Goal: Information Seeking & Learning: Find specific fact

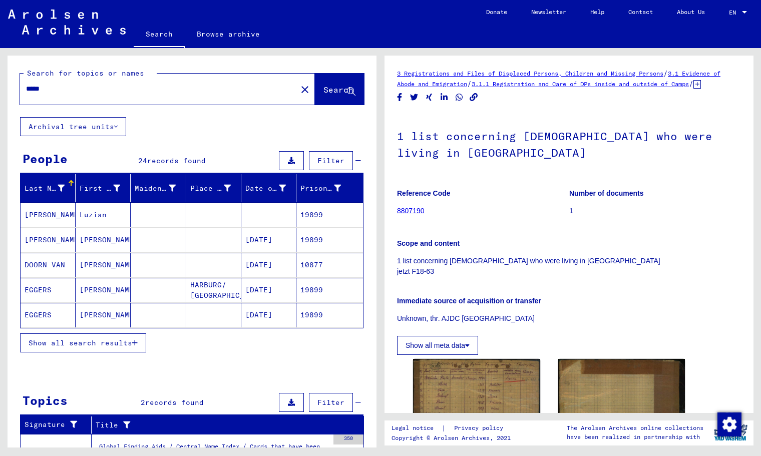
click at [90, 96] on div "*****" at bounding box center [155, 89] width 271 height 23
click at [89, 91] on input "*****" at bounding box center [158, 89] width 265 height 11
click at [88, 90] on input "*****" at bounding box center [158, 89] width 265 height 11
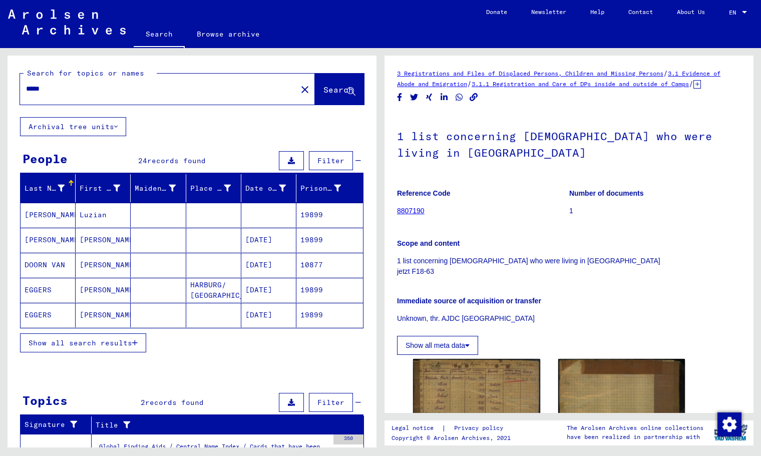
paste input "**********"
type input "**********"
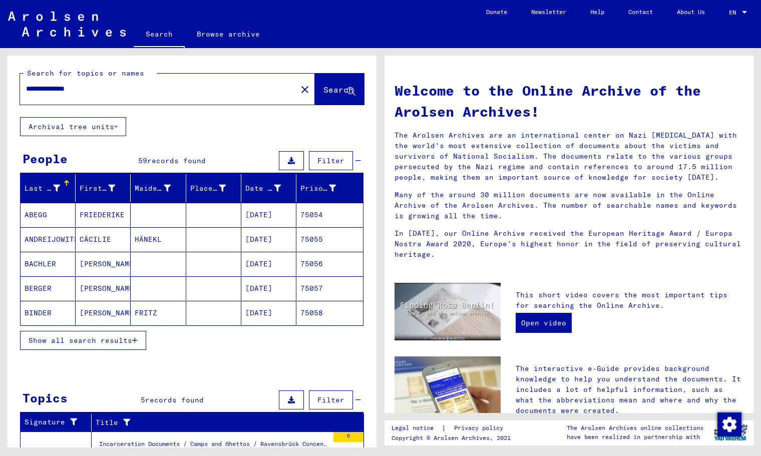
click at [110, 336] on span "Show all search results" at bounding box center [81, 340] width 104 height 9
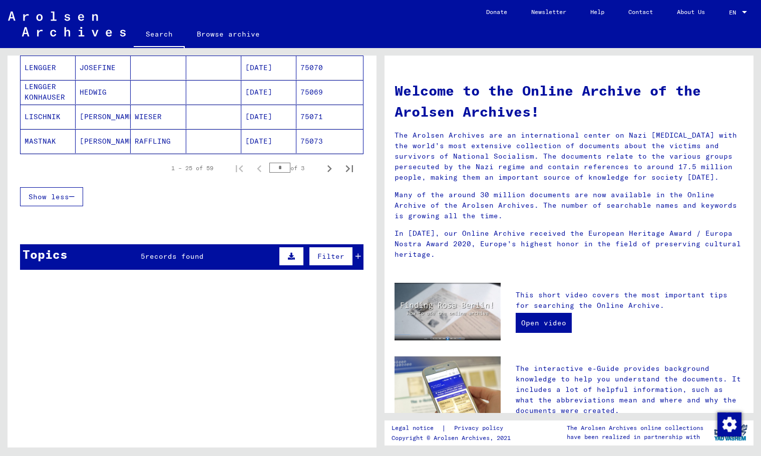
scroll to position [552, 0]
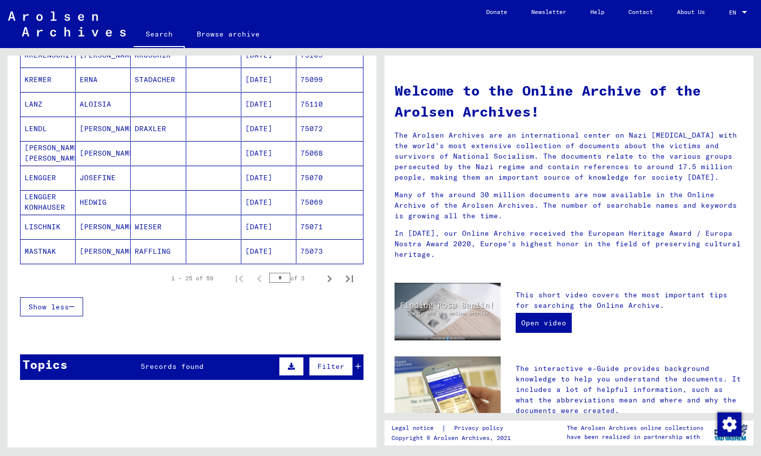
click at [158, 368] on span "records found" at bounding box center [174, 366] width 59 height 9
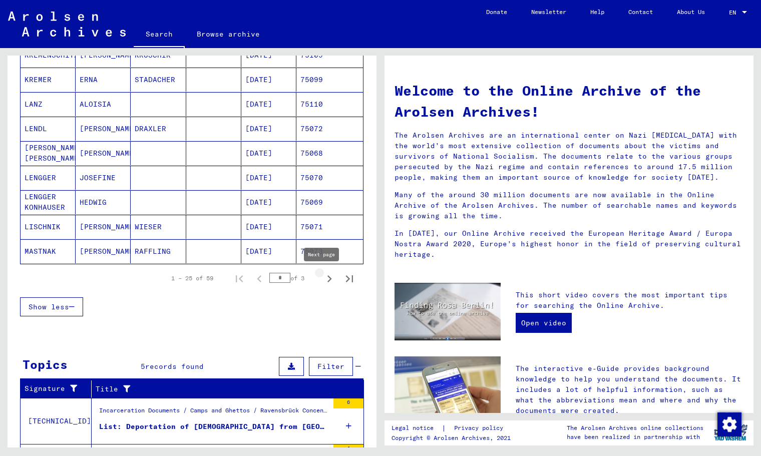
click at [322, 279] on icon "Next page" at bounding box center [329, 279] width 14 height 14
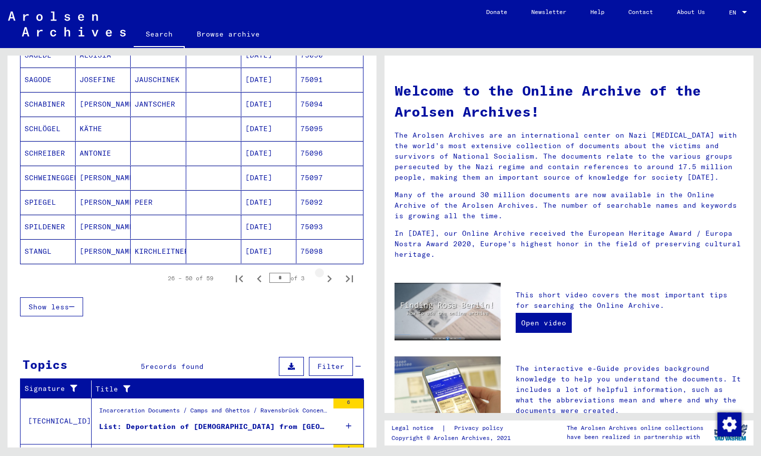
click at [322, 280] on icon "Next page" at bounding box center [329, 279] width 14 height 14
type input "*"
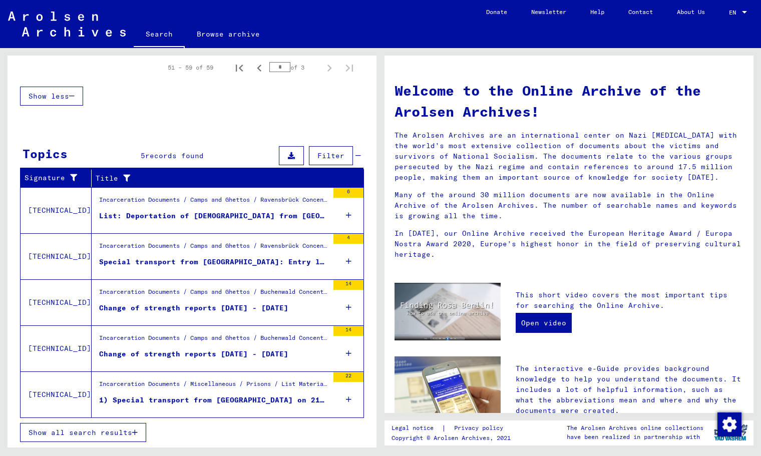
click at [186, 355] on div "Change of strength reports 15.10.1939 - 21.10.1939" at bounding box center [193, 354] width 189 height 11
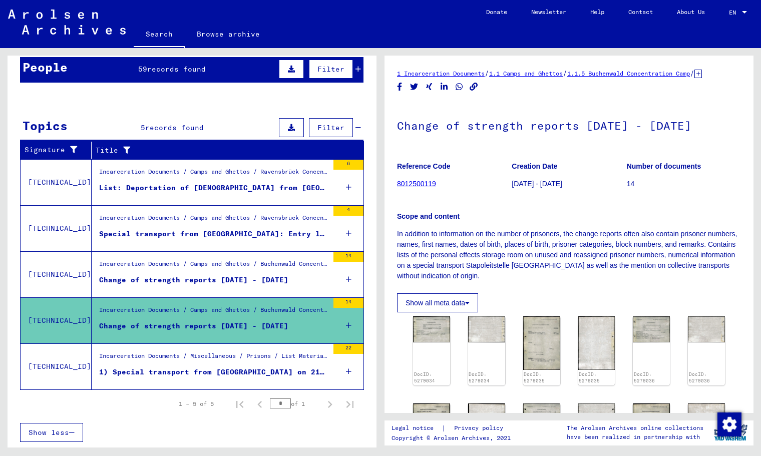
click at [230, 232] on div "Special transport from Graz: Entry list of CC Ravensbrück, 11/03/1944" at bounding box center [213, 234] width 229 height 11
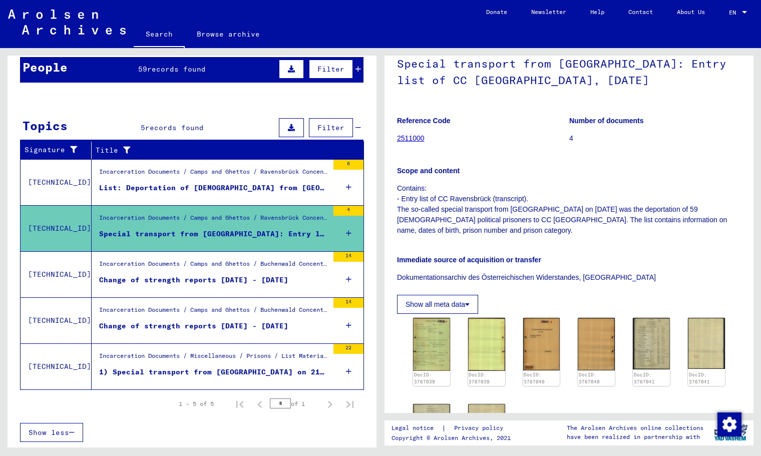
scroll to position [63, 0]
click at [624, 356] on div "DocID: 3767039 DocID: 3767039 DocID: 3767040 DocID: 3767040 DocID: 3767041 DocI…" at bounding box center [569, 394] width 320 height 162
click at [641, 359] on img at bounding box center [651, 343] width 39 height 54
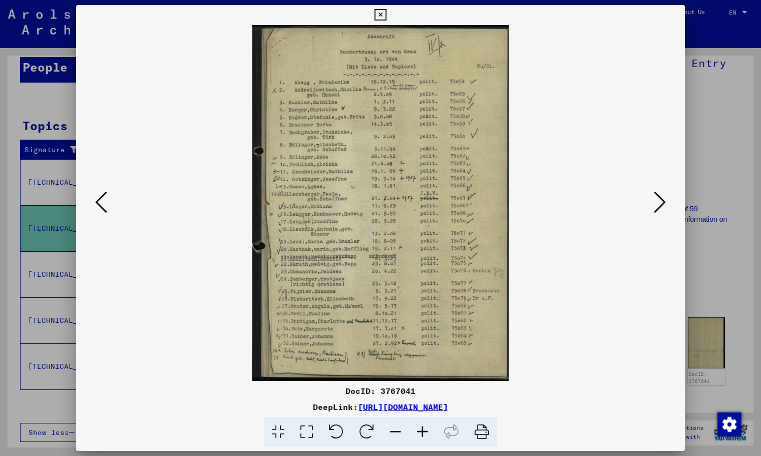
click at [656, 198] on icon at bounding box center [660, 202] width 12 height 24
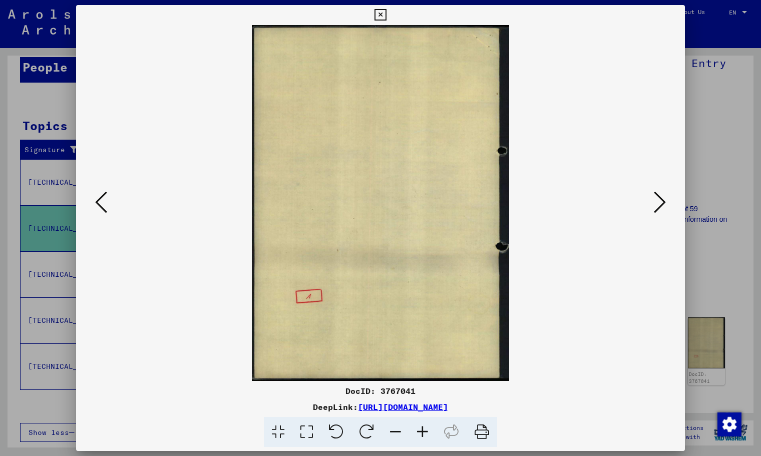
click at [656, 198] on icon at bounding box center [660, 202] width 12 height 24
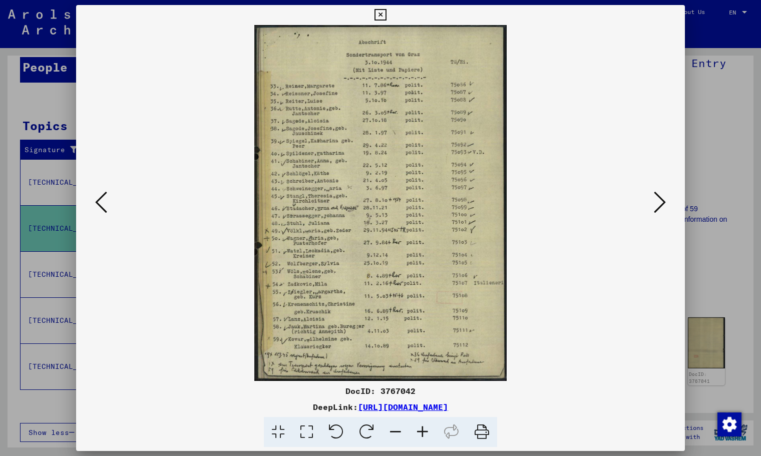
click at [656, 199] on icon at bounding box center [660, 202] width 12 height 24
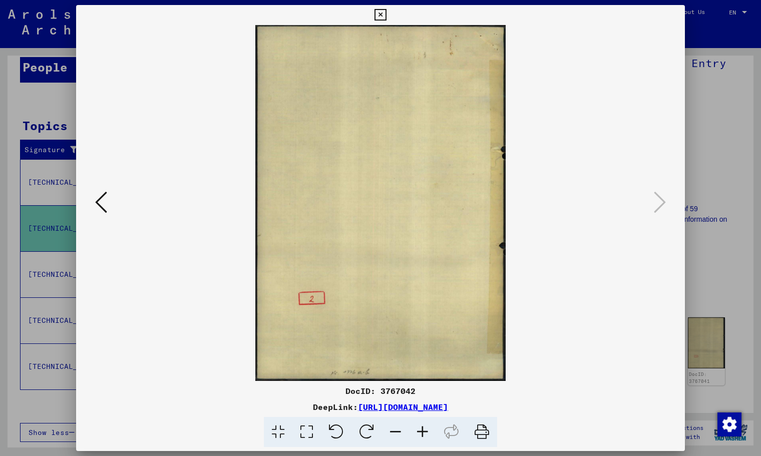
click at [380, 13] on icon at bounding box center [380, 15] width 12 height 12
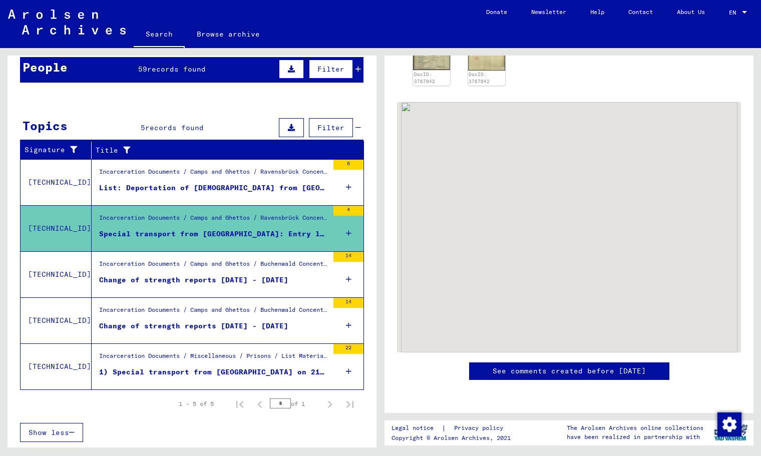
scroll to position [695, 0]
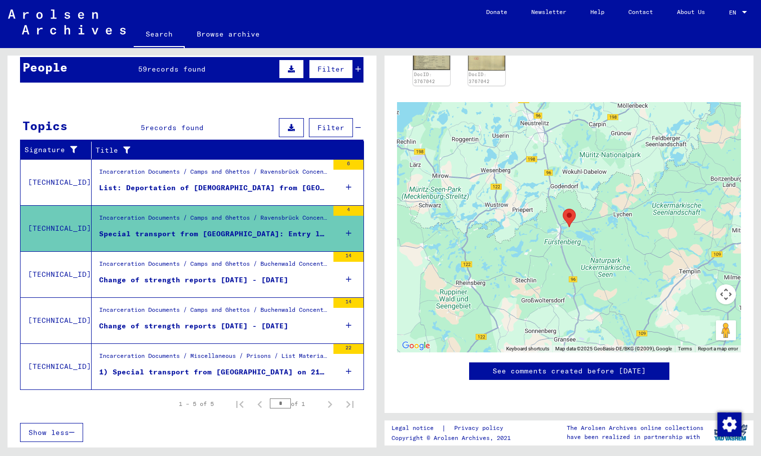
click at [192, 69] on span "records found" at bounding box center [176, 69] width 59 height 9
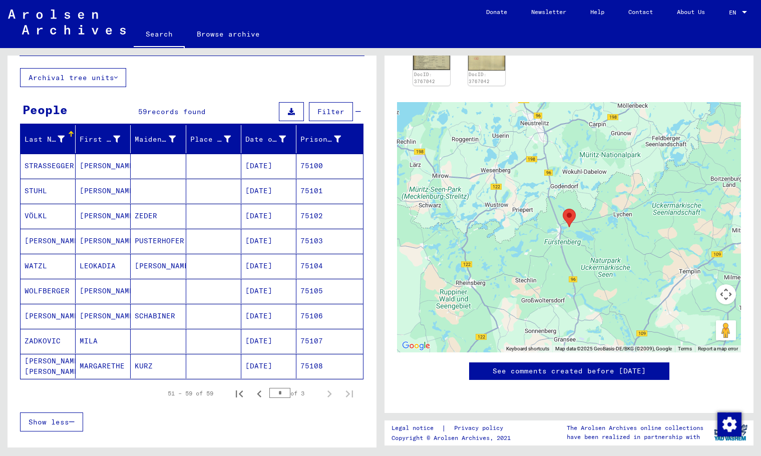
scroll to position [0, 0]
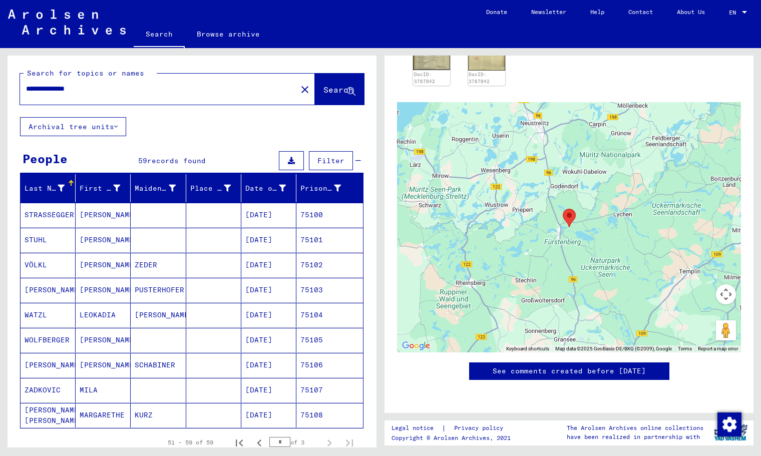
click at [76, 94] on div "**********" at bounding box center [155, 89] width 271 height 23
click at [76, 93] on input "**********" at bounding box center [158, 89] width 265 height 11
click at [76, 92] on input "**********" at bounding box center [158, 89] width 265 height 11
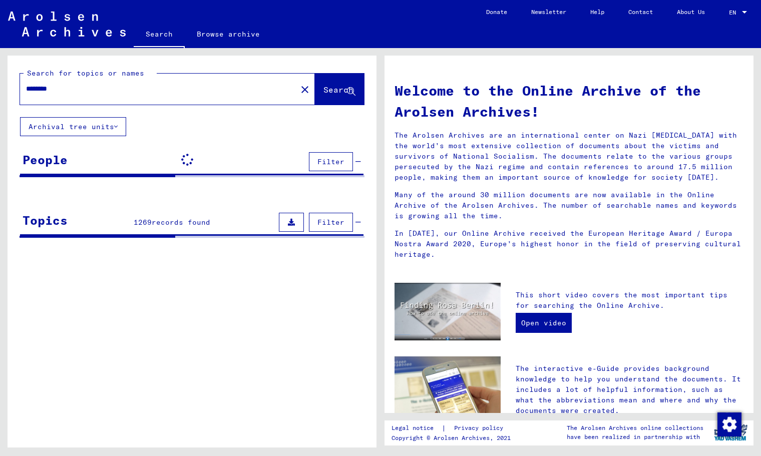
type input "********"
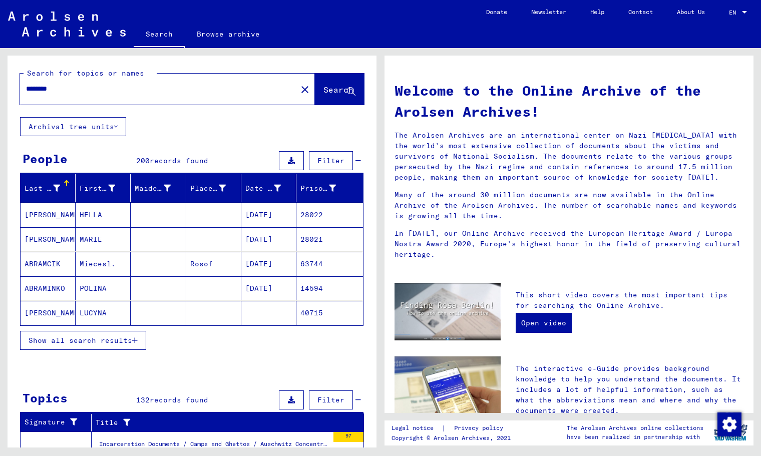
scroll to position [100, 0]
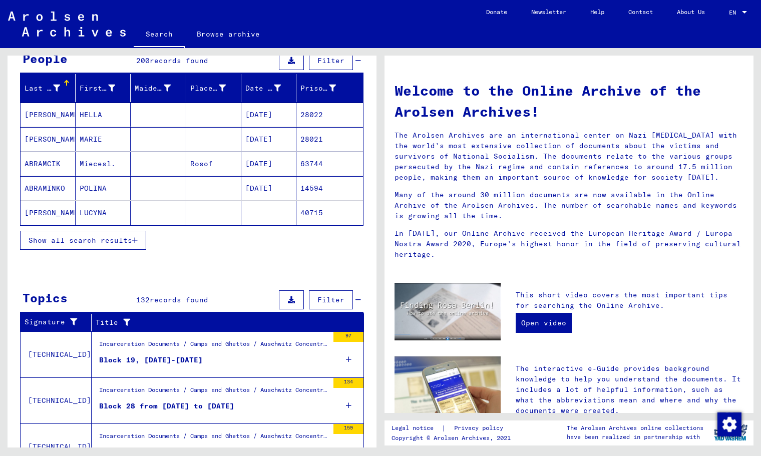
click at [229, 356] on figure "Block 19, 1942-1945" at bounding box center [213, 362] width 229 height 15
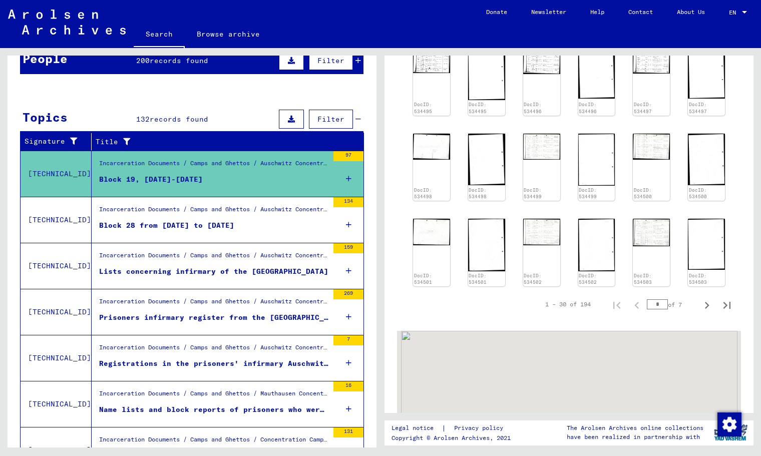
scroll to position [508, 0]
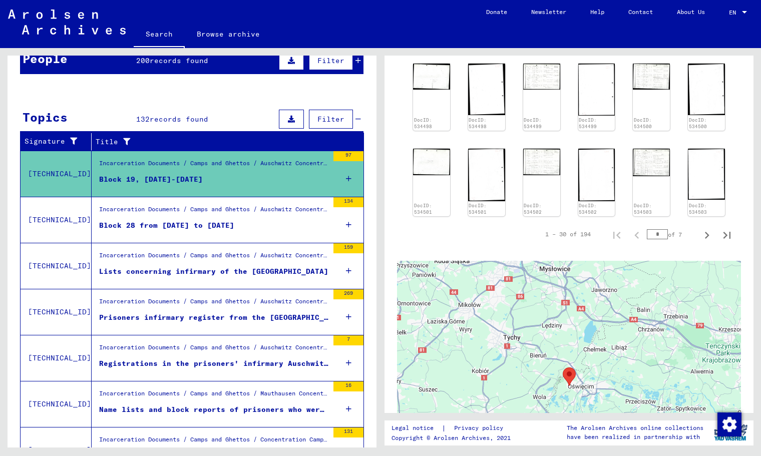
click at [721, 228] on icon "Last page" at bounding box center [727, 235] width 14 height 14
type input "*"
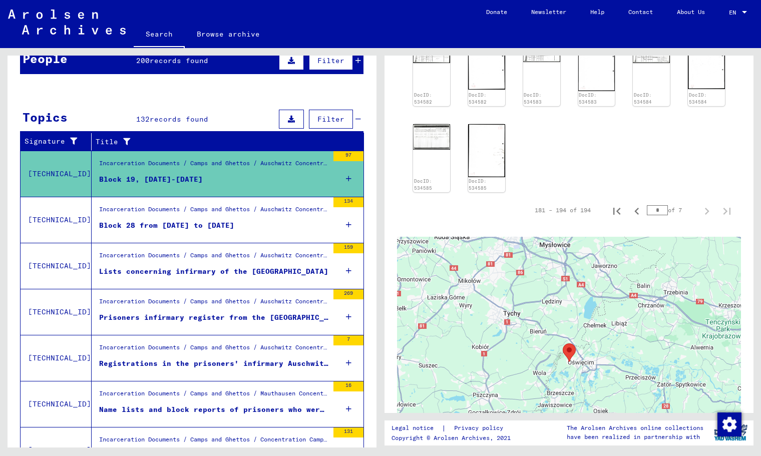
scroll to position [19, 0]
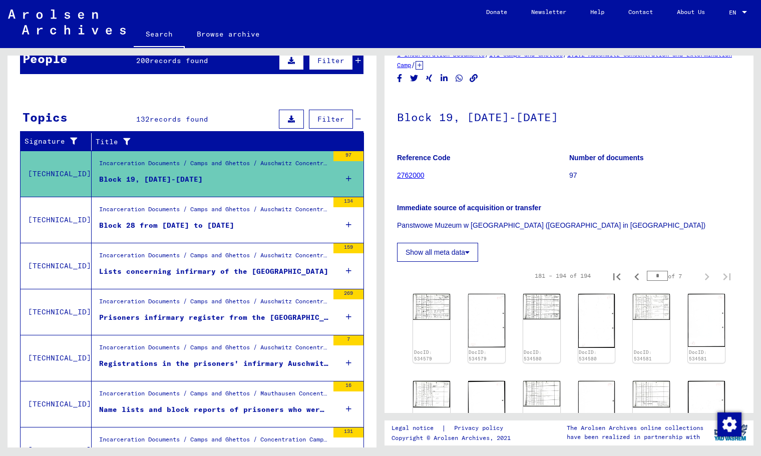
click at [476, 258] on button "Show all meta data" at bounding box center [437, 252] width 81 height 19
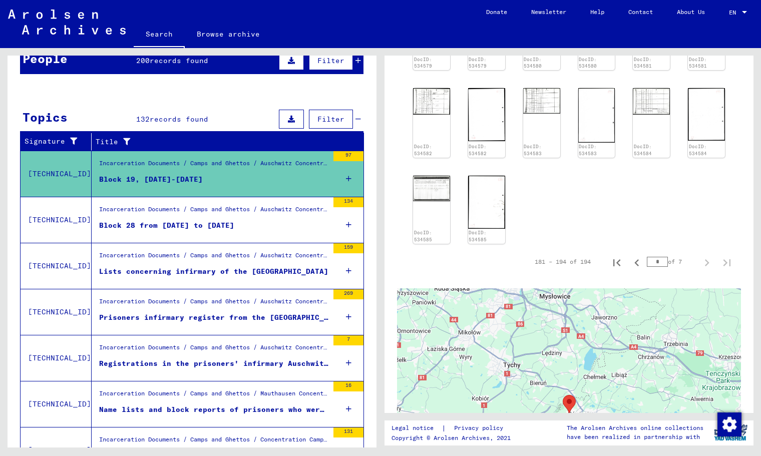
scroll to position [271, 0]
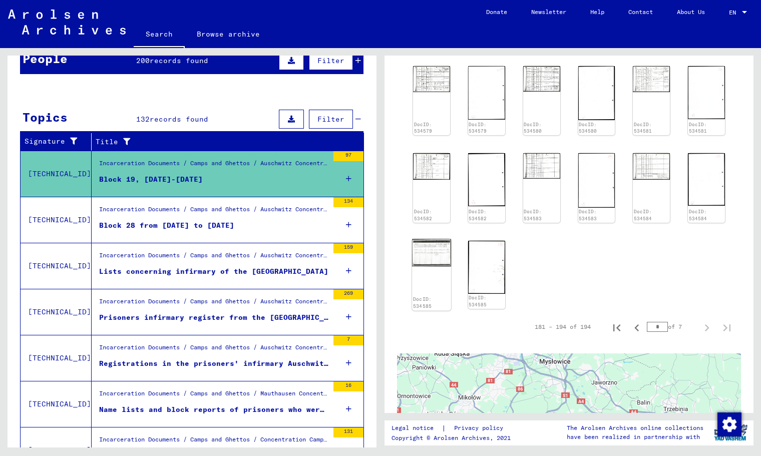
click at [429, 249] on img at bounding box center [431, 252] width 39 height 27
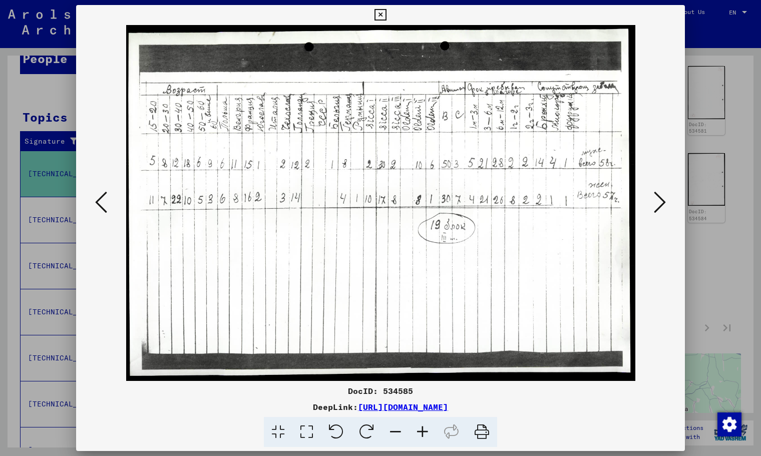
click at [114, 206] on img at bounding box center [380, 203] width 540 height 356
click at [98, 207] on icon at bounding box center [101, 202] width 12 height 24
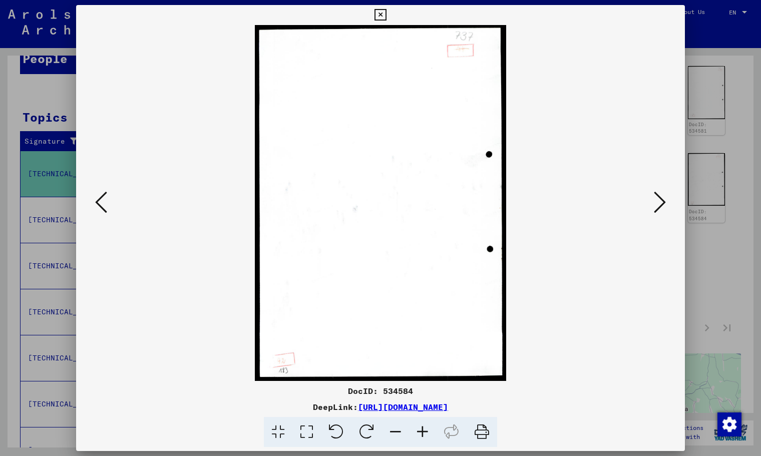
click at [98, 207] on icon at bounding box center [101, 202] width 12 height 24
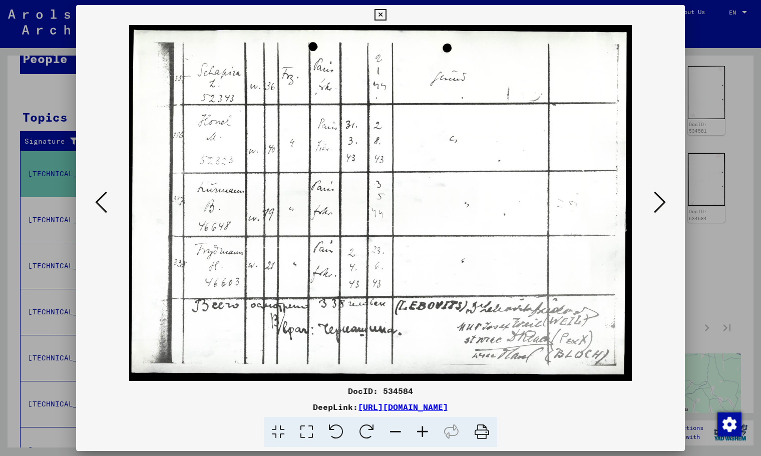
click at [98, 207] on icon at bounding box center [101, 202] width 12 height 24
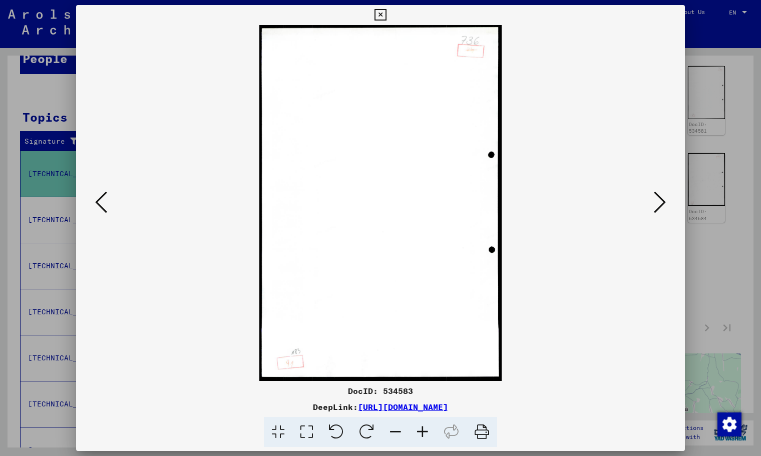
click at [96, 207] on icon at bounding box center [101, 202] width 12 height 24
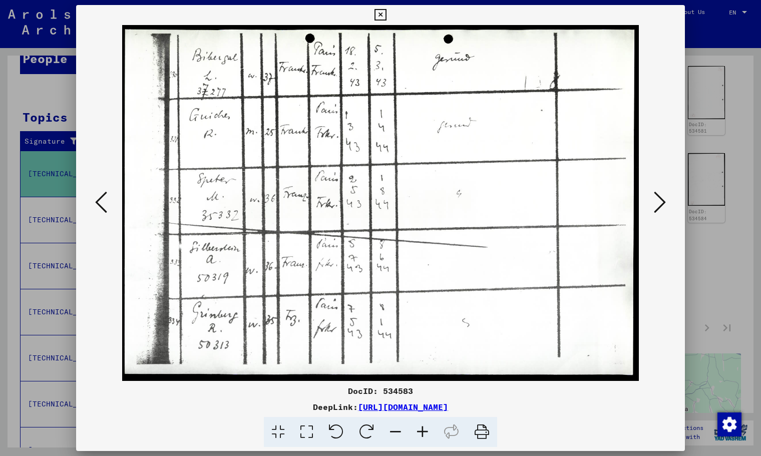
click at [96, 207] on icon at bounding box center [101, 202] width 12 height 24
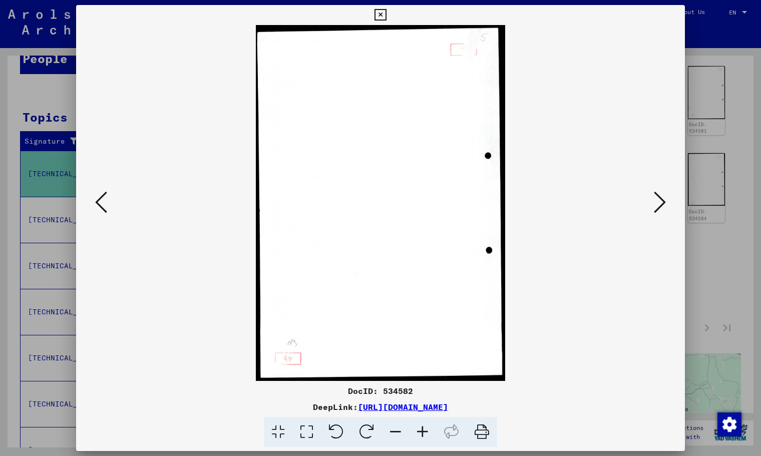
click at [96, 207] on icon at bounding box center [101, 202] width 12 height 24
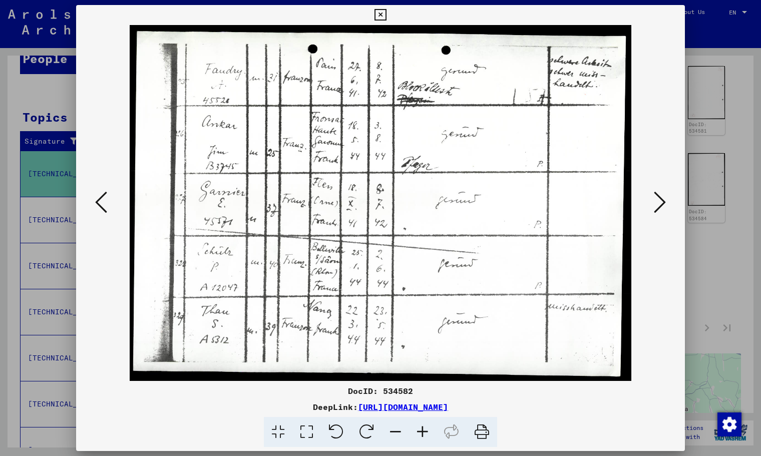
click at [96, 207] on icon at bounding box center [101, 202] width 12 height 24
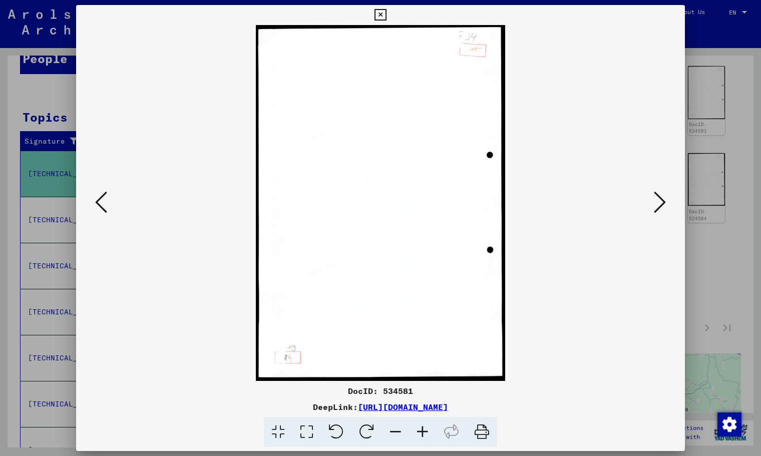
click at [96, 207] on icon at bounding box center [101, 202] width 12 height 24
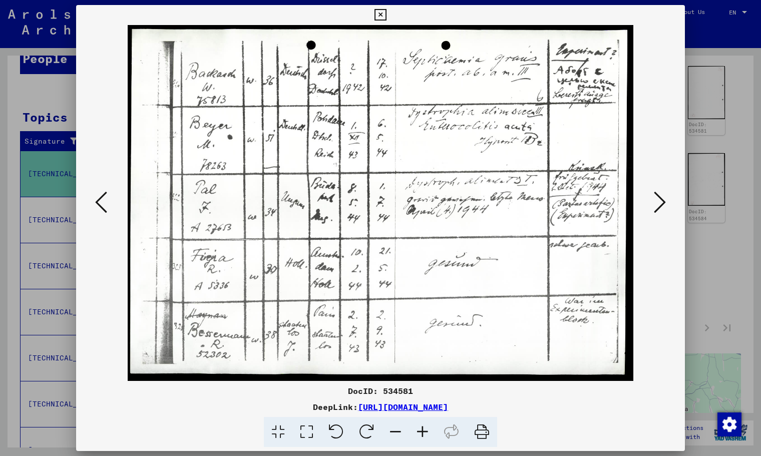
click at [96, 207] on icon at bounding box center [101, 202] width 12 height 24
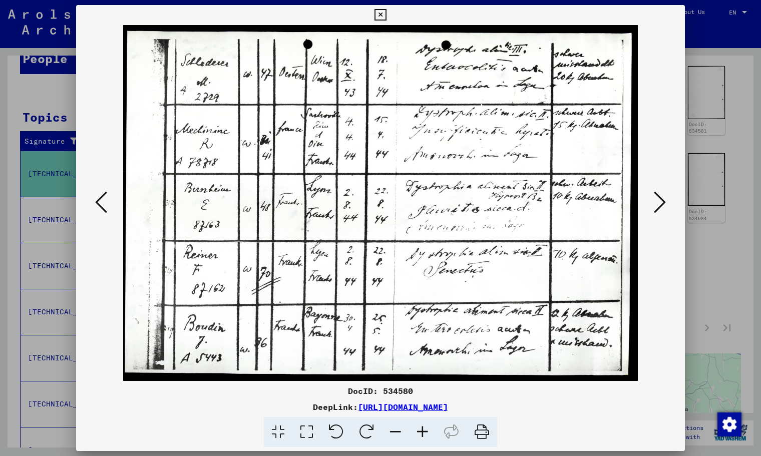
click at [96, 207] on icon at bounding box center [101, 202] width 12 height 24
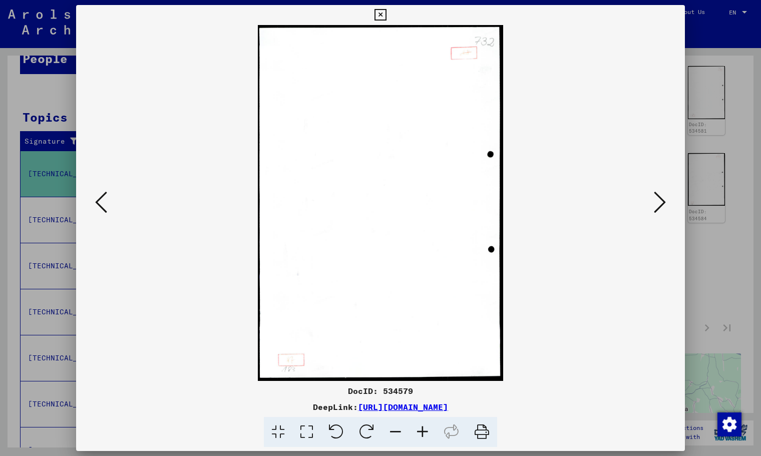
click at [96, 207] on icon at bounding box center [101, 202] width 12 height 24
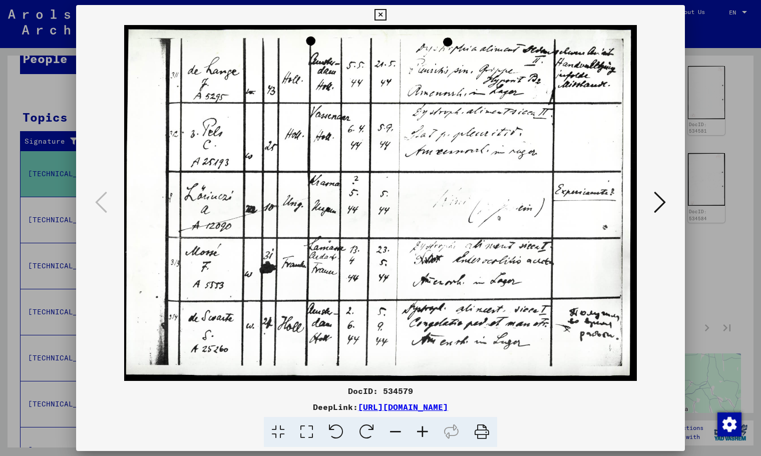
click at [379, 13] on icon at bounding box center [380, 15] width 12 height 12
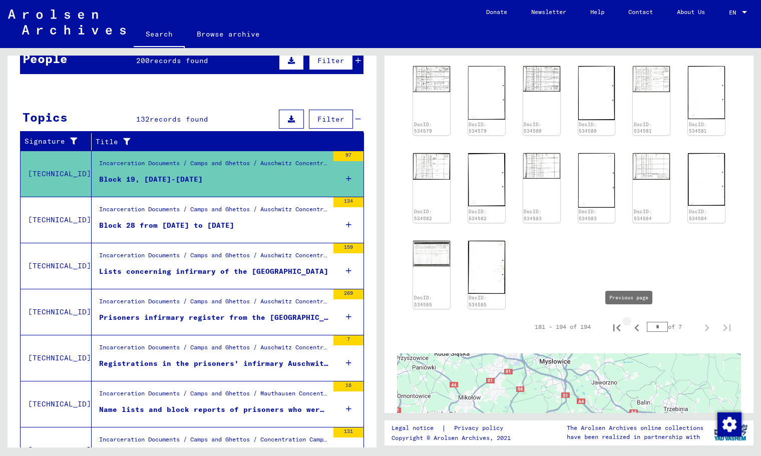
click at [634, 324] on icon "Previous page" at bounding box center [636, 327] width 5 height 7
type input "*"
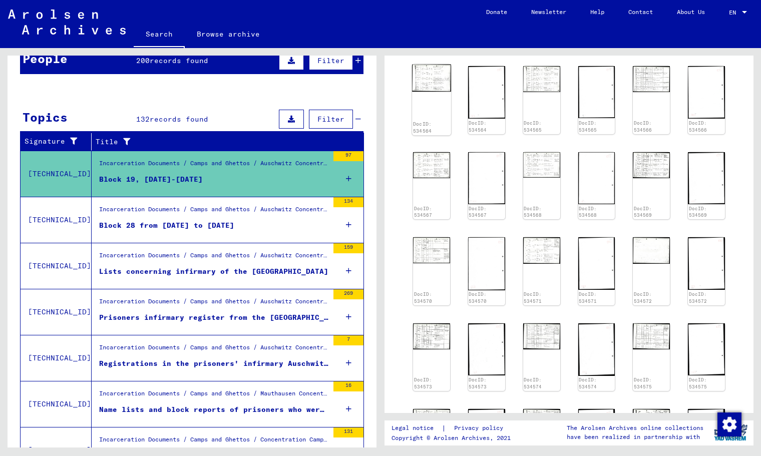
click at [433, 90] on img at bounding box center [431, 79] width 39 height 28
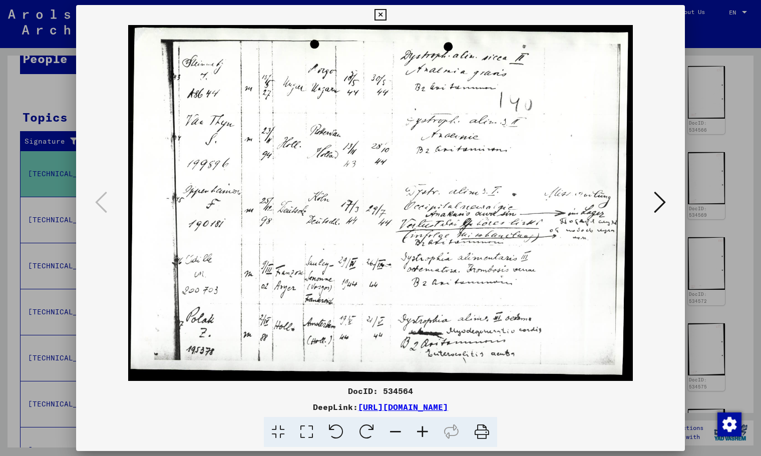
click at [663, 207] on icon at bounding box center [660, 202] width 12 height 24
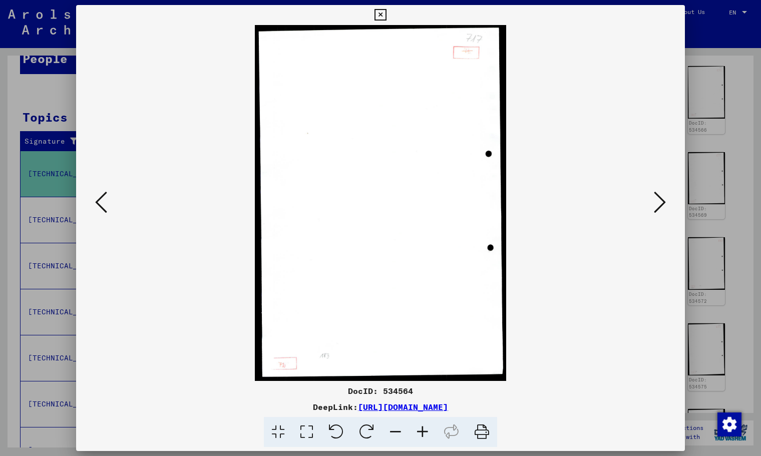
click at [663, 207] on icon at bounding box center [660, 202] width 12 height 24
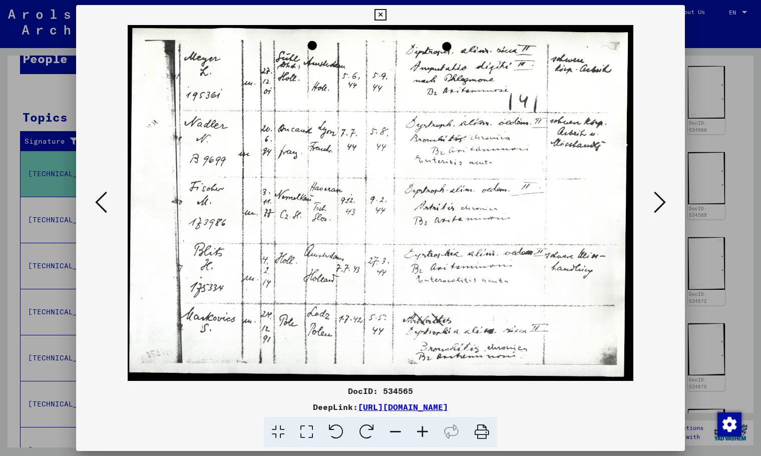
click at [663, 207] on icon at bounding box center [660, 202] width 12 height 24
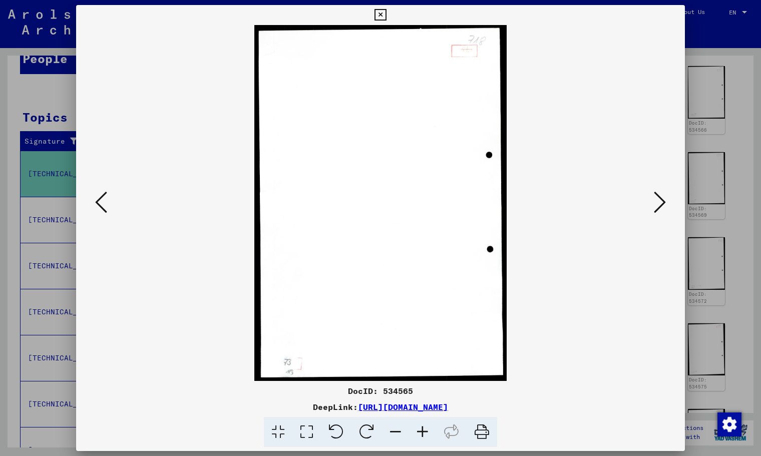
click at [663, 207] on icon at bounding box center [660, 202] width 12 height 24
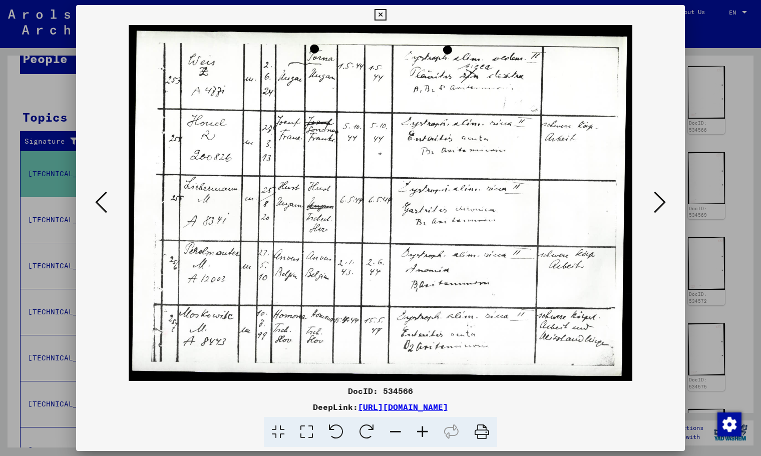
click at [663, 207] on icon at bounding box center [660, 202] width 12 height 24
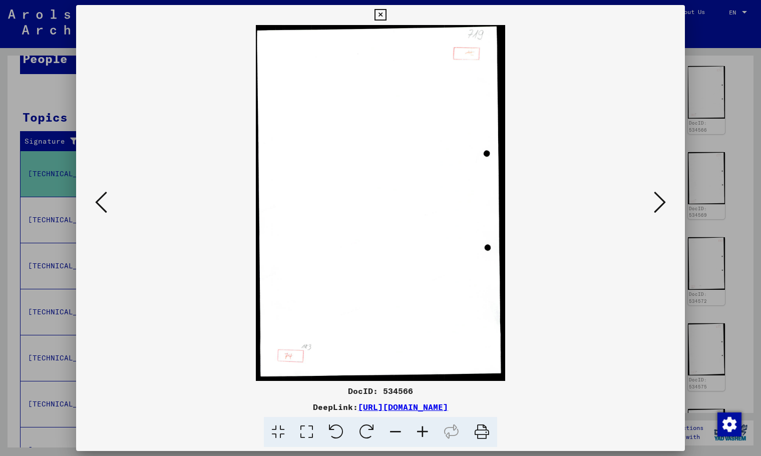
click at [663, 207] on icon at bounding box center [660, 202] width 12 height 24
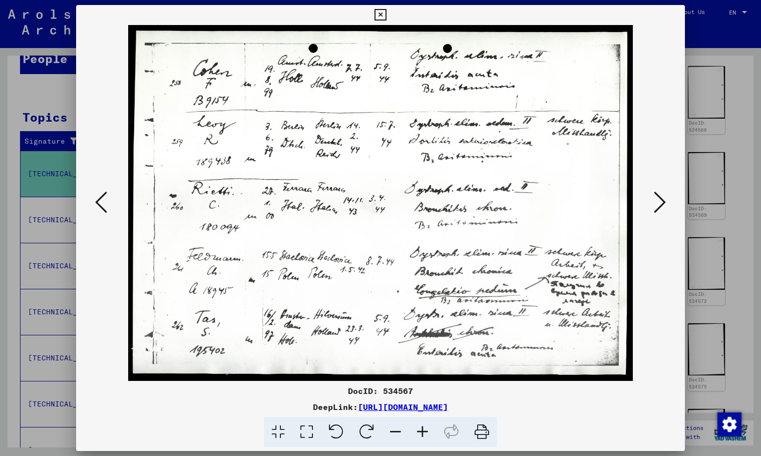
click at [663, 207] on icon at bounding box center [660, 202] width 12 height 24
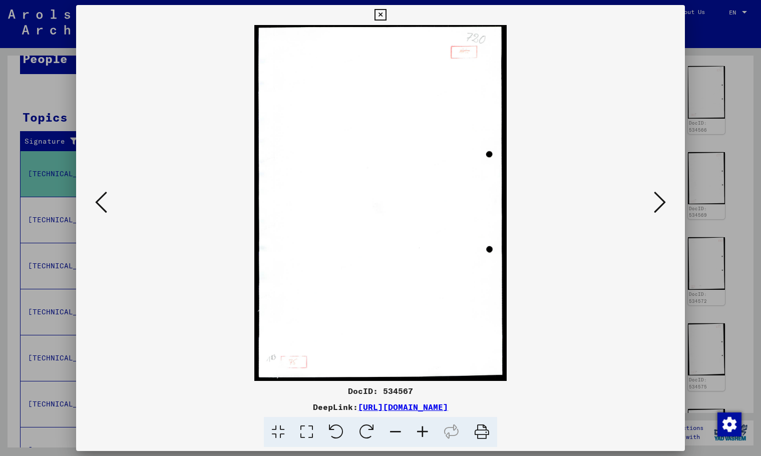
click at [663, 207] on icon at bounding box center [660, 202] width 12 height 24
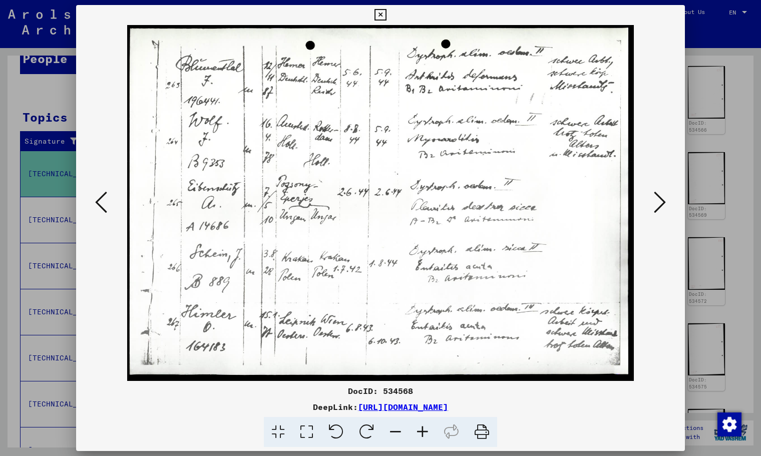
click at [663, 207] on icon at bounding box center [660, 202] width 12 height 24
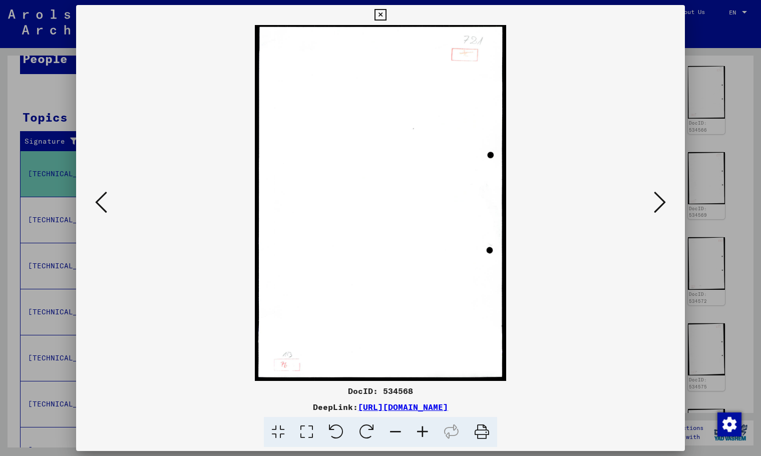
click at [663, 207] on icon at bounding box center [660, 202] width 12 height 24
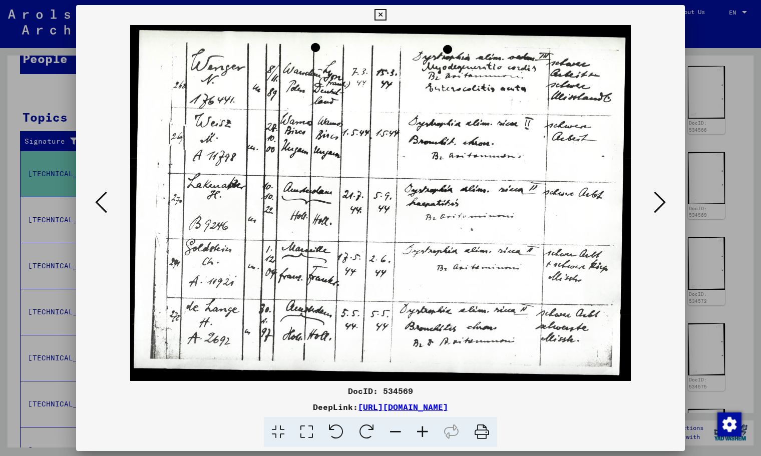
click at [663, 207] on icon at bounding box center [660, 202] width 12 height 24
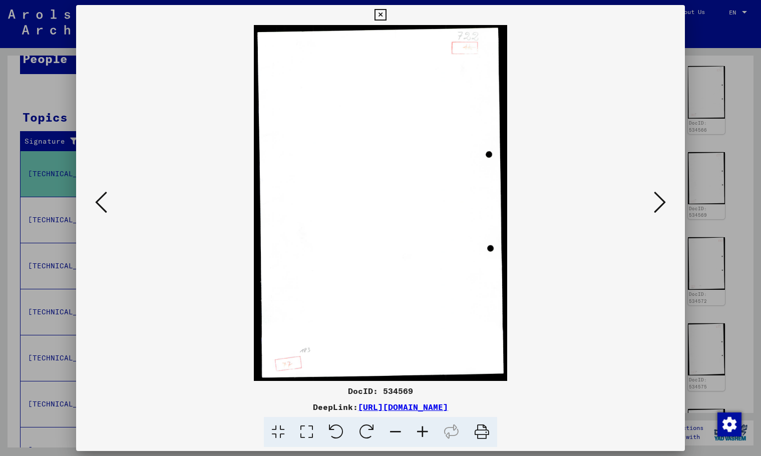
click at [663, 207] on icon at bounding box center [660, 202] width 12 height 24
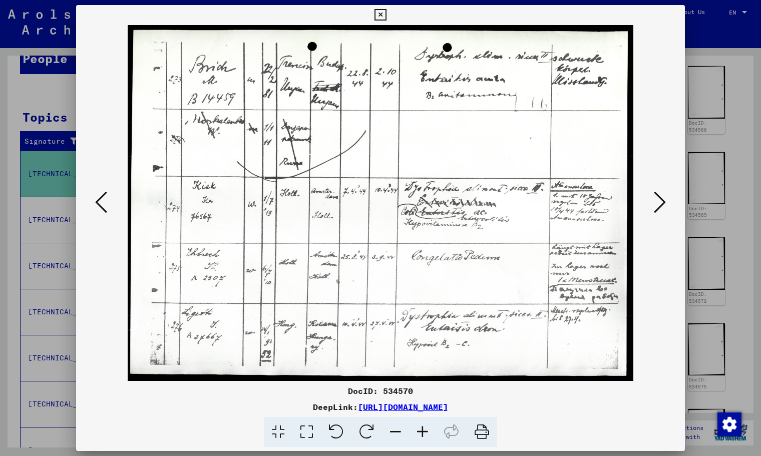
click at [663, 207] on icon at bounding box center [660, 202] width 12 height 24
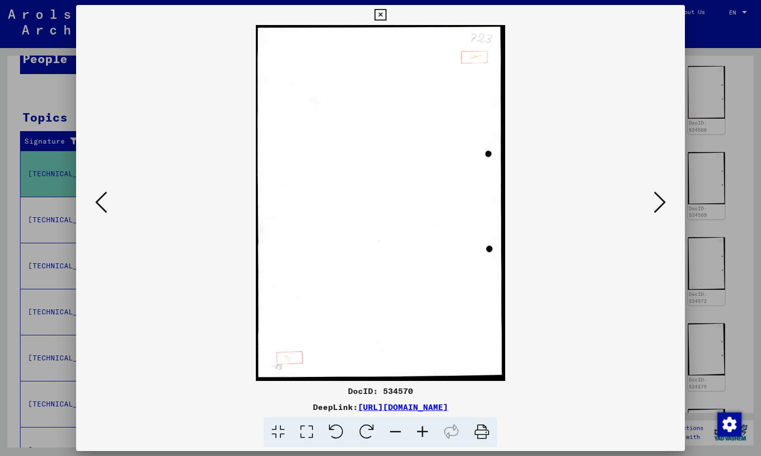
click at [663, 207] on icon at bounding box center [660, 202] width 12 height 24
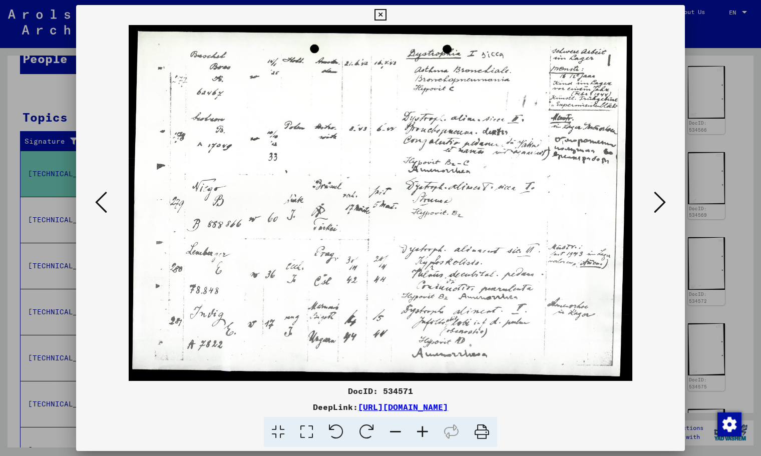
click at [663, 207] on icon at bounding box center [660, 202] width 12 height 24
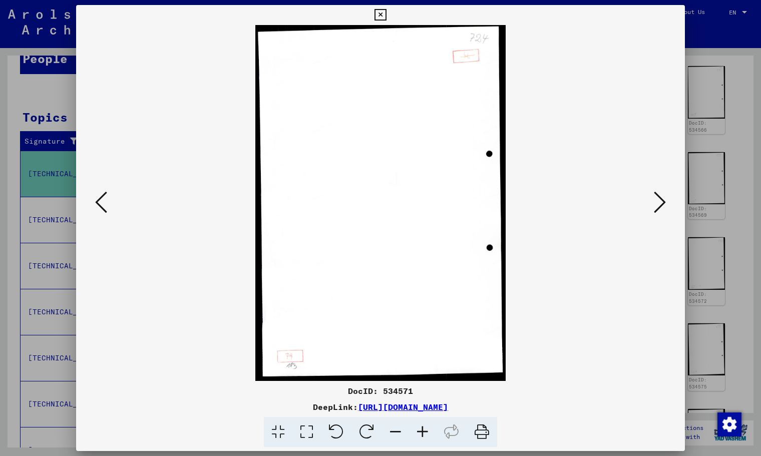
click at [663, 207] on icon at bounding box center [660, 202] width 12 height 24
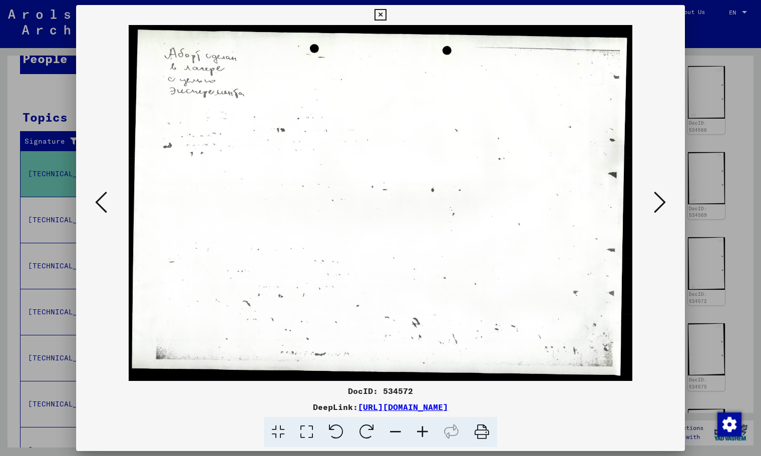
click at [663, 207] on icon at bounding box center [660, 202] width 12 height 24
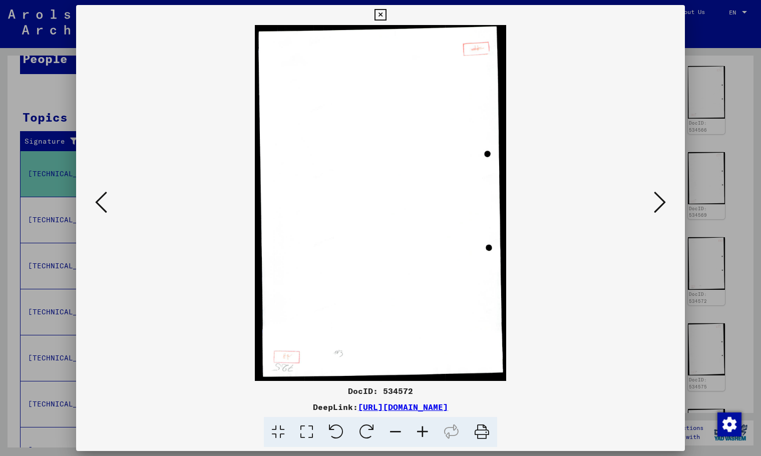
click at [663, 207] on icon at bounding box center [660, 202] width 12 height 24
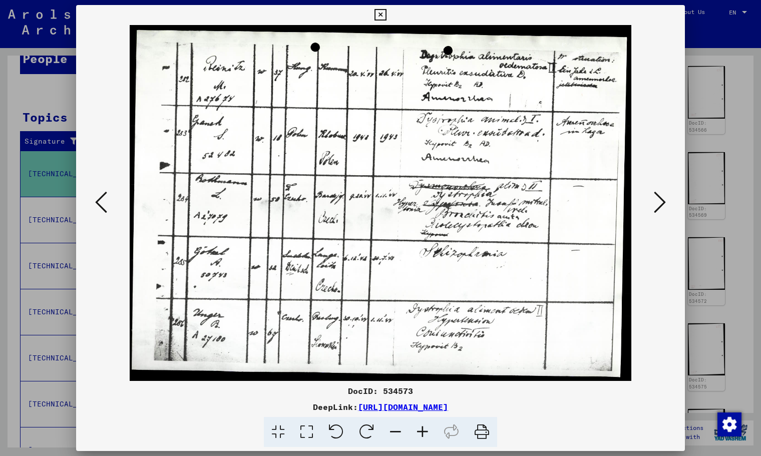
click at [663, 207] on icon at bounding box center [660, 202] width 12 height 24
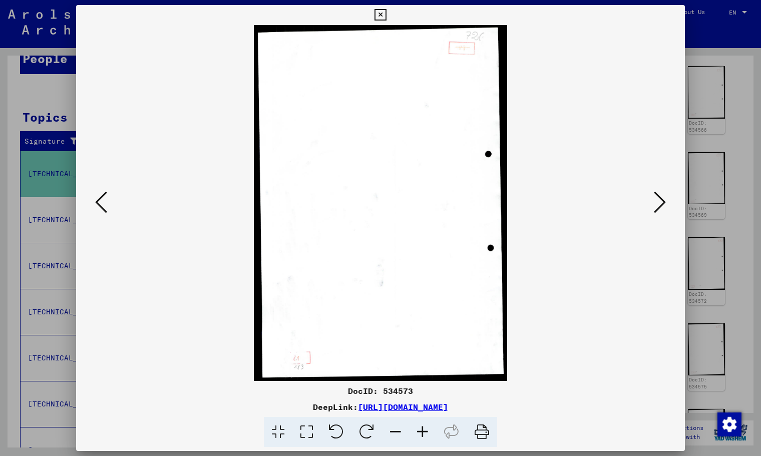
click at [663, 207] on icon at bounding box center [660, 202] width 12 height 24
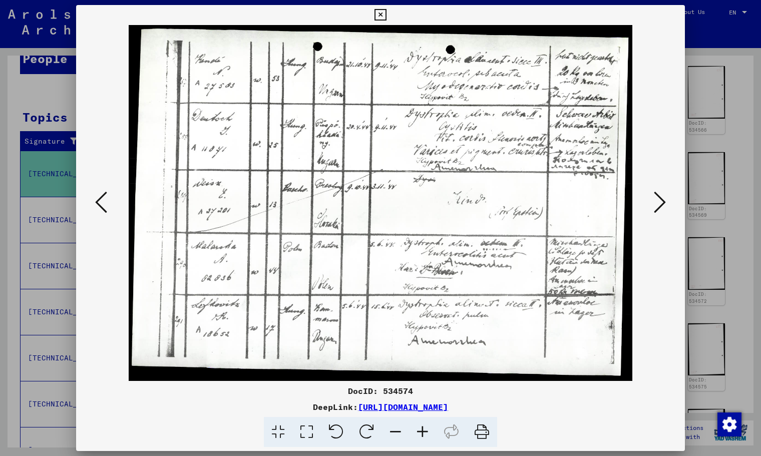
click at [662, 207] on icon at bounding box center [660, 202] width 12 height 24
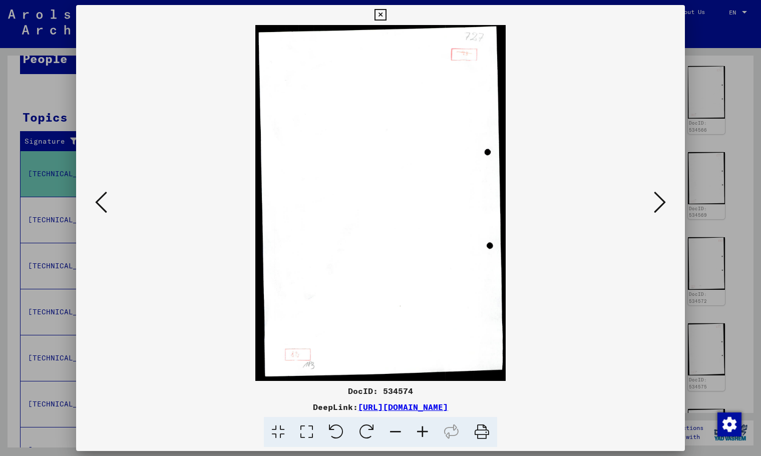
click at [100, 196] on icon at bounding box center [101, 202] width 12 height 24
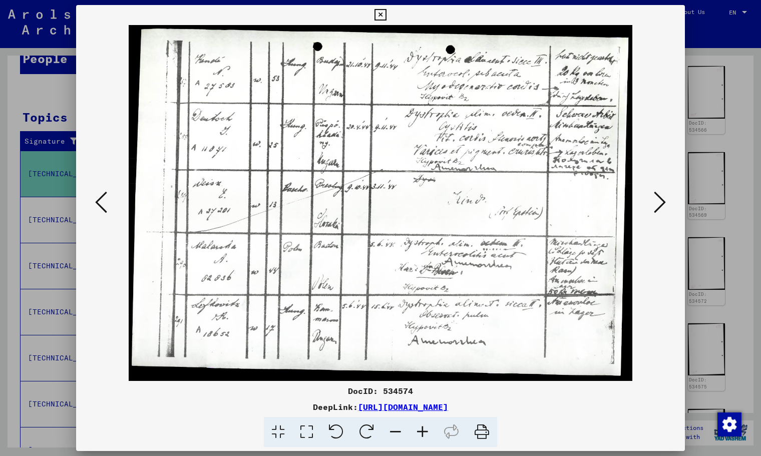
click at [656, 207] on icon at bounding box center [660, 202] width 12 height 24
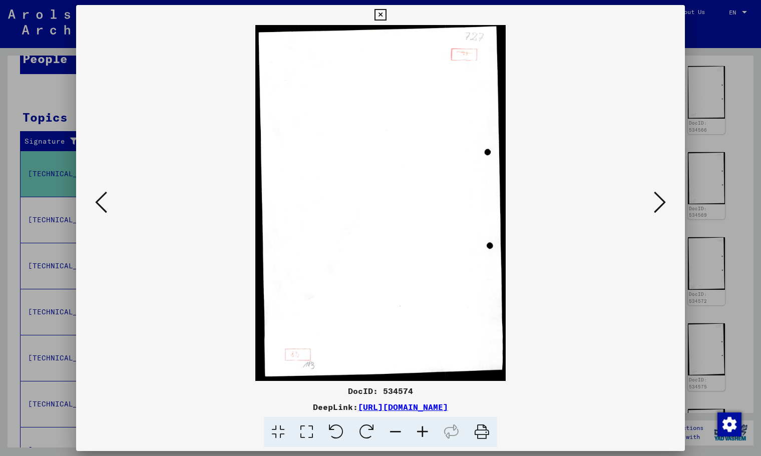
click at [656, 207] on icon at bounding box center [660, 202] width 12 height 24
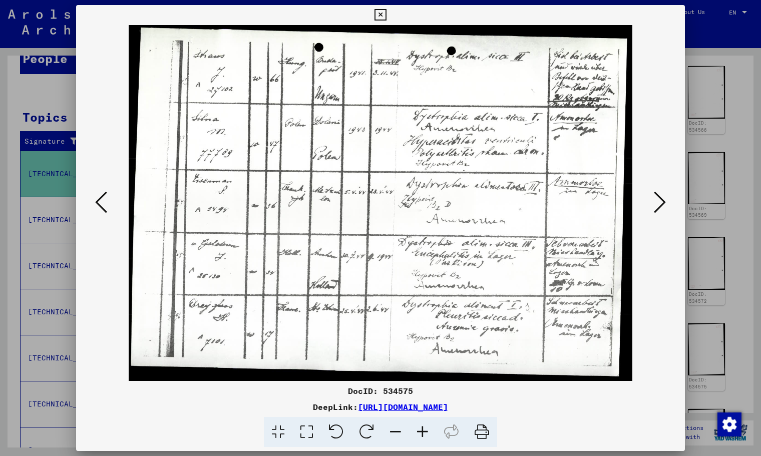
click at [656, 206] on icon at bounding box center [660, 202] width 12 height 24
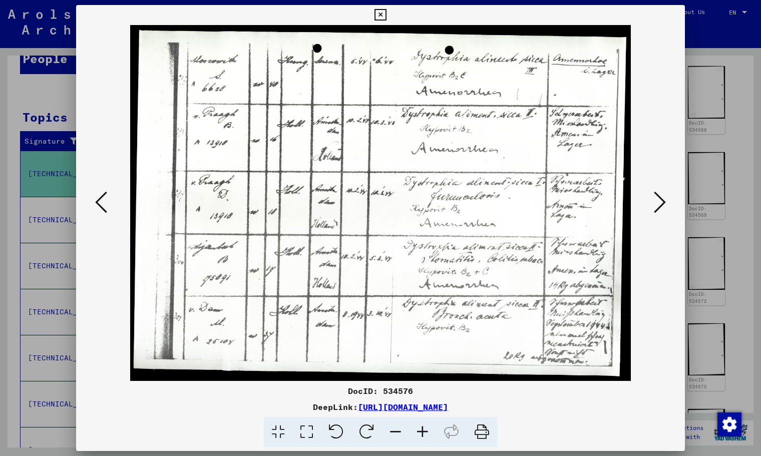
click at [656, 206] on icon at bounding box center [660, 202] width 12 height 24
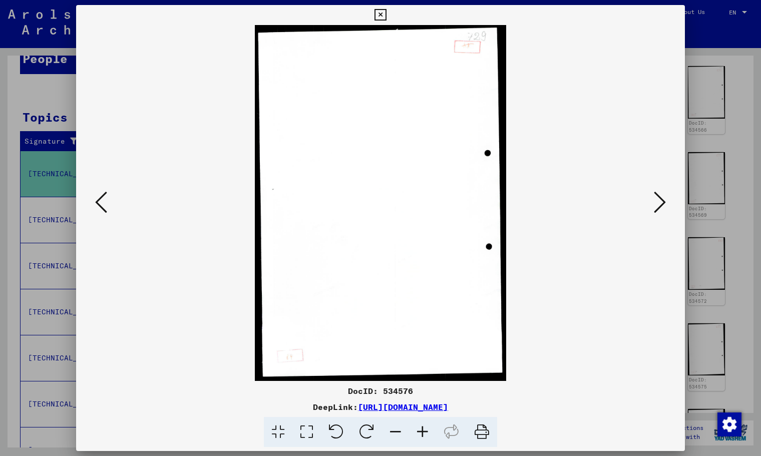
click at [656, 206] on icon at bounding box center [660, 202] width 12 height 24
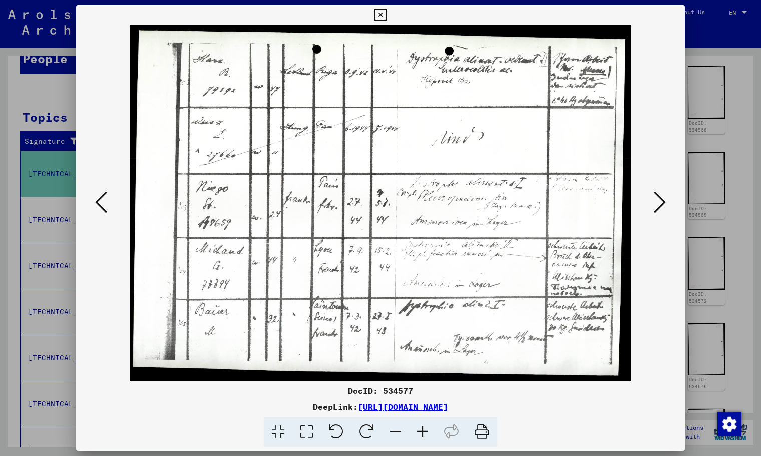
click at [656, 206] on icon at bounding box center [660, 202] width 12 height 24
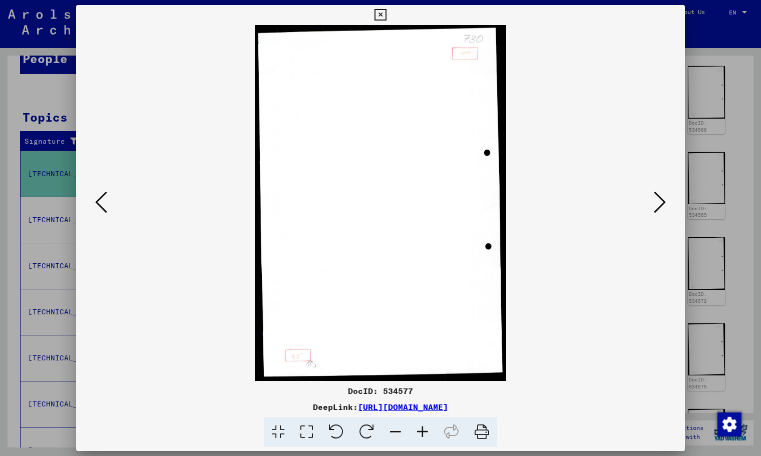
click at [656, 206] on icon at bounding box center [660, 202] width 12 height 24
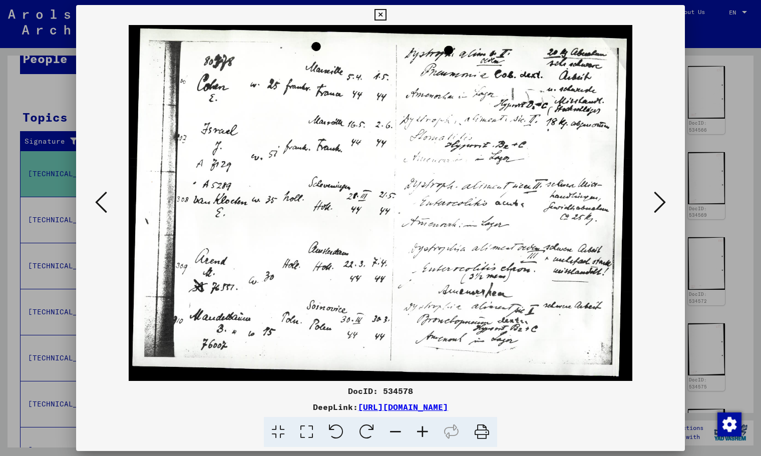
click at [656, 206] on icon at bounding box center [660, 202] width 12 height 24
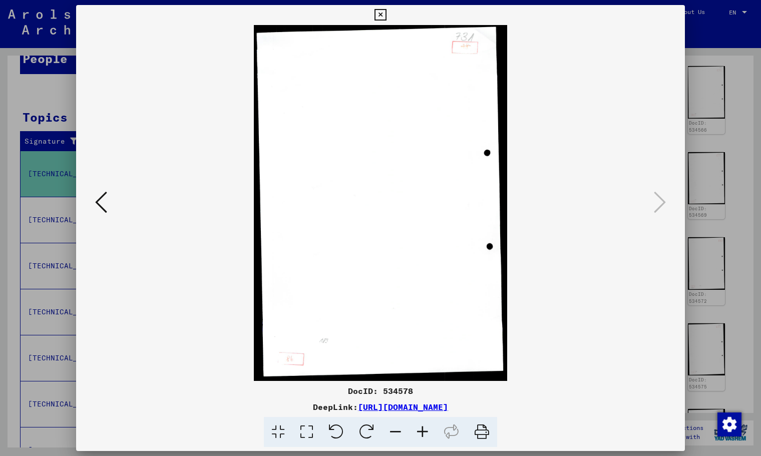
click at [380, 17] on icon at bounding box center [380, 15] width 12 height 12
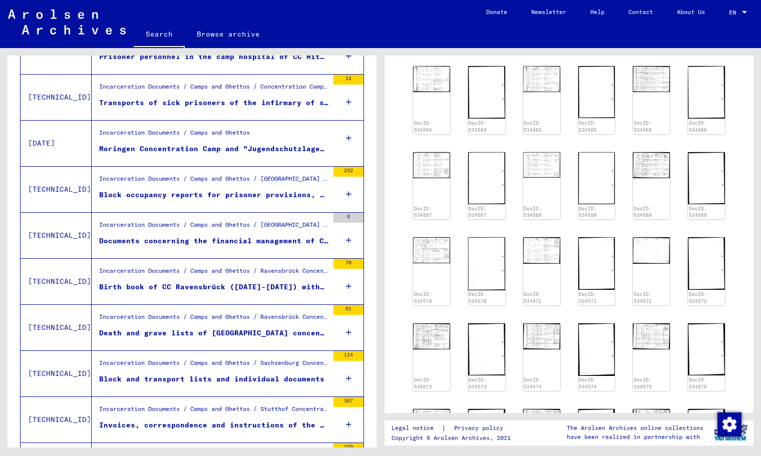
scroll to position [729, 0]
click at [219, 283] on div "Birth book of CC Ravensbrück (1944-1945) with corresponding correspondence (197…" at bounding box center [213, 287] width 229 height 11
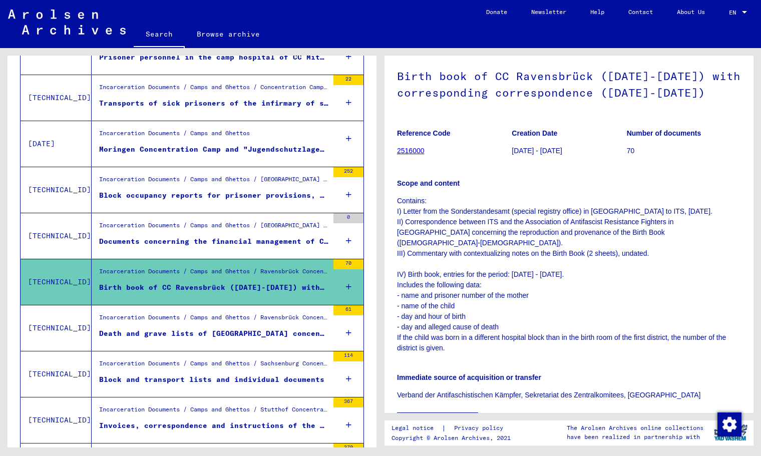
scroll to position [244, 0]
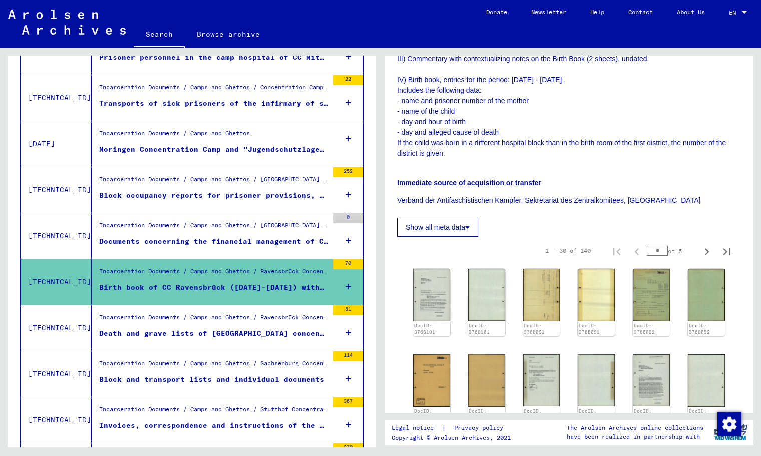
click at [439, 239] on div "1 – 30 of 140 * of 5" at bounding box center [569, 251] width 344 height 28
click at [441, 230] on button "Show all meta data" at bounding box center [437, 227] width 81 height 19
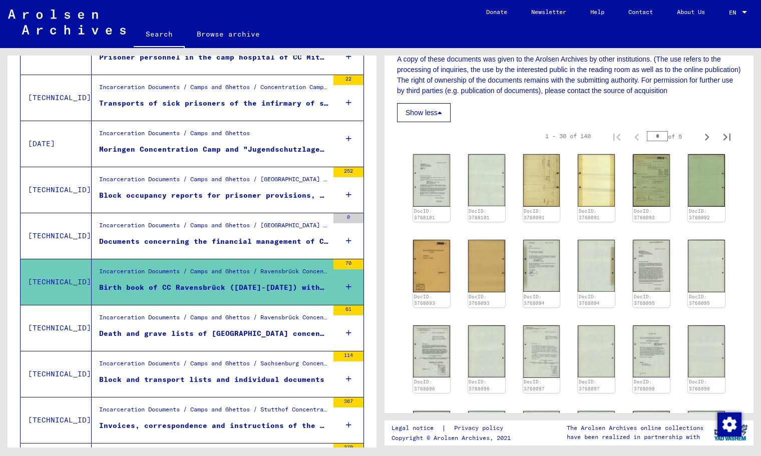
scroll to position [922, 0]
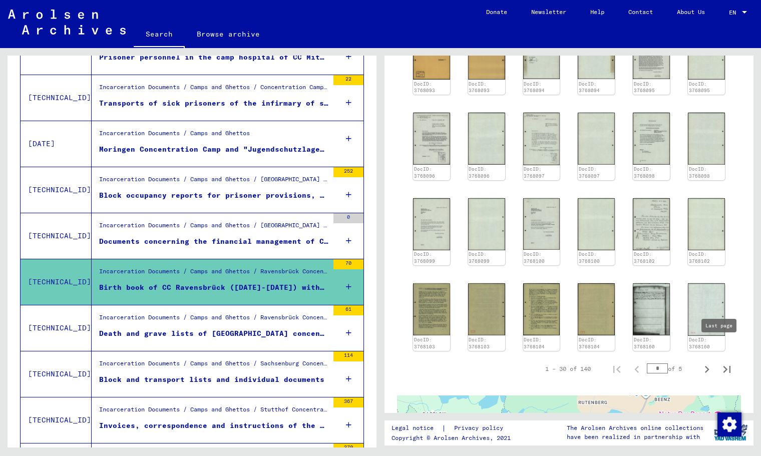
click at [721, 362] on icon "Last page" at bounding box center [727, 369] width 14 height 14
type input "*"
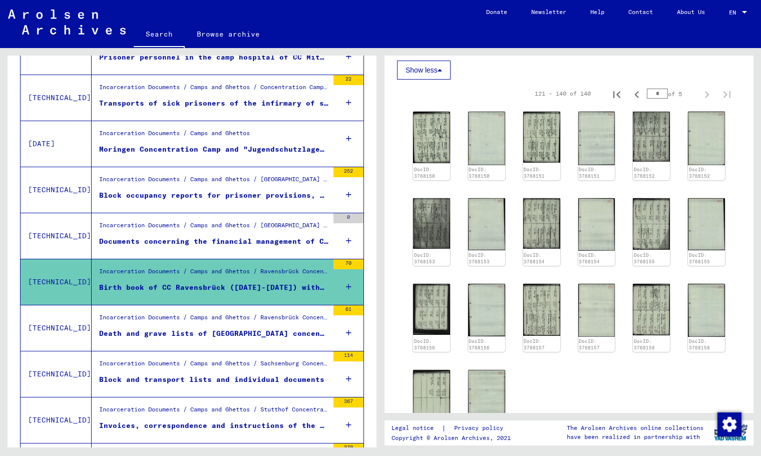
scroll to position [807, 0]
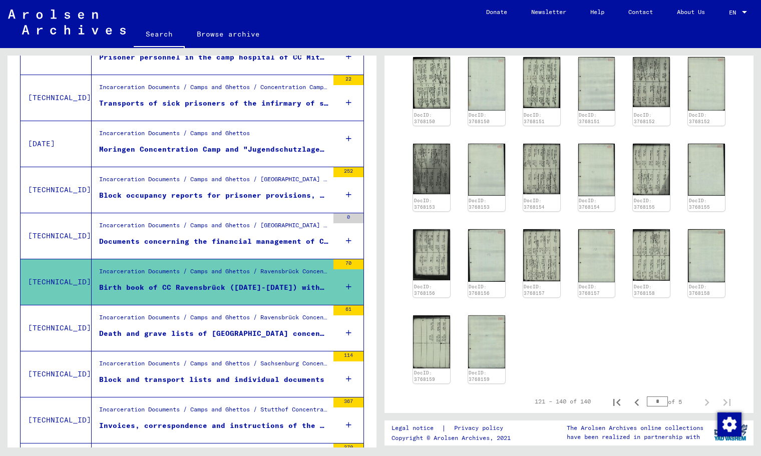
click at [460, 328] on div "DocID: 3768150 DocID: 3768150 DocID: 3768151 DocID: 3768151 DocID: 3768152 DocI…" at bounding box center [569, 220] width 320 height 334
click at [445, 327] on img at bounding box center [431, 342] width 39 height 56
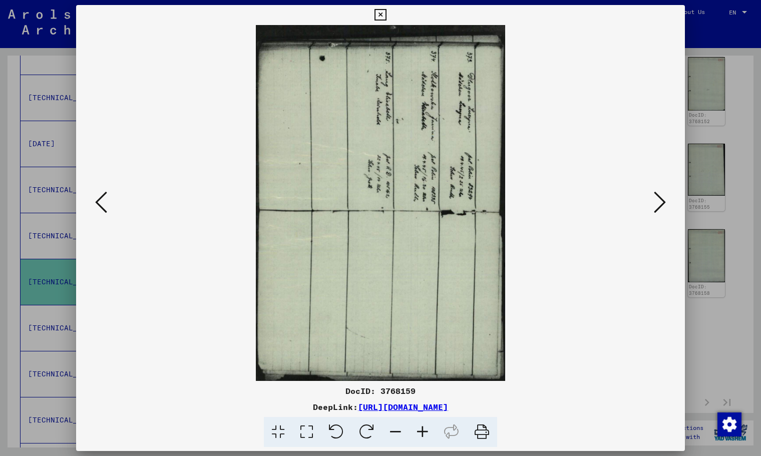
click at [354, 432] on icon at bounding box center [366, 432] width 31 height 31
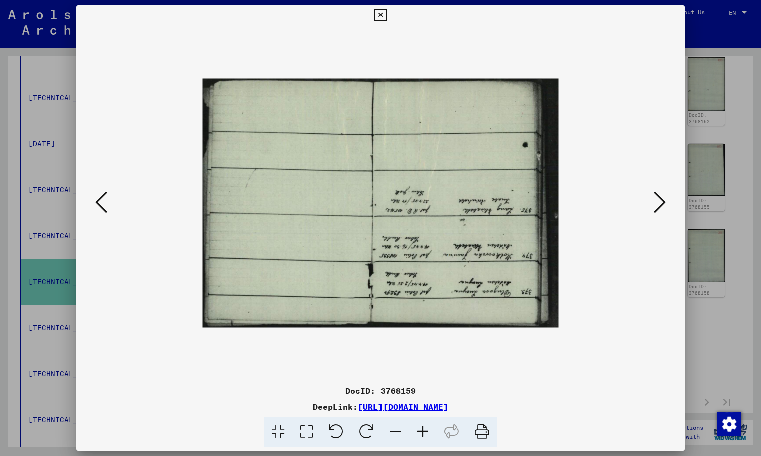
click at [354, 432] on icon at bounding box center [366, 432] width 31 height 31
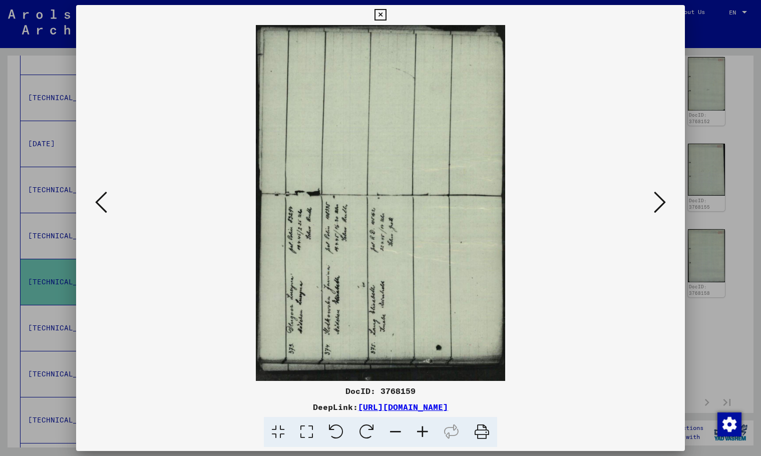
click at [354, 432] on icon at bounding box center [366, 432] width 31 height 31
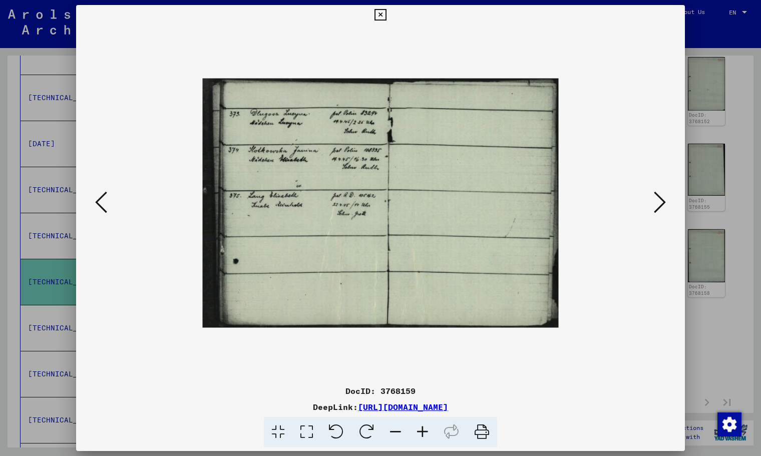
click at [418, 433] on icon at bounding box center [422, 432] width 27 height 31
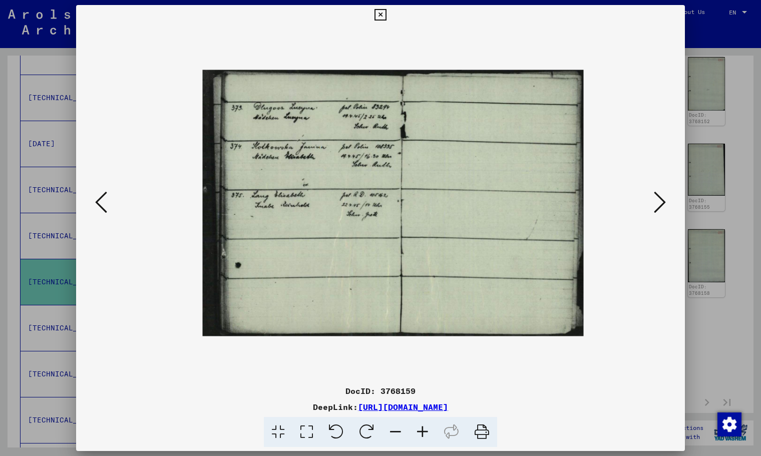
click at [418, 433] on icon at bounding box center [422, 432] width 27 height 31
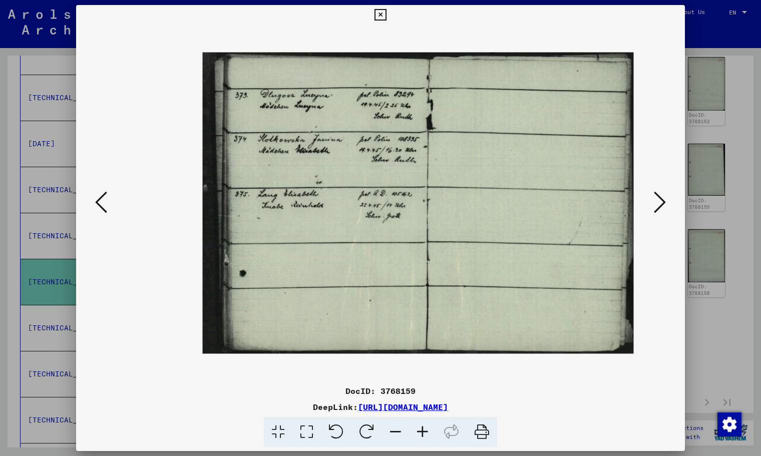
click at [418, 432] on icon at bounding box center [422, 432] width 27 height 31
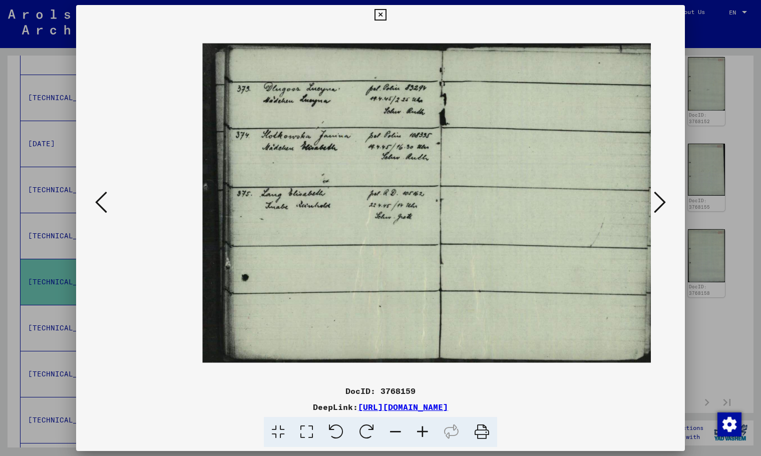
click at [418, 432] on icon at bounding box center [422, 432] width 27 height 31
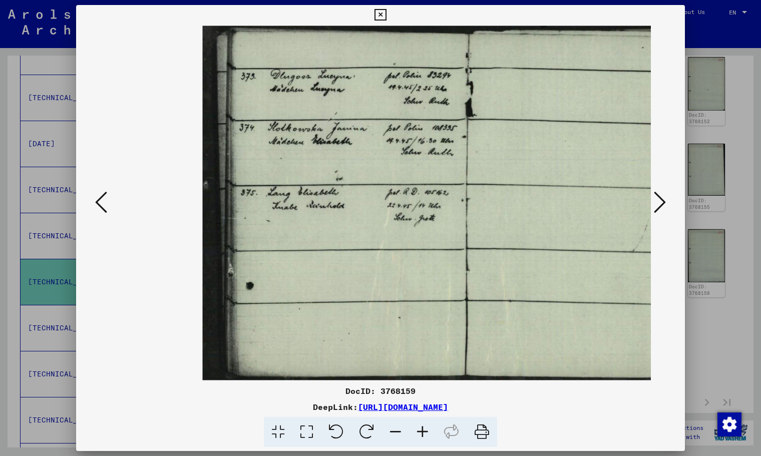
click at [418, 431] on icon at bounding box center [422, 432] width 27 height 31
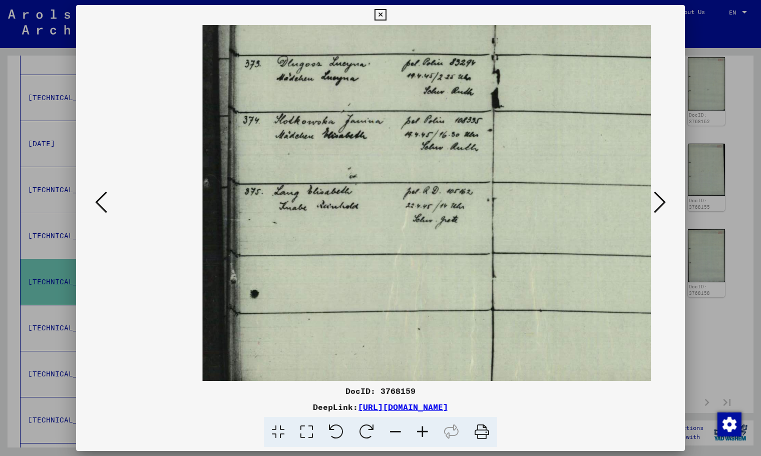
click at [418, 431] on icon at bounding box center [422, 432] width 27 height 31
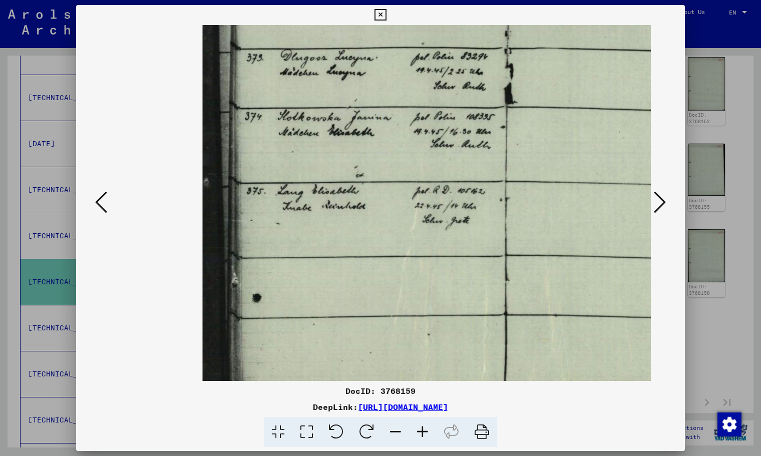
click at [418, 430] on icon at bounding box center [422, 432] width 27 height 31
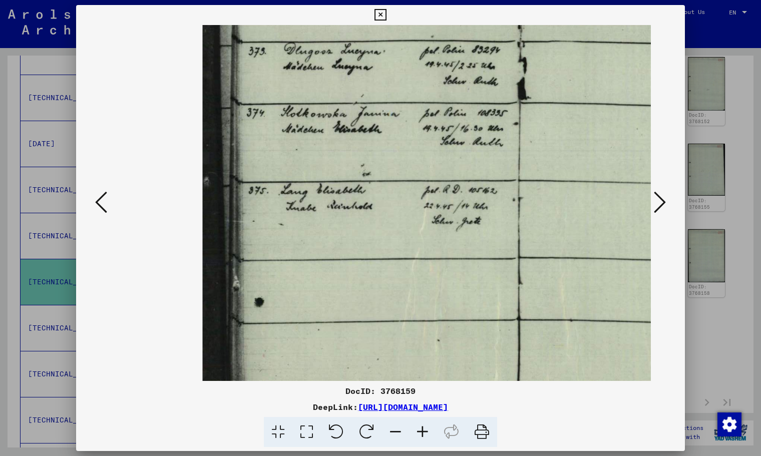
click at [96, 197] on icon at bounding box center [101, 202] width 12 height 24
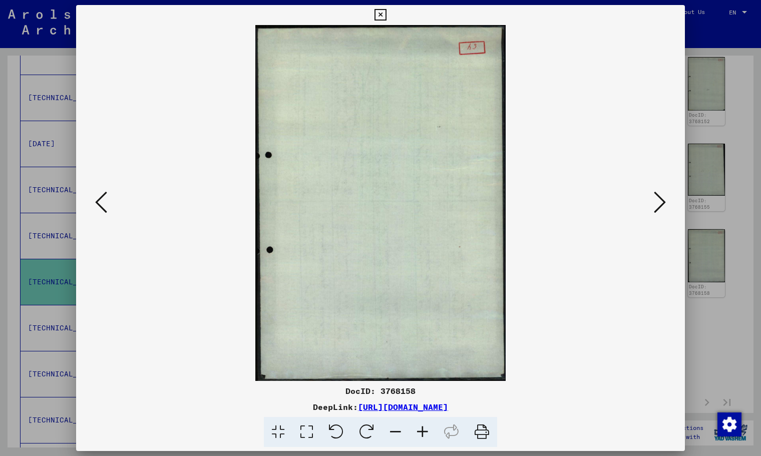
click at [96, 197] on icon at bounding box center [101, 202] width 12 height 24
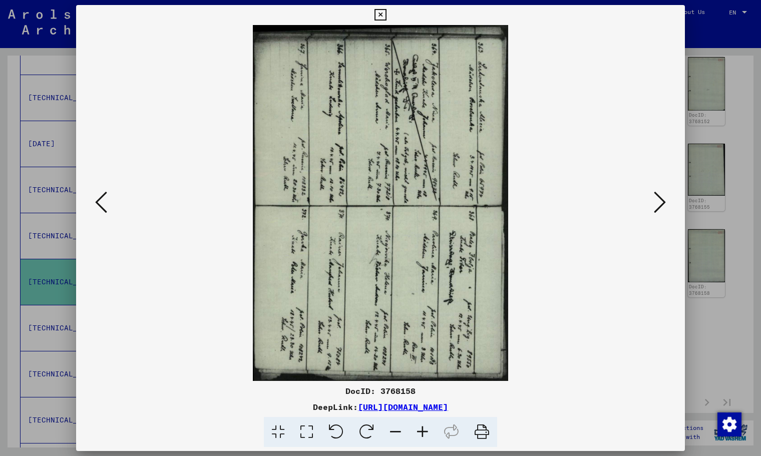
click at [96, 197] on icon at bounding box center [101, 202] width 12 height 24
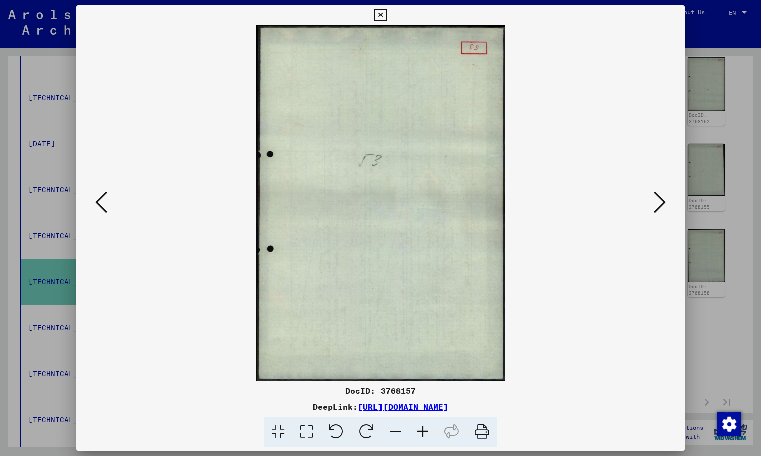
click at [96, 197] on icon at bounding box center [101, 202] width 12 height 24
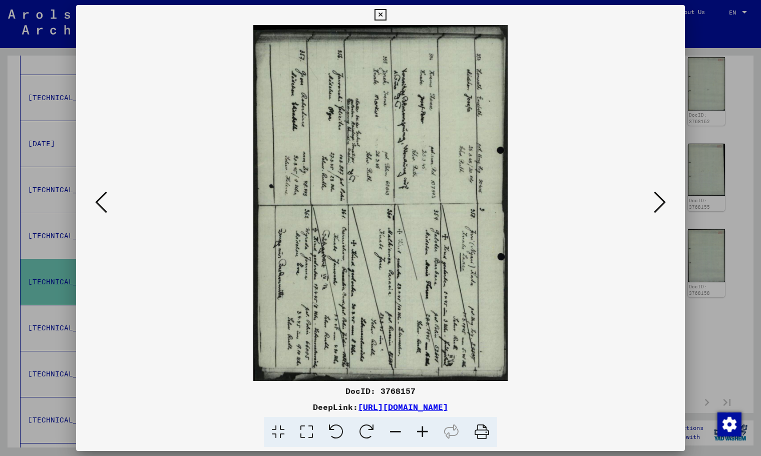
click at [96, 197] on icon at bounding box center [101, 202] width 12 height 24
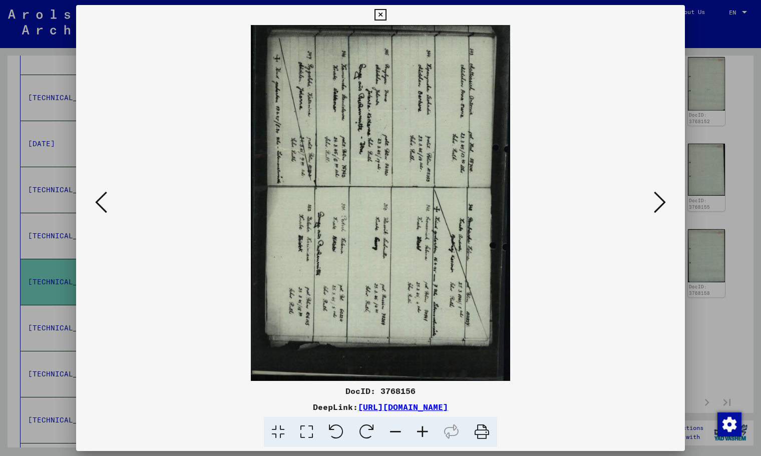
click at [97, 197] on icon at bounding box center [101, 202] width 12 height 24
click at [98, 196] on icon at bounding box center [101, 202] width 12 height 24
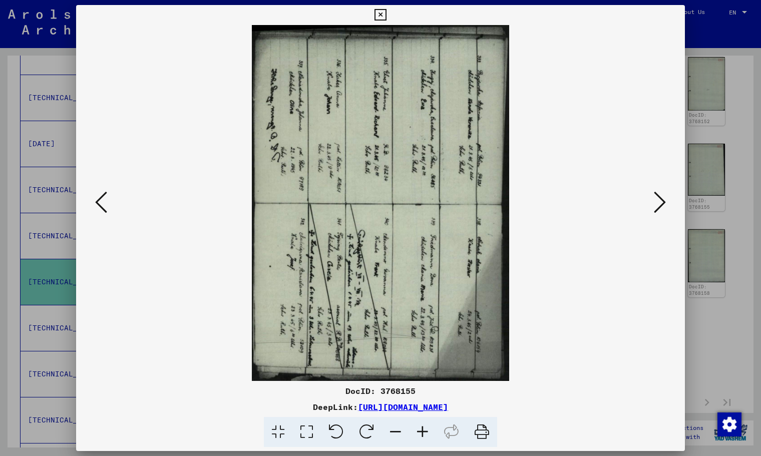
click at [98, 196] on icon at bounding box center [101, 202] width 12 height 24
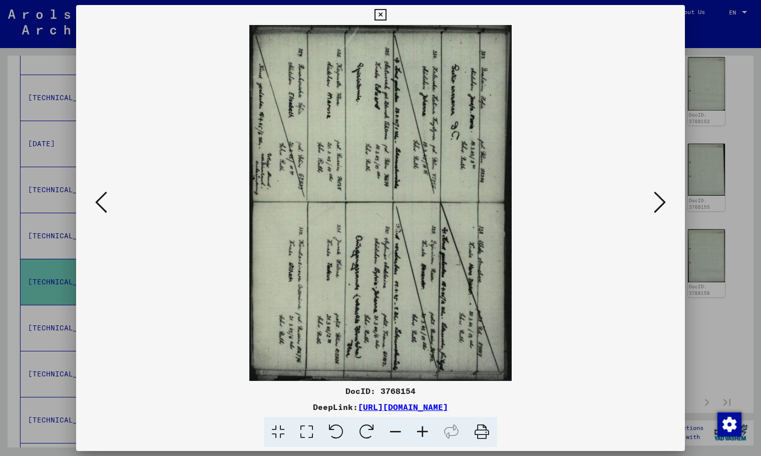
click at [98, 196] on icon at bounding box center [101, 202] width 12 height 24
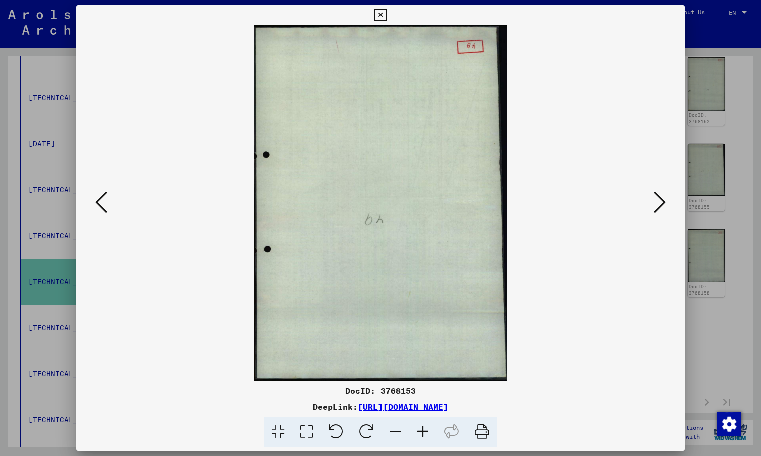
click at [98, 196] on icon at bounding box center [101, 202] width 12 height 24
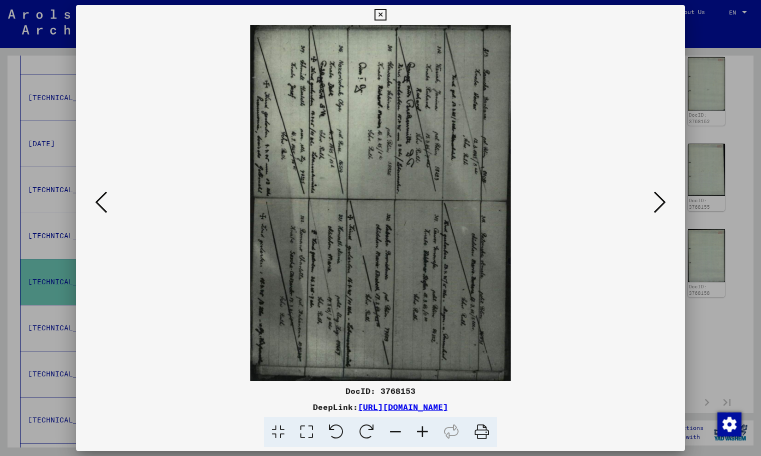
click at [98, 196] on icon at bounding box center [101, 202] width 12 height 24
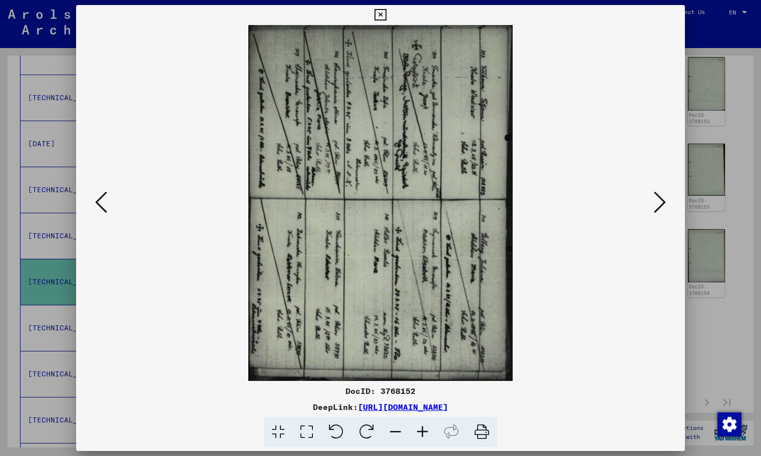
click at [98, 196] on icon at bounding box center [101, 202] width 12 height 24
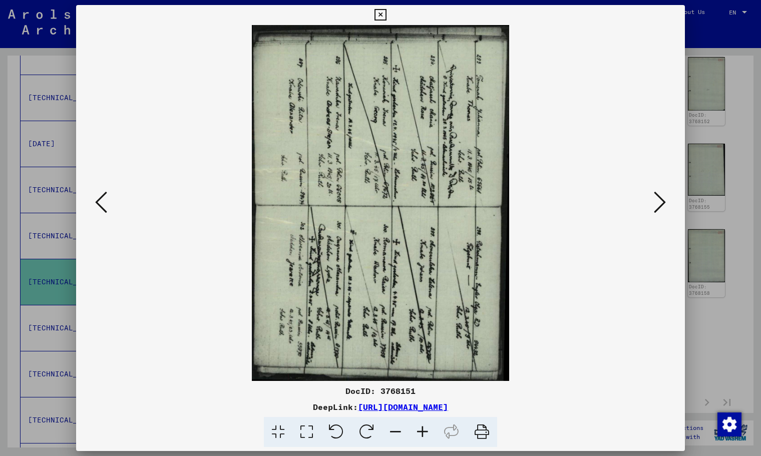
click at [98, 196] on icon at bounding box center [101, 202] width 12 height 24
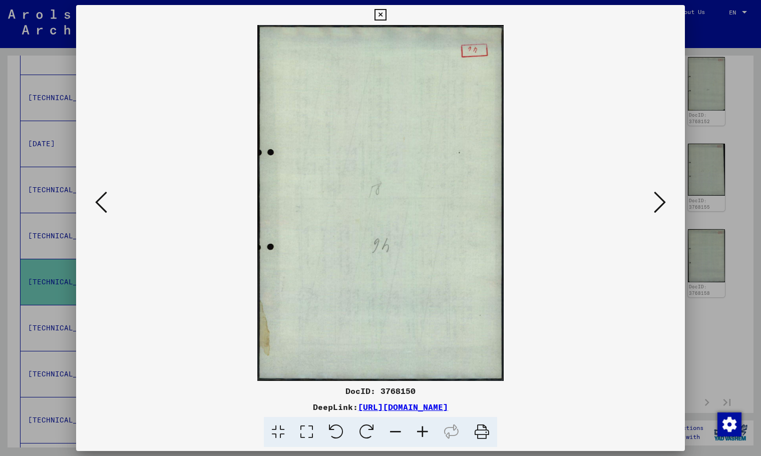
click at [98, 196] on icon at bounding box center [101, 202] width 12 height 24
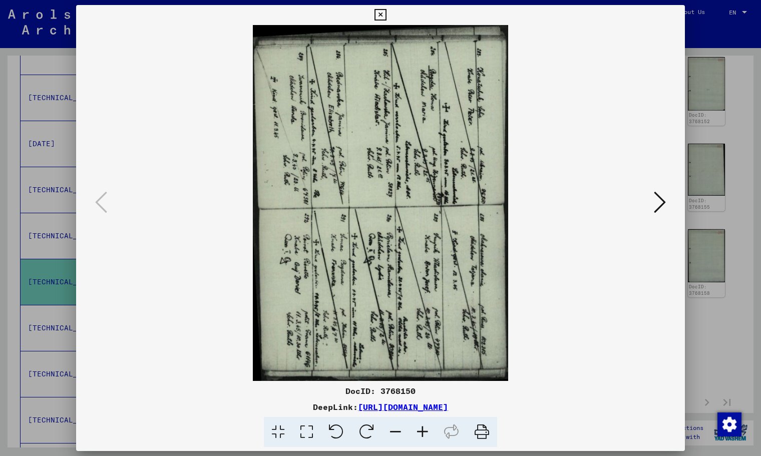
click at [384, 14] on icon at bounding box center [380, 15] width 12 height 12
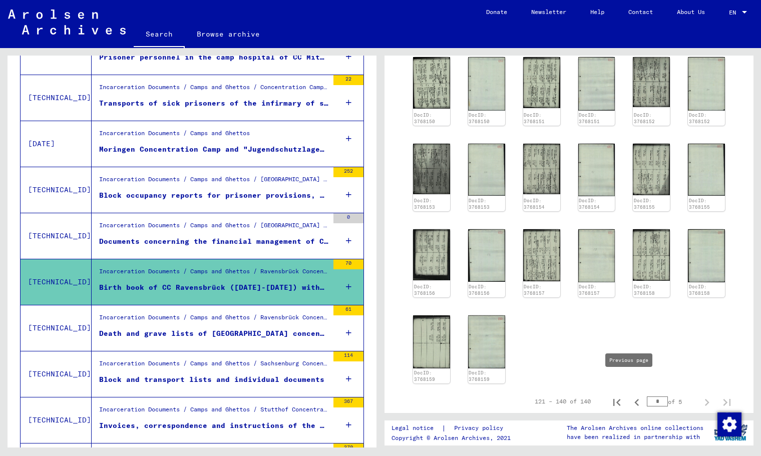
click at [630, 395] on icon "Previous page" at bounding box center [637, 402] width 14 height 14
type input "*"
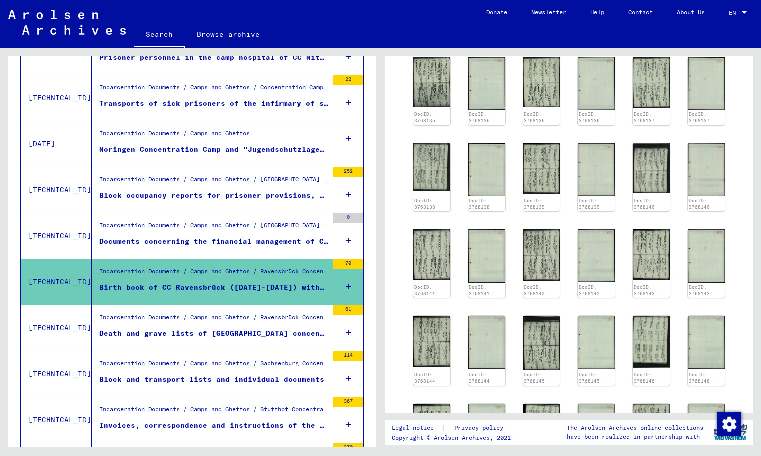
click at [534, 402] on img at bounding box center [541, 427] width 39 height 51
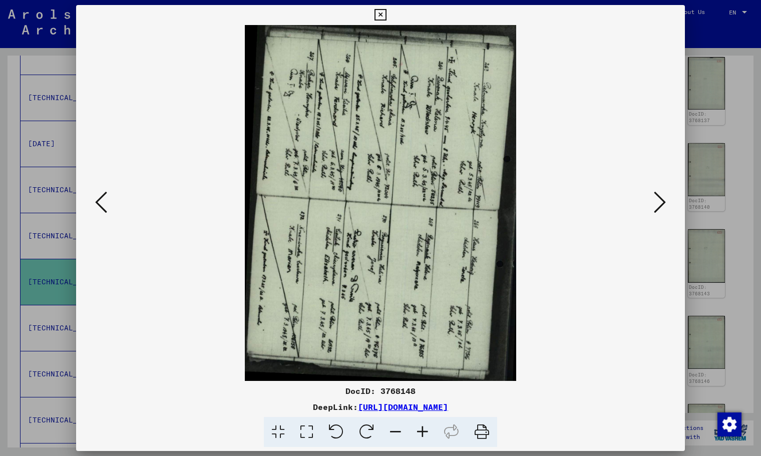
scroll to position [857, 0]
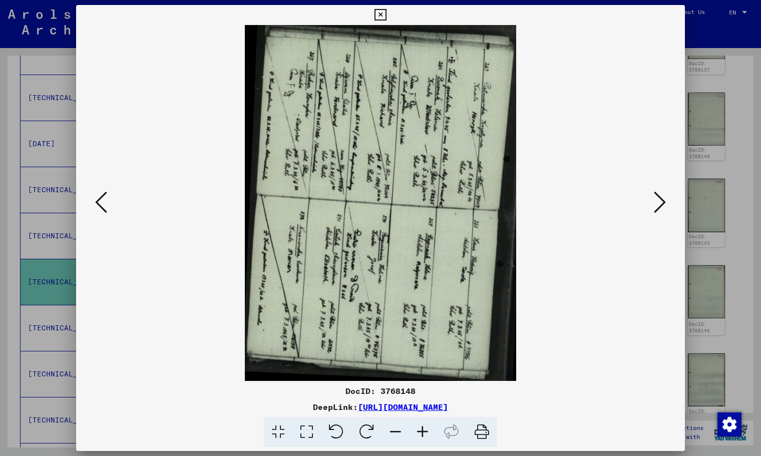
click at [367, 11] on div "DocID: 3768148 DeepLink: https://collections.arolsen-archives.org/en/document/3…" at bounding box center [380, 226] width 609 height 442
click at [377, 16] on icon at bounding box center [380, 15] width 12 height 12
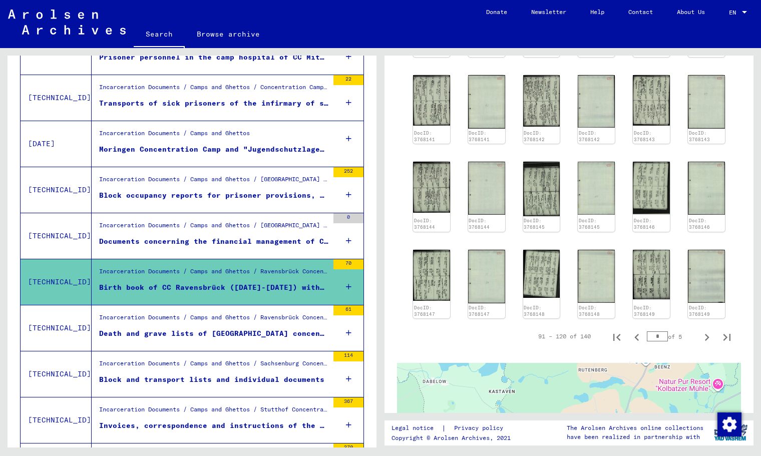
scroll to position [1078, 0]
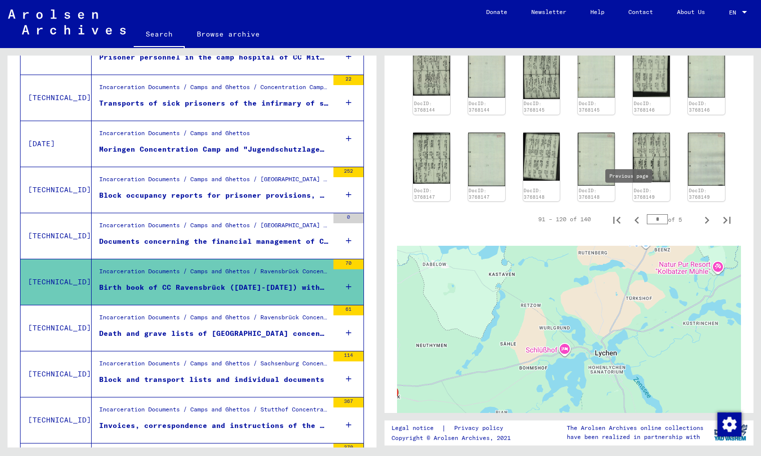
click at [630, 213] on icon "Previous page" at bounding box center [637, 220] width 14 height 14
type input "*"
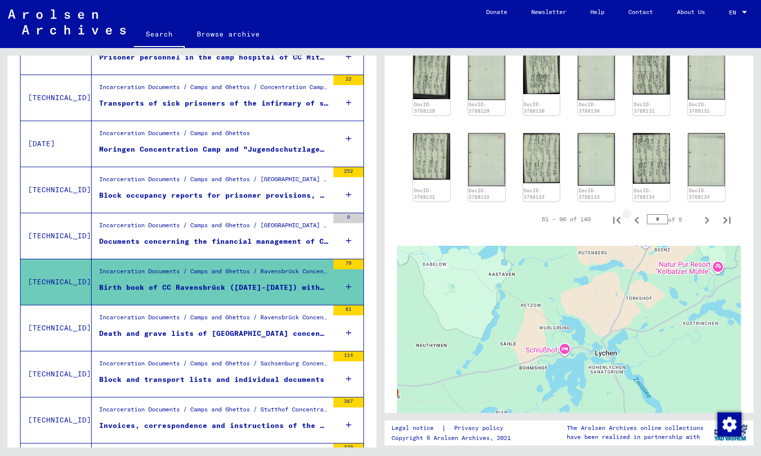
click at [630, 246] on div at bounding box center [569, 371] width 344 height 250
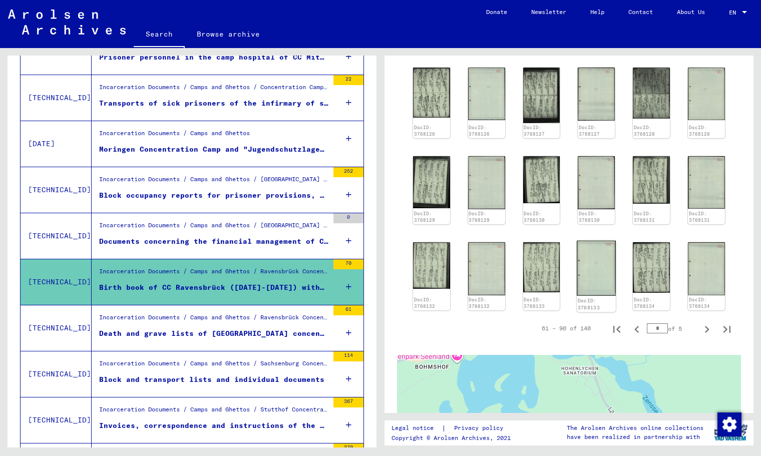
scroll to position [1023, 0]
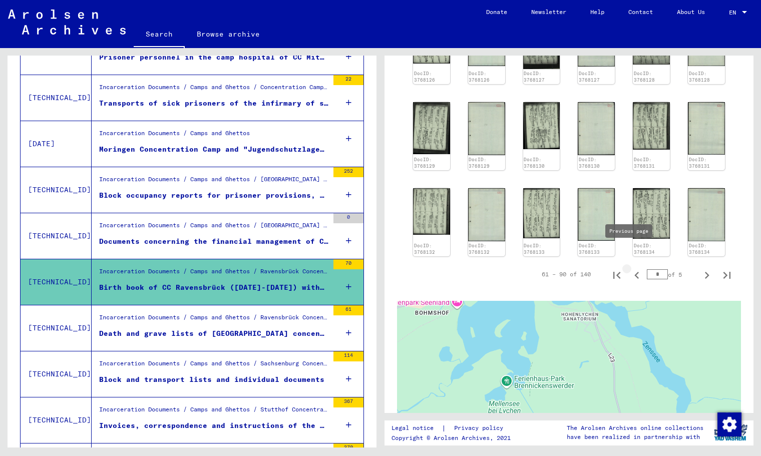
click at [630, 268] on icon "Previous page" at bounding box center [637, 275] width 14 height 14
type input "*"
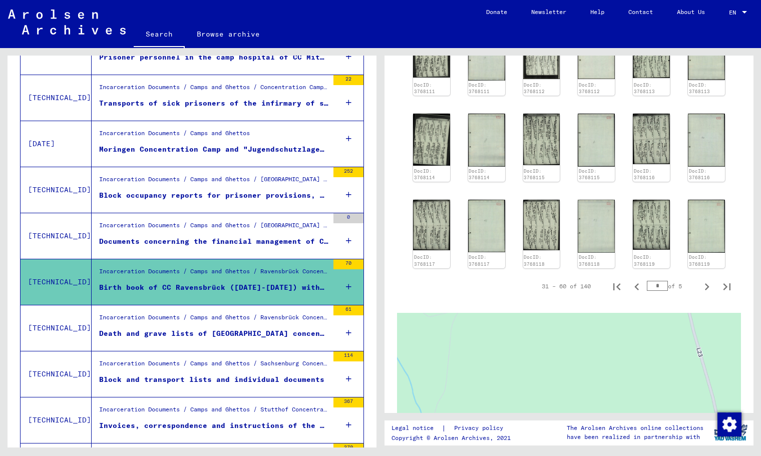
scroll to position [886, 0]
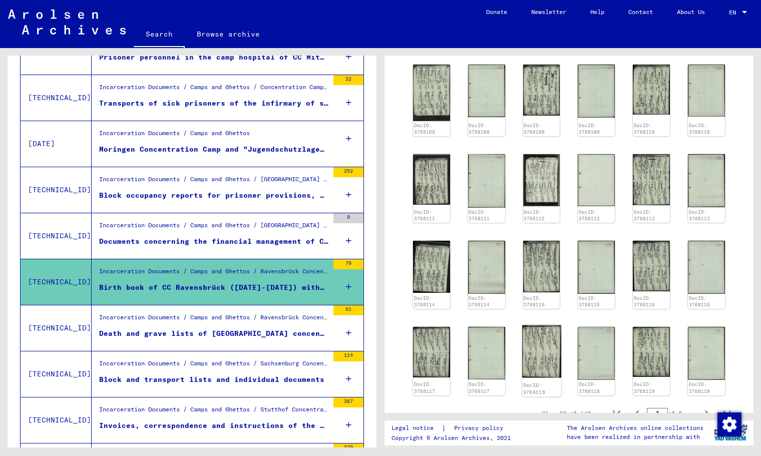
click at [524, 337] on img at bounding box center [541, 351] width 39 height 53
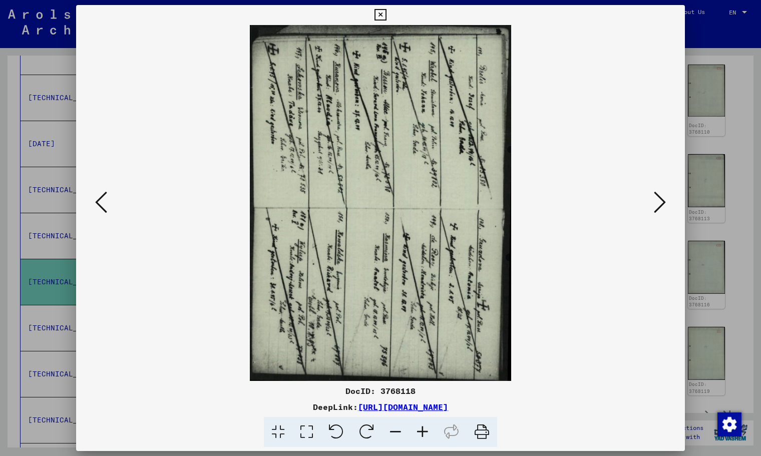
click at [342, 428] on icon at bounding box center [336, 432] width 31 height 31
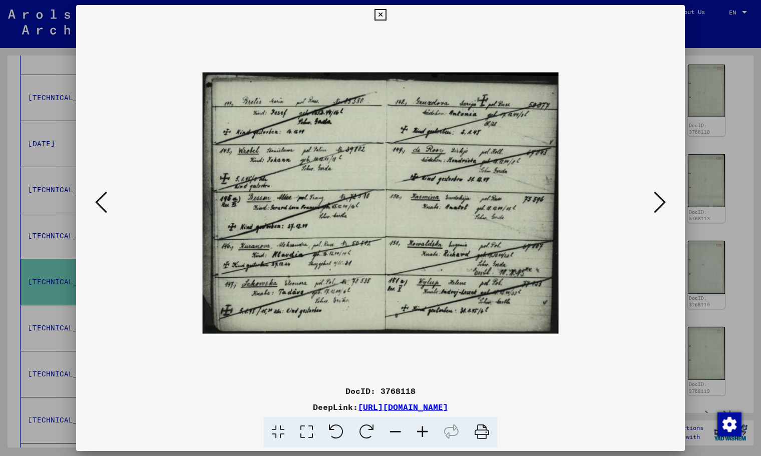
click at [425, 435] on icon at bounding box center [422, 432] width 27 height 31
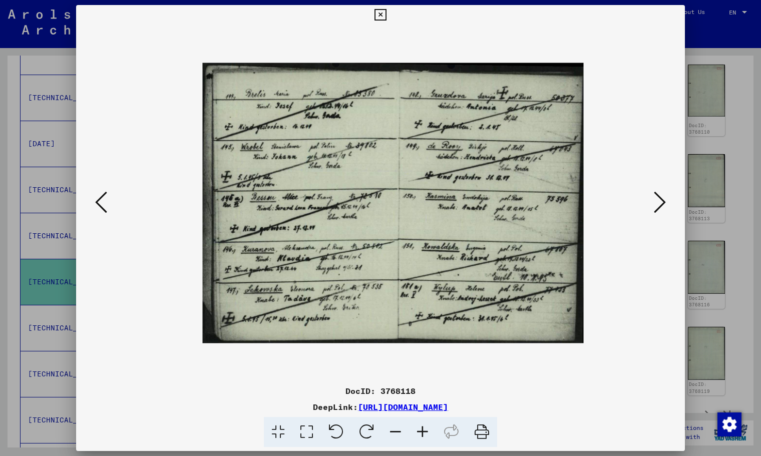
click at [425, 435] on icon at bounding box center [422, 432] width 27 height 31
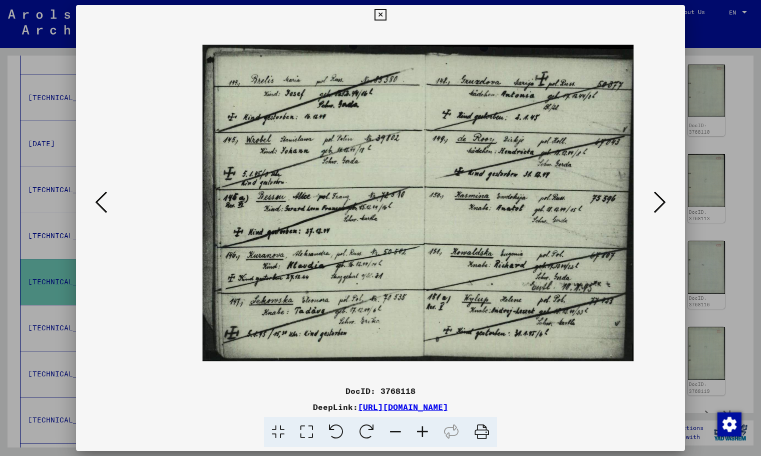
click at [425, 435] on icon at bounding box center [422, 432] width 27 height 31
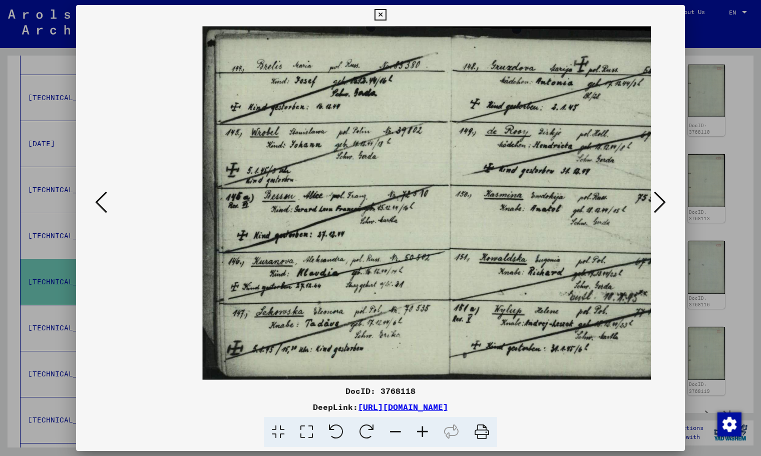
click at [425, 435] on icon at bounding box center [422, 432] width 27 height 31
click at [425, 434] on icon at bounding box center [422, 432] width 27 height 31
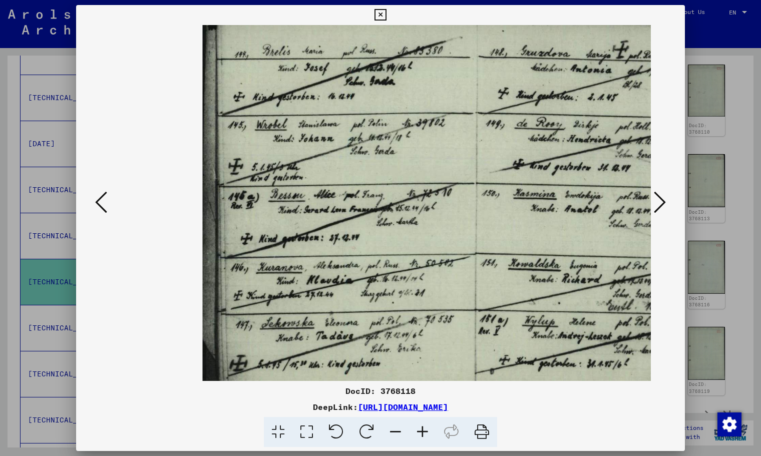
click at [425, 434] on icon at bounding box center [422, 432] width 27 height 31
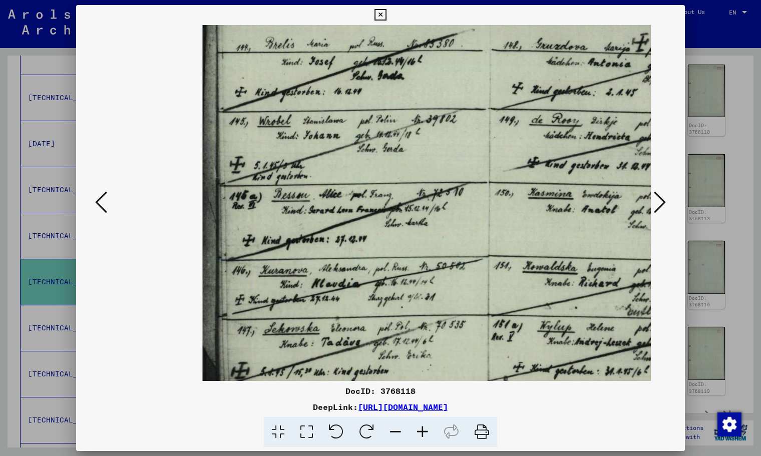
click at [380, 16] on icon at bounding box center [380, 15] width 12 height 12
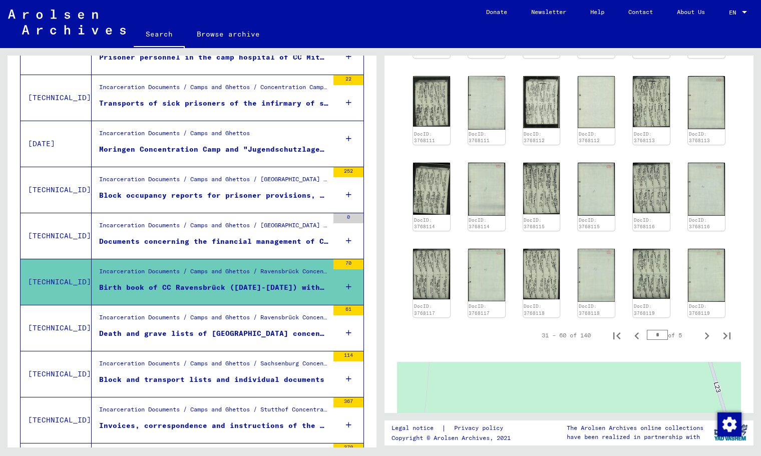
scroll to position [1079, 0]
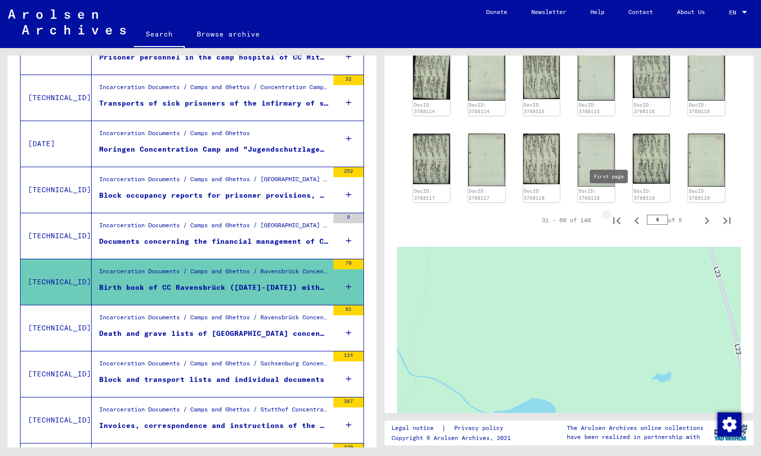
click at [610, 214] on icon "First page" at bounding box center [617, 221] width 14 height 14
type input "*"
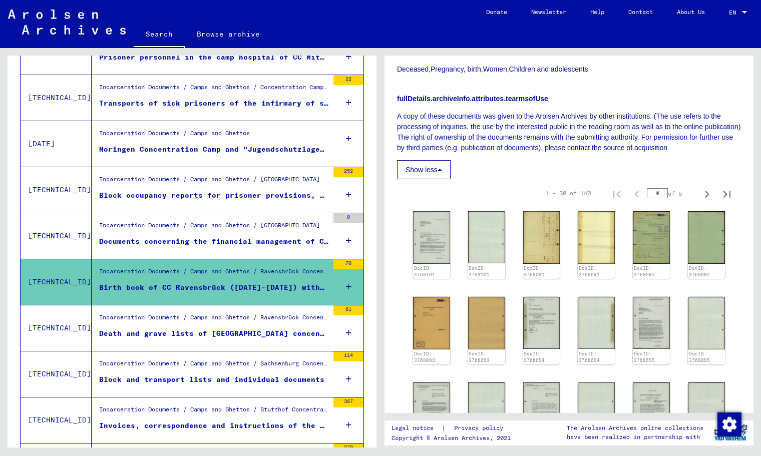
scroll to position [979, 0]
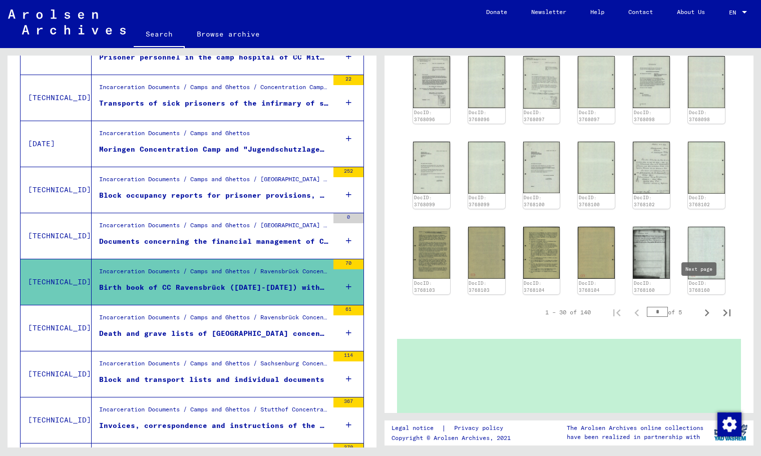
click at [700, 306] on icon "Next page" at bounding box center [707, 313] width 14 height 14
type input "*"
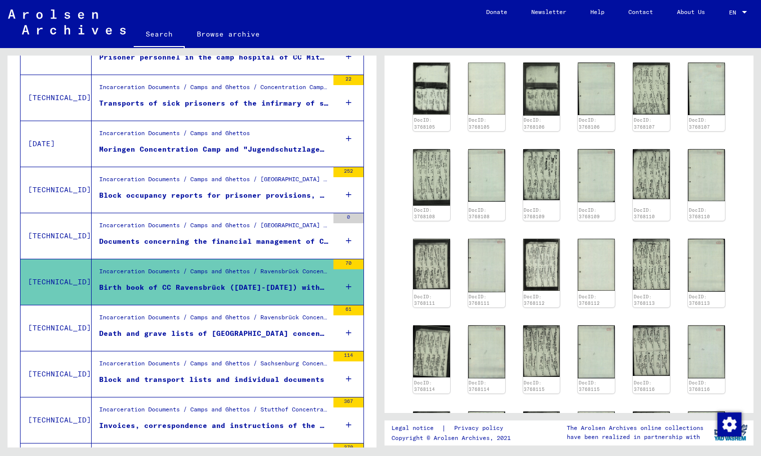
scroll to position [643, 0]
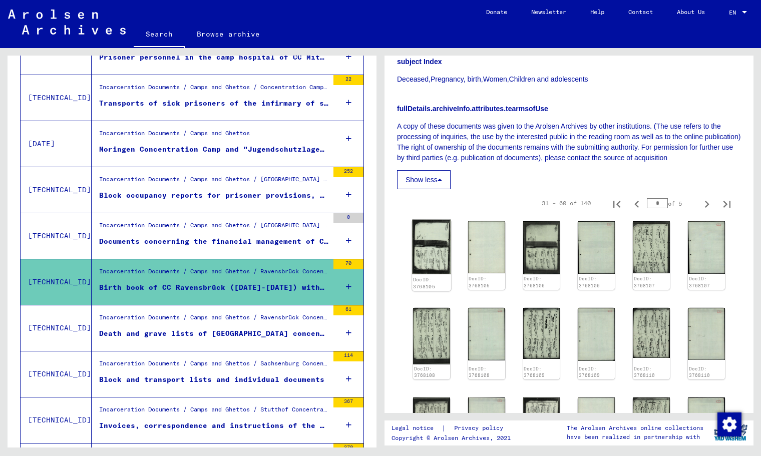
click at [422, 251] on img at bounding box center [431, 247] width 39 height 55
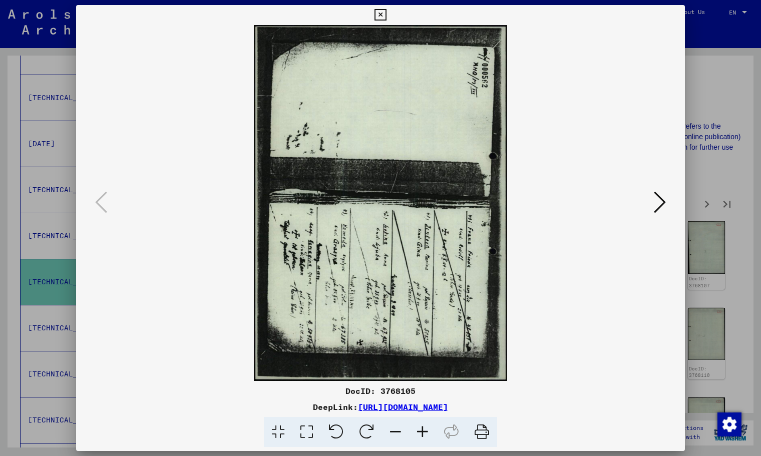
click at [369, 437] on icon at bounding box center [366, 432] width 31 height 31
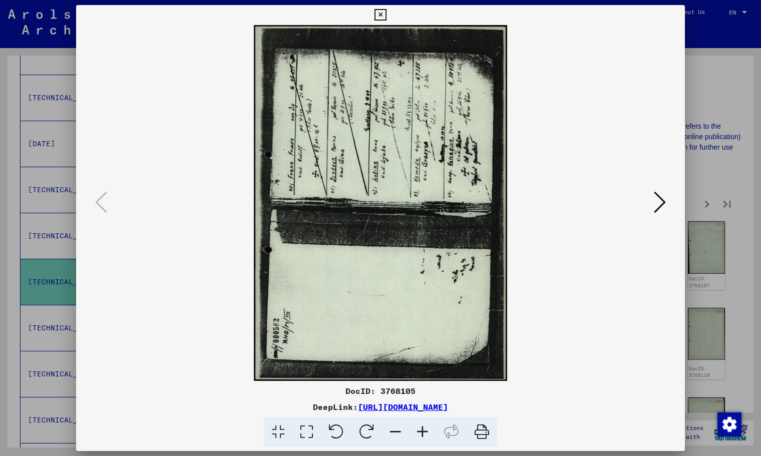
click at [369, 437] on icon at bounding box center [366, 432] width 31 height 31
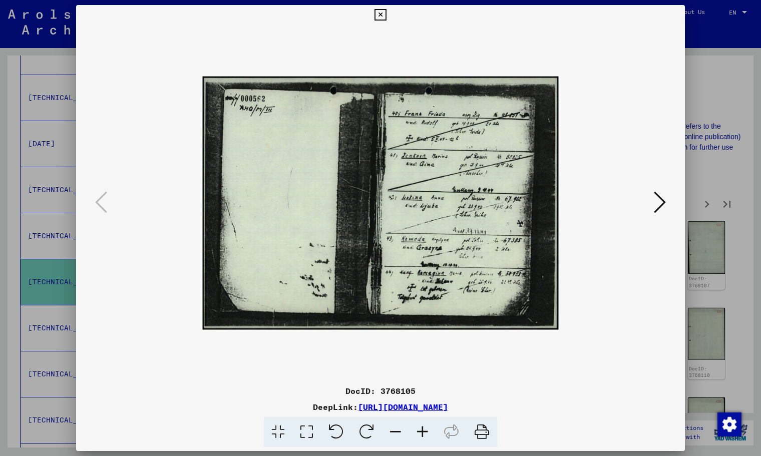
click at [425, 428] on icon at bounding box center [422, 432] width 27 height 31
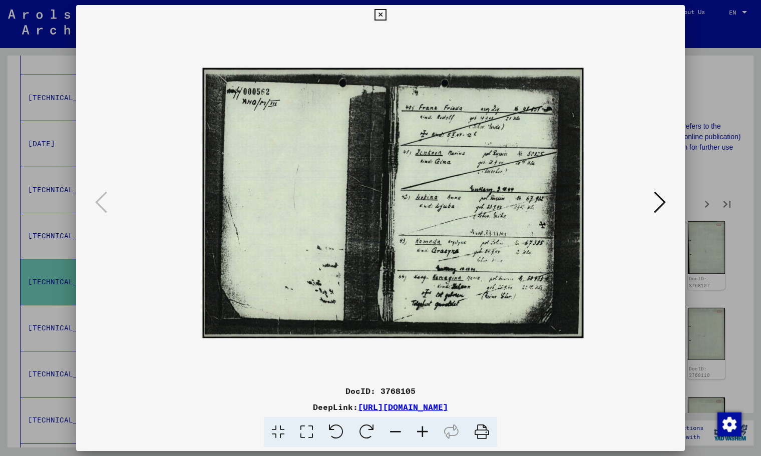
click at [425, 428] on icon at bounding box center [422, 432] width 27 height 31
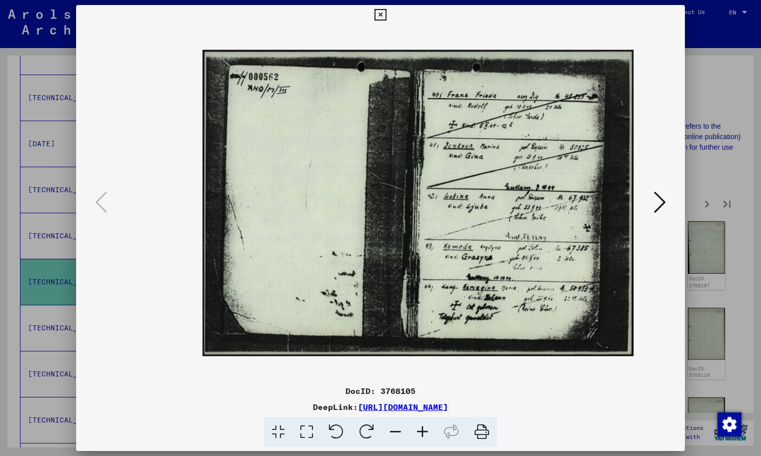
click at [425, 427] on icon at bounding box center [422, 432] width 27 height 31
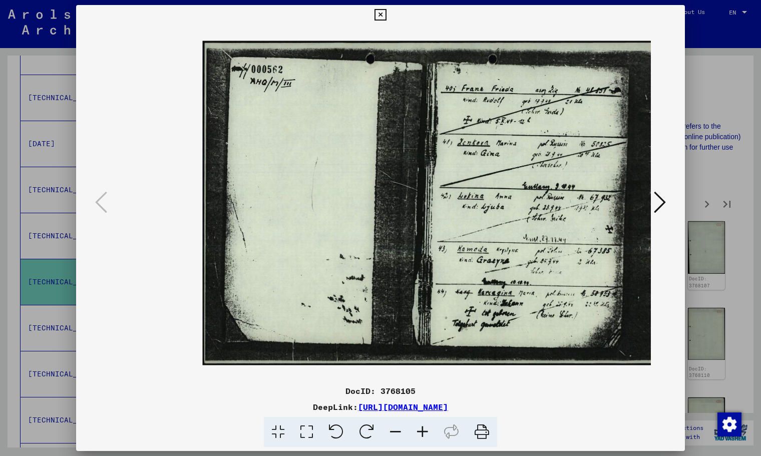
click at [425, 426] on icon at bounding box center [422, 432] width 27 height 31
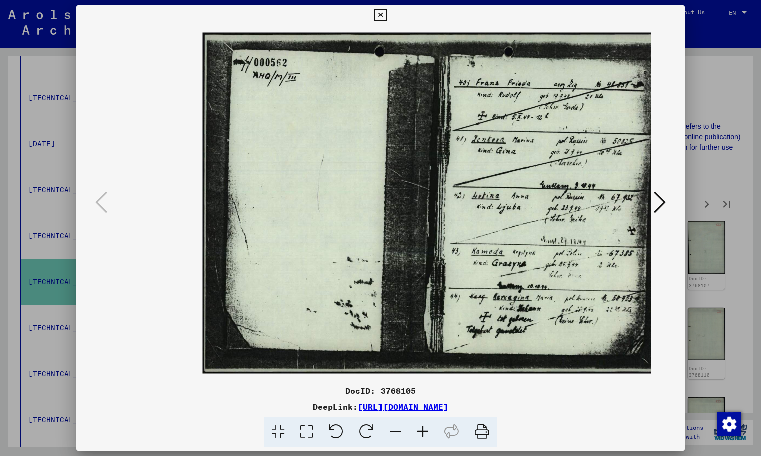
scroll to position [0, 33]
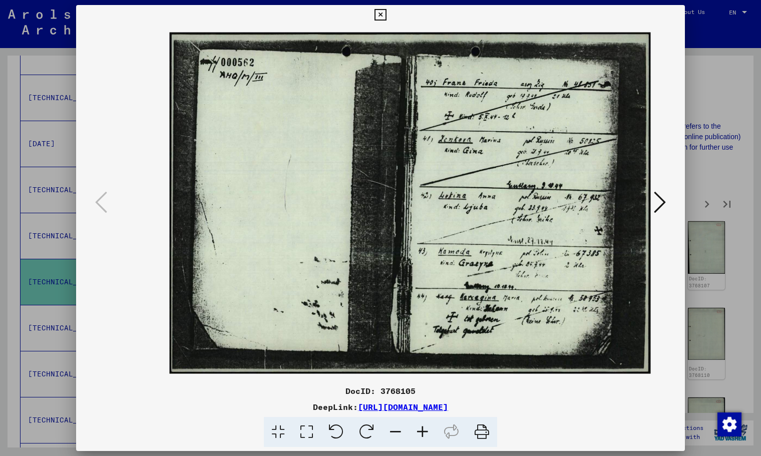
drag, startPoint x: 529, startPoint y: 328, endPoint x: 323, endPoint y: 353, distance: 208.2
click at [323, 353] on img at bounding box center [410, 203] width 481 height 342
click at [660, 200] on icon at bounding box center [660, 202] width 12 height 24
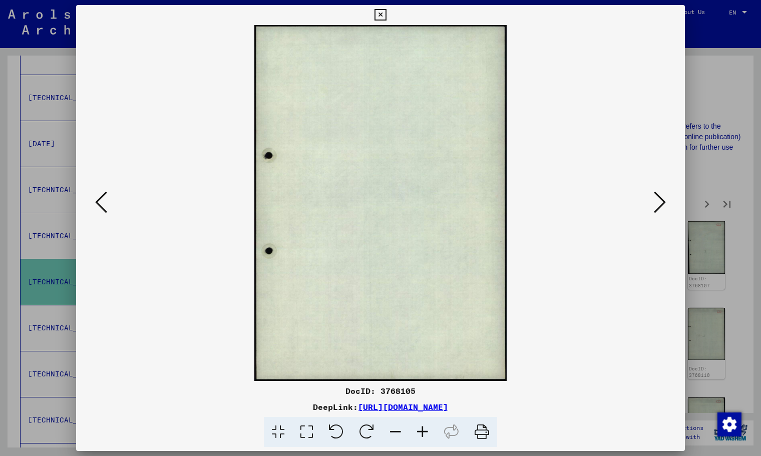
click at [660, 200] on icon at bounding box center [660, 202] width 12 height 24
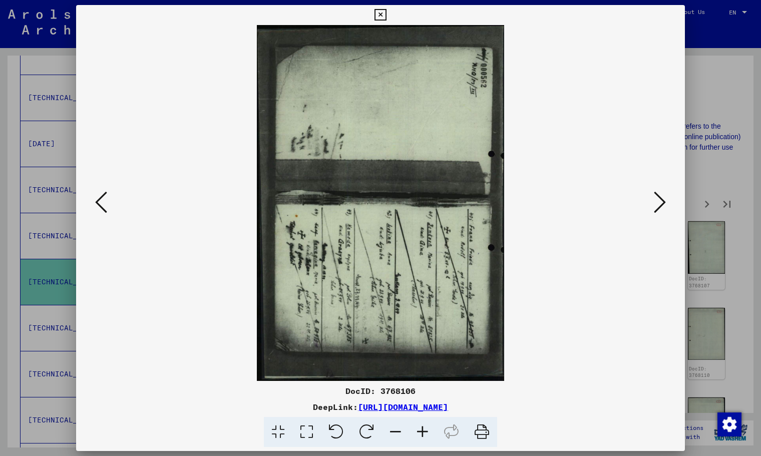
click at [334, 431] on icon at bounding box center [336, 432] width 31 height 31
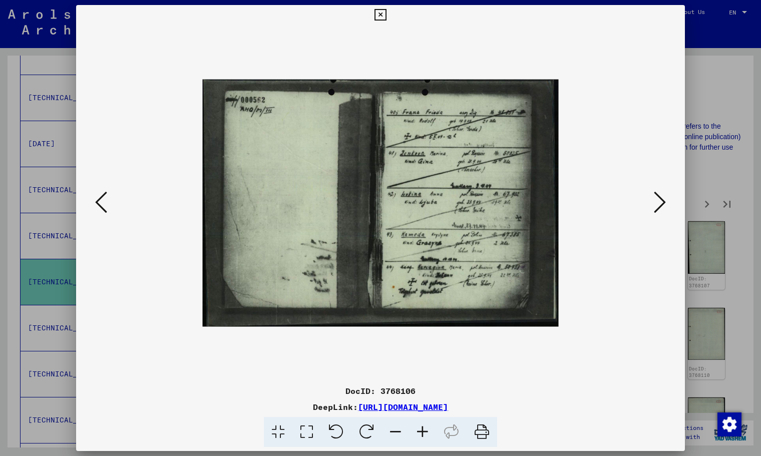
click at [665, 205] on icon at bounding box center [660, 202] width 12 height 24
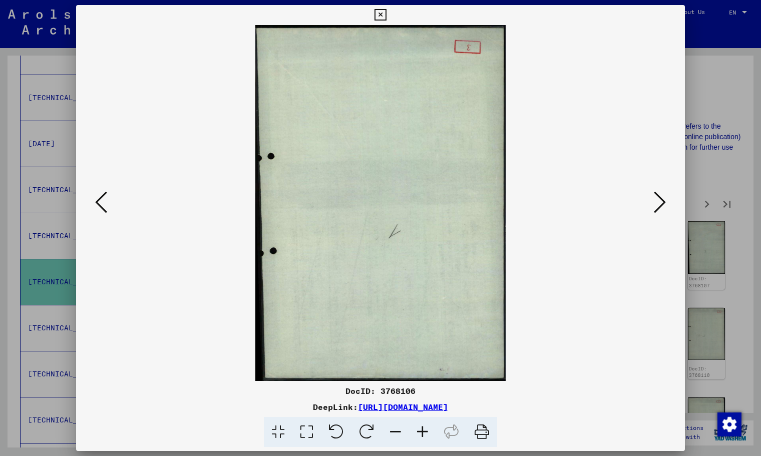
click at [665, 205] on icon at bounding box center [660, 202] width 12 height 24
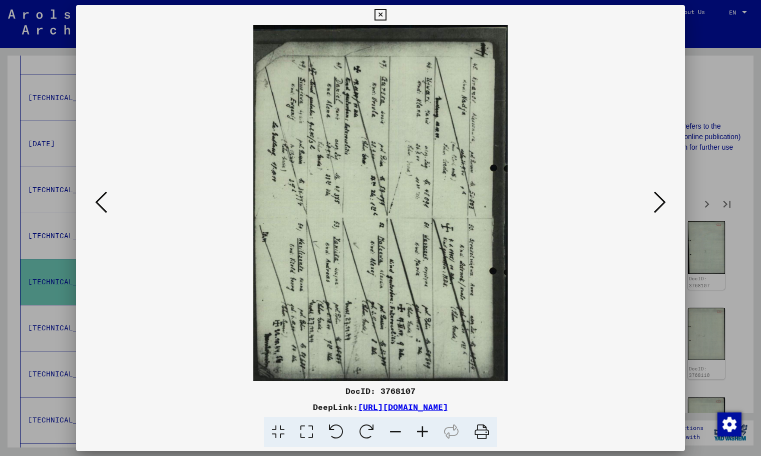
click at [338, 435] on icon at bounding box center [336, 432] width 31 height 31
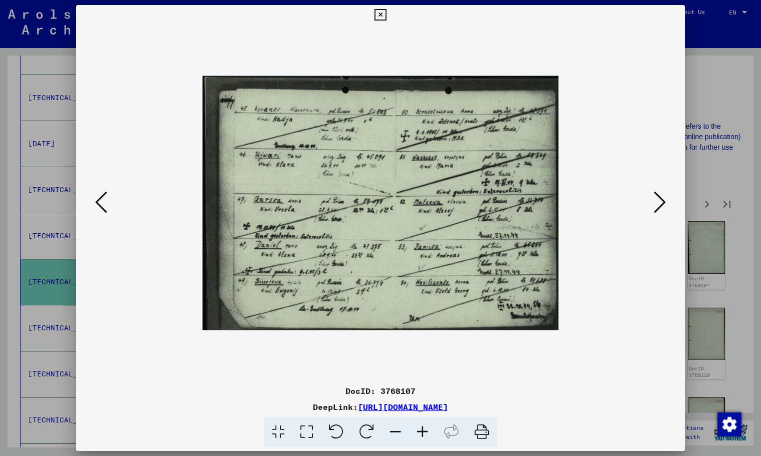
click at [652, 208] on button at bounding box center [660, 203] width 18 height 29
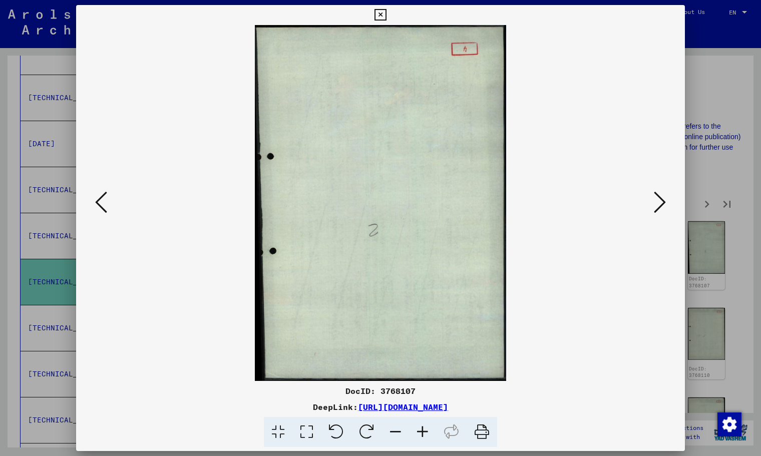
click at [652, 208] on button at bounding box center [660, 203] width 18 height 29
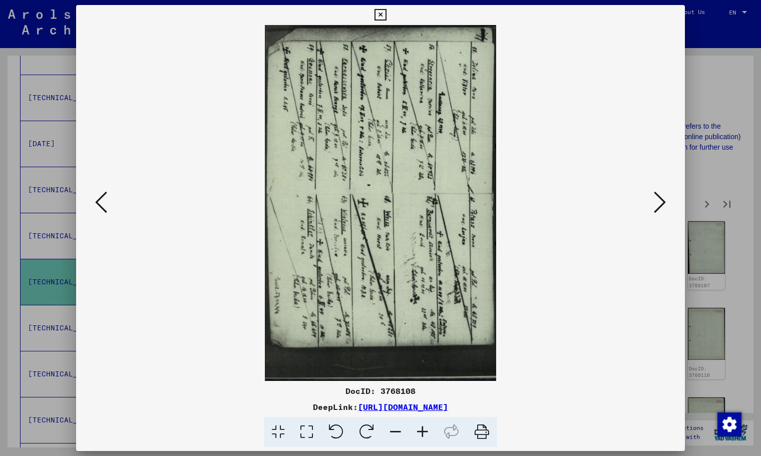
click at [329, 427] on icon at bounding box center [336, 432] width 31 height 31
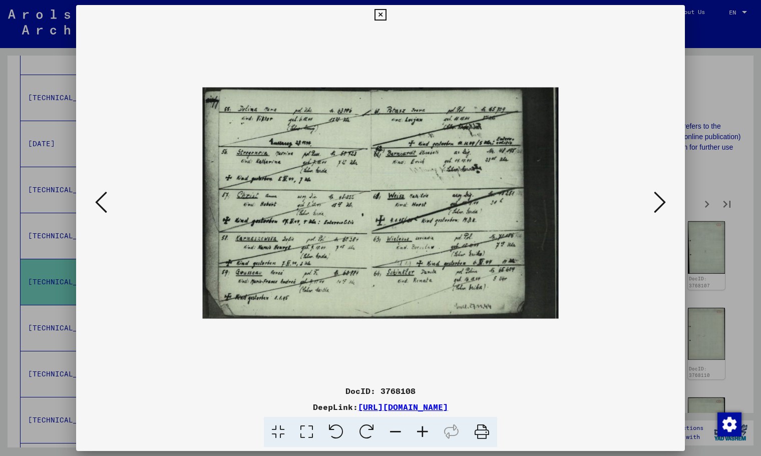
click at [423, 432] on icon at bounding box center [422, 432] width 27 height 31
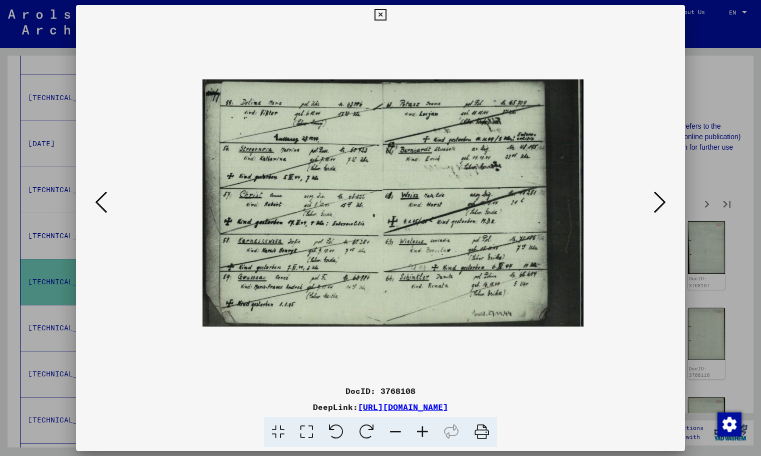
click at [422, 432] on icon at bounding box center [422, 432] width 27 height 31
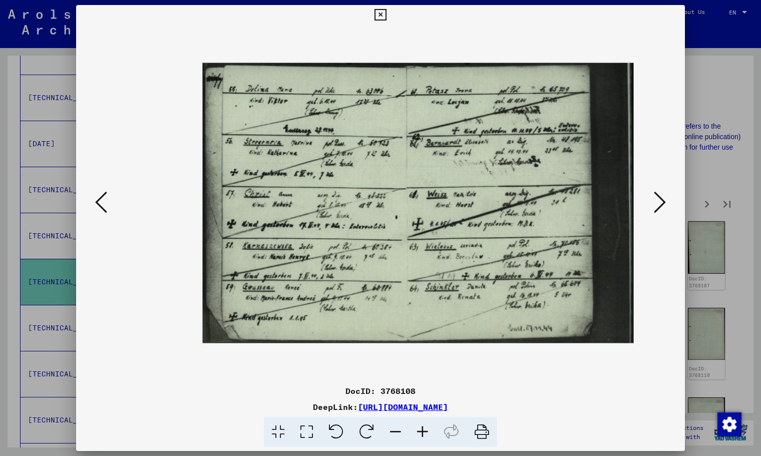
click at [422, 432] on icon at bounding box center [422, 432] width 27 height 31
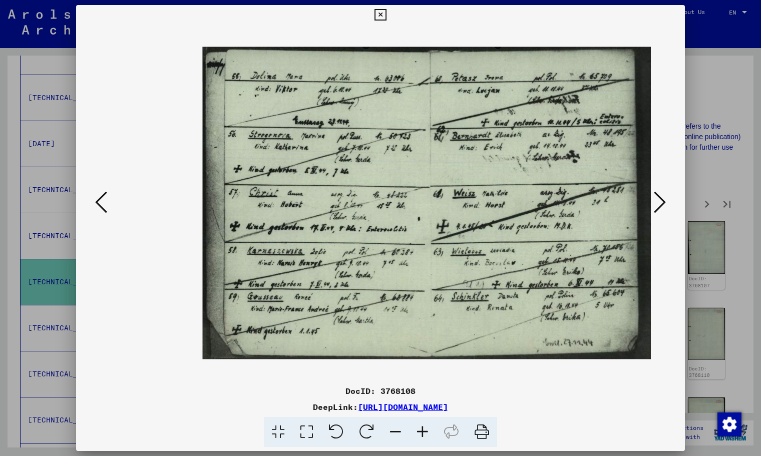
click at [422, 432] on icon at bounding box center [422, 432] width 27 height 31
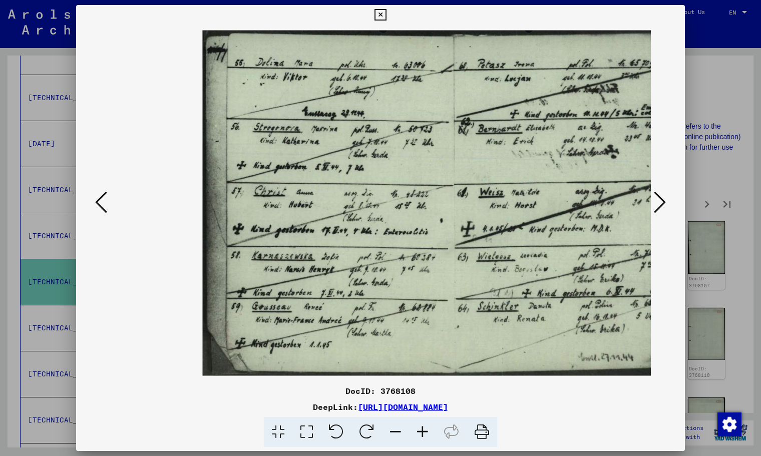
click at [422, 432] on icon at bounding box center [422, 432] width 27 height 31
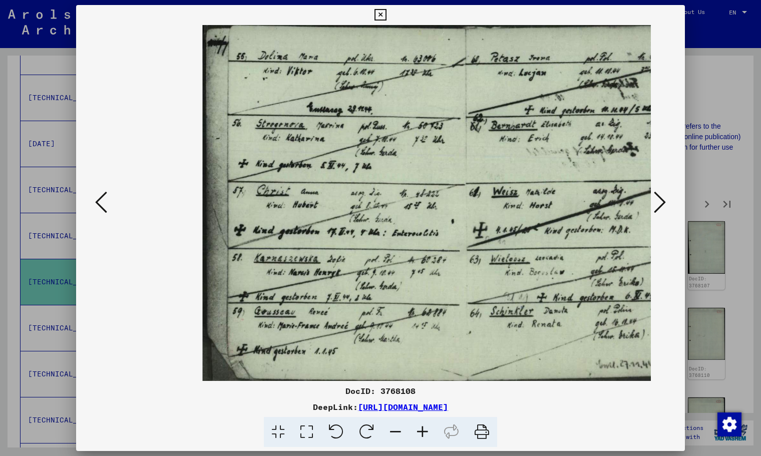
click at [422, 431] on icon at bounding box center [422, 432] width 27 height 31
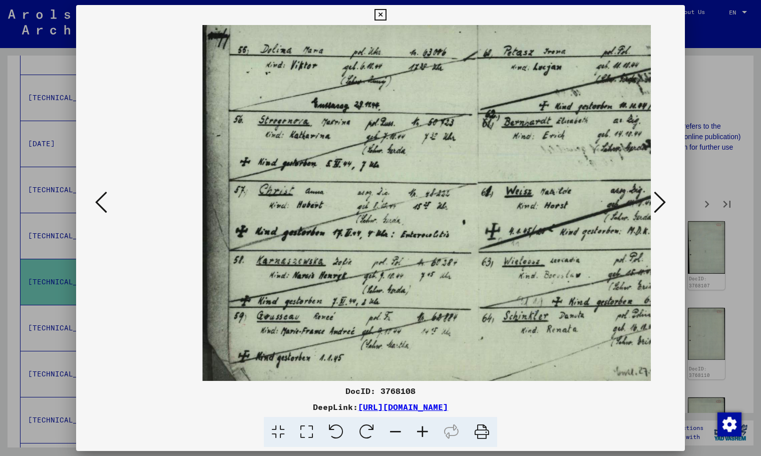
scroll to position [0, 77]
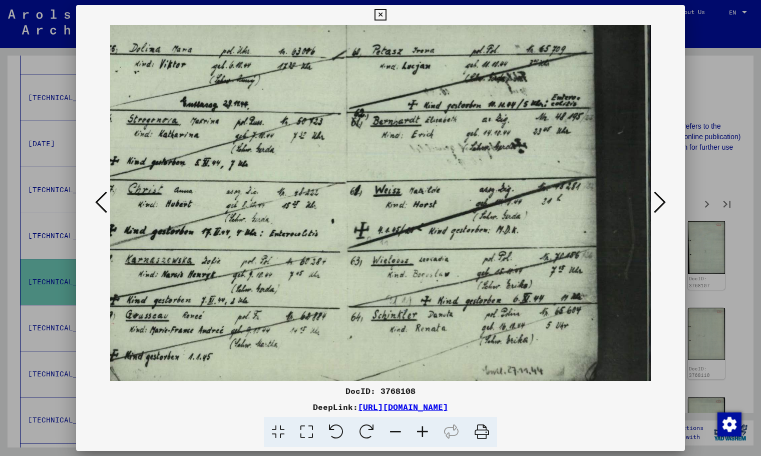
drag, startPoint x: 494, startPoint y: 211, endPoint x: 437, endPoint y: 209, distance: 57.1
click at [437, 209] on img at bounding box center [362, 201] width 581 height 377
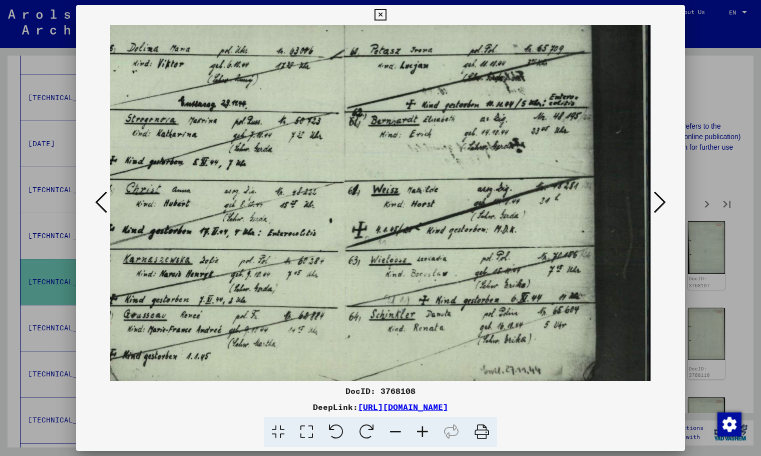
click at [663, 207] on icon at bounding box center [660, 202] width 12 height 24
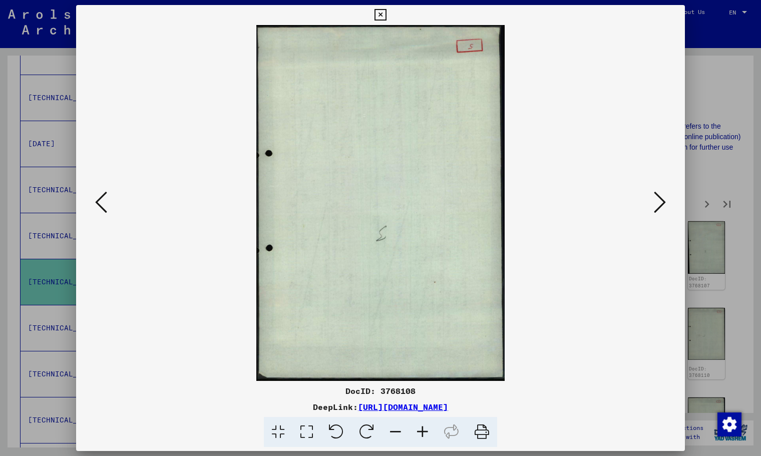
click at [663, 207] on icon at bounding box center [660, 202] width 12 height 24
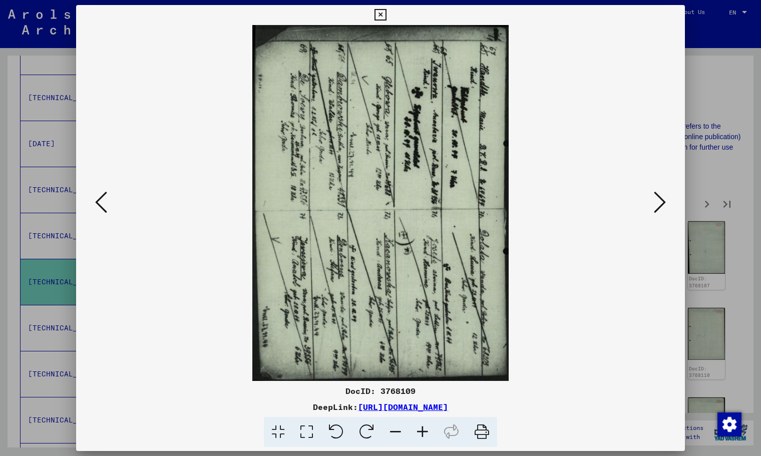
click at [377, 432] on icon at bounding box center [366, 432] width 31 height 31
click at [376, 432] on icon at bounding box center [366, 432] width 31 height 31
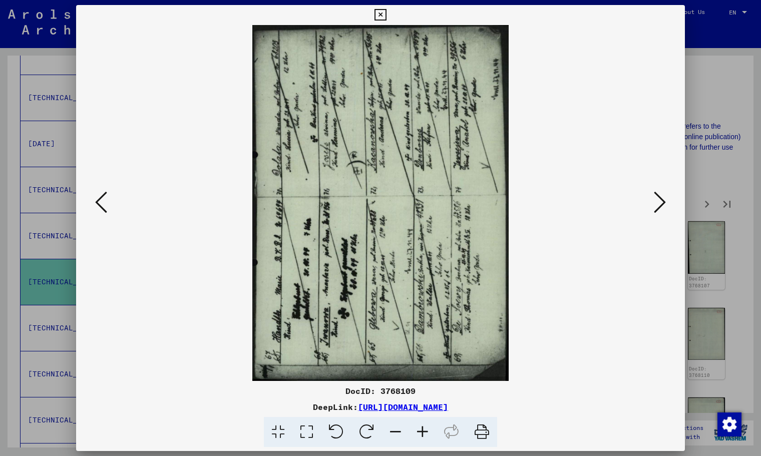
click at [376, 432] on icon at bounding box center [366, 432] width 31 height 31
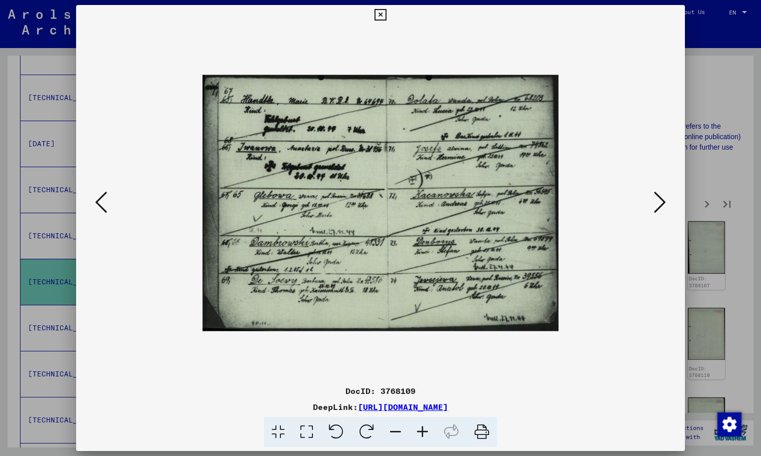
click at [662, 204] on icon at bounding box center [660, 202] width 12 height 24
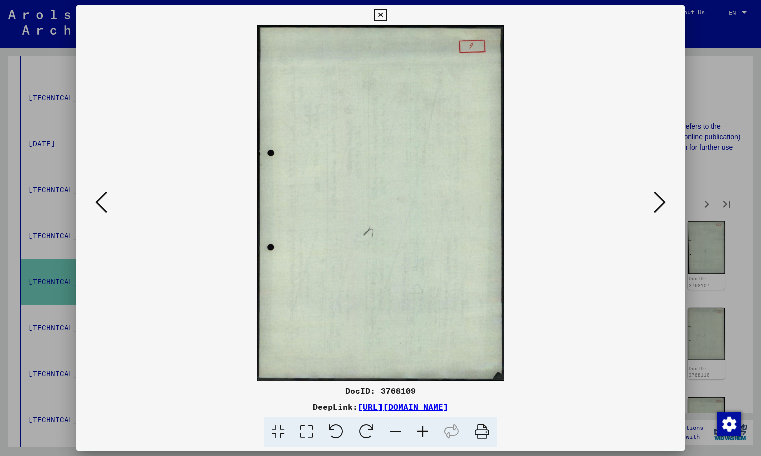
click at [662, 204] on icon at bounding box center [660, 202] width 12 height 24
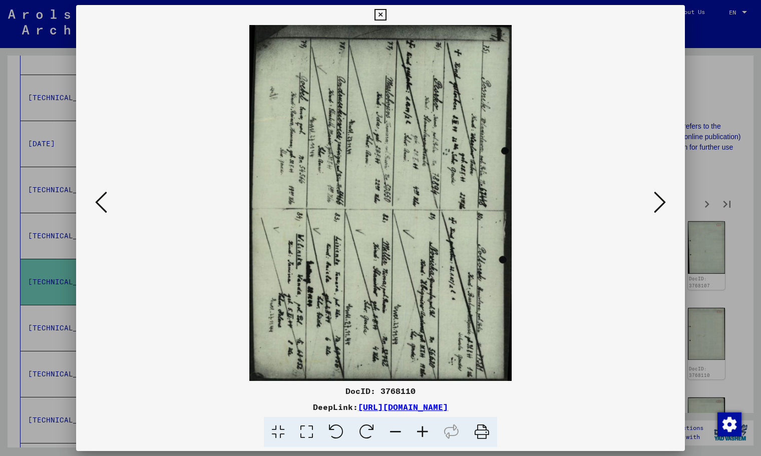
click at [362, 430] on icon at bounding box center [366, 432] width 31 height 31
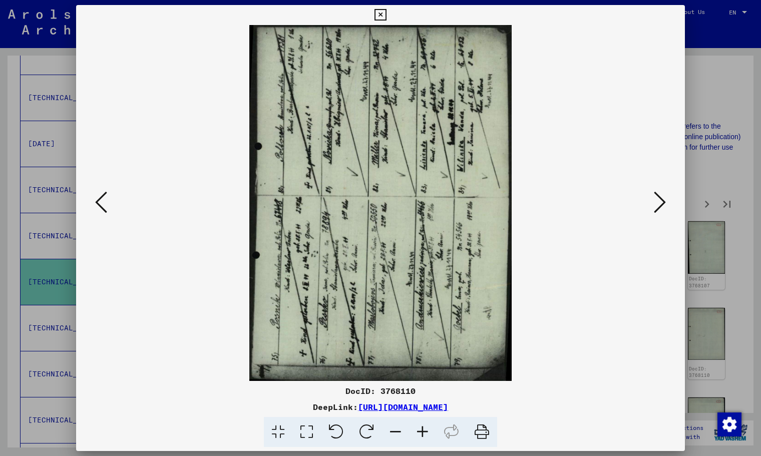
click at [362, 430] on icon at bounding box center [366, 432] width 31 height 31
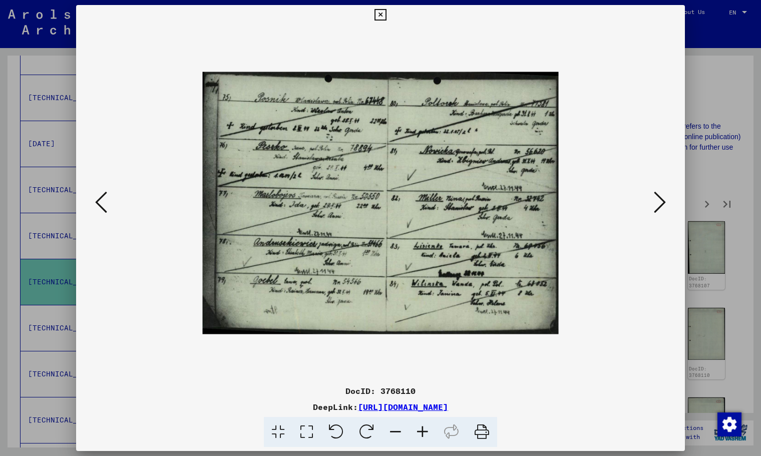
click at [646, 216] on div at bounding box center [380, 203] width 540 height 356
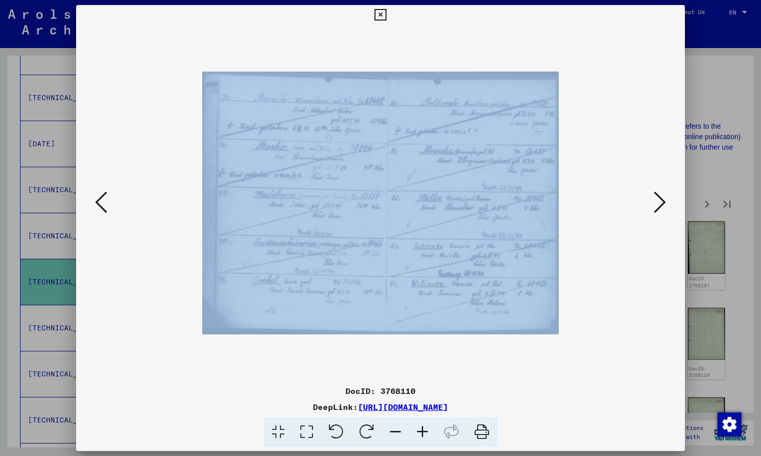
click at [646, 216] on div at bounding box center [380, 203] width 540 height 356
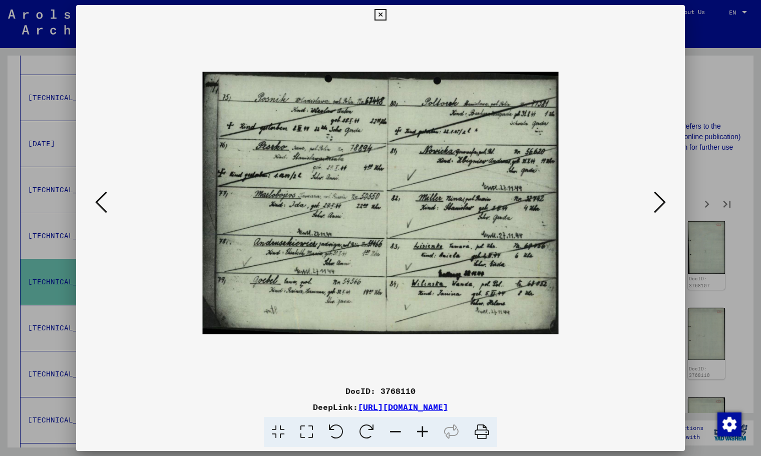
click at [646, 212] on div at bounding box center [380, 203] width 540 height 356
click at [662, 205] on icon at bounding box center [660, 202] width 12 height 24
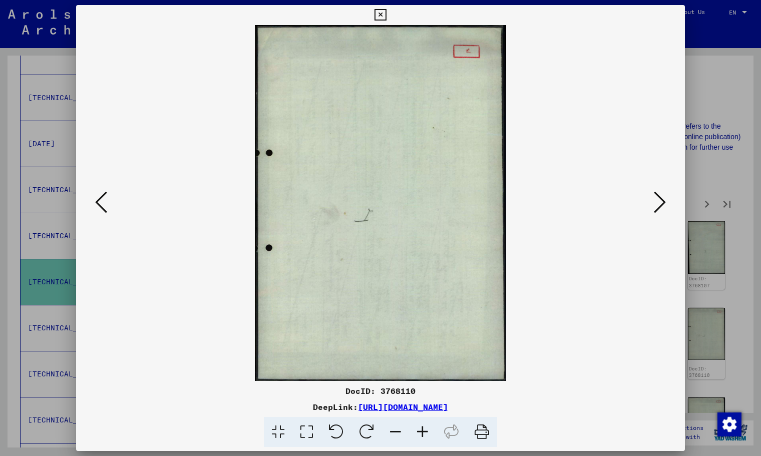
click at [666, 203] on button at bounding box center [660, 203] width 18 height 29
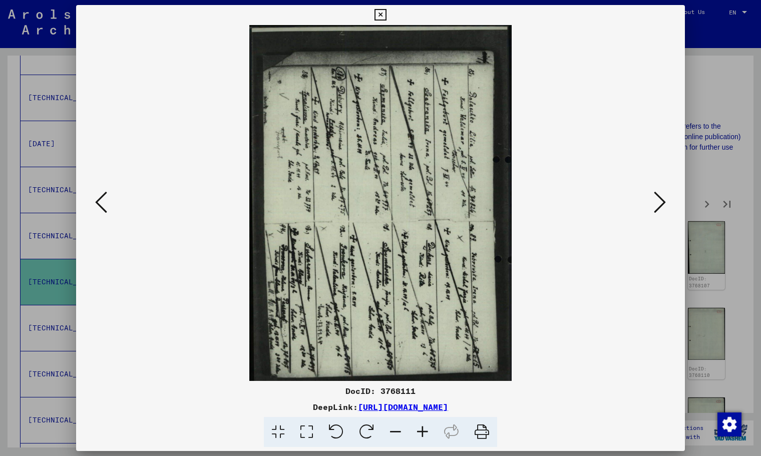
click at [663, 205] on icon at bounding box center [660, 202] width 12 height 24
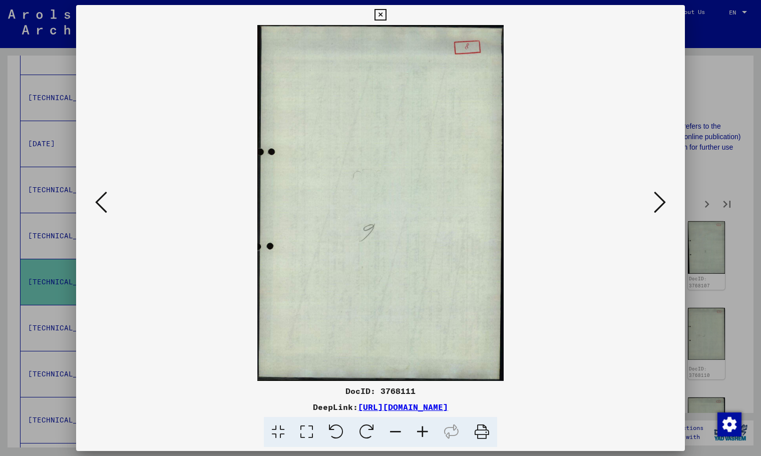
click at [663, 205] on icon at bounding box center [660, 202] width 12 height 24
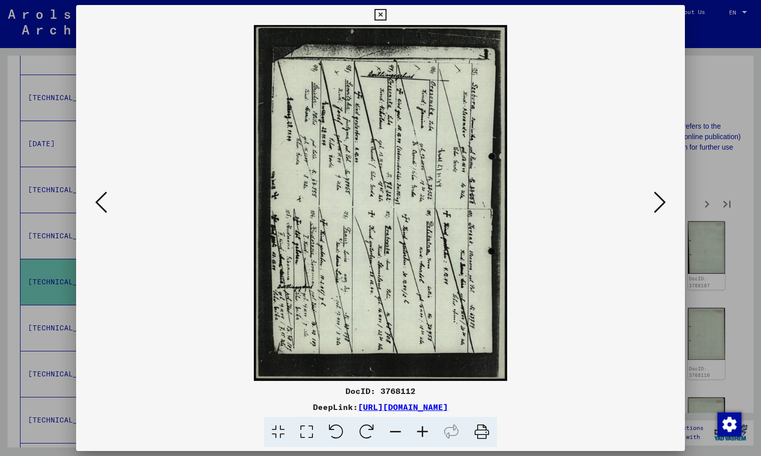
click at [516, 101] on viewer-one-image at bounding box center [380, 203] width 540 height 356
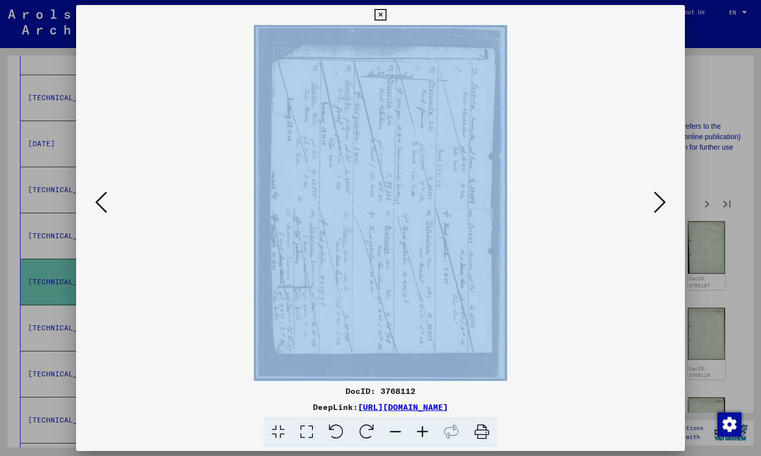
click at [383, 16] on icon at bounding box center [380, 15] width 12 height 12
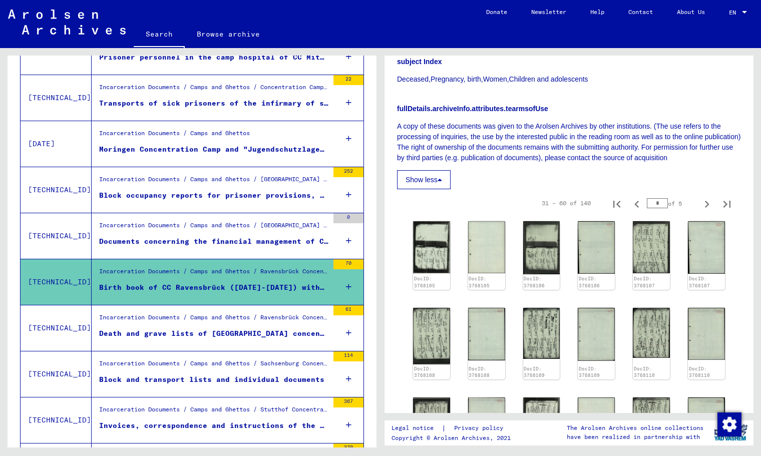
click at [163, 344] on div "Incarceration Documents / Camps and Ghettos / Ravensbrück Concentration Camp / …" at bounding box center [210, 328] width 237 height 46
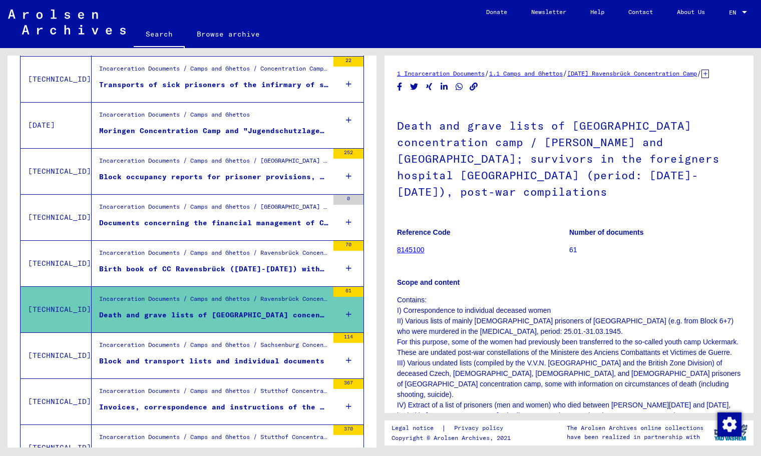
click at [188, 360] on div "Block and transport lists and individual documents" at bounding box center [211, 361] width 225 height 11
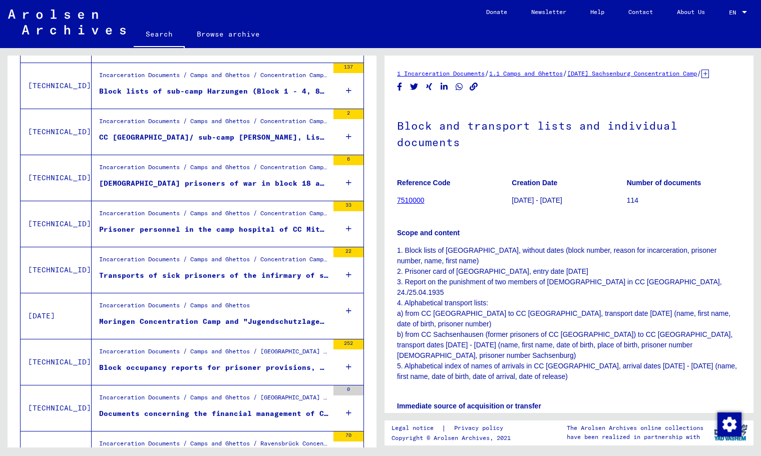
scroll to position [164, 0]
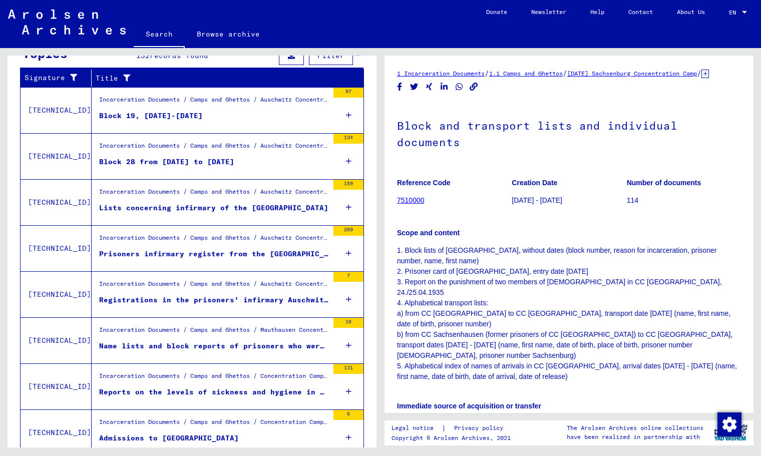
click at [194, 387] on div "Reports on the levels of sickness and hygiene in CC Mittelbau and its sub-camps" at bounding box center [213, 392] width 229 height 11
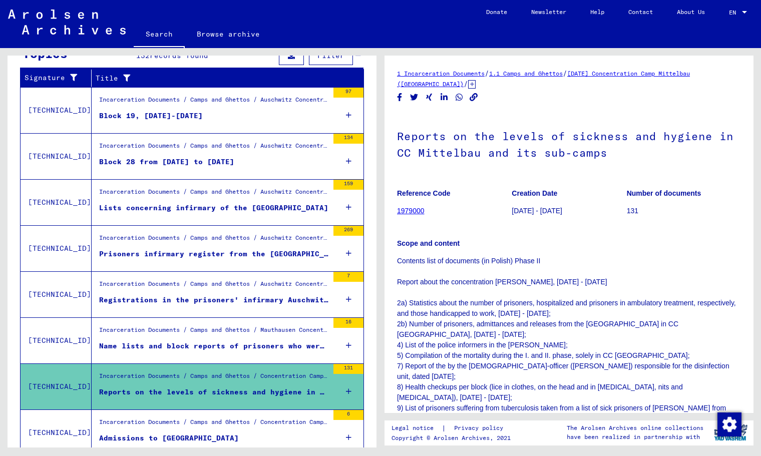
click at [197, 335] on div "Incarceration Documents / Camps and Ghettos / Mauthausen Concentration Camp / L…" at bounding box center [213, 332] width 229 height 14
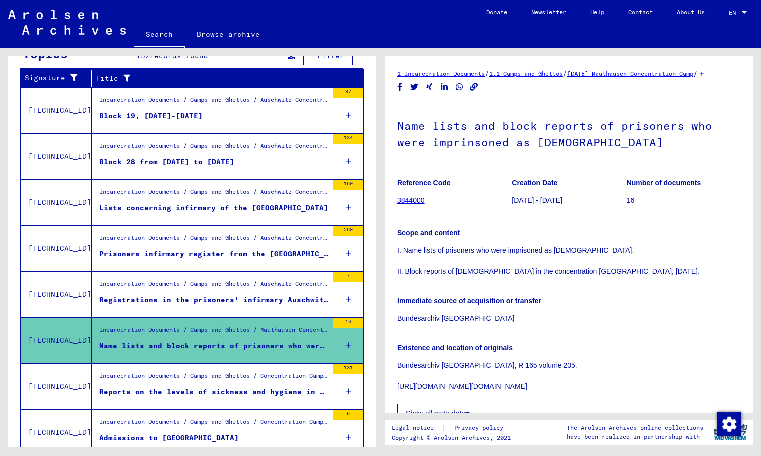
click at [199, 386] on figure "Incarceration Documents / Camps and Ghettos / Concentration Camp Mittelbau (Dor…" at bounding box center [213, 378] width 229 height 15
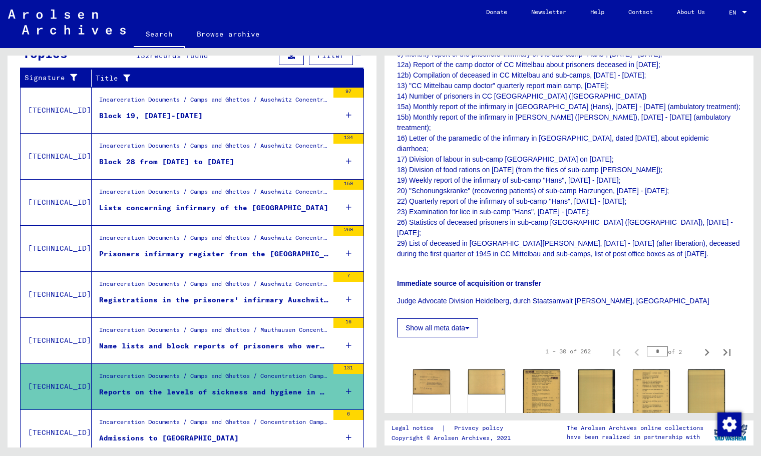
scroll to position [669, 0]
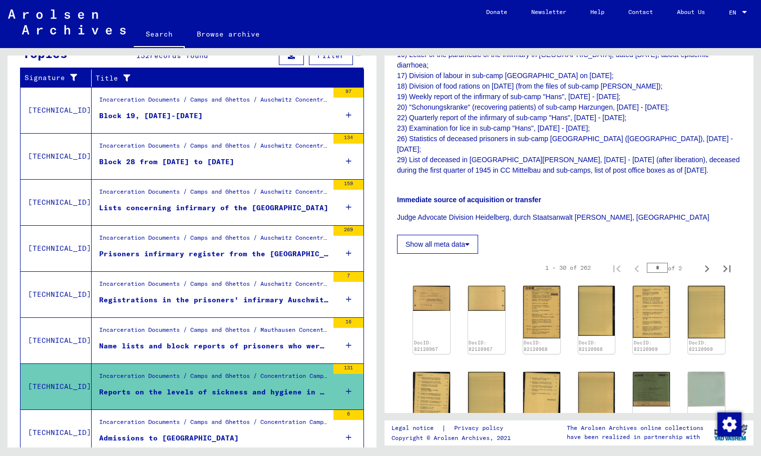
click at [245, 340] on figure "Incarceration Documents / Camps and Ghettos / Mauthausen Concentration Camp / L…" at bounding box center [213, 332] width 229 height 15
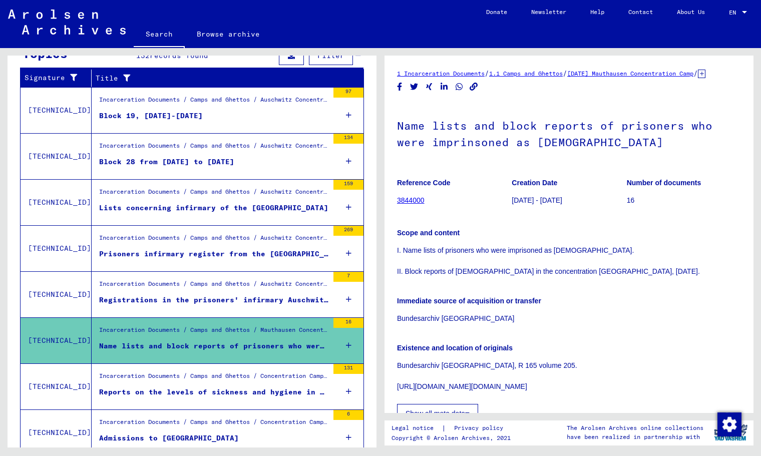
click at [256, 298] on div "Registrations in the prisoners' infirmary Auschwitz Block 20 from 1942 to 1943" at bounding box center [213, 300] width 229 height 11
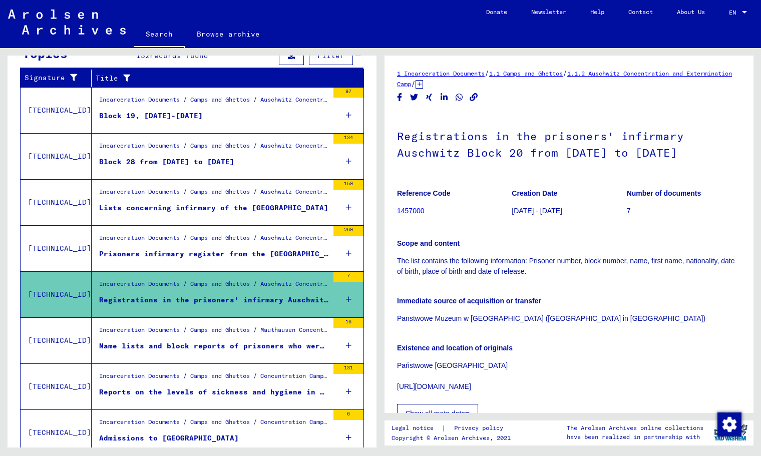
click at [224, 246] on div "Incarceration Documents / Camps and Ghettos / Auschwitz Concentration and Exter…" at bounding box center [213, 240] width 229 height 14
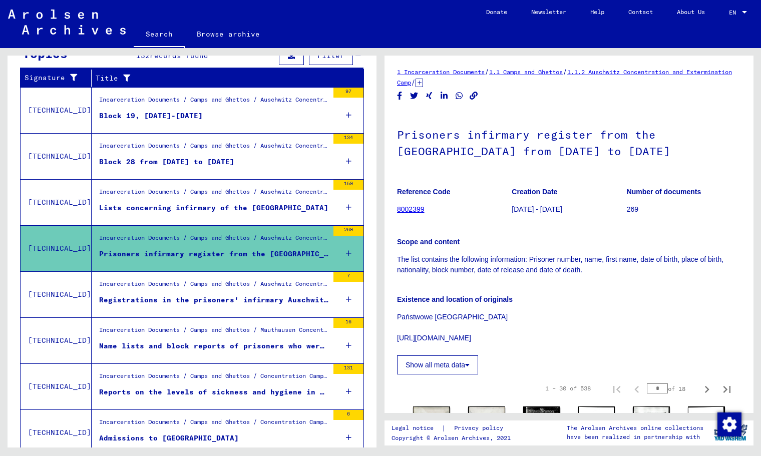
scroll to position [1, 0]
click at [431, 366] on button "Show all meta data" at bounding box center [437, 365] width 81 height 19
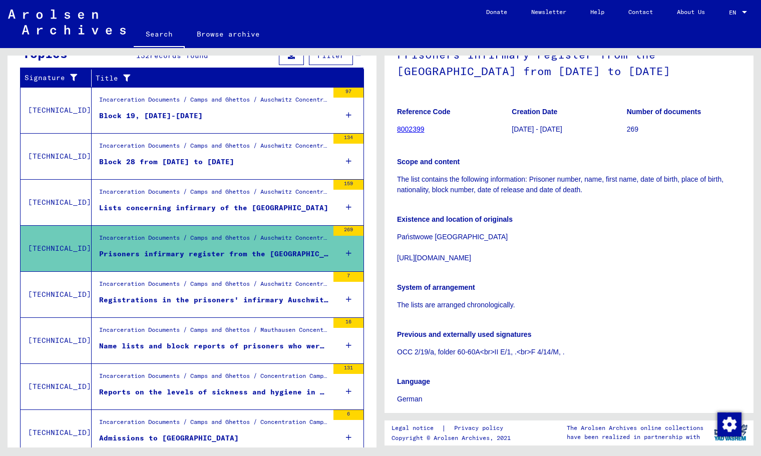
scroll to position [423, 0]
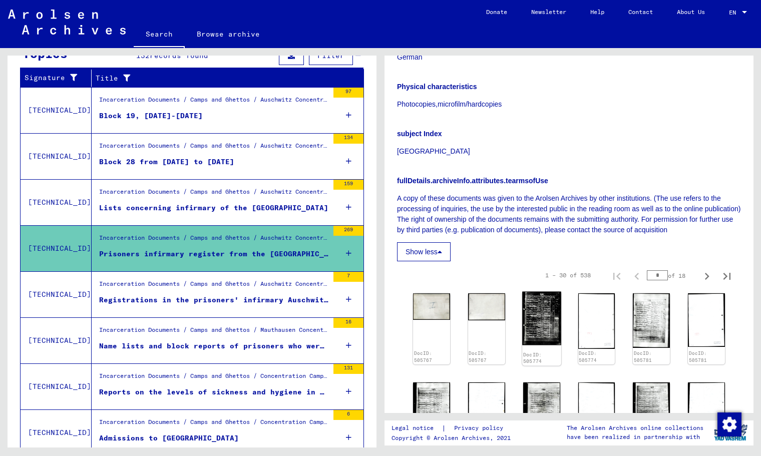
click at [535, 329] on img at bounding box center [541, 319] width 39 height 54
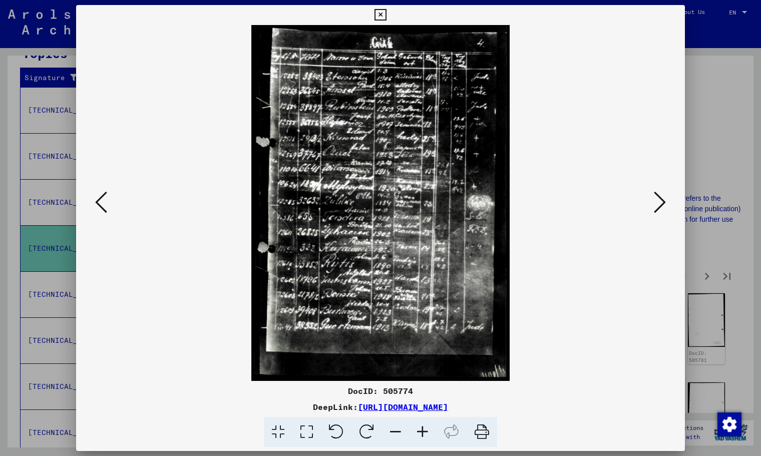
click at [381, 14] on icon at bounding box center [380, 15] width 12 height 12
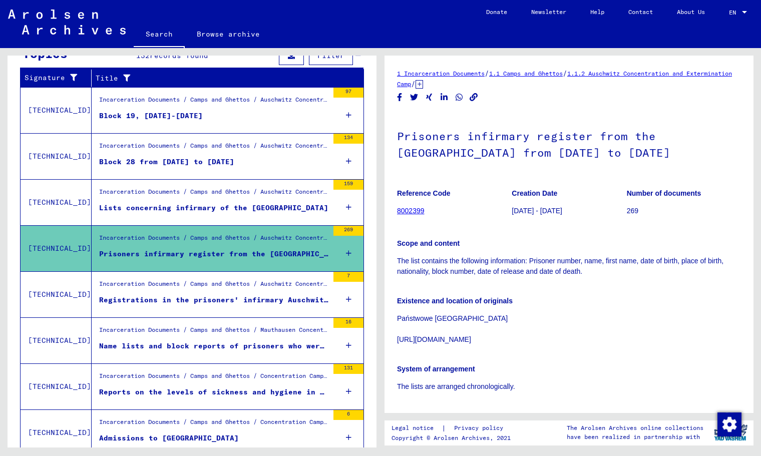
scroll to position [351, 0]
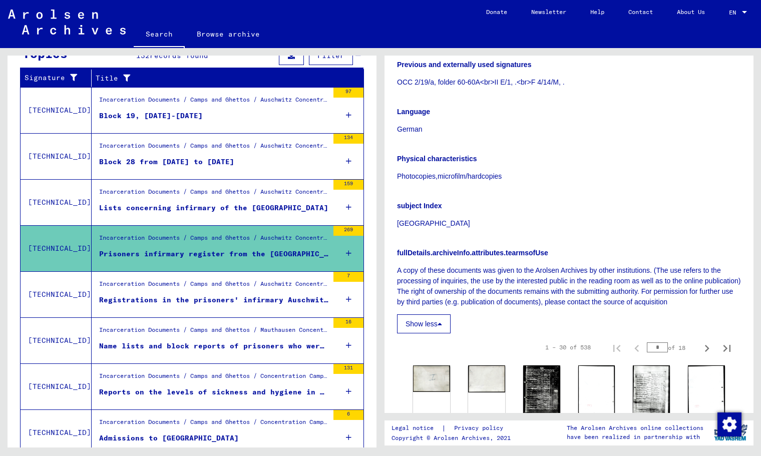
click at [723, 348] on icon "Last page" at bounding box center [726, 348] width 7 height 7
type input "**"
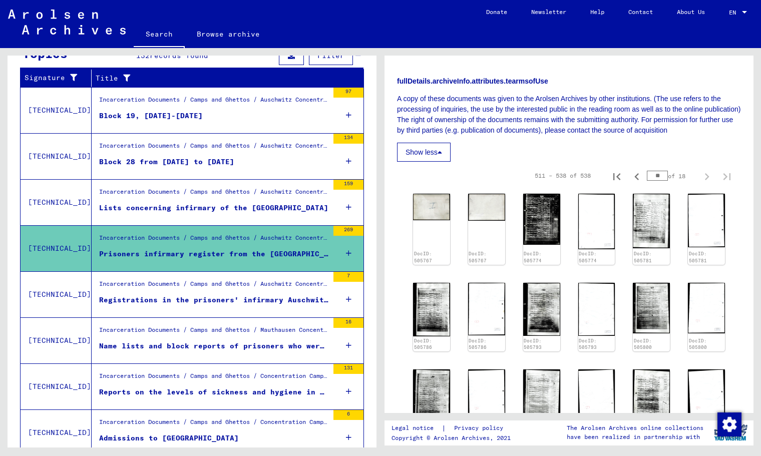
scroll to position [561, 0]
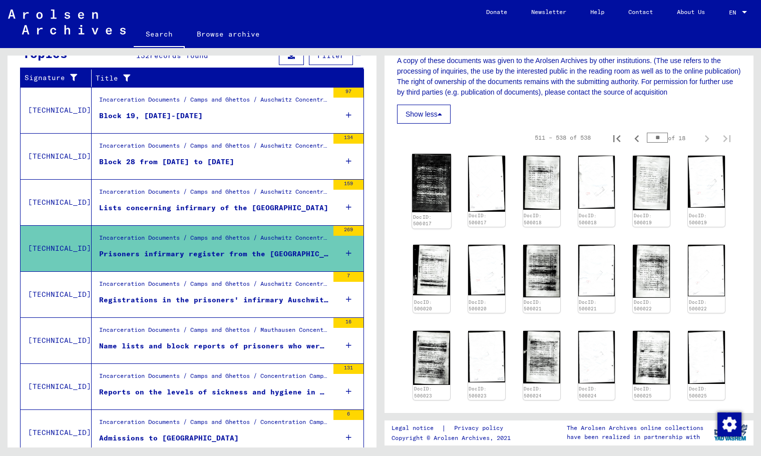
click at [425, 184] on img at bounding box center [431, 183] width 39 height 59
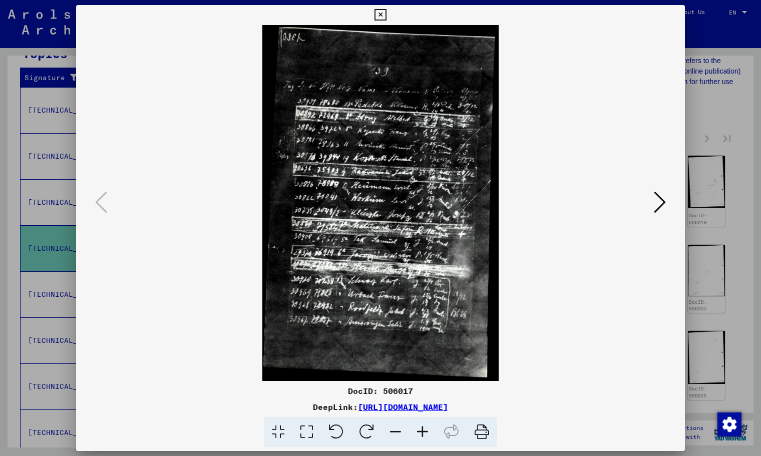
click at [650, 204] on img at bounding box center [380, 203] width 540 height 356
click at [659, 200] on icon at bounding box center [660, 202] width 12 height 24
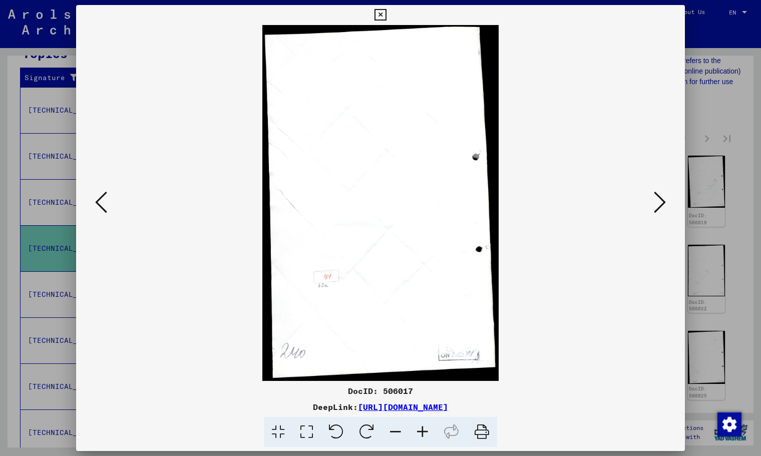
click at [659, 200] on icon at bounding box center [660, 202] width 12 height 24
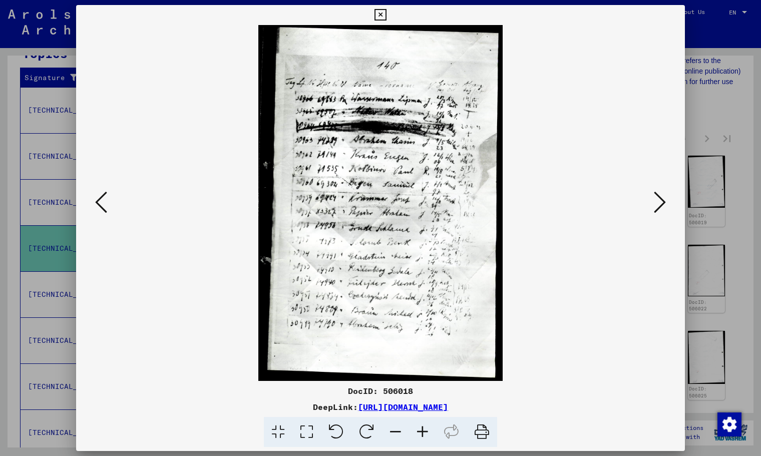
click at [419, 437] on icon at bounding box center [422, 432] width 27 height 31
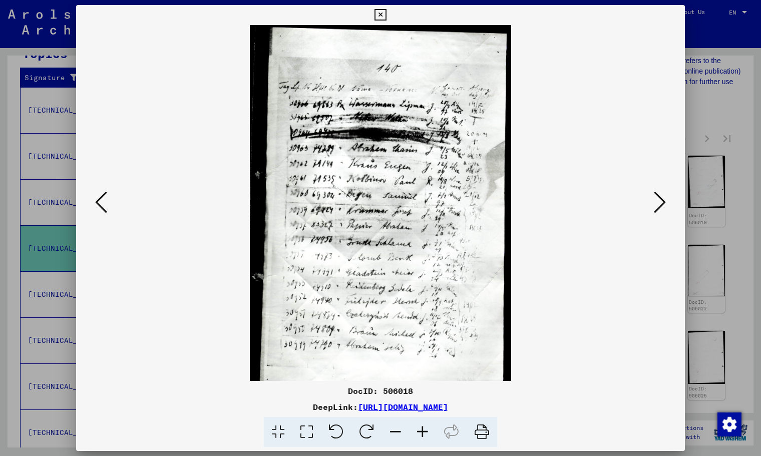
click at [419, 437] on icon at bounding box center [422, 432] width 27 height 31
click at [419, 436] on icon at bounding box center [422, 432] width 27 height 31
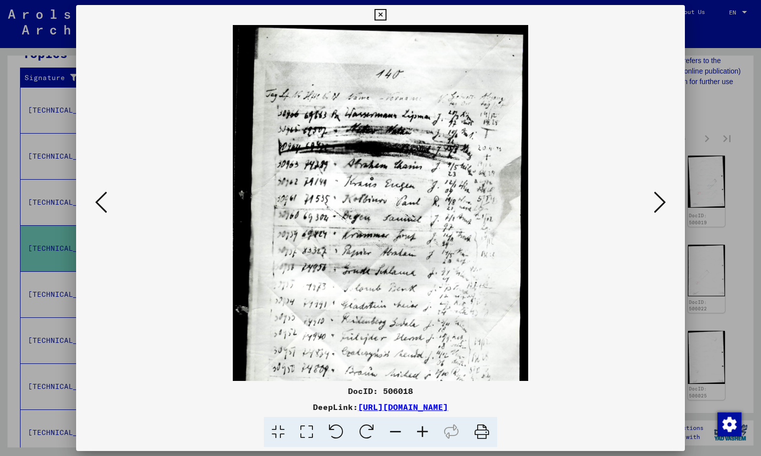
click at [419, 436] on icon at bounding box center [422, 432] width 27 height 31
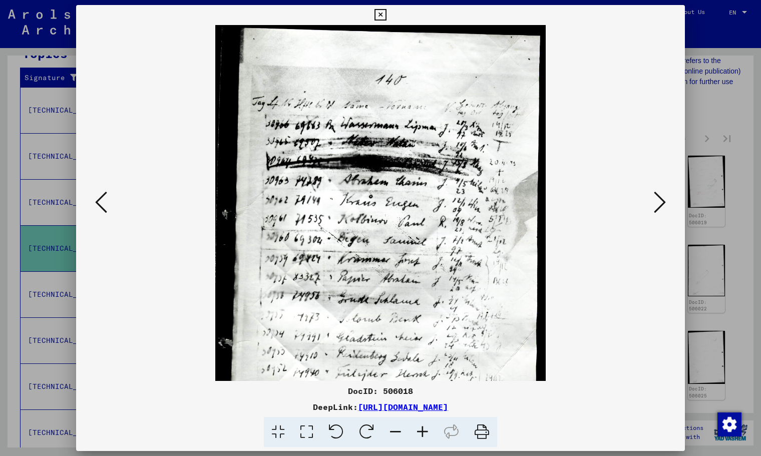
click at [419, 436] on icon at bounding box center [422, 432] width 27 height 31
click at [419, 435] on icon at bounding box center [422, 432] width 27 height 31
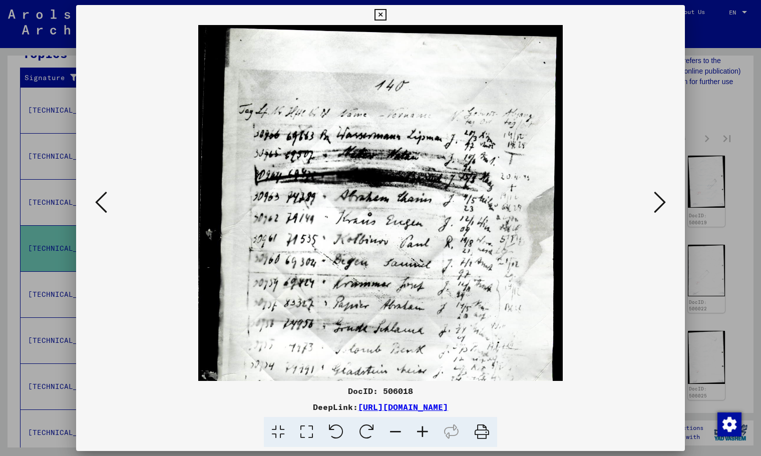
click at [419, 435] on icon at bounding box center [422, 432] width 27 height 31
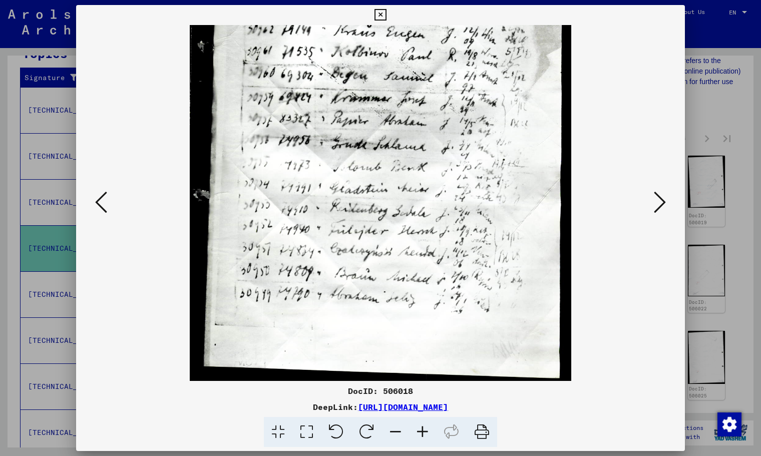
scroll to position [200, 0]
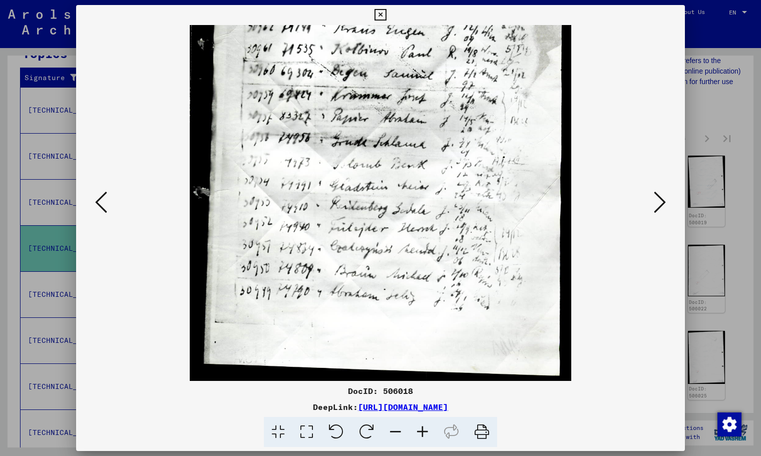
drag, startPoint x: 418, startPoint y: 250, endPoint x: 437, endPoint y: 32, distance: 219.0
click at [437, 32] on img at bounding box center [380, 103] width 381 height 556
click at [657, 205] on icon at bounding box center [660, 202] width 12 height 24
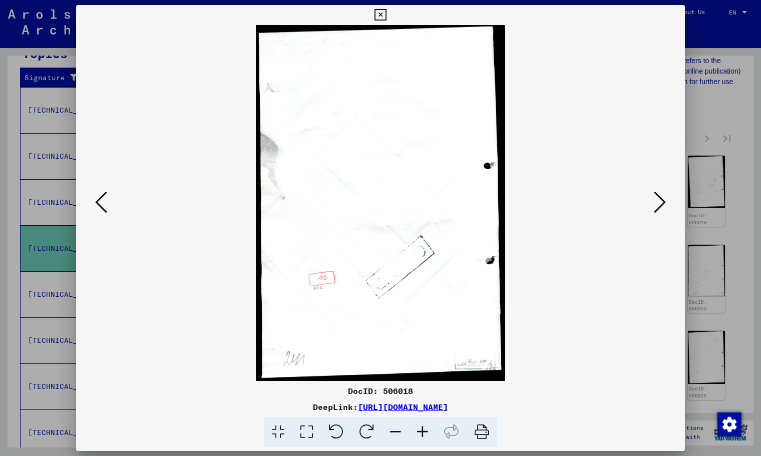
click at [657, 205] on icon at bounding box center [660, 202] width 12 height 24
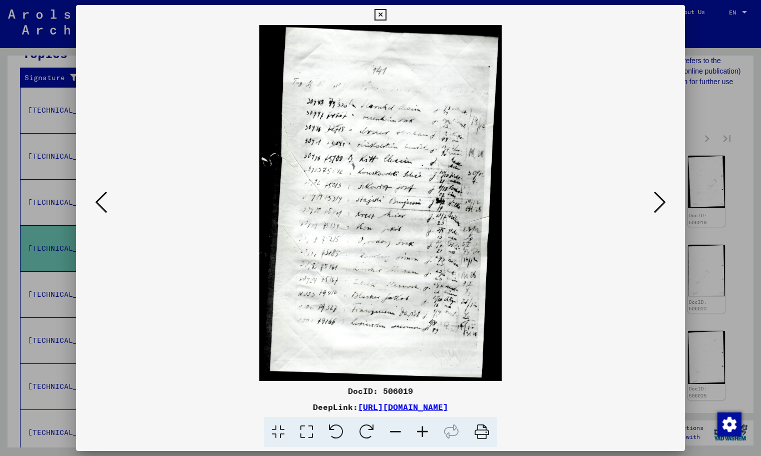
click at [658, 204] on icon at bounding box center [660, 202] width 12 height 24
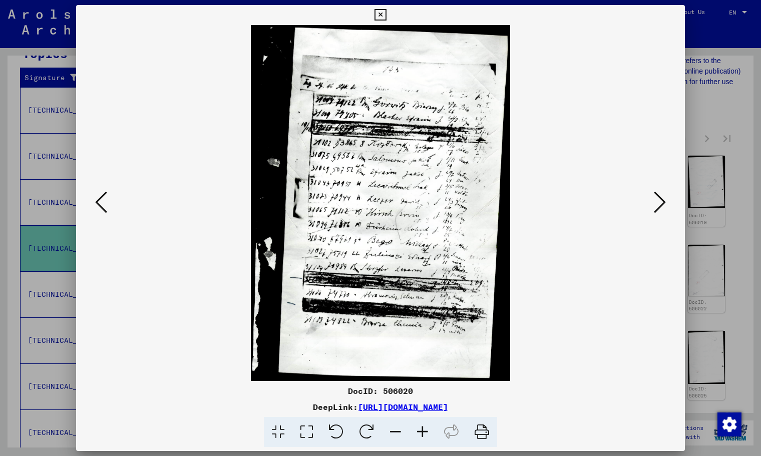
click at [418, 435] on icon at bounding box center [422, 432] width 27 height 31
click at [419, 435] on icon at bounding box center [422, 432] width 27 height 31
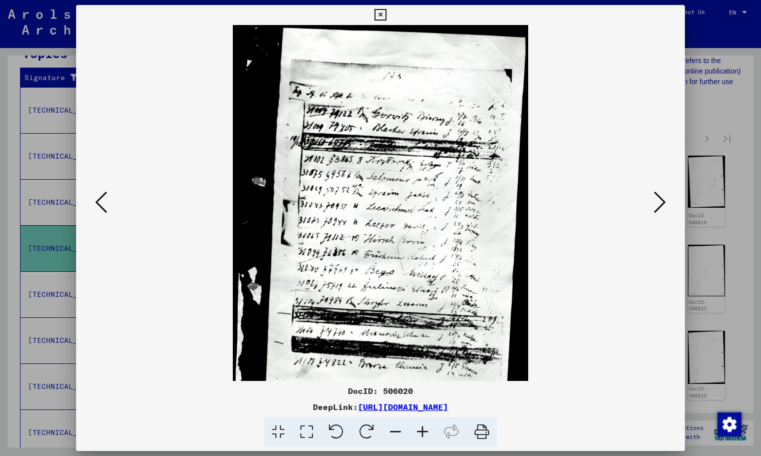
click at [419, 435] on icon at bounding box center [422, 432] width 27 height 31
click at [419, 434] on icon at bounding box center [422, 432] width 27 height 31
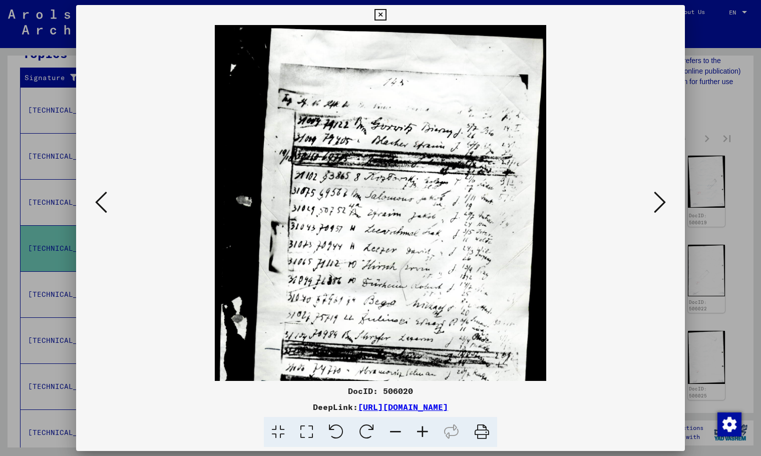
click at [419, 434] on icon at bounding box center [422, 432] width 27 height 31
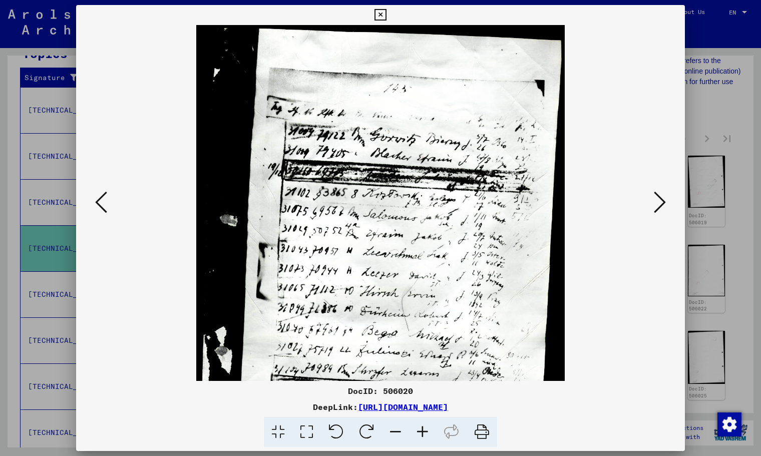
click at [419, 434] on icon at bounding box center [422, 432] width 27 height 31
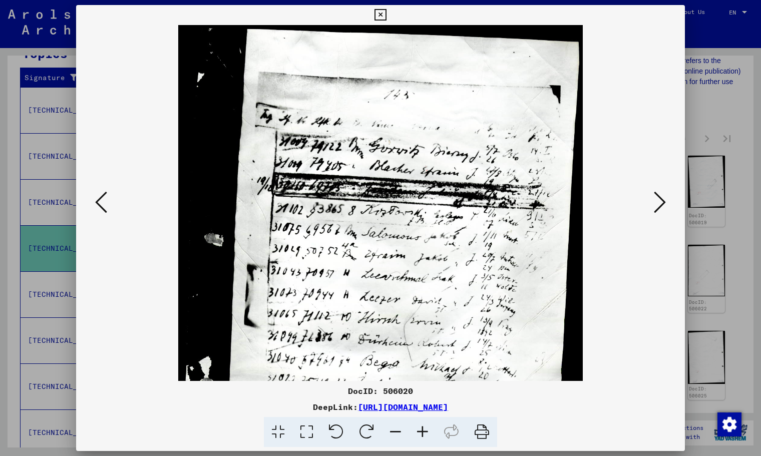
click at [419, 434] on icon at bounding box center [422, 432] width 27 height 31
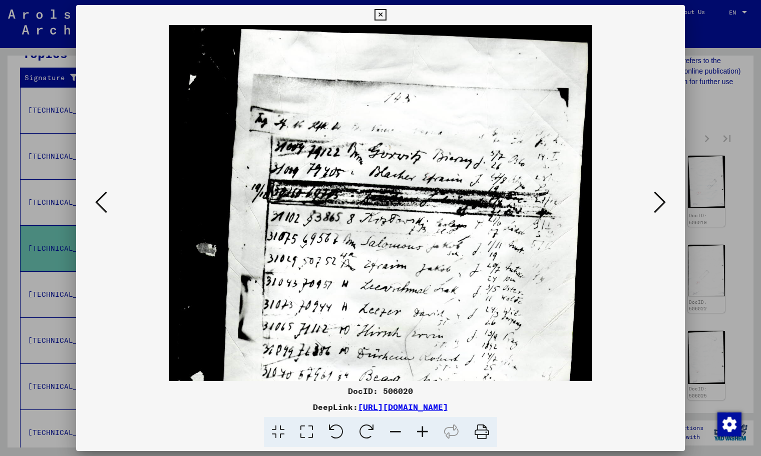
click at [652, 214] on button at bounding box center [660, 203] width 18 height 29
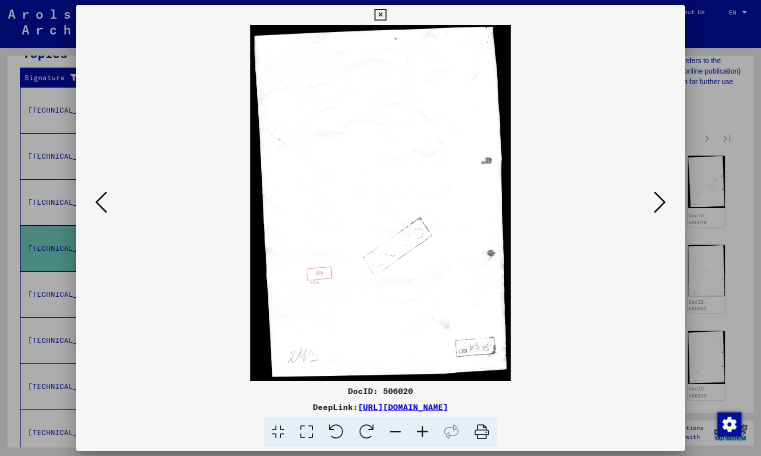
click at [652, 214] on button at bounding box center [660, 203] width 18 height 29
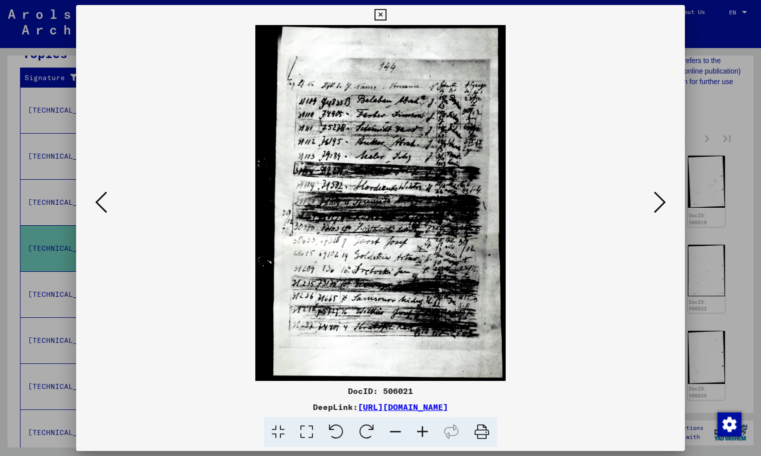
click at [652, 214] on button at bounding box center [660, 203] width 18 height 29
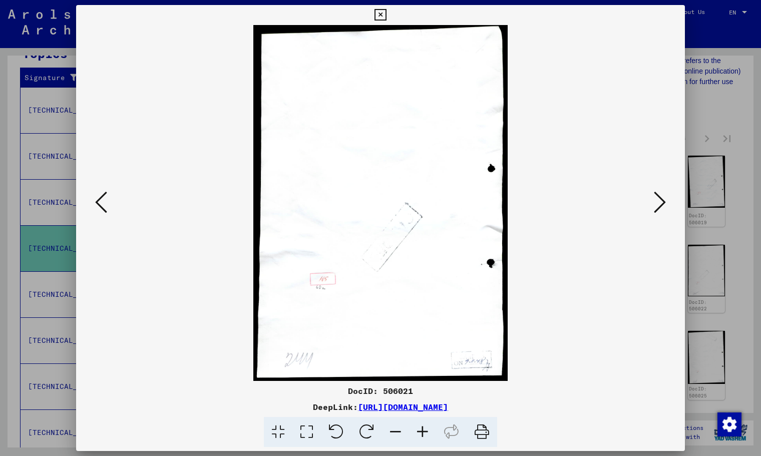
click at [652, 214] on button at bounding box center [660, 203] width 18 height 29
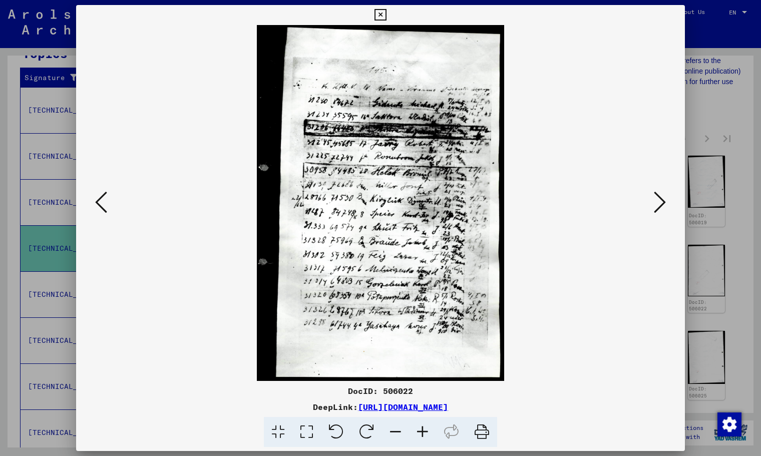
click at [652, 214] on button at bounding box center [660, 203] width 18 height 29
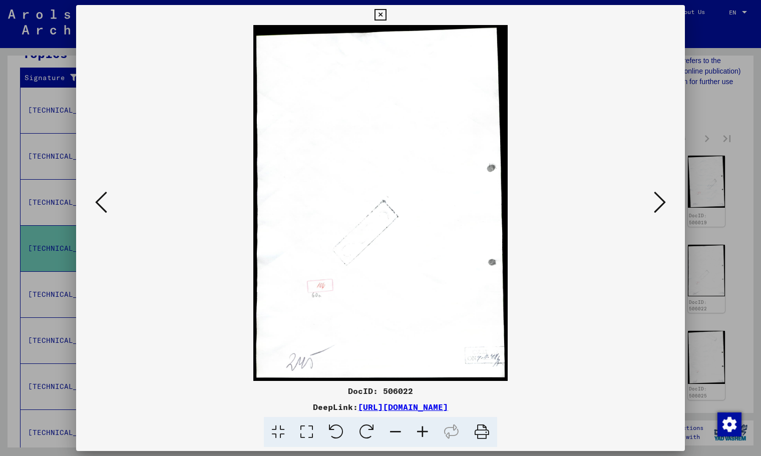
click at [652, 214] on button at bounding box center [660, 203] width 18 height 29
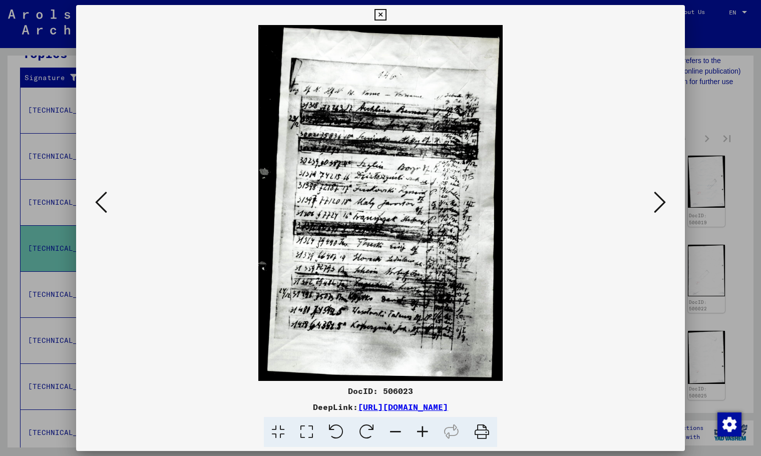
click at [652, 214] on button at bounding box center [660, 203] width 18 height 29
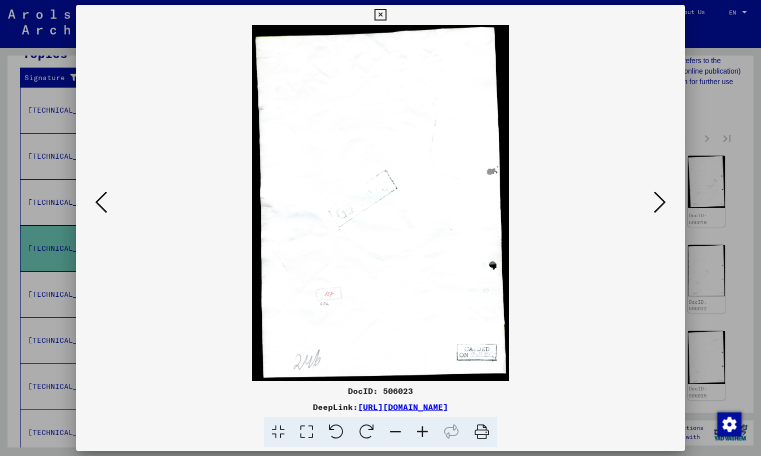
click at [652, 214] on button at bounding box center [660, 203] width 18 height 29
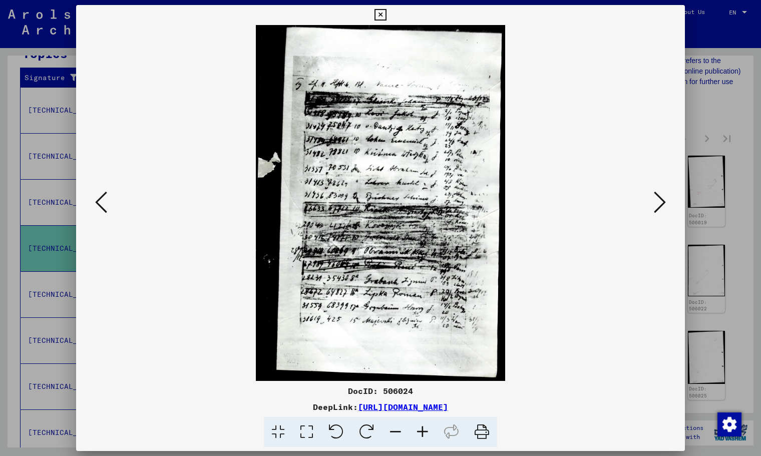
click at [652, 214] on button at bounding box center [660, 203] width 18 height 29
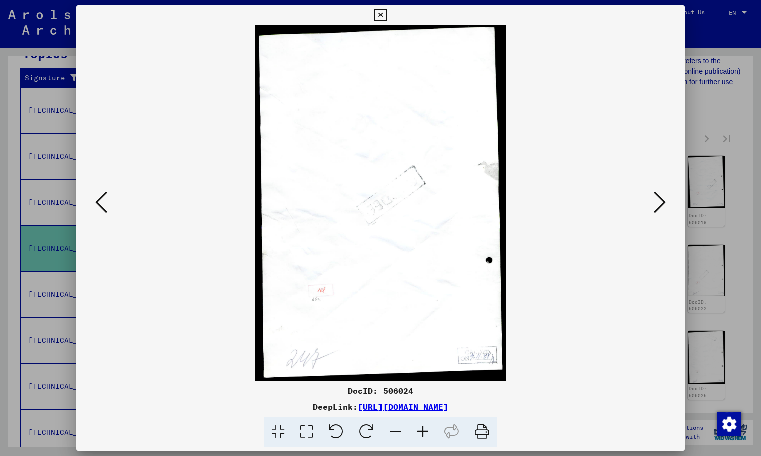
click at [652, 214] on button at bounding box center [660, 203] width 18 height 29
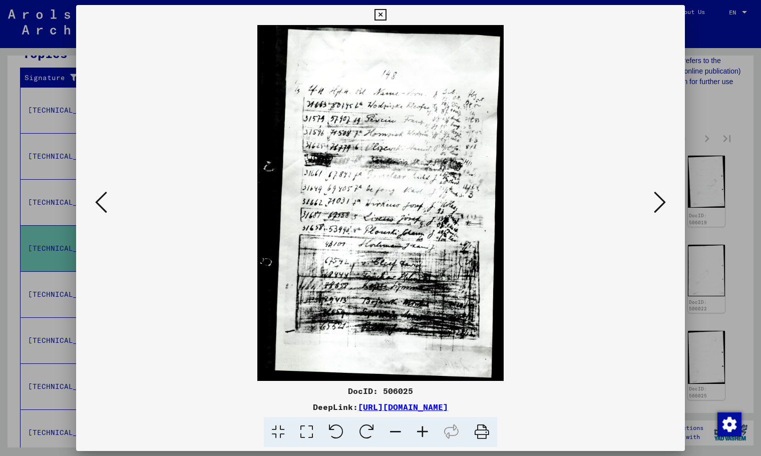
click at [651, 213] on button at bounding box center [660, 203] width 18 height 29
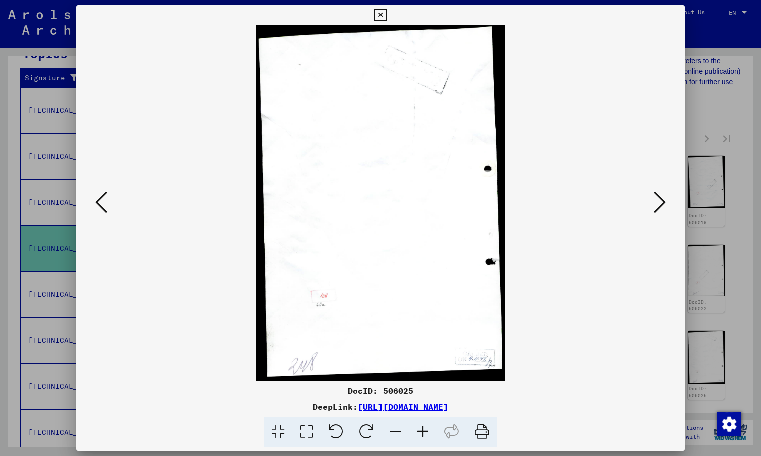
click at [651, 213] on button at bounding box center [660, 203] width 18 height 29
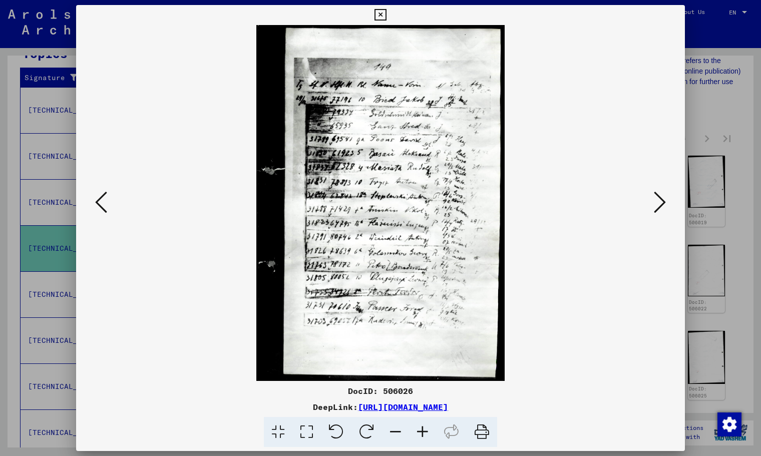
click at [421, 431] on icon at bounding box center [422, 432] width 27 height 31
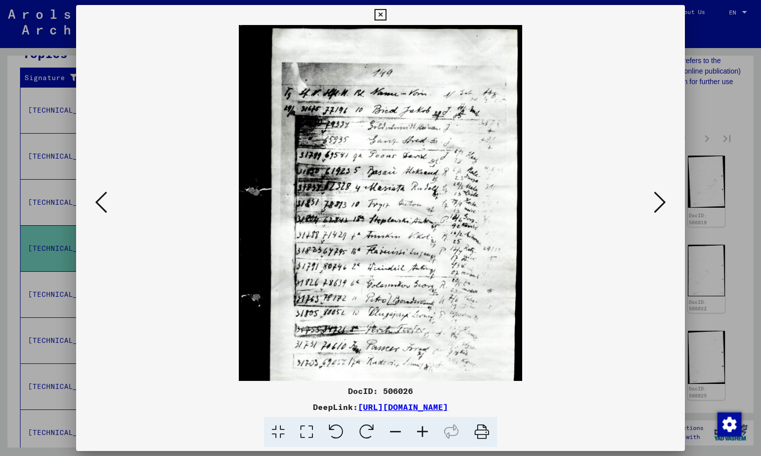
click at [421, 431] on icon at bounding box center [422, 432] width 27 height 31
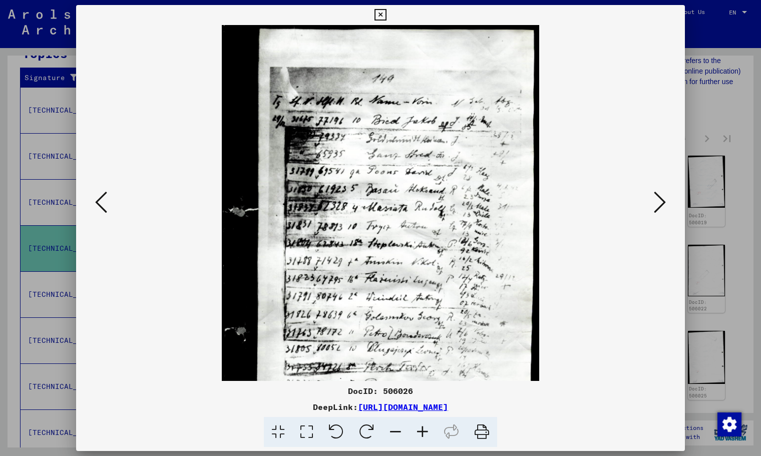
click at [421, 431] on icon at bounding box center [422, 432] width 27 height 31
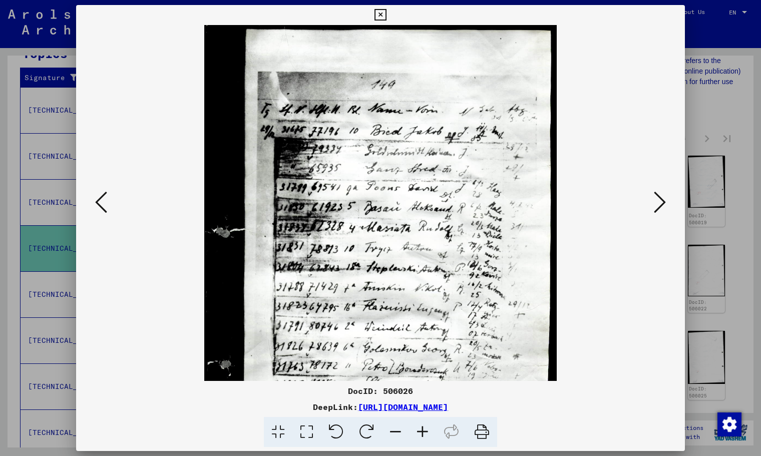
click at [655, 201] on icon at bounding box center [660, 202] width 12 height 24
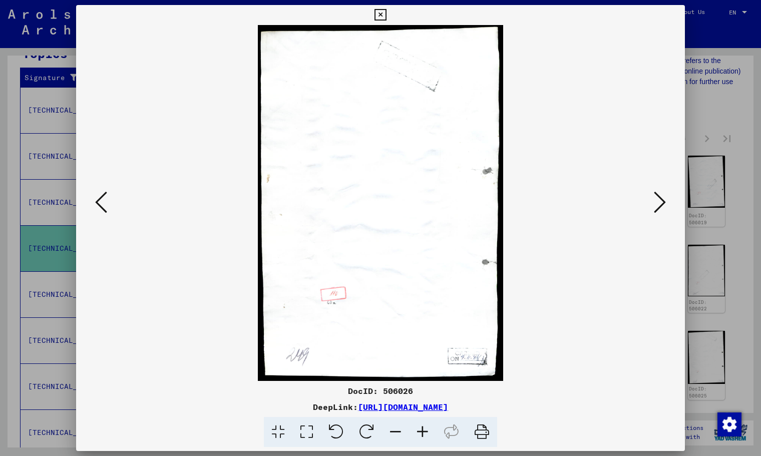
click at [660, 201] on icon at bounding box center [660, 202] width 12 height 24
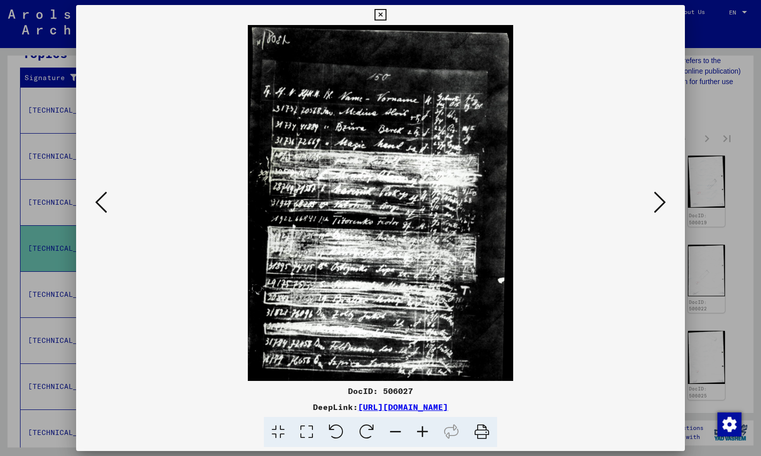
click at [384, 5] on button at bounding box center [380, 15] width 18 height 20
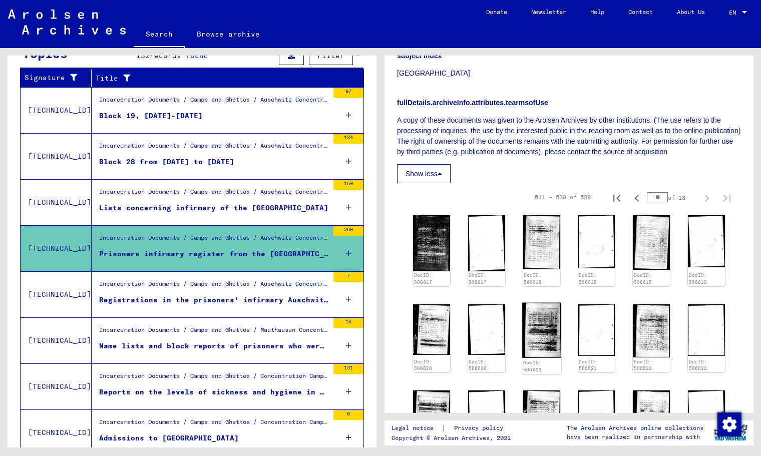
scroll to position [525, 0]
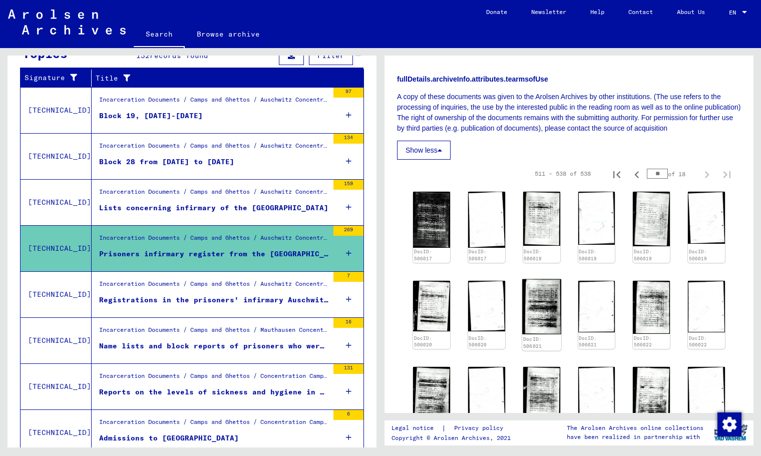
click at [543, 305] on img at bounding box center [541, 306] width 39 height 55
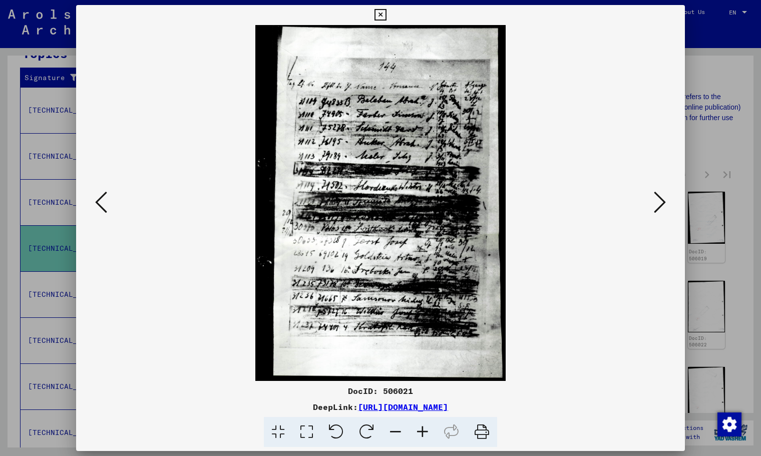
click at [424, 426] on icon at bounding box center [422, 432] width 27 height 31
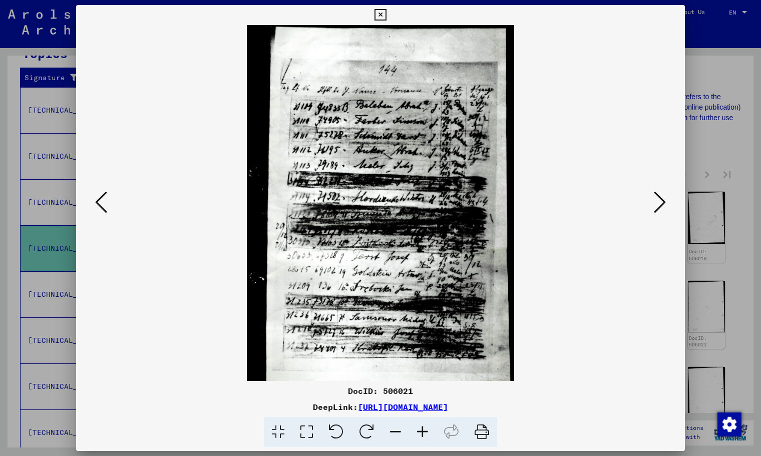
click at [424, 426] on icon at bounding box center [422, 432] width 27 height 31
click at [423, 426] on icon at bounding box center [422, 432] width 27 height 31
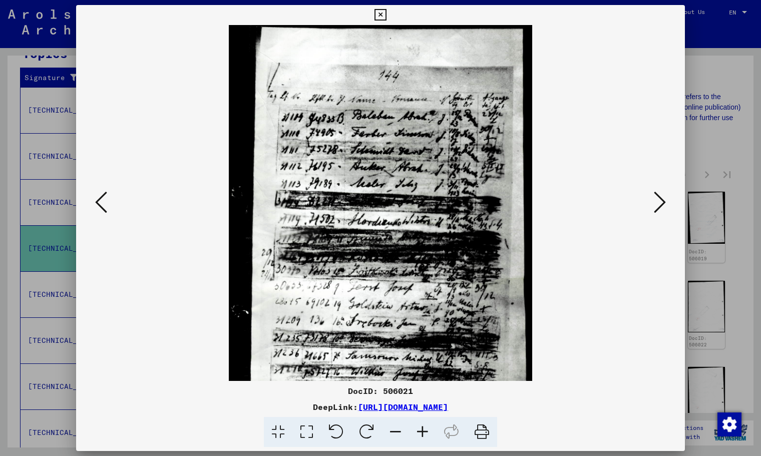
click at [423, 426] on icon at bounding box center [422, 432] width 27 height 31
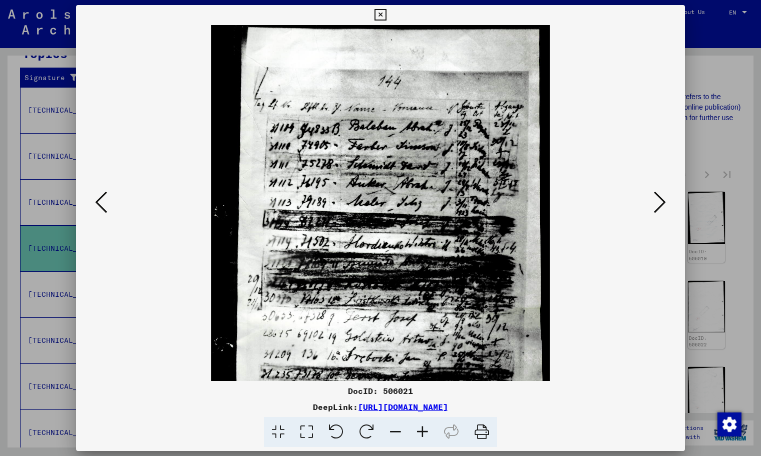
click at [423, 426] on icon at bounding box center [422, 432] width 27 height 31
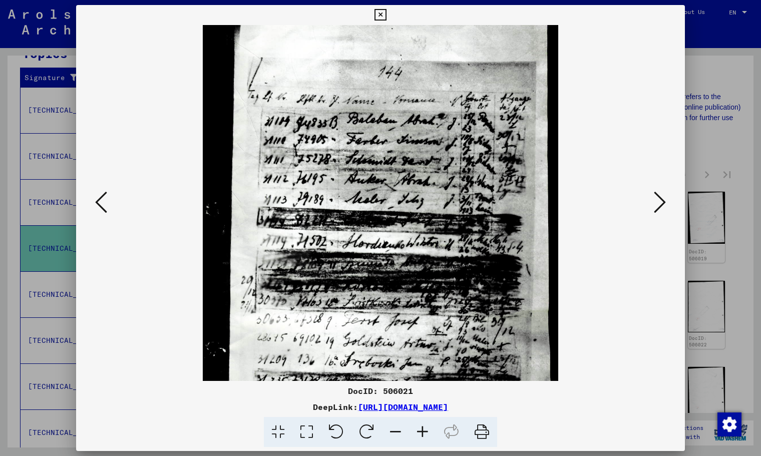
scroll to position [13, 0]
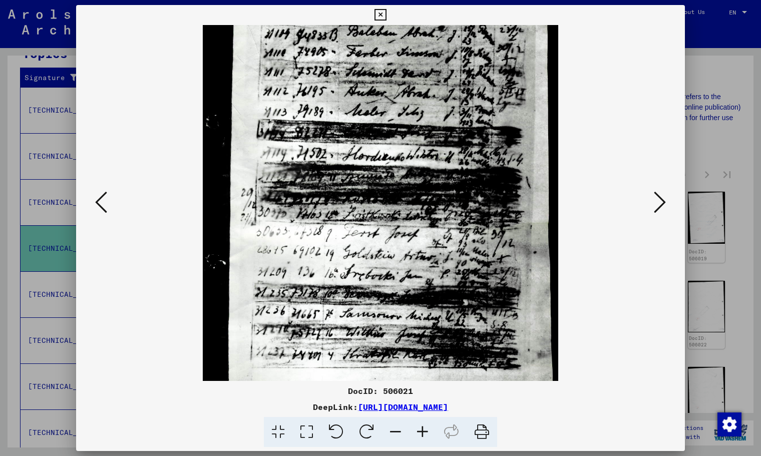
drag, startPoint x: 453, startPoint y: 324, endPoint x: 439, endPoint y: 224, distance: 101.1
click at [439, 224] on img at bounding box center [380, 178] width 355 height 506
click at [660, 208] on icon at bounding box center [660, 202] width 12 height 24
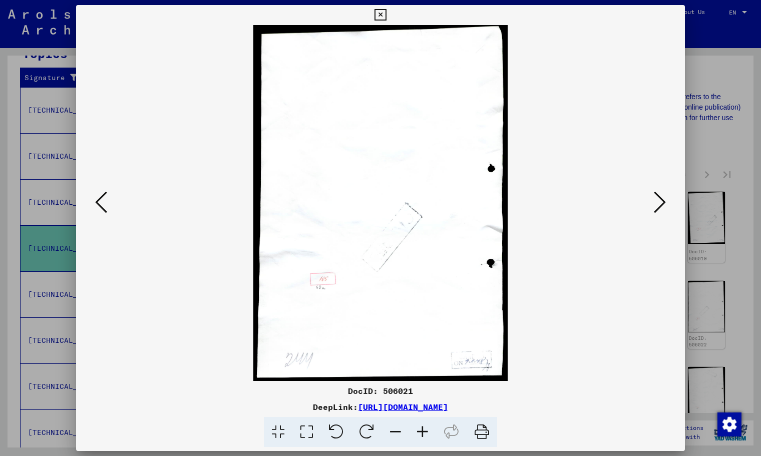
scroll to position [0, 0]
click at [660, 208] on icon at bounding box center [660, 202] width 12 height 24
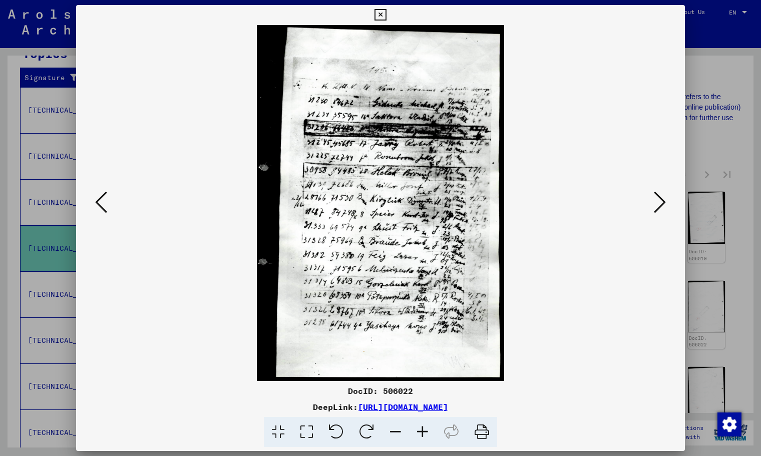
click at [415, 434] on icon at bounding box center [422, 432] width 27 height 31
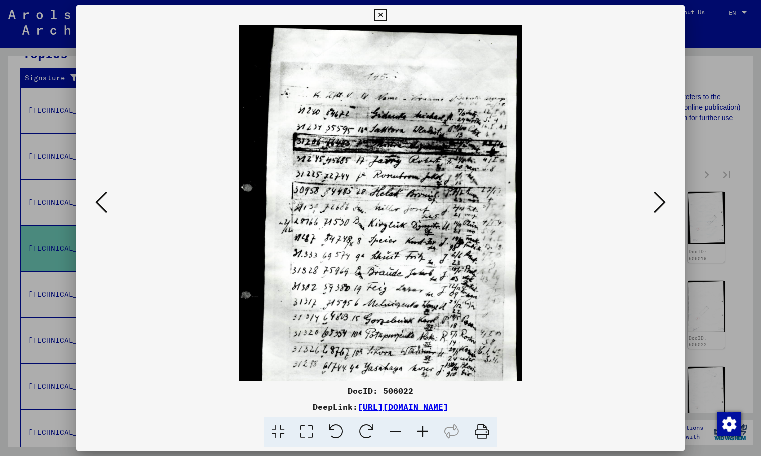
click at [415, 434] on icon at bounding box center [422, 432] width 27 height 31
click at [415, 433] on icon at bounding box center [422, 432] width 27 height 31
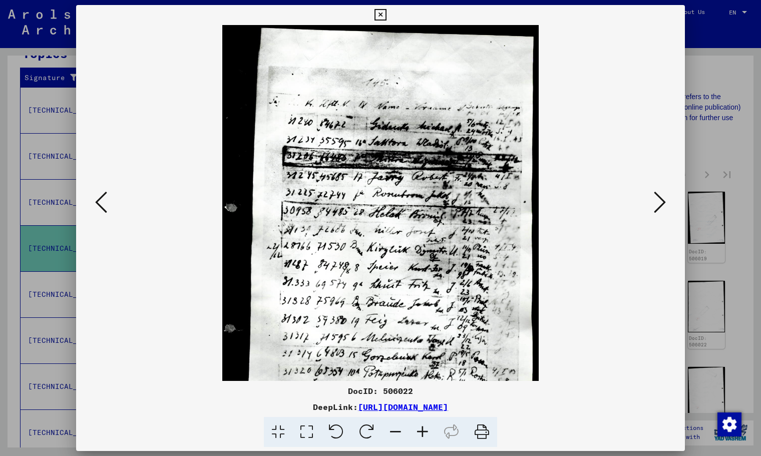
click at [415, 433] on icon at bounding box center [422, 432] width 27 height 31
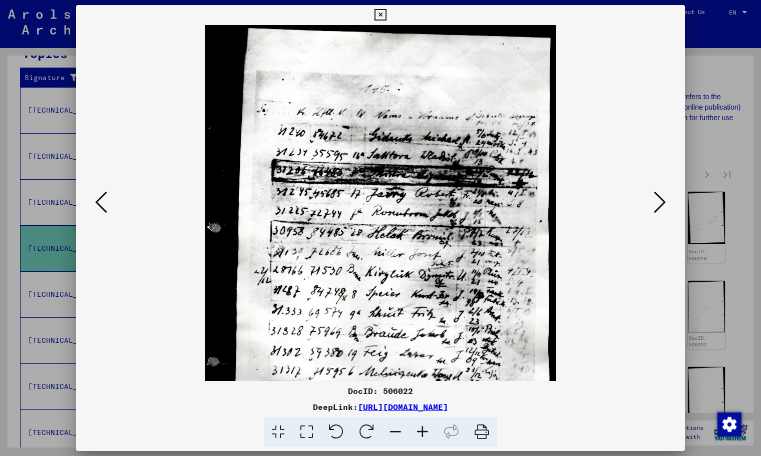
click at [414, 433] on icon at bounding box center [422, 432] width 27 height 31
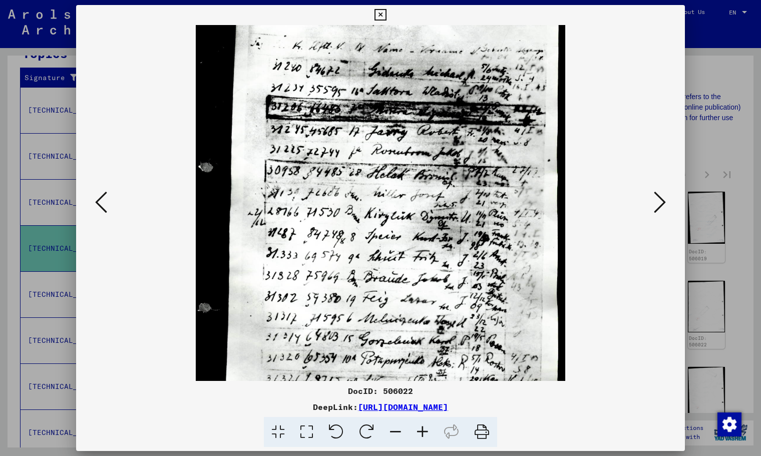
scroll to position [159, 0]
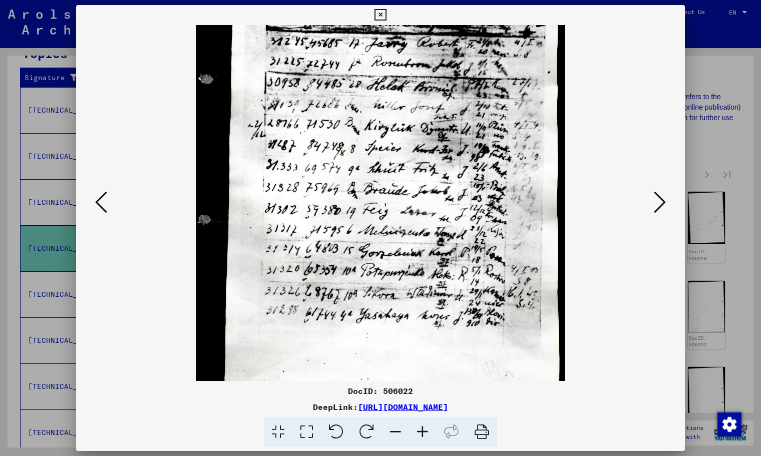
drag, startPoint x: 410, startPoint y: 372, endPoint x: 407, endPoint y: 213, distance: 158.7
click at [407, 213] on img at bounding box center [380, 131] width 369 height 531
click at [656, 205] on icon at bounding box center [660, 202] width 12 height 24
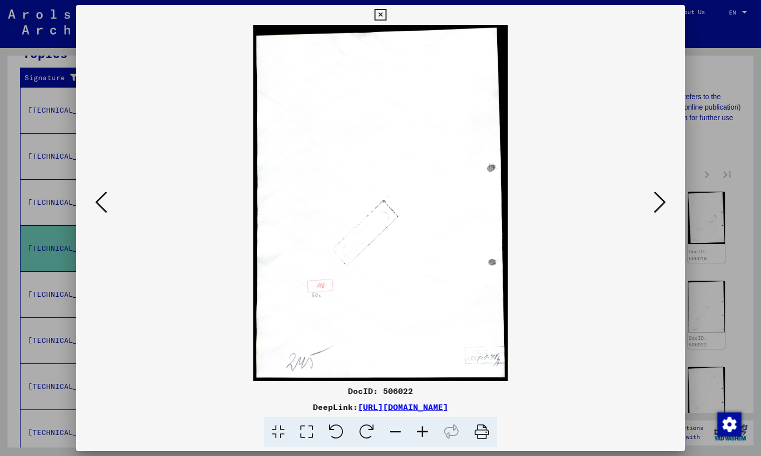
click at [656, 205] on icon at bounding box center [660, 202] width 12 height 24
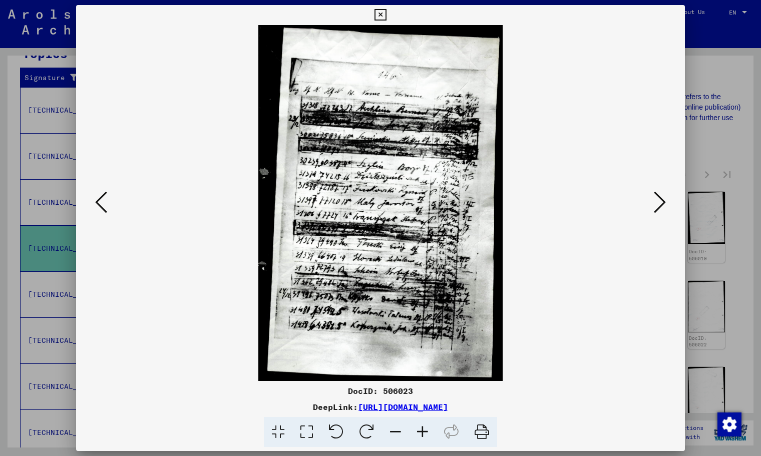
click at [656, 205] on icon at bounding box center [660, 202] width 12 height 24
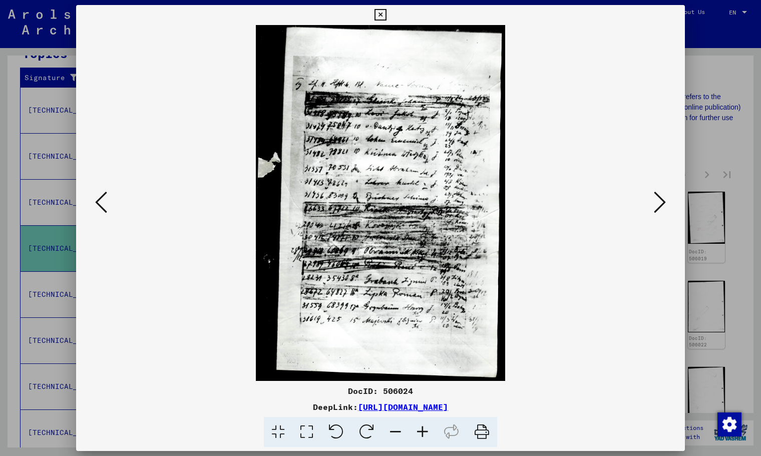
click at [426, 430] on icon at bounding box center [422, 432] width 27 height 31
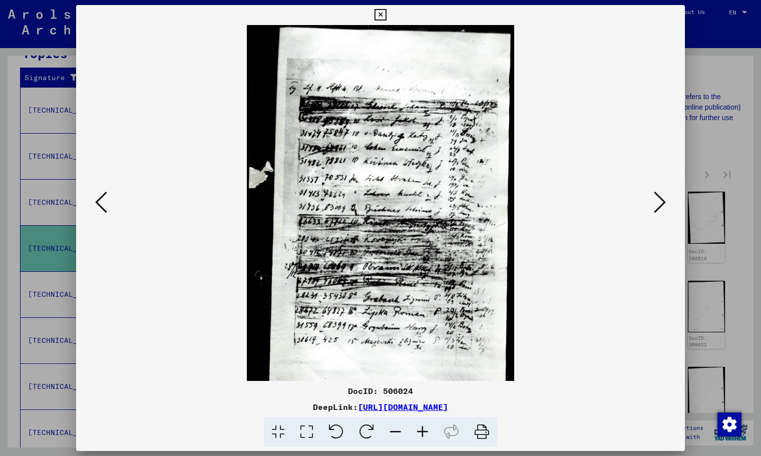
click at [426, 430] on icon at bounding box center [422, 432] width 27 height 31
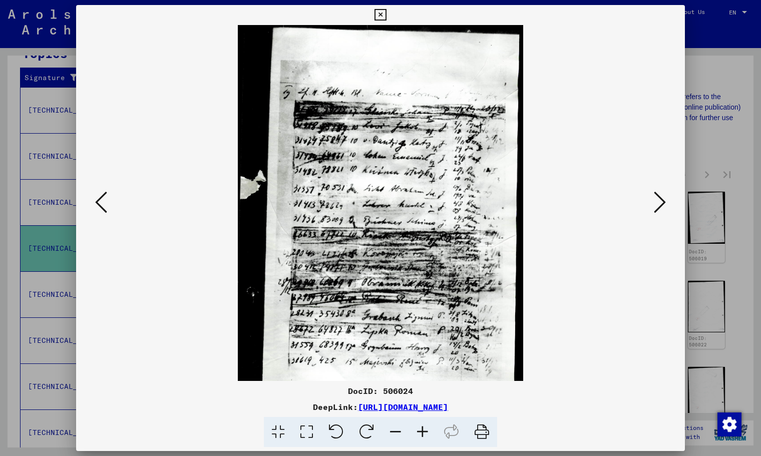
click at [426, 430] on icon at bounding box center [422, 432] width 27 height 31
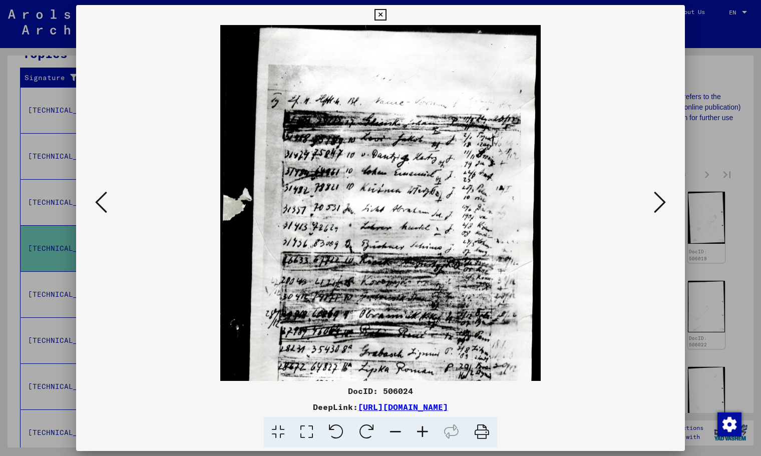
click at [426, 430] on icon at bounding box center [422, 432] width 27 height 31
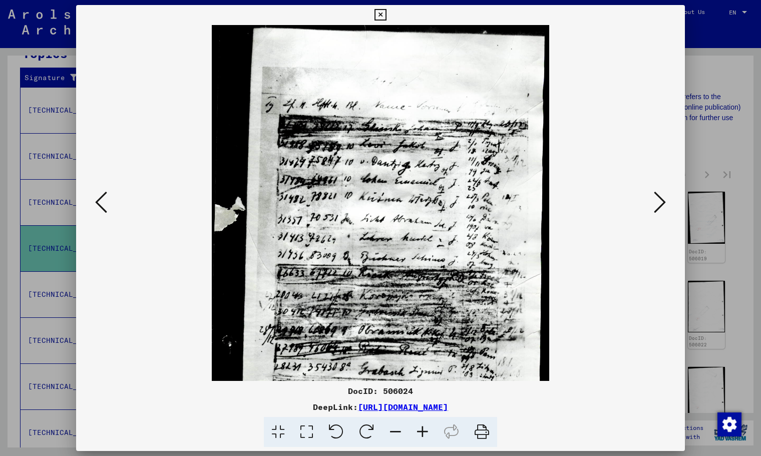
click at [656, 210] on icon at bounding box center [660, 202] width 12 height 24
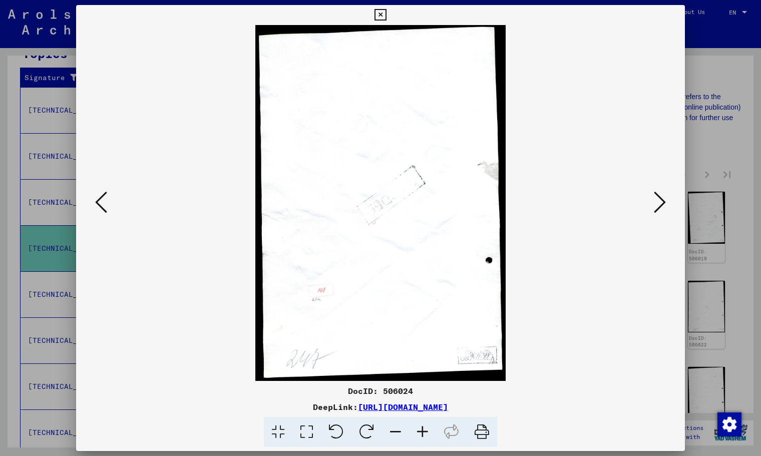
click at [656, 210] on icon at bounding box center [660, 202] width 12 height 24
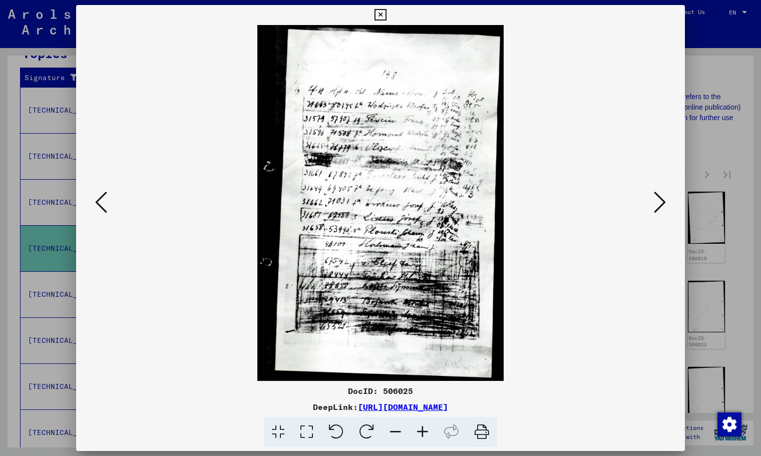
click at [656, 210] on icon at bounding box center [660, 202] width 12 height 24
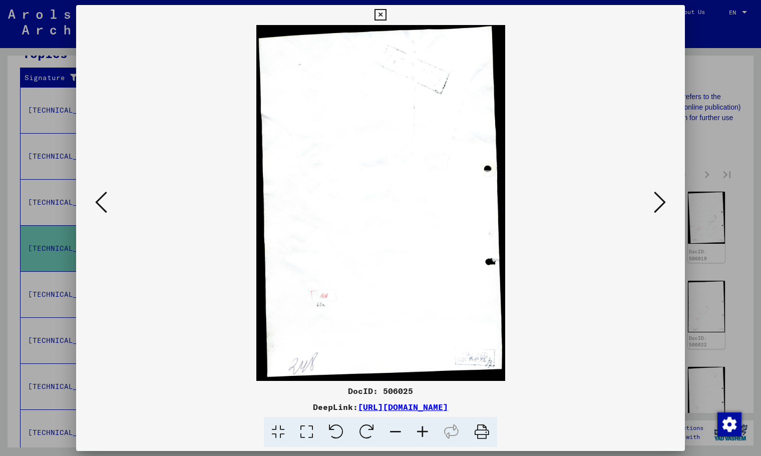
click at [656, 210] on icon at bounding box center [660, 202] width 12 height 24
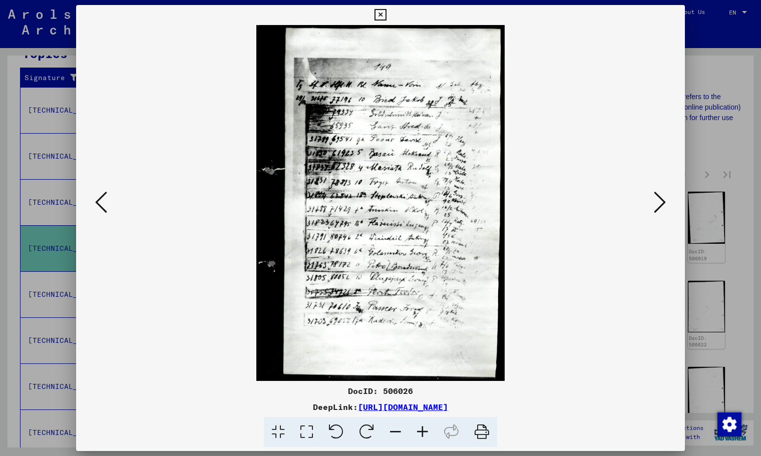
click at [656, 210] on icon at bounding box center [660, 202] width 12 height 24
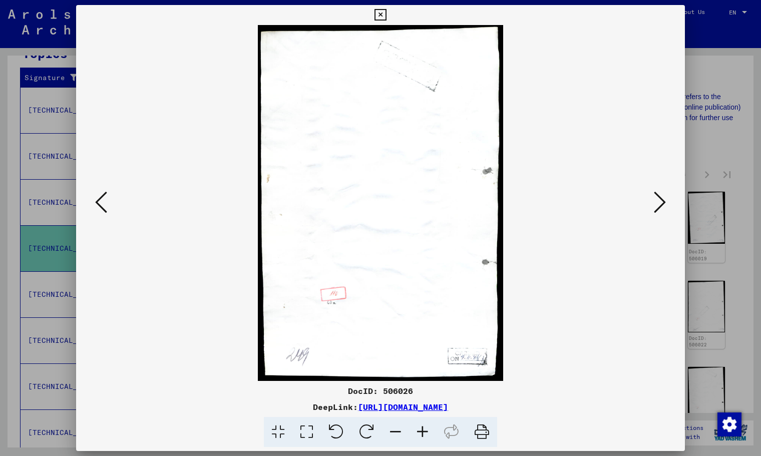
click at [656, 210] on icon at bounding box center [660, 202] width 12 height 24
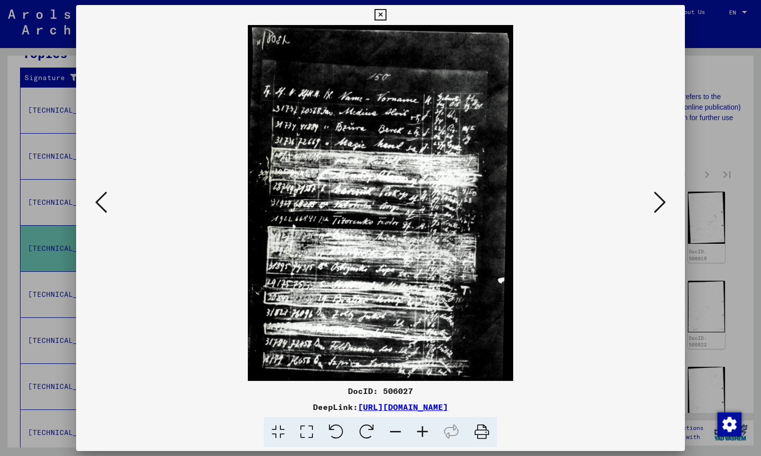
click at [656, 210] on icon at bounding box center [660, 202] width 12 height 24
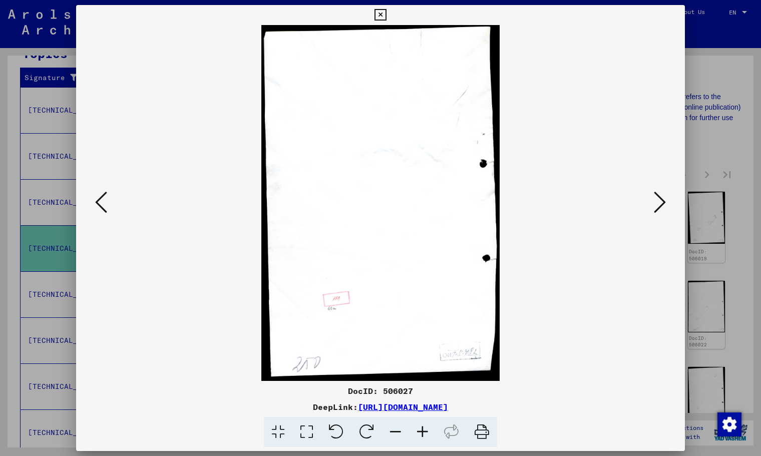
click at [656, 210] on icon at bounding box center [660, 202] width 12 height 24
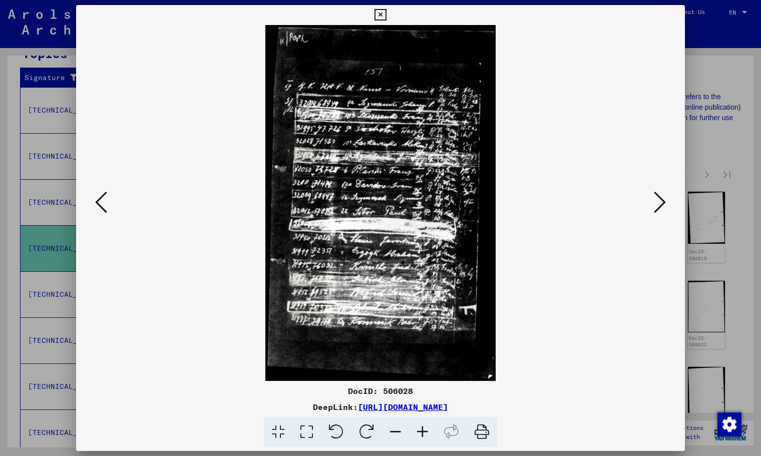
click at [656, 210] on icon at bounding box center [660, 202] width 12 height 24
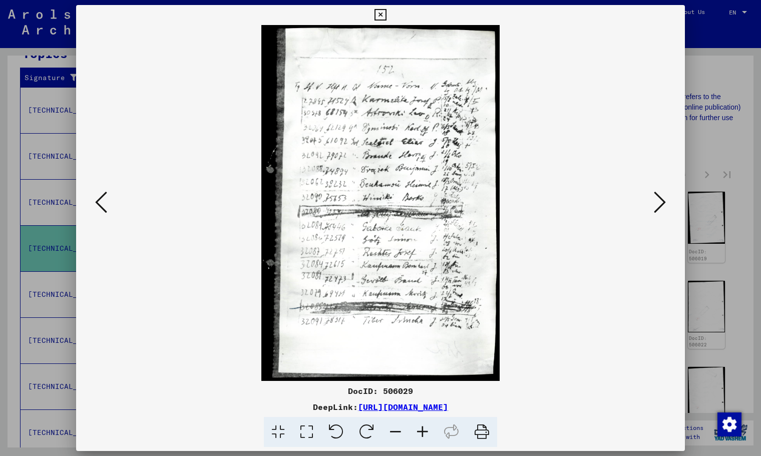
click at [385, 20] on icon at bounding box center [380, 15] width 12 height 12
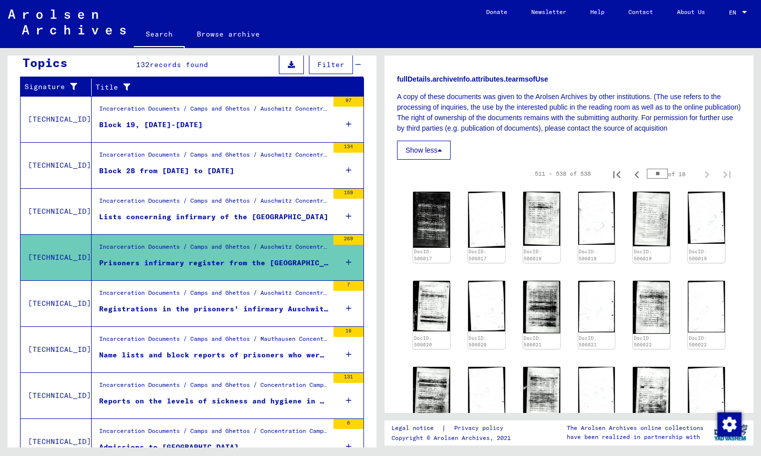
scroll to position [147, 0]
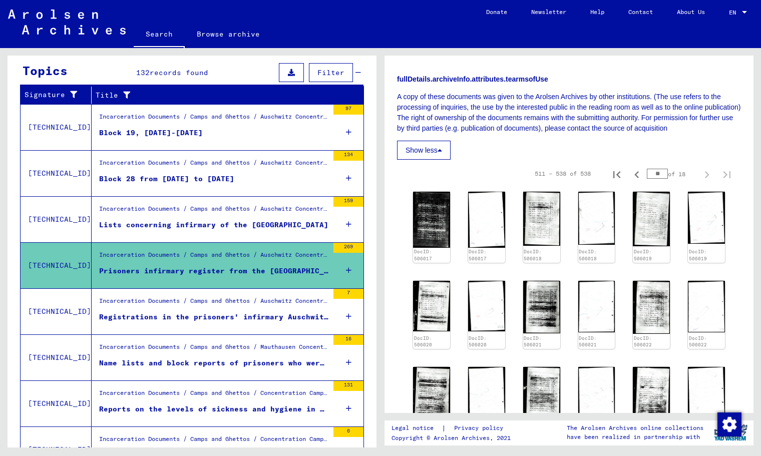
click at [233, 172] on figure "Incarceration Documents / Camps and Ghettos / Auschwitz Concentration and Exter…" at bounding box center [213, 165] width 229 height 15
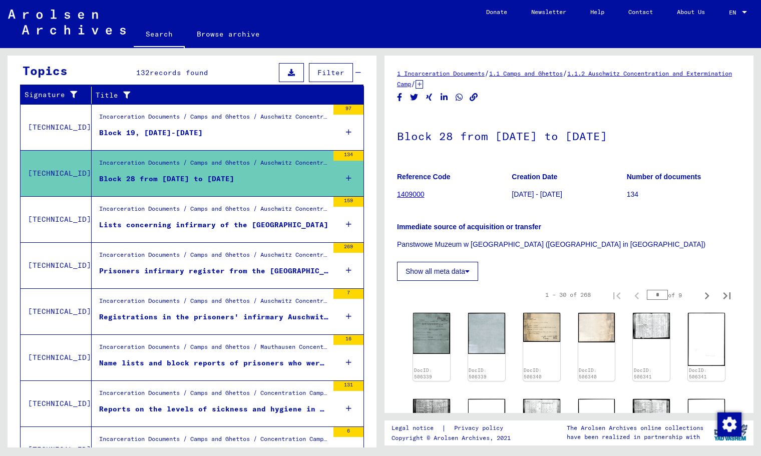
click at [449, 271] on button "Show all meta data" at bounding box center [437, 271] width 81 height 19
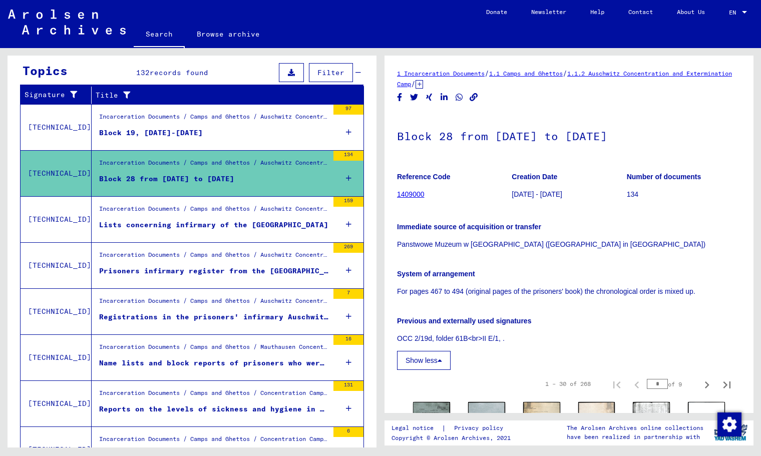
click at [269, 215] on div "Incarceration Documents / Camps and Ghettos / Auschwitz Concentration and Exter…" at bounding box center [213, 211] width 229 height 14
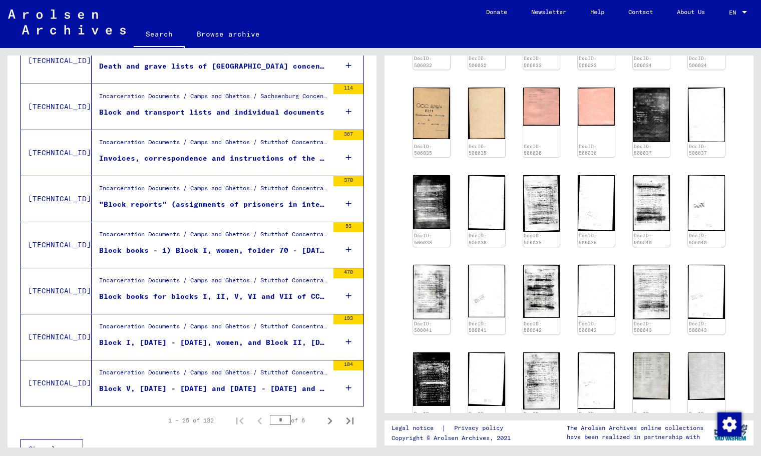
scroll to position [1012, 0]
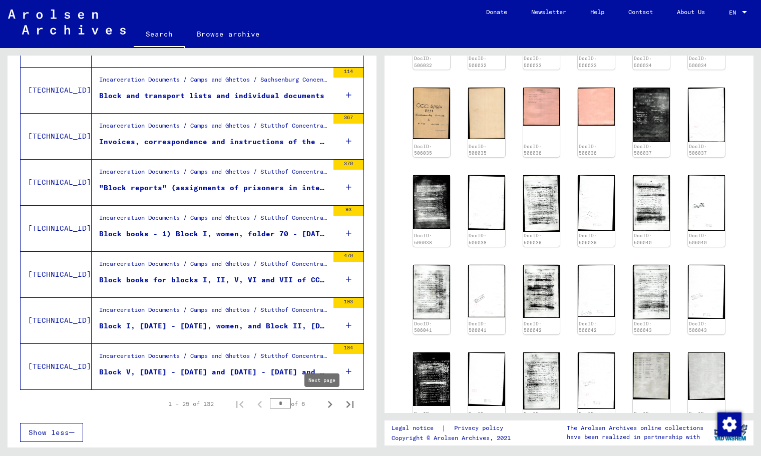
click at [325, 407] on icon "Next page" at bounding box center [330, 404] width 14 height 14
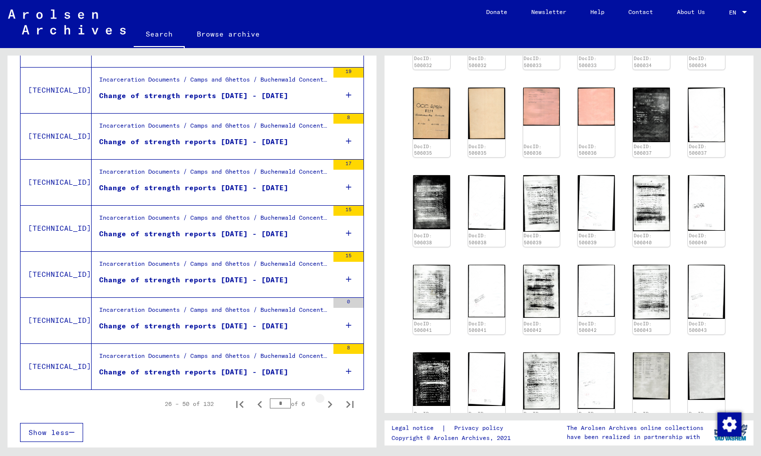
click at [324, 410] on icon "Next page" at bounding box center [330, 404] width 14 height 14
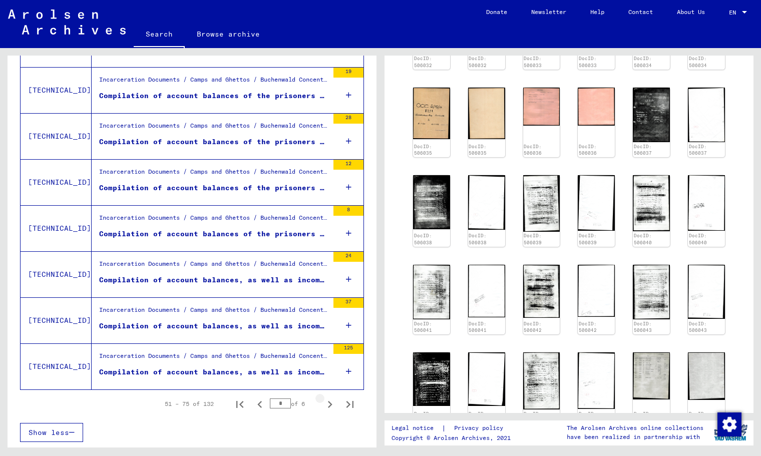
click at [324, 410] on icon "Next page" at bounding box center [330, 404] width 14 height 14
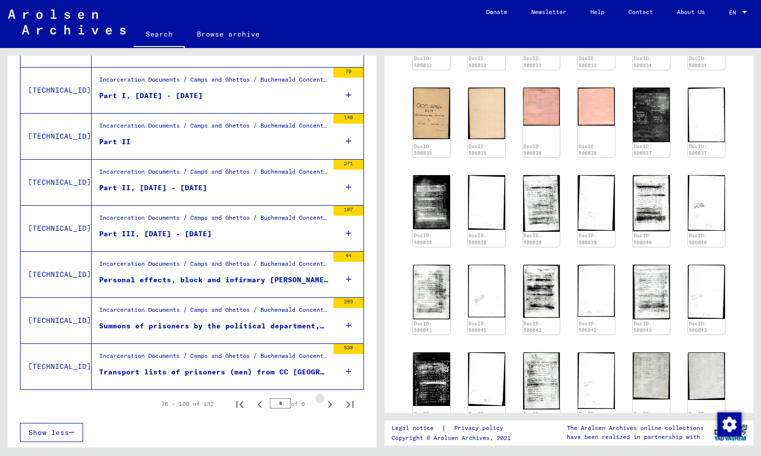
click at [324, 410] on icon "Next page" at bounding box center [330, 404] width 14 height 14
type input "*"
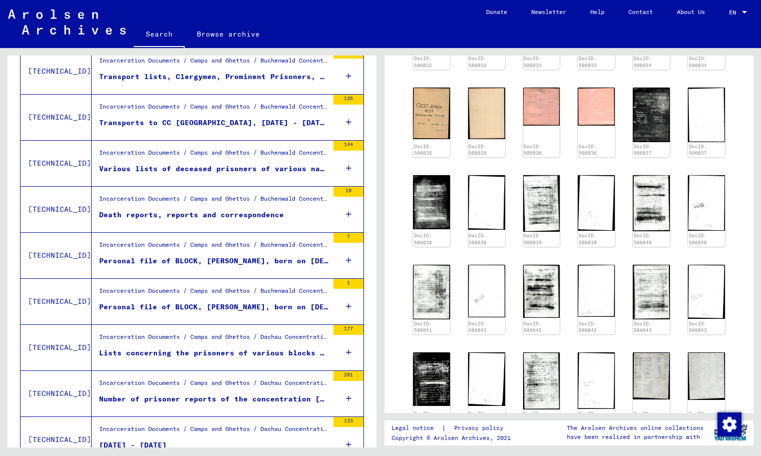
scroll to position [0, 0]
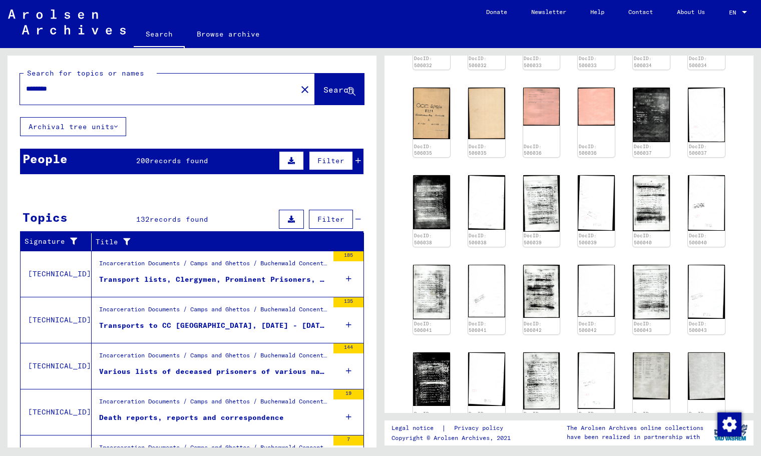
click at [229, 90] on input "********" at bounding box center [158, 89] width 265 height 11
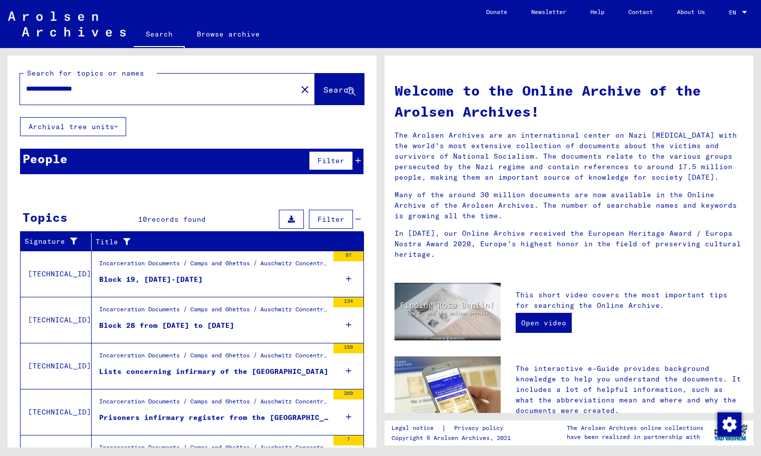
drag, startPoint x: 25, startPoint y: 88, endPoint x: 40, endPoint y: 88, distance: 15.5
click at [40, 88] on div "**********" at bounding box center [152, 89] width 265 height 23
click at [40, 88] on input "**********" at bounding box center [155, 89] width 259 height 11
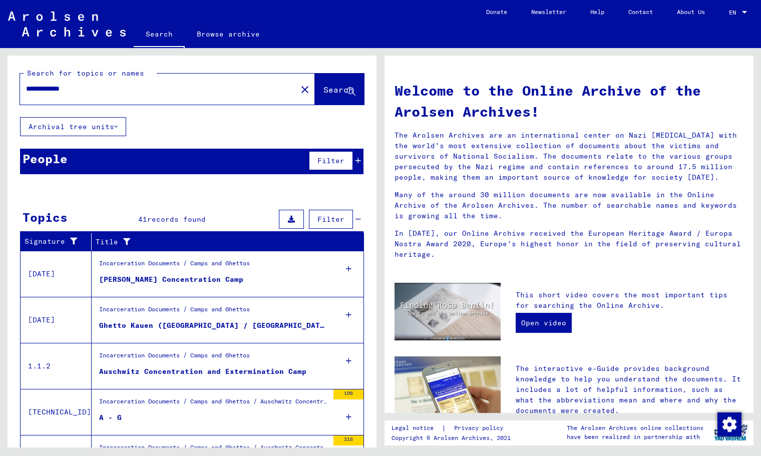
scroll to position [2, 0]
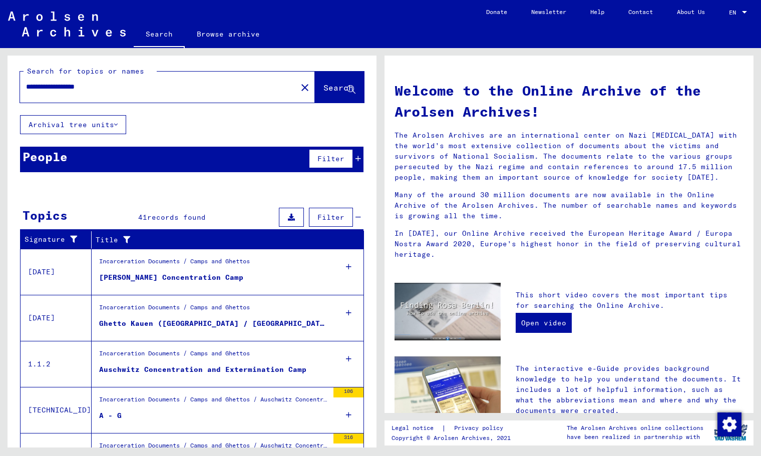
type input "**********"
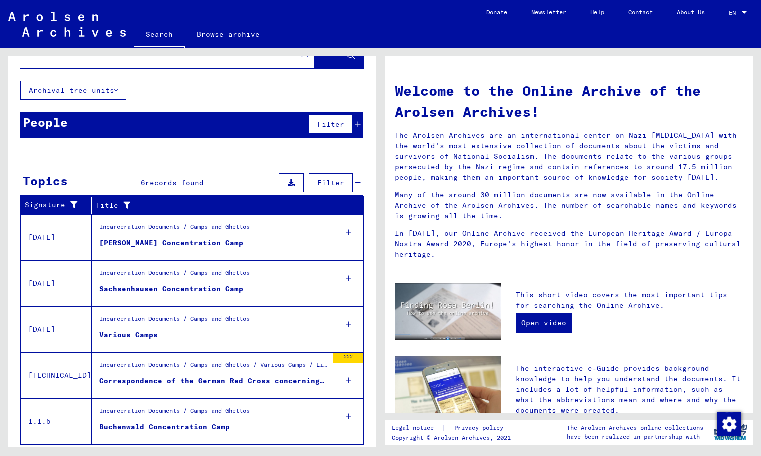
scroll to position [54, 0]
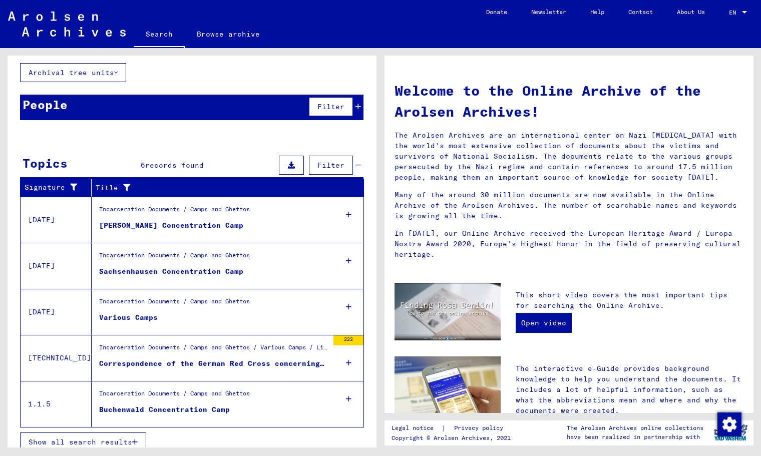
click at [119, 438] on span "Show all search results" at bounding box center [81, 441] width 104 height 9
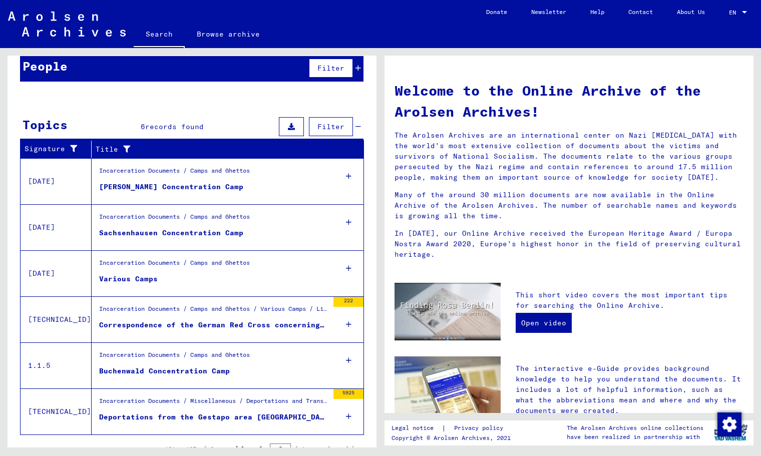
scroll to position [138, 0]
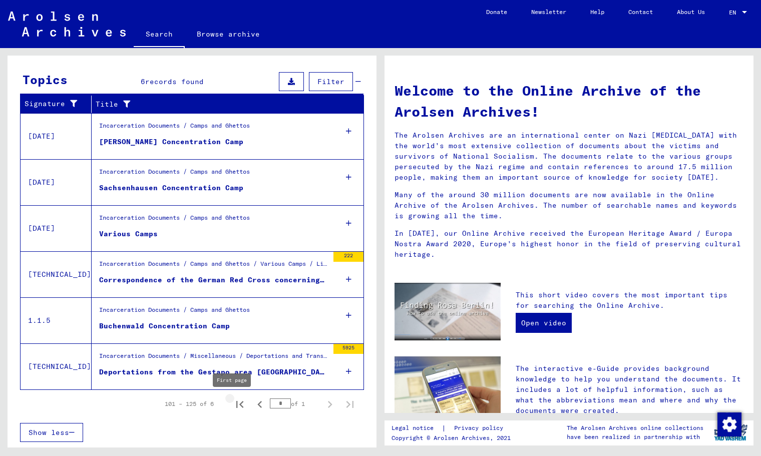
click at [233, 401] on icon "First page" at bounding box center [240, 404] width 14 height 14
type input "*"
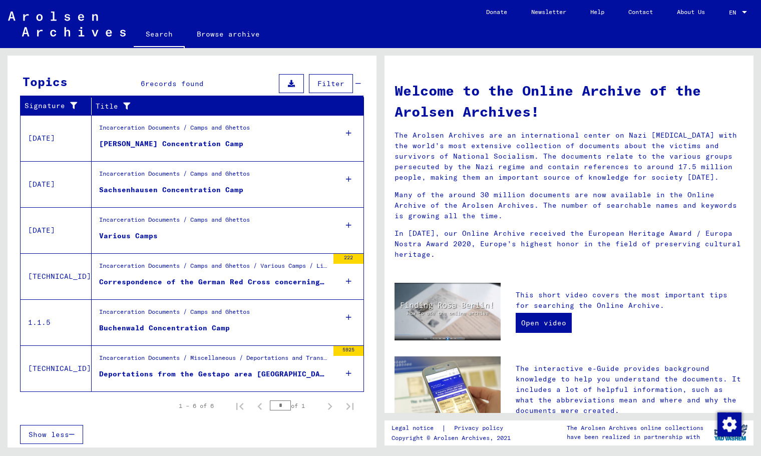
click at [162, 233] on figure "Various Camps" at bounding box center [213, 238] width 229 height 15
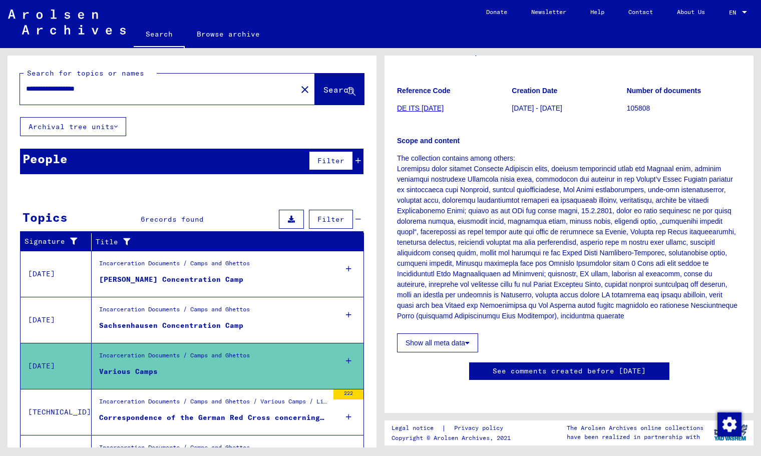
click at [91, 90] on input "**********" at bounding box center [158, 89] width 265 height 11
type input "**********"
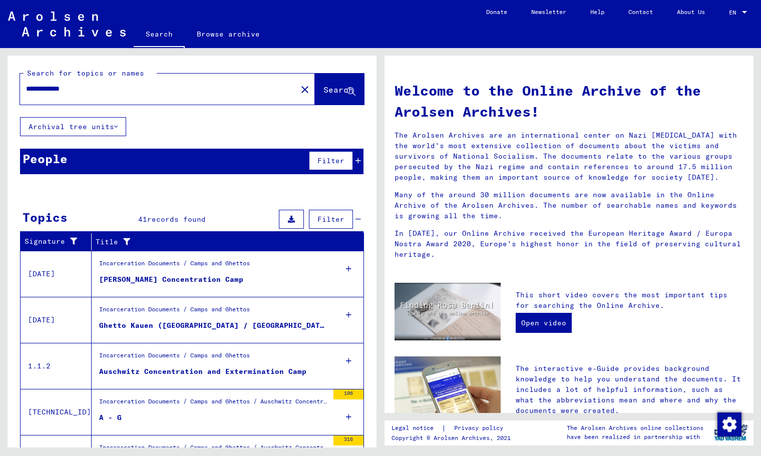
click at [215, 424] on figure "A - G" at bounding box center [213, 419] width 229 height 15
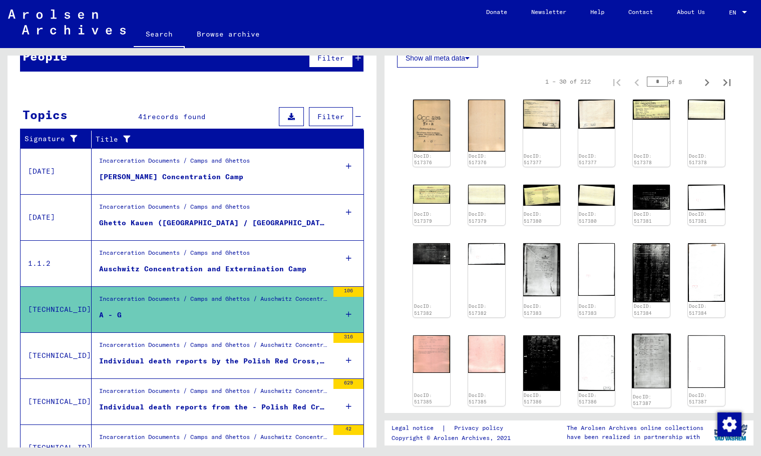
scroll to position [291, 0]
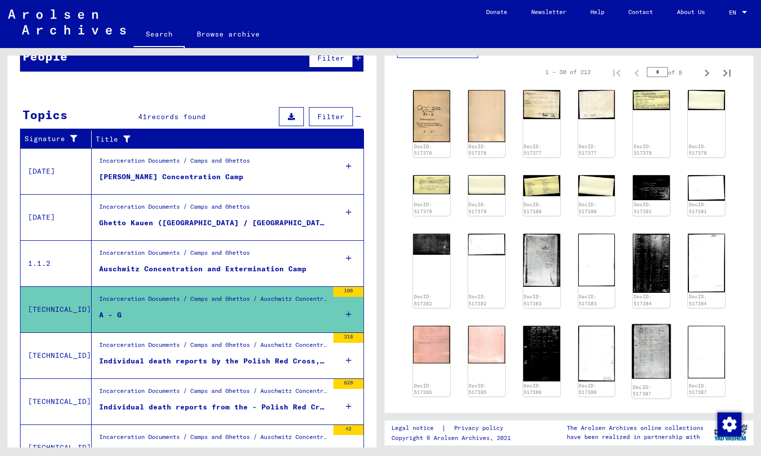
click at [649, 367] on img at bounding box center [651, 351] width 39 height 55
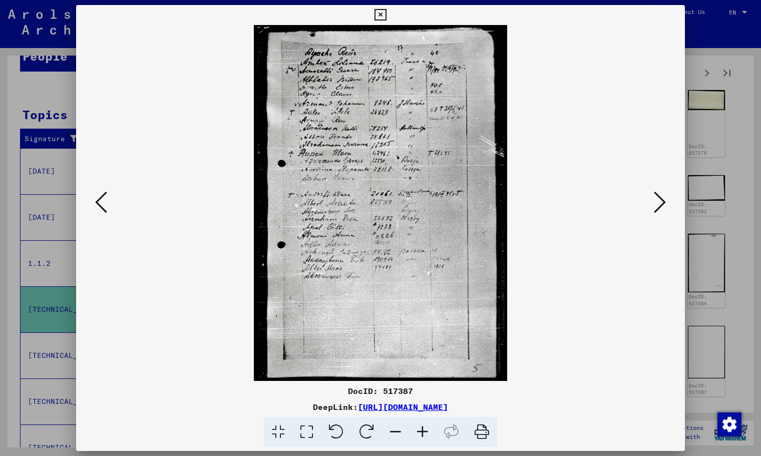
click at [377, 16] on icon at bounding box center [380, 15] width 12 height 12
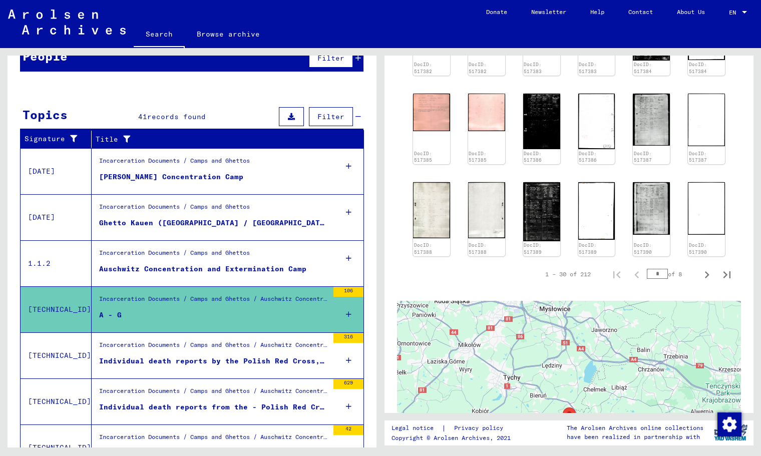
scroll to position [457, 0]
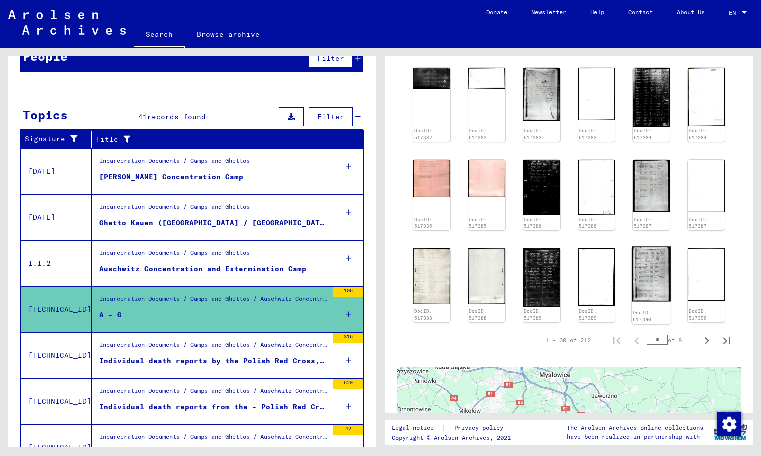
click at [659, 292] on img at bounding box center [651, 273] width 39 height 55
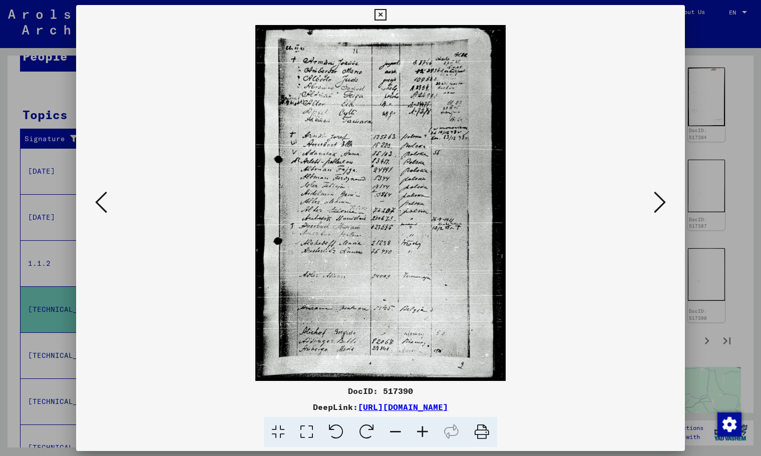
click at [380, 11] on icon at bounding box center [380, 15] width 12 height 12
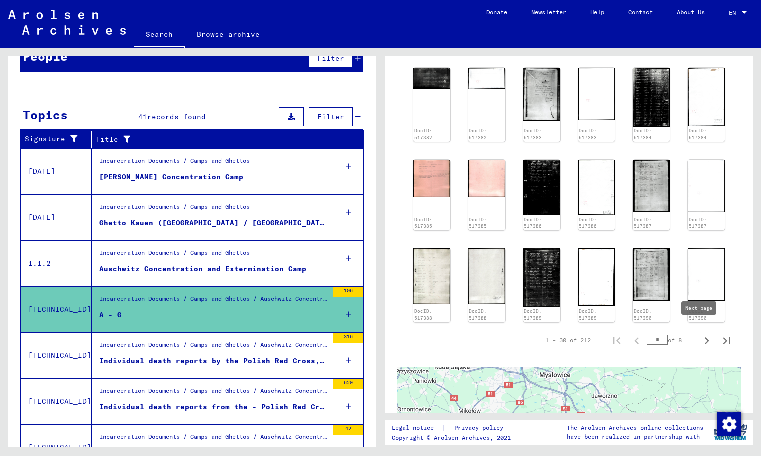
click at [700, 335] on icon "Next page" at bounding box center [707, 341] width 14 height 14
type input "*"
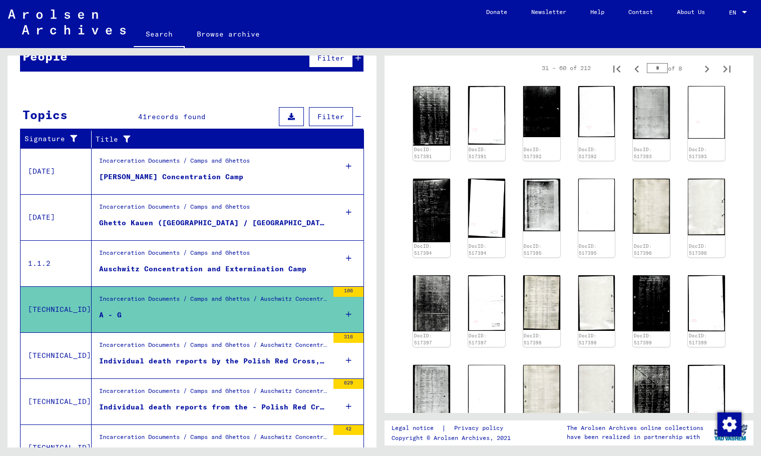
scroll to position [174, 0]
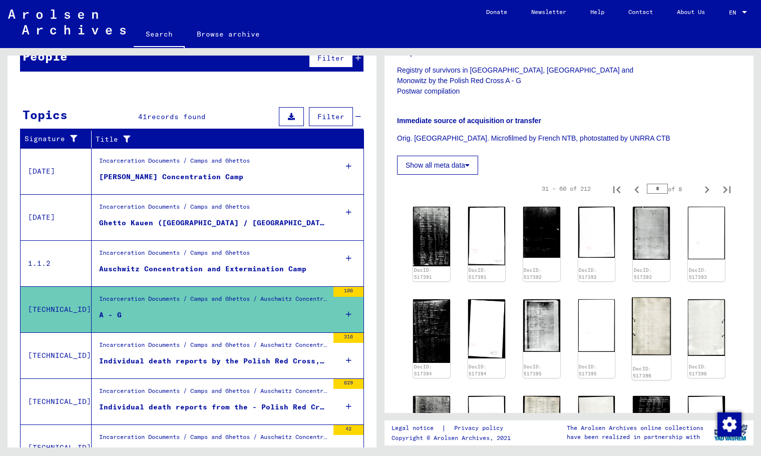
click at [639, 326] on img at bounding box center [651, 326] width 39 height 58
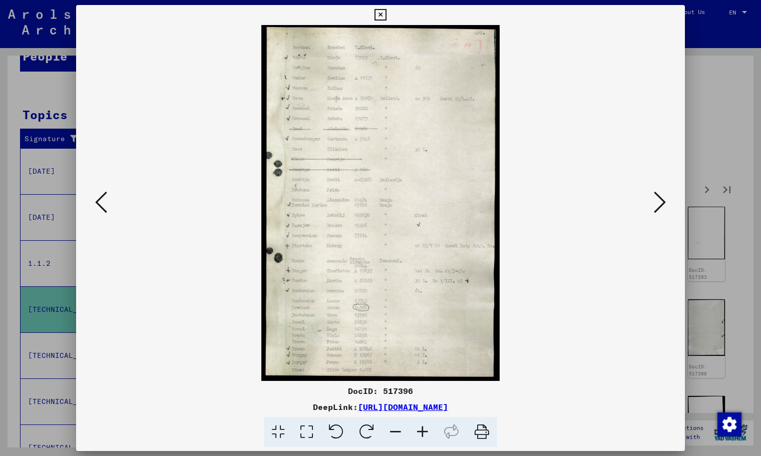
click at [664, 199] on icon at bounding box center [660, 202] width 12 height 24
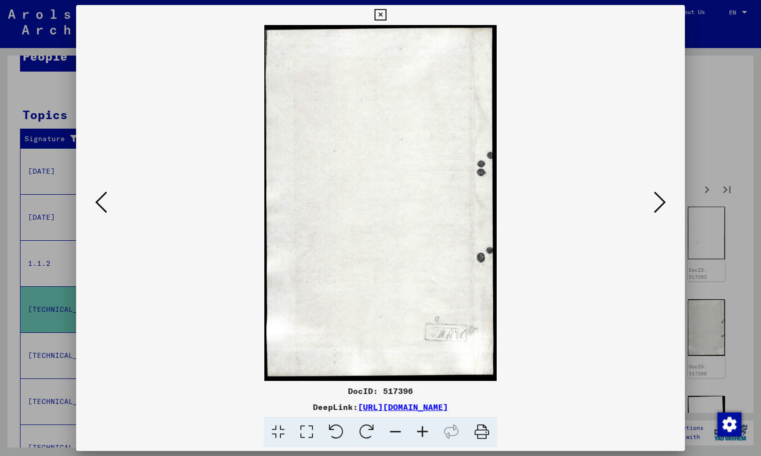
click at [664, 199] on icon at bounding box center [660, 202] width 12 height 24
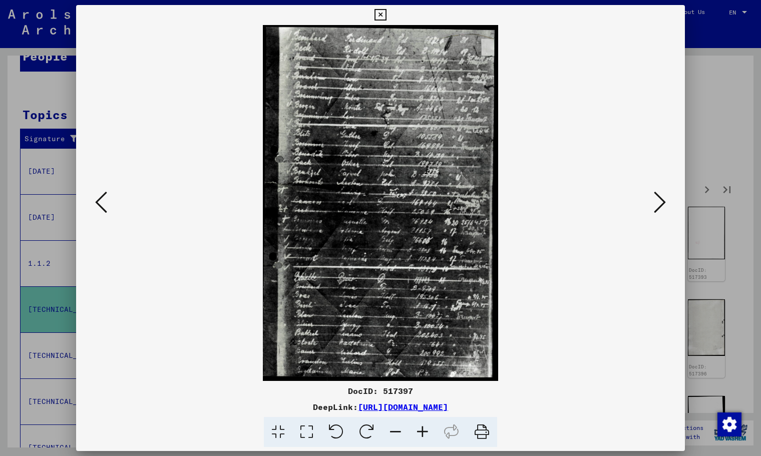
click at [664, 199] on icon at bounding box center [660, 202] width 12 height 24
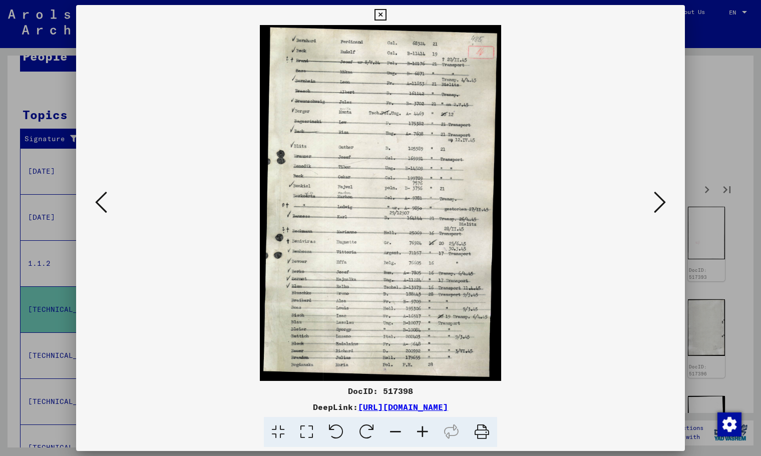
click at [425, 432] on icon at bounding box center [422, 432] width 27 height 31
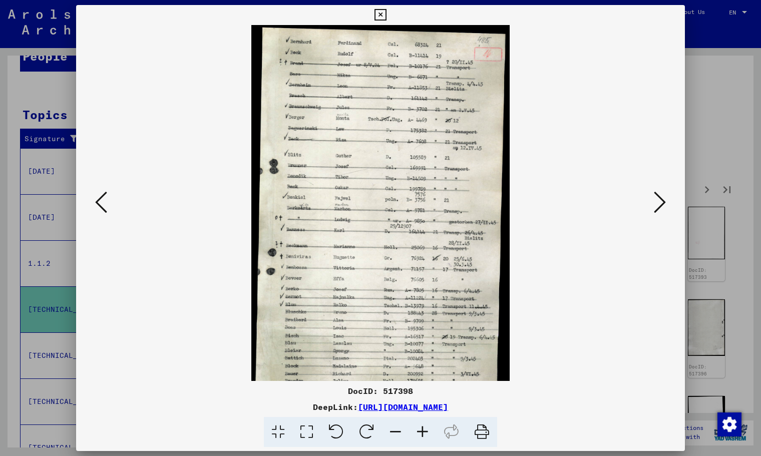
click at [425, 432] on icon at bounding box center [422, 432] width 27 height 31
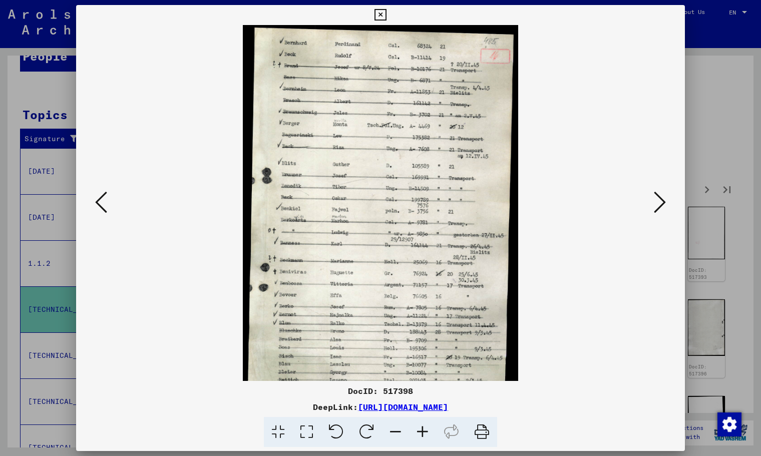
click at [425, 432] on icon at bounding box center [422, 432] width 27 height 31
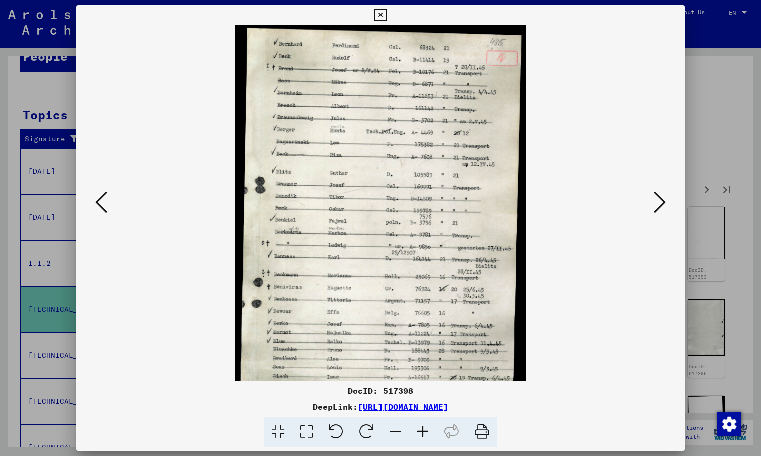
click at [425, 432] on icon at bounding box center [422, 432] width 27 height 31
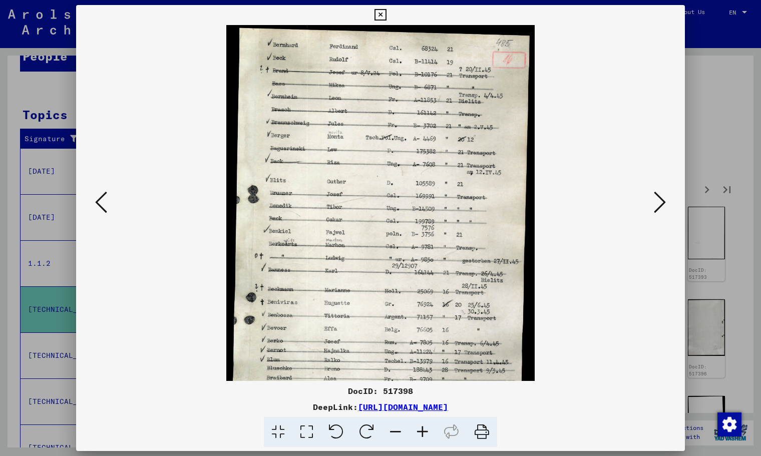
click at [425, 432] on icon at bounding box center [422, 432] width 27 height 31
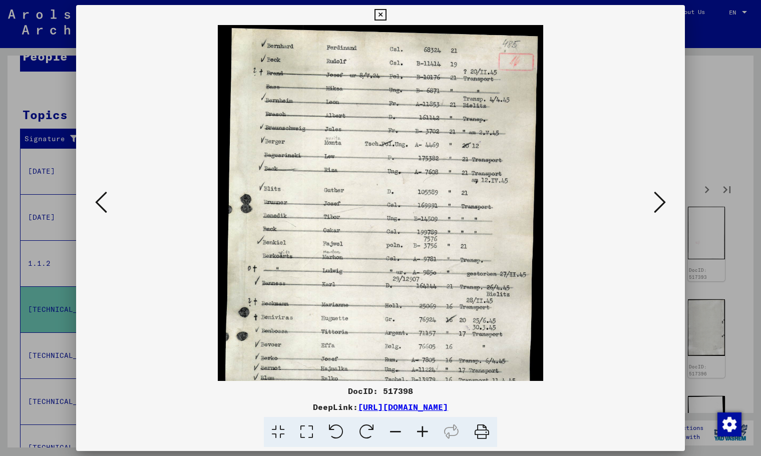
scroll to position [125, 0]
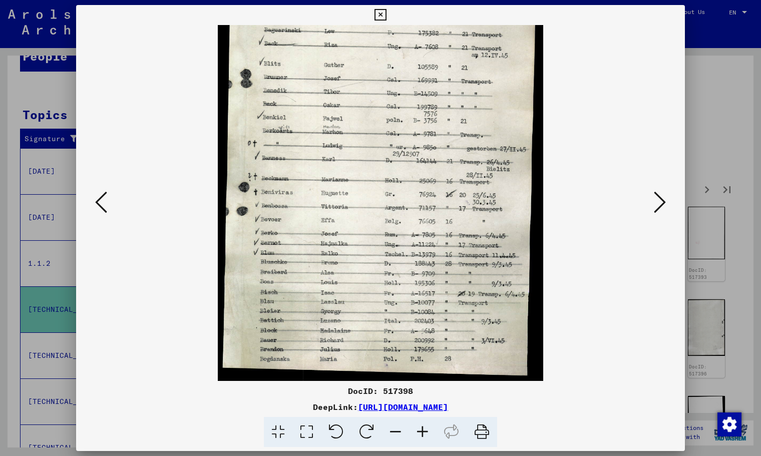
drag, startPoint x: 426, startPoint y: 332, endPoint x: 435, endPoint y: 76, distance: 256.4
click at [437, 84] on img at bounding box center [381, 140] width 326 height 481
click at [394, 435] on icon at bounding box center [395, 432] width 27 height 31
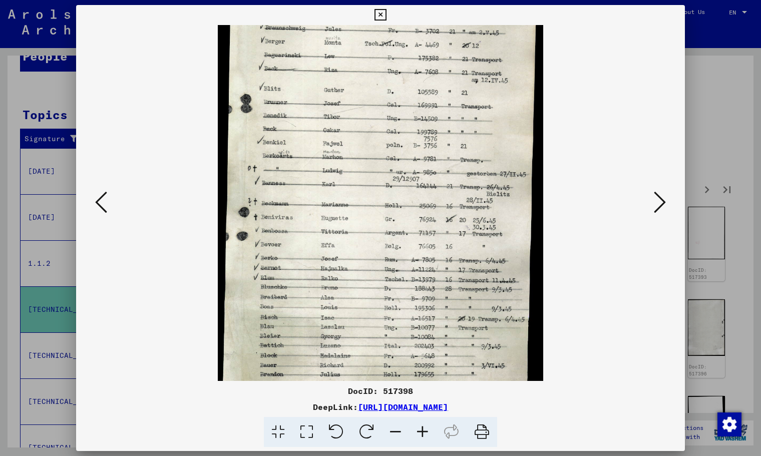
click at [394, 435] on icon at bounding box center [395, 432] width 27 height 31
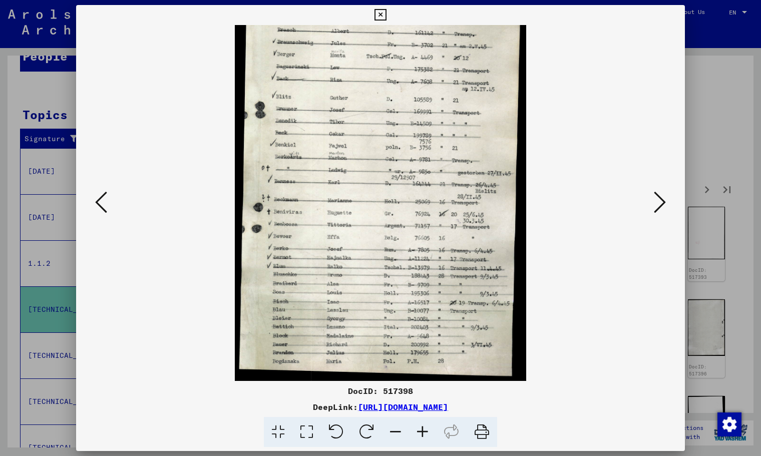
click at [394, 435] on icon at bounding box center [395, 432] width 27 height 31
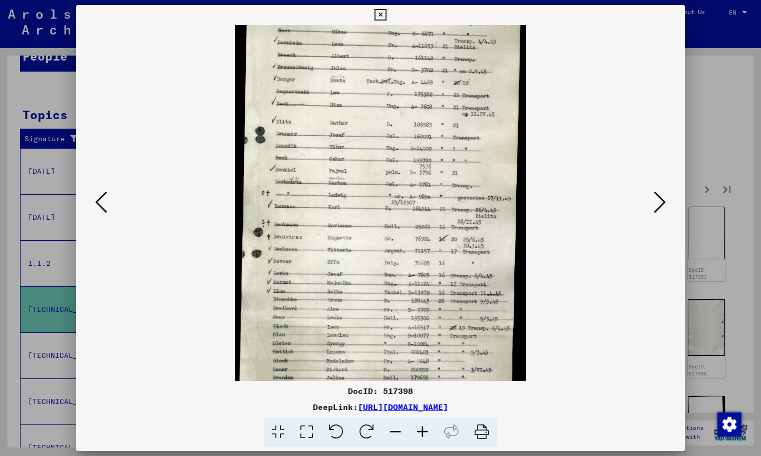
click at [394, 435] on icon at bounding box center [395, 432] width 27 height 31
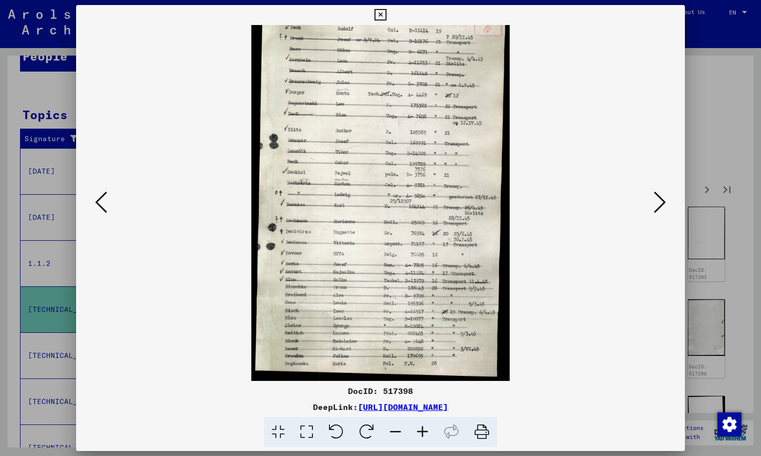
scroll to position [25, 0]
click at [394, 435] on icon at bounding box center [395, 432] width 27 height 31
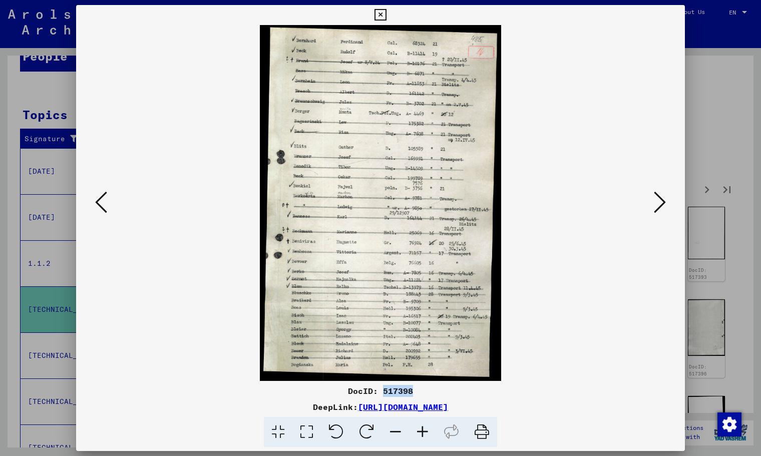
drag, startPoint x: 422, startPoint y: 391, endPoint x: 382, endPoint y: 392, distance: 40.0
click at [382, 392] on div "DocID: 517398" at bounding box center [380, 391] width 609 height 12
copy div "517398"
click at [657, 199] on icon at bounding box center [660, 202] width 12 height 24
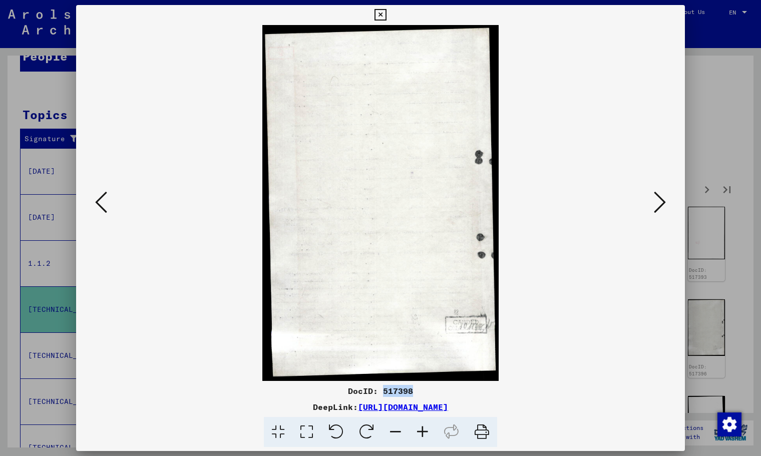
click at [655, 199] on icon at bounding box center [660, 202] width 12 height 24
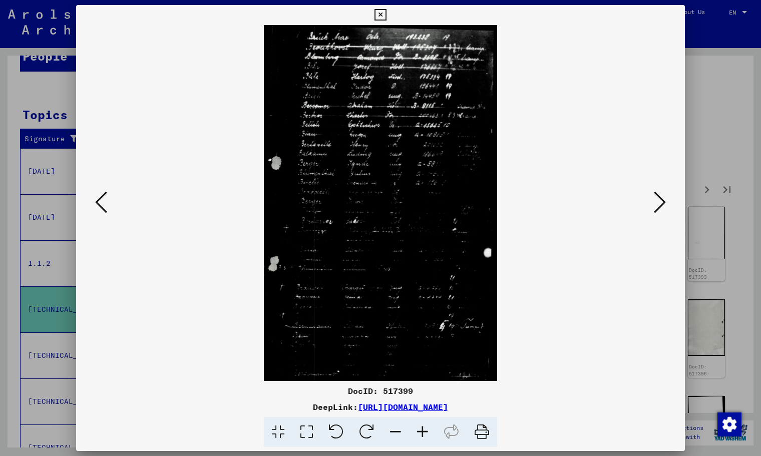
click at [654, 198] on icon at bounding box center [660, 202] width 12 height 24
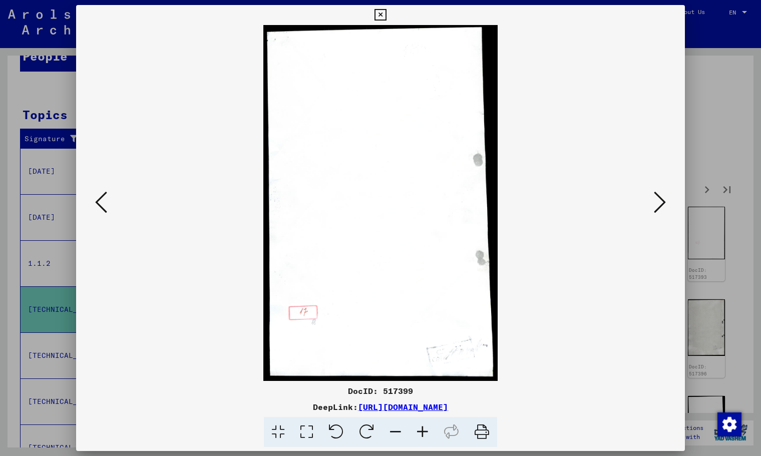
click at [654, 198] on icon at bounding box center [660, 202] width 12 height 24
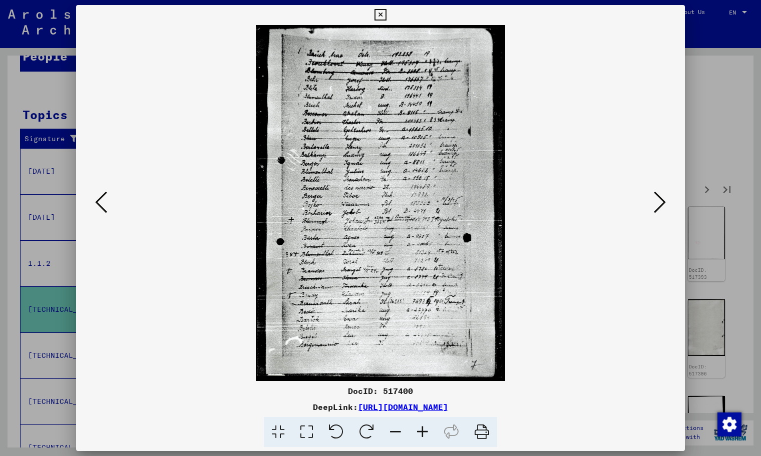
click at [654, 198] on icon at bounding box center [660, 202] width 12 height 24
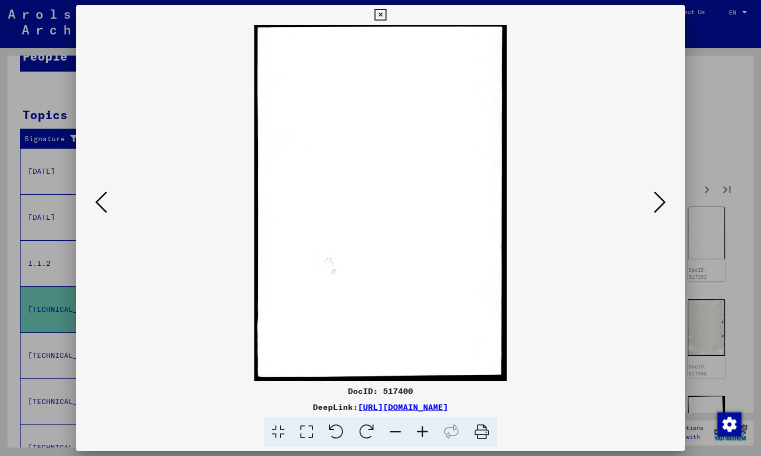
click at [654, 198] on icon at bounding box center [660, 202] width 12 height 24
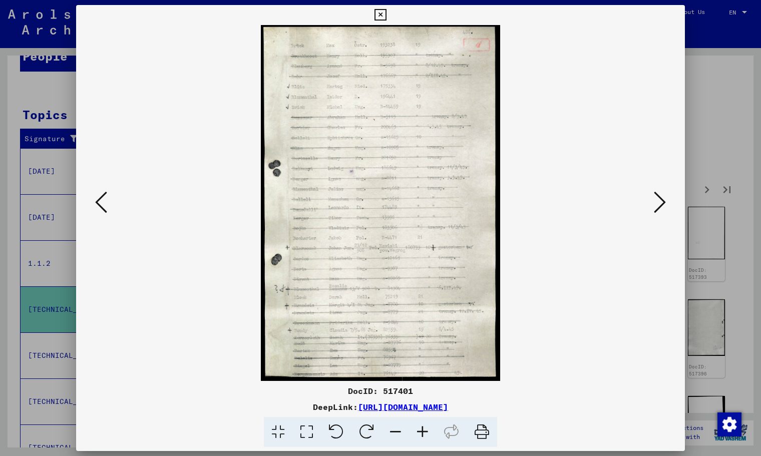
click at [421, 440] on icon at bounding box center [422, 432] width 27 height 31
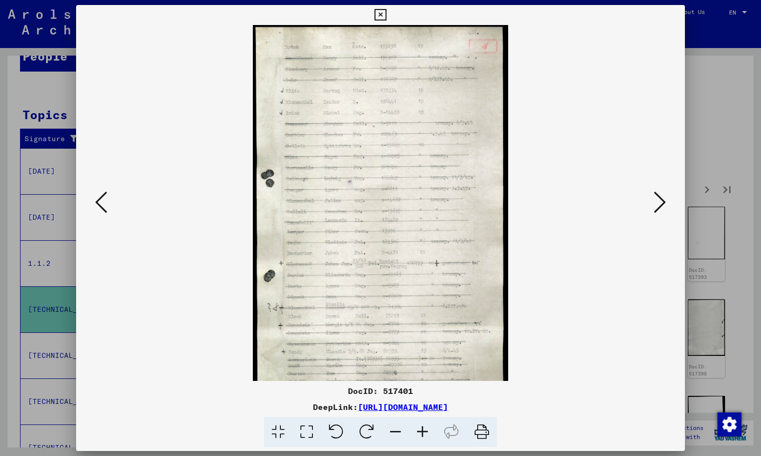
click at [421, 440] on icon at bounding box center [422, 432] width 27 height 31
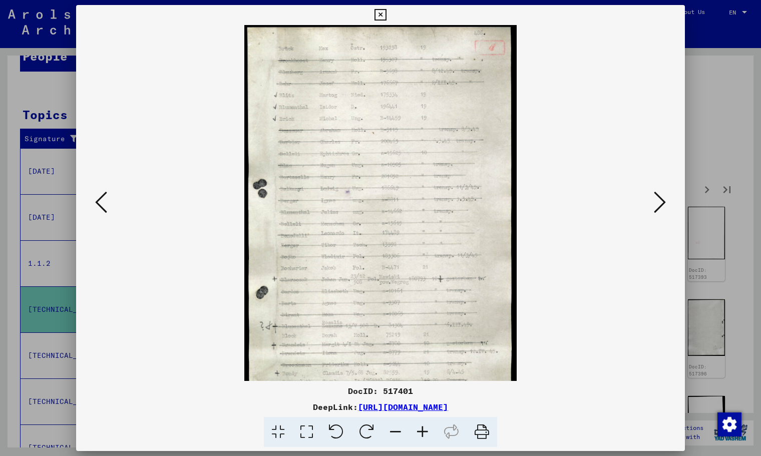
click at [421, 440] on icon at bounding box center [422, 432] width 27 height 31
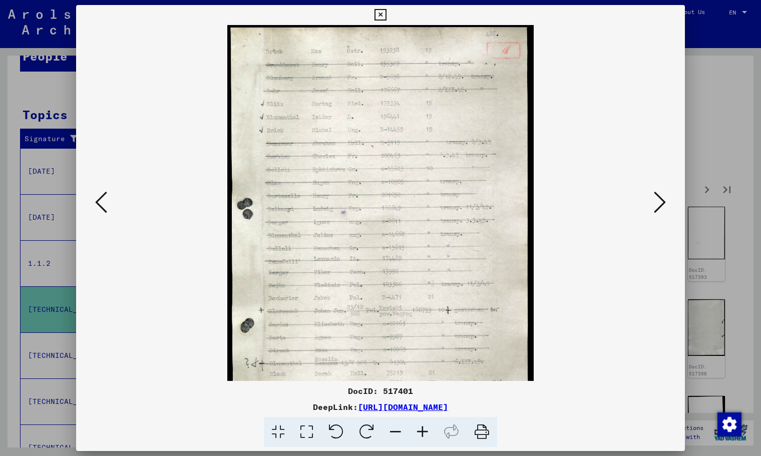
click at [421, 440] on icon at bounding box center [422, 432] width 27 height 31
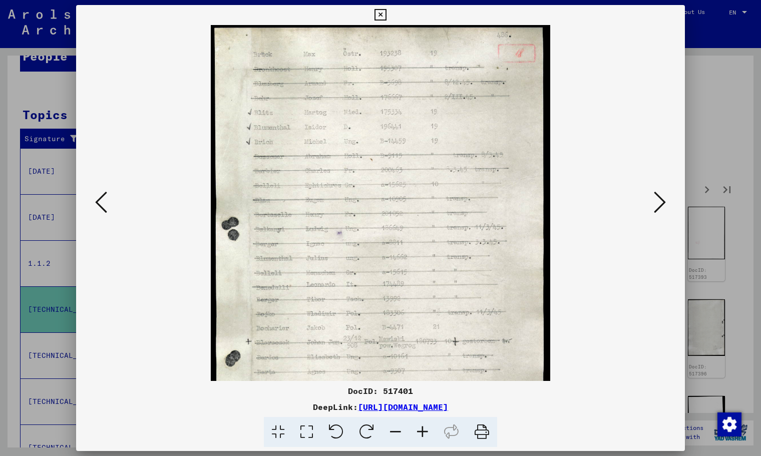
click at [421, 440] on icon at bounding box center [422, 432] width 27 height 31
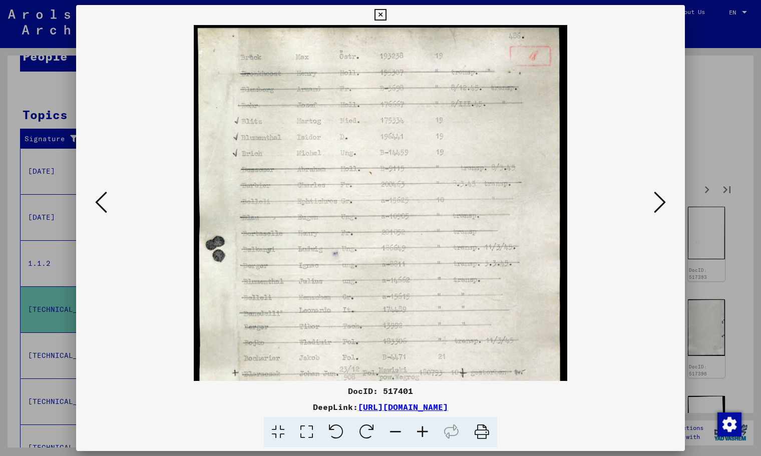
click at [421, 440] on icon at bounding box center [422, 432] width 27 height 31
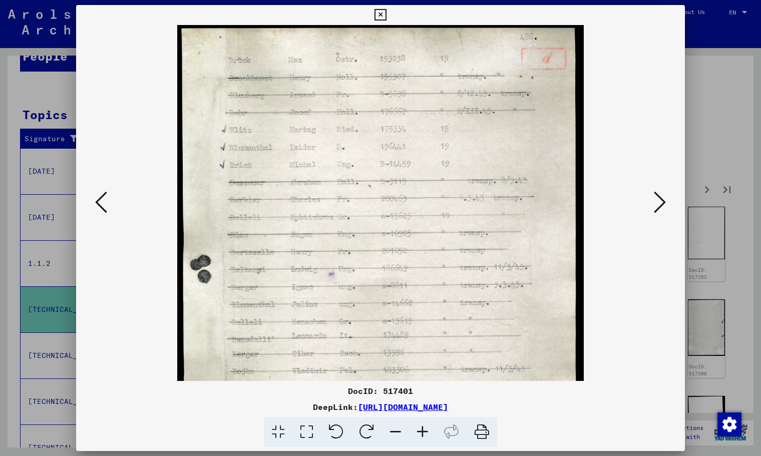
click at [421, 440] on icon at bounding box center [422, 432] width 27 height 31
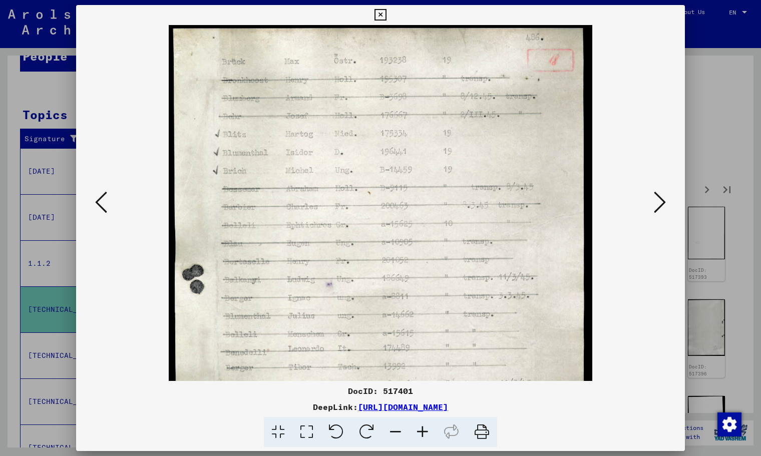
click at [421, 440] on icon at bounding box center [422, 432] width 27 height 31
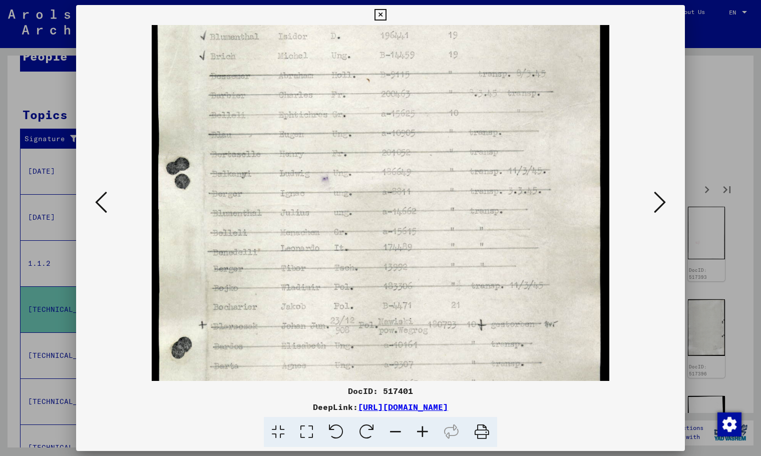
drag, startPoint x: 401, startPoint y: 323, endPoint x: 433, endPoint y: 150, distance: 175.7
click at [429, 200] on img at bounding box center [380, 238] width 457 height 681
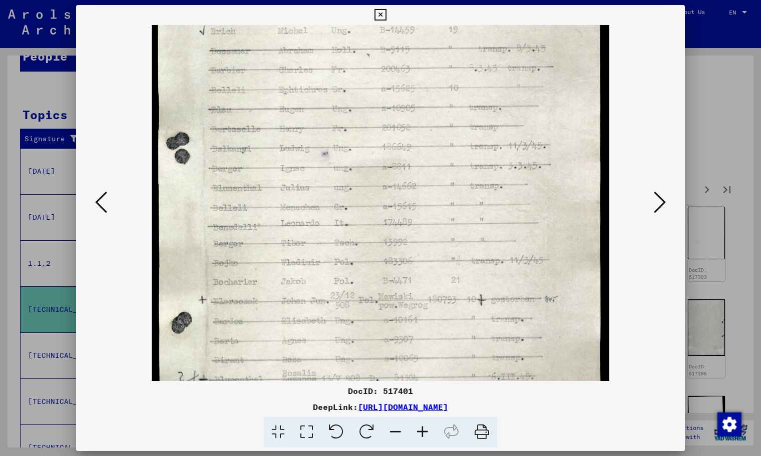
scroll to position [251, 0]
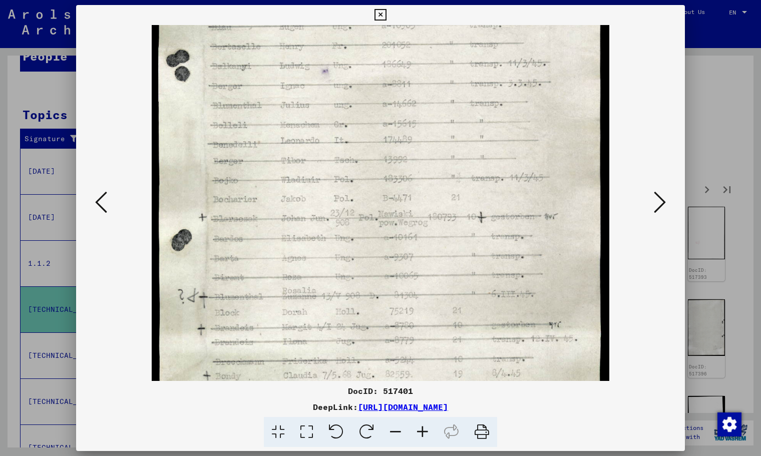
drag, startPoint x: 411, startPoint y: 280, endPoint x: 412, endPoint y: 161, distance: 118.6
click at [417, 180] on img at bounding box center [380, 131] width 457 height 681
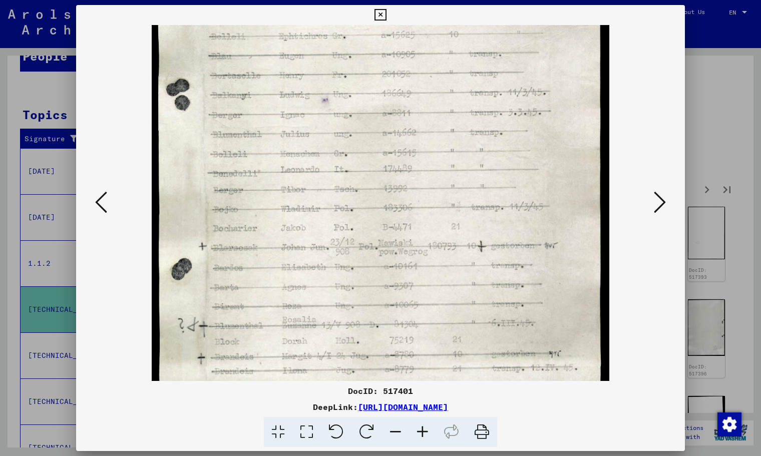
scroll to position [157, 0]
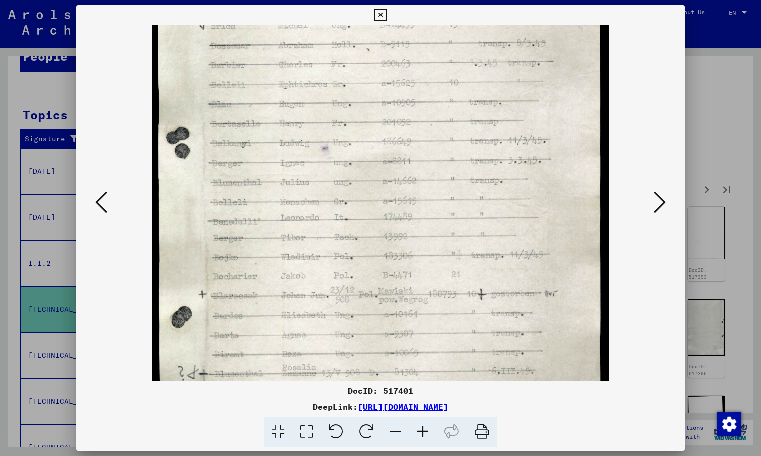
drag, startPoint x: 407, startPoint y: 176, endPoint x: 415, endPoint y: 271, distance: 94.9
click at [415, 271] on img at bounding box center [380, 208] width 457 height 681
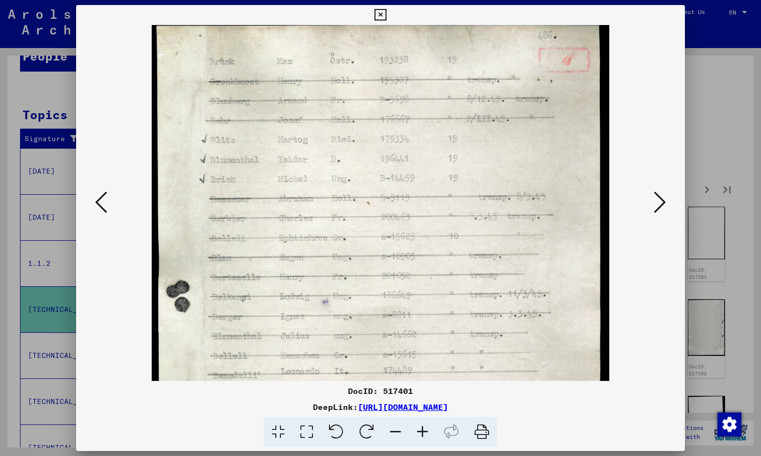
scroll to position [0, 0]
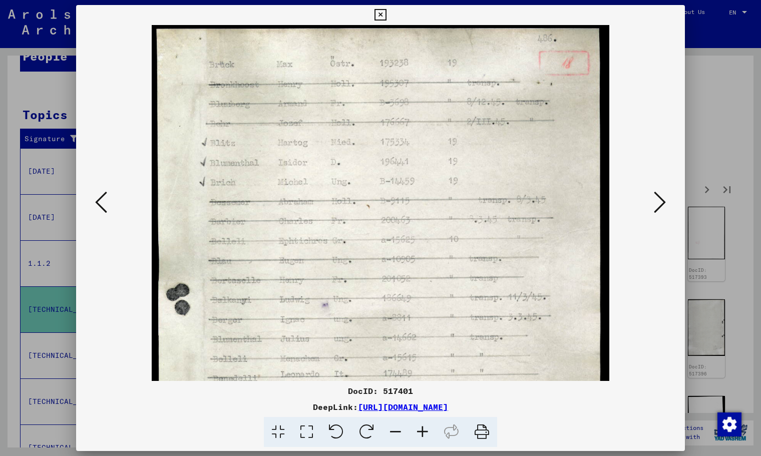
drag, startPoint x: 509, startPoint y: 144, endPoint x: 510, endPoint y: 229, distance: 85.1
click at [510, 229] on img at bounding box center [380, 365] width 457 height 681
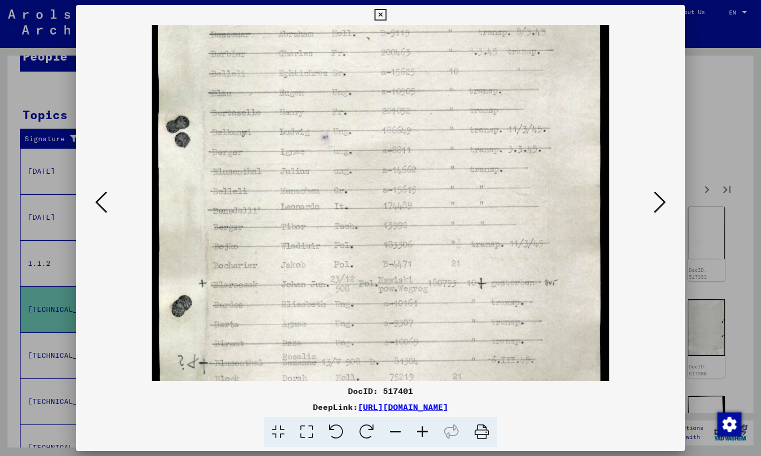
drag, startPoint x: 503, startPoint y: 288, endPoint x: 499, endPoint y: 121, distance: 167.7
click at [500, 121] on img at bounding box center [380, 197] width 457 height 681
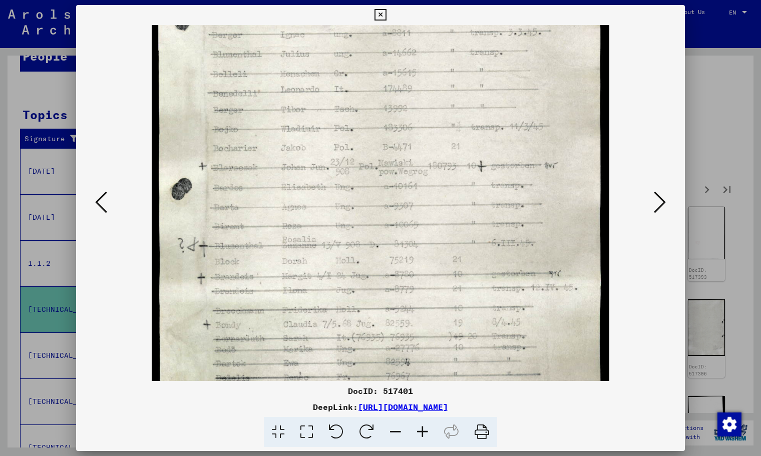
drag, startPoint x: 499, startPoint y: 271, endPoint x: 501, endPoint y: 142, distance: 128.6
click at [503, 140] on img at bounding box center [380, 79] width 457 height 681
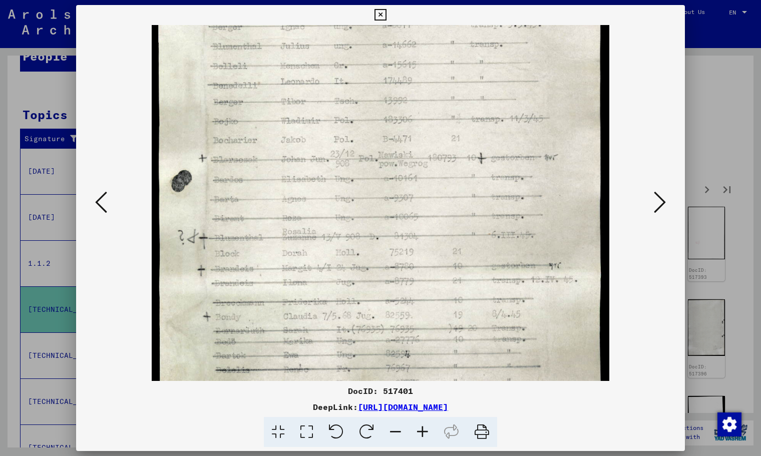
scroll to position [325, 0]
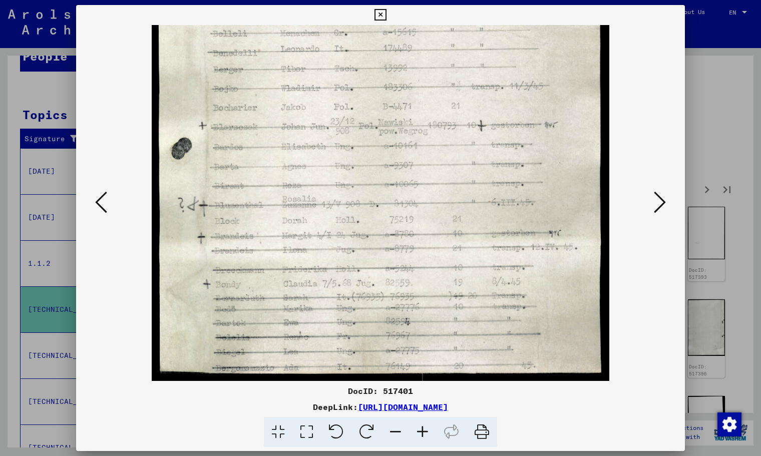
drag, startPoint x: 495, startPoint y: 271, endPoint x: 498, endPoint y: 118, distance: 153.7
click at [502, 117] on img at bounding box center [380, 40] width 457 height 681
click at [101, 204] on icon at bounding box center [101, 202] width 12 height 24
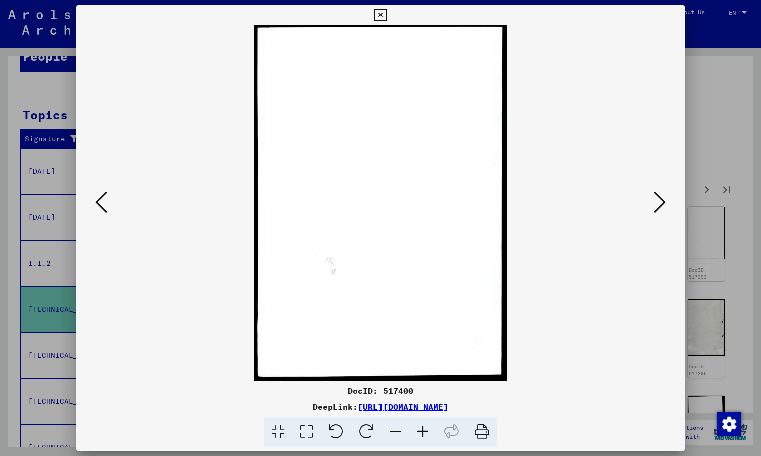
click at [101, 205] on icon at bounding box center [101, 202] width 12 height 24
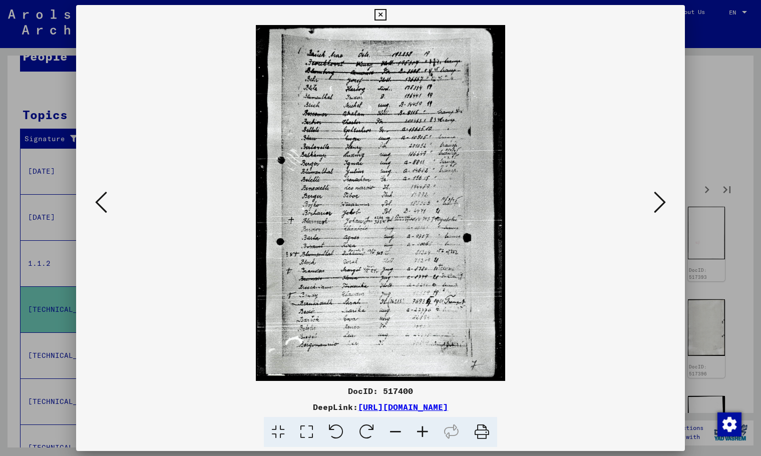
click at [425, 433] on icon at bounding box center [422, 432] width 27 height 31
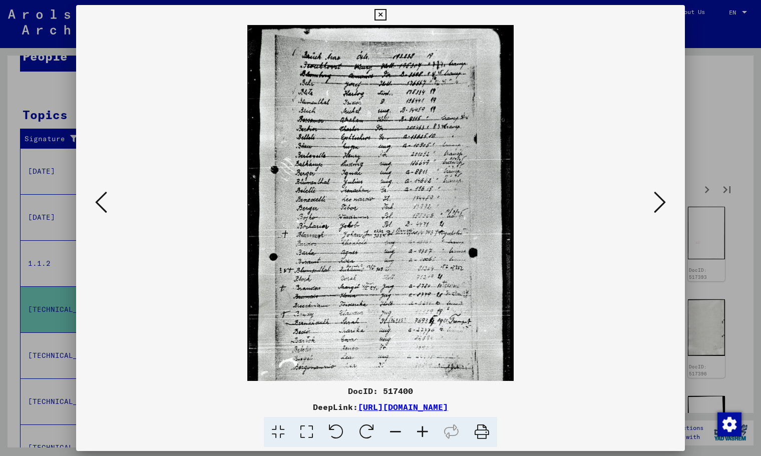
click at [425, 433] on icon at bounding box center [422, 432] width 27 height 31
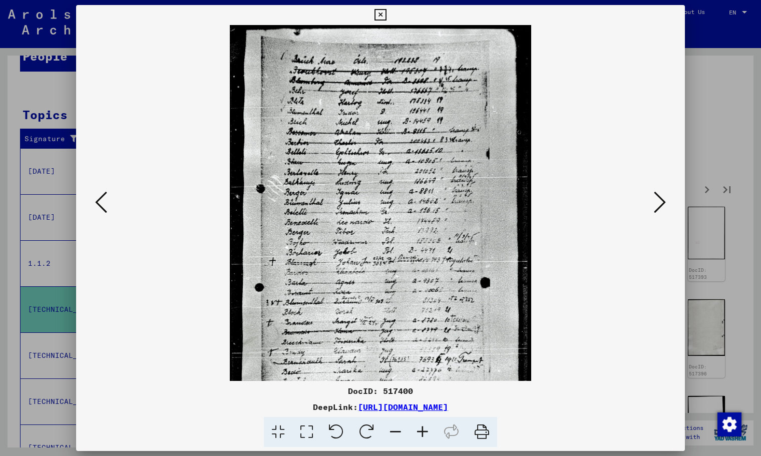
click at [425, 433] on icon at bounding box center [422, 432] width 27 height 31
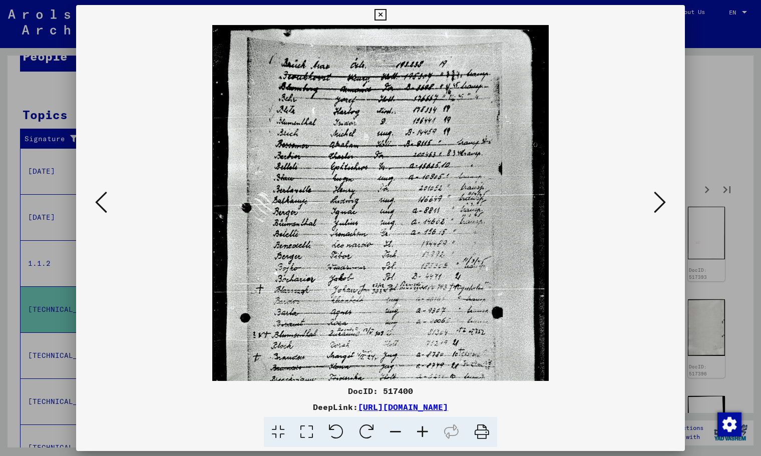
click at [425, 433] on icon at bounding box center [422, 432] width 27 height 31
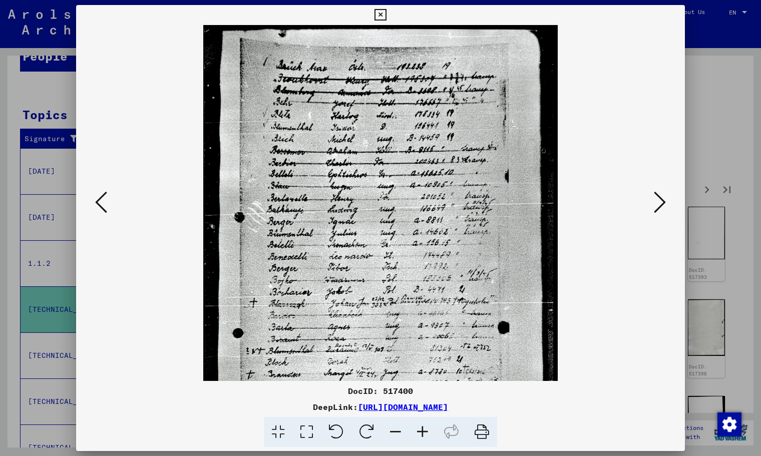
click at [426, 433] on icon at bounding box center [422, 432] width 27 height 31
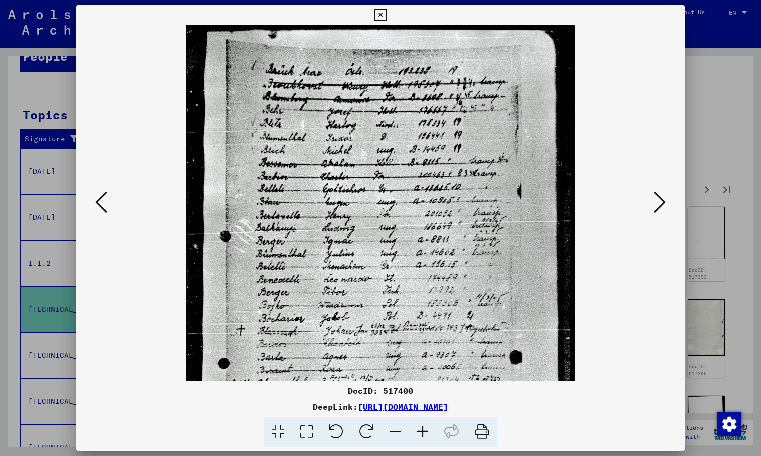
click at [426, 433] on icon at bounding box center [422, 432] width 27 height 31
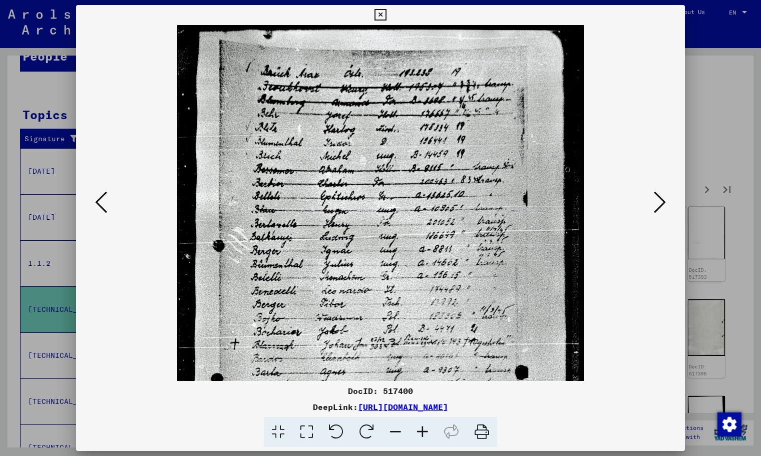
click at [426, 433] on icon at bounding box center [422, 432] width 27 height 31
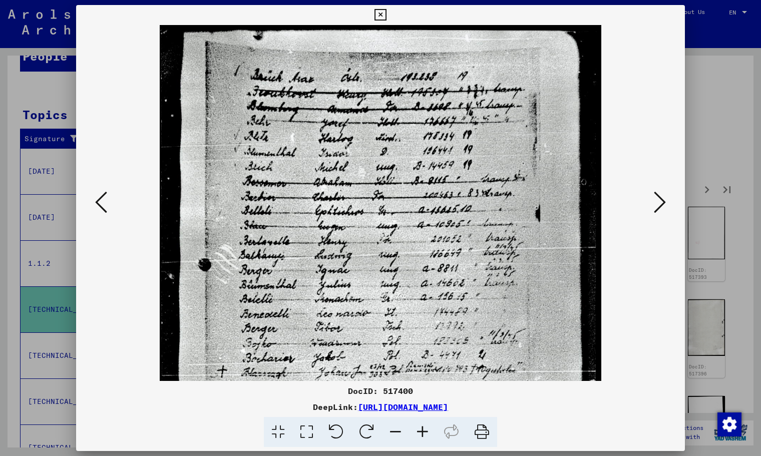
click at [426, 433] on icon at bounding box center [422, 432] width 27 height 31
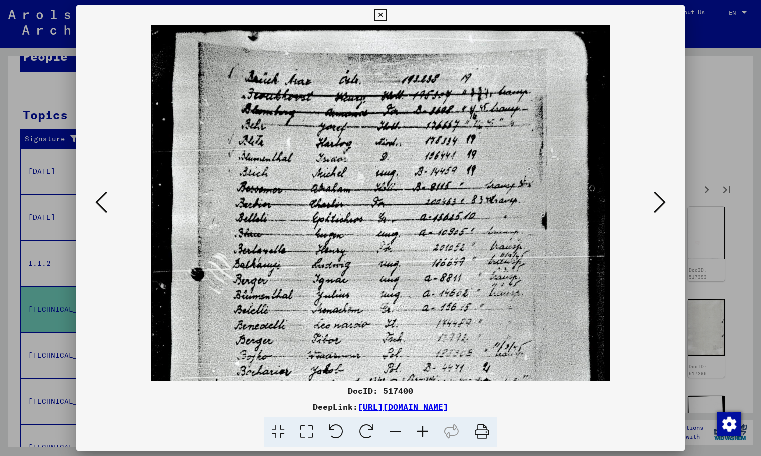
scroll to position [163, 0]
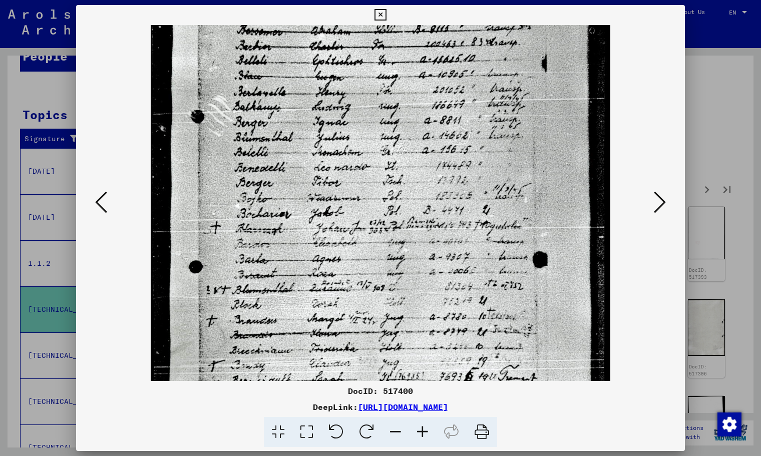
drag, startPoint x: 292, startPoint y: 314, endPoint x: 317, endPoint y: 179, distance: 137.9
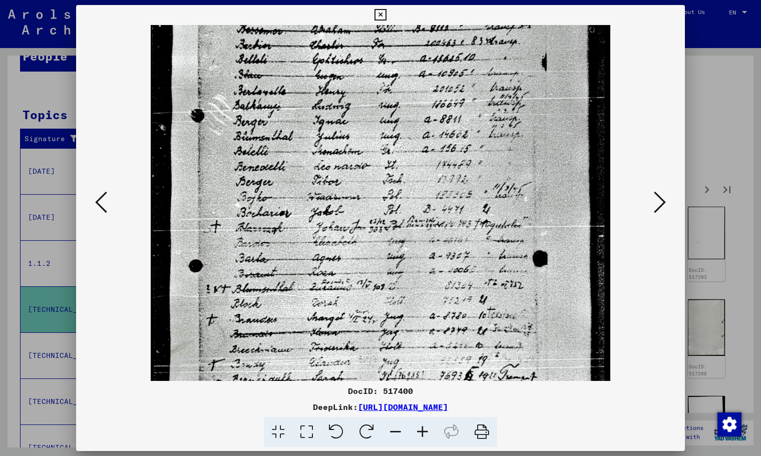
click at [317, 187] on img at bounding box center [380, 194] width 459 height 656
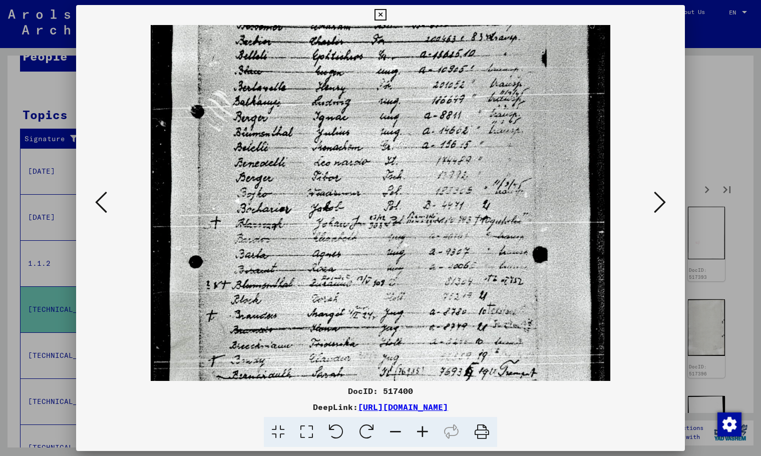
click at [101, 196] on icon at bounding box center [101, 202] width 12 height 24
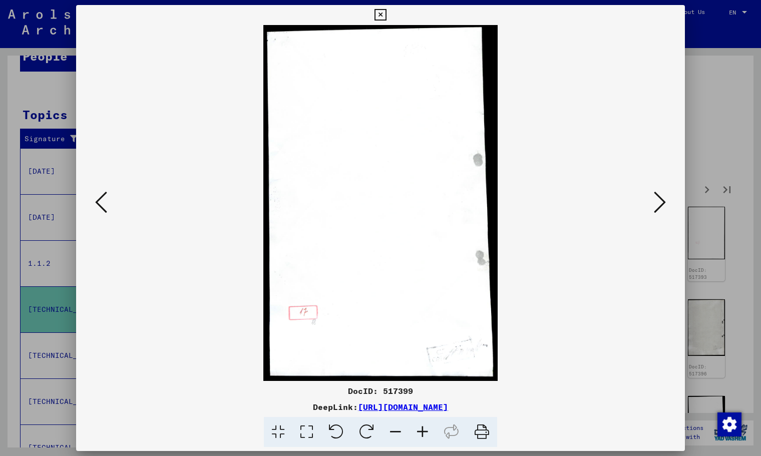
click at [101, 196] on icon at bounding box center [101, 202] width 12 height 24
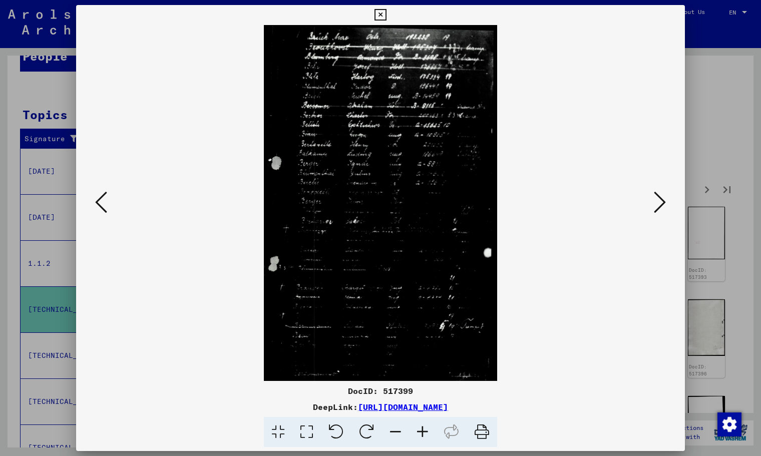
click at [101, 196] on icon at bounding box center [101, 202] width 12 height 24
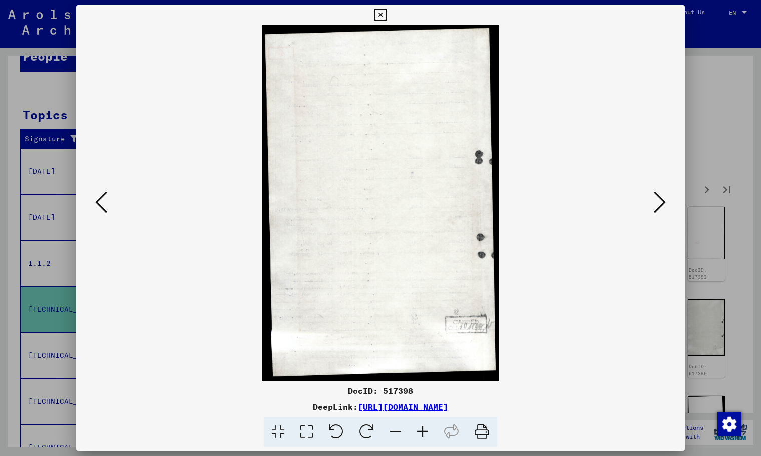
click at [101, 196] on icon at bounding box center [101, 202] width 12 height 24
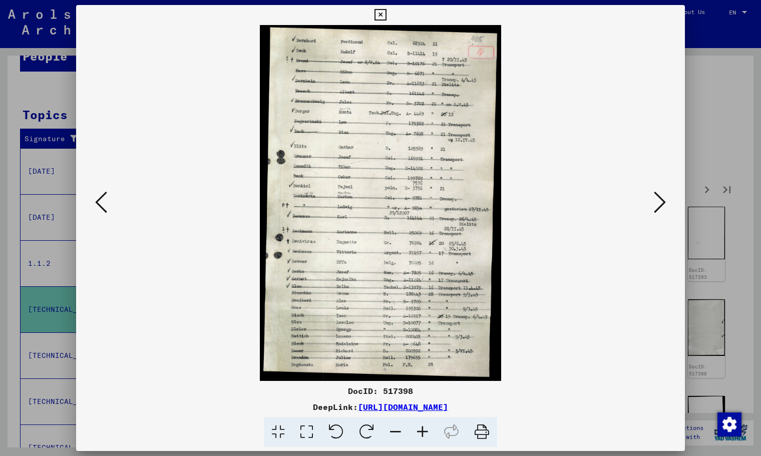
click at [101, 196] on icon at bounding box center [101, 202] width 12 height 24
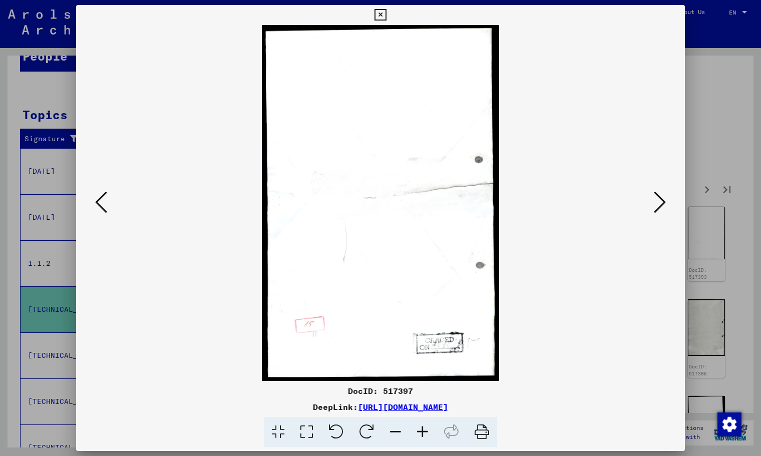
click at [101, 196] on icon at bounding box center [101, 202] width 12 height 24
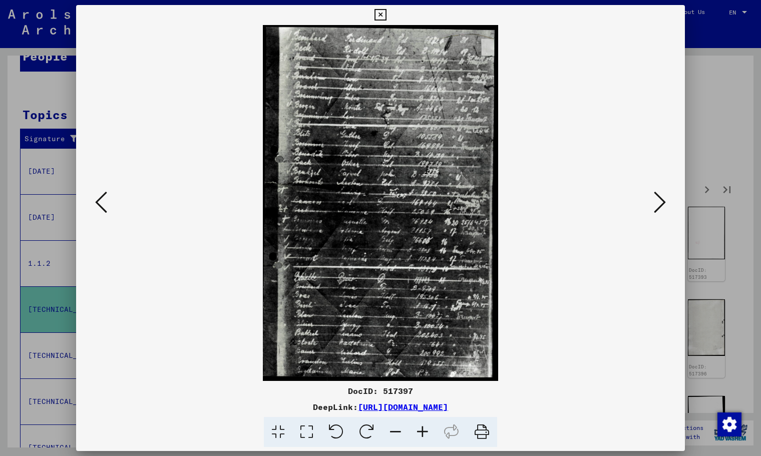
click at [416, 427] on icon at bounding box center [422, 432] width 27 height 31
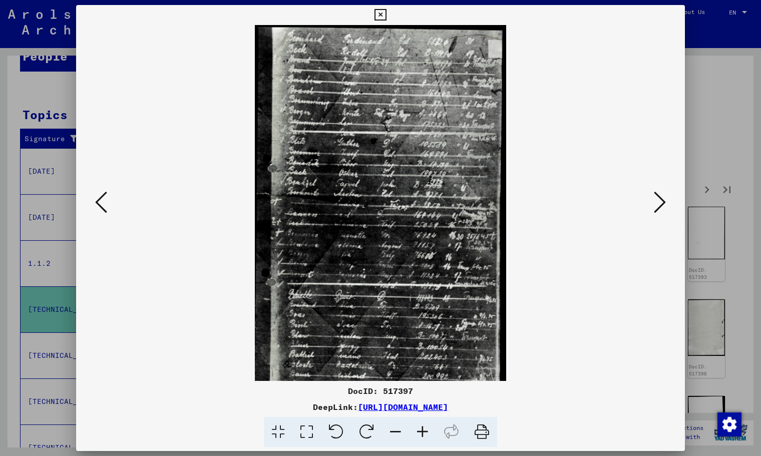
click at [416, 427] on icon at bounding box center [422, 432] width 27 height 31
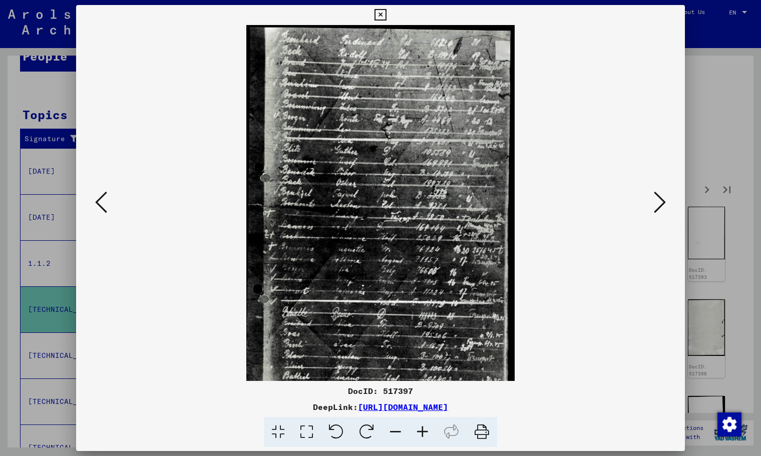
click at [416, 427] on icon at bounding box center [422, 432] width 27 height 31
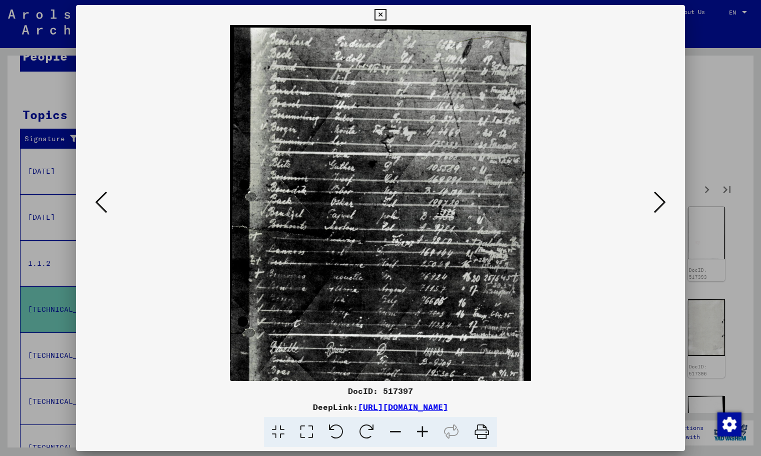
click at [416, 427] on icon at bounding box center [422, 432] width 27 height 31
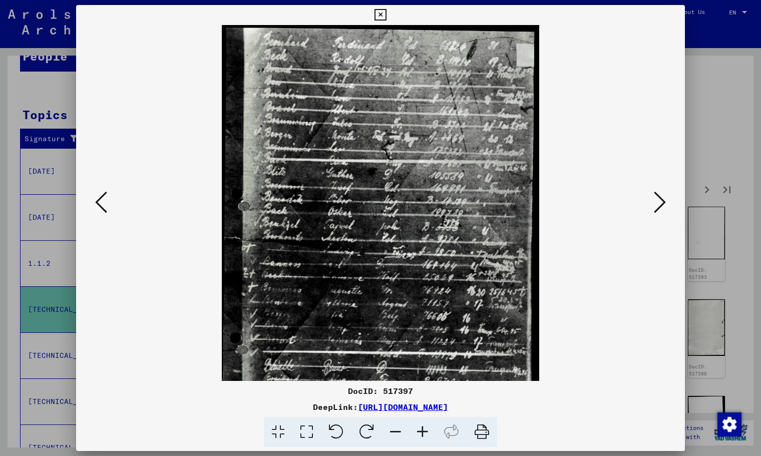
click at [416, 426] on icon at bounding box center [422, 432] width 27 height 31
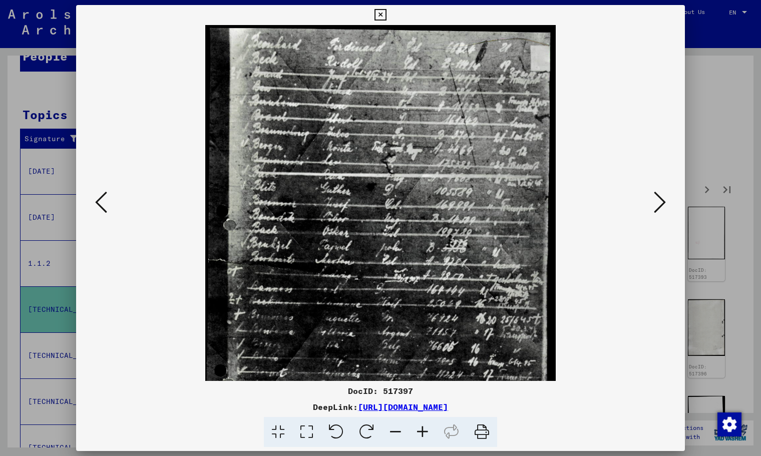
click at [416, 426] on icon at bounding box center [422, 432] width 27 height 31
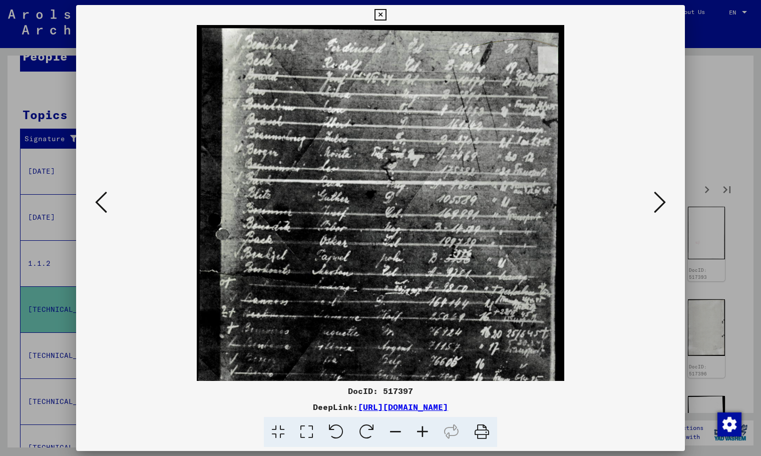
click at [416, 425] on icon at bounding box center [422, 432] width 27 height 31
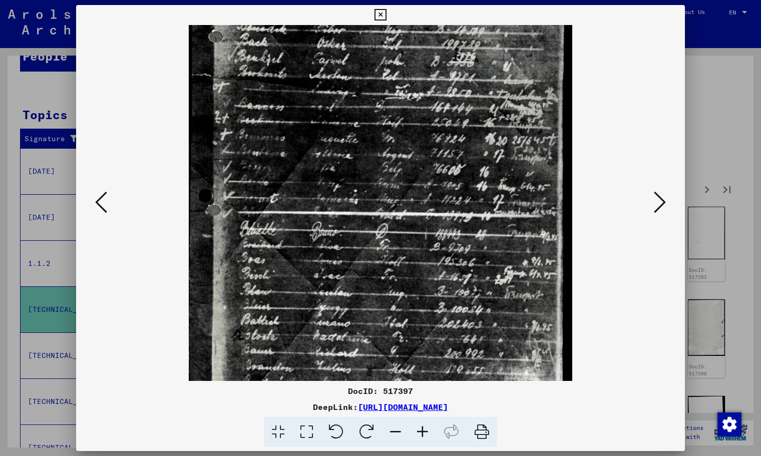
scroll to position [225, 0]
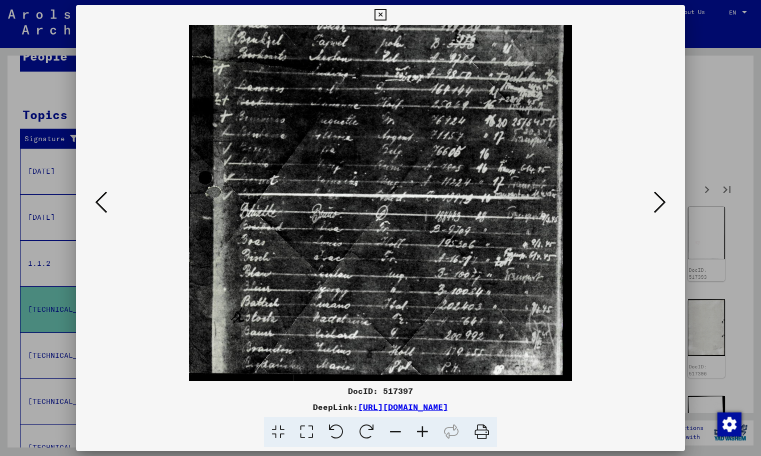
drag, startPoint x: 427, startPoint y: 261, endPoint x: 371, endPoint y: 6, distance: 261.3
click at [372, 7] on div "DocID: 517397 DeepLink: https://collections.arolsen-archives.org/en/document/51…" at bounding box center [380, 226] width 609 height 442
drag, startPoint x: 431, startPoint y: 256, endPoint x: 426, endPoint y: 233, distance: 23.1
click at [426, 233] on img at bounding box center [380, 90] width 383 height 581
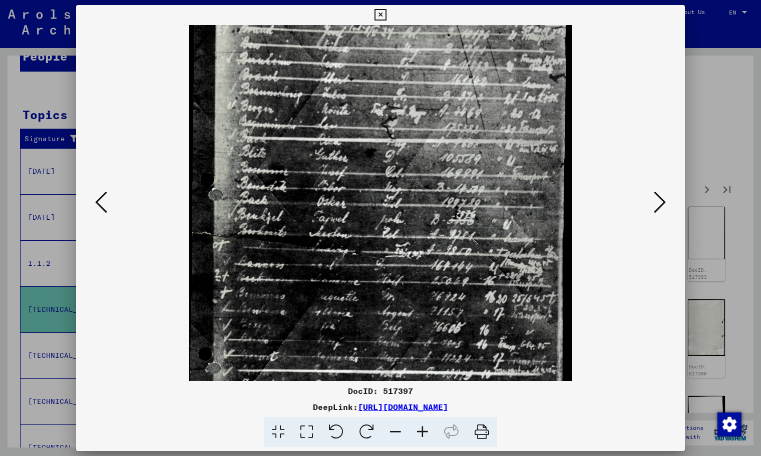
drag, startPoint x: 414, startPoint y: 196, endPoint x: 420, endPoint y: 363, distance: 166.8
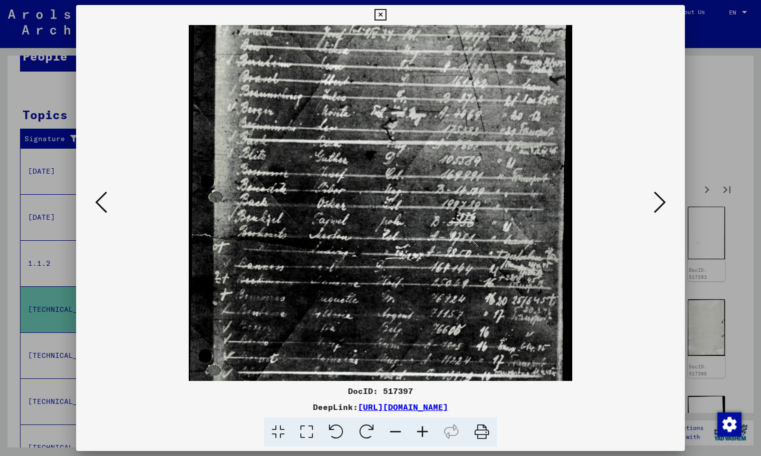
click at [421, 361] on img at bounding box center [380, 268] width 383 height 581
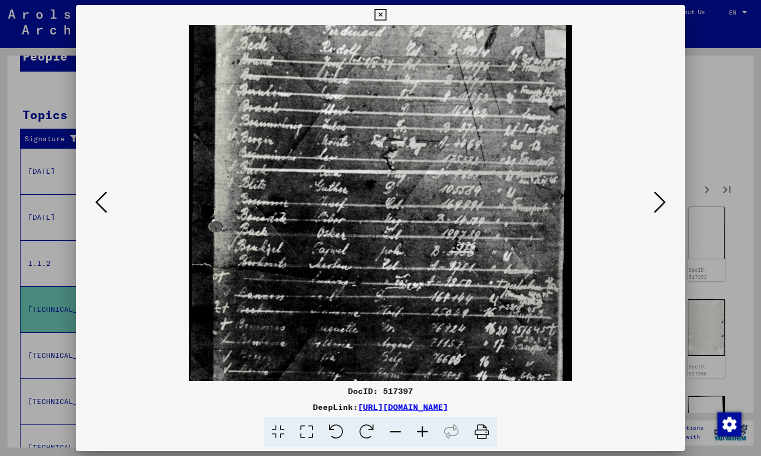
drag, startPoint x: 383, startPoint y: 172, endPoint x: 387, endPoint y: 205, distance: 33.3
click at [387, 205] on img at bounding box center [380, 298] width 383 height 581
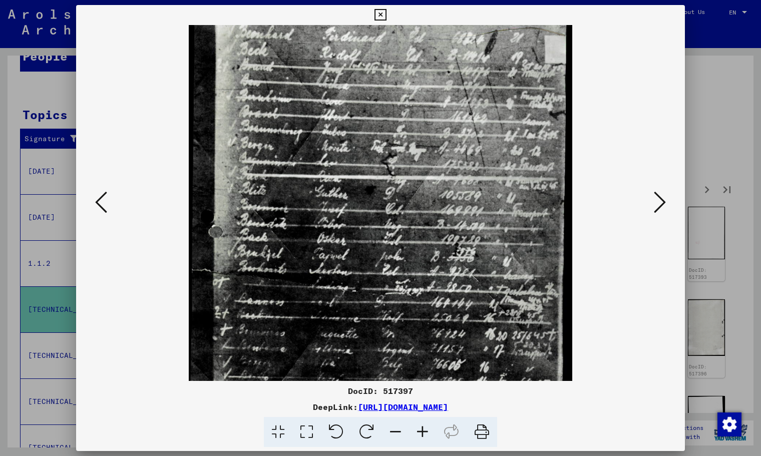
click at [387, 205] on img at bounding box center [380, 303] width 383 height 581
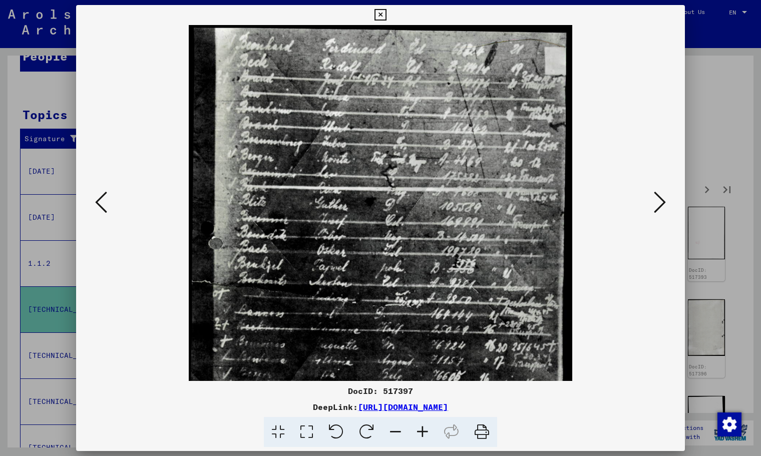
scroll to position [0, 0]
drag, startPoint x: 387, startPoint y: 206, endPoint x: 390, endPoint y: 237, distance: 30.7
click at [390, 237] on img at bounding box center [380, 315] width 383 height 581
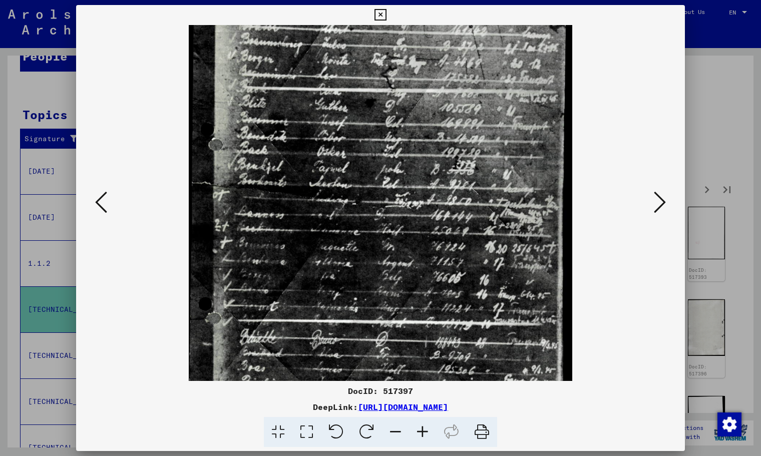
scroll to position [225, 0]
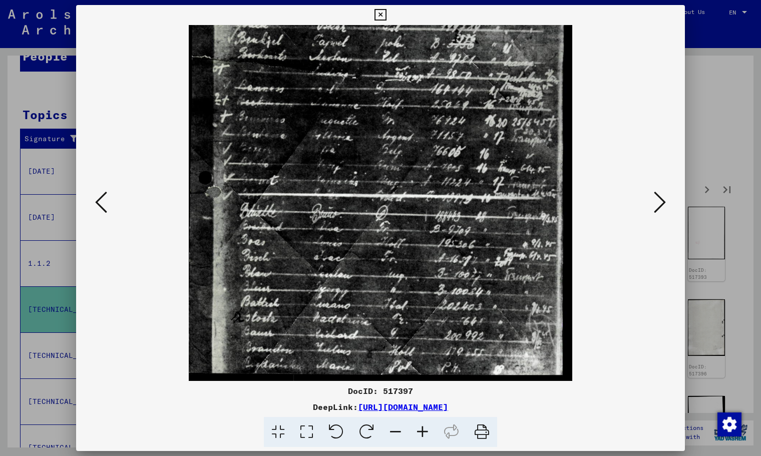
drag, startPoint x: 498, startPoint y: 308, endPoint x: 500, endPoint y: 85, distance: 223.2
click at [500, 85] on img at bounding box center [380, 90] width 383 height 581
click at [377, 16] on icon at bounding box center [380, 15] width 12 height 12
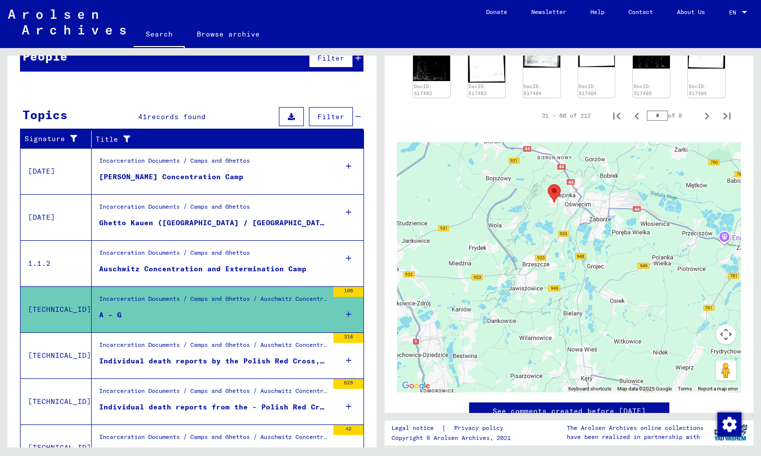
scroll to position [523, 0]
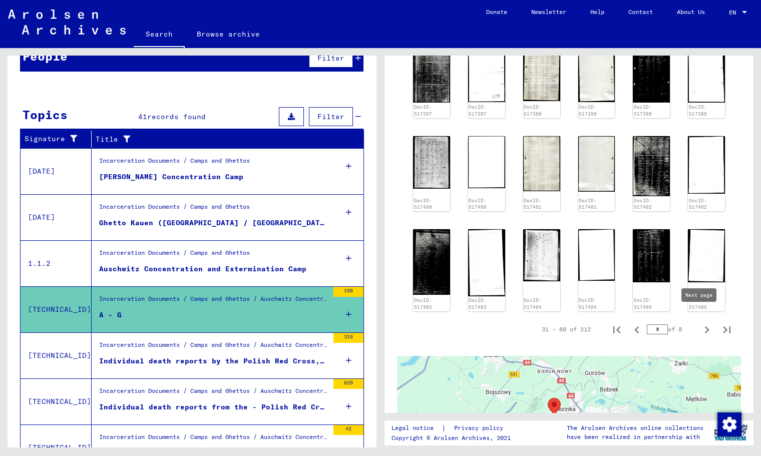
click at [701, 323] on icon "Next page" at bounding box center [707, 330] width 14 height 14
type input "*"
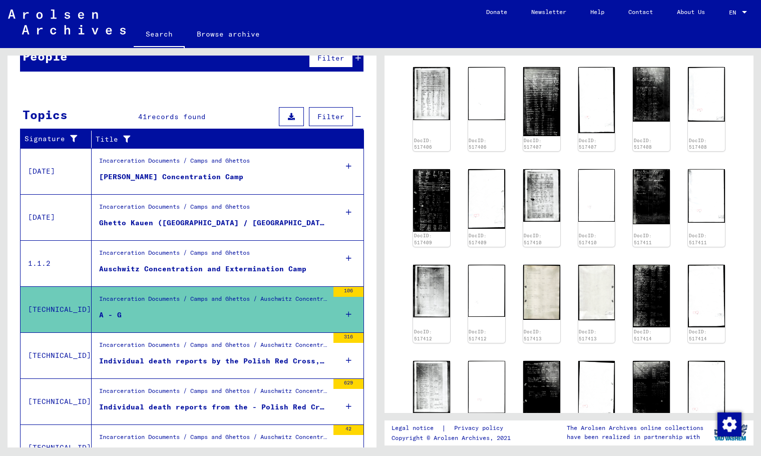
scroll to position [279, 0]
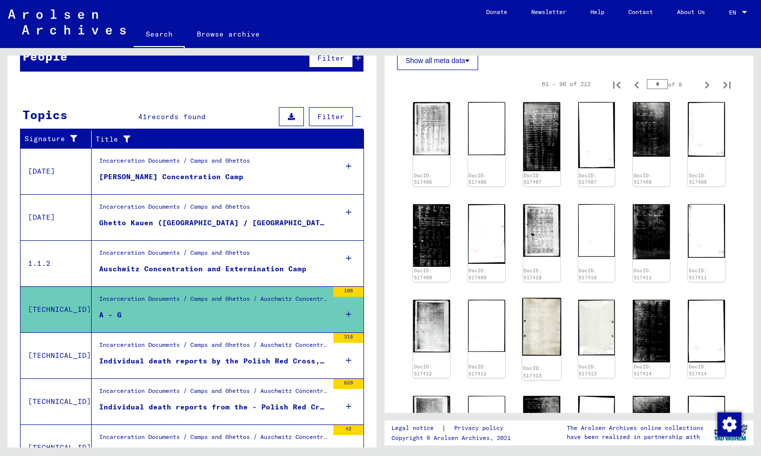
click at [535, 316] on img at bounding box center [541, 327] width 39 height 58
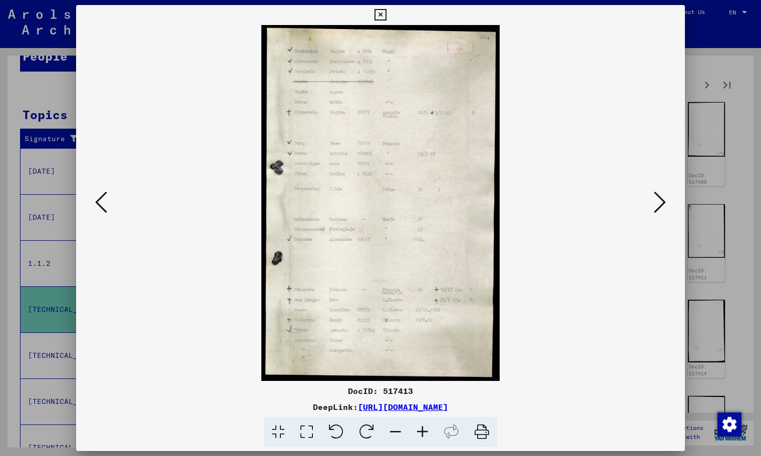
click at [413, 429] on icon at bounding box center [422, 432] width 27 height 31
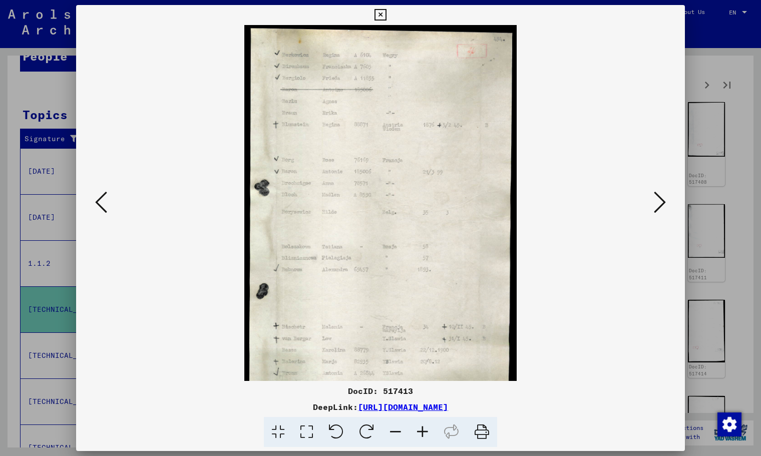
click at [413, 429] on icon at bounding box center [422, 432] width 27 height 31
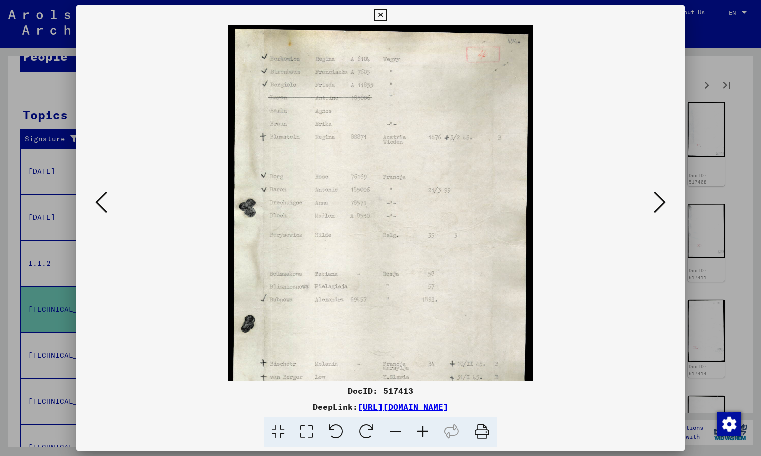
click at [413, 428] on icon at bounding box center [422, 432] width 27 height 31
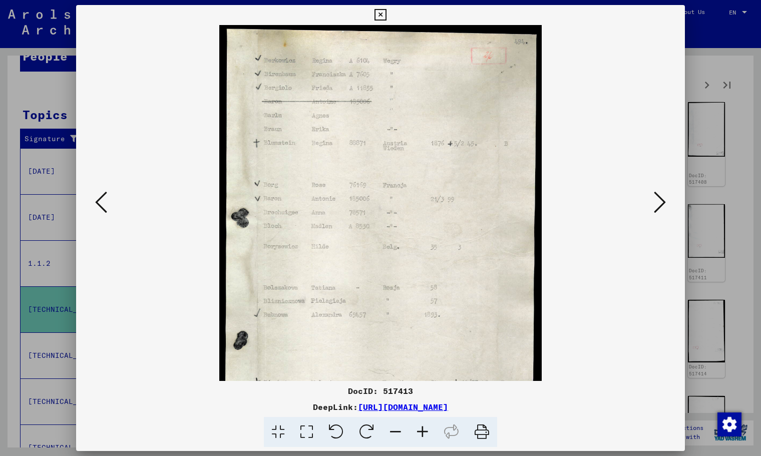
click at [413, 428] on icon at bounding box center [422, 432] width 27 height 31
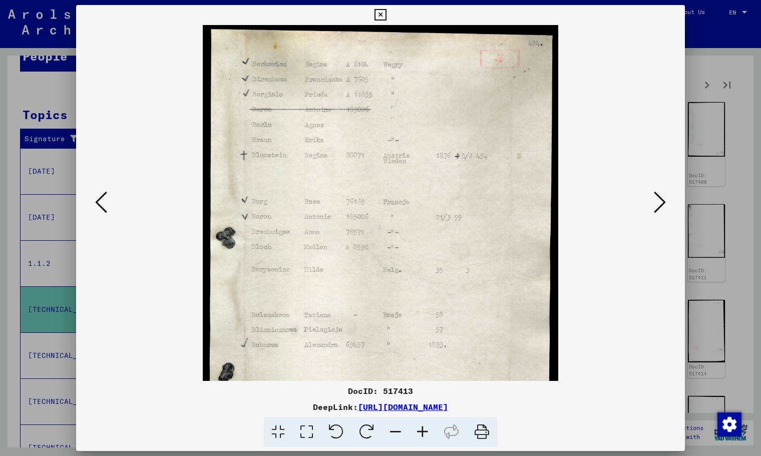
click at [413, 428] on icon at bounding box center [422, 432] width 27 height 31
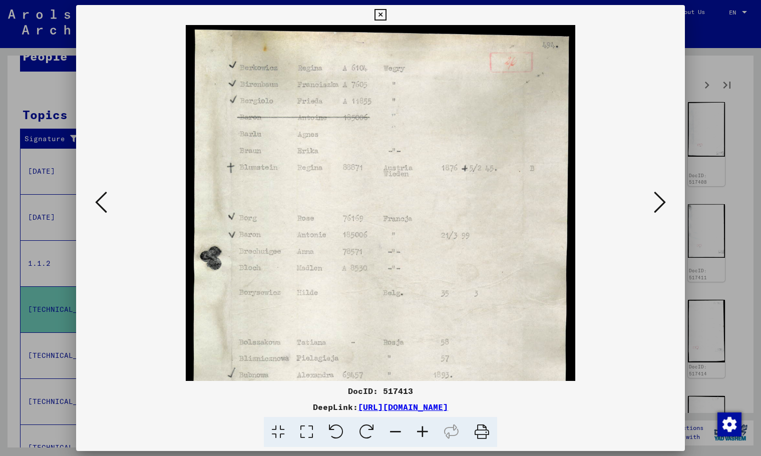
click at [413, 427] on icon at bounding box center [422, 432] width 27 height 31
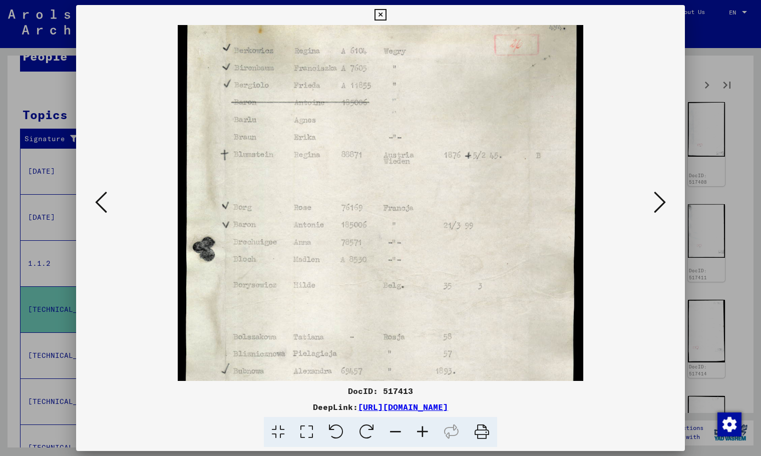
scroll to position [27, 0]
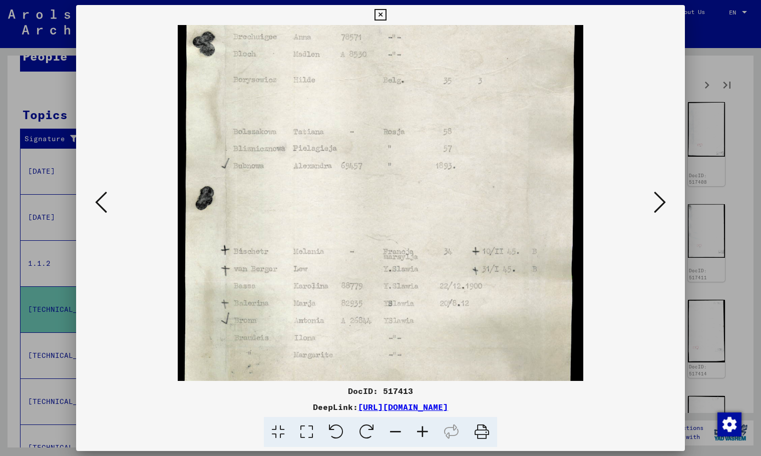
drag, startPoint x: 330, startPoint y: 258, endPoint x: 352, endPoint y: 34, distance: 225.3
click at [352, 34] on img at bounding box center [381, 104] width 406 height 606
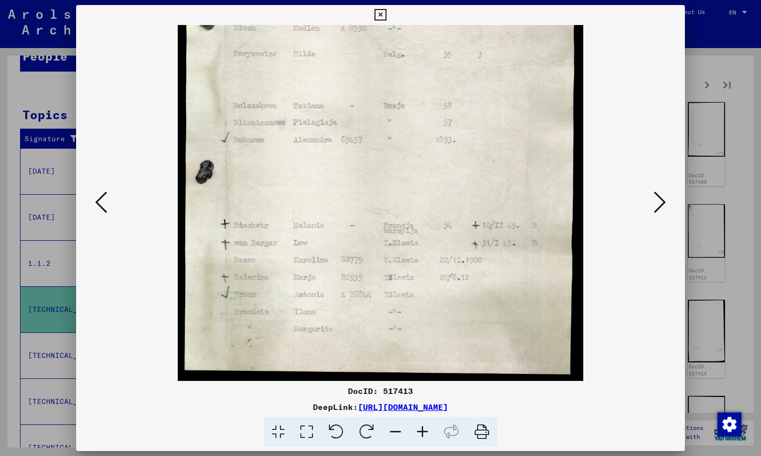
drag, startPoint x: 407, startPoint y: 256, endPoint x: 375, endPoint y: 87, distance: 171.7
click at [375, 87] on img at bounding box center [381, 78] width 406 height 606
click at [385, 17] on icon at bounding box center [380, 15] width 12 height 12
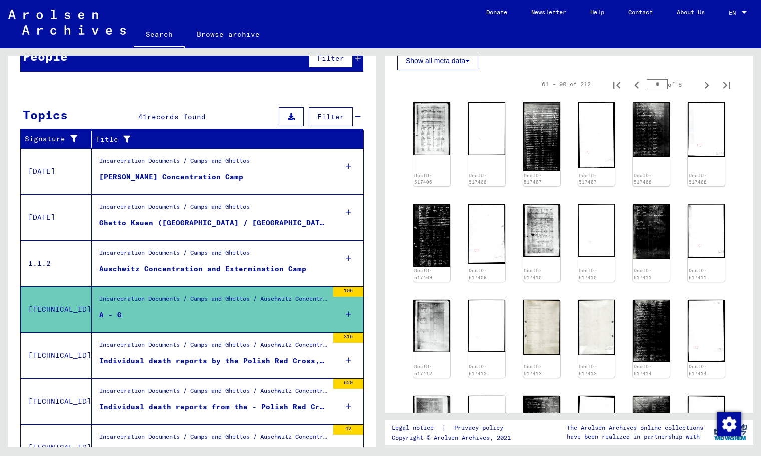
scroll to position [638, 0]
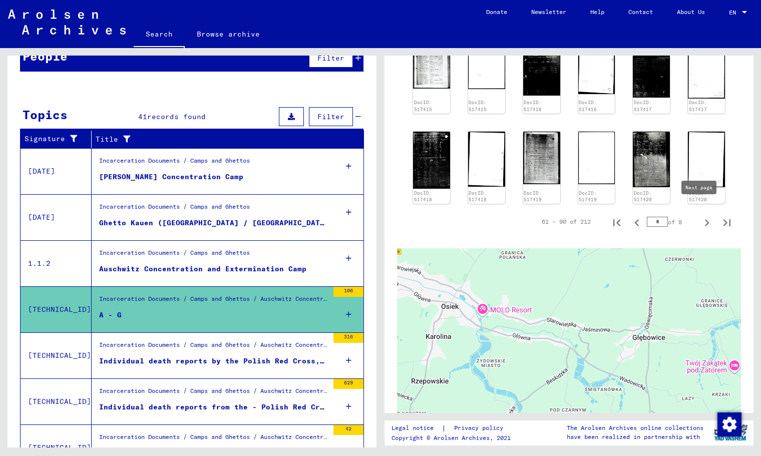
click at [705, 219] on icon "Next page" at bounding box center [707, 222] width 5 height 7
type input "*"
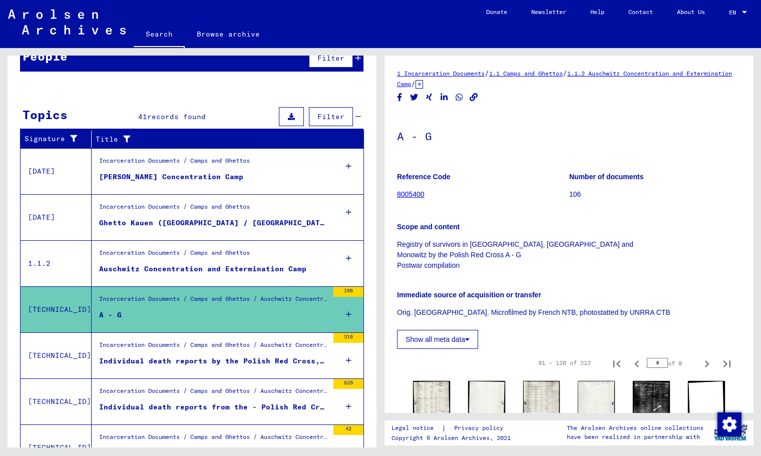
scroll to position [2, 0]
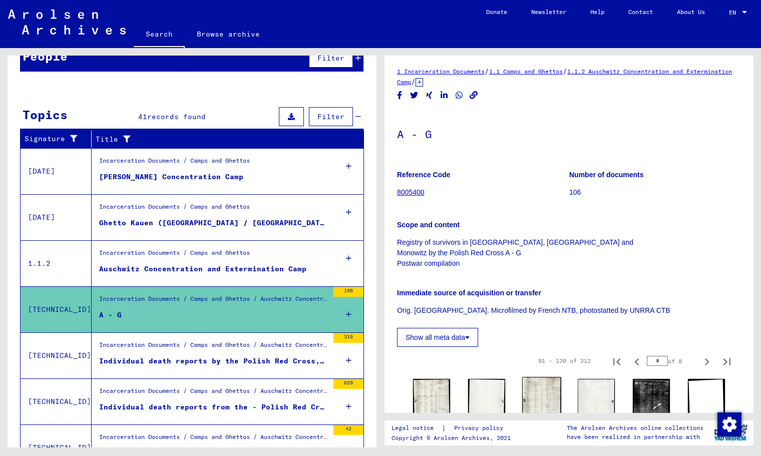
click at [544, 390] on img at bounding box center [541, 406] width 39 height 59
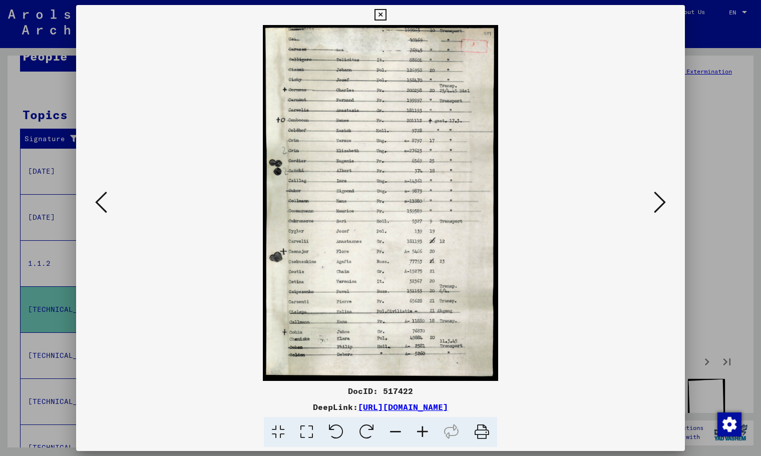
click at [425, 429] on icon at bounding box center [422, 432] width 27 height 31
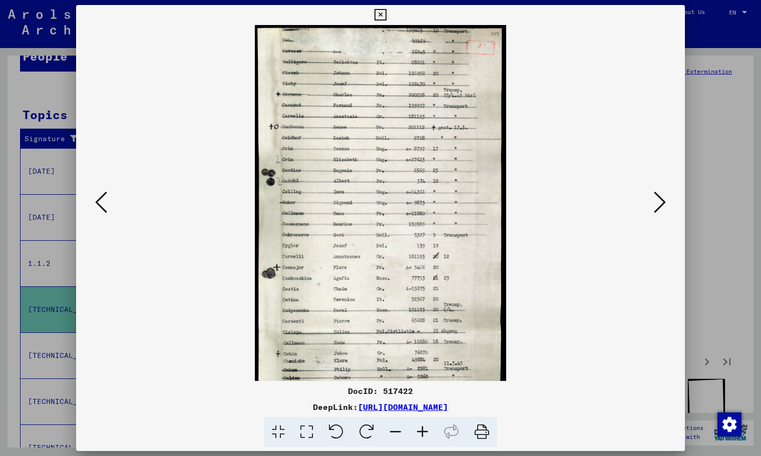
click at [425, 429] on icon at bounding box center [422, 432] width 27 height 31
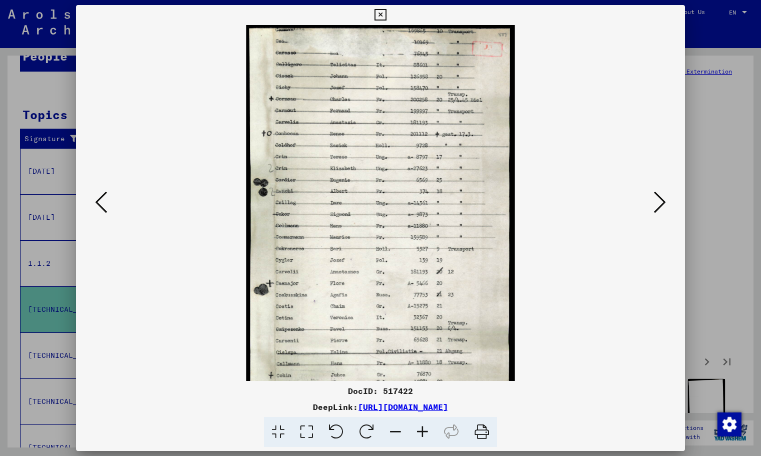
click at [425, 428] on icon at bounding box center [422, 432] width 27 height 31
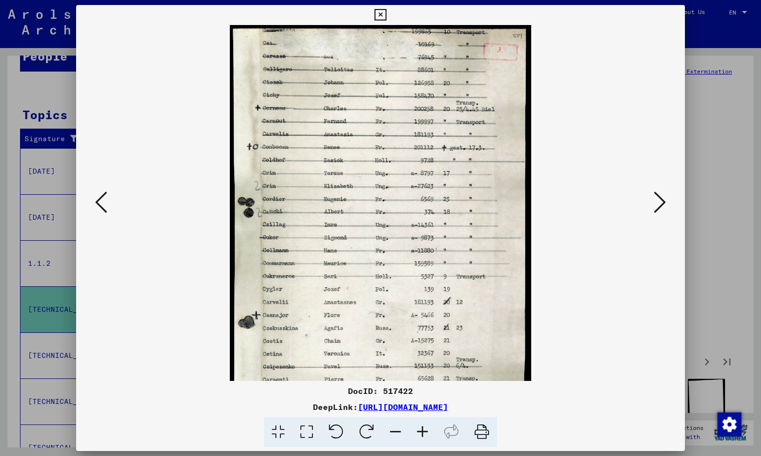
click at [425, 428] on icon at bounding box center [422, 432] width 27 height 31
click at [425, 427] on icon at bounding box center [422, 432] width 27 height 31
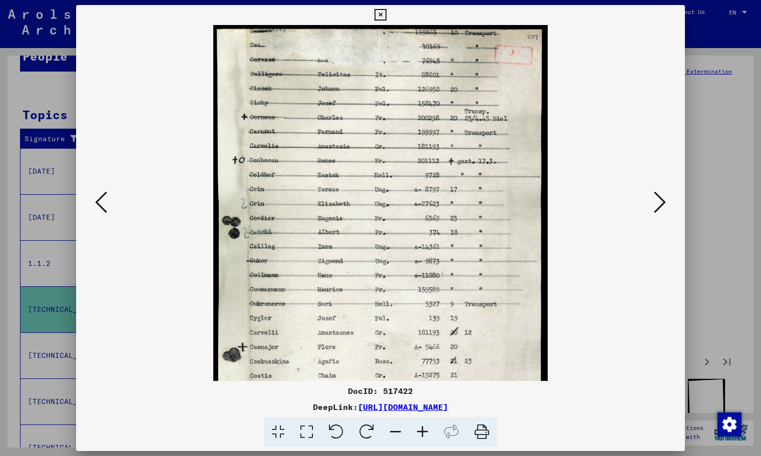
click at [425, 427] on icon at bounding box center [422, 432] width 27 height 31
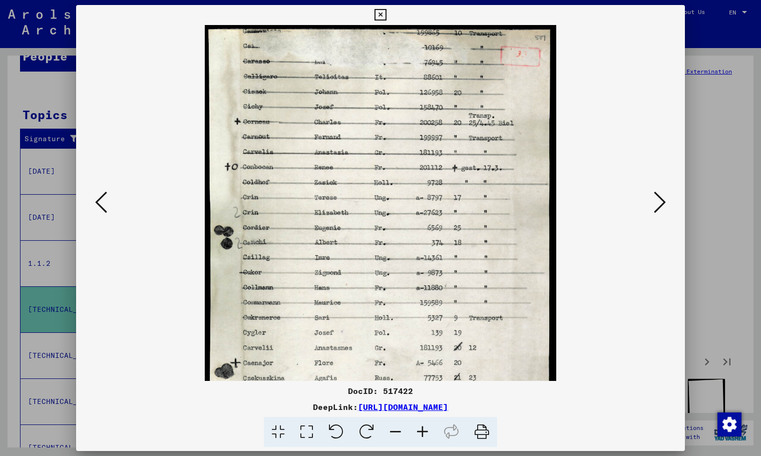
click at [425, 427] on icon at bounding box center [422, 432] width 27 height 31
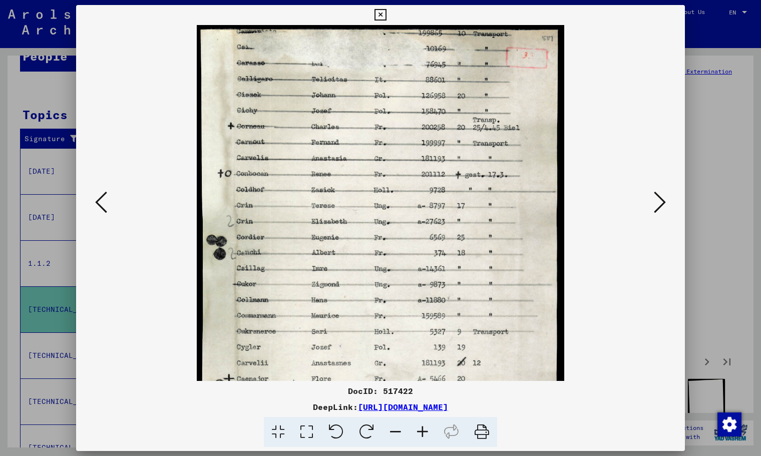
click at [425, 427] on icon at bounding box center [422, 432] width 27 height 31
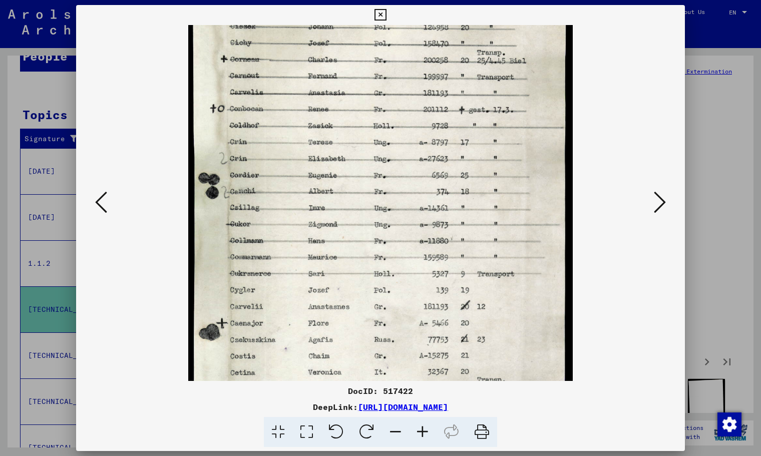
drag, startPoint x: 361, startPoint y: 307, endPoint x: 371, endPoint y: 236, distance: 72.3
click at [371, 236] on img at bounding box center [380, 243] width 384 height 581
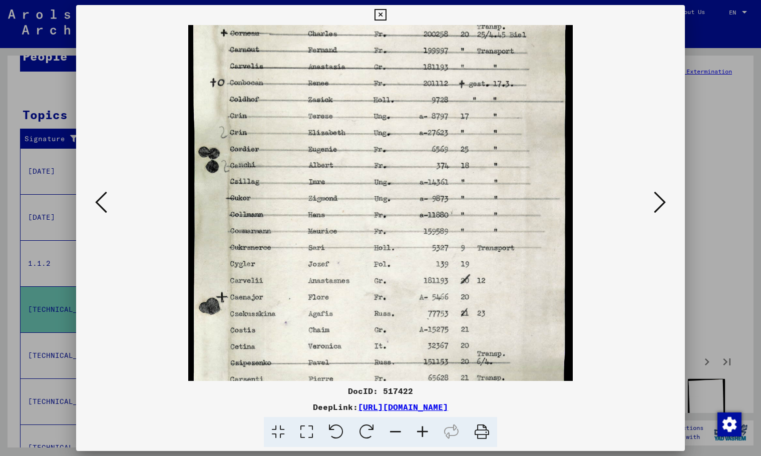
scroll to position [225, 0]
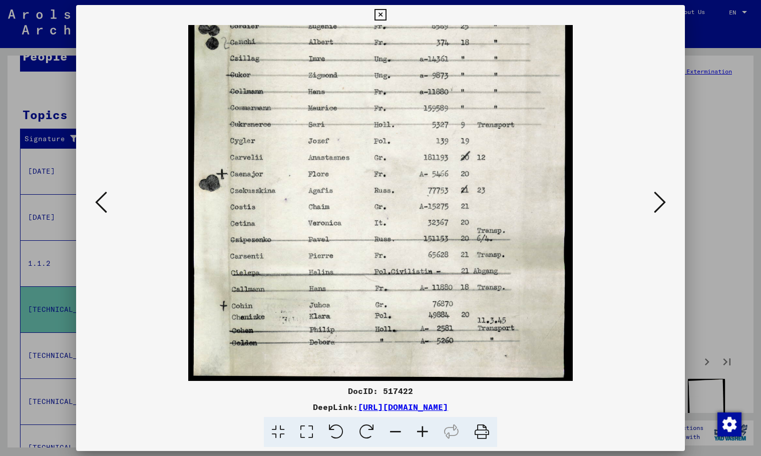
drag, startPoint x: 395, startPoint y: 367, endPoint x: 408, endPoint y: 216, distance: 151.7
click at [408, 218] on img at bounding box center [380, 94] width 384 height 581
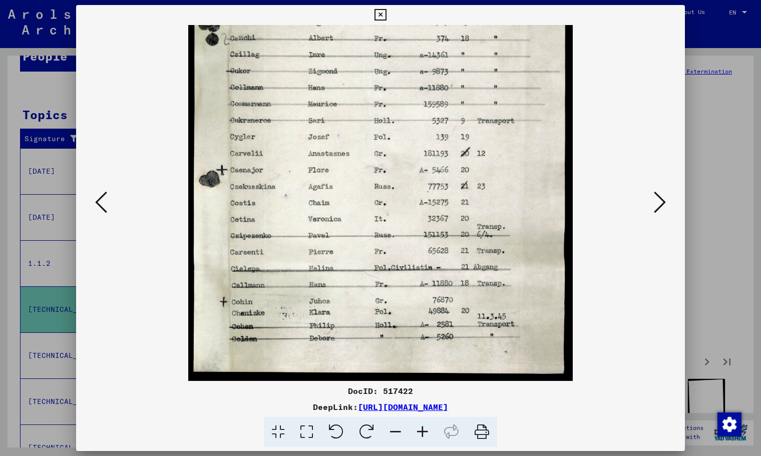
click at [383, 15] on icon at bounding box center [380, 15] width 12 height 12
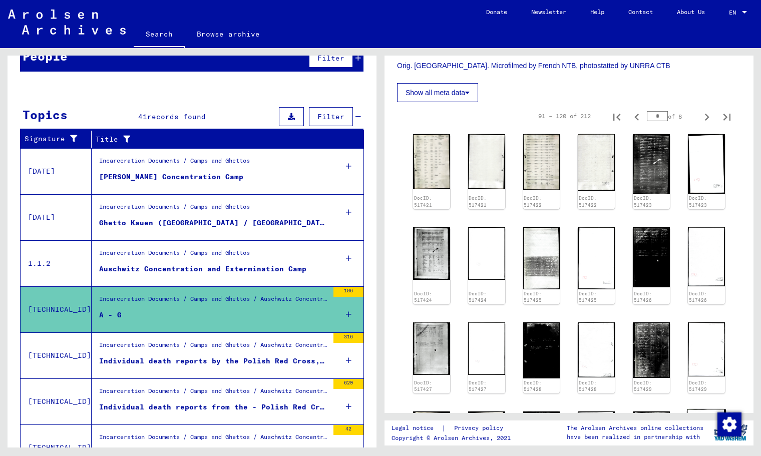
scroll to position [351, 0]
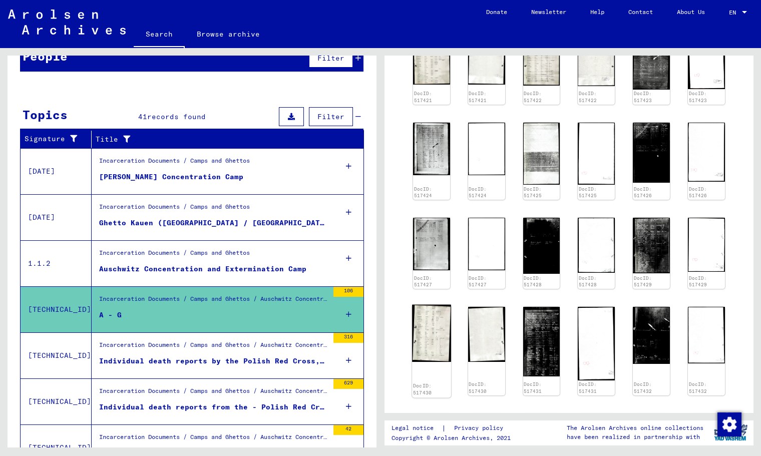
click at [437, 340] on img at bounding box center [431, 334] width 39 height 58
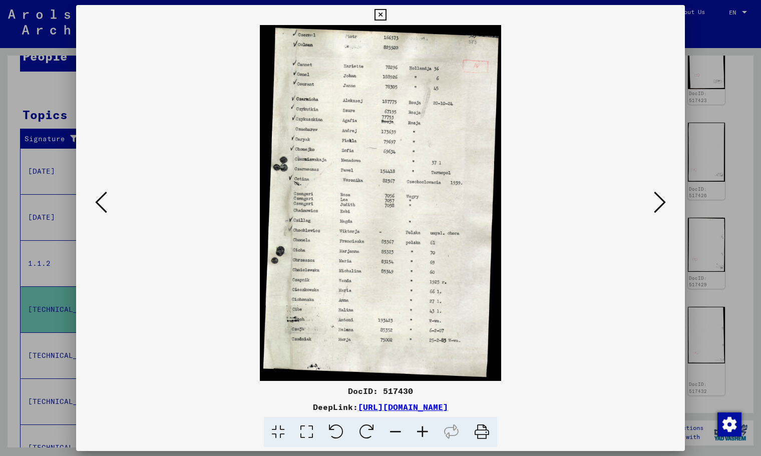
click at [376, 11] on icon at bounding box center [380, 15] width 12 height 12
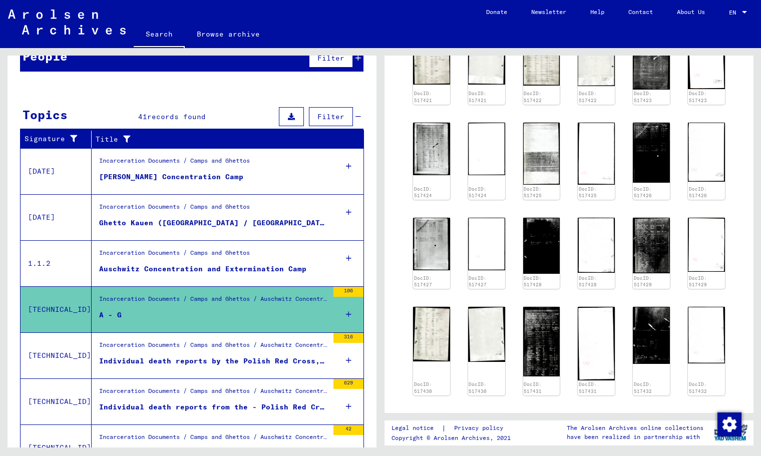
scroll to position [713, 0]
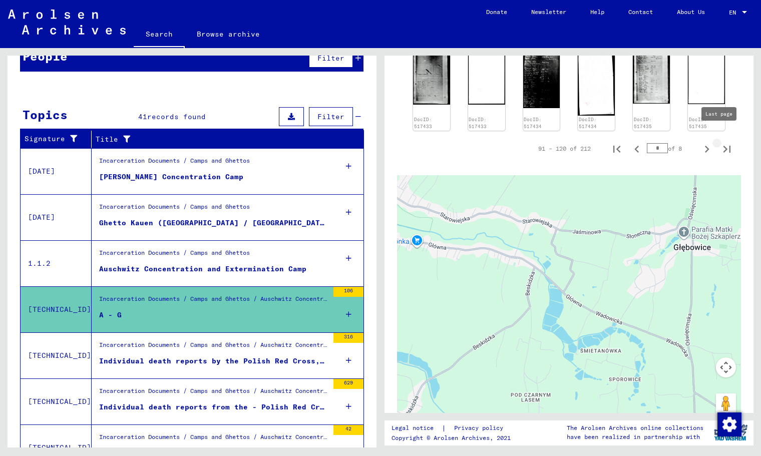
click at [720, 142] on icon "Last page" at bounding box center [727, 149] width 14 height 14
type input "*"
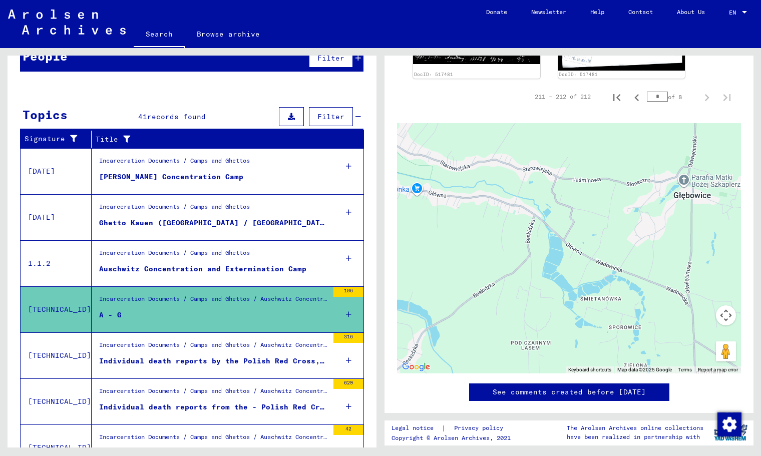
scroll to position [353, 0]
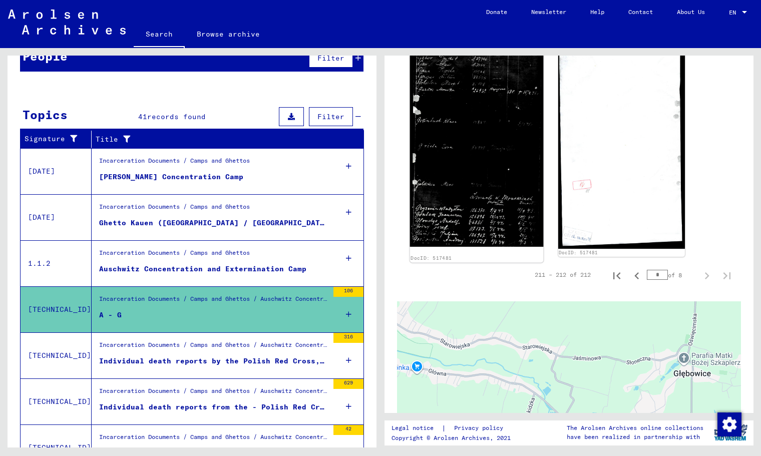
click at [470, 178] on img at bounding box center [476, 134] width 133 height 225
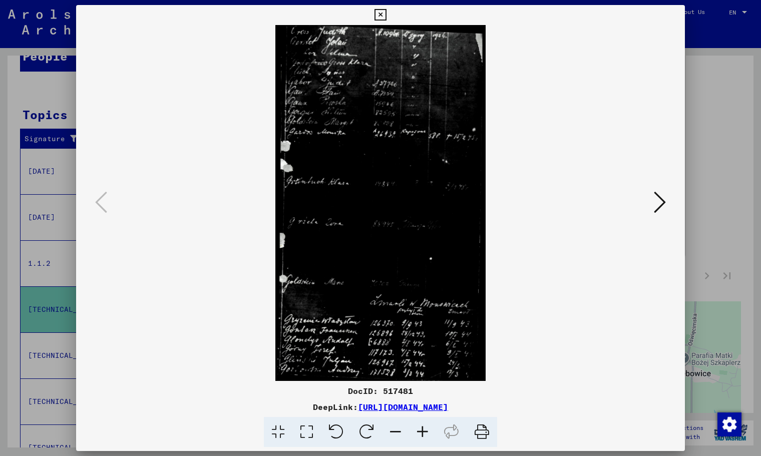
click at [422, 438] on icon at bounding box center [422, 432] width 27 height 31
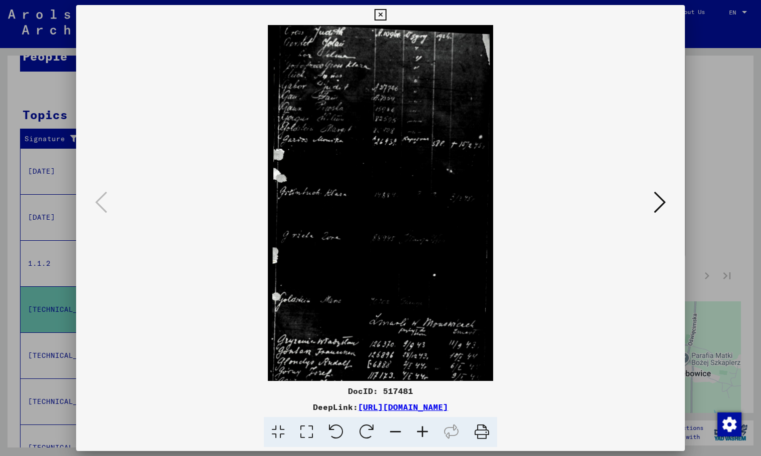
click at [422, 437] on icon at bounding box center [422, 432] width 27 height 31
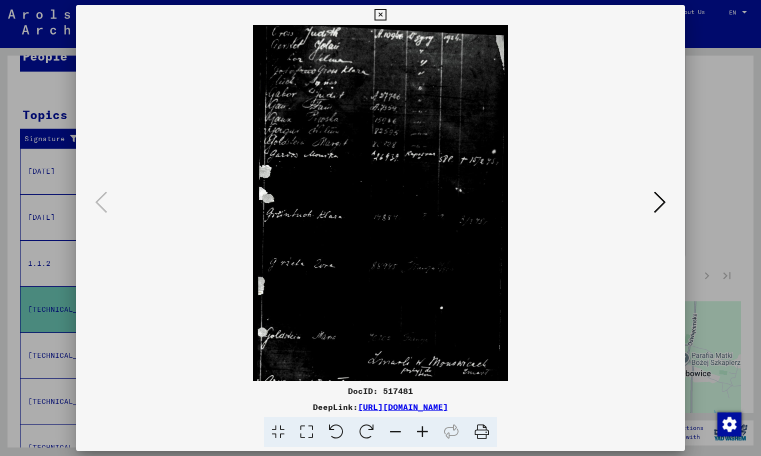
click at [422, 437] on icon at bounding box center [422, 432] width 27 height 31
click at [422, 436] on icon at bounding box center [422, 432] width 27 height 31
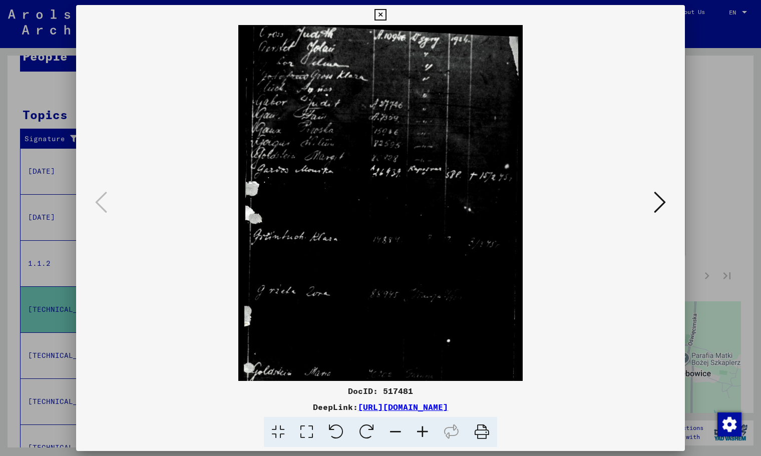
click at [422, 436] on icon at bounding box center [422, 432] width 27 height 31
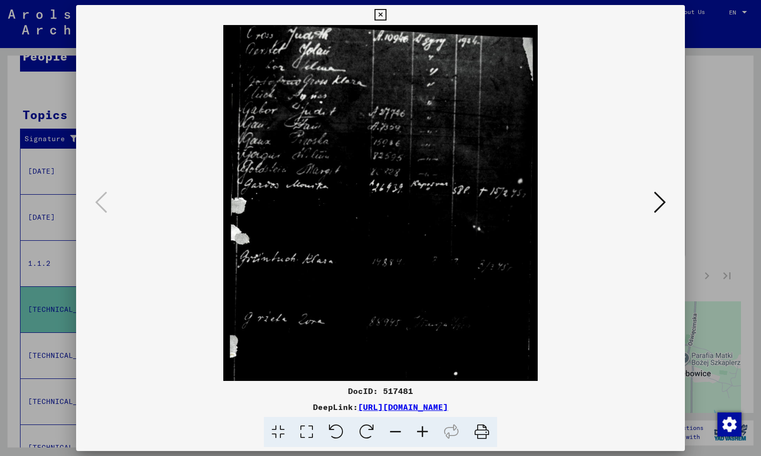
click at [422, 436] on icon at bounding box center [422, 432] width 27 height 31
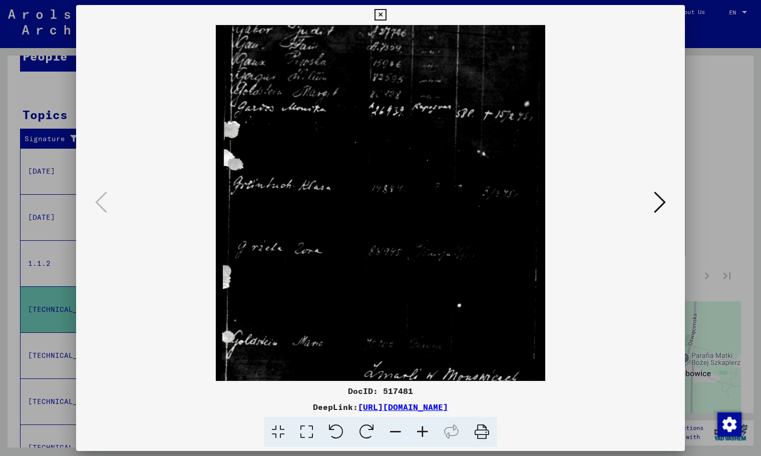
scroll to position [200, 0]
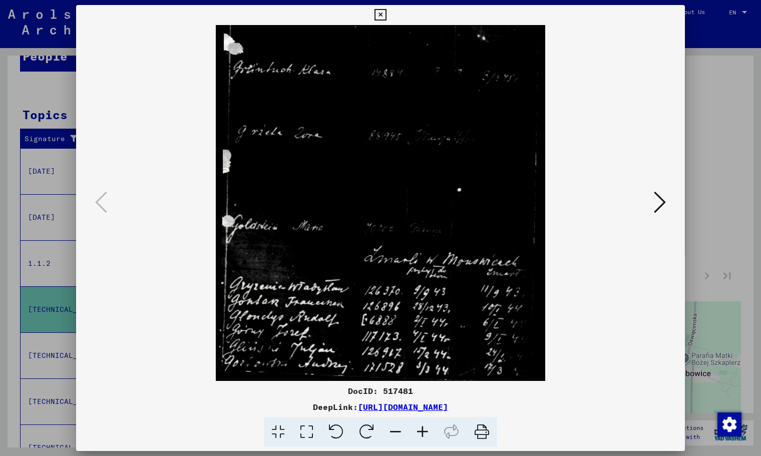
drag, startPoint x: 332, startPoint y: 289, endPoint x: 300, endPoint y: -31, distance: 321.9
click at [300, 0] on html "**********" at bounding box center [380, 228] width 761 height 456
click at [383, 17] on icon at bounding box center [380, 15] width 12 height 12
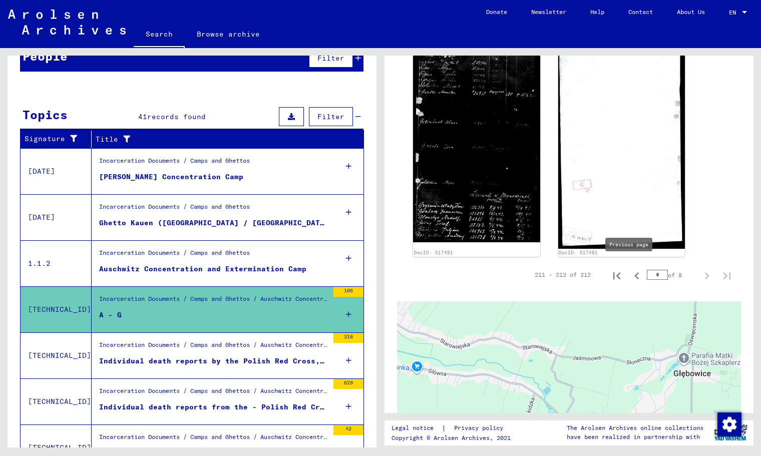
click at [630, 271] on icon "Previous page" at bounding box center [637, 276] width 14 height 14
type input "*"
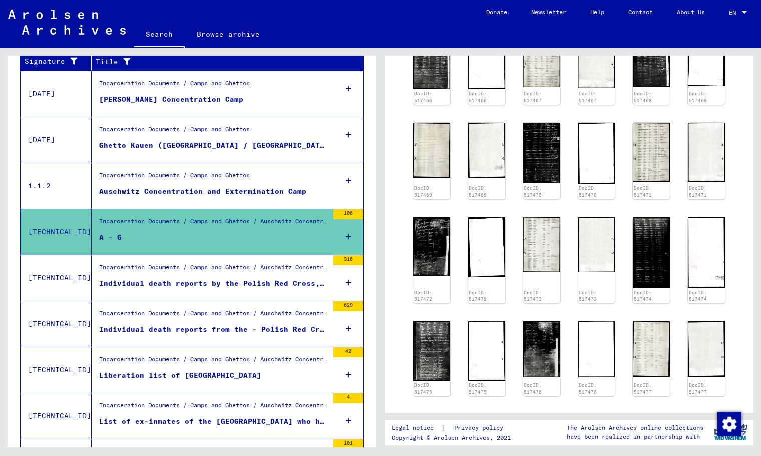
scroll to position [374, 0]
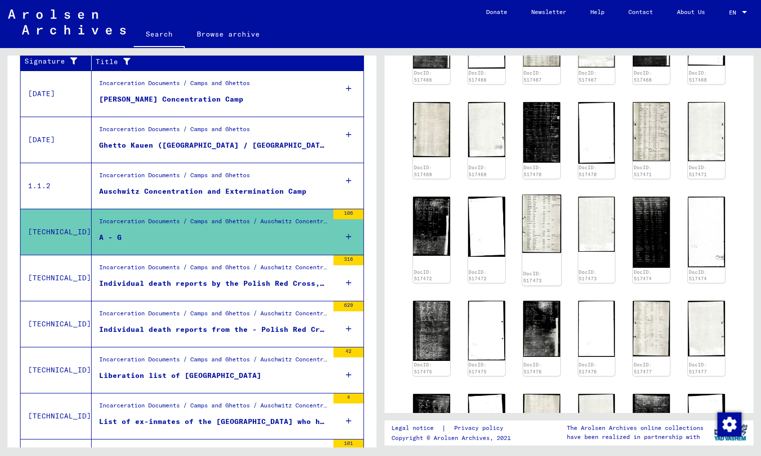
click at [555, 221] on img at bounding box center [541, 223] width 39 height 58
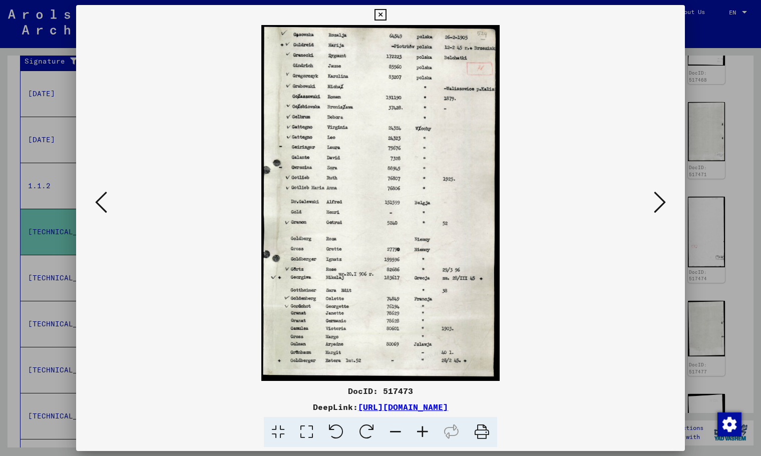
click at [380, 15] on icon at bounding box center [380, 15] width 12 height 12
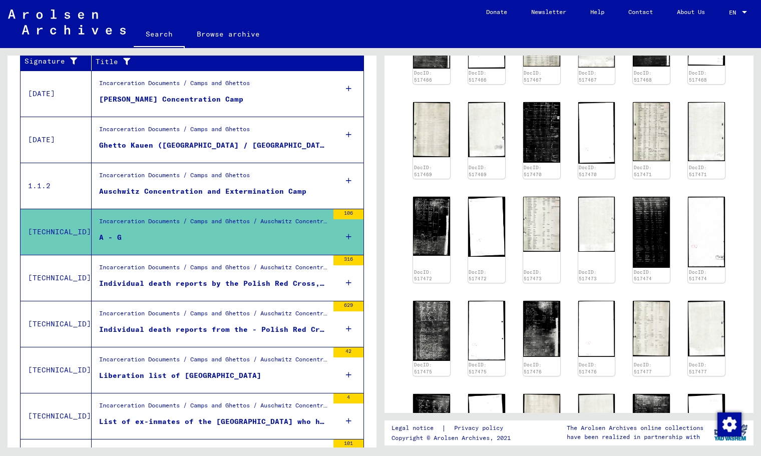
click at [207, 383] on figure "Liberation list of Auschwitz concentration camp" at bounding box center [213, 377] width 229 height 15
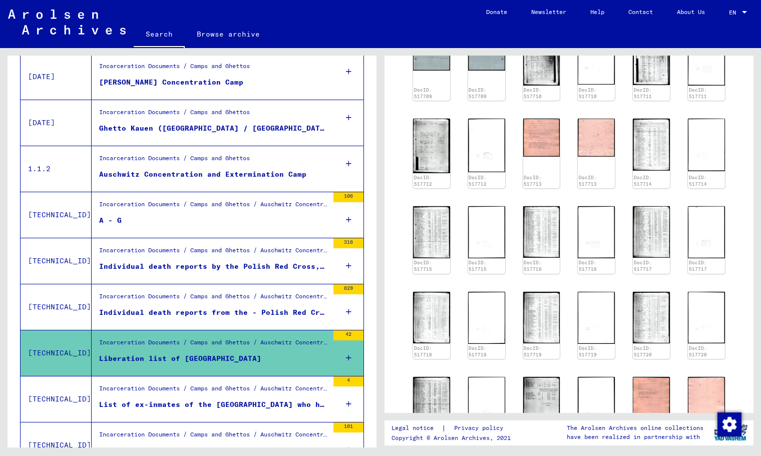
scroll to position [488, 0]
click at [433, 237] on img at bounding box center [431, 233] width 39 height 55
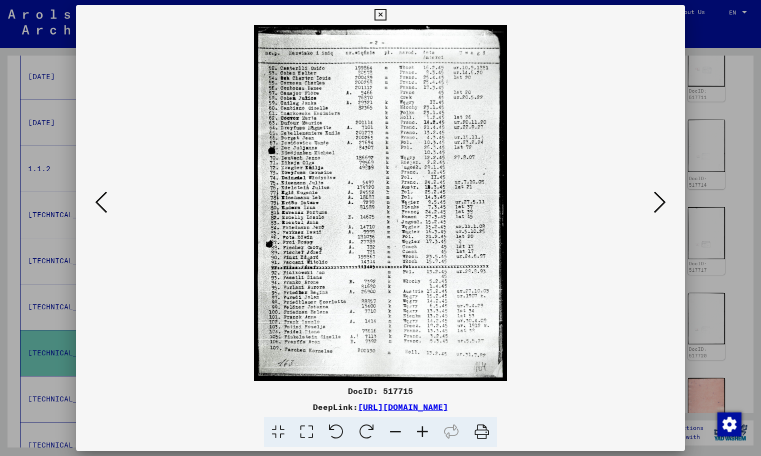
click at [104, 211] on icon at bounding box center [101, 202] width 12 height 24
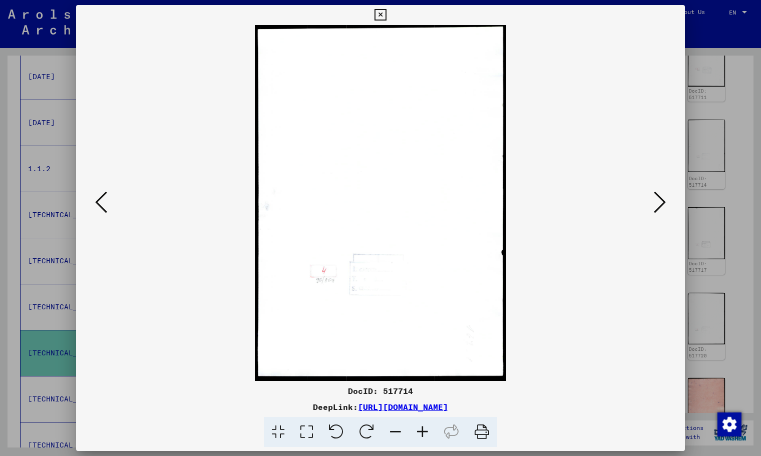
click at [104, 211] on icon at bounding box center [101, 202] width 12 height 24
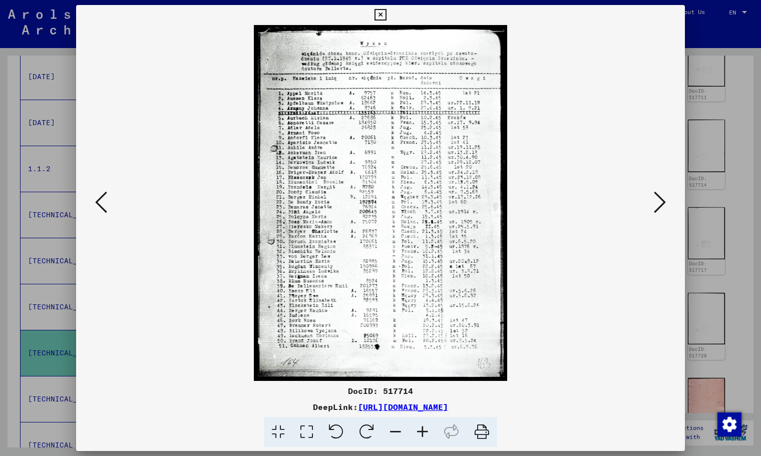
click at [104, 211] on icon at bounding box center [101, 202] width 12 height 24
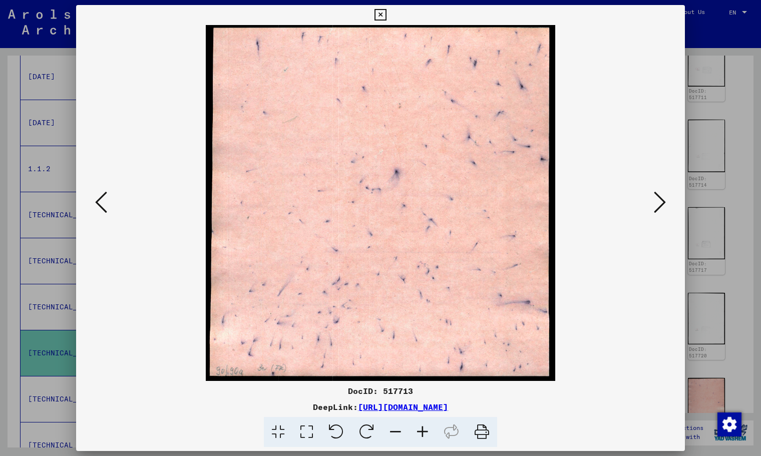
click at [104, 211] on icon at bounding box center [101, 202] width 12 height 24
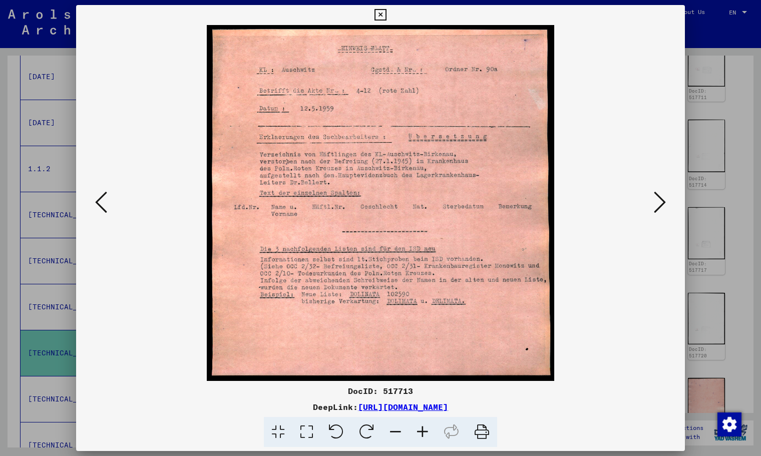
click at [104, 211] on icon at bounding box center [101, 202] width 12 height 24
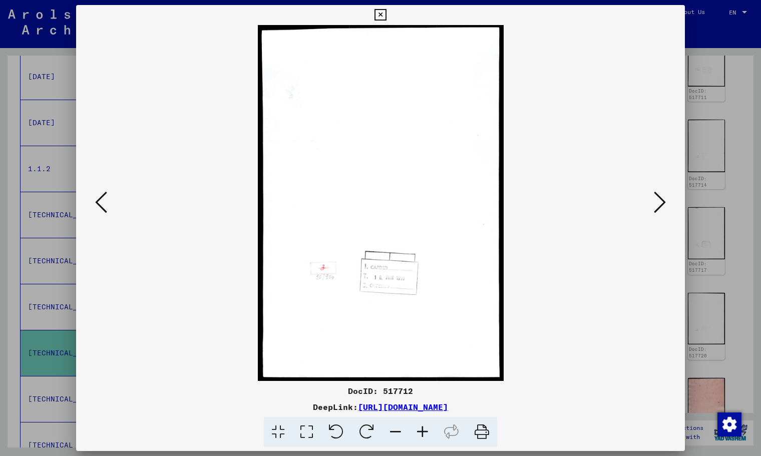
click at [104, 211] on icon at bounding box center [101, 202] width 12 height 24
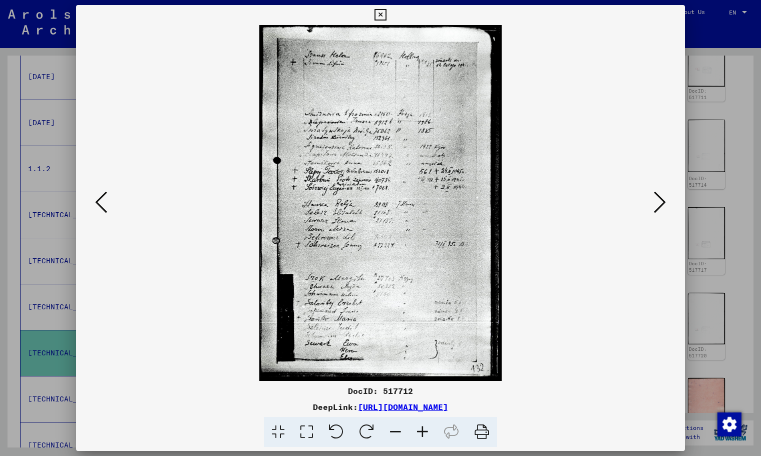
click at [104, 211] on icon at bounding box center [101, 202] width 12 height 24
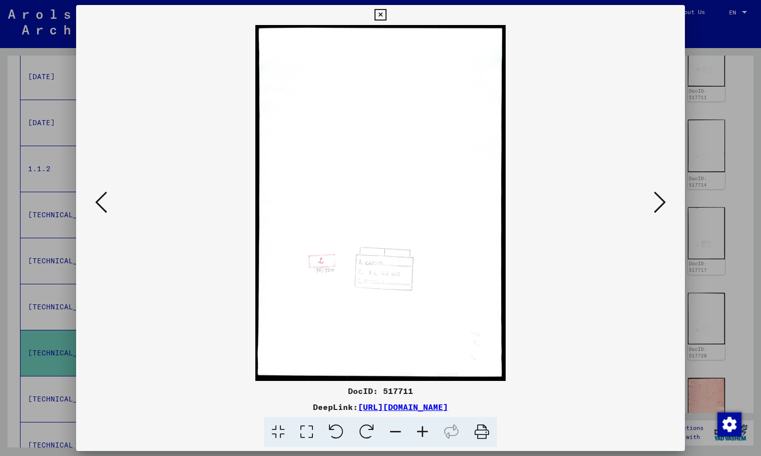
click at [104, 211] on icon at bounding box center [101, 202] width 12 height 24
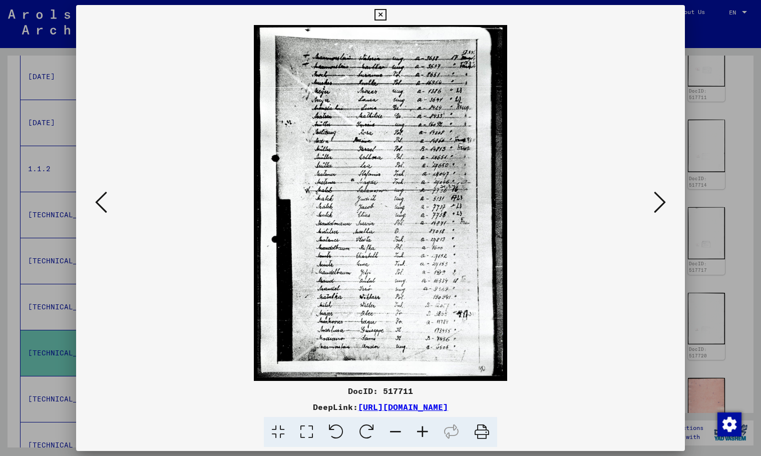
click at [104, 211] on icon at bounding box center [101, 202] width 12 height 24
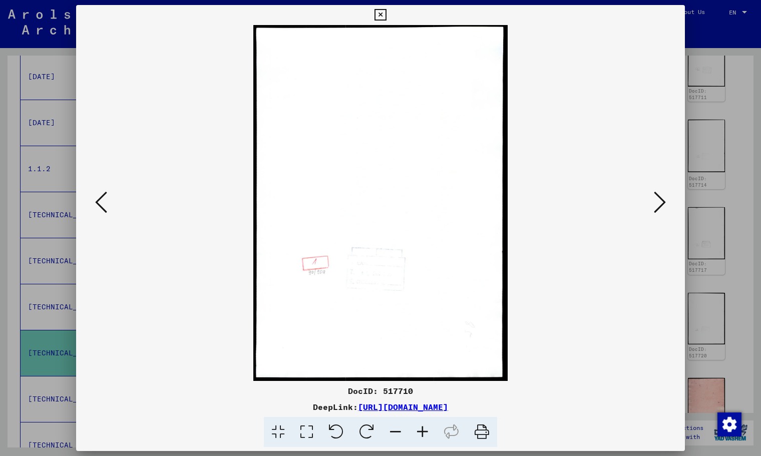
click at [104, 211] on icon at bounding box center [101, 202] width 12 height 24
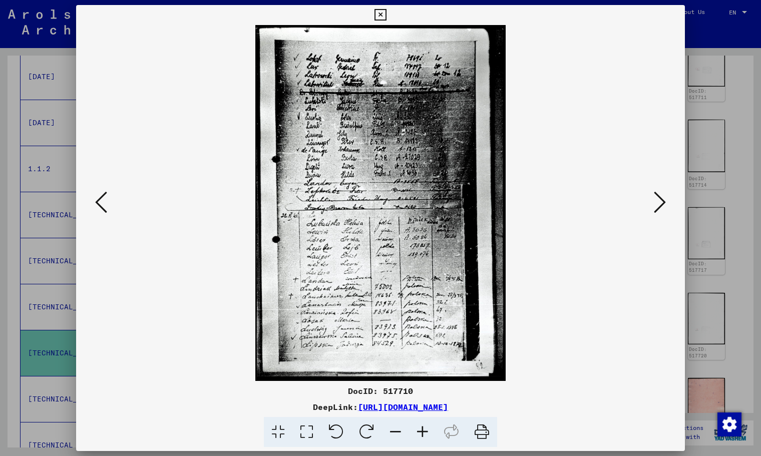
click at [104, 211] on icon at bounding box center [101, 202] width 12 height 24
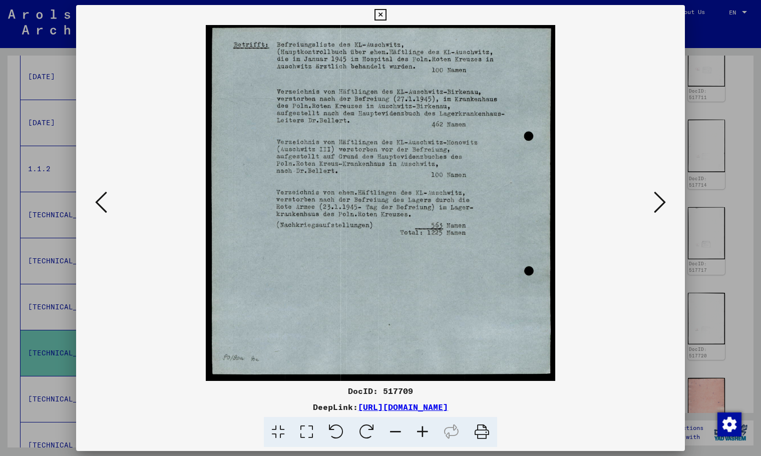
click at [104, 211] on icon at bounding box center [101, 202] width 12 height 24
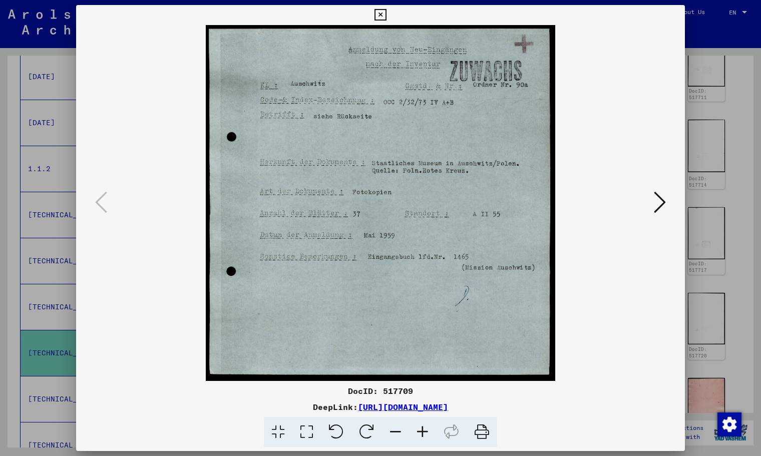
click at [380, 18] on icon at bounding box center [380, 15] width 12 height 12
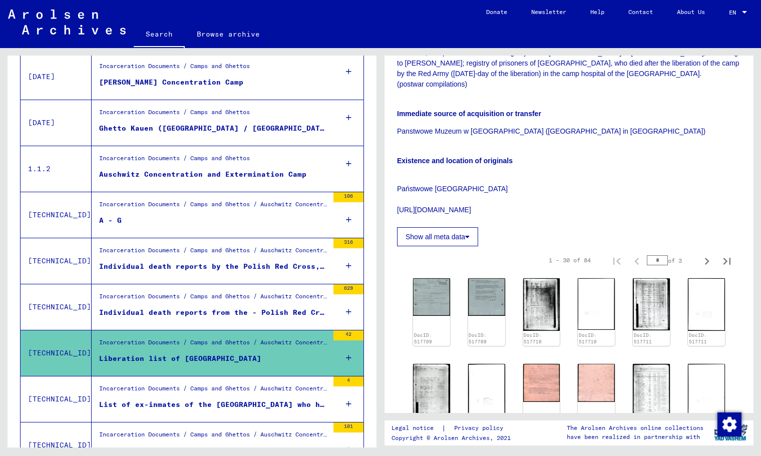
scroll to position [343, 0]
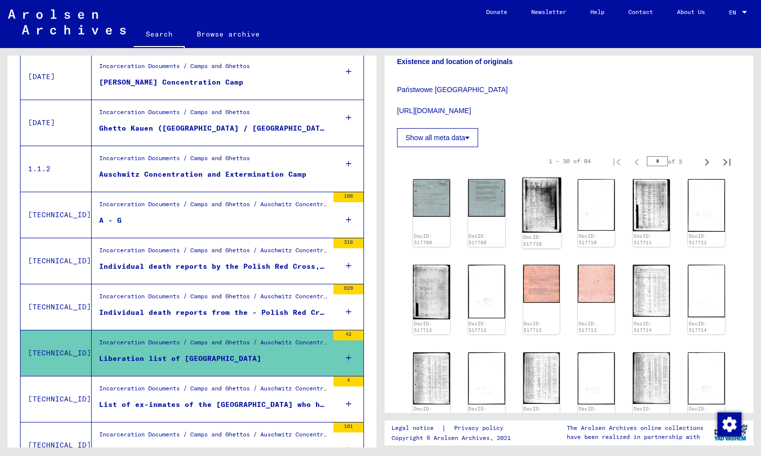
click at [535, 201] on img at bounding box center [541, 205] width 39 height 55
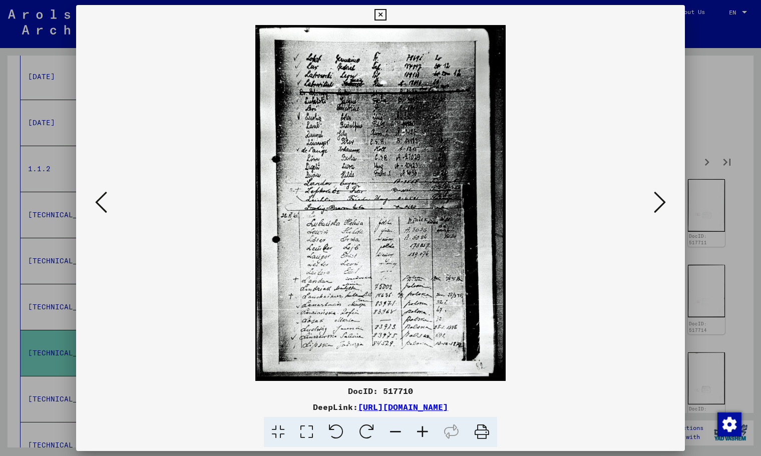
click at [662, 203] on icon at bounding box center [660, 202] width 12 height 24
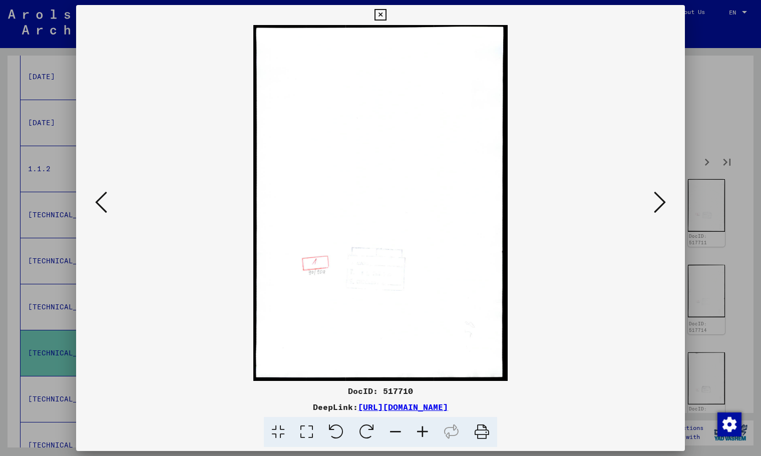
click at [662, 203] on icon at bounding box center [660, 202] width 12 height 24
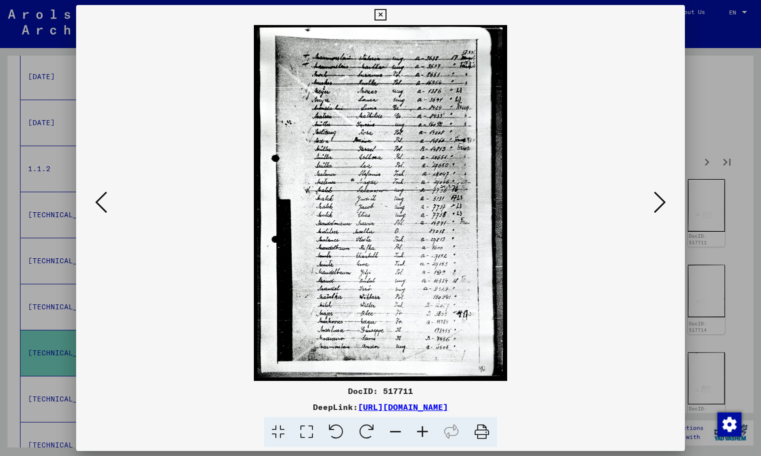
click at [662, 203] on icon at bounding box center [660, 202] width 12 height 24
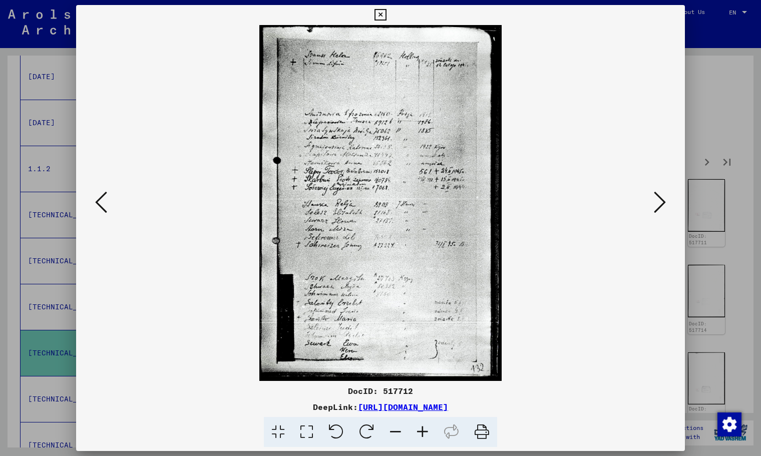
click at [662, 203] on icon at bounding box center [660, 202] width 12 height 24
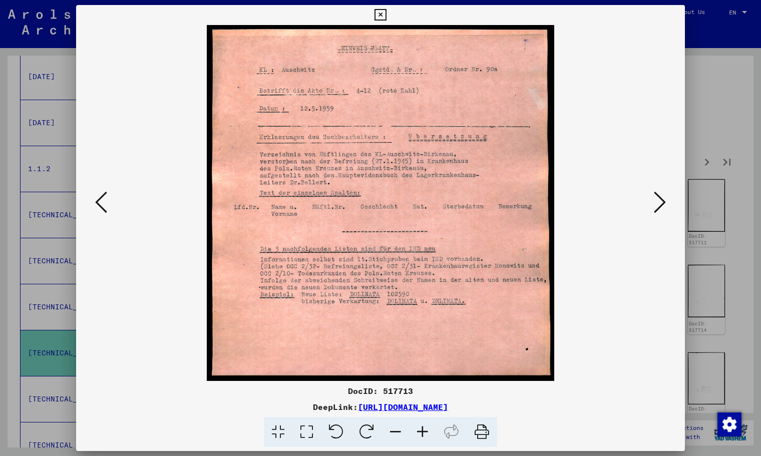
click at [662, 203] on icon at bounding box center [660, 202] width 12 height 24
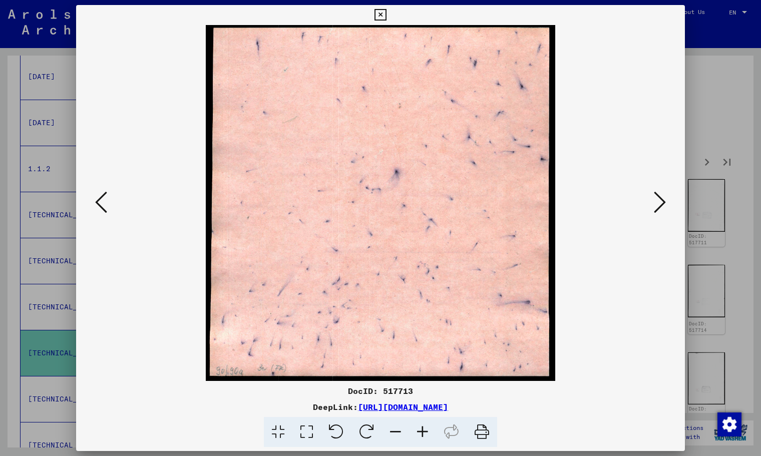
click at [662, 203] on icon at bounding box center [660, 202] width 12 height 24
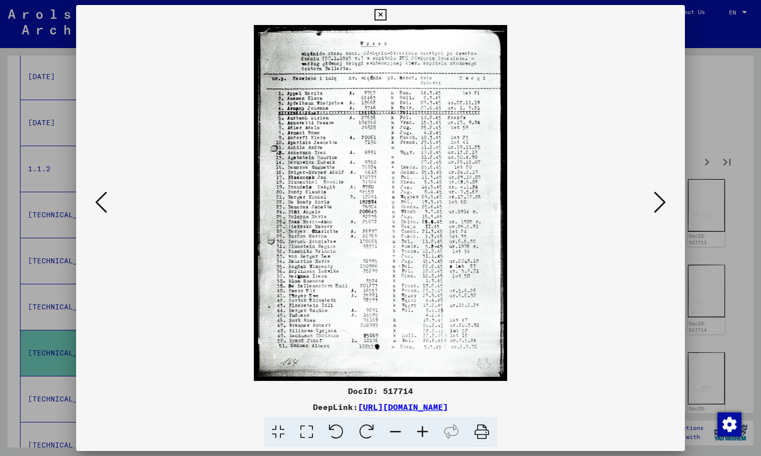
click at [662, 203] on icon at bounding box center [660, 202] width 12 height 24
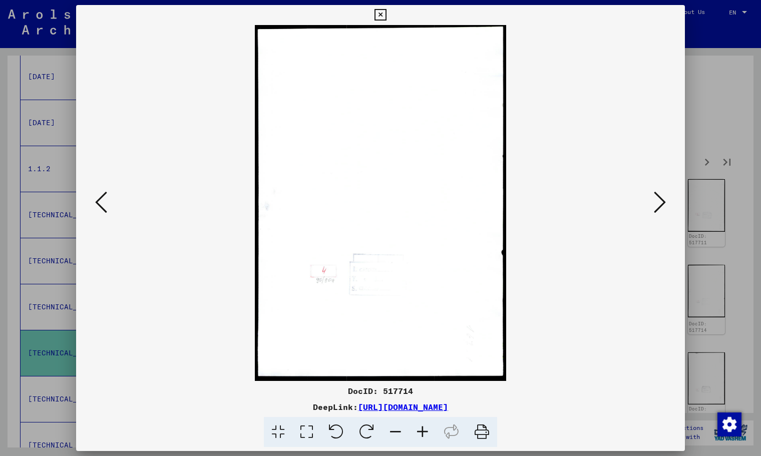
click at [662, 203] on icon at bounding box center [660, 202] width 12 height 24
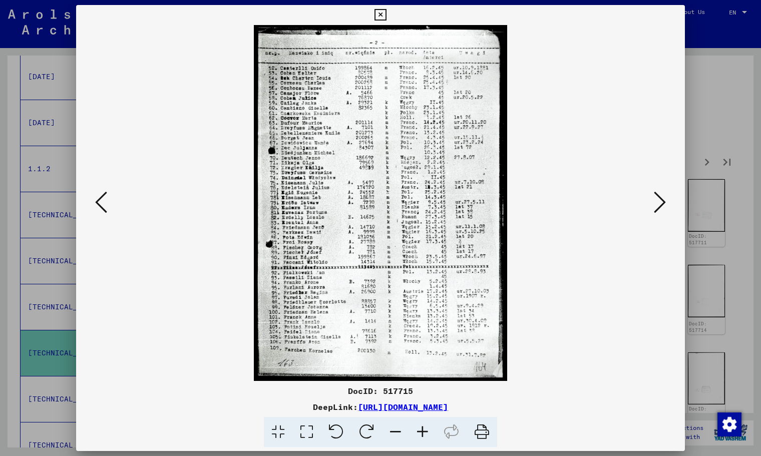
click at [662, 203] on icon at bounding box center [660, 202] width 12 height 24
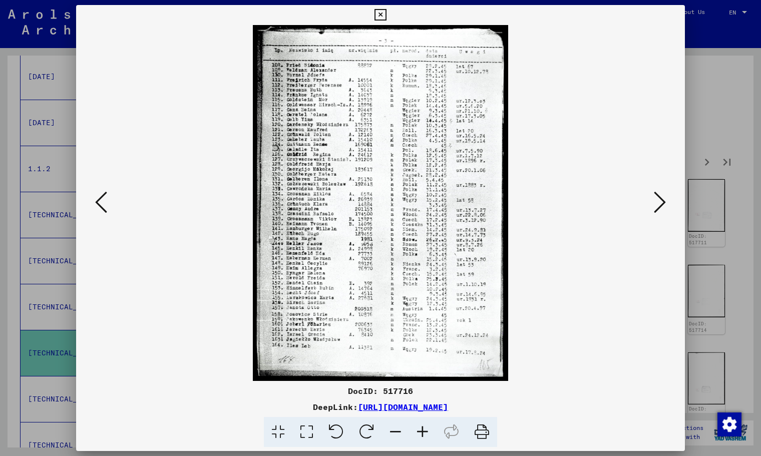
click at [662, 203] on icon at bounding box center [660, 202] width 12 height 24
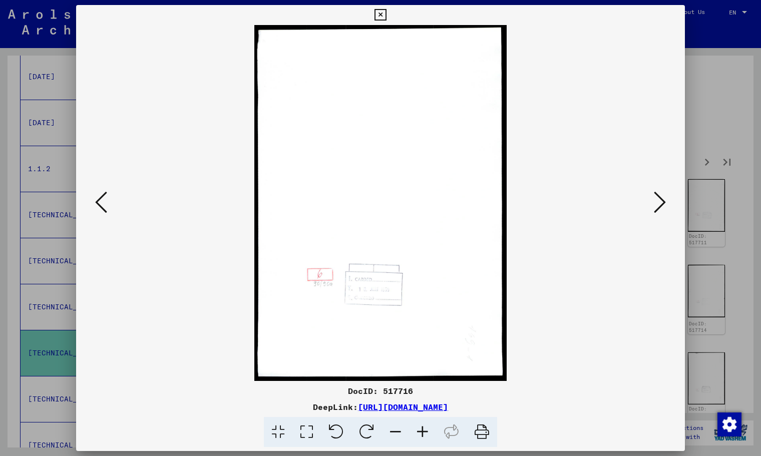
click at [662, 203] on icon at bounding box center [660, 202] width 12 height 24
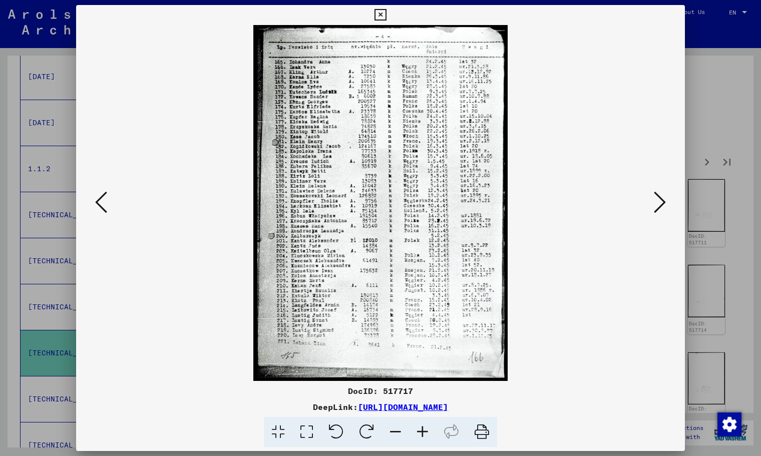
click at [662, 203] on icon at bounding box center [660, 202] width 12 height 24
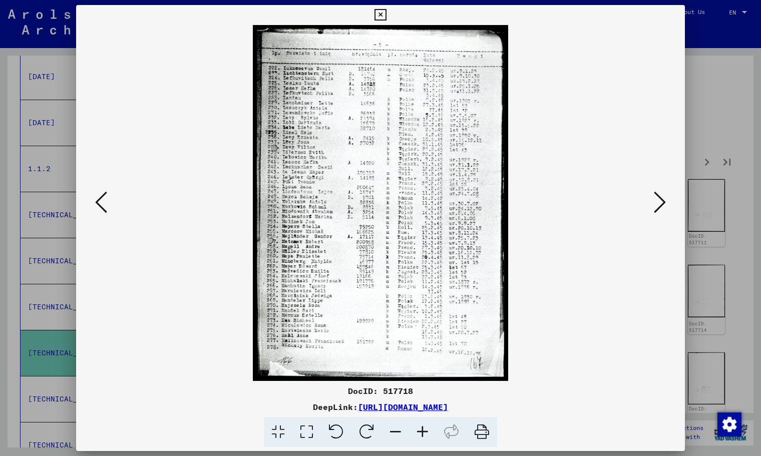
click at [662, 203] on icon at bounding box center [660, 202] width 12 height 24
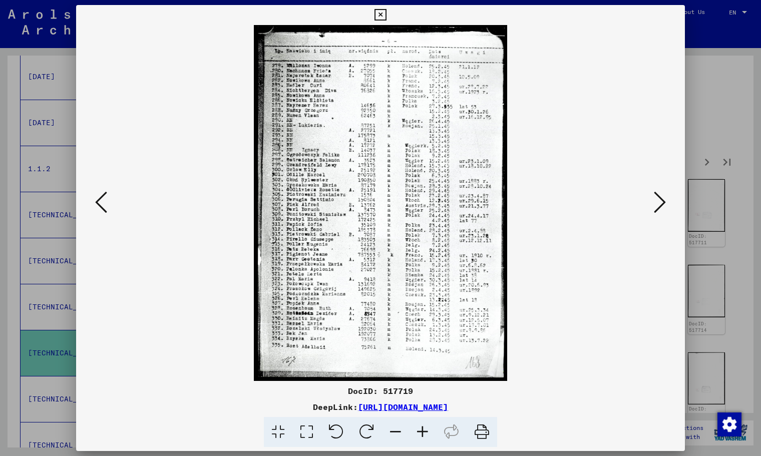
click at [662, 203] on icon at bounding box center [660, 202] width 12 height 24
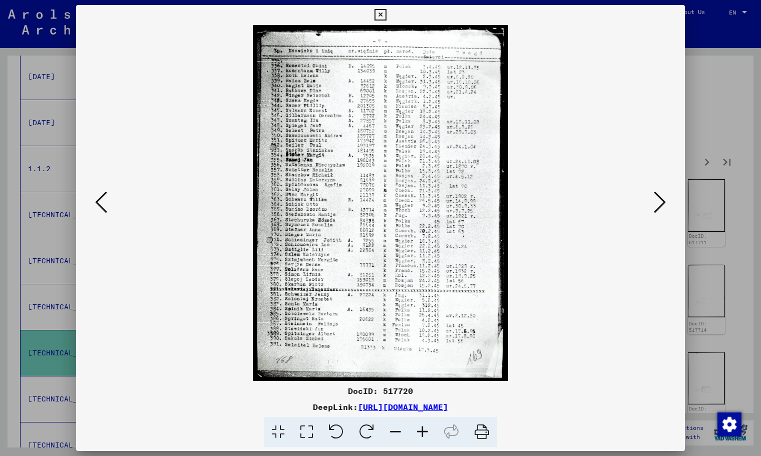
click at [662, 203] on icon at bounding box center [660, 202] width 12 height 24
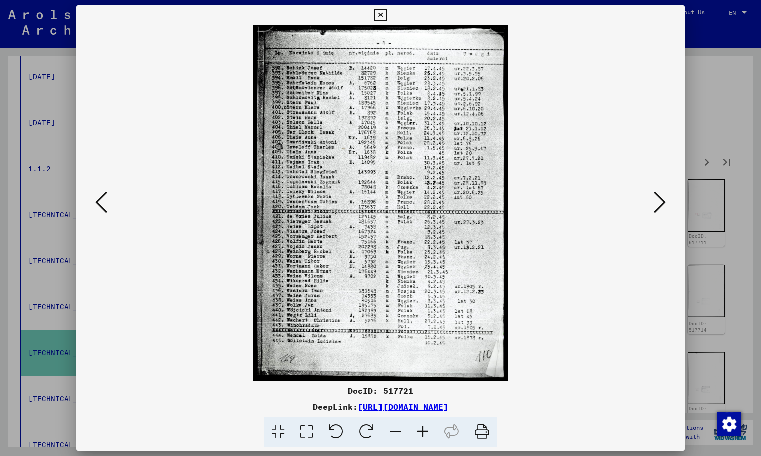
click at [662, 203] on icon at bounding box center [660, 202] width 12 height 24
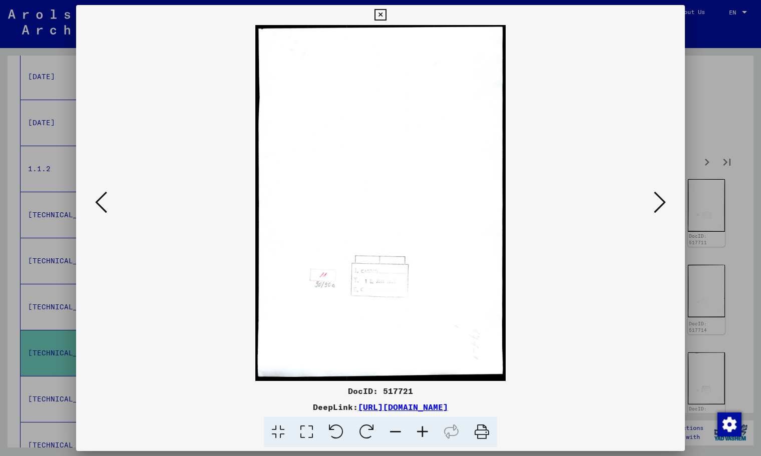
click at [662, 203] on icon at bounding box center [660, 202] width 12 height 24
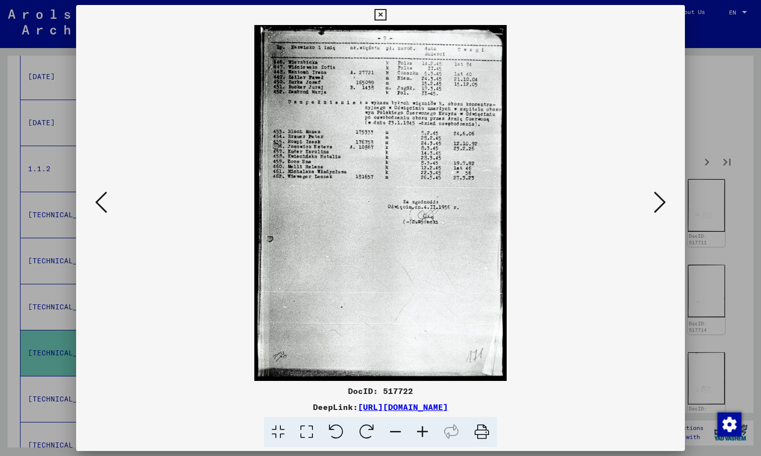
click at [662, 203] on icon at bounding box center [660, 202] width 12 height 24
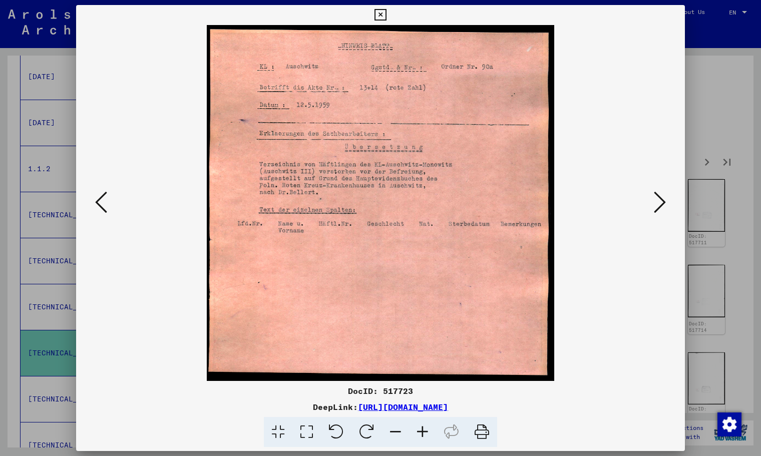
click at [662, 203] on icon at bounding box center [660, 202] width 12 height 24
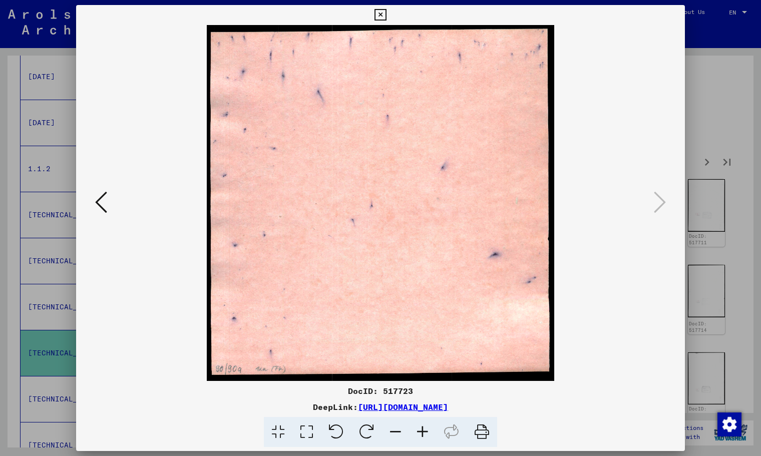
click at [377, 10] on icon at bounding box center [380, 15] width 12 height 12
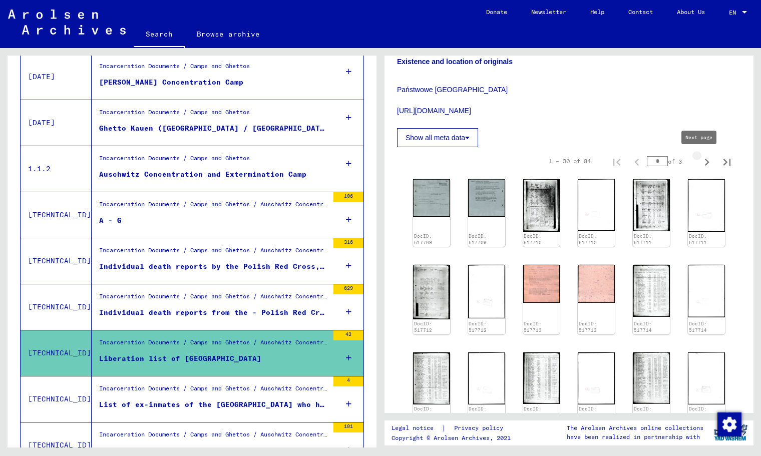
click at [702, 159] on icon "Next page" at bounding box center [707, 162] width 14 height 14
type input "*"
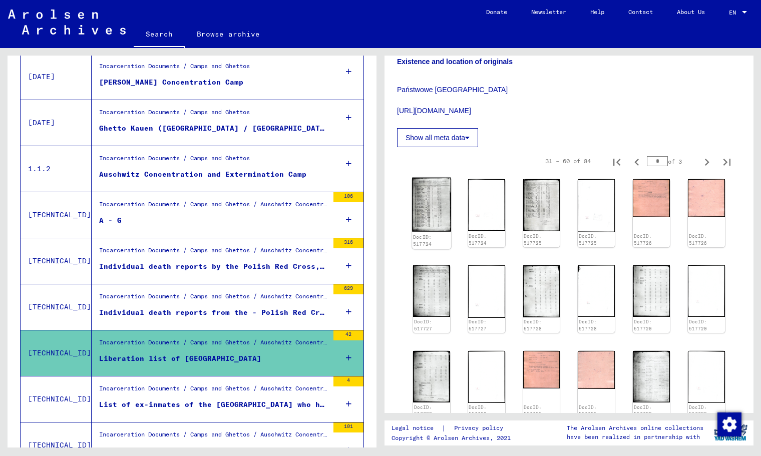
click at [447, 204] on img at bounding box center [431, 205] width 39 height 54
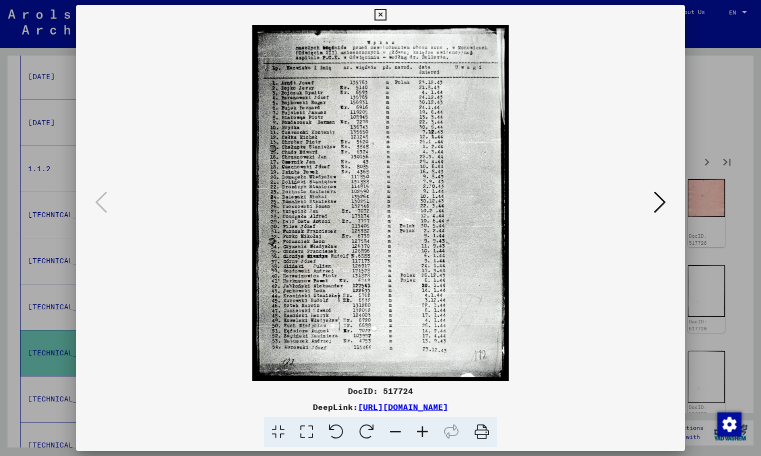
click at [659, 204] on icon at bounding box center [660, 202] width 12 height 24
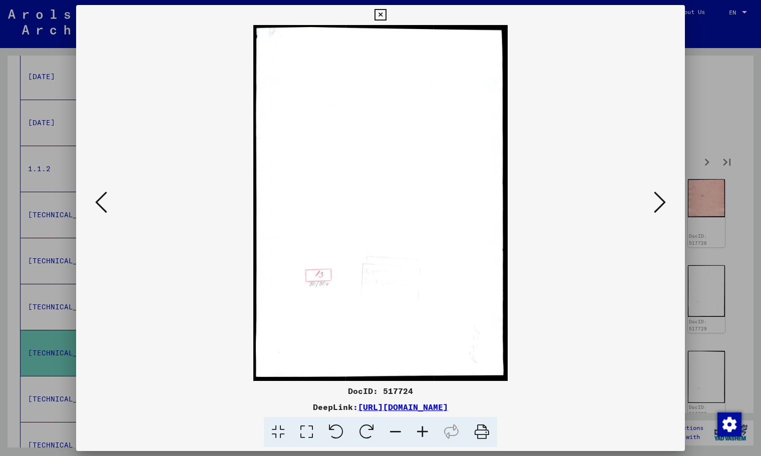
click at [659, 205] on icon at bounding box center [660, 202] width 12 height 24
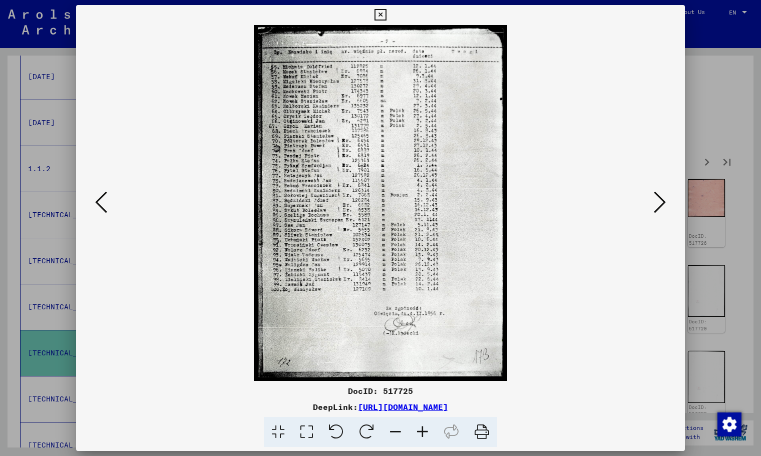
click at [659, 205] on icon at bounding box center [660, 202] width 12 height 24
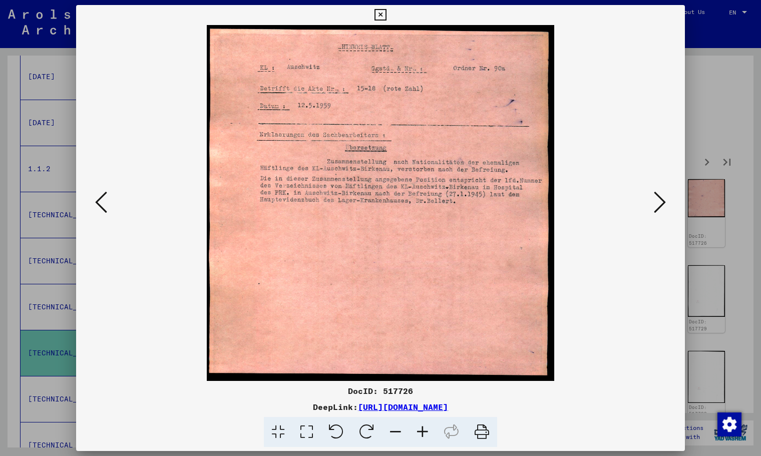
click at [659, 205] on icon at bounding box center [660, 202] width 12 height 24
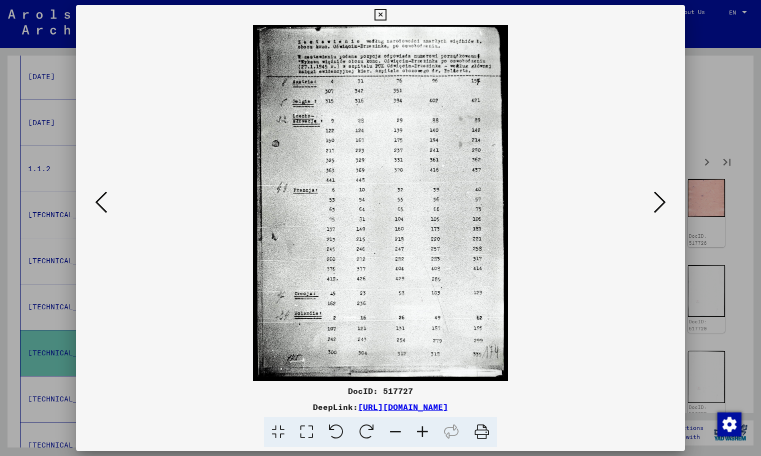
click at [659, 205] on icon at bounding box center [660, 202] width 12 height 24
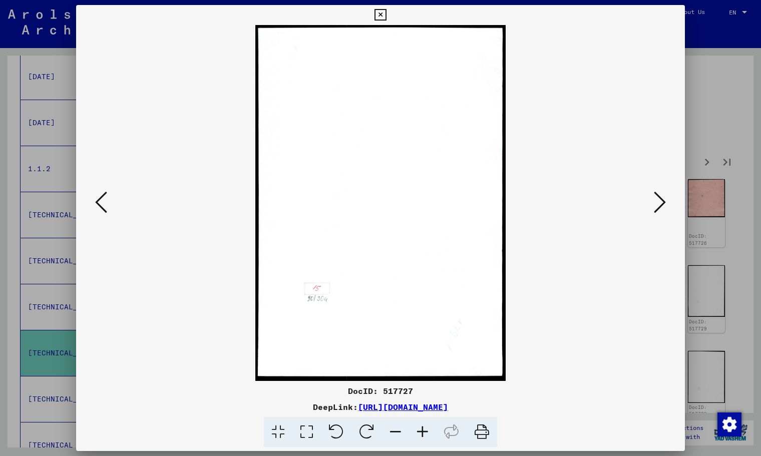
click at [659, 205] on icon at bounding box center [660, 202] width 12 height 24
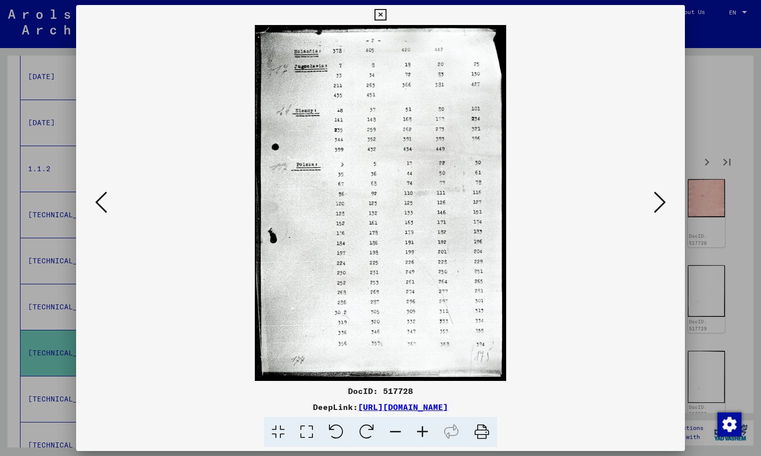
click at [659, 205] on icon at bounding box center [660, 202] width 12 height 24
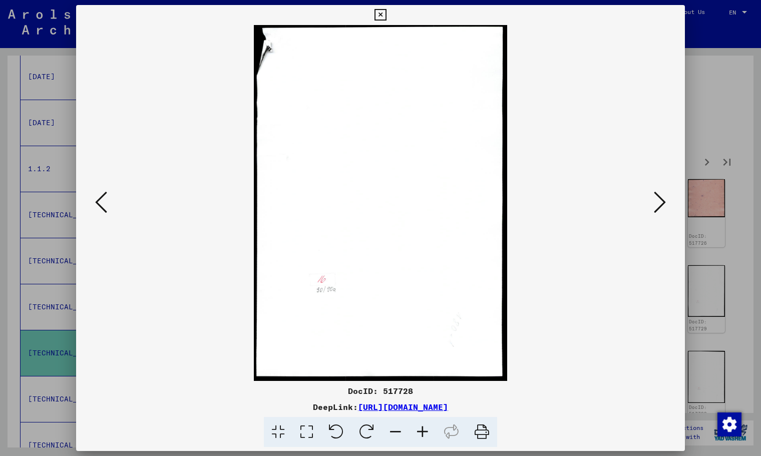
click at [659, 205] on icon at bounding box center [660, 202] width 12 height 24
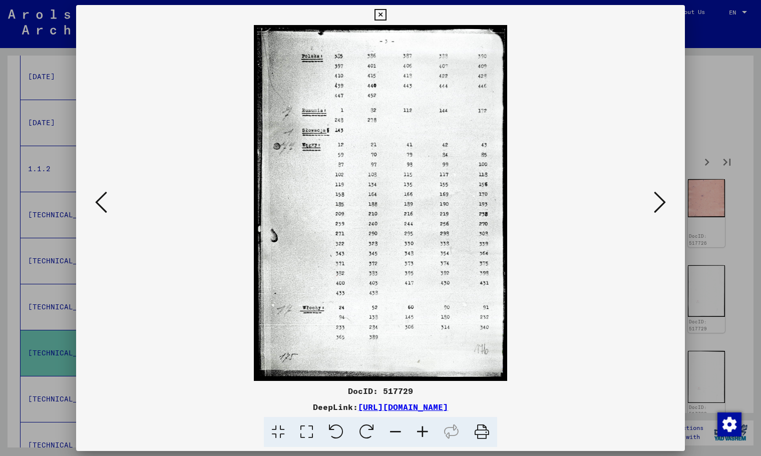
click at [659, 205] on icon at bounding box center [660, 202] width 12 height 24
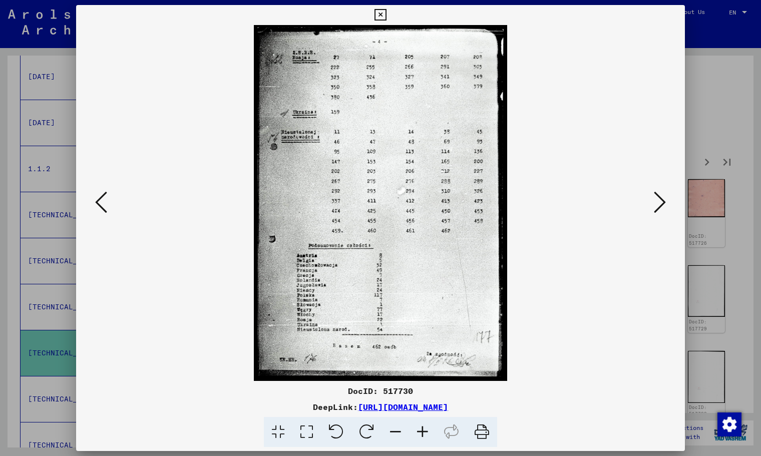
click at [659, 205] on icon at bounding box center [660, 202] width 12 height 24
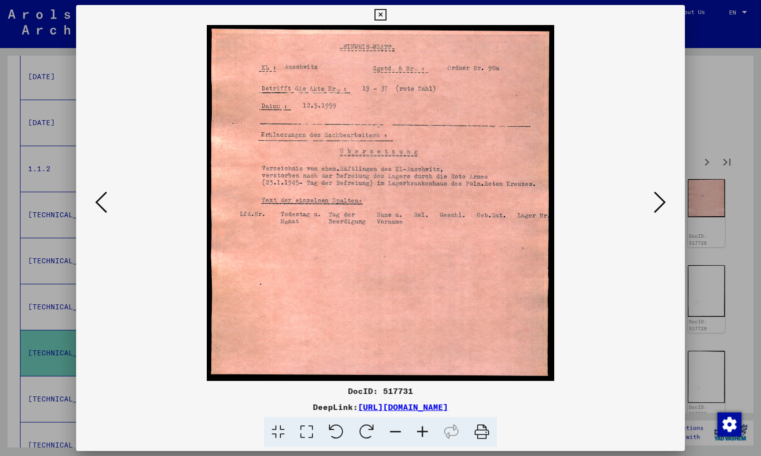
click at [659, 205] on icon at bounding box center [660, 202] width 12 height 24
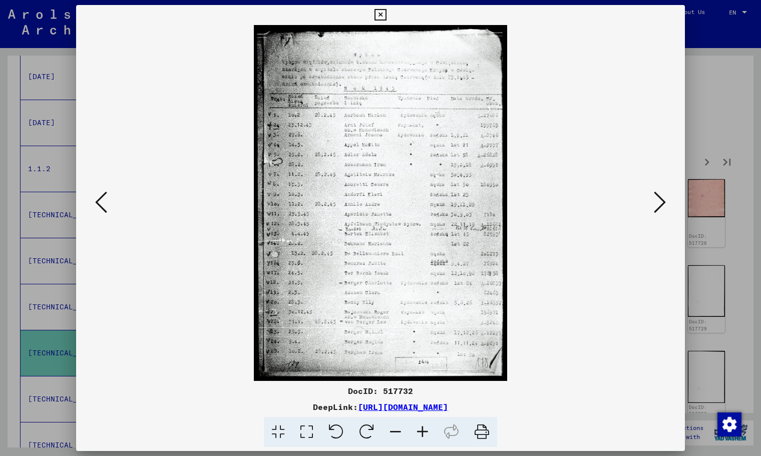
click at [659, 205] on icon at bounding box center [660, 202] width 12 height 24
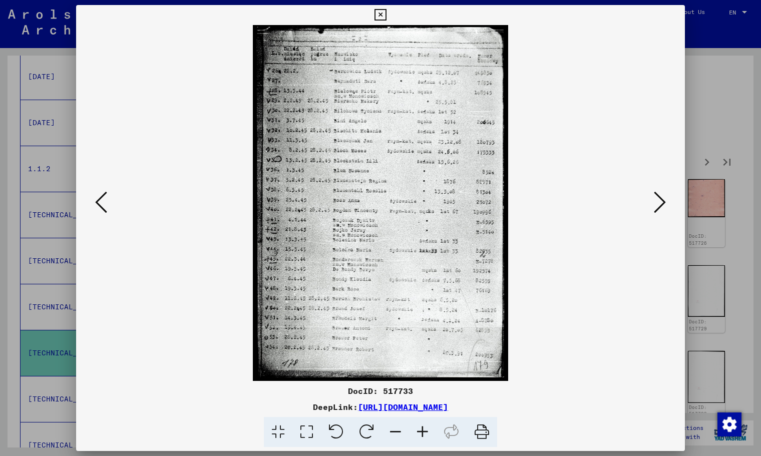
click at [659, 205] on icon at bounding box center [660, 202] width 12 height 24
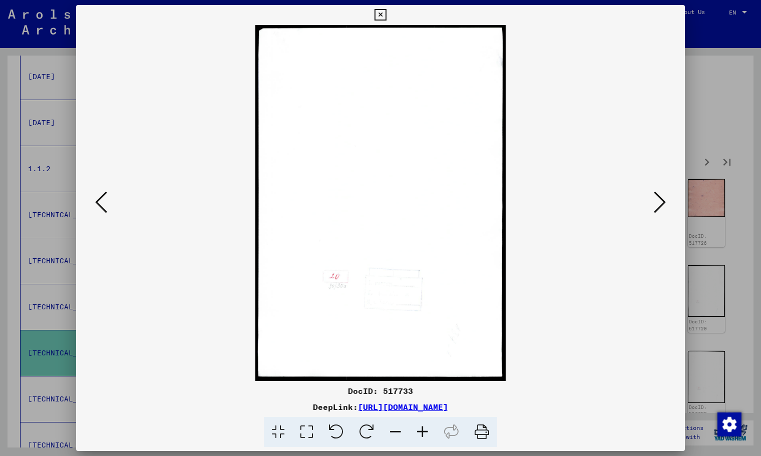
click at [659, 205] on icon at bounding box center [660, 202] width 12 height 24
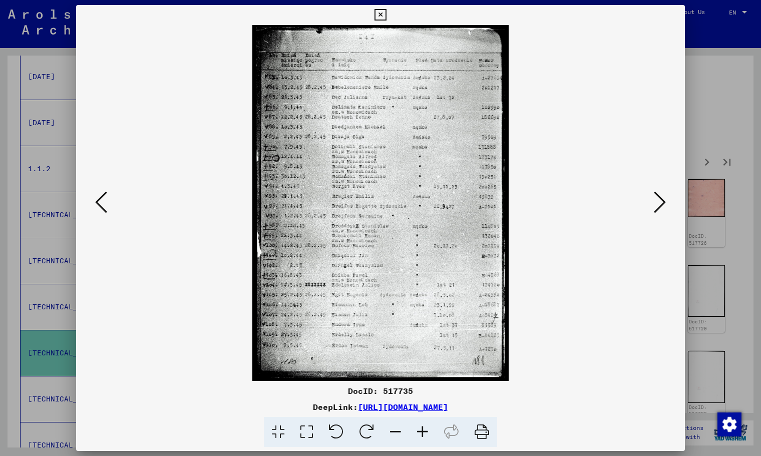
click at [659, 205] on icon at bounding box center [660, 202] width 12 height 24
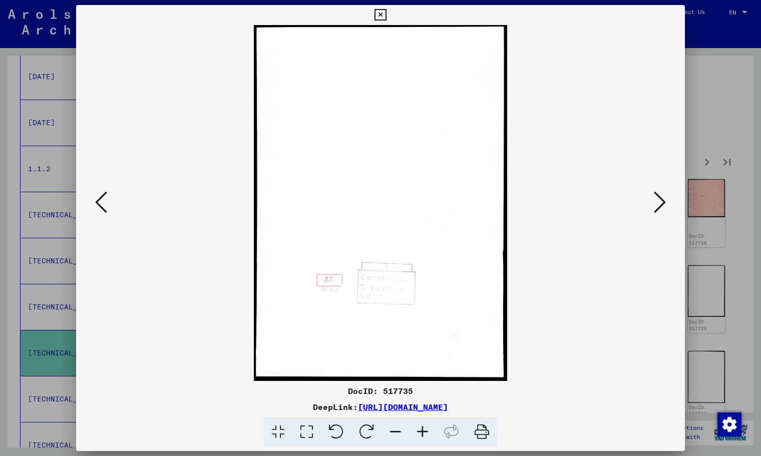
click at [377, 16] on icon at bounding box center [380, 15] width 12 height 12
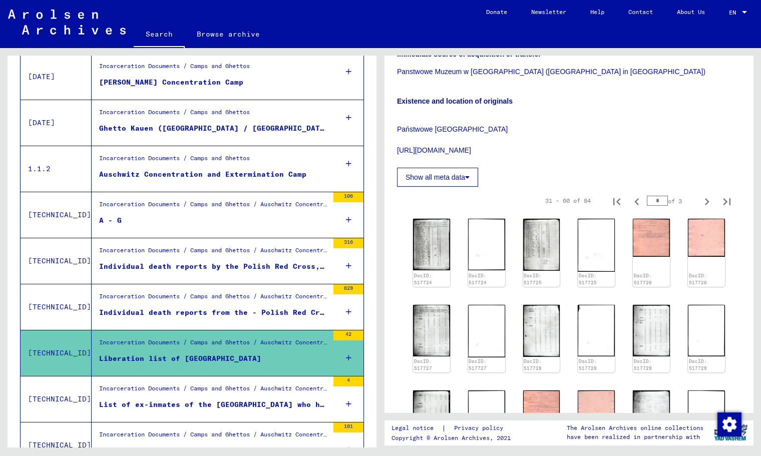
scroll to position [244, 0]
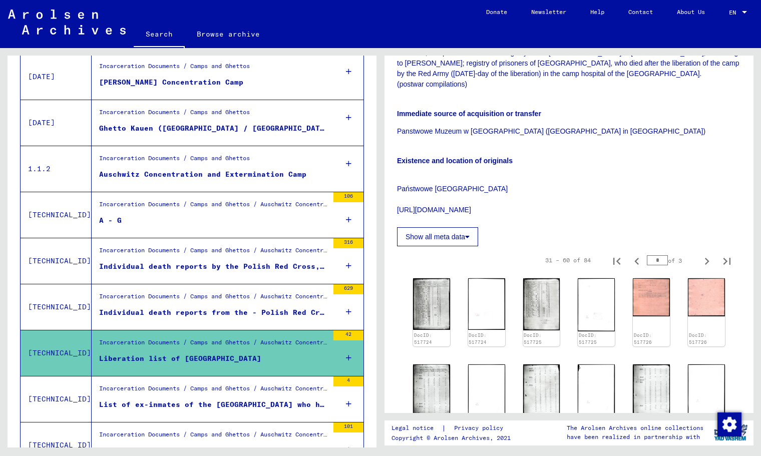
click at [446, 238] on button "Show all meta data" at bounding box center [437, 236] width 81 height 19
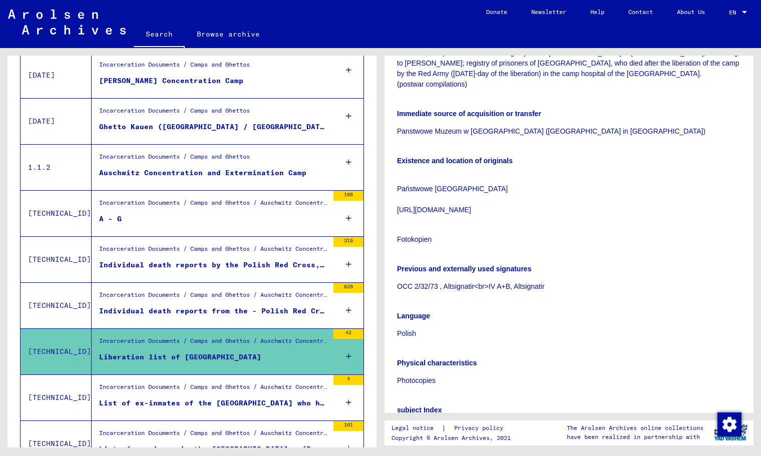
scroll to position [199, 0]
click at [235, 398] on div "List of ex-inmates of the Auschwitz concentration camp who have theirs pris. No…" at bounding box center [213, 402] width 229 height 11
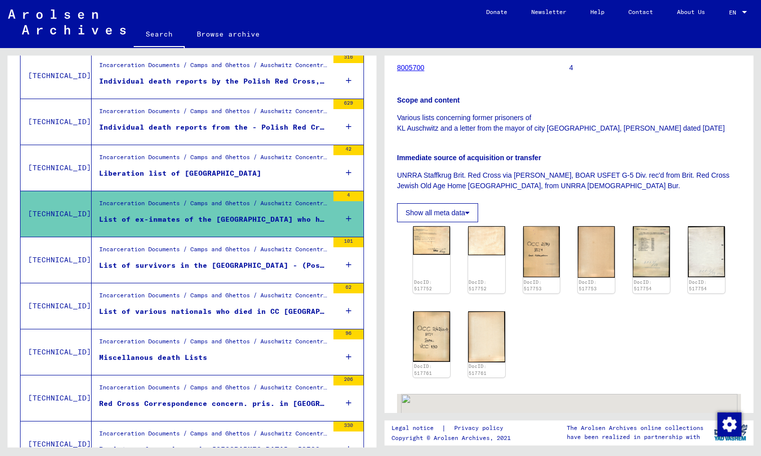
scroll to position [157, 0]
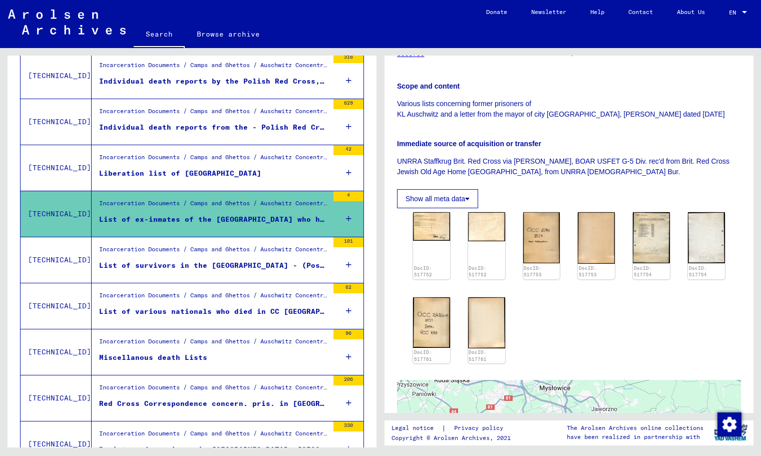
click at [667, 249] on div "DocID: 517752 DocID: 517752 DocID: 517753 DocID: 517753 DocID: 517754 DocID: 51…" at bounding box center [569, 287] width 320 height 159
click at [654, 251] on img at bounding box center [651, 238] width 39 height 54
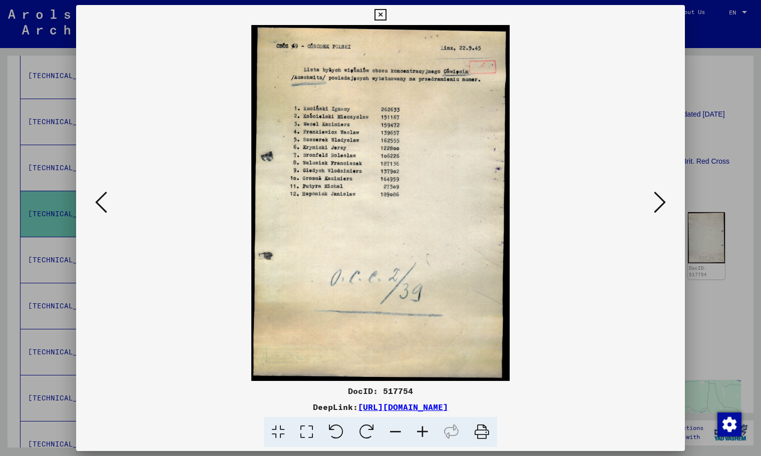
click at [379, 11] on icon at bounding box center [380, 15] width 12 height 12
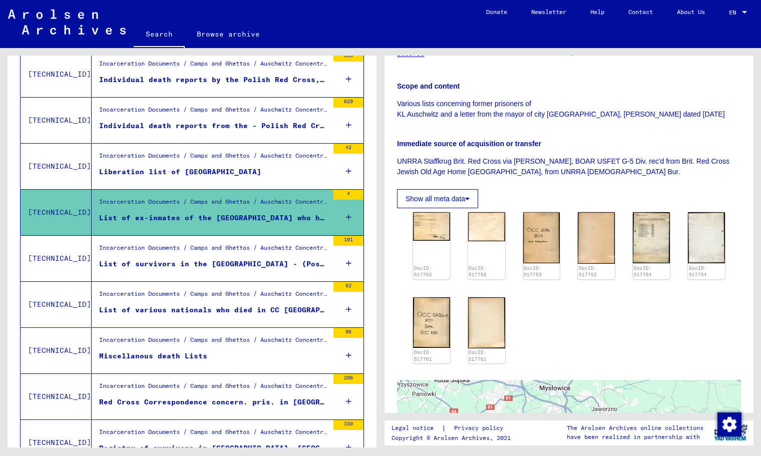
scroll to position [384, 0]
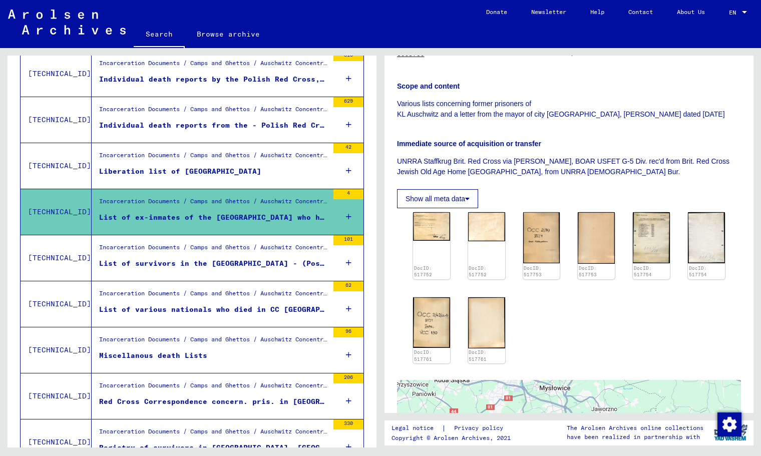
click at [222, 262] on div "List of survivors in the Auschwitz concentration camp - (Postwar compilation)" at bounding box center [213, 263] width 229 height 11
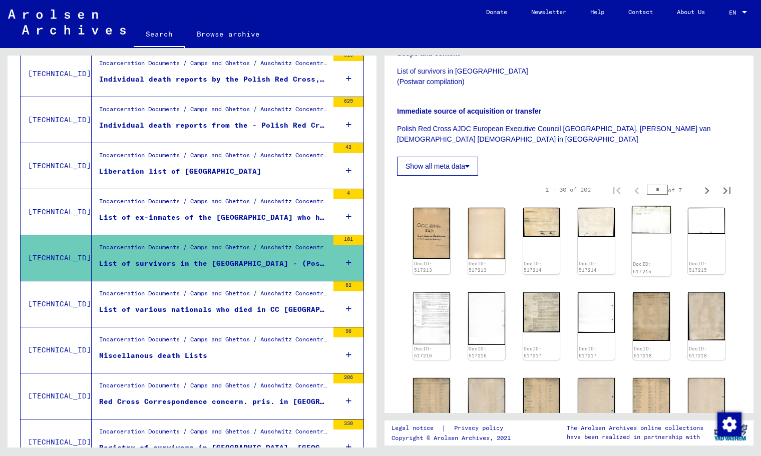
scroll to position [204, 0]
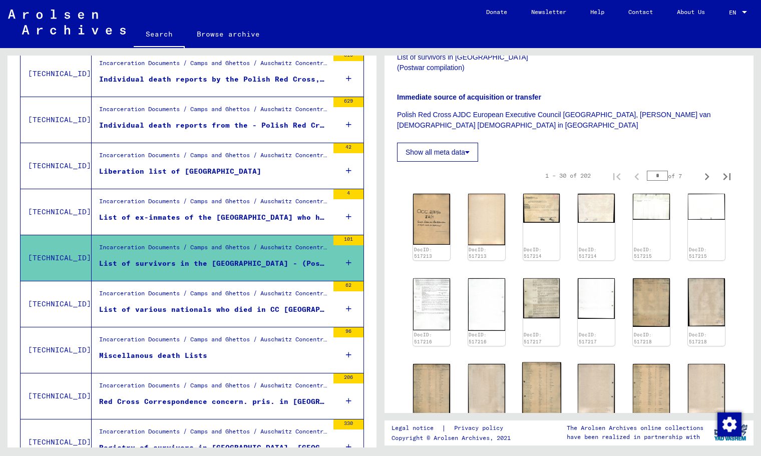
click at [531, 375] on img at bounding box center [541, 388] width 39 height 53
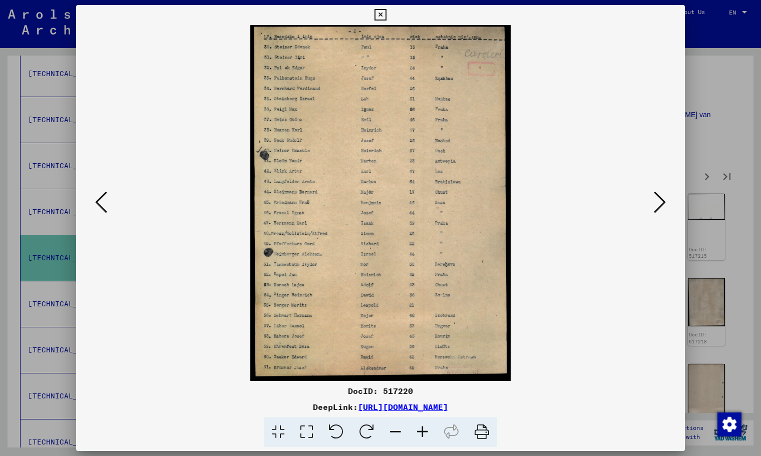
click at [94, 223] on div at bounding box center [380, 203] width 609 height 356
click at [97, 209] on icon at bounding box center [101, 202] width 12 height 24
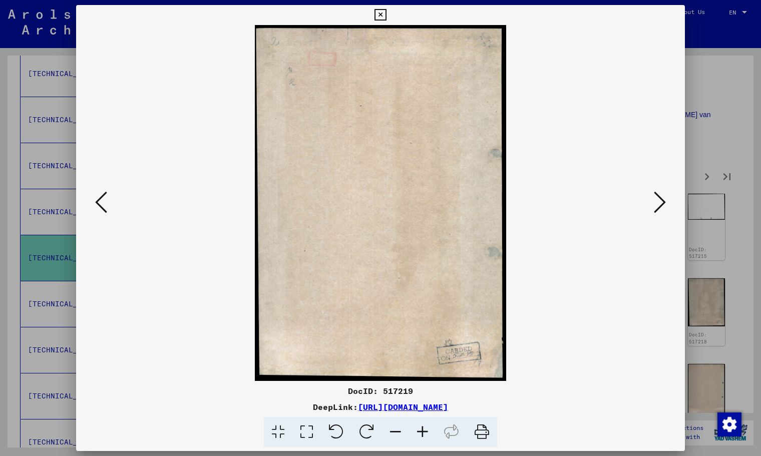
click at [97, 209] on icon at bounding box center [101, 202] width 12 height 24
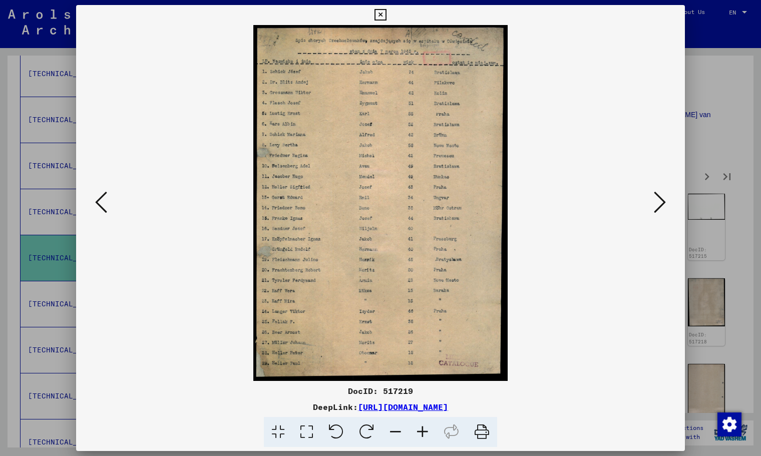
click at [97, 209] on icon at bounding box center [101, 202] width 12 height 24
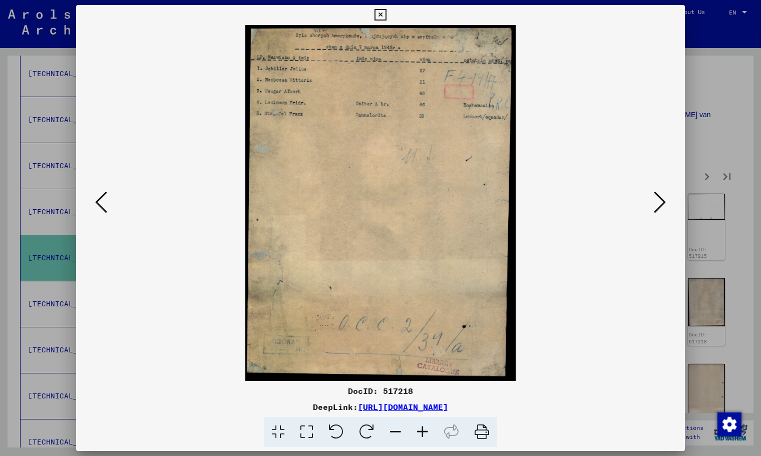
click at [97, 209] on icon at bounding box center [101, 202] width 12 height 24
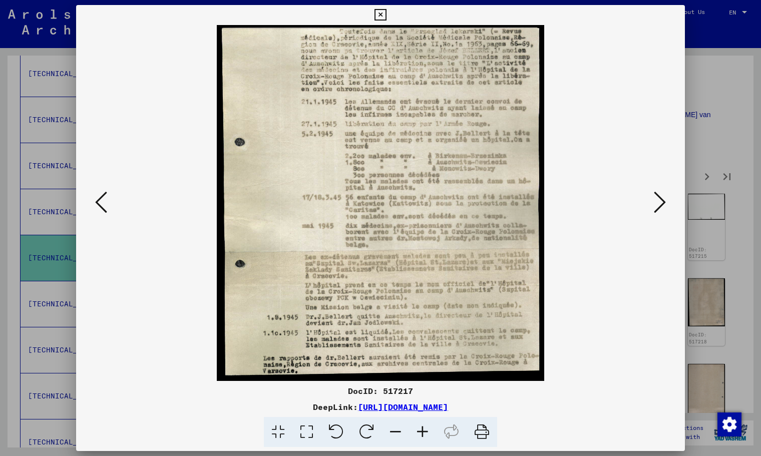
click at [97, 209] on icon at bounding box center [101, 202] width 12 height 24
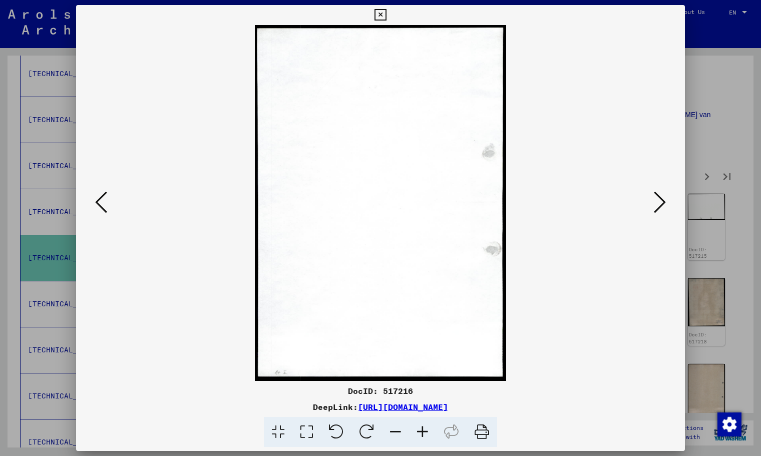
click at [97, 209] on icon at bounding box center [101, 202] width 12 height 24
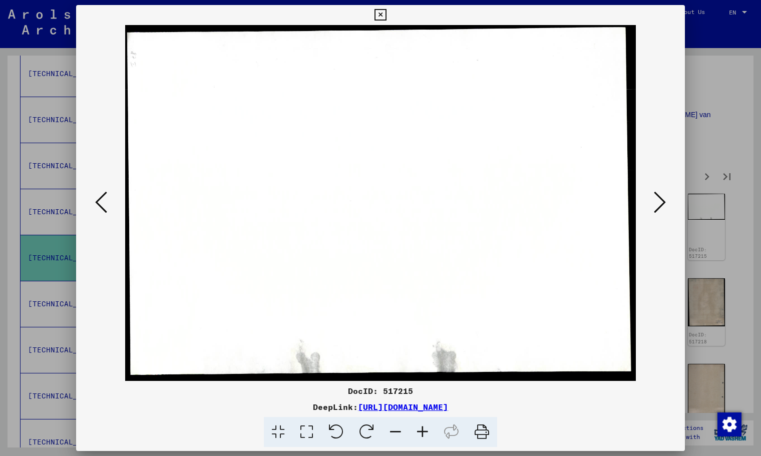
click at [97, 209] on icon at bounding box center [101, 202] width 12 height 24
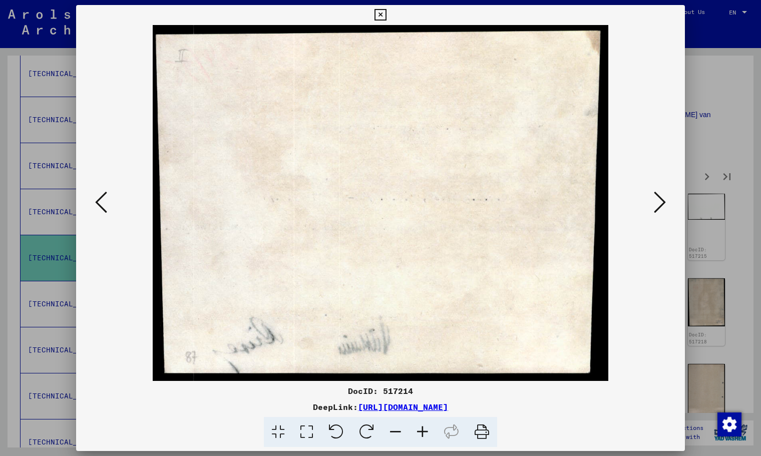
click at [97, 209] on icon at bounding box center [101, 202] width 12 height 24
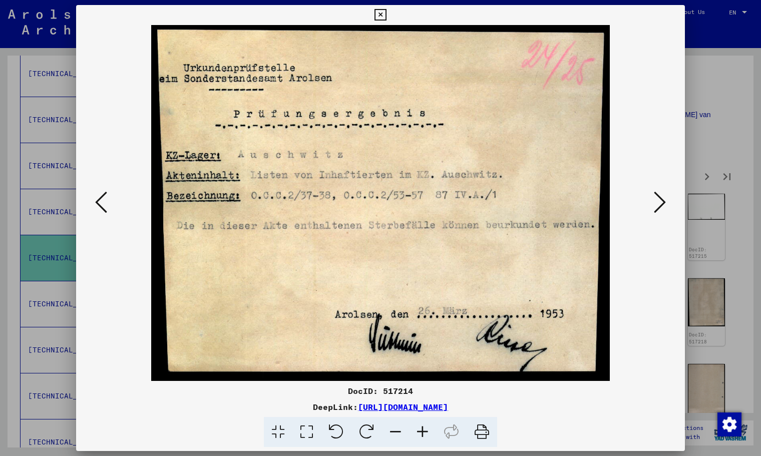
click at [396, 14] on div "DocID: 517214 DeepLink: https://collections.arolsen-archives.org/en/document/51…" at bounding box center [380, 226] width 609 height 442
click at [382, 18] on icon at bounding box center [380, 15] width 12 height 12
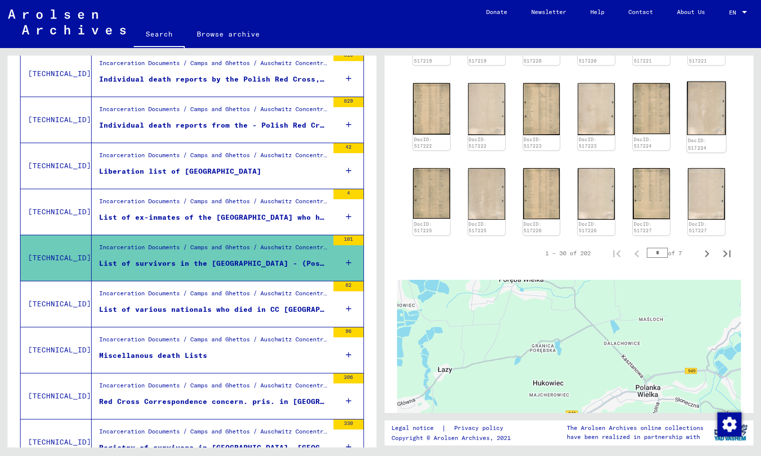
scroll to position [560, 0]
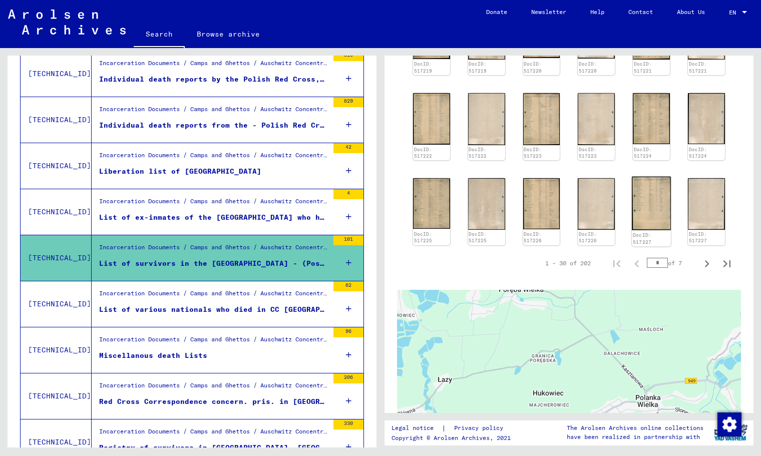
click at [646, 198] on img at bounding box center [651, 204] width 39 height 54
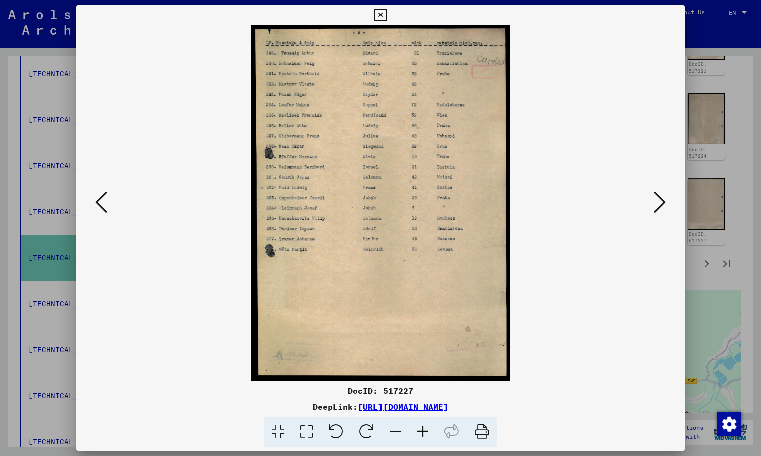
click at [100, 204] on icon at bounding box center [101, 202] width 12 height 24
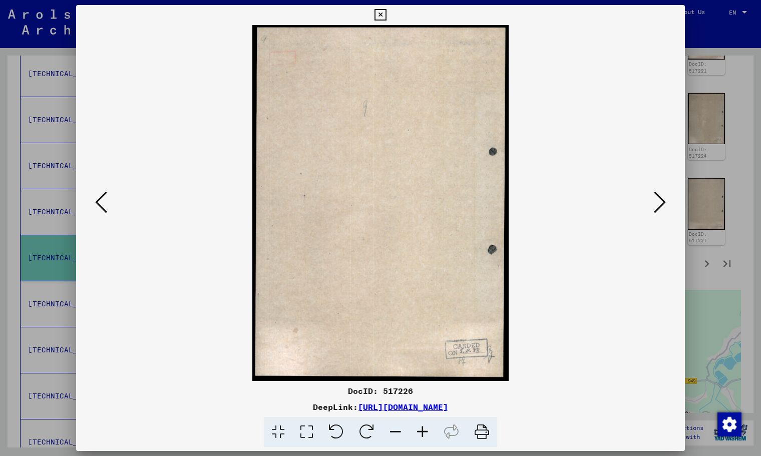
click at [100, 204] on icon at bounding box center [101, 202] width 12 height 24
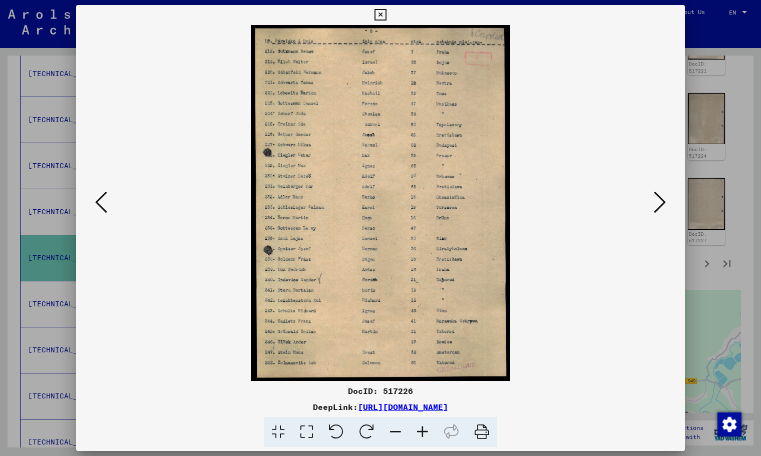
click at [100, 204] on icon at bounding box center [101, 202] width 12 height 24
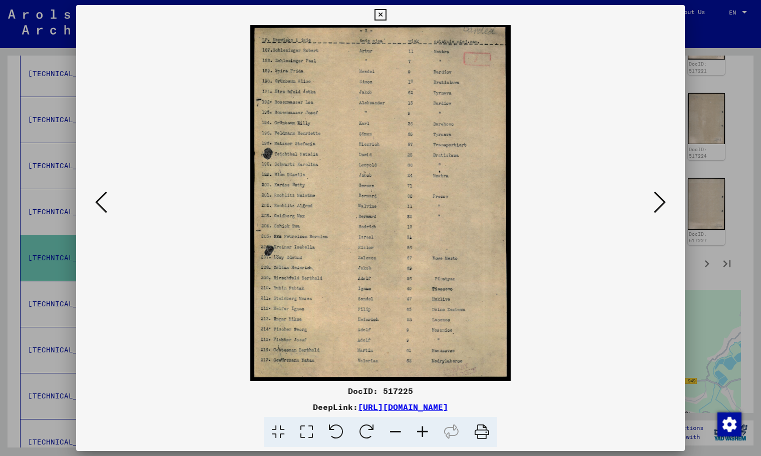
click at [104, 206] on icon at bounding box center [101, 202] width 12 height 24
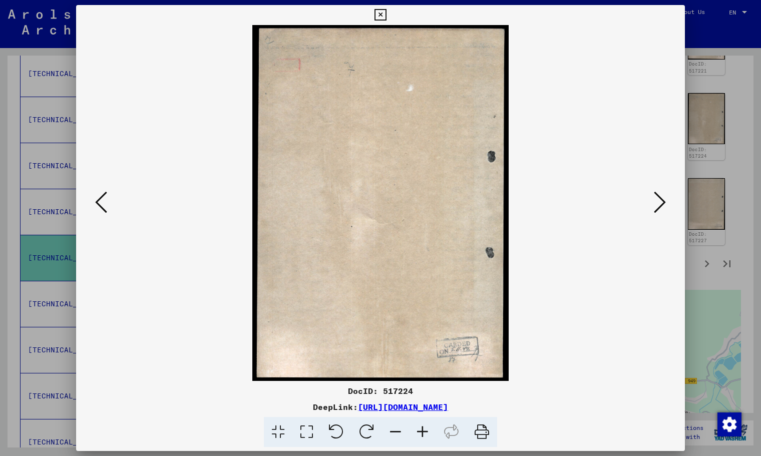
click at [104, 206] on icon at bounding box center [101, 202] width 12 height 24
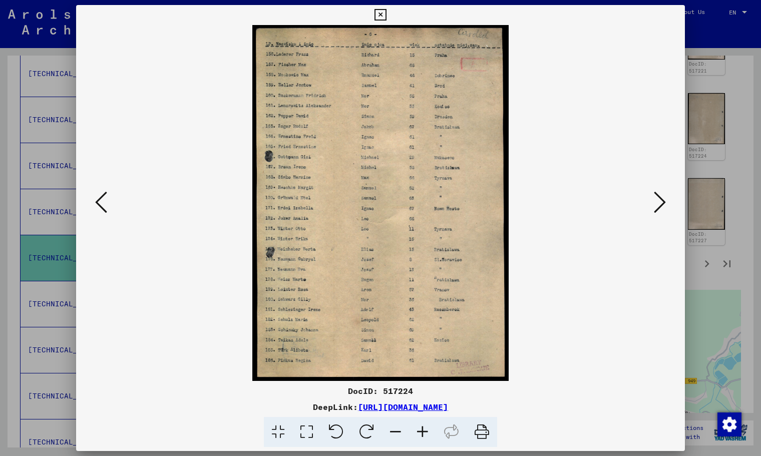
click at [104, 206] on icon at bounding box center [101, 202] width 12 height 24
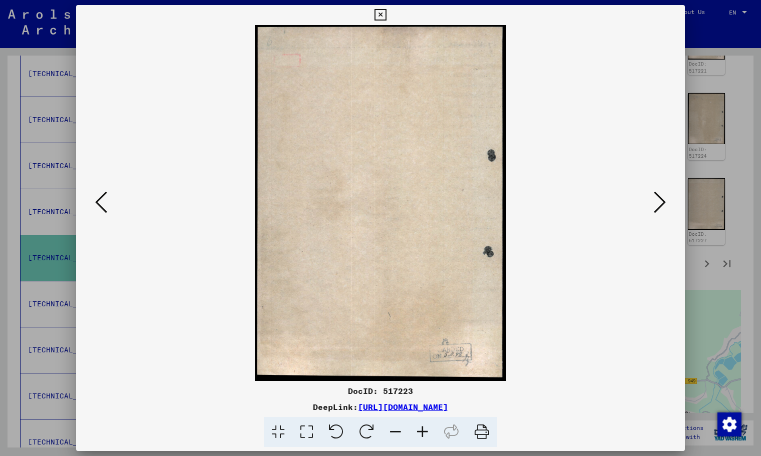
click at [104, 206] on icon at bounding box center [101, 202] width 12 height 24
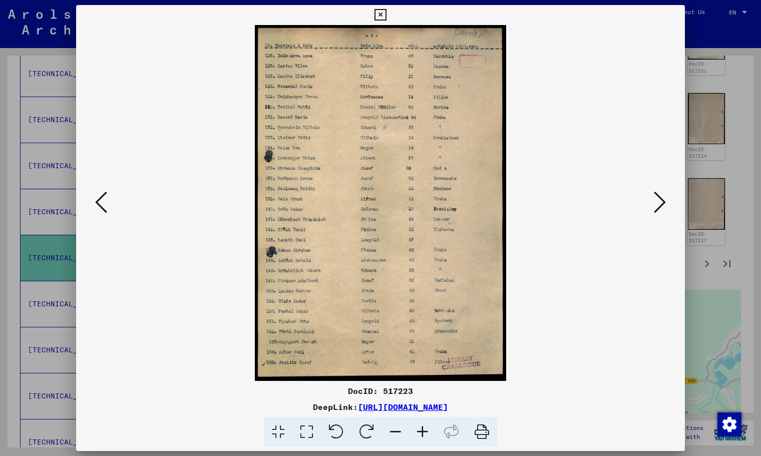
click at [104, 206] on icon at bounding box center [101, 202] width 12 height 24
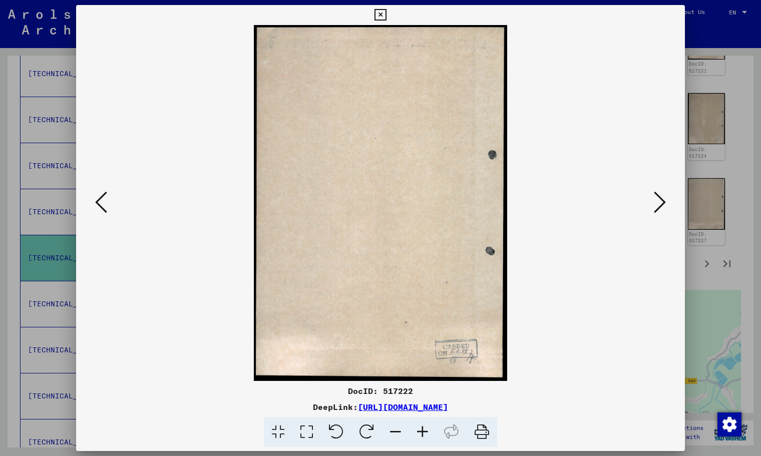
click at [104, 206] on icon at bounding box center [101, 202] width 12 height 24
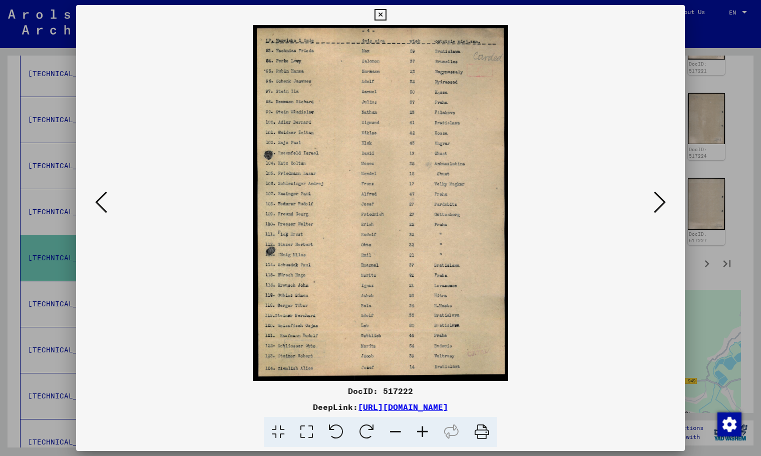
click at [104, 206] on icon at bounding box center [101, 202] width 12 height 24
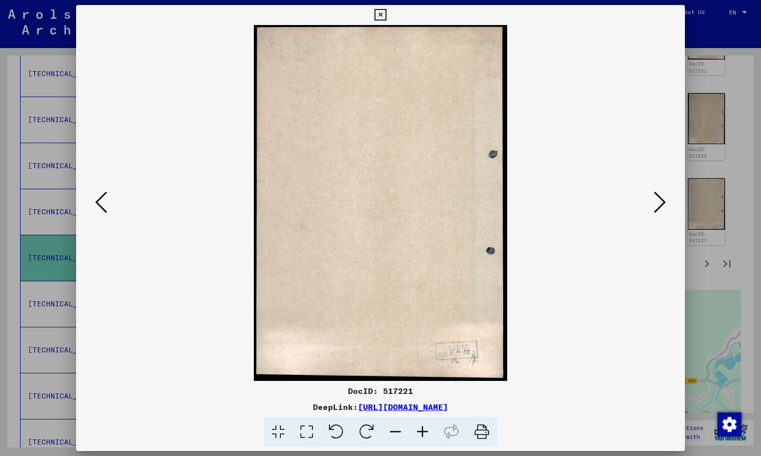
click at [104, 206] on icon at bounding box center [101, 202] width 12 height 24
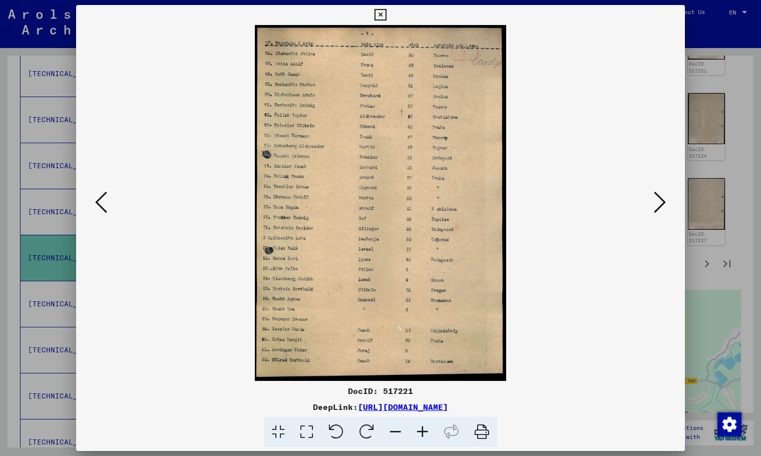
click at [102, 208] on icon at bounding box center [101, 202] width 12 height 24
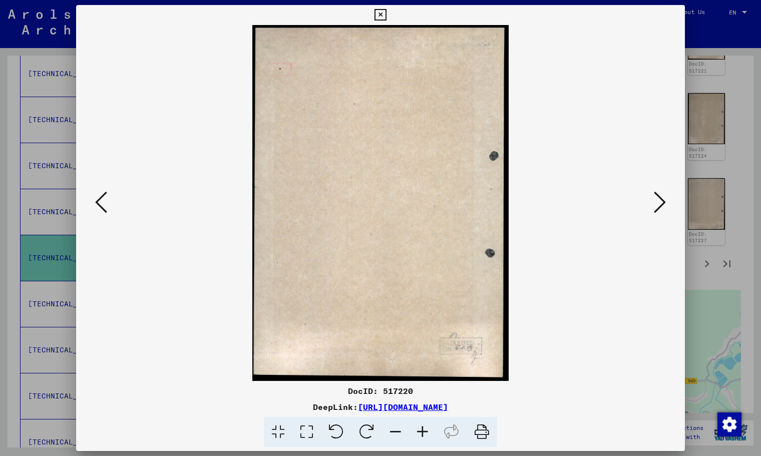
click at [102, 208] on icon at bounding box center [101, 202] width 12 height 24
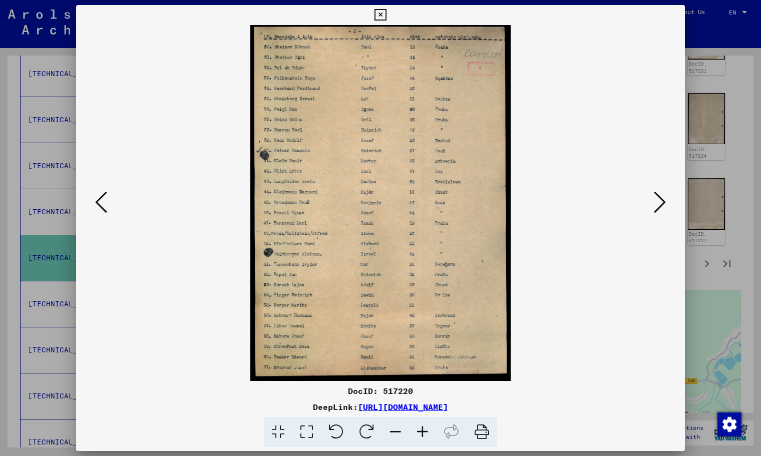
click at [102, 208] on icon at bounding box center [101, 202] width 12 height 24
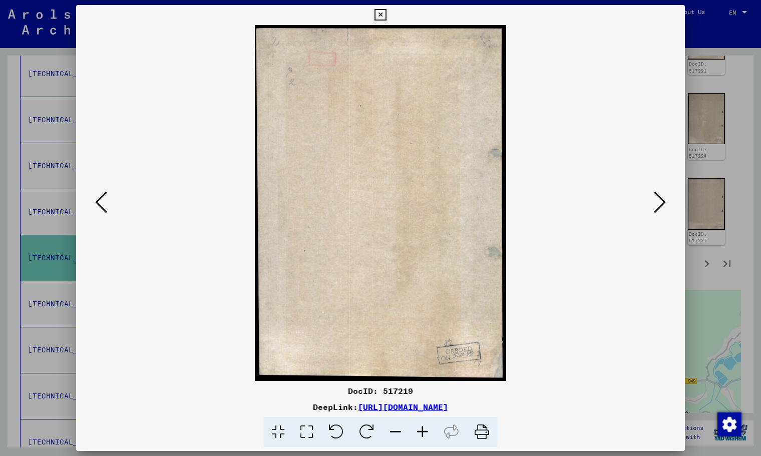
click at [102, 208] on icon at bounding box center [101, 202] width 12 height 24
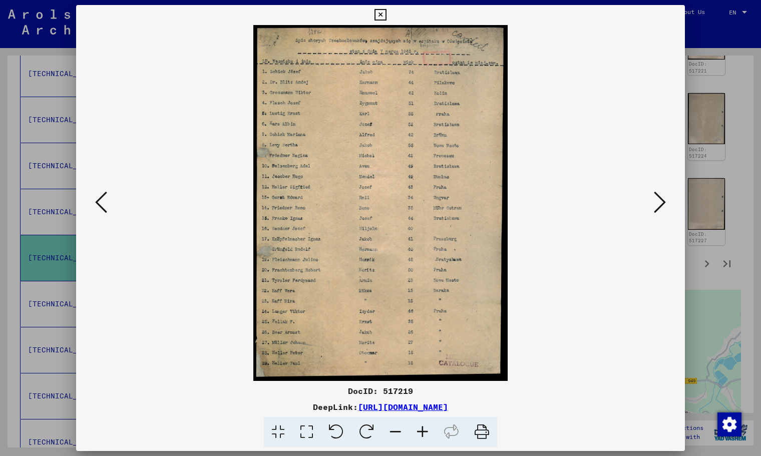
click at [102, 208] on icon at bounding box center [101, 202] width 12 height 24
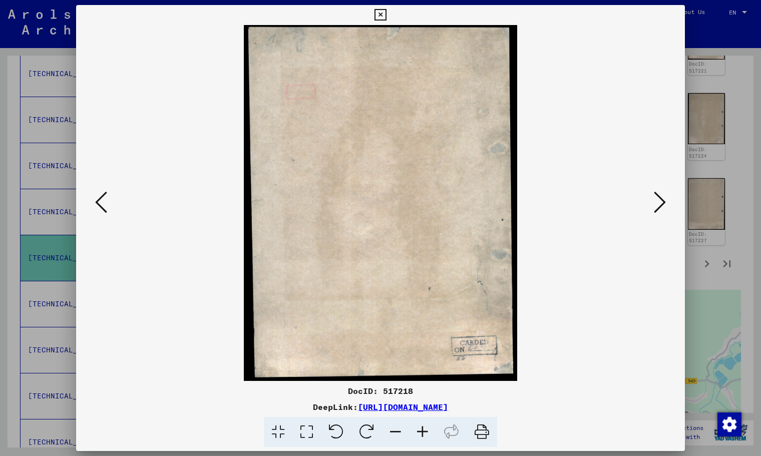
click at [102, 208] on icon at bounding box center [101, 202] width 12 height 24
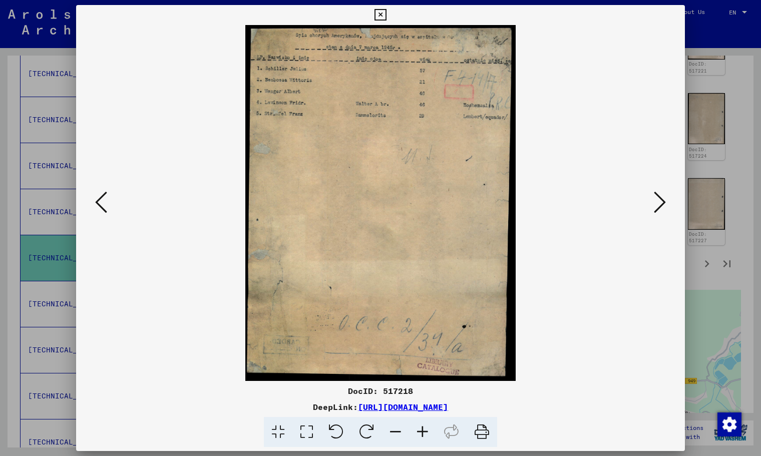
click at [102, 208] on icon at bounding box center [101, 202] width 12 height 24
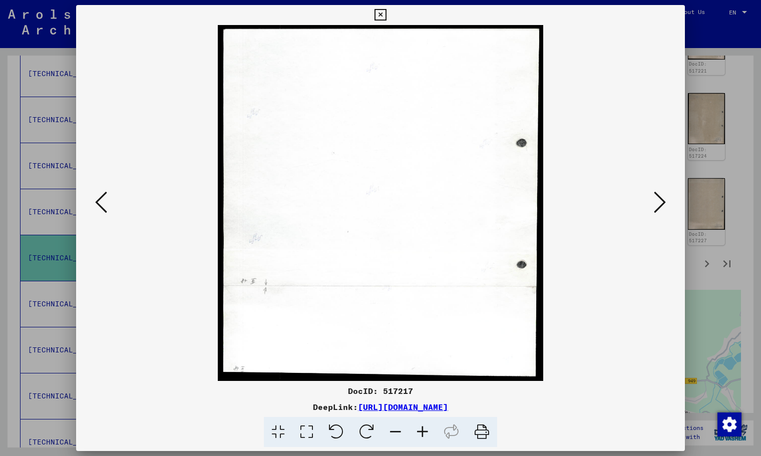
click at [102, 208] on icon at bounding box center [101, 202] width 12 height 24
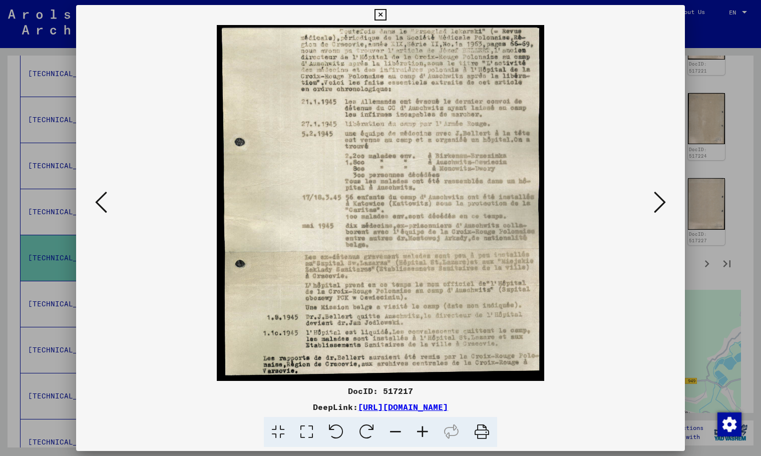
click at [102, 208] on icon at bounding box center [101, 202] width 12 height 24
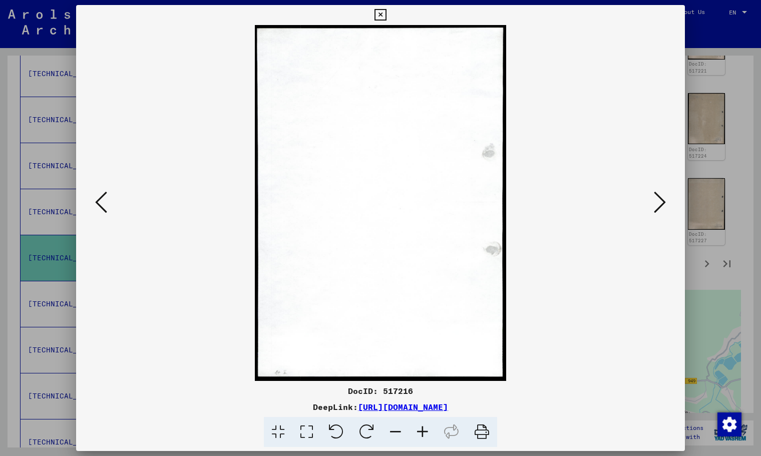
click at [102, 208] on icon at bounding box center [101, 202] width 12 height 24
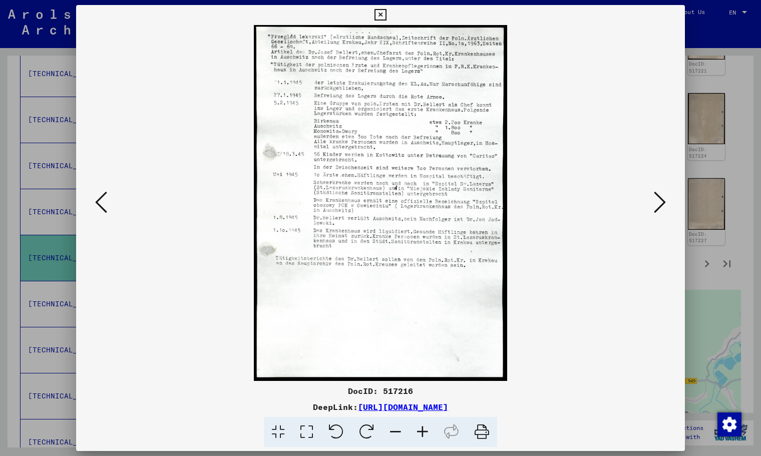
click at [102, 208] on icon at bounding box center [101, 202] width 12 height 24
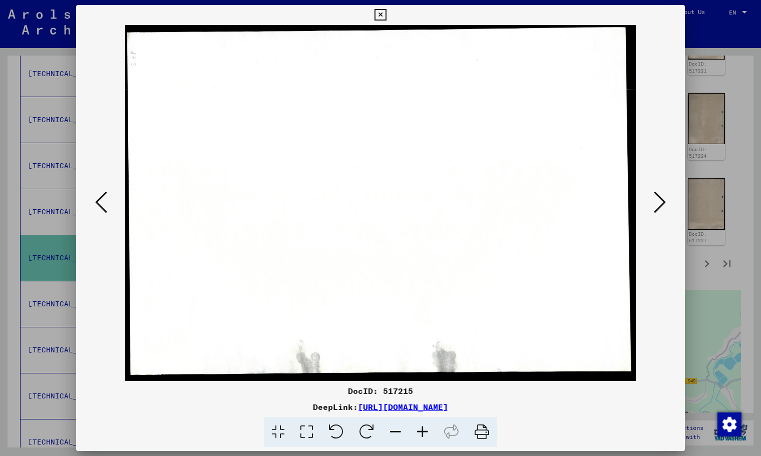
drag, startPoint x: 383, startPoint y: 15, endPoint x: 384, endPoint y: 23, distance: 8.1
click at [382, 15] on icon at bounding box center [380, 15] width 12 height 12
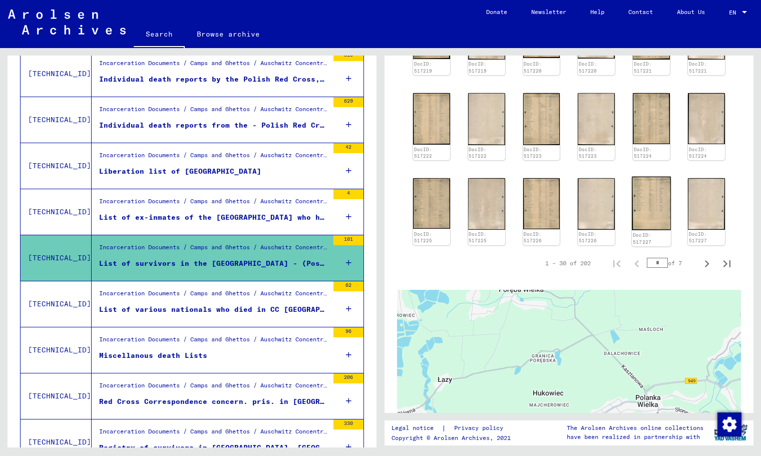
click at [644, 187] on img at bounding box center [651, 204] width 39 height 54
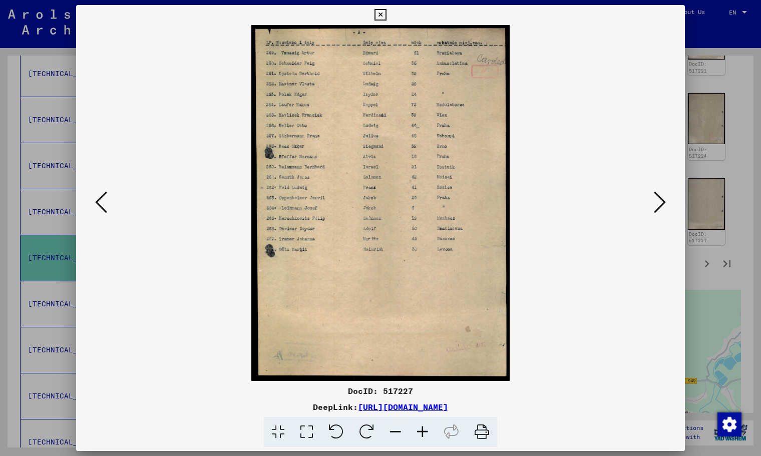
click at [382, 19] on icon at bounding box center [380, 15] width 12 height 12
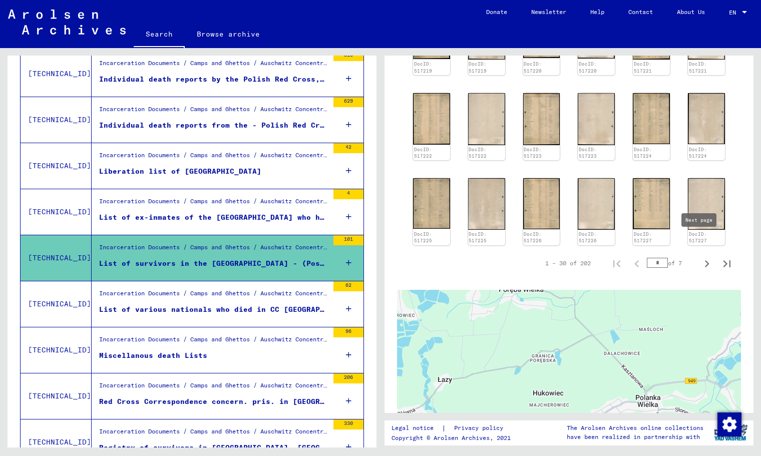
click at [703, 257] on icon "Next page" at bounding box center [707, 264] width 14 height 14
type input "*"
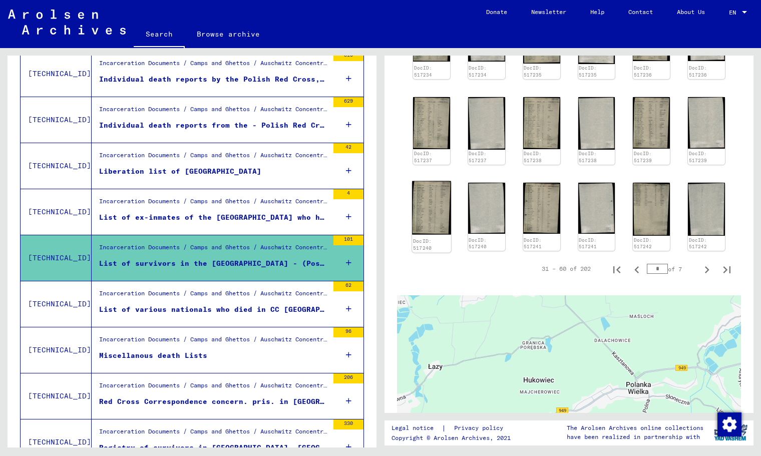
click at [438, 181] on img at bounding box center [431, 208] width 39 height 54
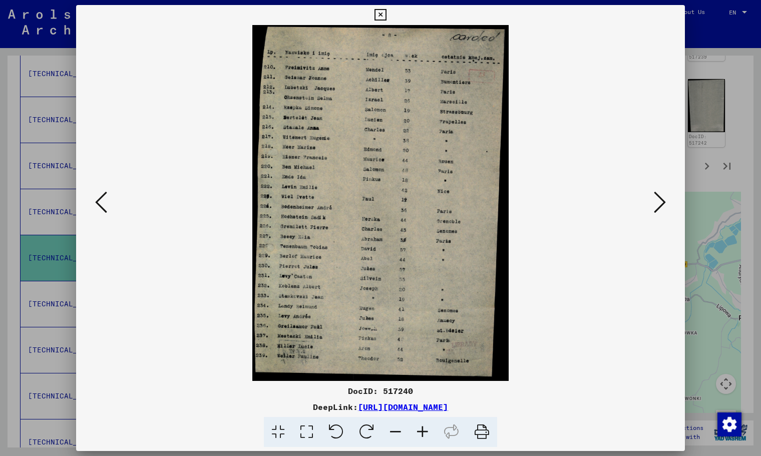
scroll to position [666, 0]
click at [650, 203] on img at bounding box center [380, 203] width 540 height 356
click at [654, 199] on icon at bounding box center [660, 202] width 12 height 24
click at [657, 199] on icon at bounding box center [660, 202] width 12 height 24
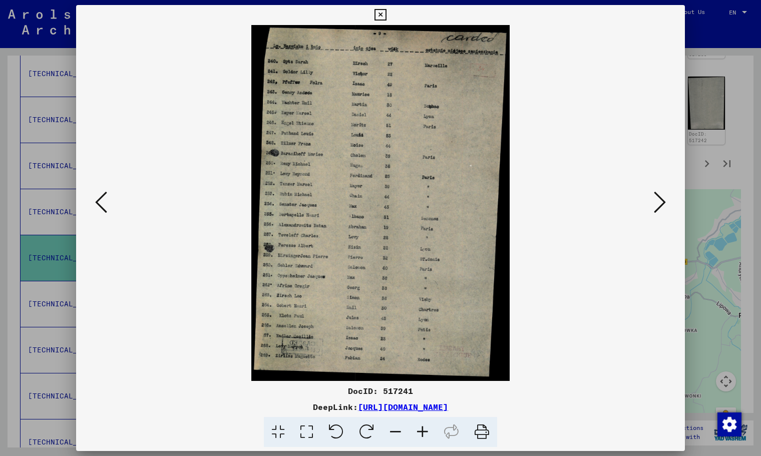
click at [657, 199] on icon at bounding box center [660, 202] width 12 height 24
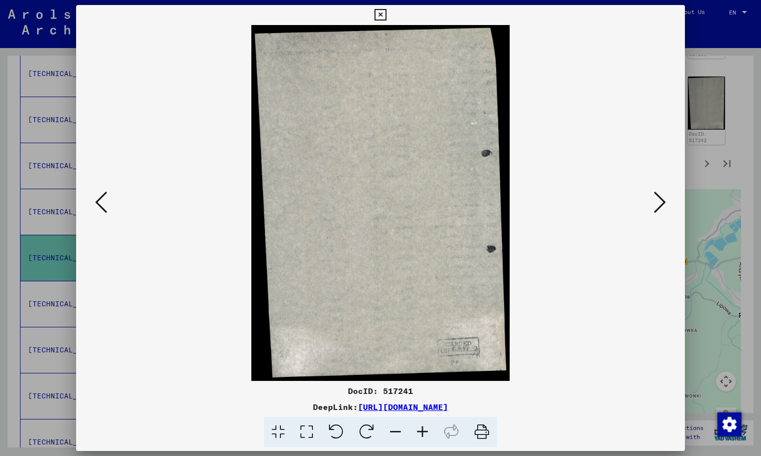
click at [657, 199] on icon at bounding box center [660, 202] width 12 height 24
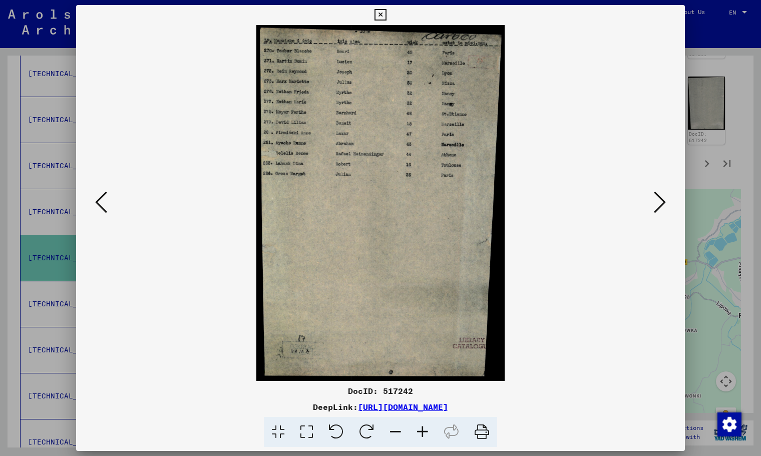
click at [657, 199] on icon at bounding box center [660, 202] width 12 height 24
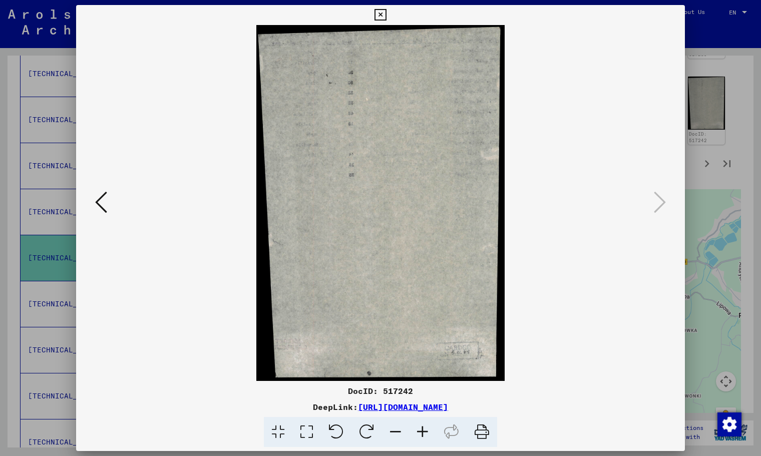
click at [383, 20] on icon at bounding box center [380, 15] width 12 height 12
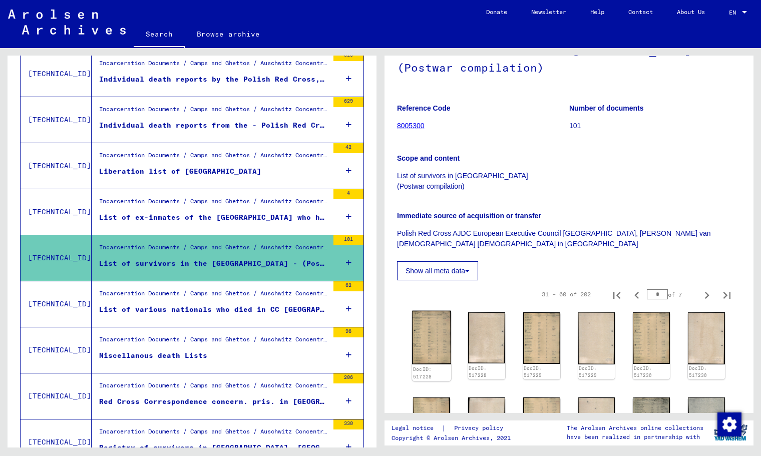
scroll to position [90, 0]
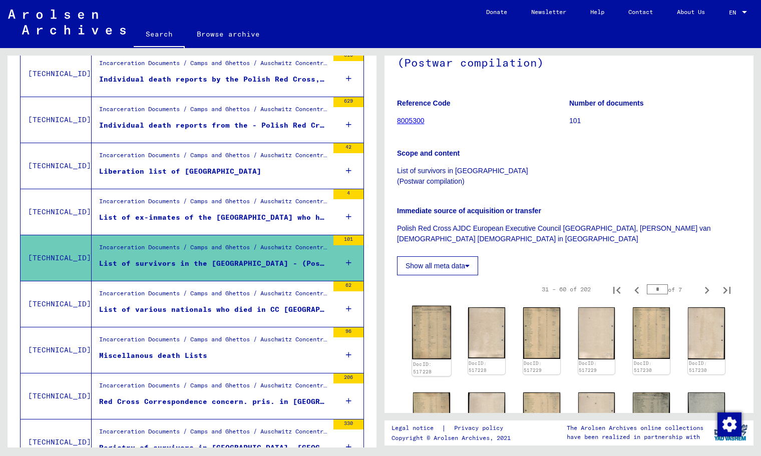
click at [434, 330] on img at bounding box center [431, 333] width 39 height 54
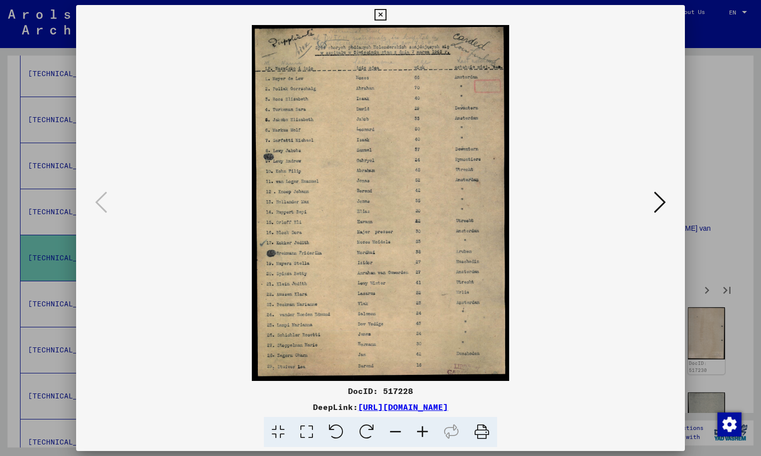
click at [668, 198] on button at bounding box center [660, 203] width 18 height 29
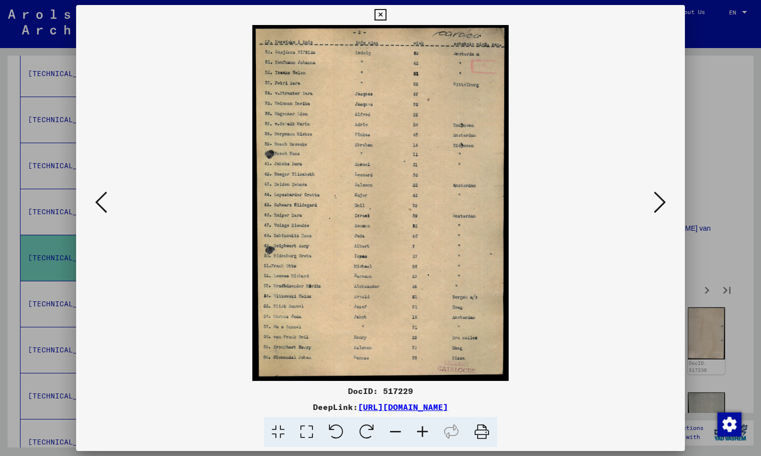
click at [668, 198] on button at bounding box center [660, 203] width 18 height 29
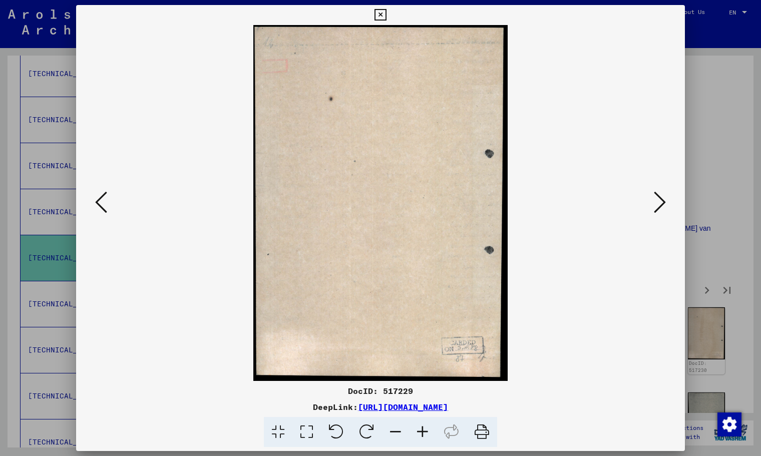
click at [668, 198] on button at bounding box center [660, 203] width 18 height 29
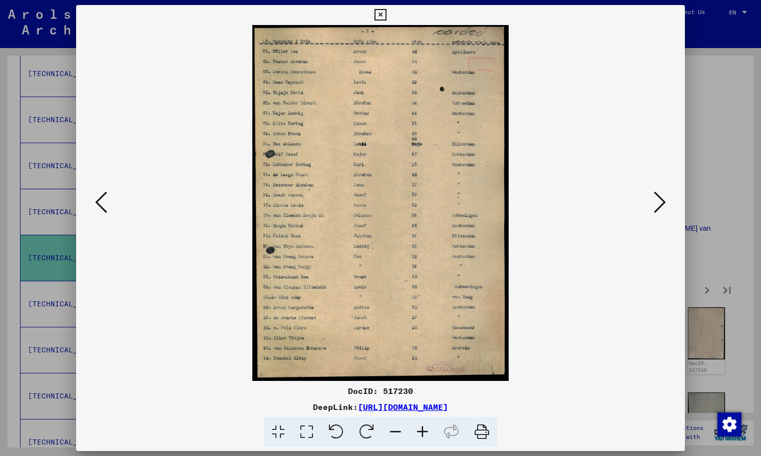
click at [668, 198] on button at bounding box center [660, 203] width 18 height 29
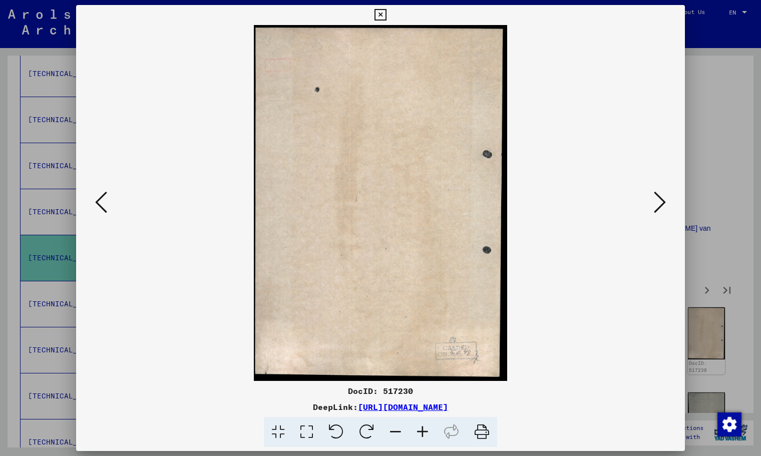
click at [668, 198] on button at bounding box center [660, 203] width 18 height 29
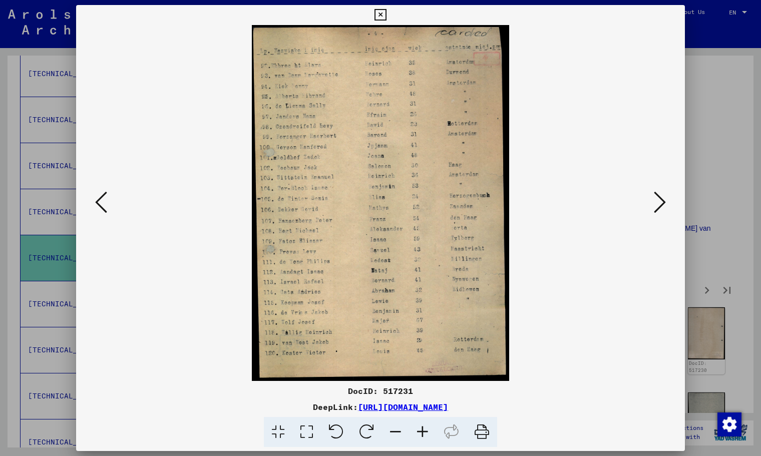
click at [102, 204] on icon at bounding box center [101, 202] width 12 height 24
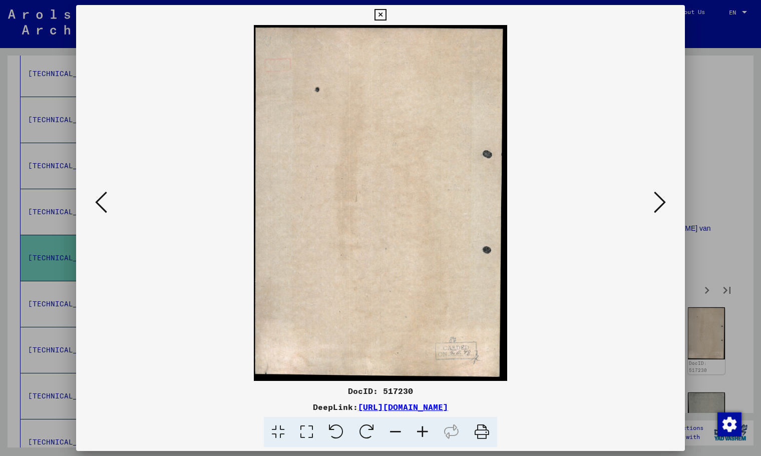
click at [102, 204] on icon at bounding box center [101, 202] width 12 height 24
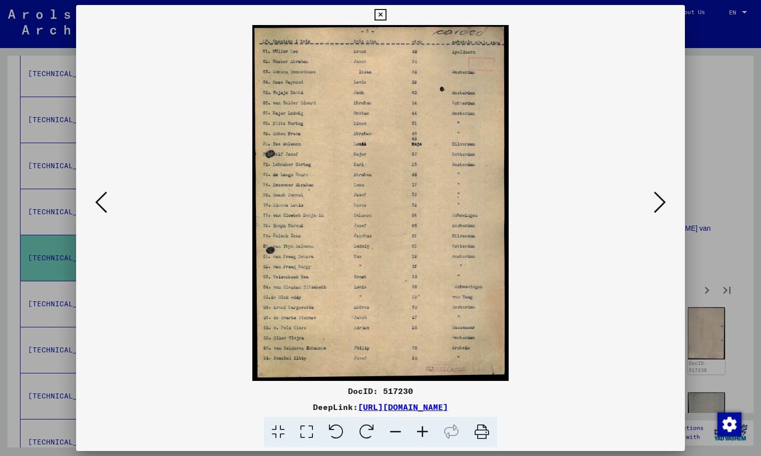
click at [668, 206] on button at bounding box center [660, 203] width 18 height 29
click at [668, 207] on button at bounding box center [660, 203] width 18 height 29
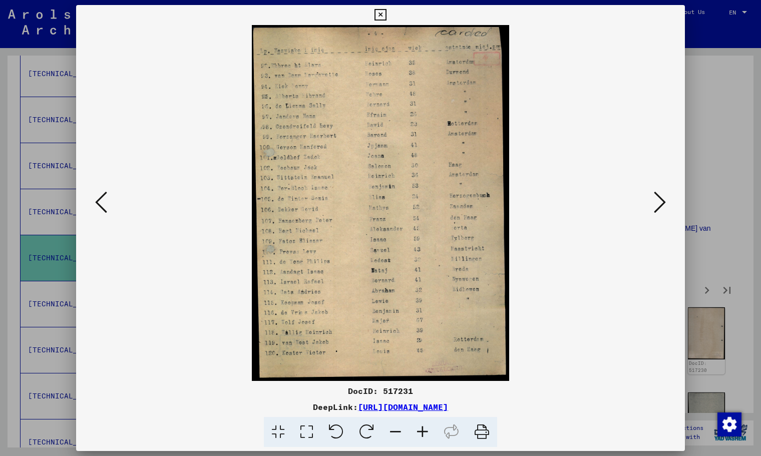
click at [668, 207] on button at bounding box center [660, 203] width 18 height 29
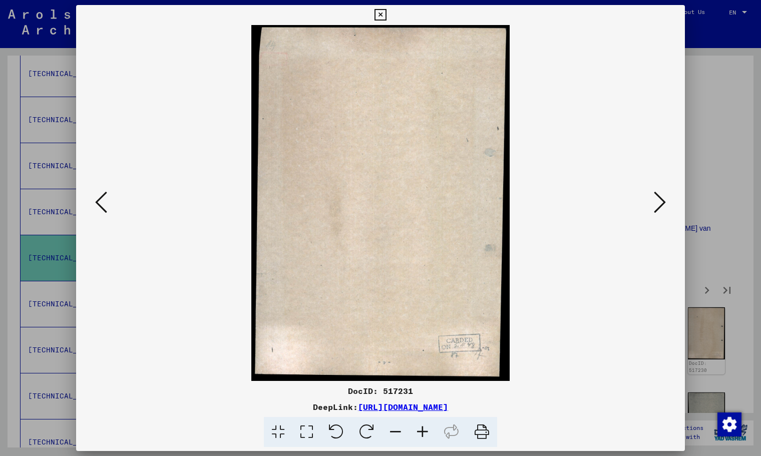
click at [668, 207] on button at bounding box center [660, 203] width 18 height 29
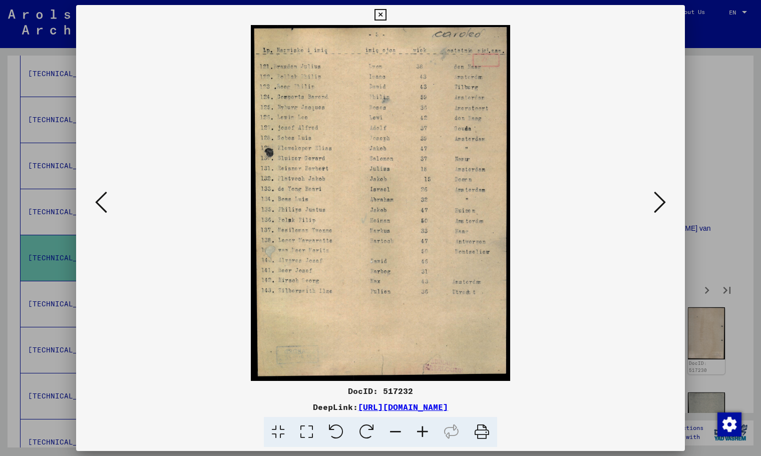
click at [668, 207] on button at bounding box center [660, 203] width 18 height 29
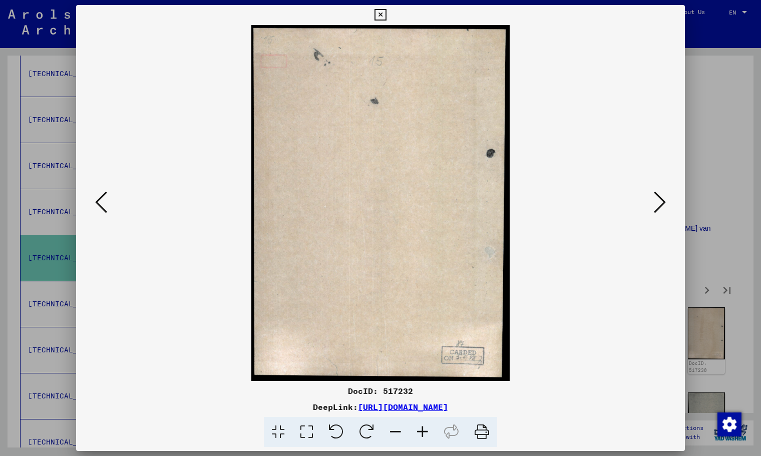
click at [668, 207] on button at bounding box center [660, 203] width 18 height 29
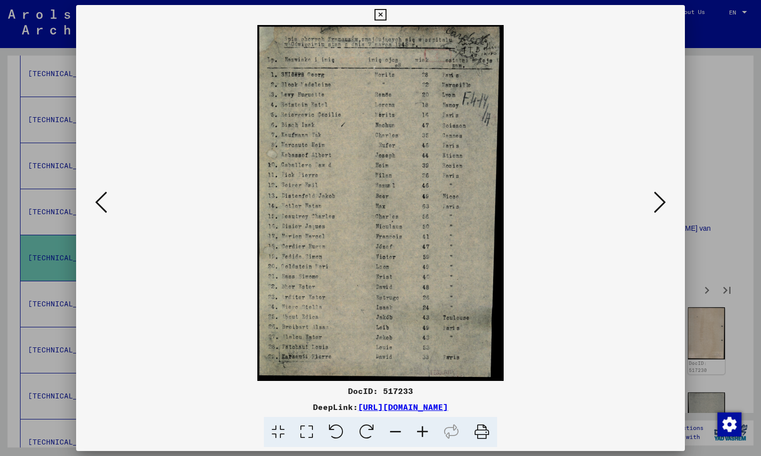
click at [668, 207] on button at bounding box center [660, 203] width 18 height 29
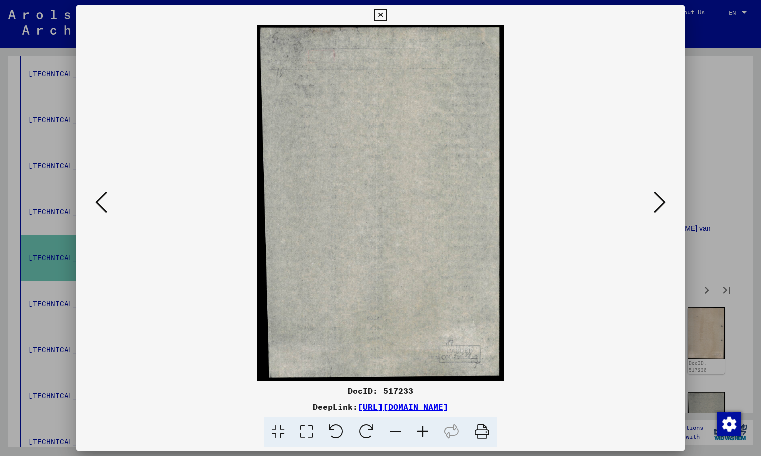
click at [668, 207] on button at bounding box center [660, 203] width 18 height 29
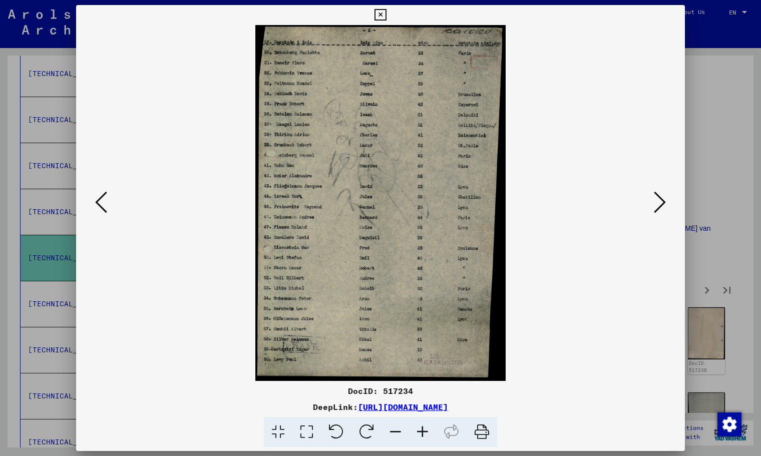
click at [668, 207] on button at bounding box center [660, 203] width 18 height 29
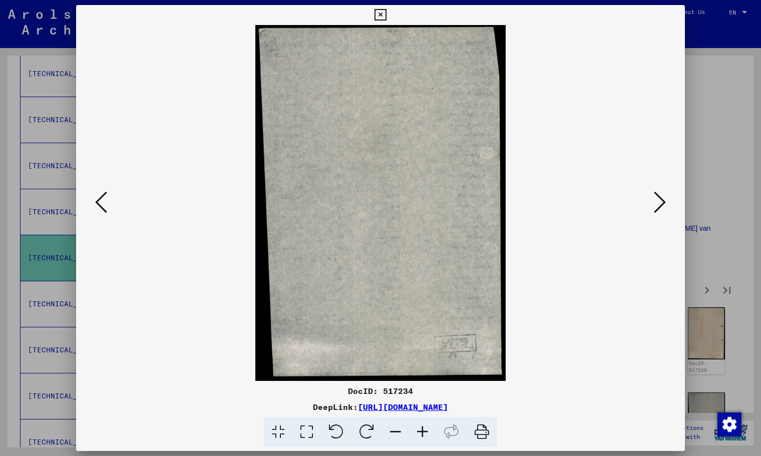
click at [668, 207] on button at bounding box center [660, 203] width 18 height 29
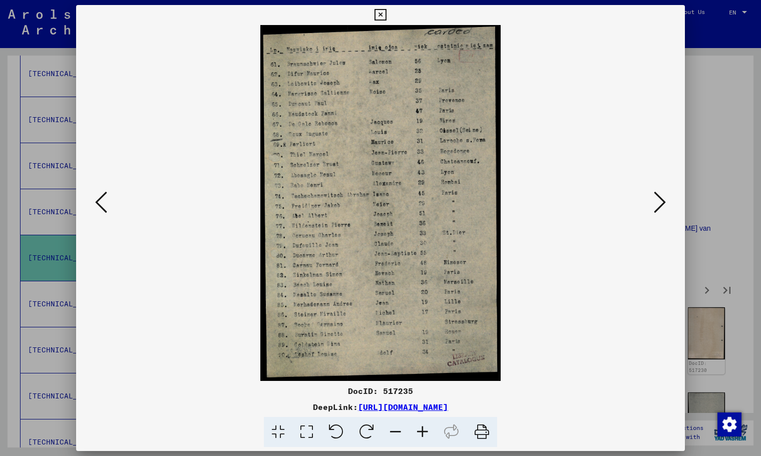
click at [668, 207] on button at bounding box center [660, 203] width 18 height 29
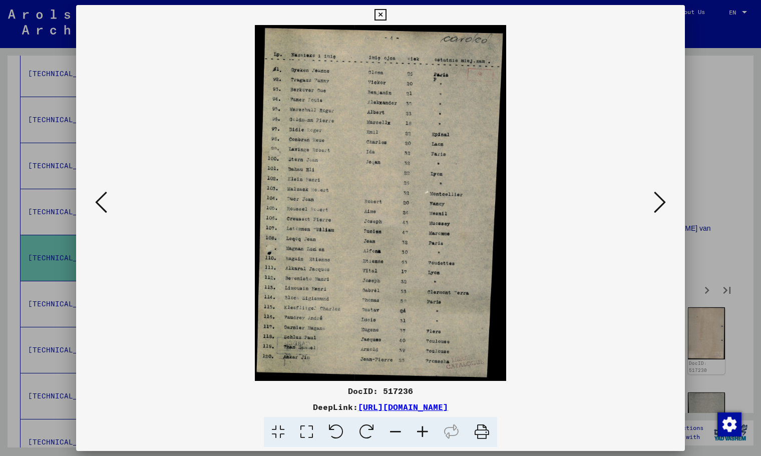
click at [668, 207] on button at bounding box center [660, 203] width 18 height 29
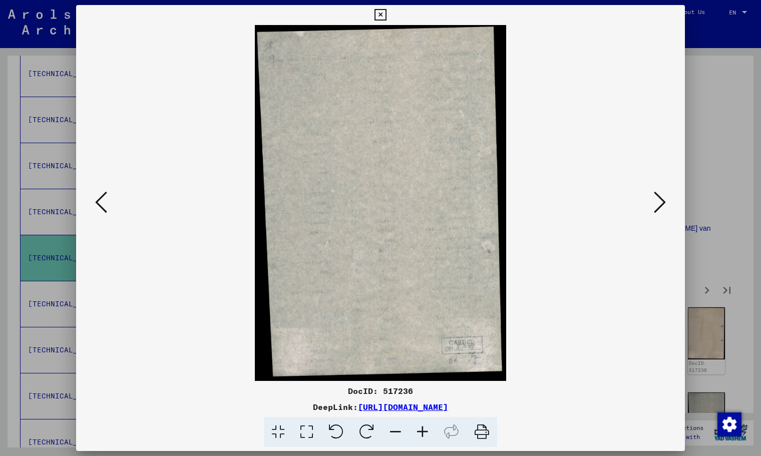
click at [668, 207] on button at bounding box center [660, 203] width 18 height 29
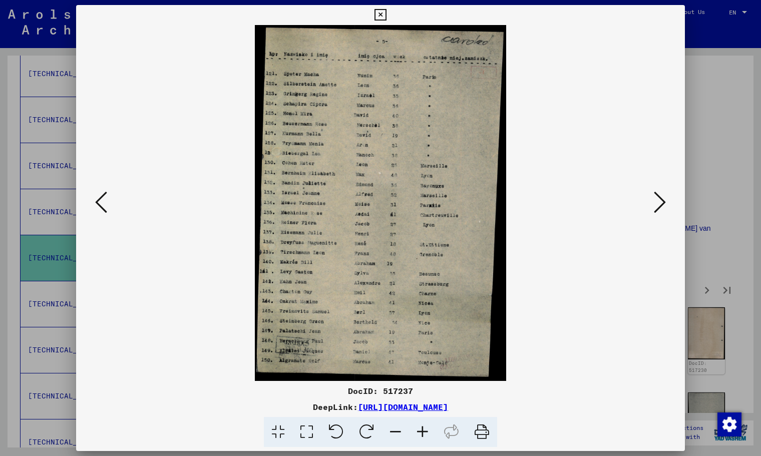
click at [668, 207] on button at bounding box center [660, 203] width 18 height 29
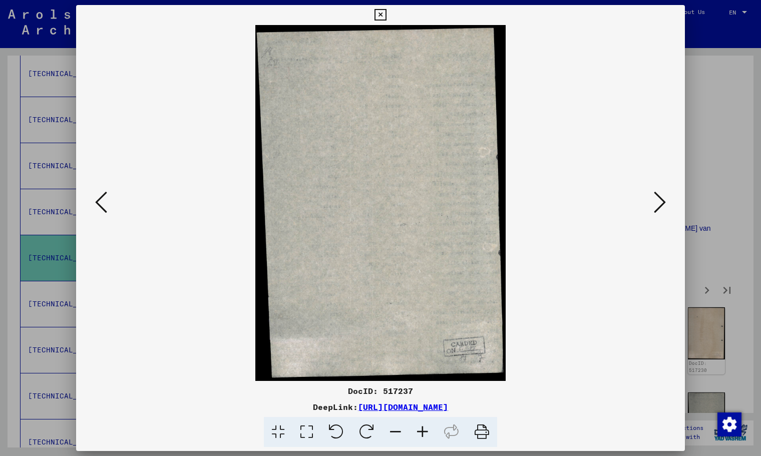
click at [668, 207] on button at bounding box center [660, 203] width 18 height 29
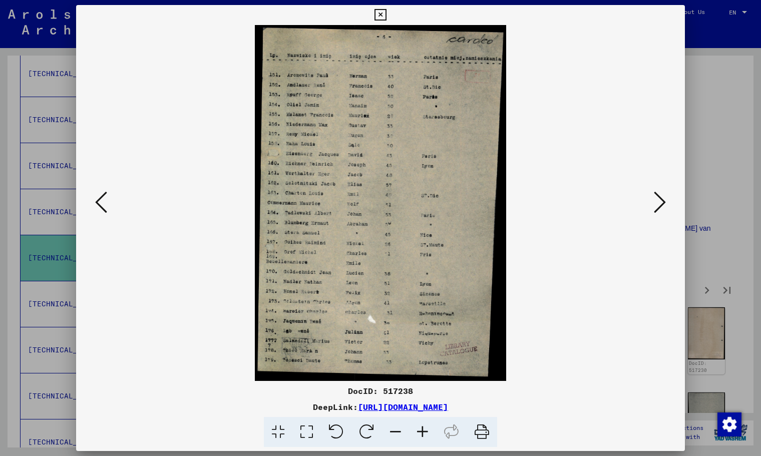
click at [668, 207] on button at bounding box center [660, 203] width 18 height 29
click at [668, 206] on button at bounding box center [660, 203] width 18 height 29
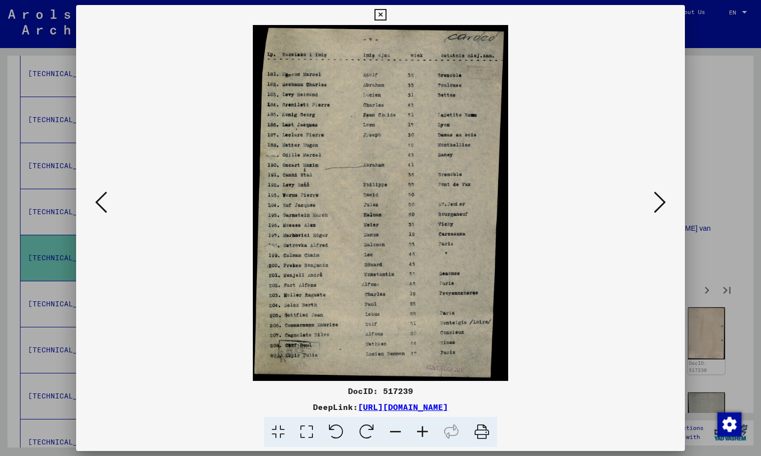
click at [665, 209] on icon at bounding box center [660, 202] width 12 height 24
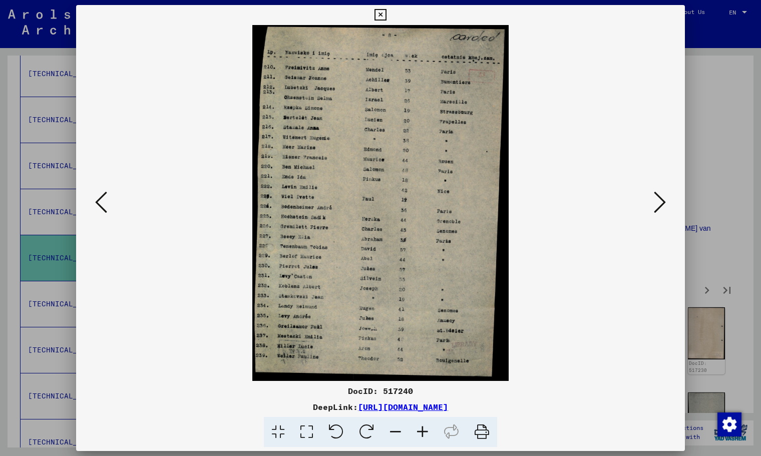
click at [665, 209] on icon at bounding box center [660, 202] width 12 height 24
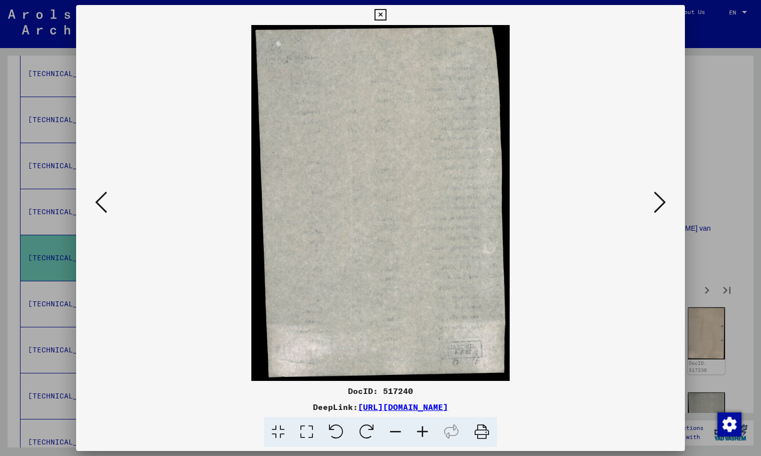
click at [665, 209] on icon at bounding box center [660, 202] width 12 height 24
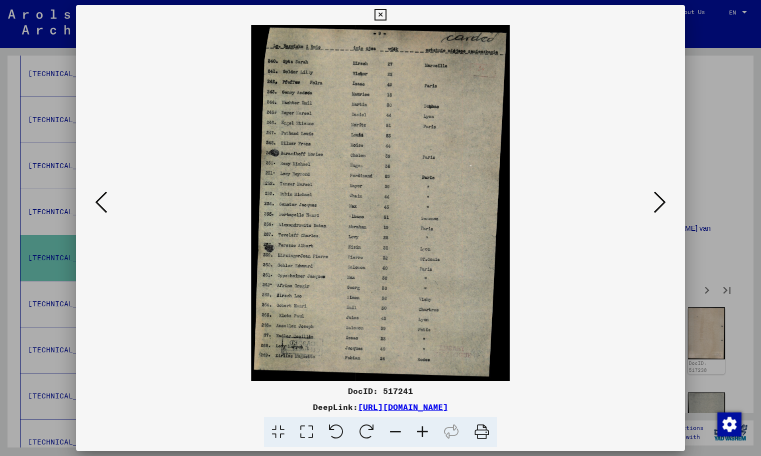
click at [665, 209] on icon at bounding box center [660, 202] width 12 height 24
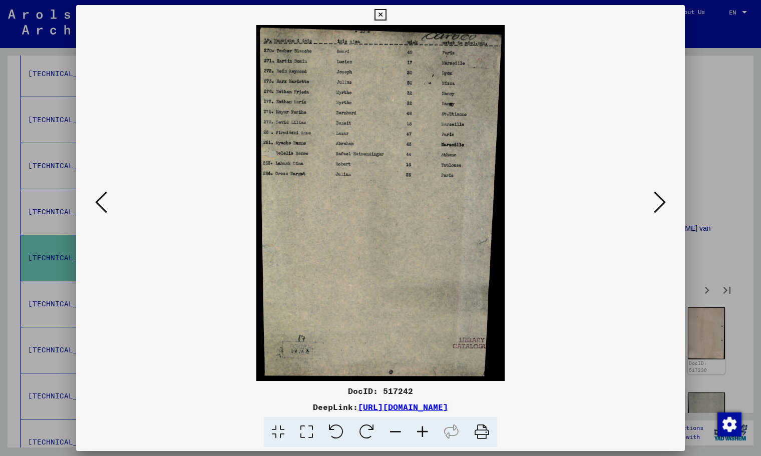
click at [665, 209] on icon at bounding box center [660, 202] width 12 height 24
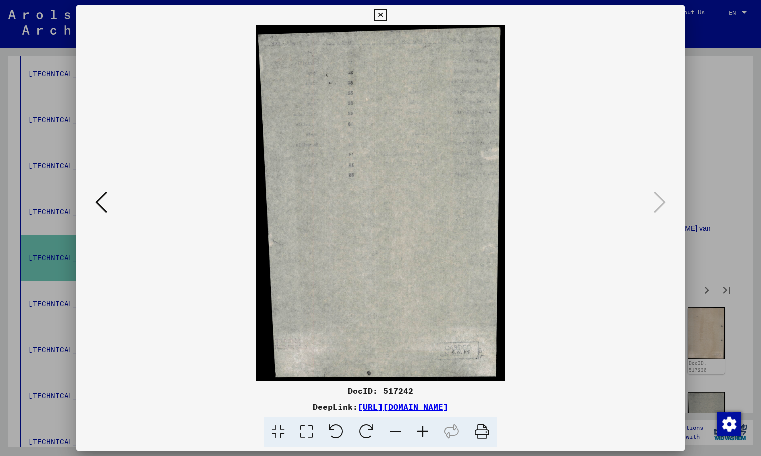
click at [384, 17] on icon at bounding box center [380, 15] width 12 height 12
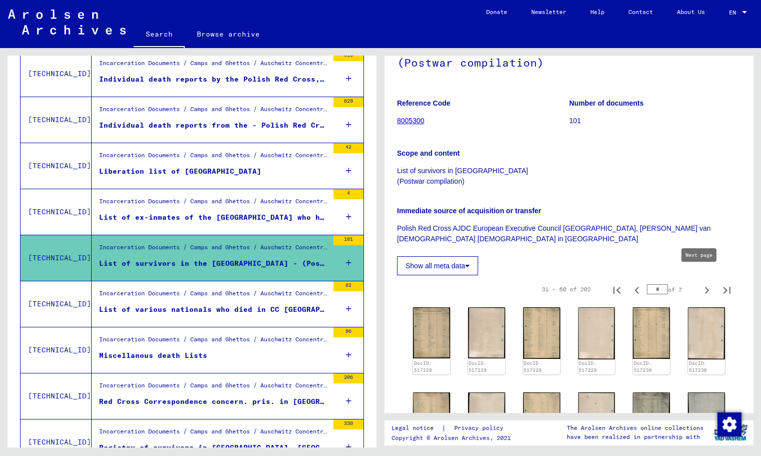
click at [702, 283] on icon "Next page" at bounding box center [707, 290] width 14 height 14
type input "*"
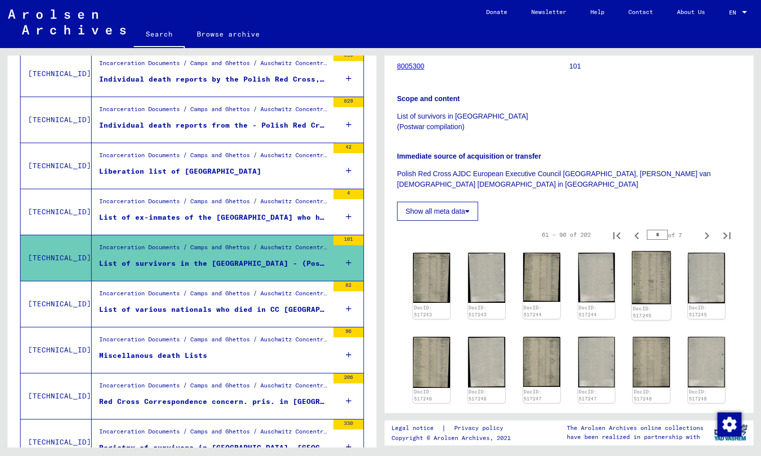
scroll to position [147, 0]
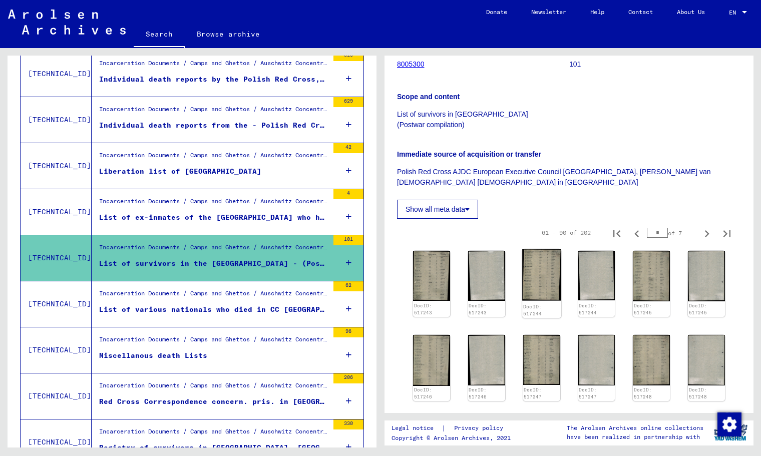
click at [538, 268] on img at bounding box center [541, 275] width 39 height 52
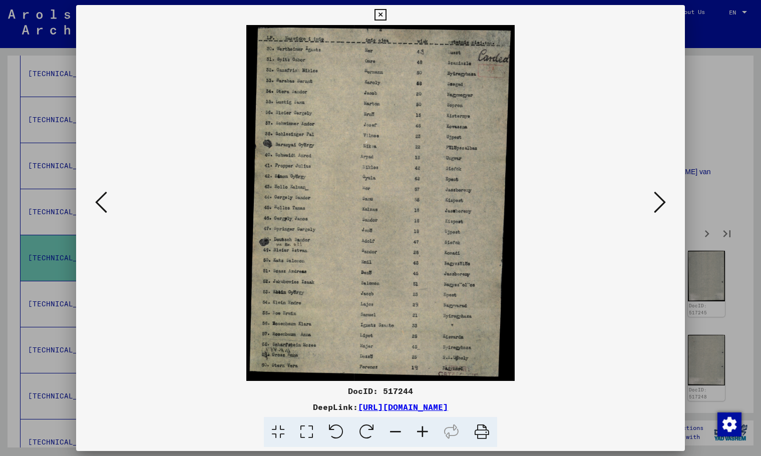
click at [654, 211] on icon at bounding box center [660, 202] width 12 height 24
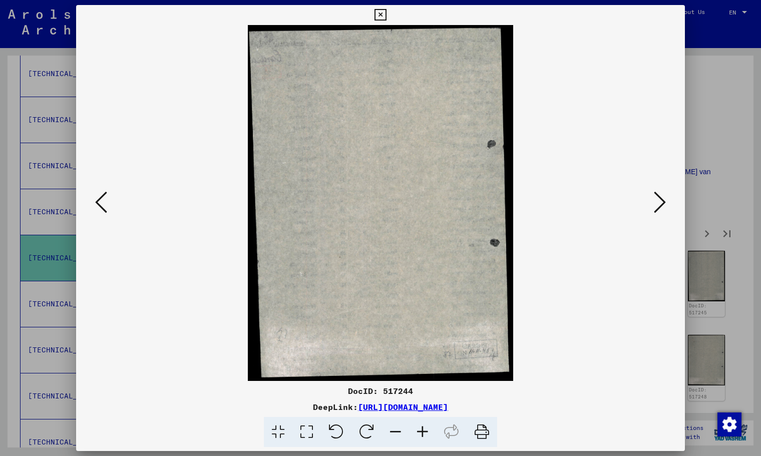
click at [654, 211] on icon at bounding box center [660, 202] width 12 height 24
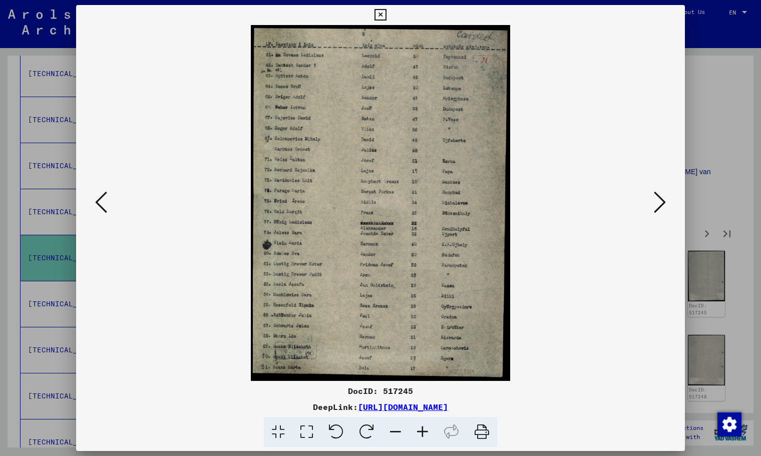
click at [654, 211] on icon at bounding box center [660, 202] width 12 height 24
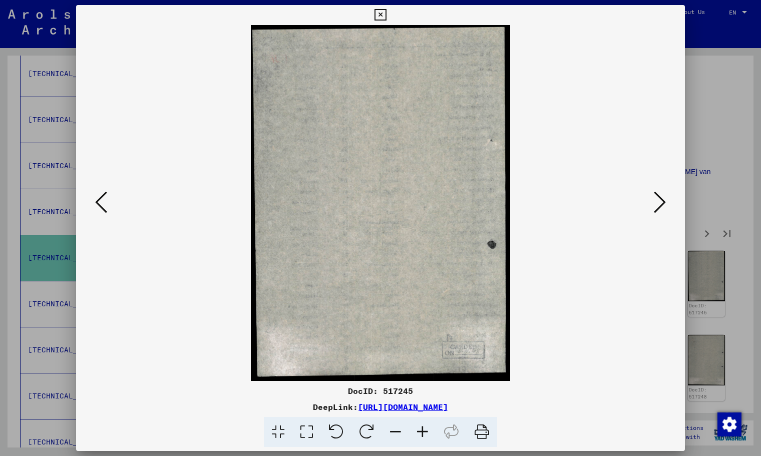
click at [654, 211] on icon at bounding box center [660, 202] width 12 height 24
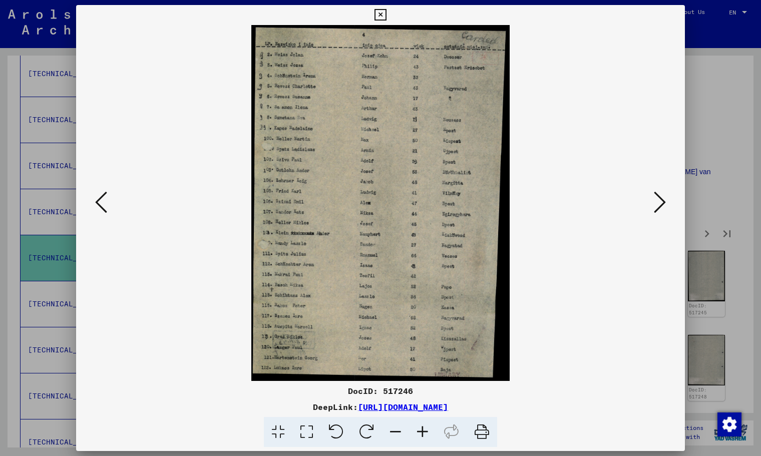
click at [654, 211] on icon at bounding box center [660, 202] width 12 height 24
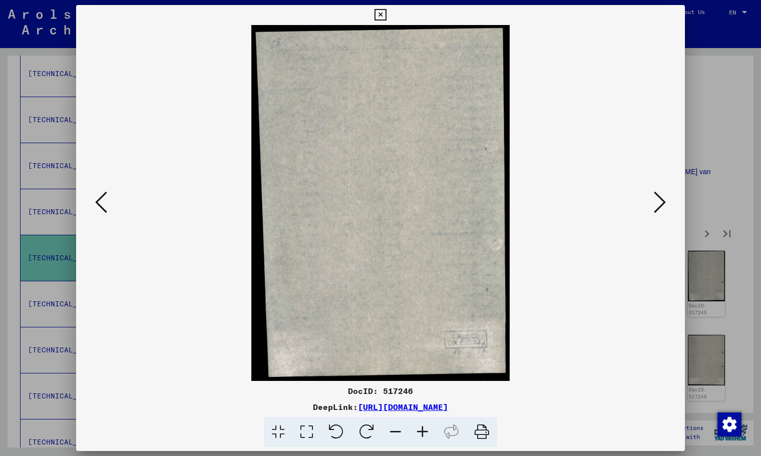
click at [654, 211] on icon at bounding box center [660, 202] width 12 height 24
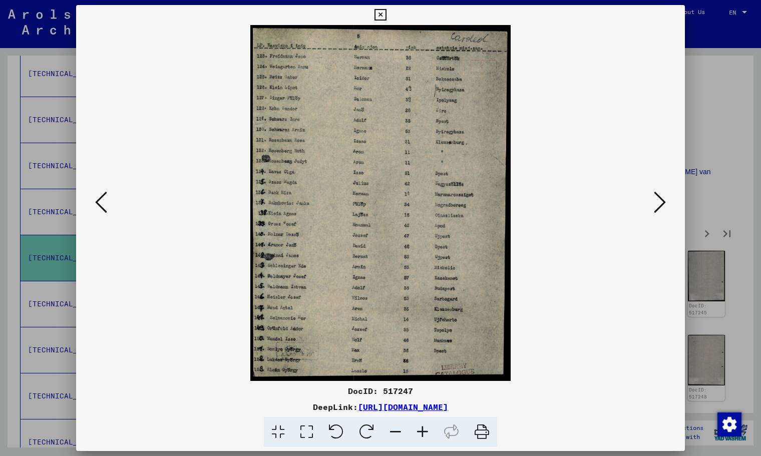
click at [655, 211] on icon at bounding box center [660, 202] width 12 height 24
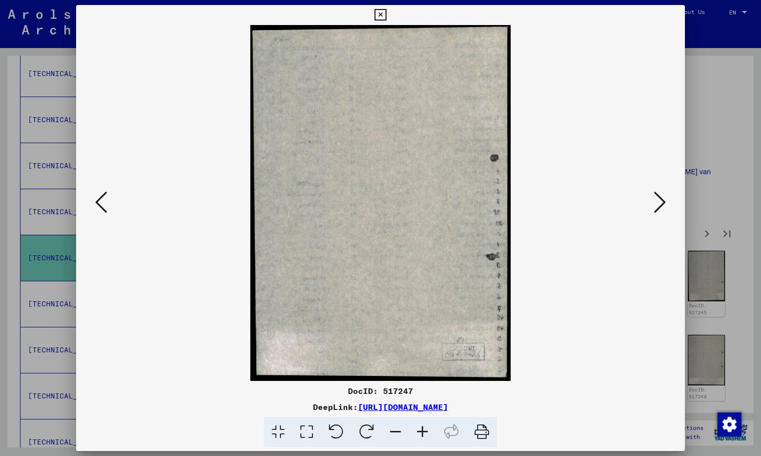
click at [655, 211] on icon at bounding box center [660, 202] width 12 height 24
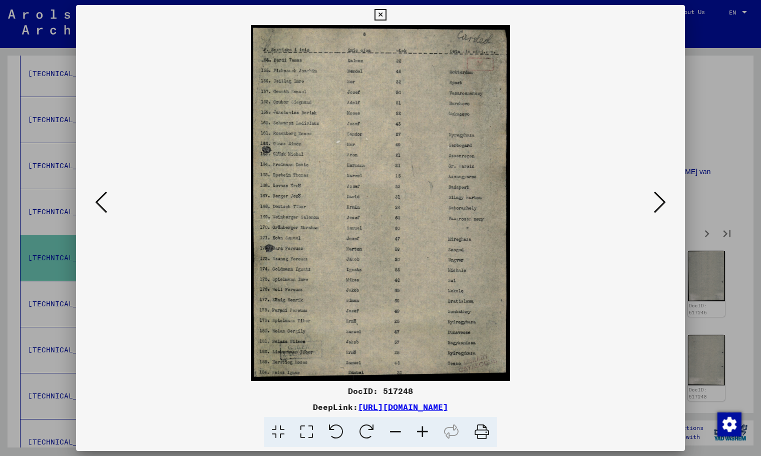
click at [655, 211] on icon at bounding box center [660, 202] width 12 height 24
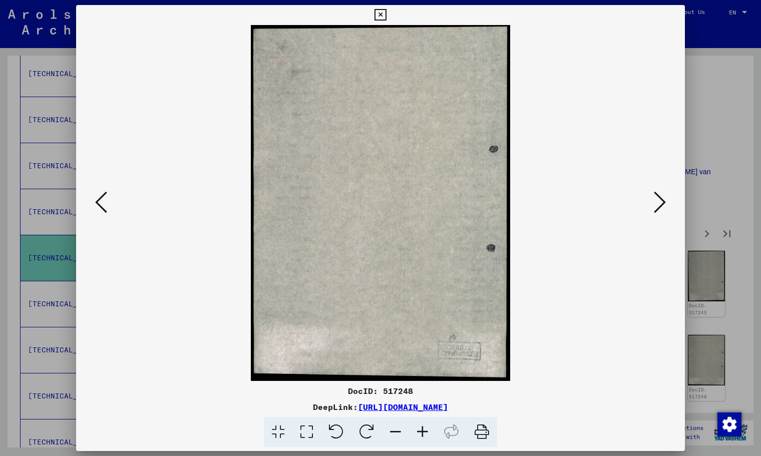
click at [655, 211] on icon at bounding box center [660, 202] width 12 height 24
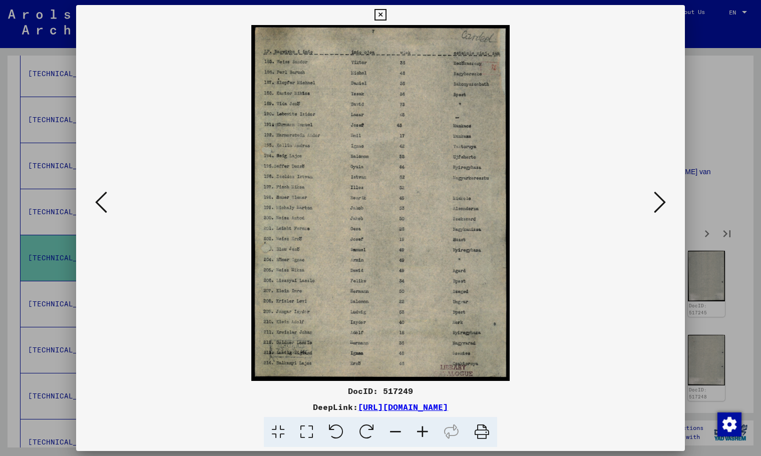
click at [655, 211] on icon at bounding box center [660, 202] width 12 height 24
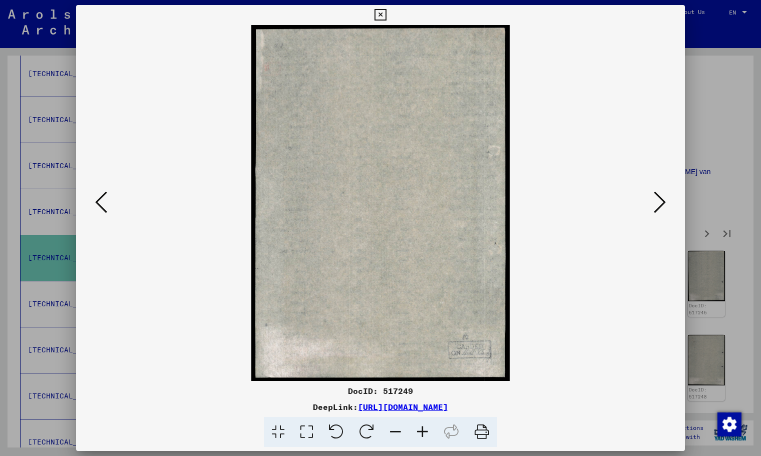
click at [655, 211] on icon at bounding box center [660, 202] width 12 height 24
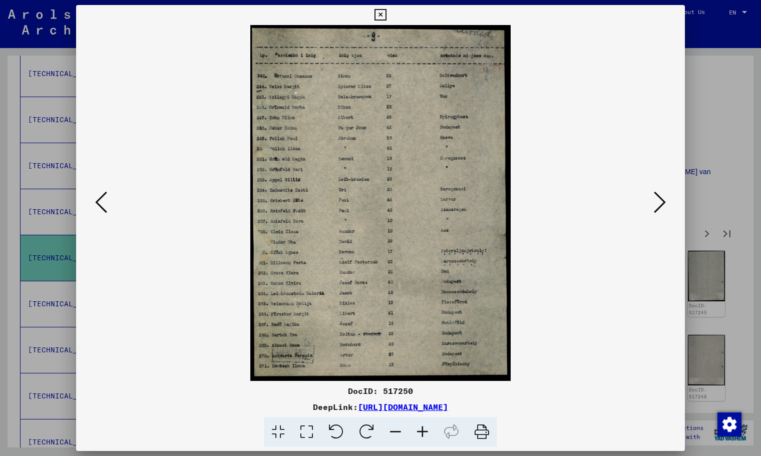
click at [655, 211] on icon at bounding box center [660, 202] width 12 height 24
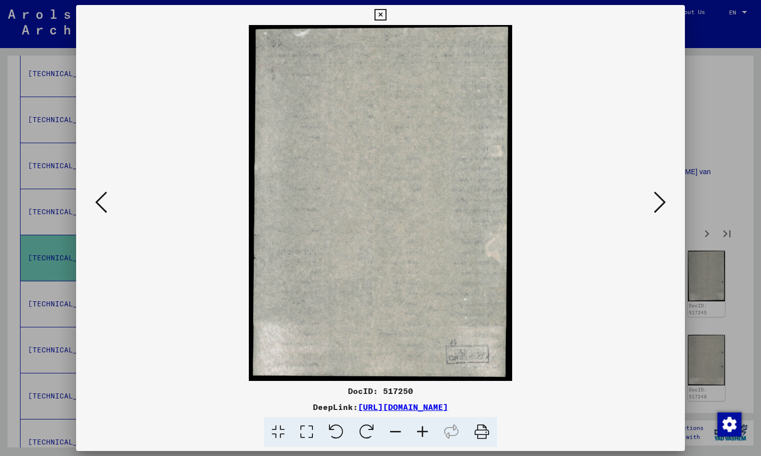
click at [655, 211] on icon at bounding box center [660, 202] width 12 height 24
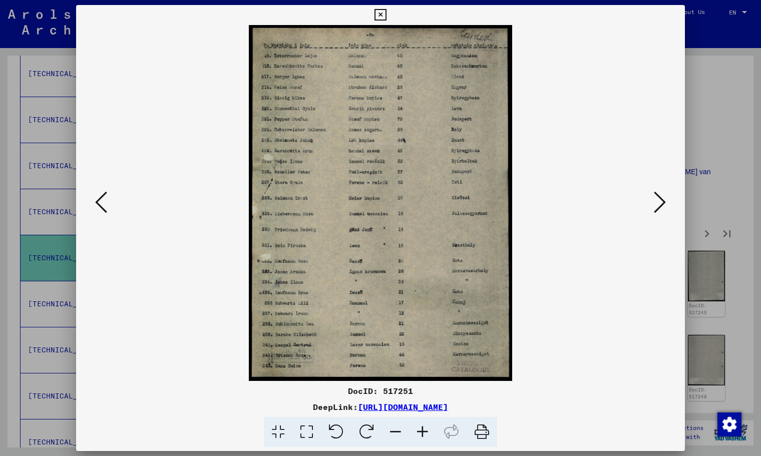
click at [655, 211] on icon at bounding box center [660, 202] width 12 height 24
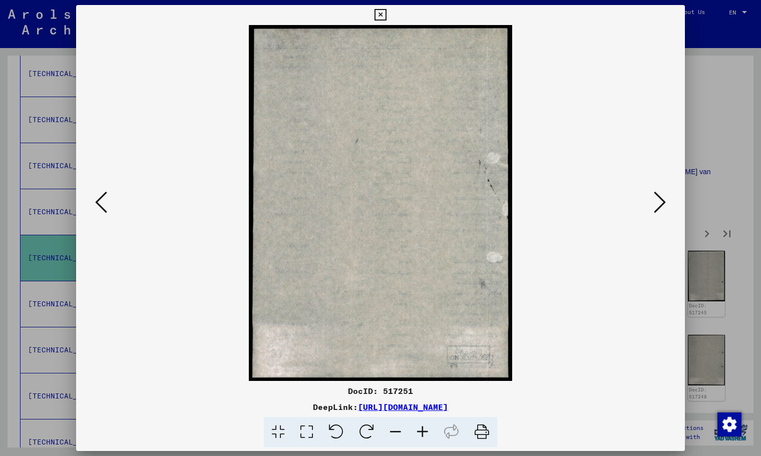
click at [655, 211] on icon at bounding box center [660, 202] width 12 height 24
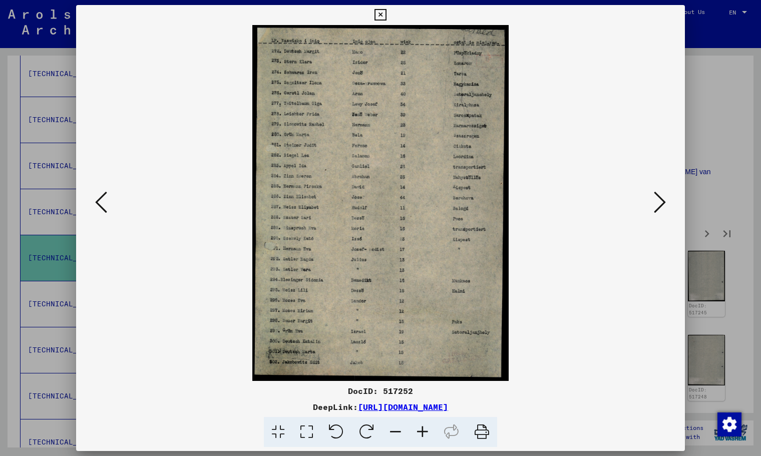
click at [655, 211] on icon at bounding box center [660, 202] width 12 height 24
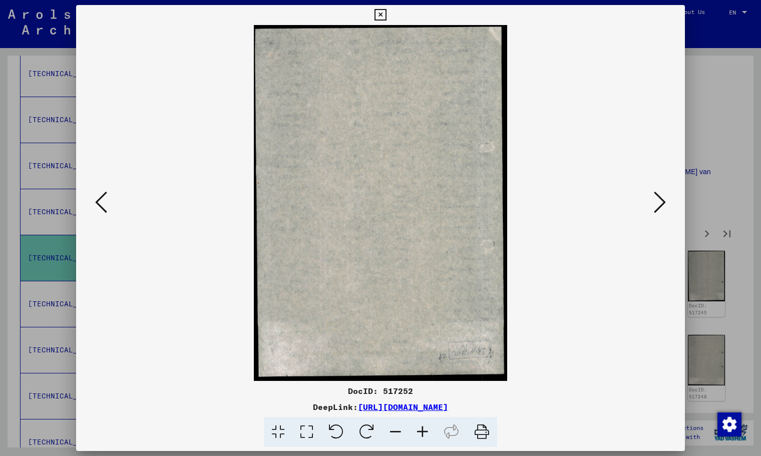
click at [655, 211] on icon at bounding box center [660, 202] width 12 height 24
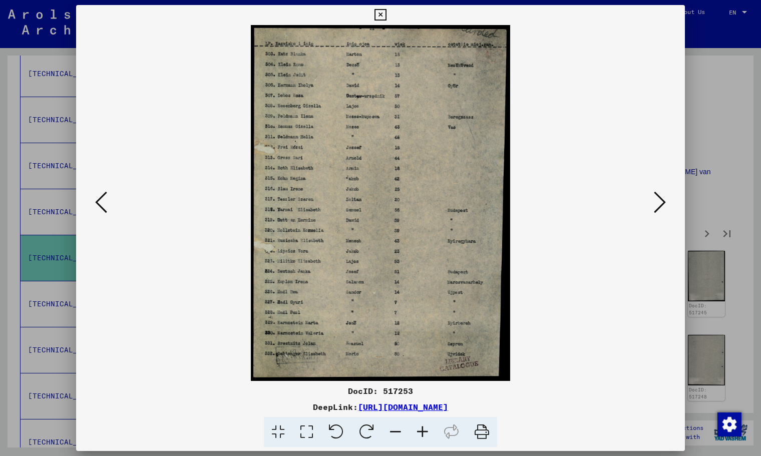
click at [655, 211] on icon at bounding box center [660, 202] width 12 height 24
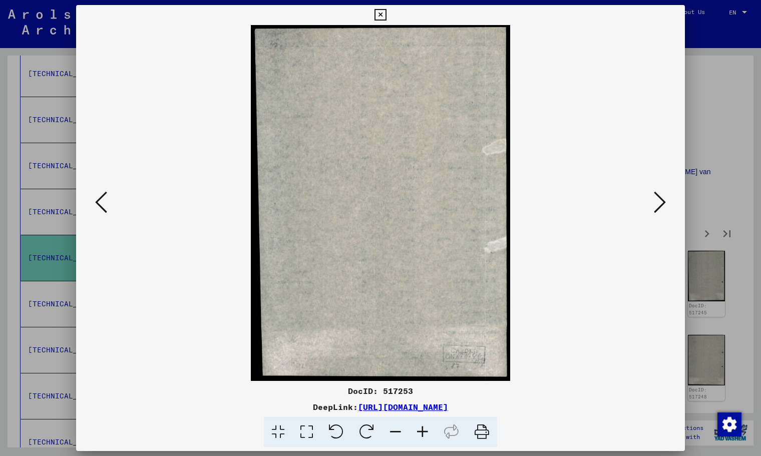
click at [655, 211] on icon at bounding box center [660, 202] width 12 height 24
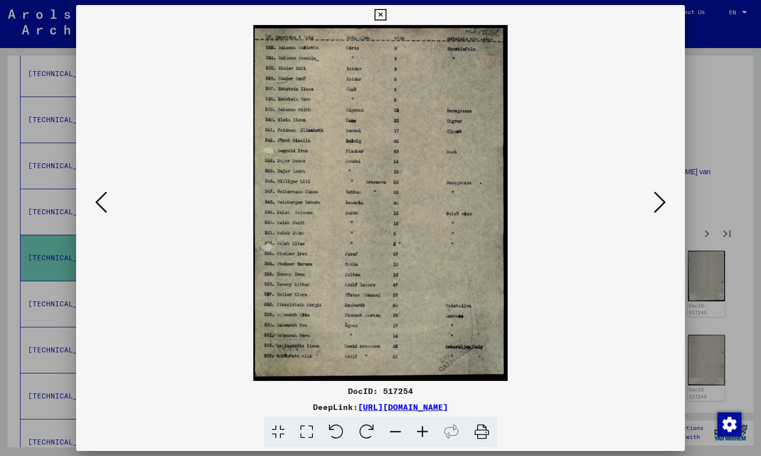
click at [90, 203] on div at bounding box center [380, 203] width 609 height 356
click at [97, 201] on icon at bounding box center [101, 202] width 12 height 24
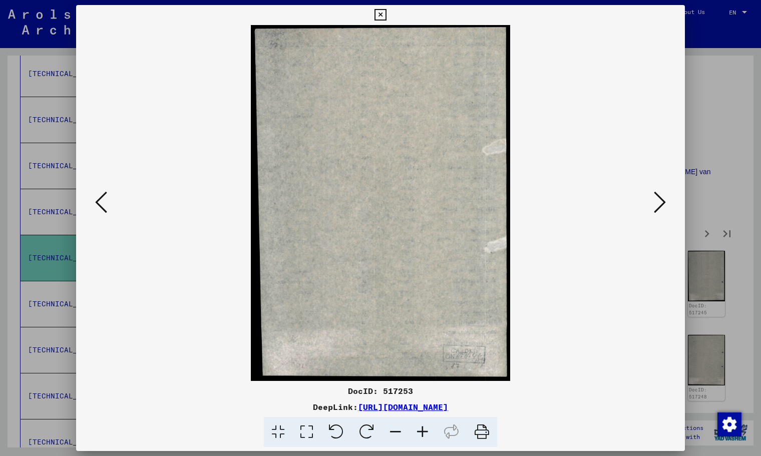
click at [97, 201] on icon at bounding box center [101, 202] width 12 height 24
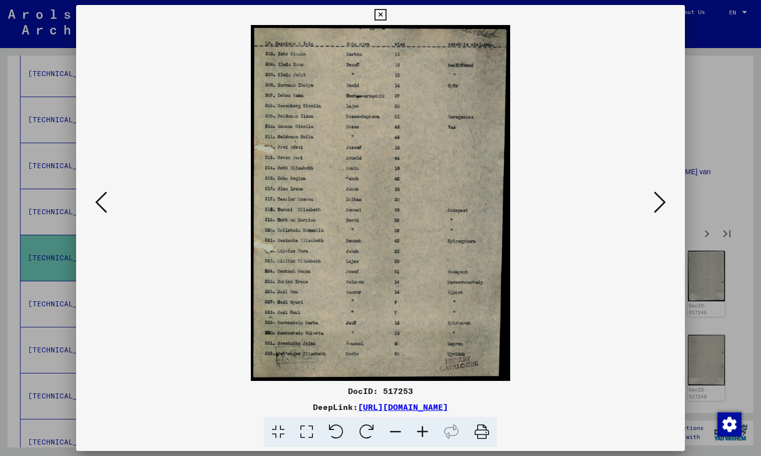
click at [387, 15] on button at bounding box center [380, 15] width 18 height 20
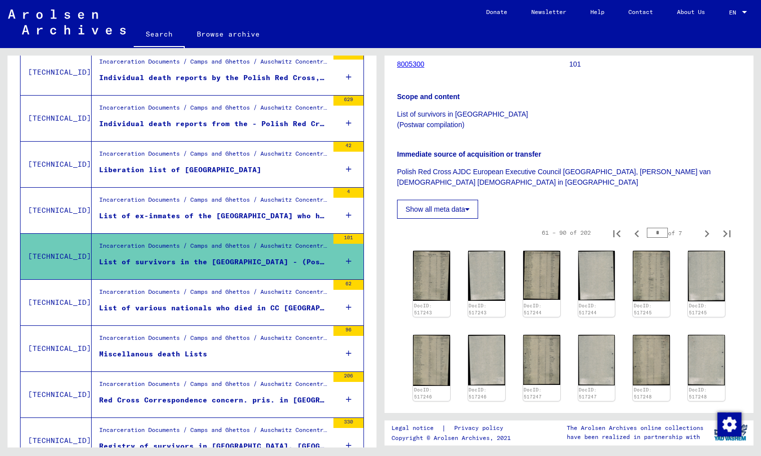
scroll to position [386, 0]
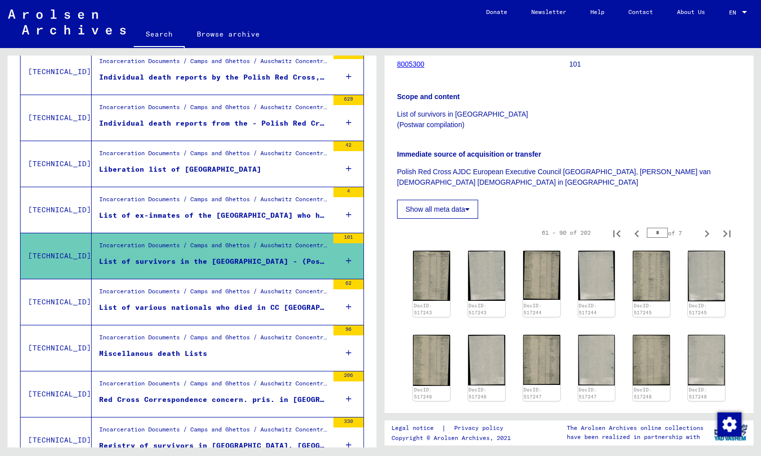
click at [160, 309] on div "List of various nationals who died in CC Auschwitz" at bounding box center [213, 307] width 229 height 11
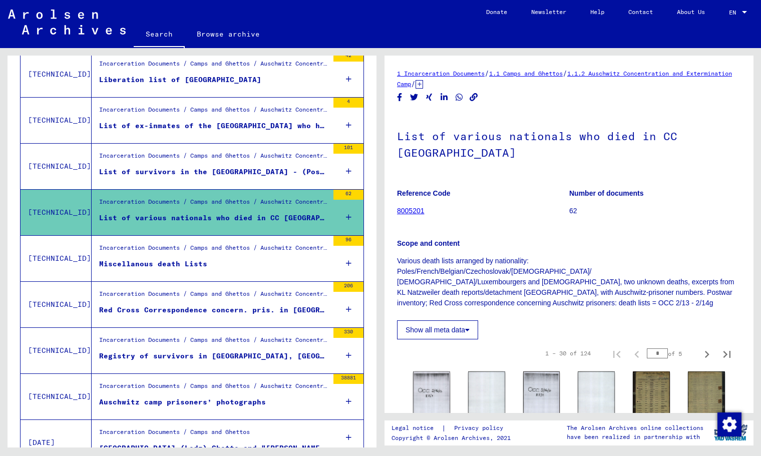
click at [220, 315] on figure "Red Cross Correspondence concern. pris. in Auschwitz" at bounding box center [213, 312] width 229 height 15
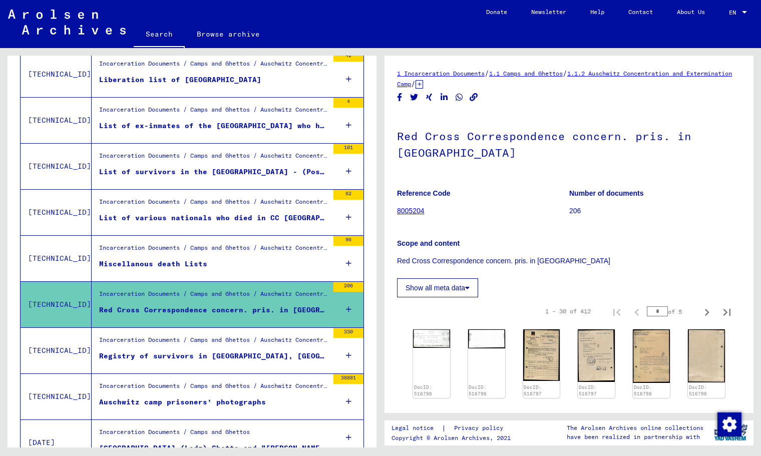
click at [450, 291] on button "Show all meta data" at bounding box center [437, 287] width 81 height 19
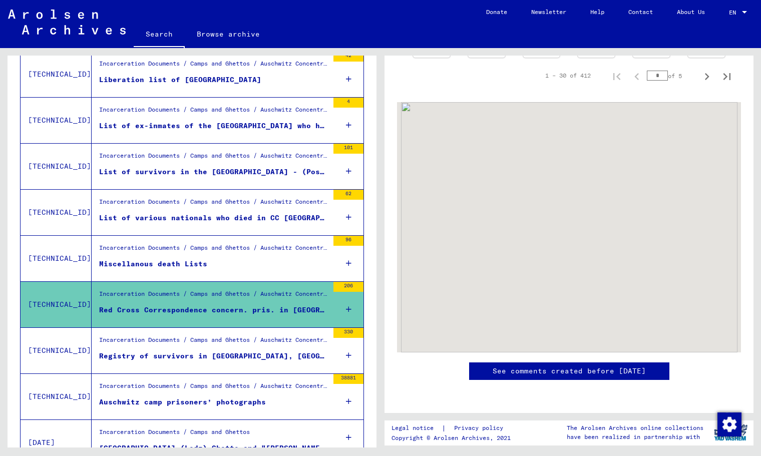
scroll to position [1019, 0]
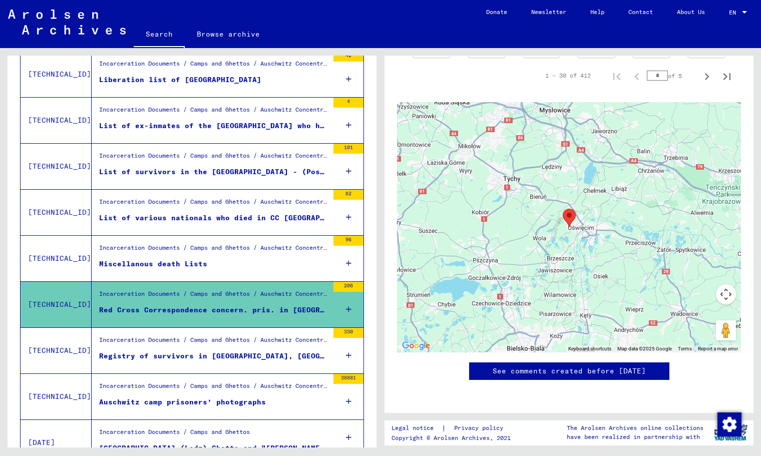
click at [252, 339] on div "Incarceration Documents / Camps and Ghettos / Auschwitz Concentration and Exter…" at bounding box center [213, 342] width 229 height 14
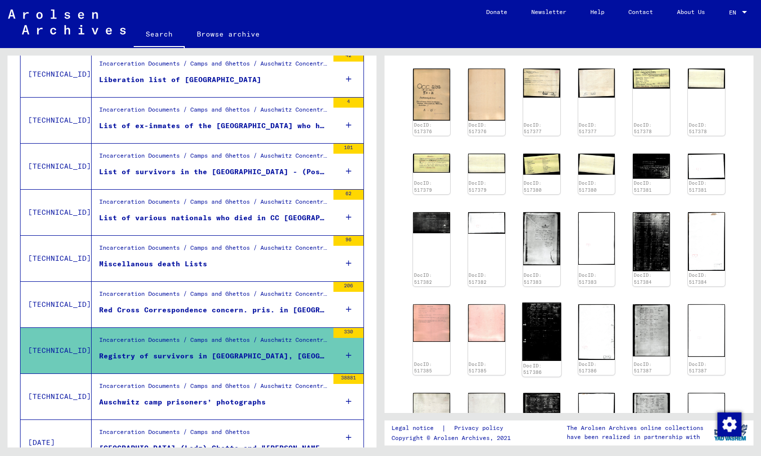
scroll to position [311, 0]
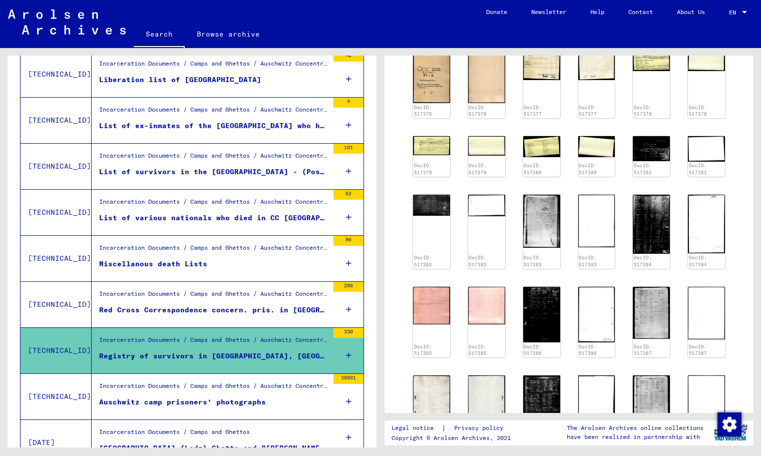
click at [276, 399] on figure "Auschwitz camp prisoners’ photographs" at bounding box center [213, 404] width 229 height 15
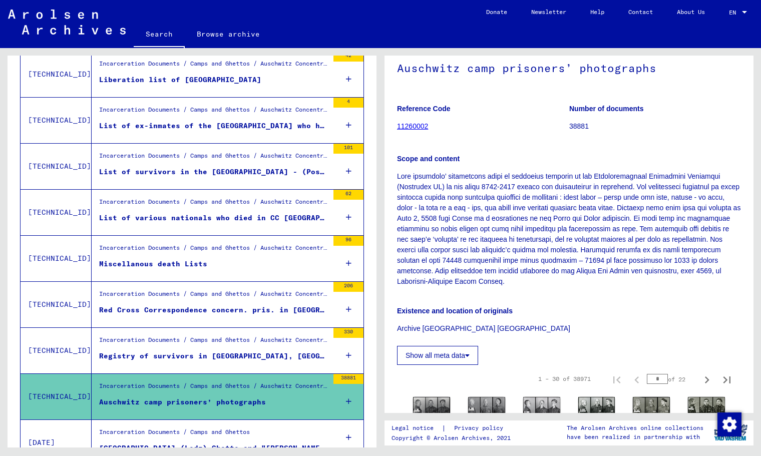
scroll to position [96, 0]
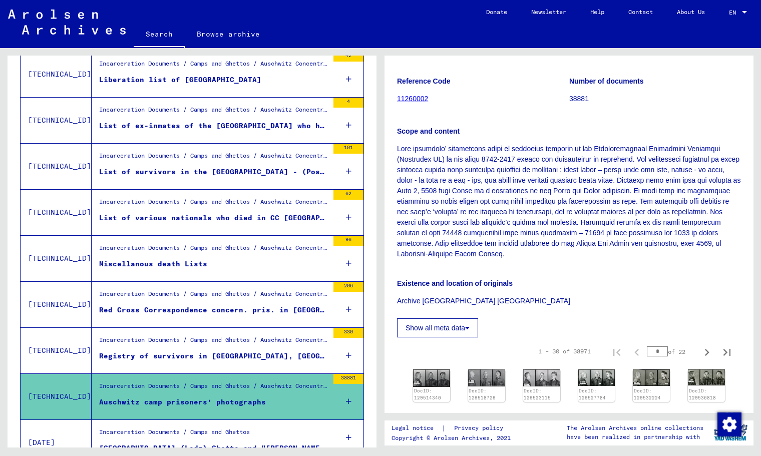
click at [432, 330] on button "Show all meta data" at bounding box center [437, 327] width 81 height 19
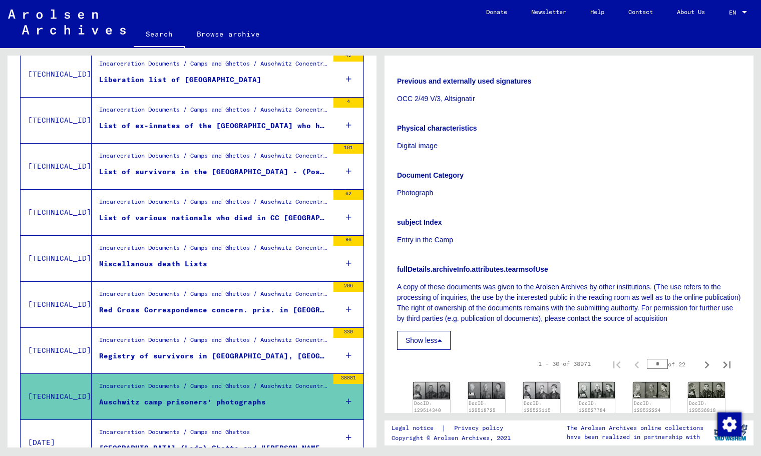
scroll to position [629, 0]
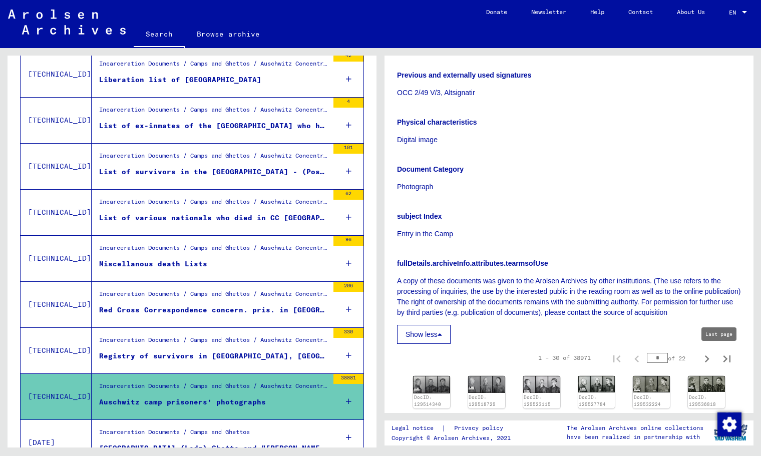
click at [720, 360] on icon "Last page" at bounding box center [727, 359] width 14 height 14
type input "****"
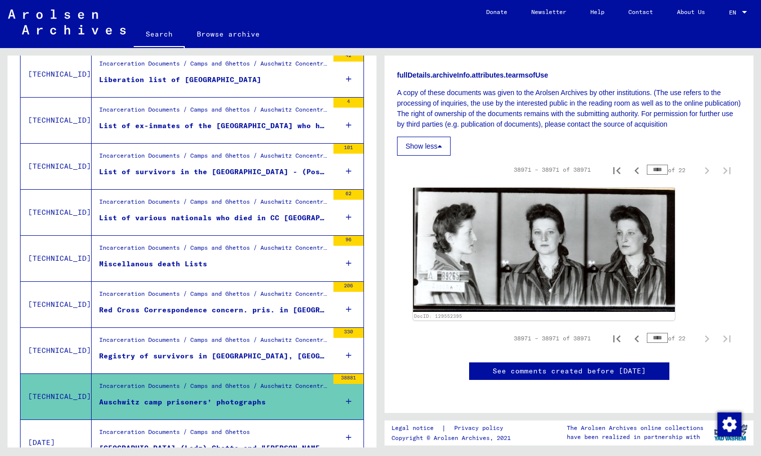
scroll to position [923, 0]
click at [630, 332] on icon "Previous page" at bounding box center [637, 339] width 14 height 14
type input "****"
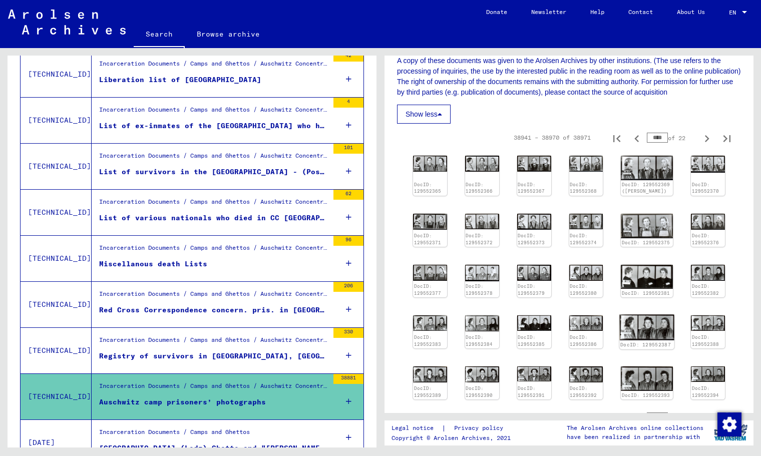
scroll to position [848, 0]
click at [422, 171] on img at bounding box center [430, 163] width 36 height 17
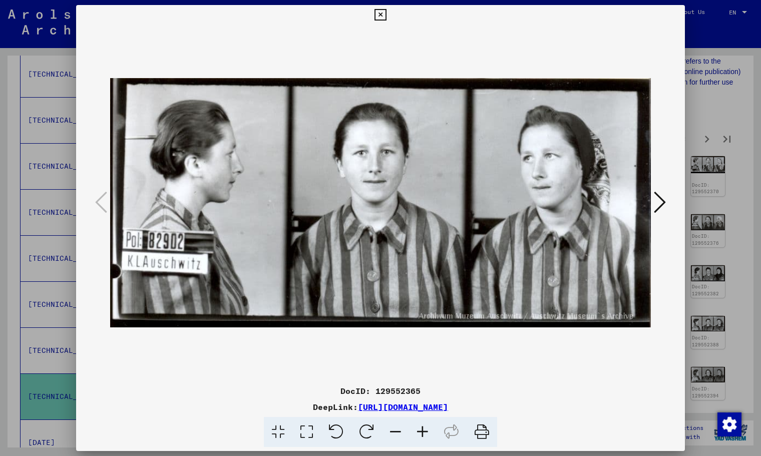
click at [666, 202] on button at bounding box center [660, 203] width 18 height 29
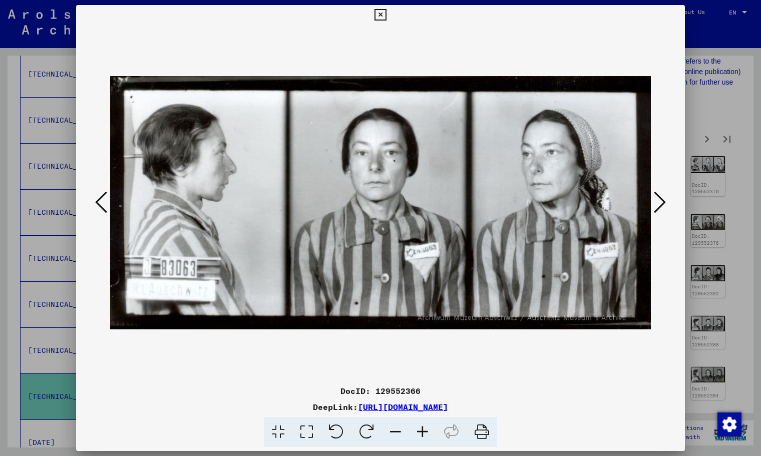
click at [666, 202] on button at bounding box center [660, 203] width 18 height 29
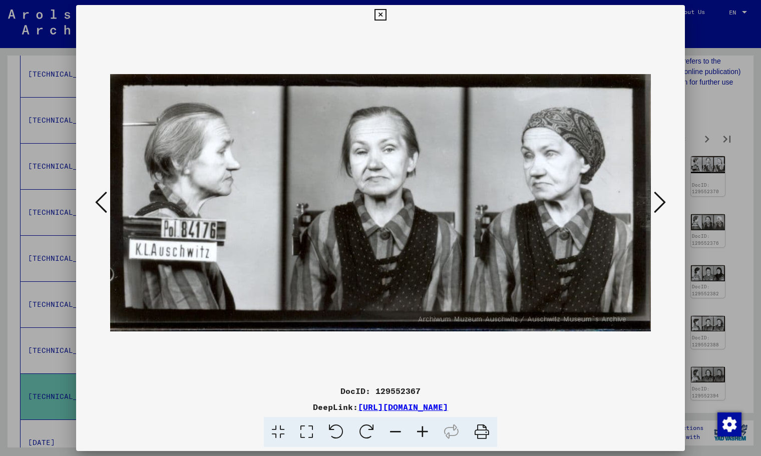
click at [666, 202] on button at bounding box center [660, 203] width 18 height 29
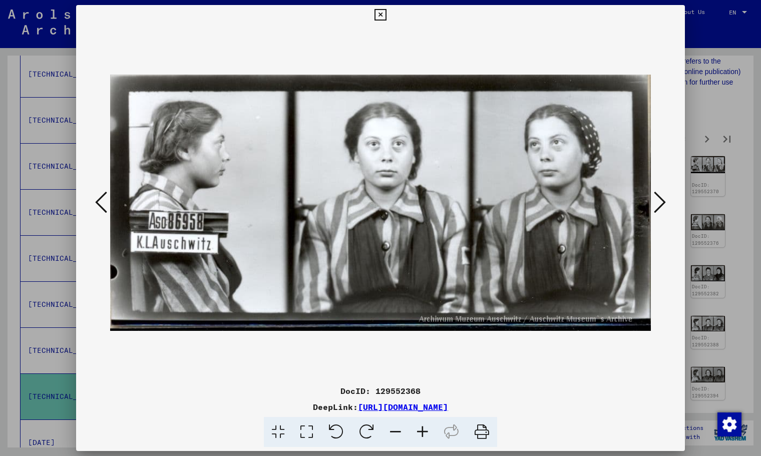
click at [666, 202] on button at bounding box center [660, 203] width 18 height 29
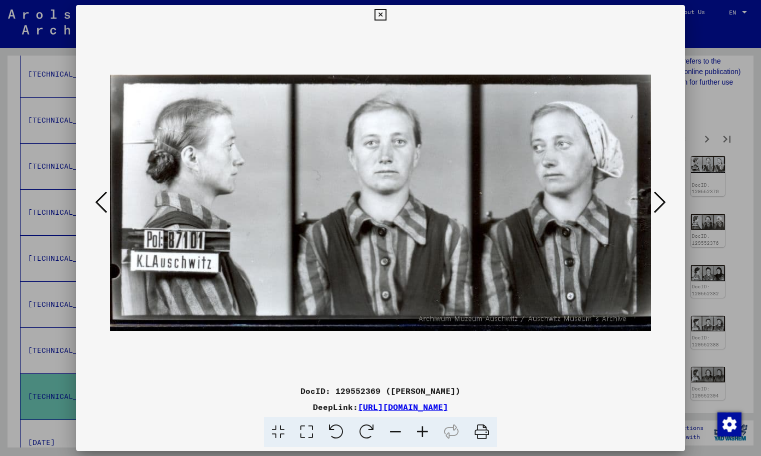
click at [666, 202] on button at bounding box center [660, 203] width 18 height 29
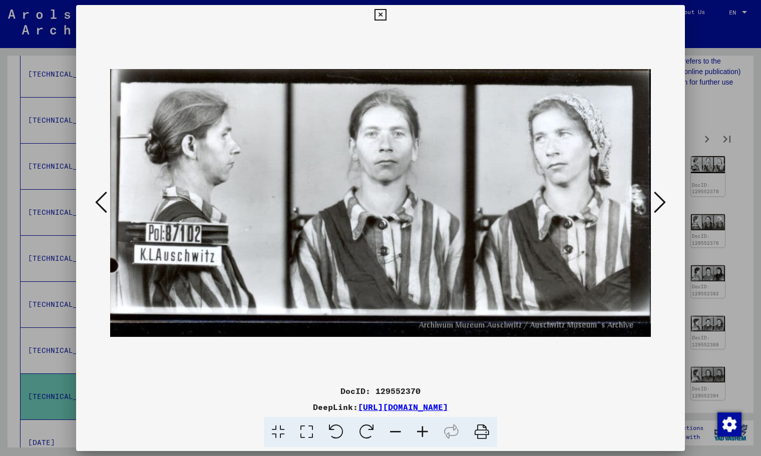
click at [666, 202] on button at bounding box center [660, 203] width 18 height 29
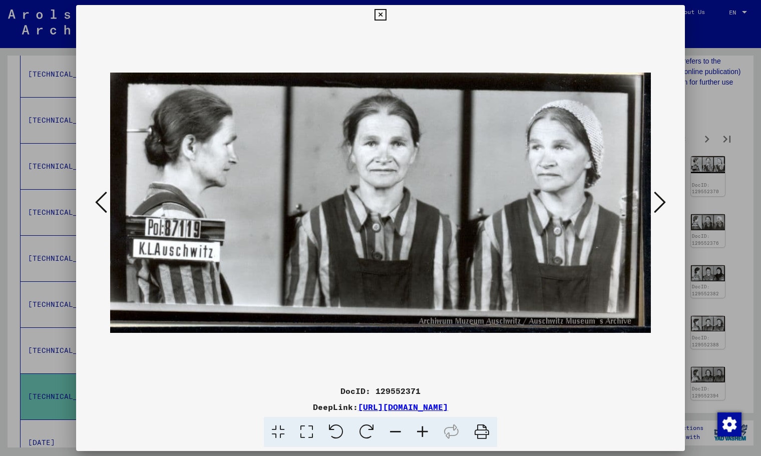
click at [666, 202] on button at bounding box center [660, 203] width 18 height 29
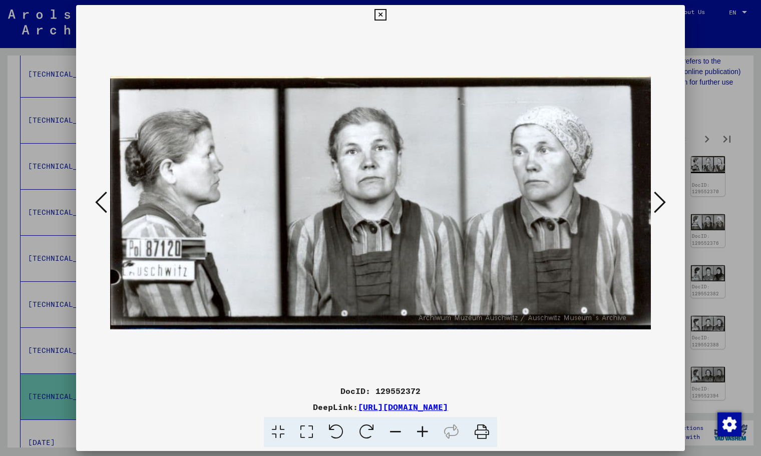
click at [666, 202] on button at bounding box center [660, 203] width 18 height 29
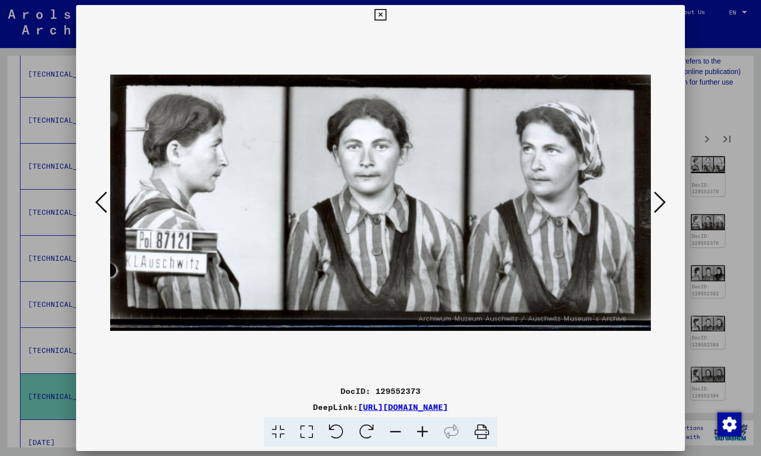
click at [666, 202] on button at bounding box center [660, 203] width 18 height 29
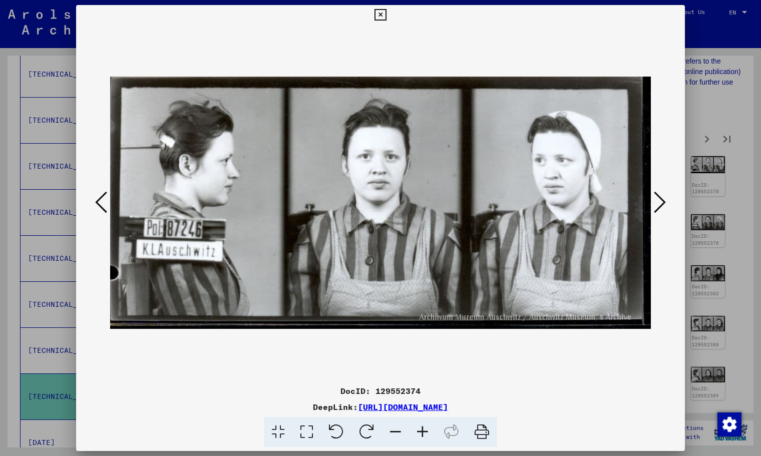
click at [665, 202] on icon at bounding box center [660, 202] width 12 height 24
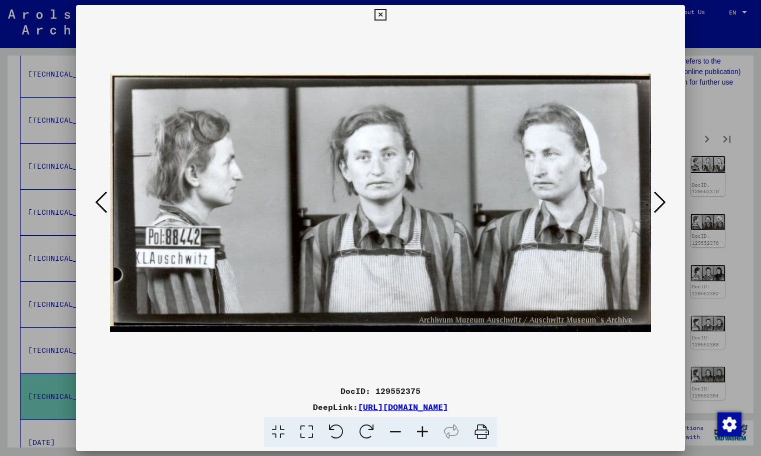
click at [665, 202] on icon at bounding box center [660, 202] width 12 height 24
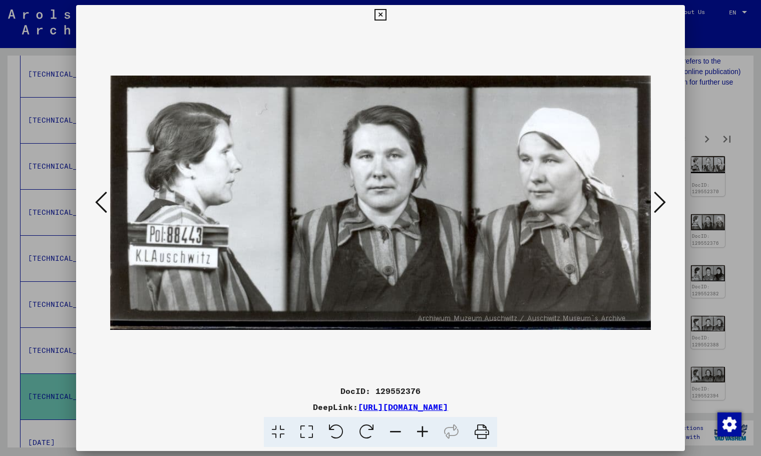
click at [664, 202] on icon at bounding box center [660, 202] width 12 height 24
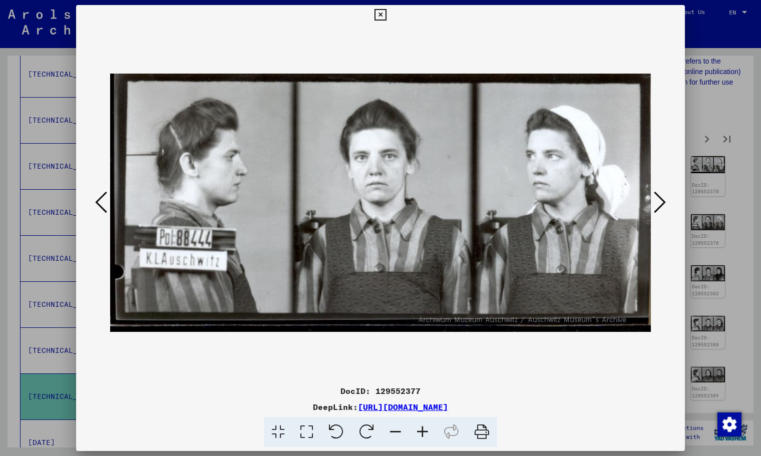
click at [664, 202] on icon at bounding box center [660, 202] width 12 height 24
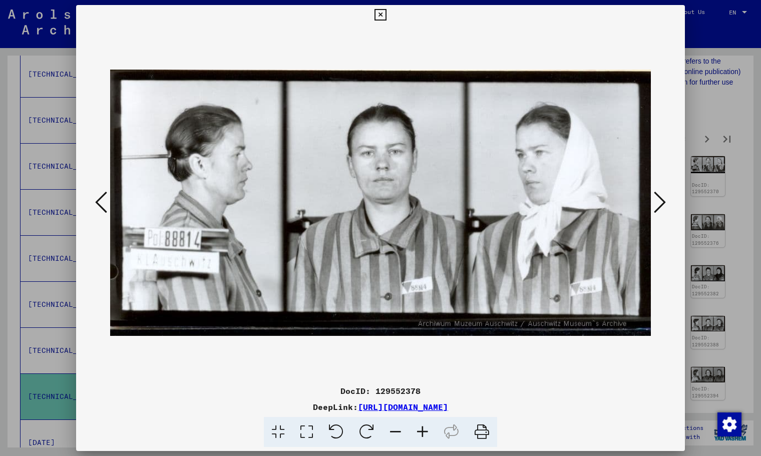
click at [664, 202] on icon at bounding box center [660, 202] width 12 height 24
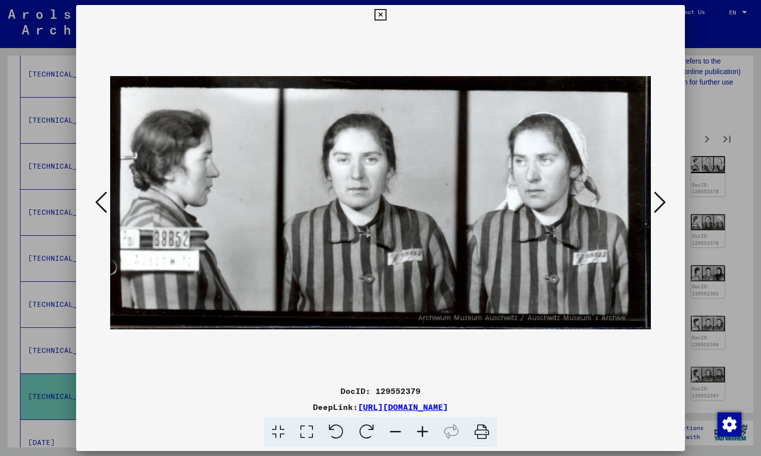
click at [664, 202] on icon at bounding box center [660, 202] width 12 height 24
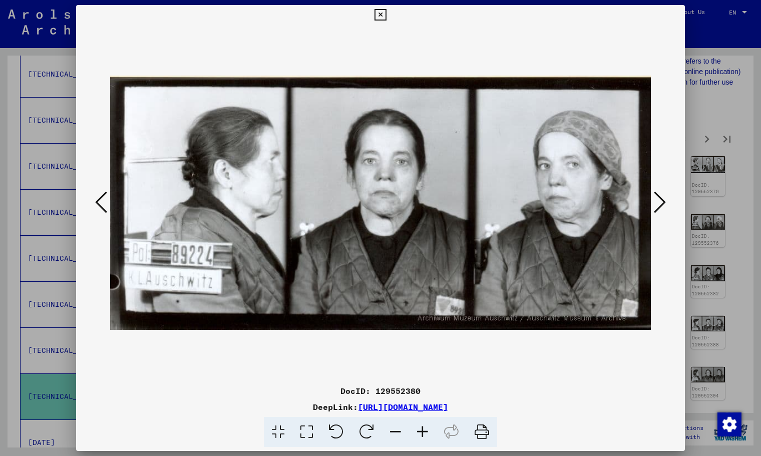
click at [664, 202] on icon at bounding box center [660, 202] width 12 height 24
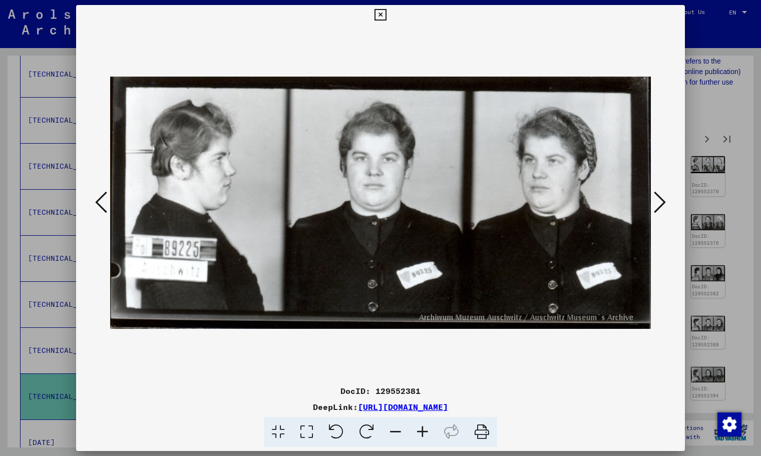
click at [664, 202] on icon at bounding box center [660, 202] width 12 height 24
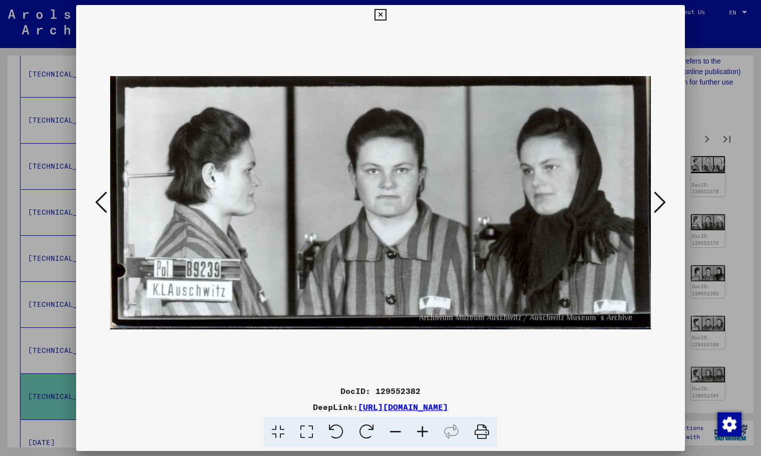
click at [664, 202] on icon at bounding box center [660, 202] width 12 height 24
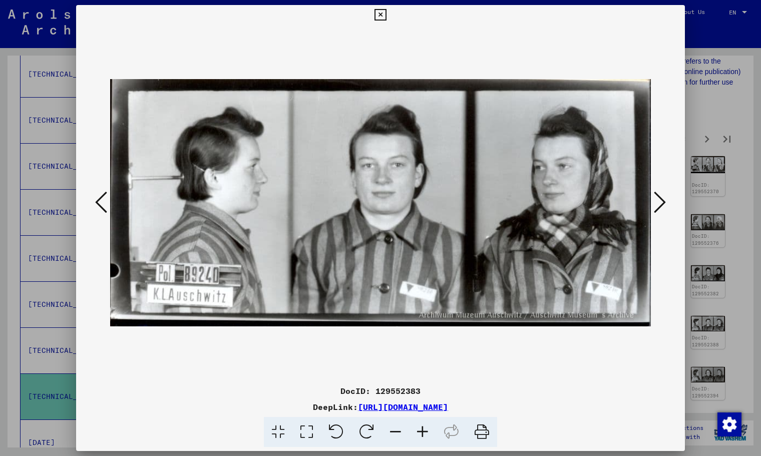
click at [664, 202] on icon at bounding box center [660, 202] width 12 height 24
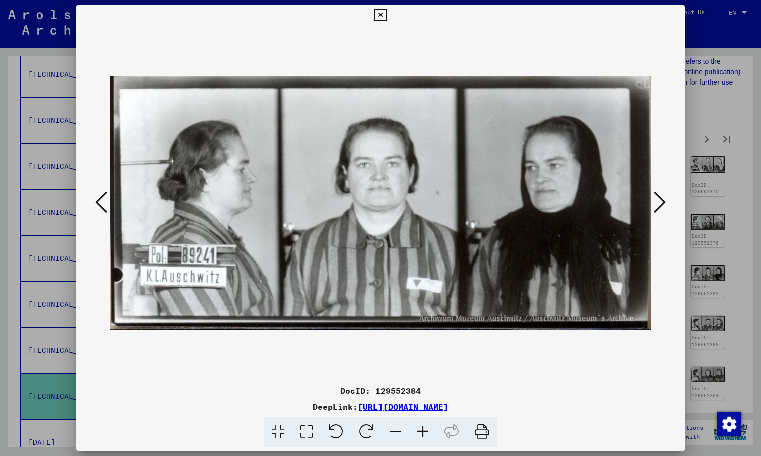
click at [663, 202] on icon at bounding box center [660, 202] width 12 height 24
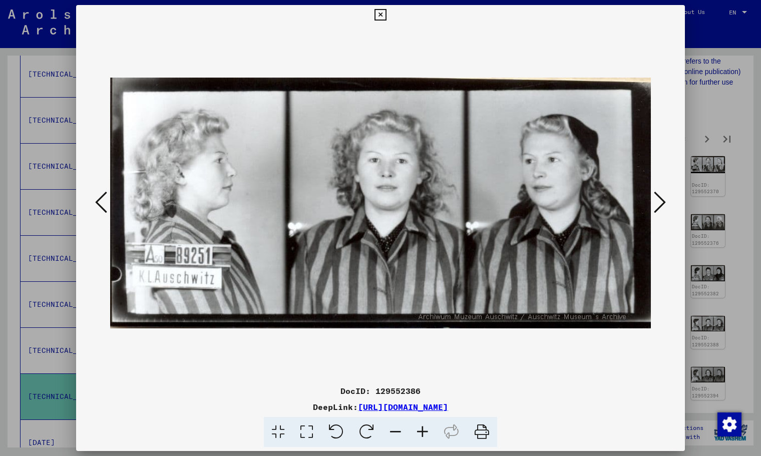
click at [663, 202] on icon at bounding box center [660, 202] width 12 height 24
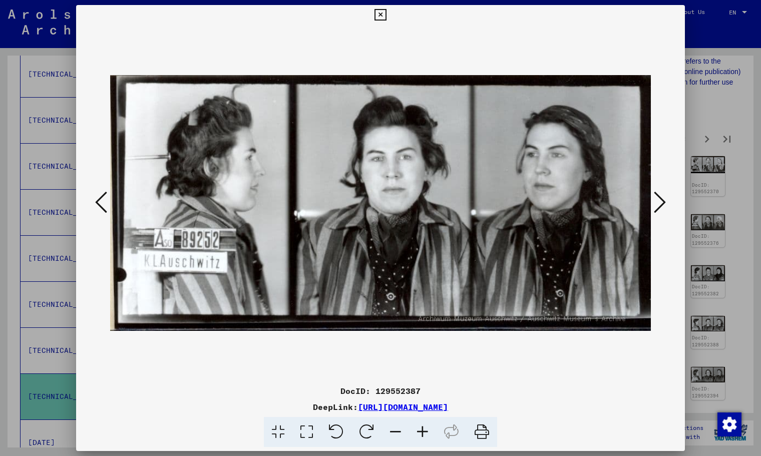
click at [663, 202] on icon at bounding box center [660, 202] width 12 height 24
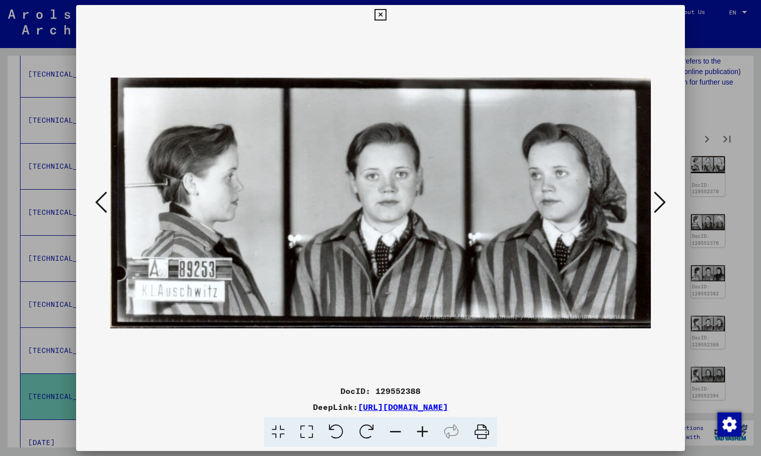
click at [663, 202] on icon at bounding box center [660, 202] width 12 height 24
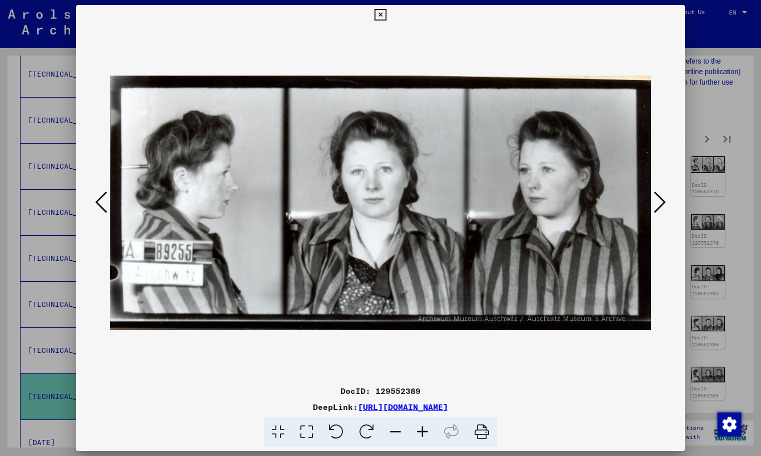
click at [663, 202] on icon at bounding box center [660, 202] width 12 height 24
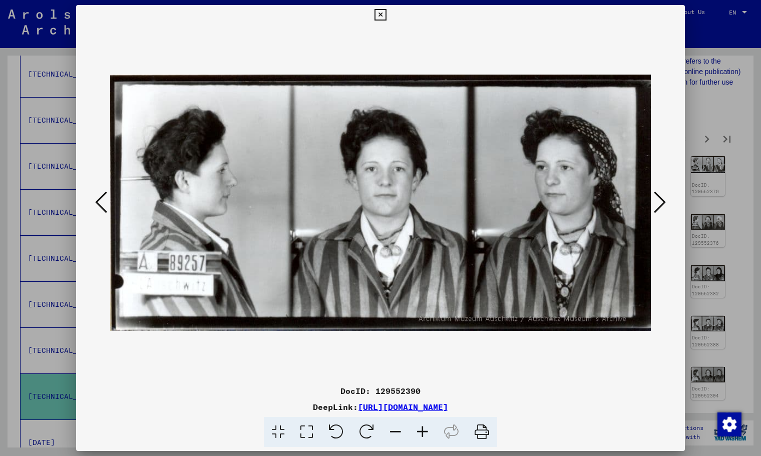
click at [663, 202] on icon at bounding box center [660, 202] width 12 height 24
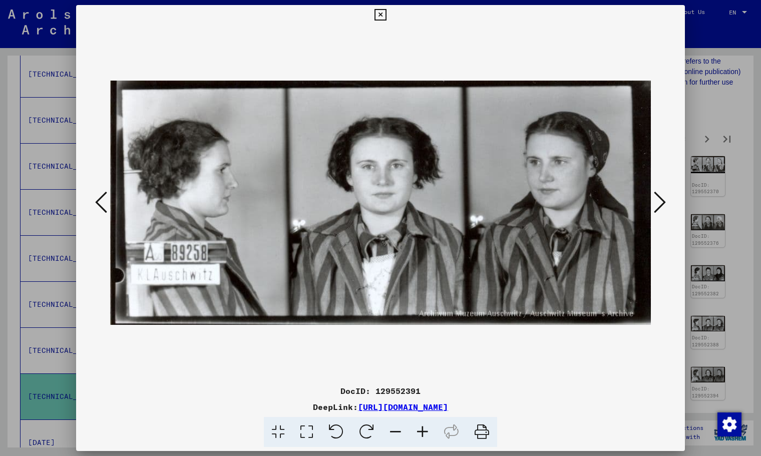
click at [663, 202] on icon at bounding box center [660, 202] width 12 height 24
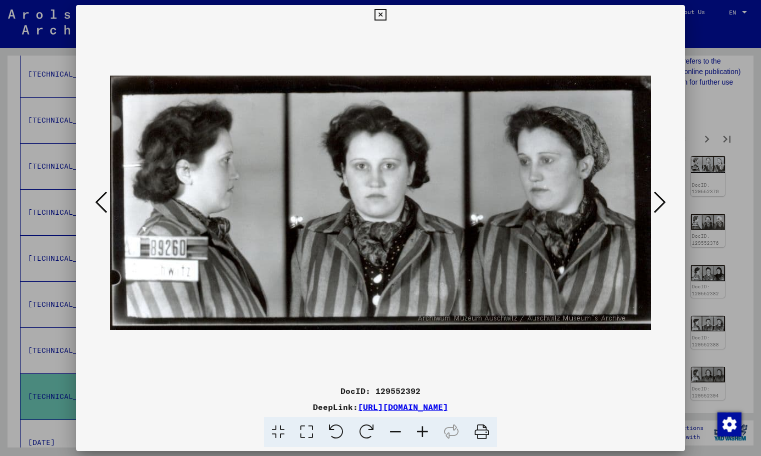
click at [663, 202] on icon at bounding box center [660, 202] width 12 height 24
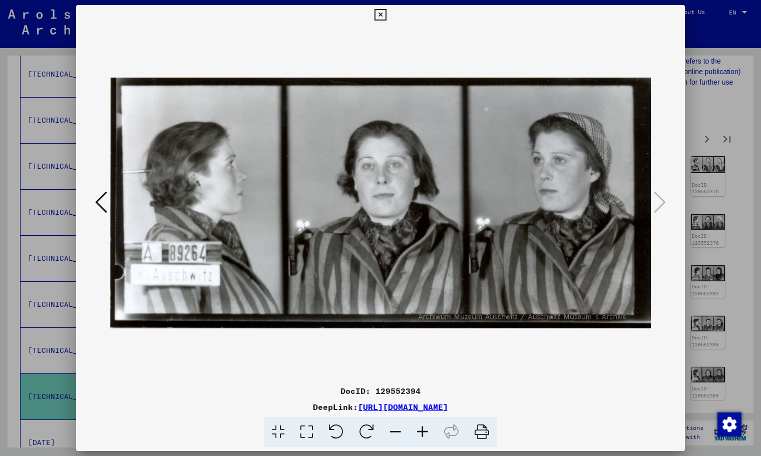
click at [380, 16] on icon at bounding box center [380, 15] width 12 height 12
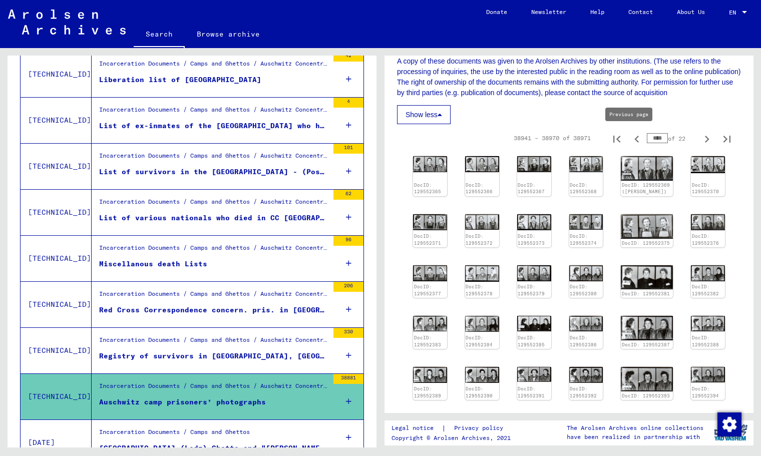
click at [632, 138] on icon "Previous page" at bounding box center [637, 139] width 14 height 14
type input "****"
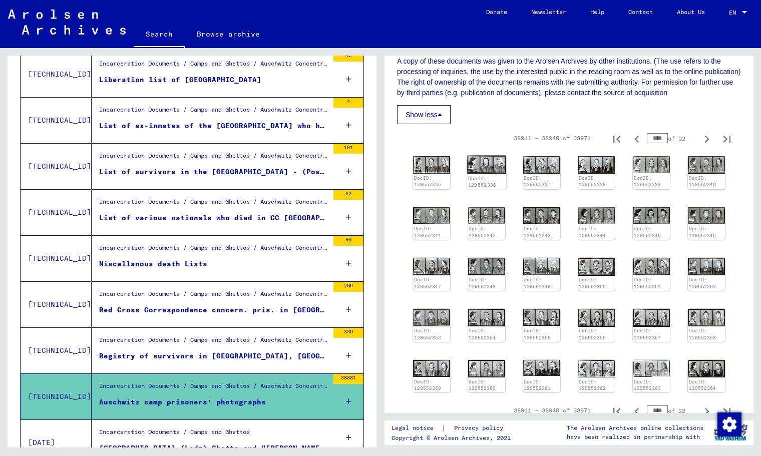
click at [485, 170] on img at bounding box center [486, 165] width 39 height 19
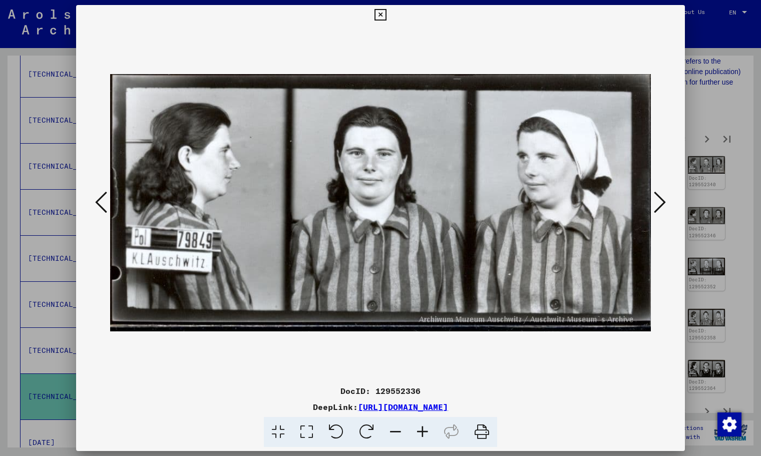
click at [643, 203] on img at bounding box center [380, 203] width 540 height 356
click at [659, 203] on icon at bounding box center [660, 202] width 12 height 24
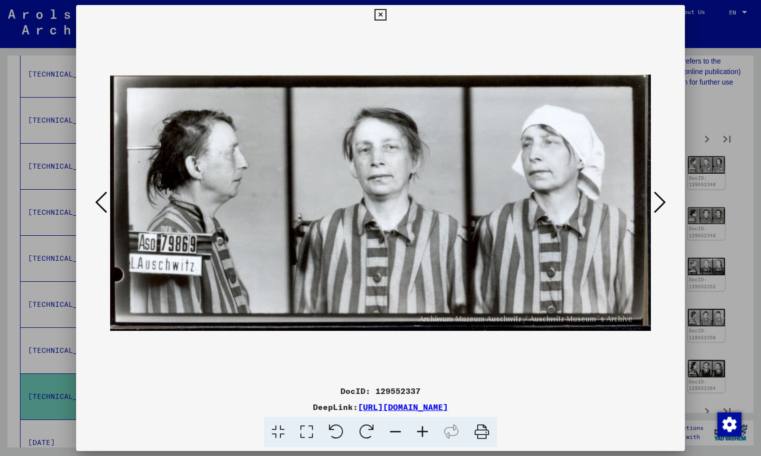
click at [658, 203] on icon at bounding box center [660, 202] width 12 height 24
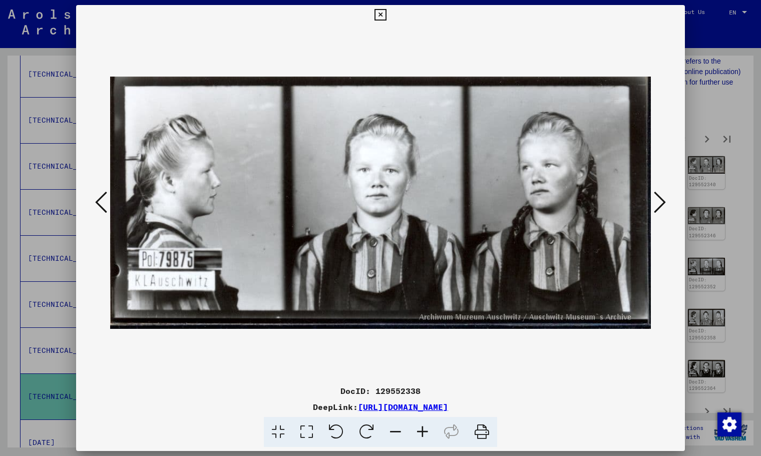
click at [658, 203] on icon at bounding box center [660, 202] width 12 height 24
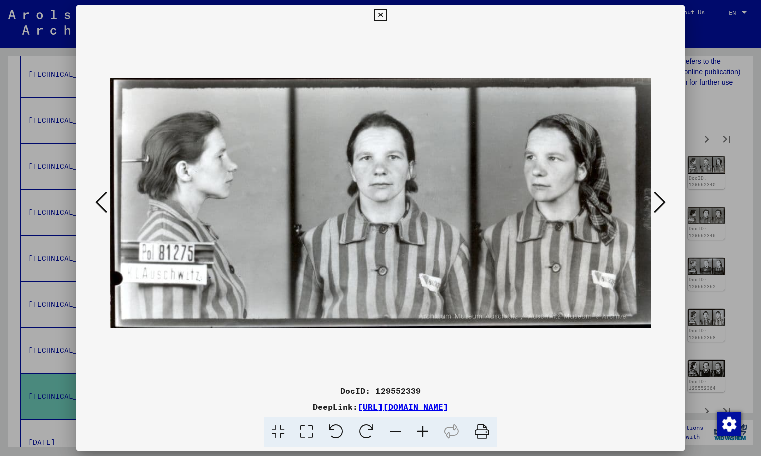
click at [658, 203] on icon at bounding box center [660, 202] width 12 height 24
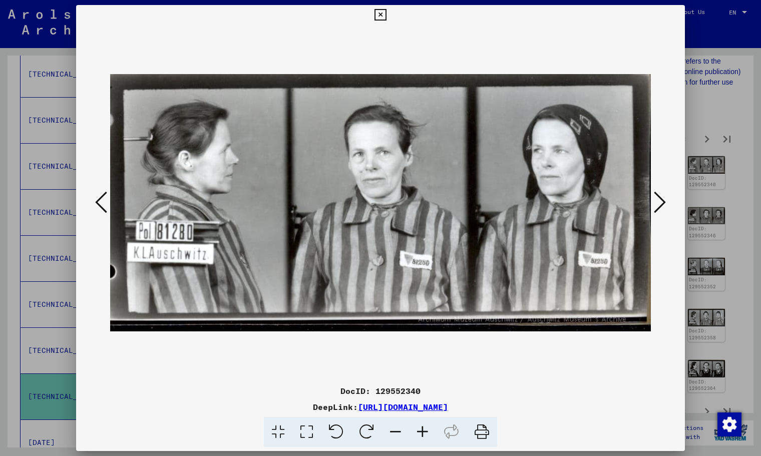
click at [658, 203] on icon at bounding box center [660, 202] width 12 height 24
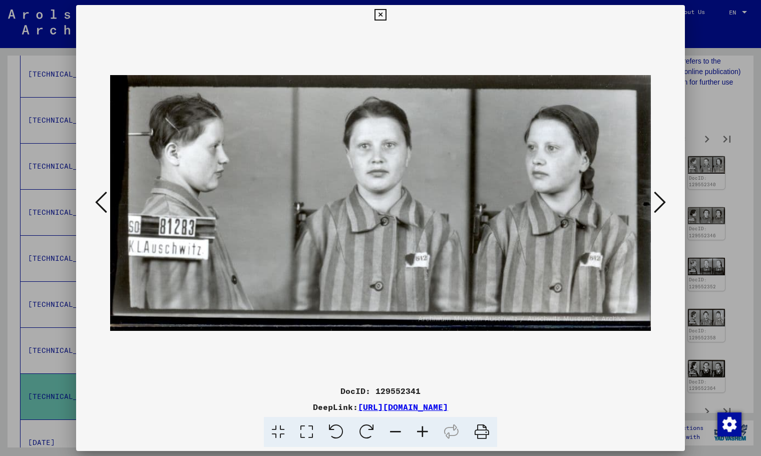
click at [658, 203] on icon at bounding box center [660, 202] width 12 height 24
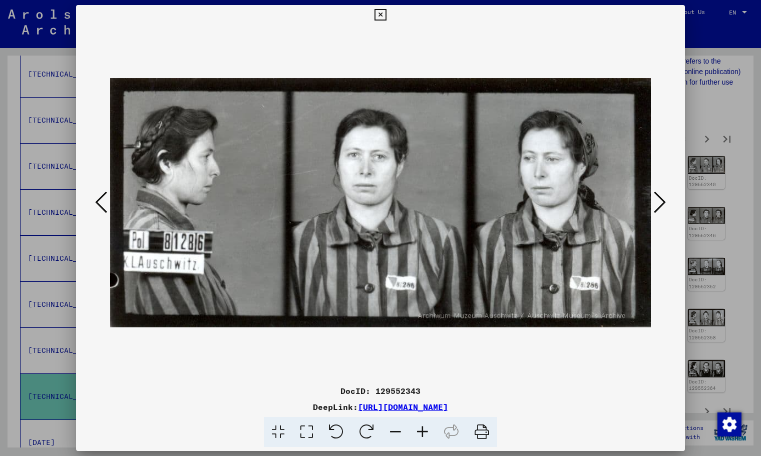
click at [658, 203] on icon at bounding box center [660, 202] width 12 height 24
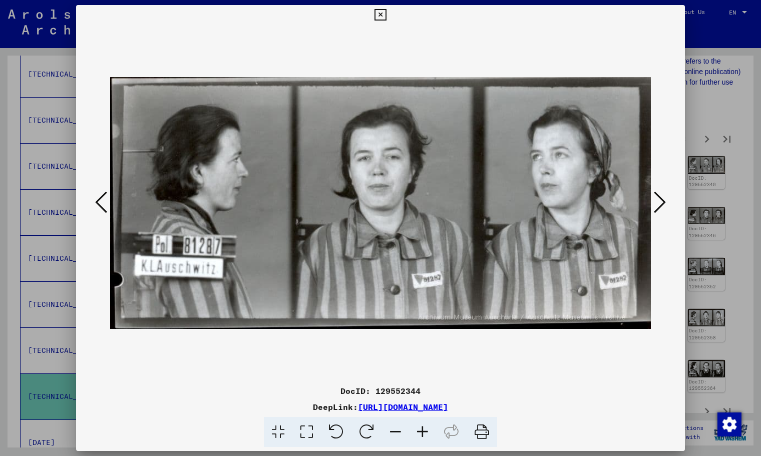
click at [658, 203] on icon at bounding box center [660, 202] width 12 height 24
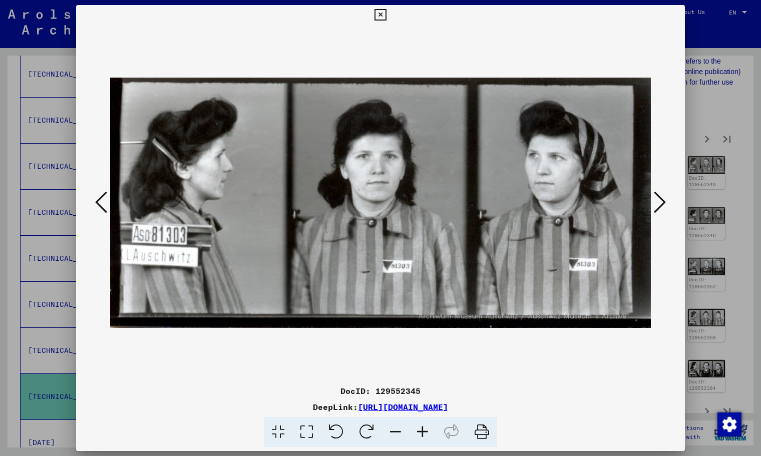
click at [658, 203] on icon at bounding box center [660, 202] width 12 height 24
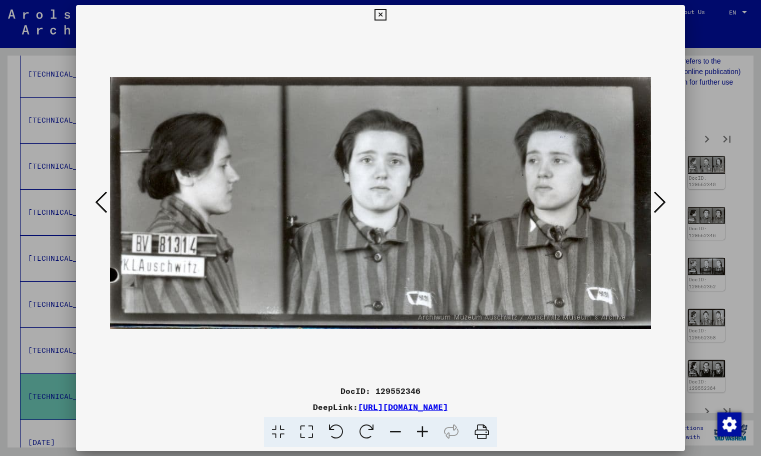
click at [658, 203] on icon at bounding box center [660, 202] width 12 height 24
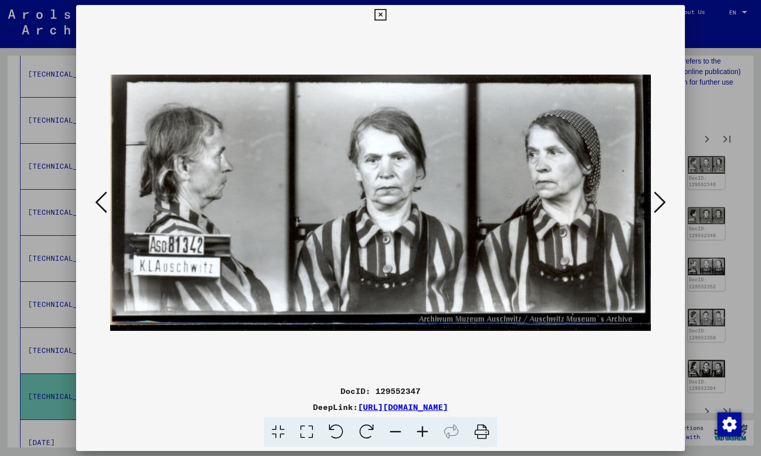
click at [658, 203] on icon at bounding box center [660, 202] width 12 height 24
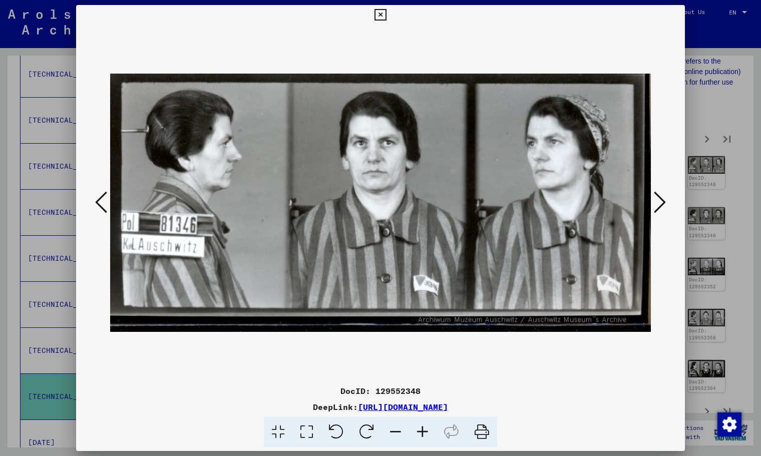
click at [658, 203] on icon at bounding box center [660, 202] width 12 height 24
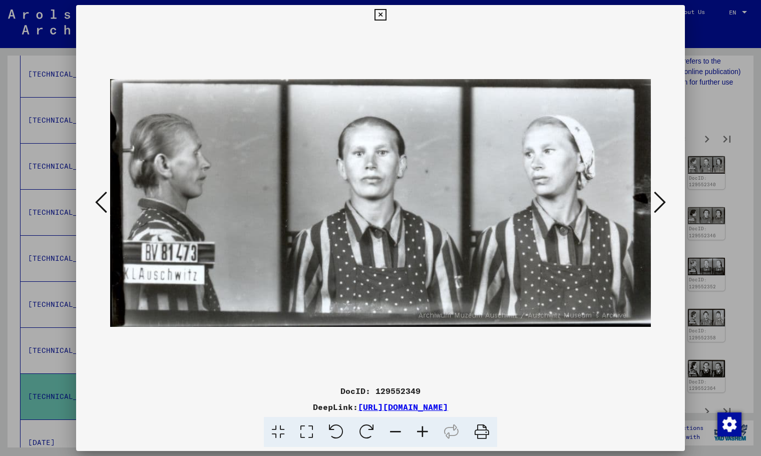
click at [658, 203] on icon at bounding box center [660, 202] width 12 height 24
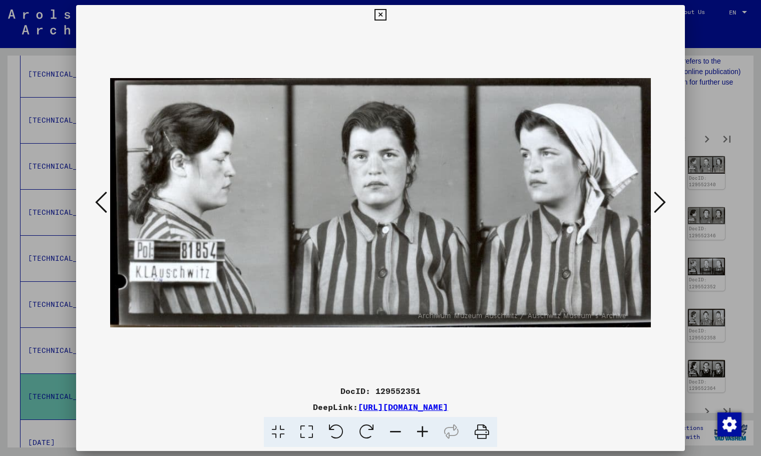
click at [658, 203] on icon at bounding box center [660, 202] width 12 height 24
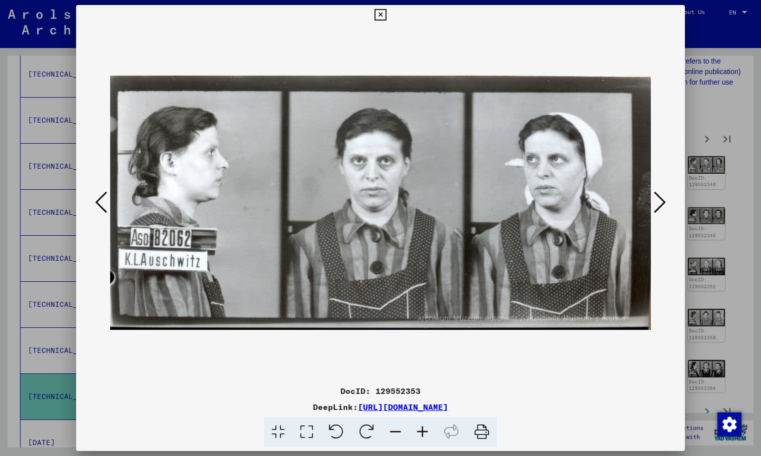
click at [658, 203] on icon at bounding box center [660, 202] width 12 height 24
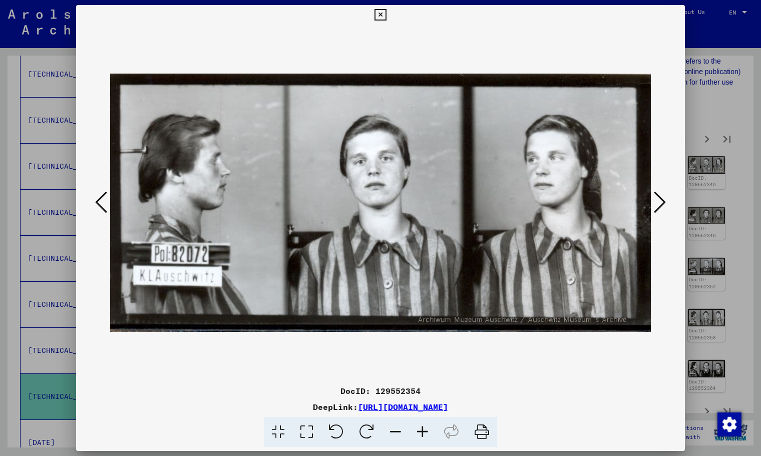
click at [658, 203] on icon at bounding box center [660, 202] width 12 height 24
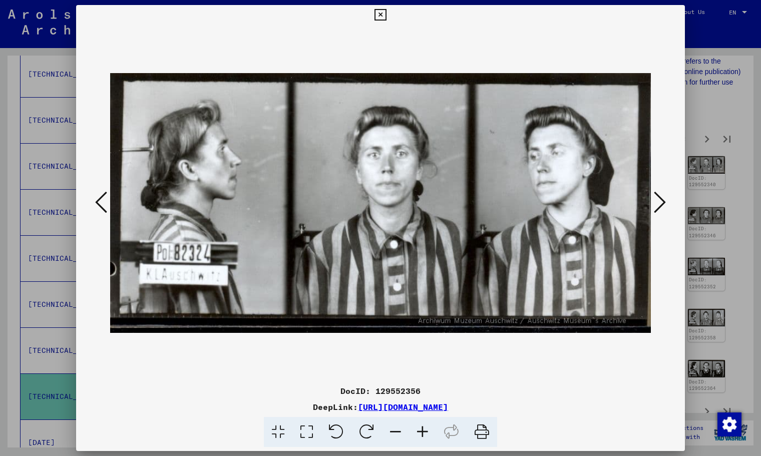
click at [658, 203] on icon at bounding box center [660, 202] width 12 height 24
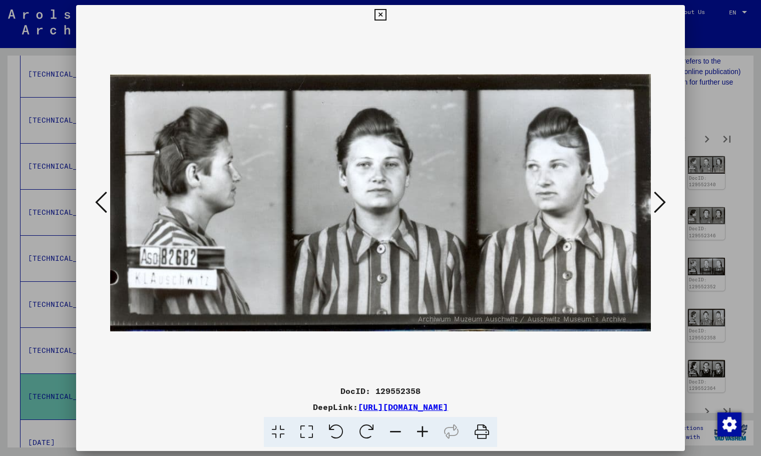
click at [658, 203] on icon at bounding box center [660, 202] width 12 height 24
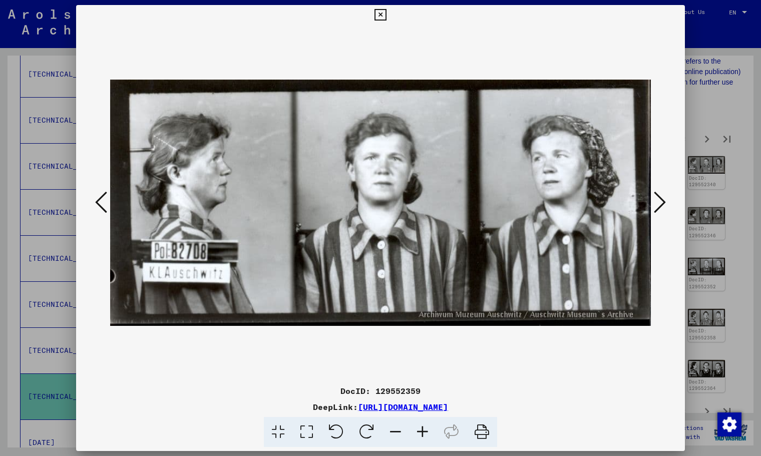
click at [658, 203] on icon at bounding box center [660, 202] width 12 height 24
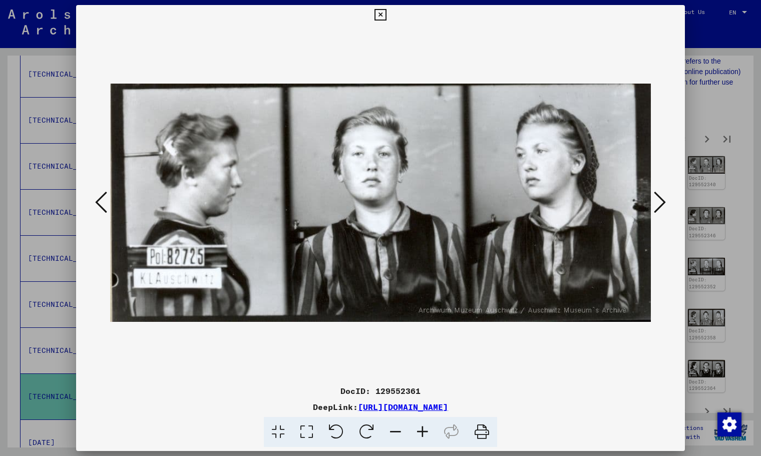
click at [658, 203] on icon at bounding box center [660, 202] width 12 height 24
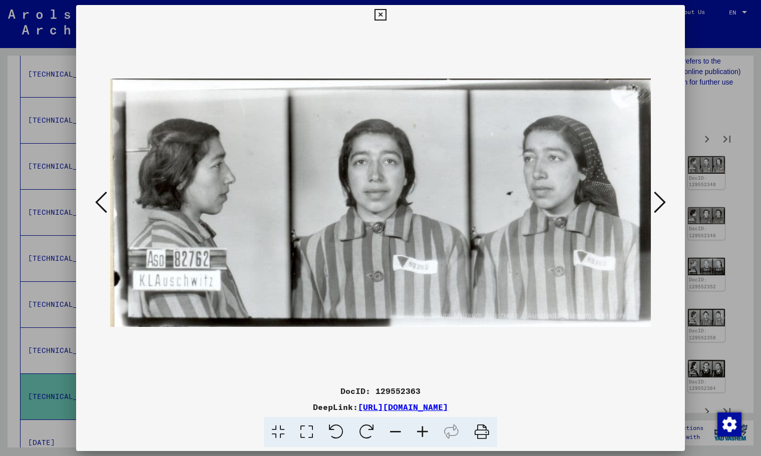
click at [658, 203] on icon at bounding box center [660, 202] width 12 height 24
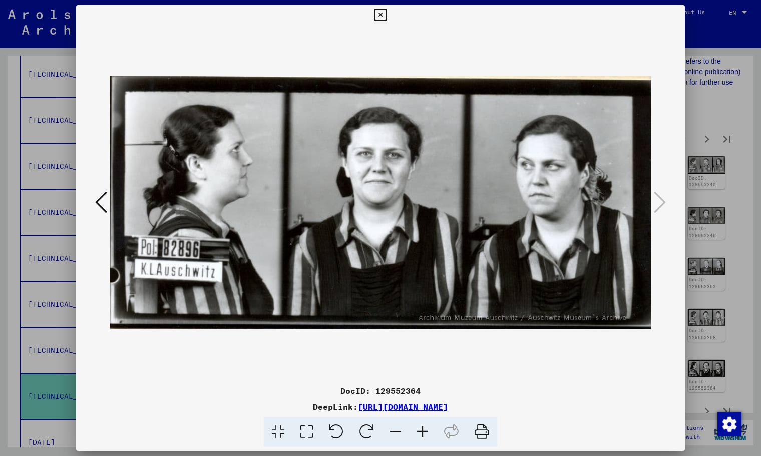
click at [93, 203] on button at bounding box center [101, 203] width 18 height 29
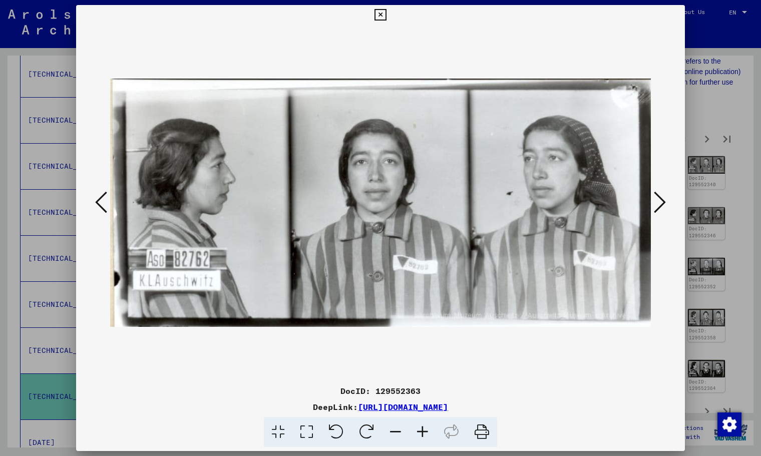
click at [383, 14] on icon at bounding box center [380, 15] width 12 height 12
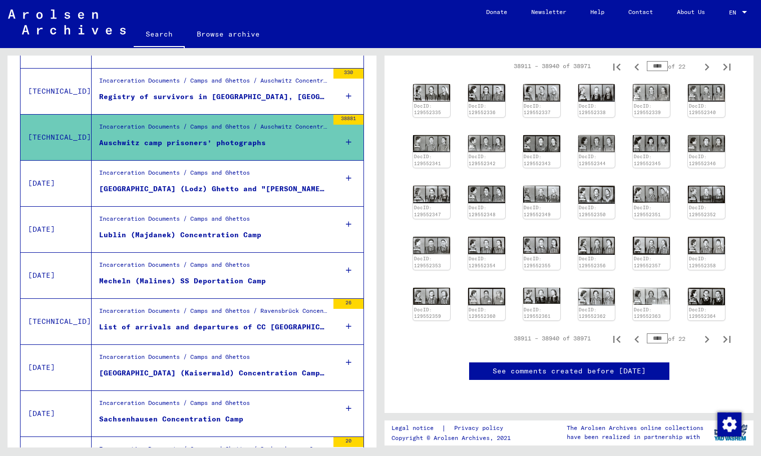
scroll to position [737, 0]
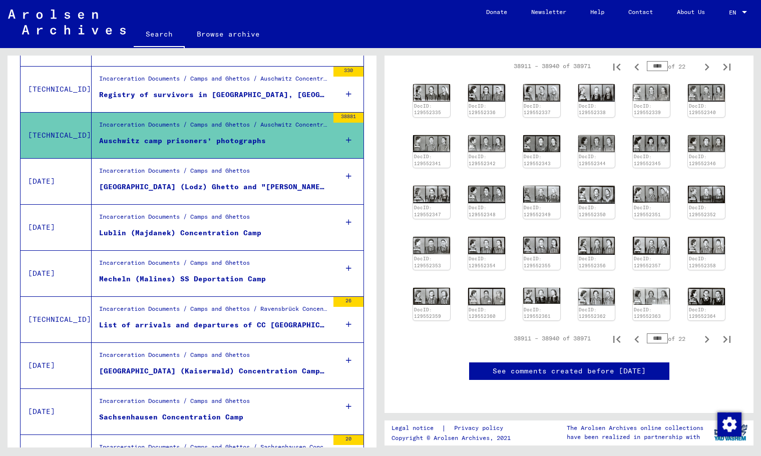
click at [251, 322] on div "List of arrivals and departures of CC Ravensbrück (1941-1944) concerning Dutch …" at bounding box center [213, 325] width 229 height 11
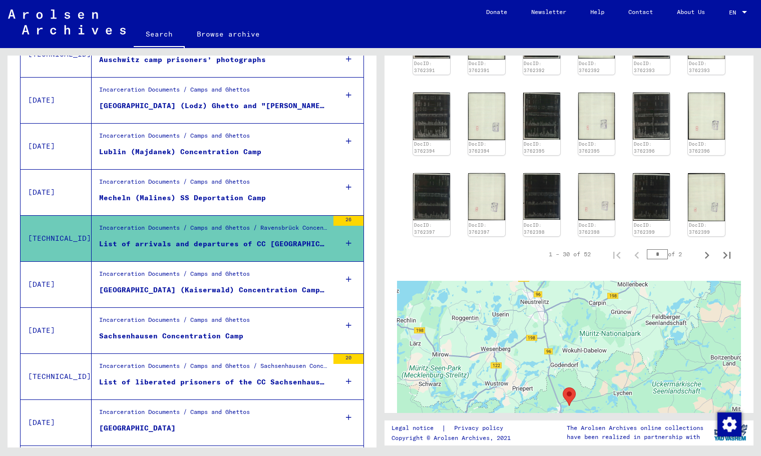
scroll to position [677, 0]
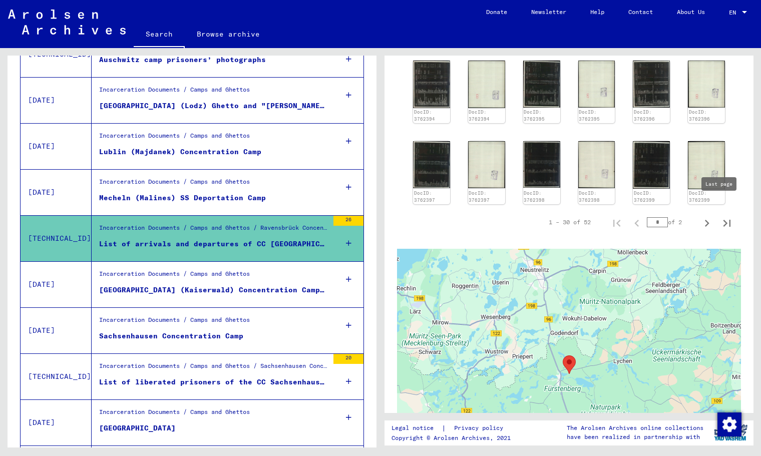
click at [720, 216] on icon "Last page" at bounding box center [727, 223] width 14 height 14
type input "*"
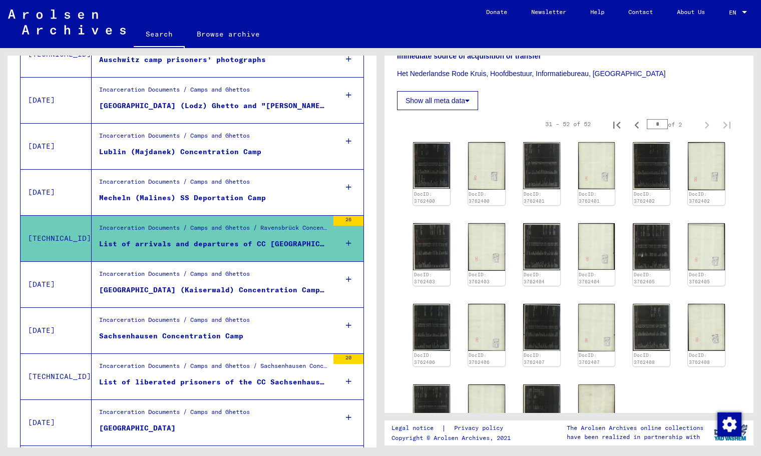
scroll to position [338, 0]
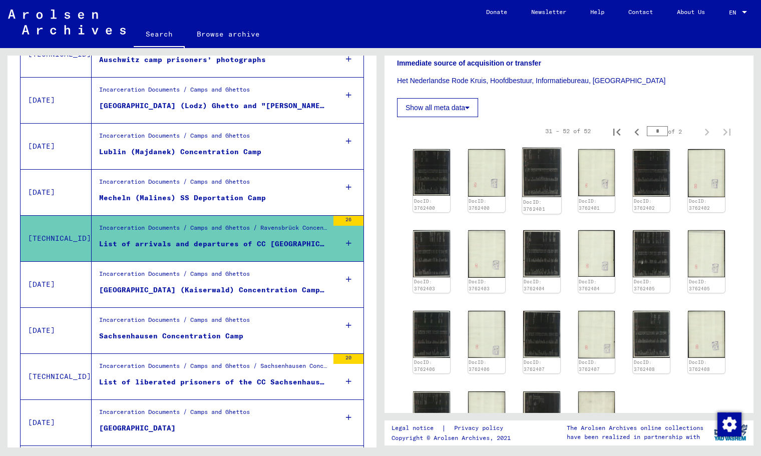
click at [528, 172] on img at bounding box center [541, 173] width 39 height 50
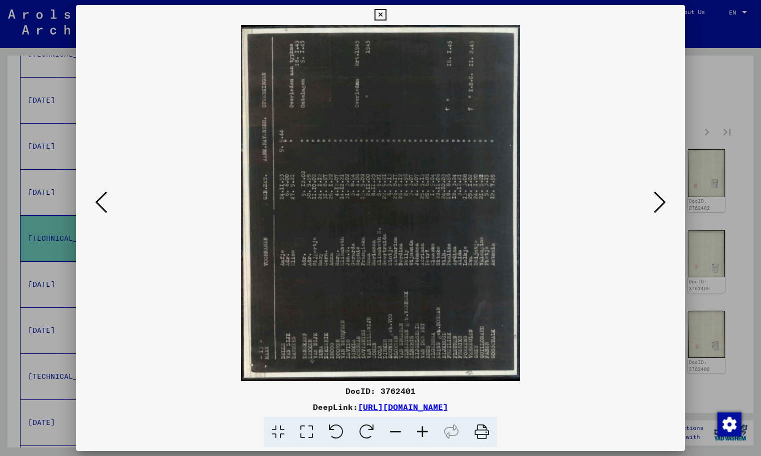
click at [362, 428] on icon at bounding box center [366, 432] width 31 height 31
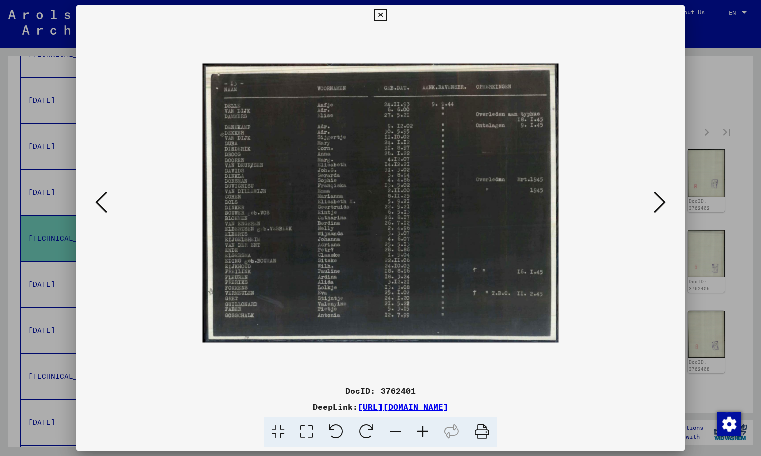
click at [101, 205] on icon at bounding box center [101, 202] width 12 height 24
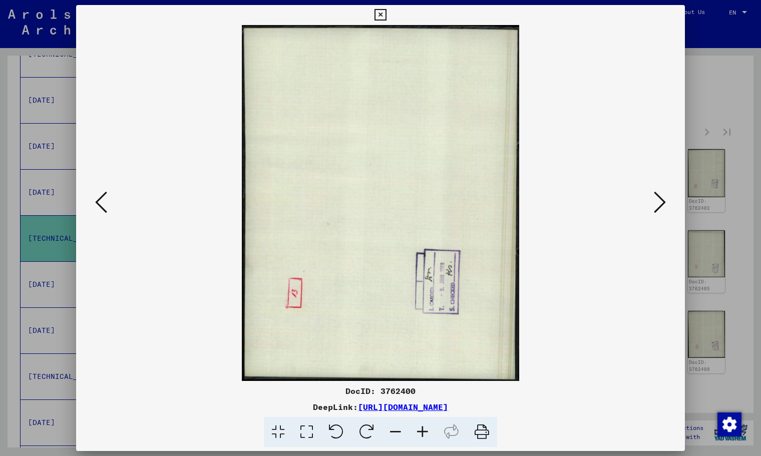
click at [101, 206] on icon at bounding box center [101, 202] width 12 height 24
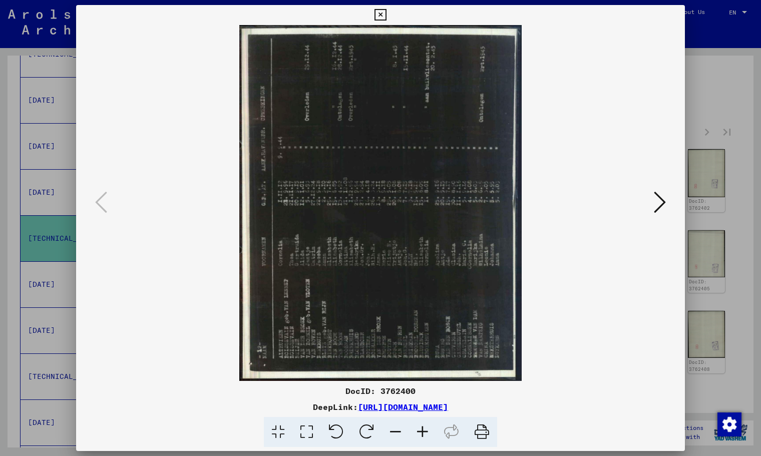
click at [384, 19] on icon at bounding box center [380, 15] width 12 height 12
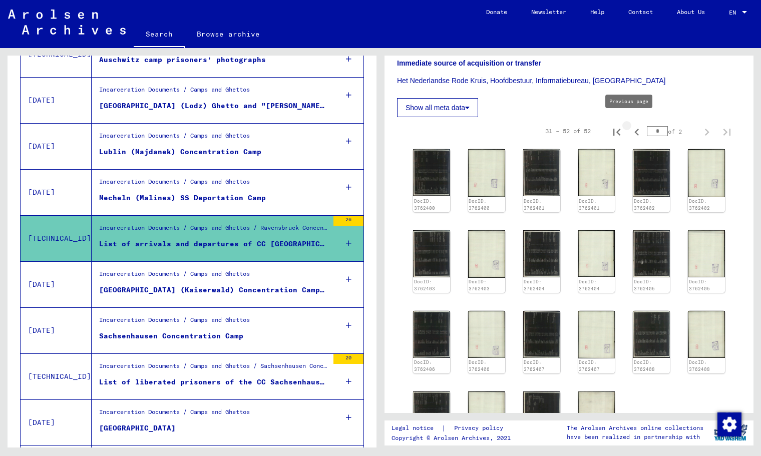
click at [636, 123] on button "Previous page" at bounding box center [637, 131] width 20 height 20
type input "*"
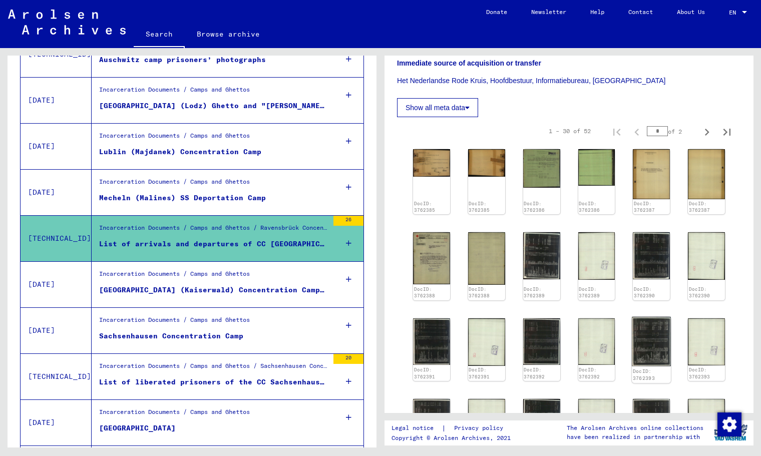
click at [652, 337] on img at bounding box center [651, 340] width 39 height 49
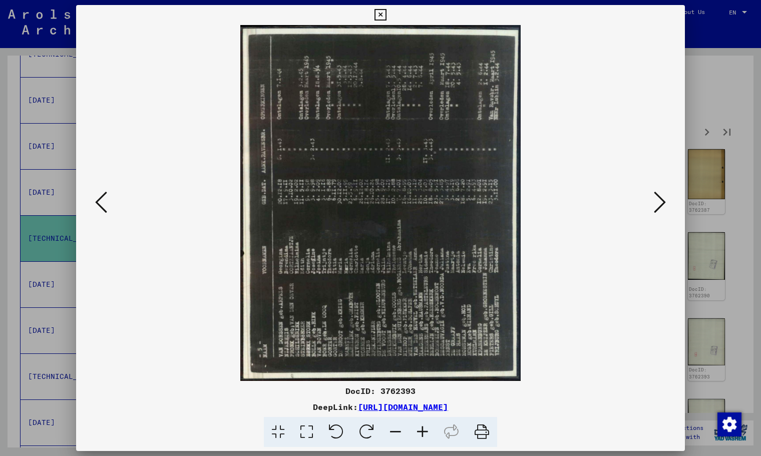
click at [371, 435] on icon at bounding box center [366, 432] width 31 height 31
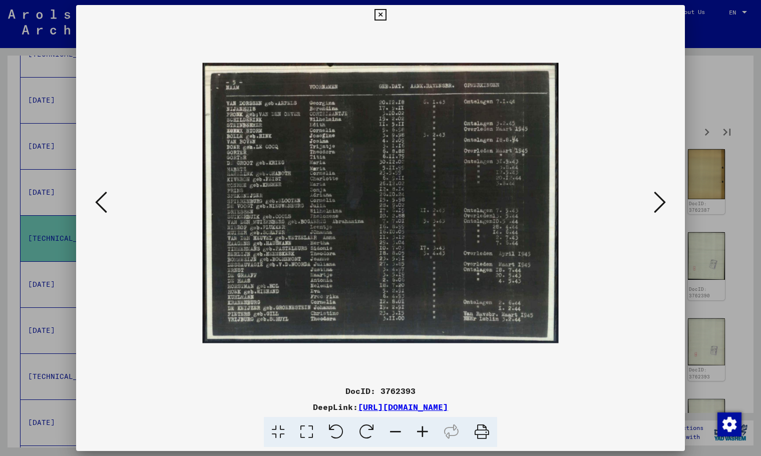
click at [653, 209] on button at bounding box center [660, 203] width 18 height 29
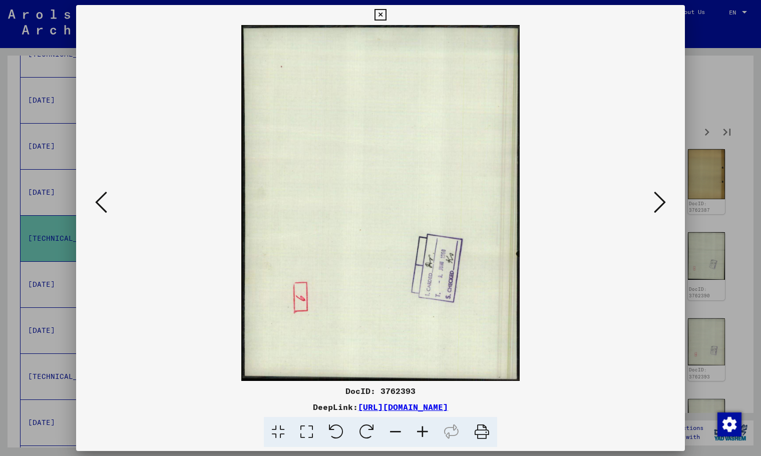
click at [653, 209] on button at bounding box center [660, 203] width 18 height 29
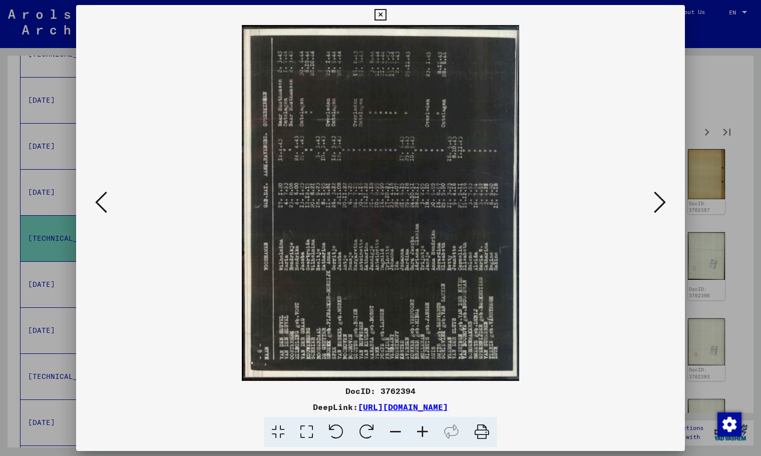
click at [653, 209] on button at bounding box center [660, 203] width 18 height 29
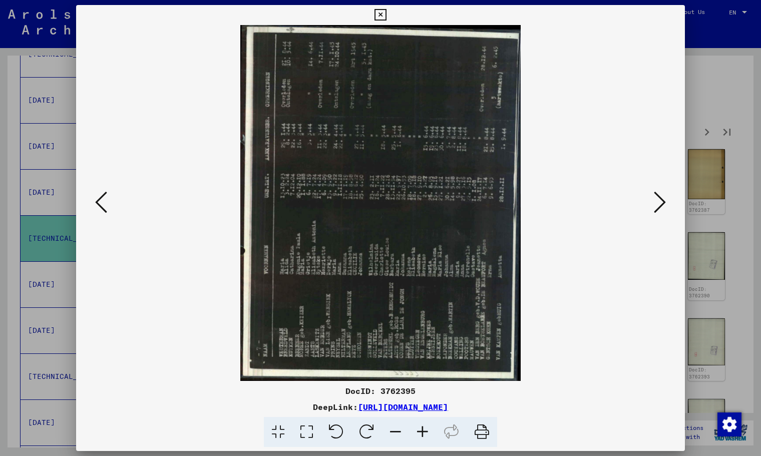
click at [382, 13] on icon at bounding box center [380, 15] width 12 height 12
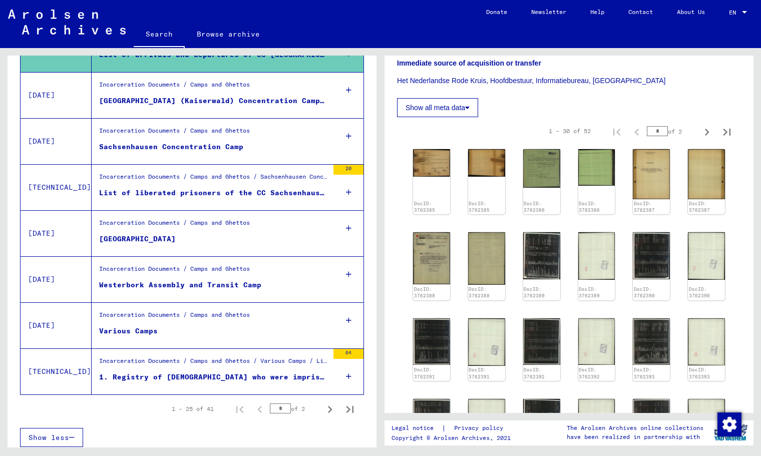
scroll to position [1012, 0]
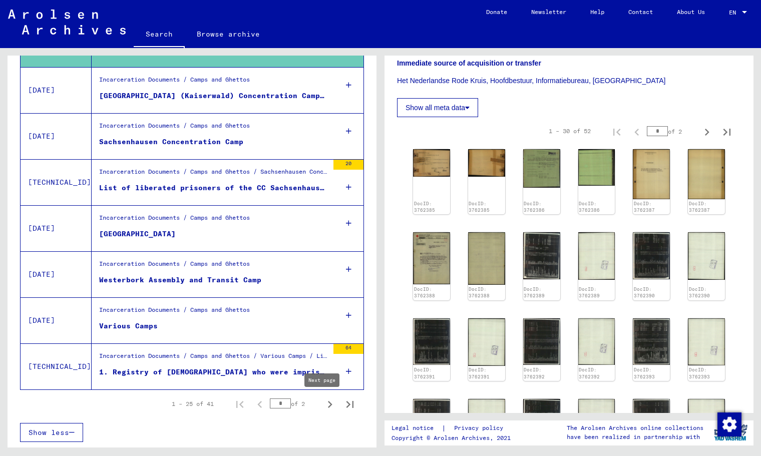
click at [328, 398] on icon "Next page" at bounding box center [330, 404] width 14 height 14
type input "*"
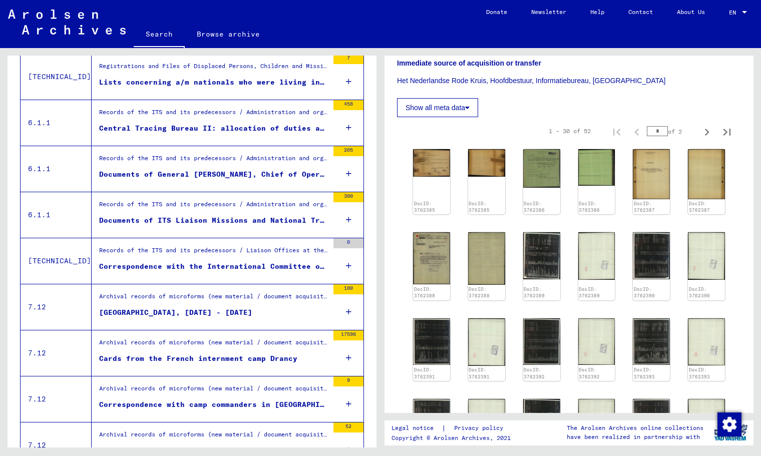
scroll to position [517, 0]
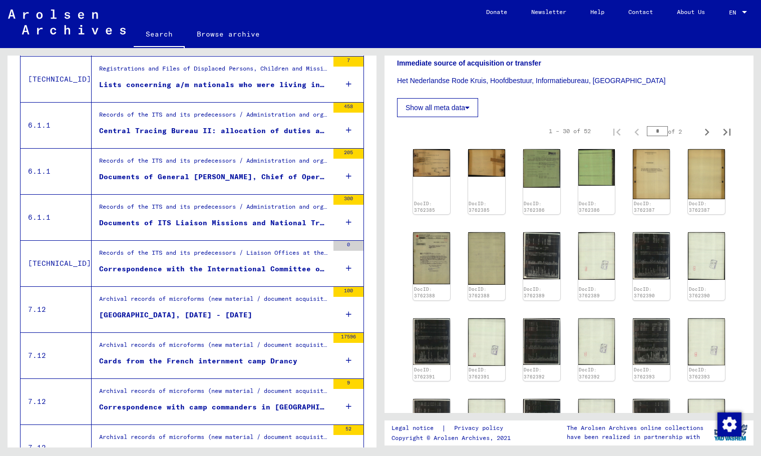
click at [152, 320] on figure "Auschwitz camp, 29.09.1944 - 27.11.1945" at bounding box center [213, 317] width 229 height 15
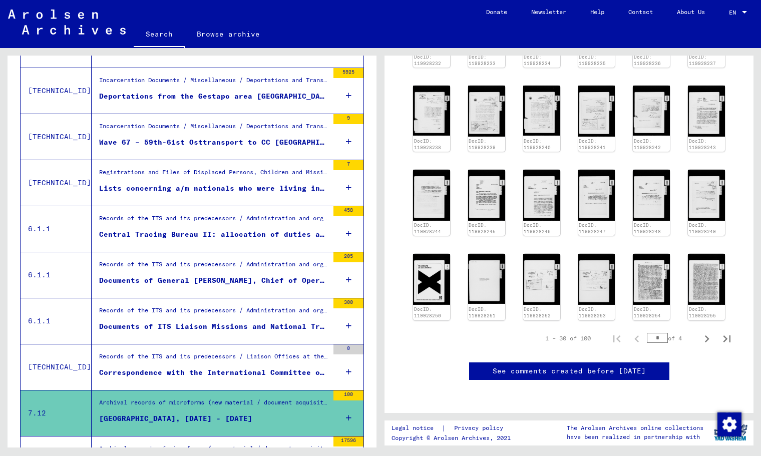
scroll to position [635, 0]
click at [124, 235] on div "Central Tracing Bureau II: allocation of duties and cooperations, 19.09.1945 - …" at bounding box center [213, 234] width 229 height 11
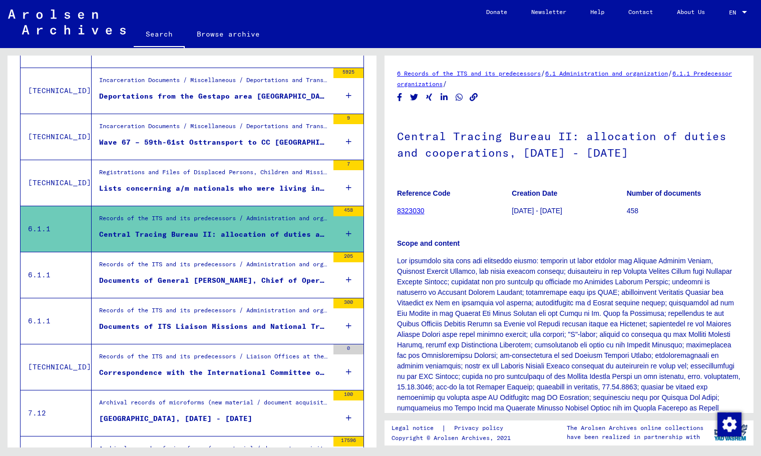
click at [182, 189] on div "Lists concerning a/m nationals who were living in Weimar on 8th May 1945. 3 of …" at bounding box center [213, 188] width 229 height 11
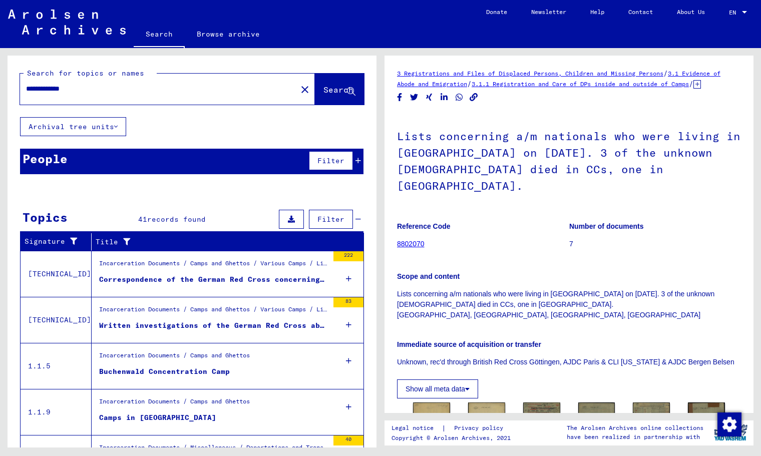
click at [86, 100] on div "**********" at bounding box center [155, 89] width 271 height 23
click at [89, 93] on input "**********" at bounding box center [158, 89] width 265 height 11
type input "*********"
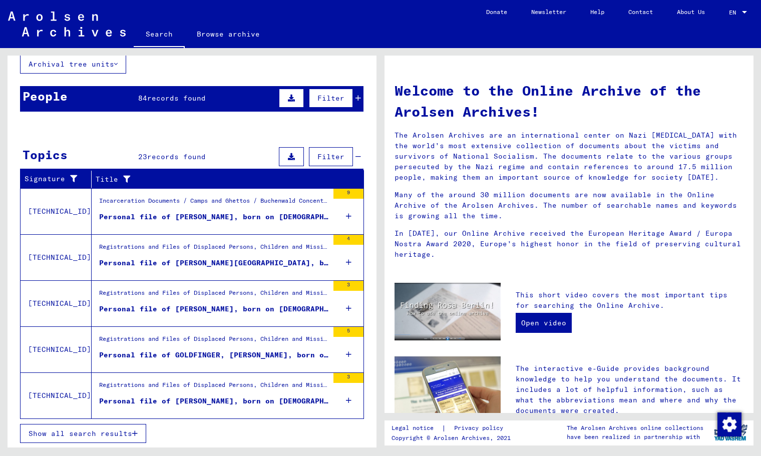
scroll to position [64, 0]
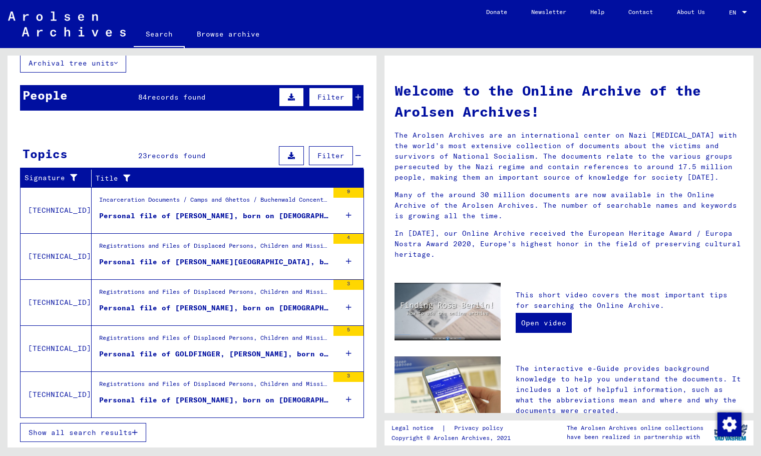
click at [122, 426] on button "Show all search results" at bounding box center [83, 432] width 126 height 19
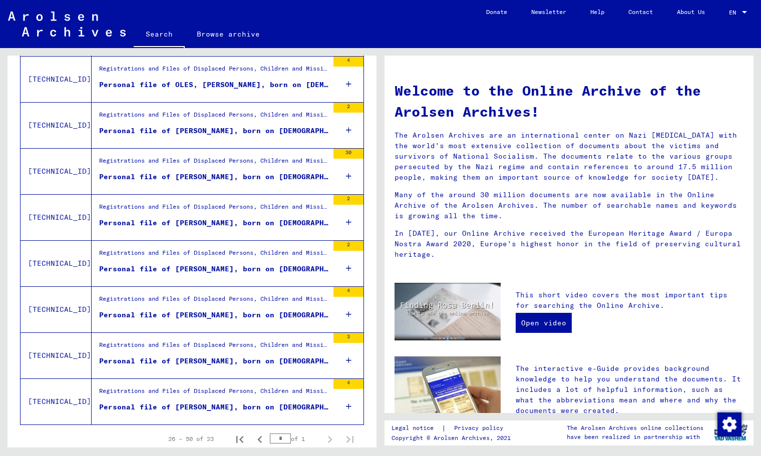
scroll to position [920, 0]
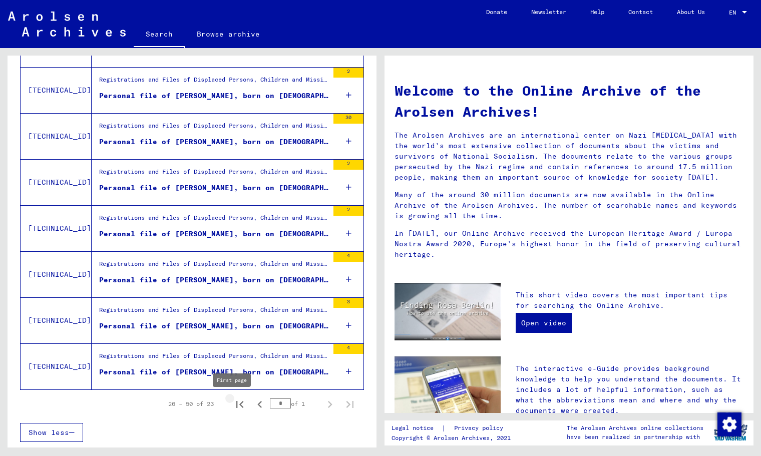
click at [236, 403] on icon "First page" at bounding box center [239, 404] width 7 height 7
type input "*"
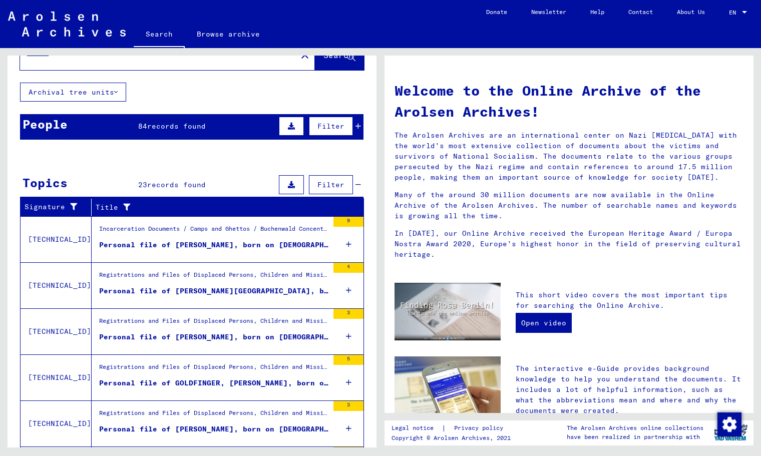
scroll to position [0, 0]
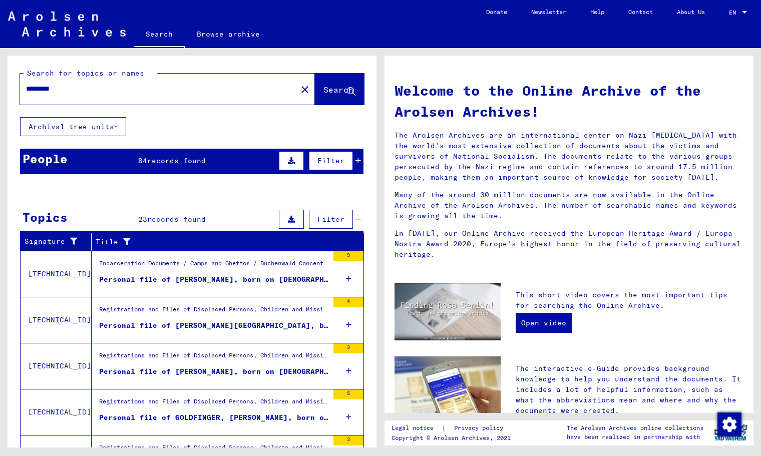
click at [137, 99] on div "*********" at bounding box center [152, 89] width 265 height 23
click at [137, 93] on input "*********" at bounding box center [155, 89] width 259 height 11
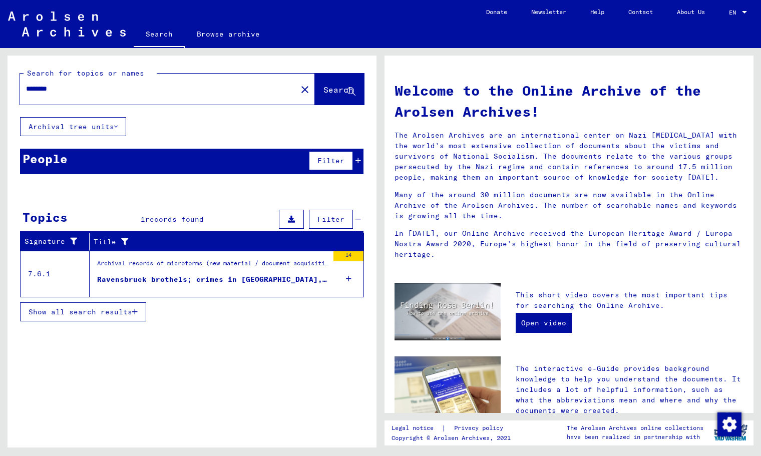
click at [230, 273] on figure "Archival records of microforms (new material / document acquisition) / Document…" at bounding box center [212, 266] width 231 height 15
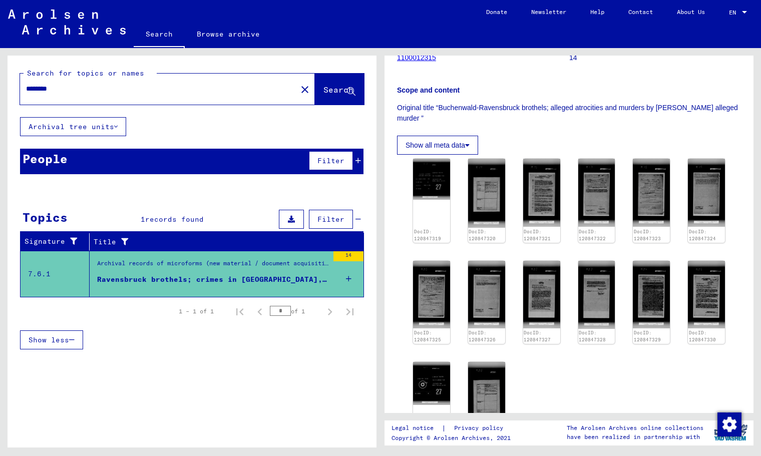
scroll to position [219, 0]
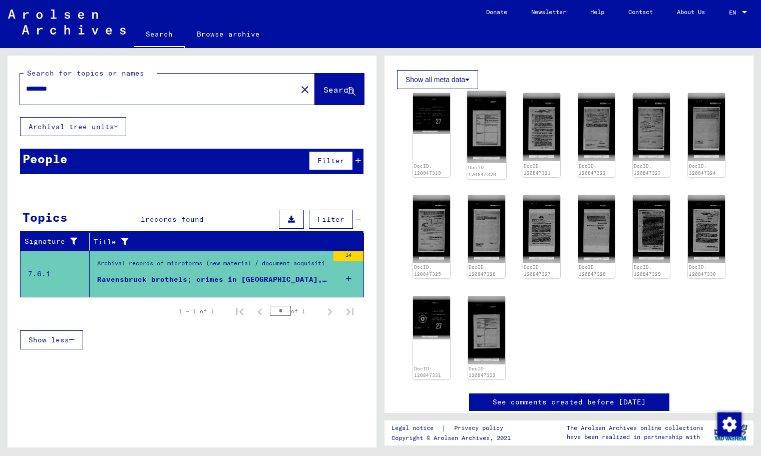
click at [495, 138] on img at bounding box center [486, 127] width 39 height 72
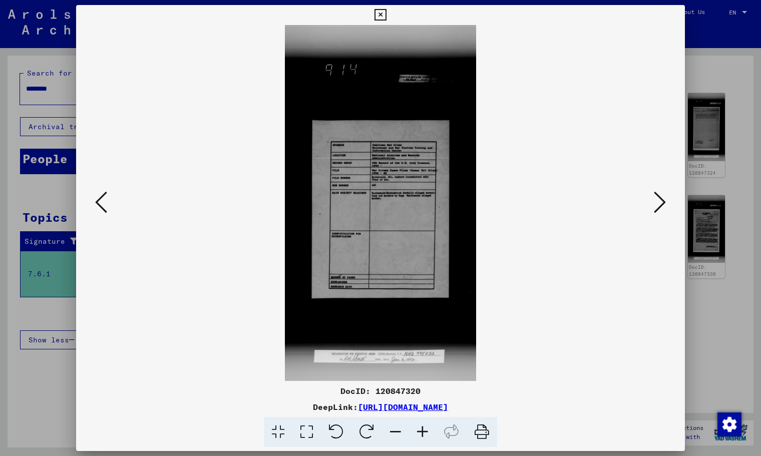
click at [658, 204] on icon at bounding box center [660, 202] width 12 height 24
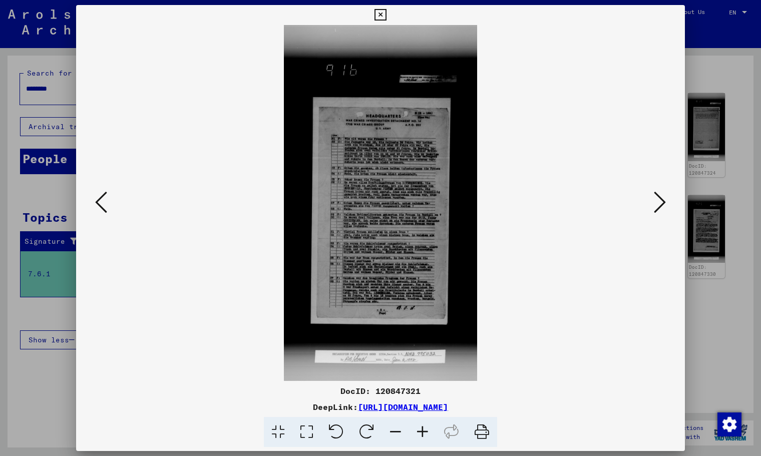
click at [432, 430] on icon at bounding box center [422, 432] width 27 height 31
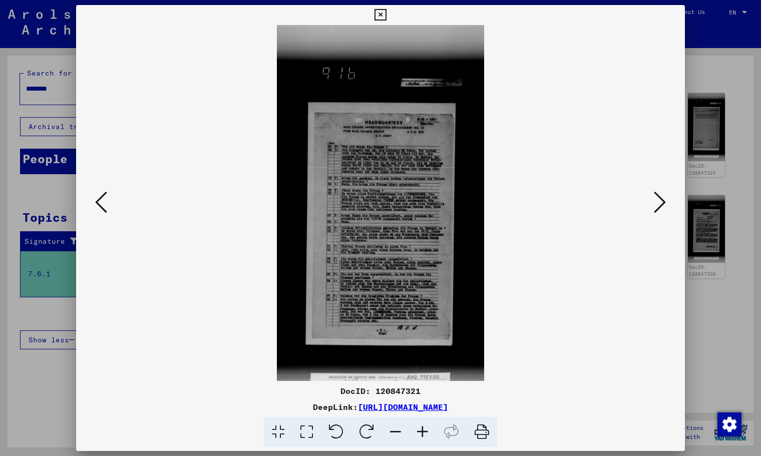
click at [432, 430] on icon at bounding box center [422, 432] width 27 height 31
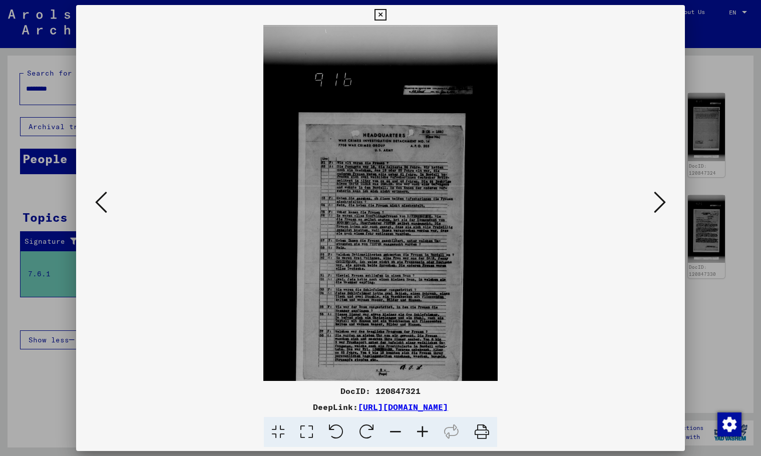
click at [431, 429] on icon at bounding box center [422, 432] width 27 height 31
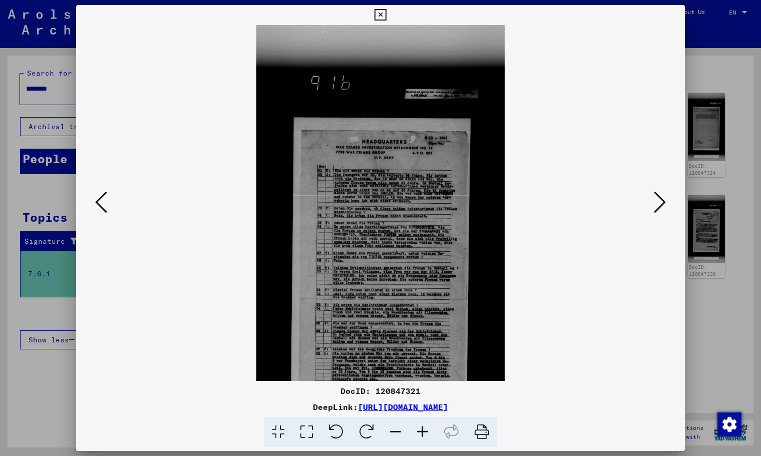
click at [431, 429] on icon at bounding box center [422, 432] width 27 height 31
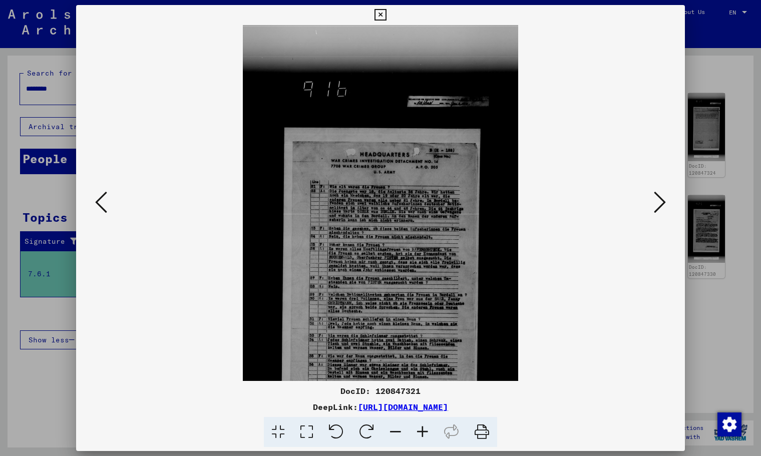
click at [431, 429] on icon at bounding box center [422, 432] width 27 height 31
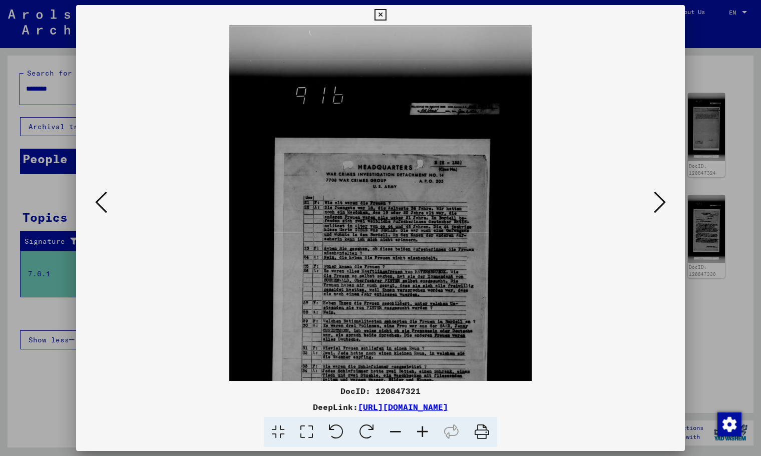
click at [431, 429] on icon at bounding box center [422, 432] width 27 height 31
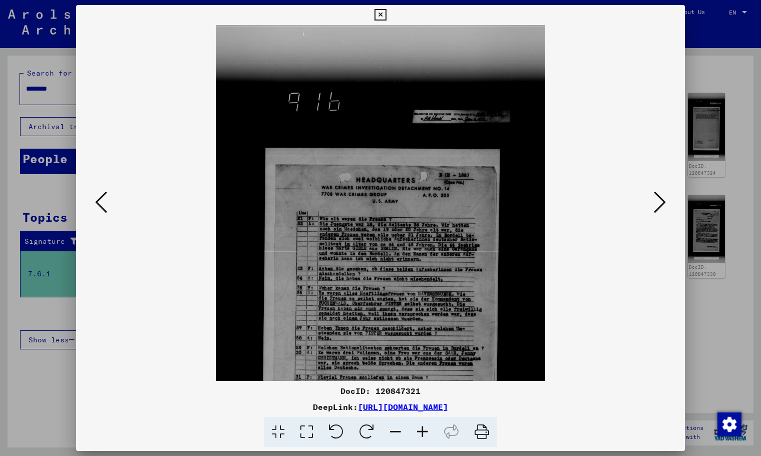
click at [431, 428] on icon at bounding box center [422, 432] width 27 height 31
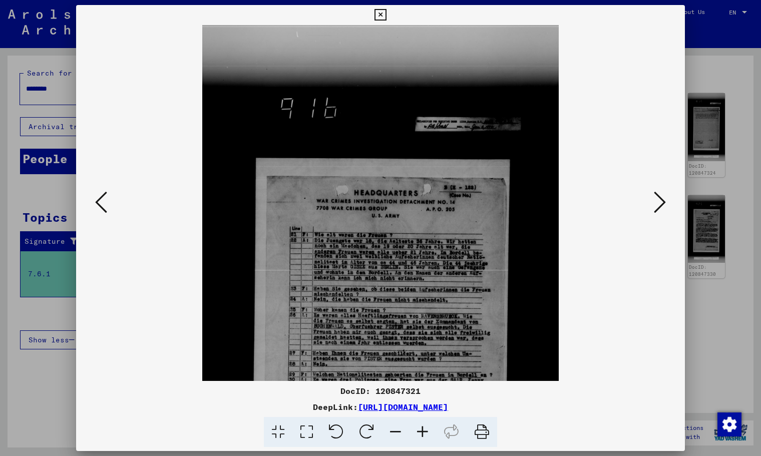
click at [431, 428] on icon at bounding box center [422, 432] width 27 height 31
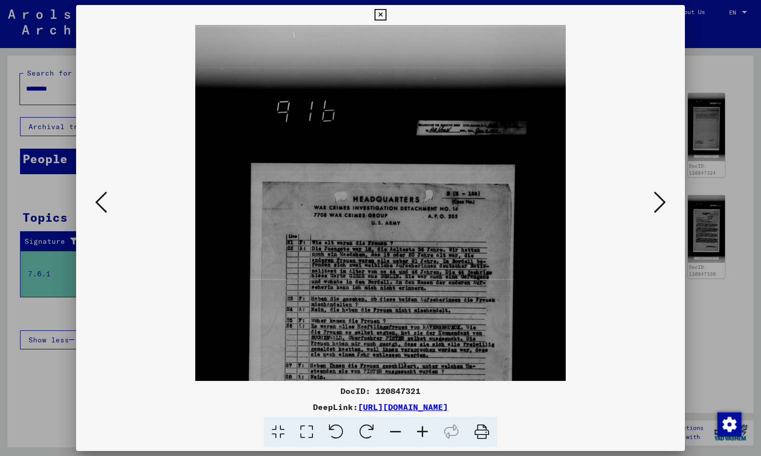
click at [656, 213] on icon at bounding box center [660, 202] width 12 height 24
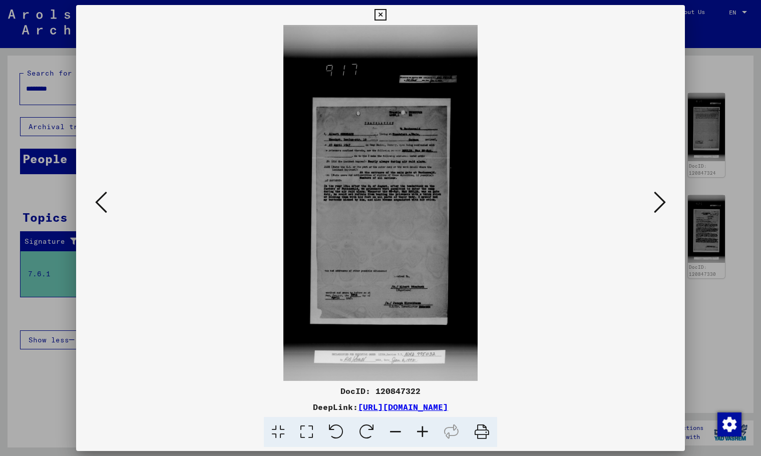
click at [659, 206] on icon at bounding box center [660, 202] width 12 height 24
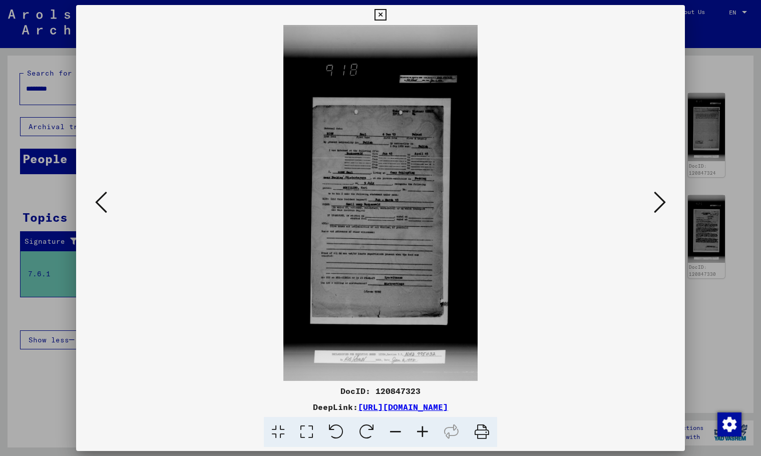
click at [659, 206] on icon at bounding box center [660, 202] width 12 height 24
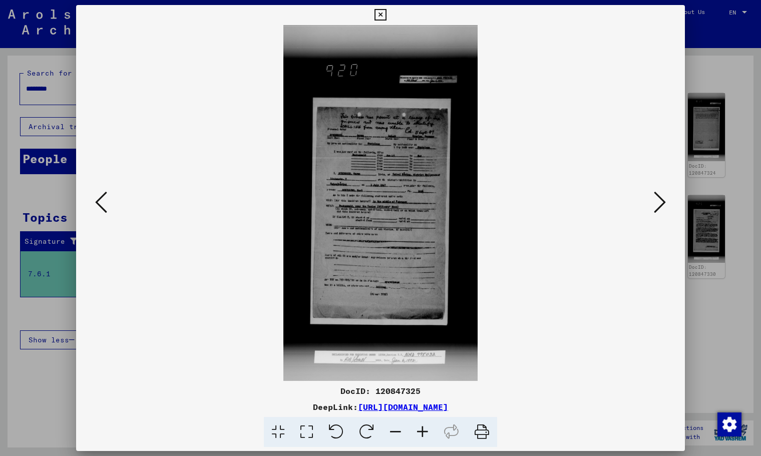
click at [659, 206] on icon at bounding box center [660, 202] width 12 height 24
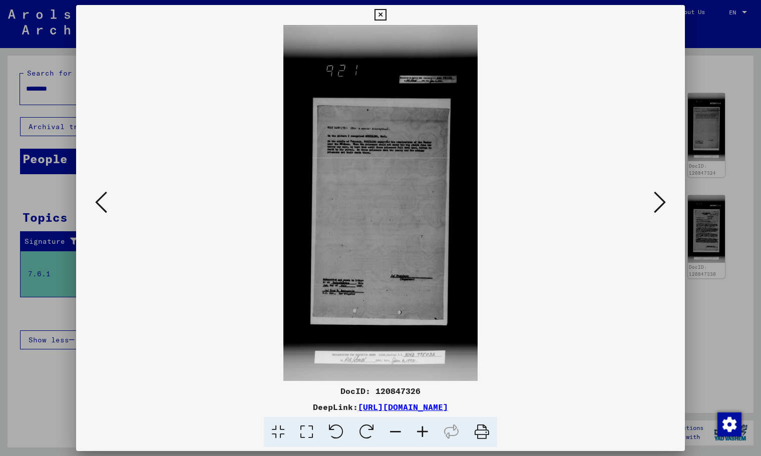
click at [659, 206] on icon at bounding box center [660, 202] width 12 height 24
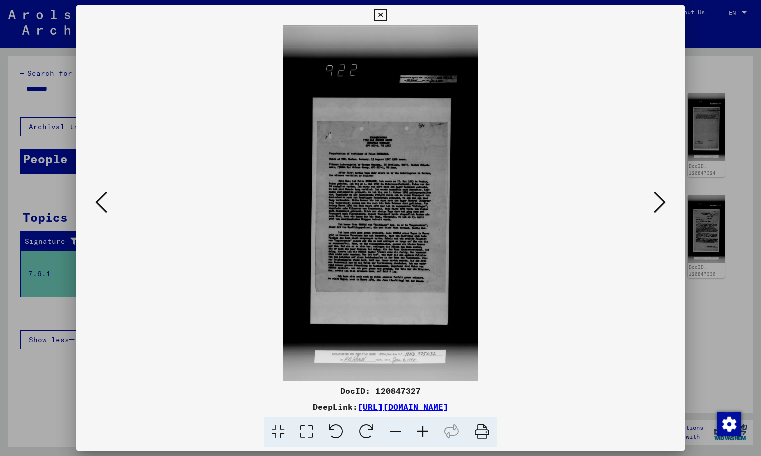
click at [659, 206] on icon at bounding box center [660, 202] width 12 height 24
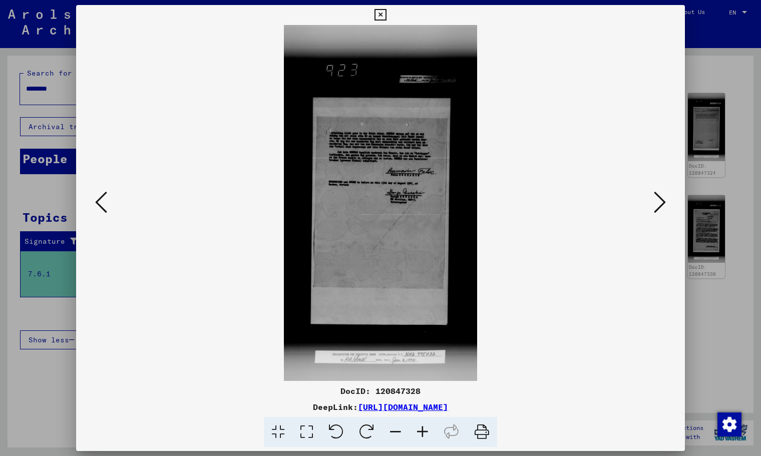
click at [659, 206] on icon at bounding box center [660, 202] width 12 height 24
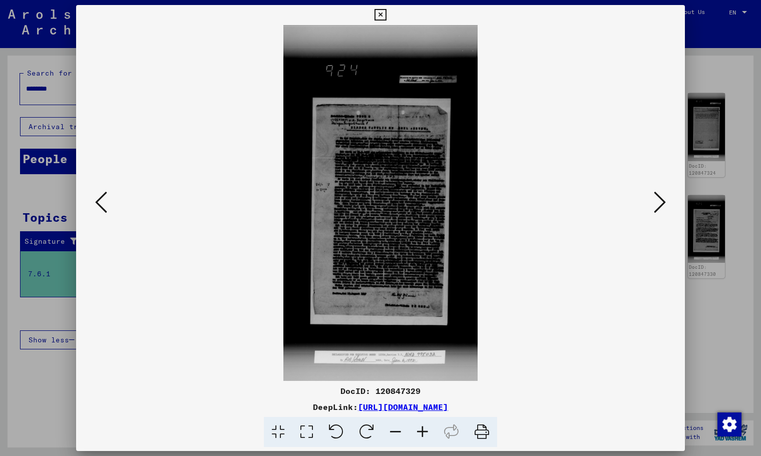
click at [659, 206] on icon at bounding box center [660, 202] width 12 height 24
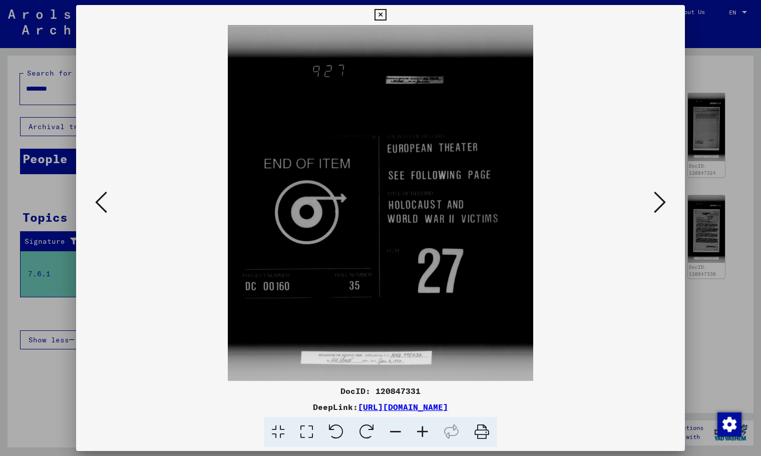
click at [659, 206] on icon at bounding box center [660, 202] width 12 height 24
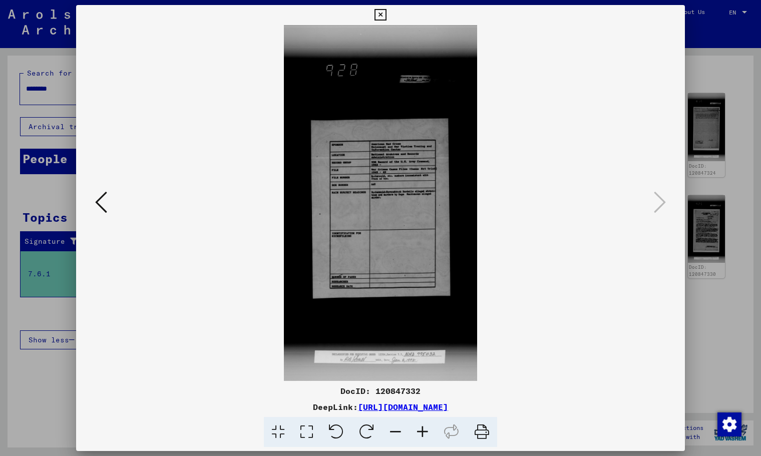
click at [384, 14] on icon at bounding box center [380, 15] width 12 height 12
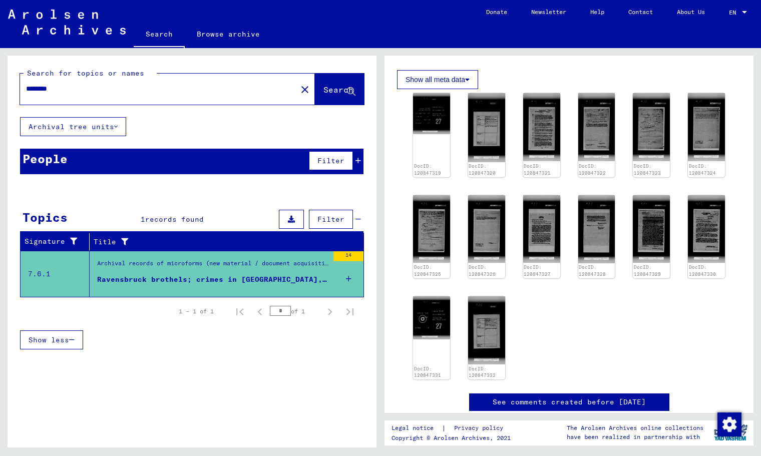
click at [151, 103] on div "******** close" at bounding box center [167, 89] width 295 height 31
click at [152, 97] on div "********" at bounding box center [155, 89] width 271 height 23
click
type input "*******"
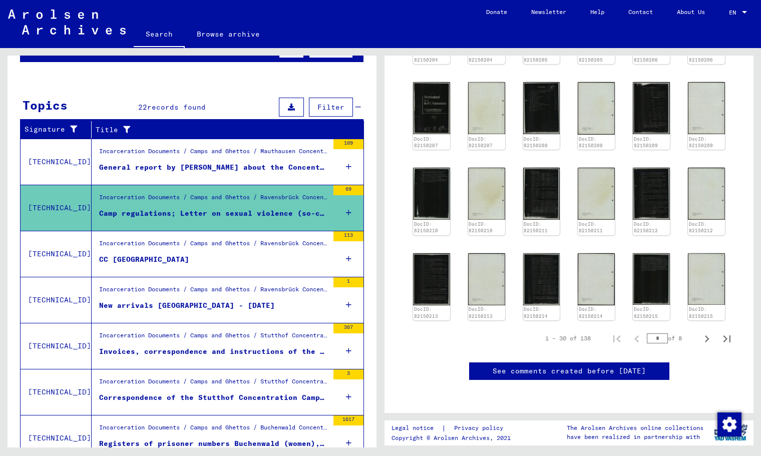
scroll to position [114, 0]
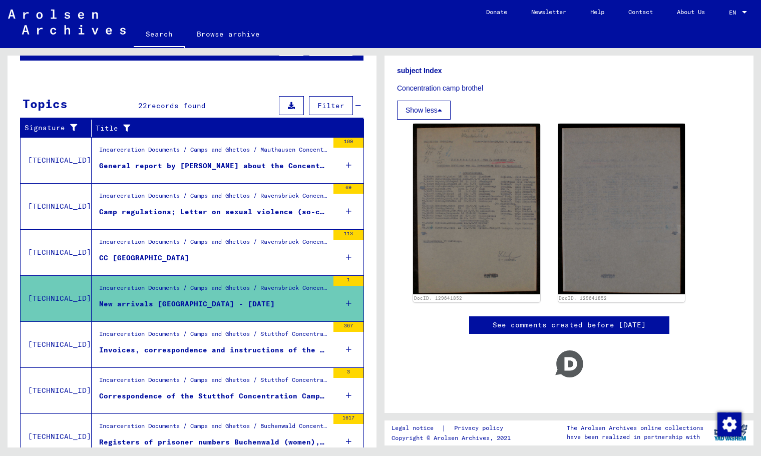
scroll to position [349, 0]
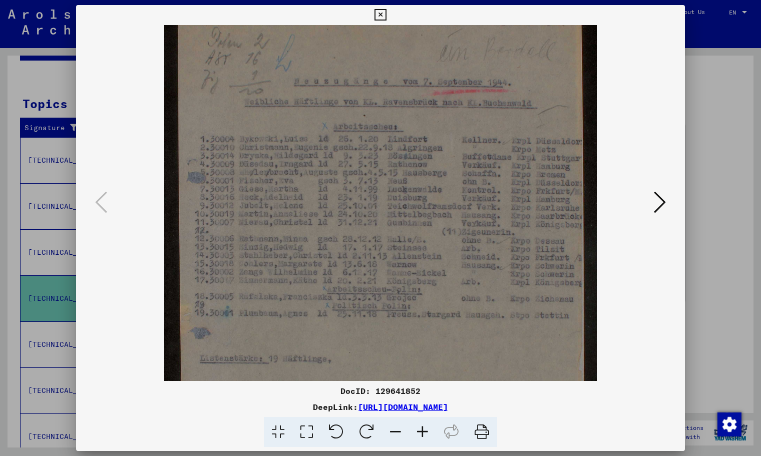
drag, startPoint x: 346, startPoint y: 278, endPoint x: 346, endPoint y: 196, distance: 82.1
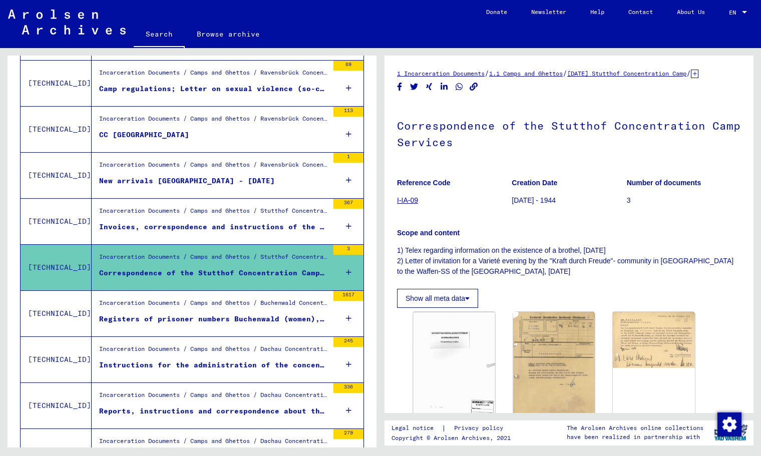
scroll to position [146, 0]
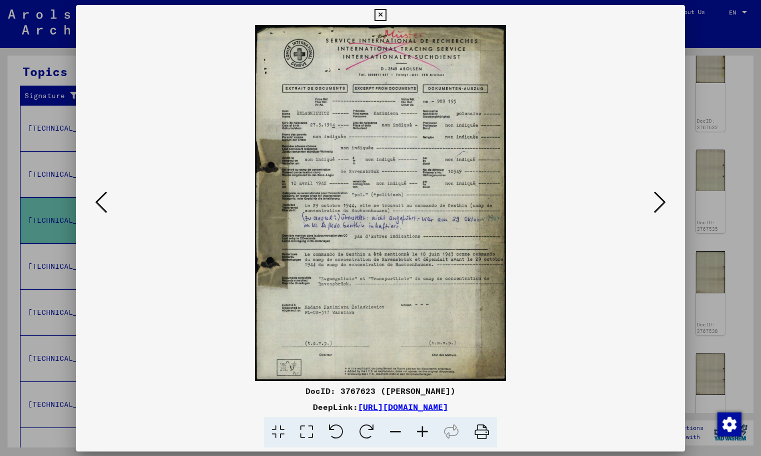
scroll to position [353, 0]
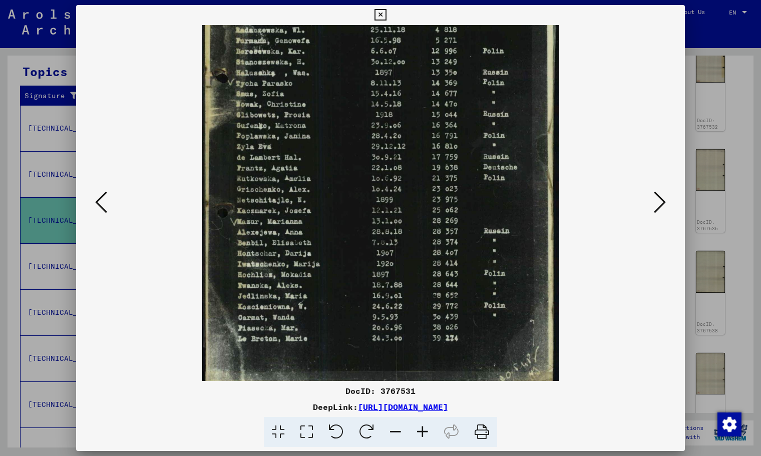
drag, startPoint x: 448, startPoint y: 304, endPoint x: 421, endPoint y: 135, distance: 171.3
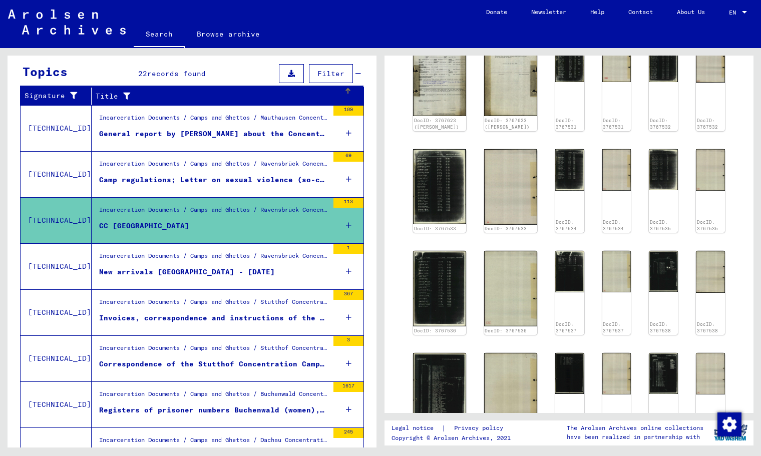
scroll to position [0, 0]
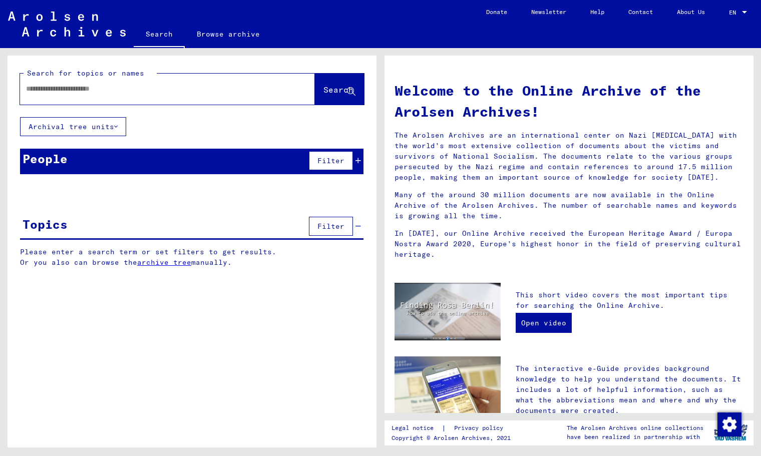
type input "*"
type input "*********"
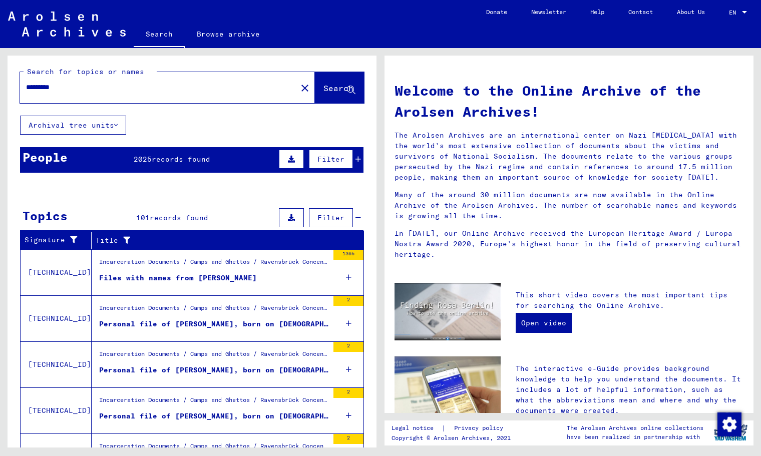
scroll to position [2, 0]
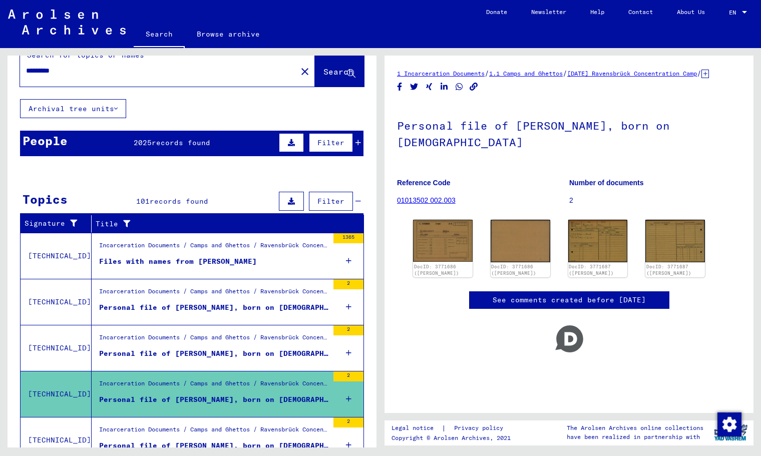
scroll to position [19, 0]
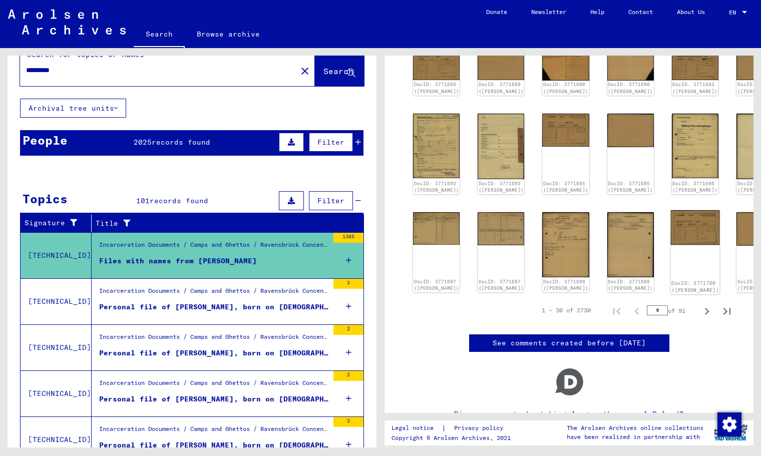
scroll to position [318, 0]
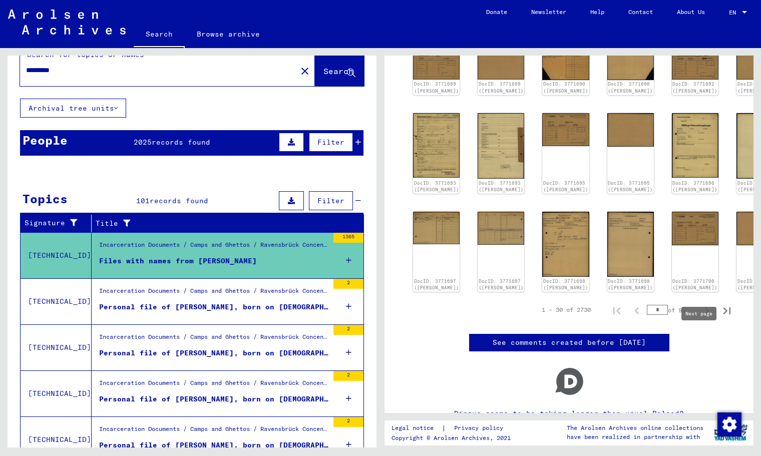
type input "*"
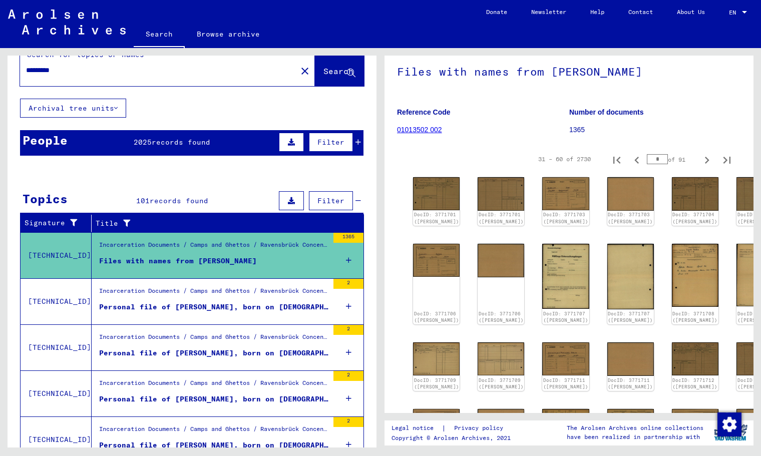
scroll to position [368, 0]
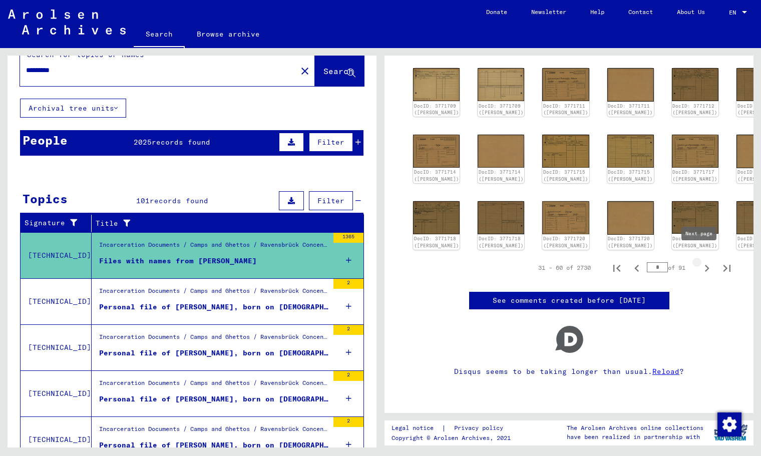
type input "*"
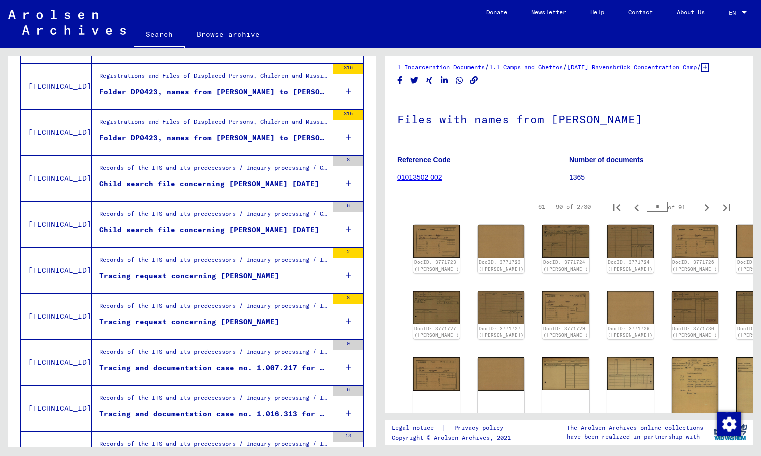
scroll to position [788, 0]
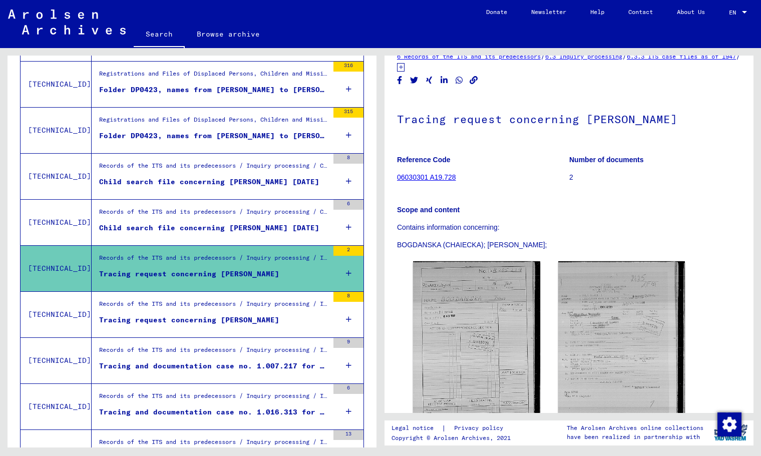
scroll to position [34, 0]
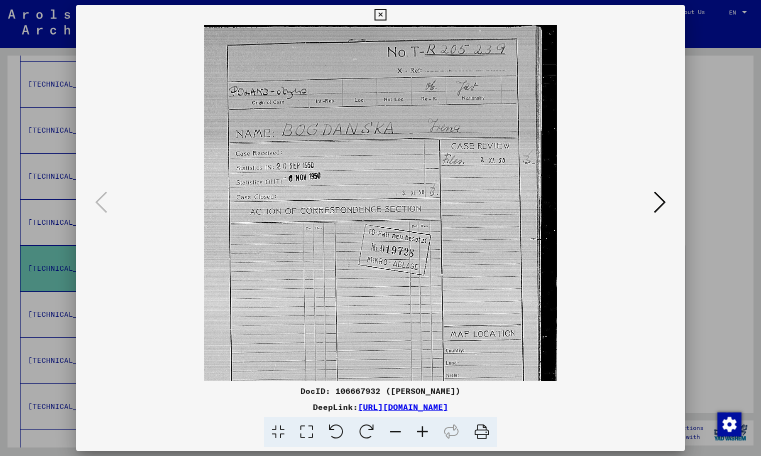
drag, startPoint x: 377, startPoint y: 19, endPoint x: 645, endPoint y: 249, distance: 353.1
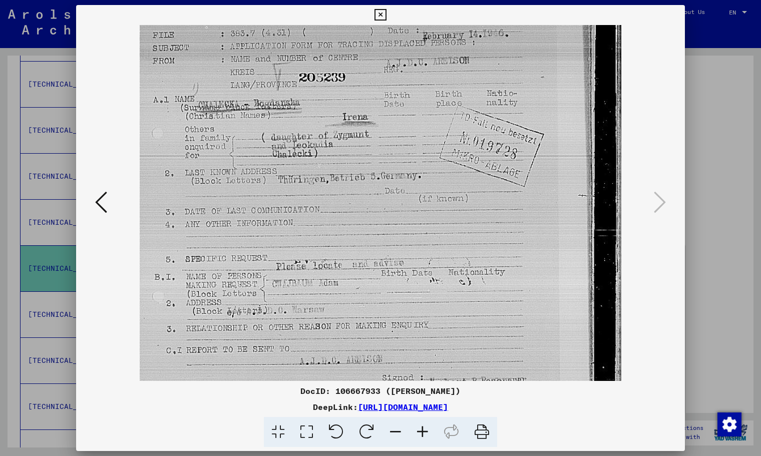
drag, startPoint x: 366, startPoint y: 330, endPoint x: 338, endPoint y: 209, distance: 124.3
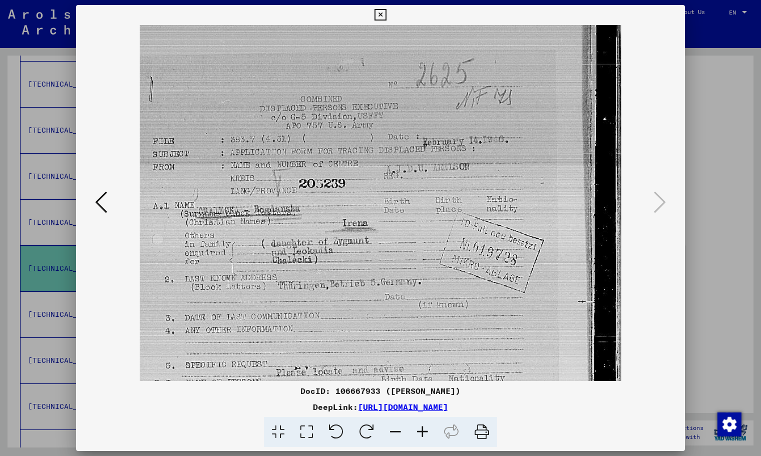
drag, startPoint x: 340, startPoint y: 320, endPoint x: 336, endPoint y: 368, distance: 48.2
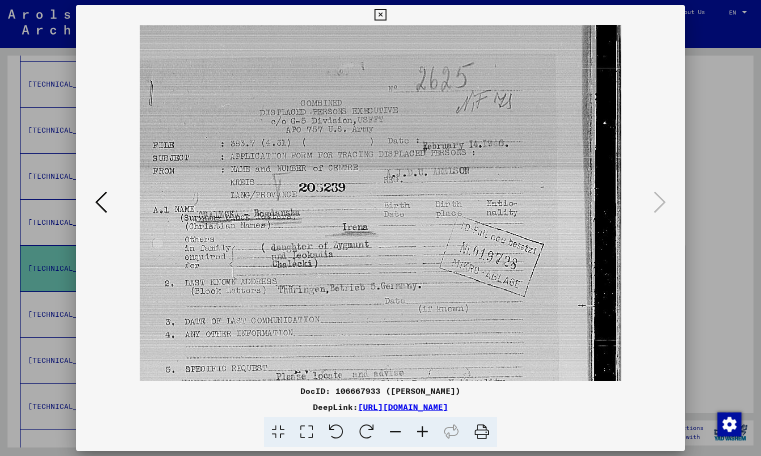
scroll to position [0, 0]
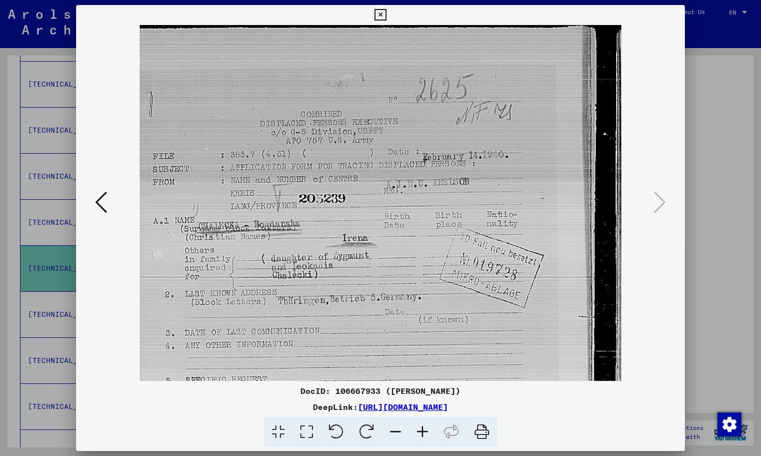
drag, startPoint x: 312, startPoint y: 251, endPoint x: 312, endPoint y: 259, distance: 8.0
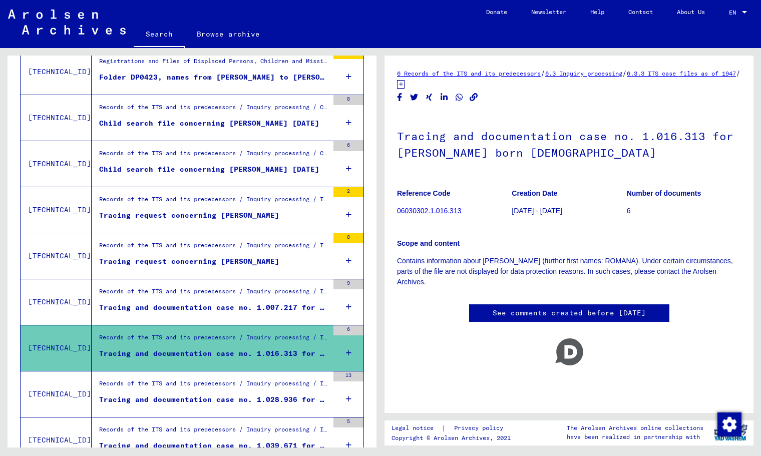
scroll to position [858, 0]
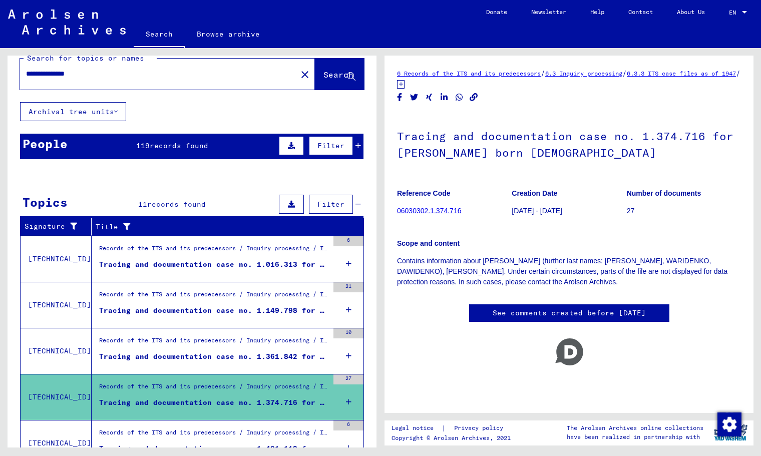
scroll to position [17, 0]
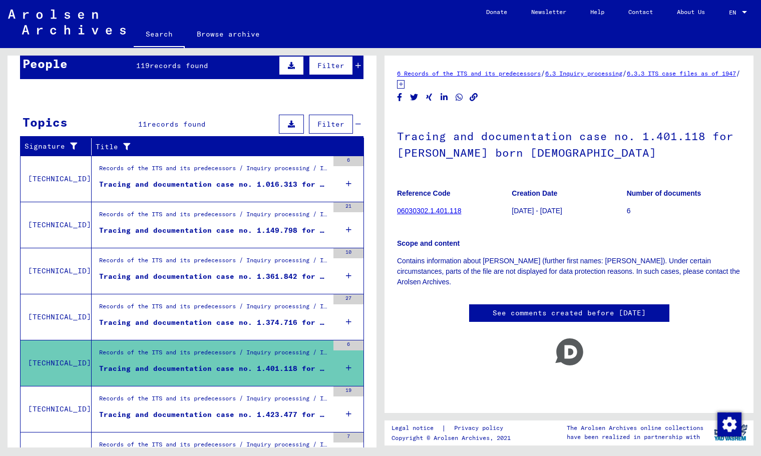
scroll to position [103, 0]
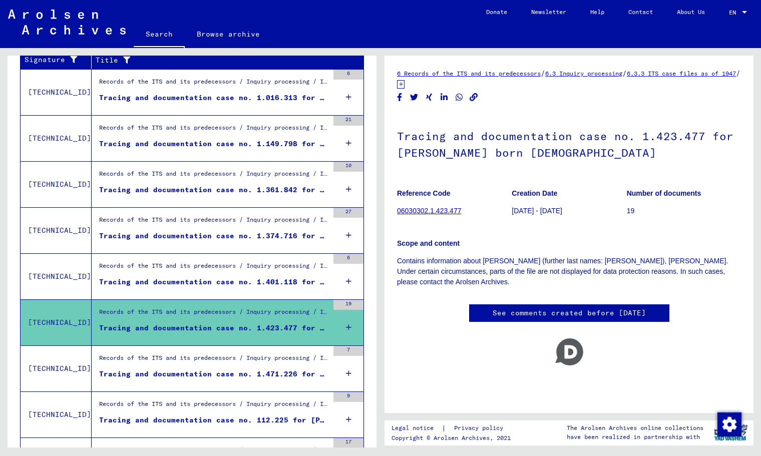
scroll to position [208, 0]
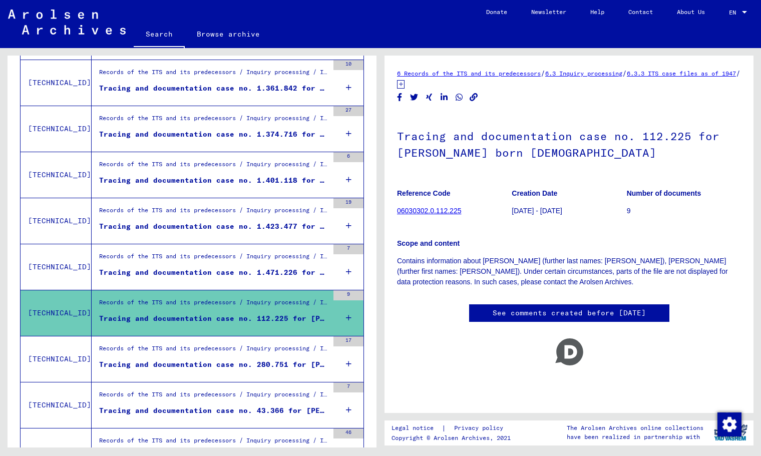
scroll to position [288, 0]
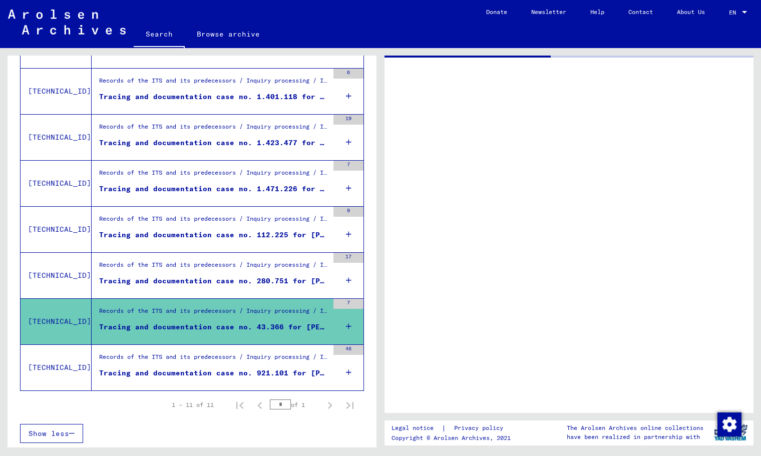
scroll to position [368, 0]
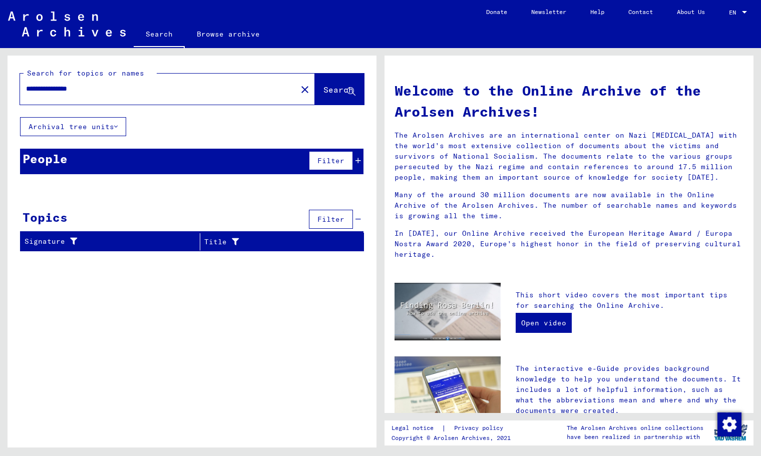
type input "**********"
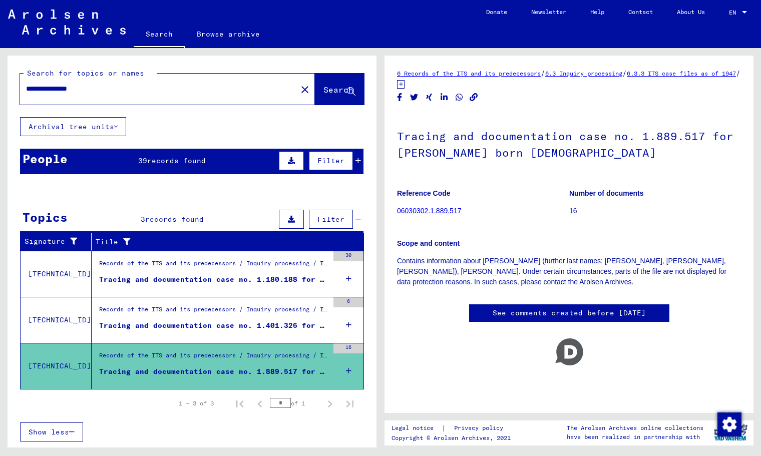
drag, startPoint x: 75, startPoint y: 86, endPoint x: 156, endPoint y: 102, distance: 83.1
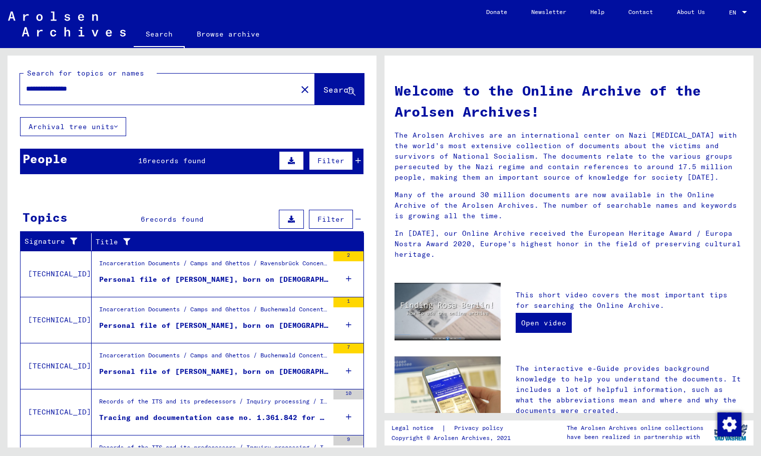
click at [213, 285] on figure "Personal file of [PERSON_NAME], born on [DEMOGRAPHIC_DATA]" at bounding box center [213, 281] width 229 height 15
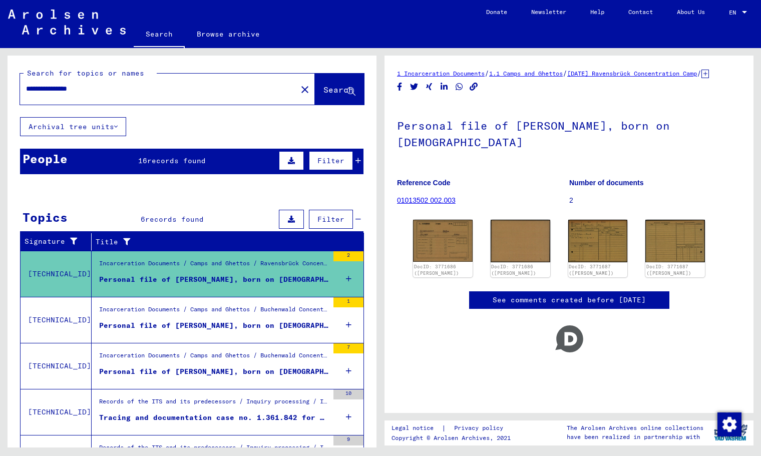
click at [208, 318] on div "Incarceration Documents / Camps and Ghettos / Buchenwald Concentration Camp / I…" at bounding box center [213, 312] width 229 height 14
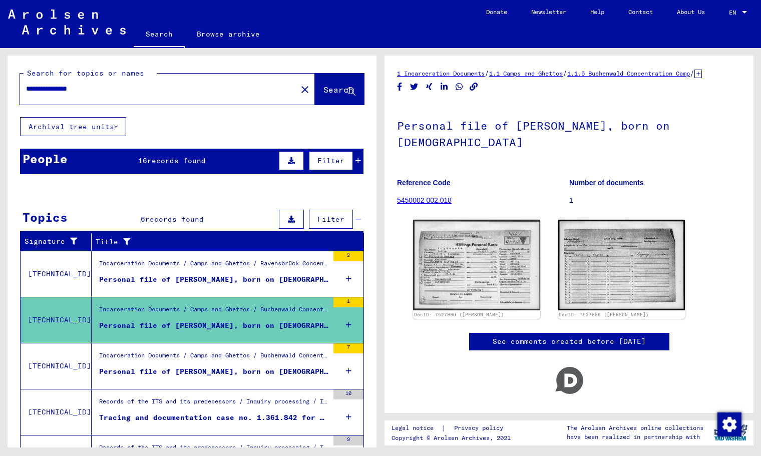
click at [182, 367] on div "Personal file of [PERSON_NAME], born on [DEMOGRAPHIC_DATA], born in [GEOGRAPHIC…" at bounding box center [213, 371] width 229 height 11
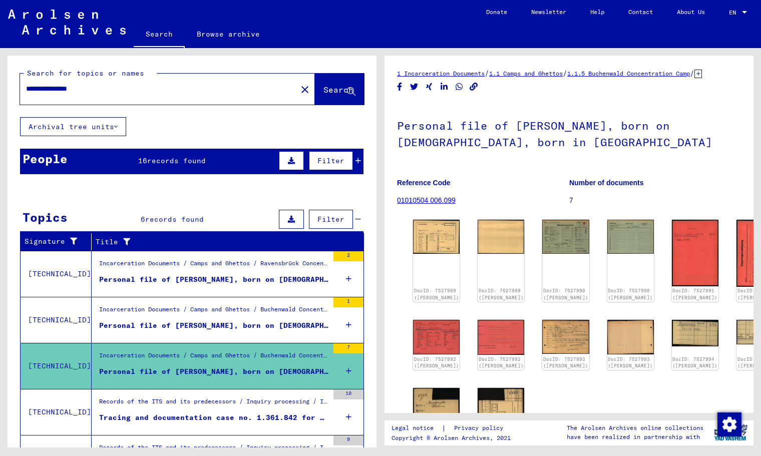
click at [179, 412] on div "Tracing and documentation case no. 1.361.842 for [PERSON_NAME] born [DEMOGRAPHI…" at bounding box center [213, 417] width 229 height 11
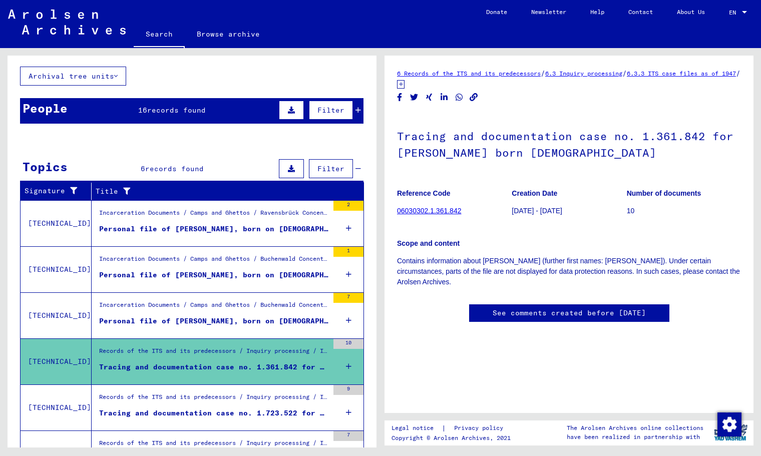
scroll to position [54, 0]
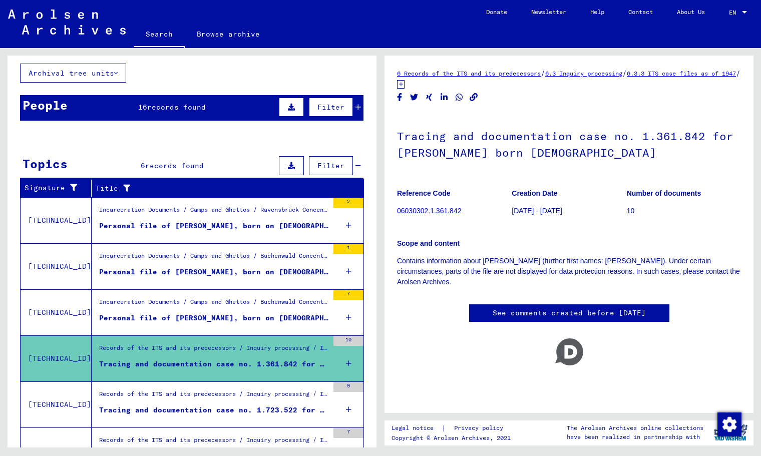
click at [152, 403] on figure "Records of the ITS and its predecessors / Inquiry processing / ITS case files a…" at bounding box center [213, 396] width 229 height 15
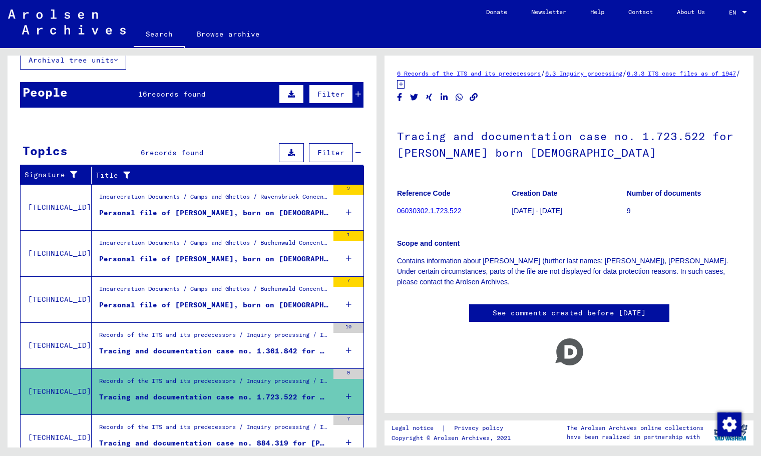
scroll to position [90, 0]
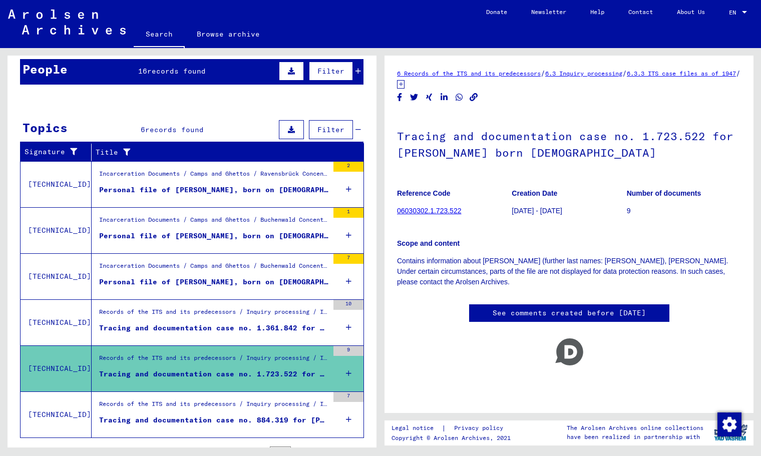
click at [172, 413] on figure "Records of the ITS and its predecessors / Inquiry processing / ITS case files a…" at bounding box center [213, 406] width 229 height 15
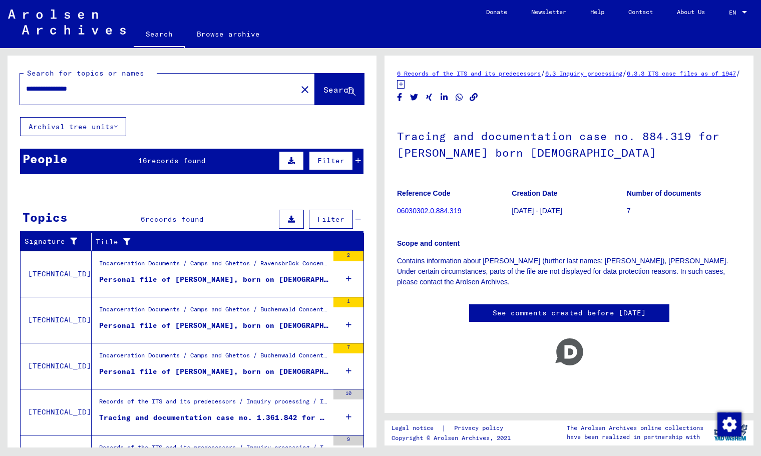
click at [78, 90] on input "**********" at bounding box center [158, 89] width 265 height 11
type input "**********"
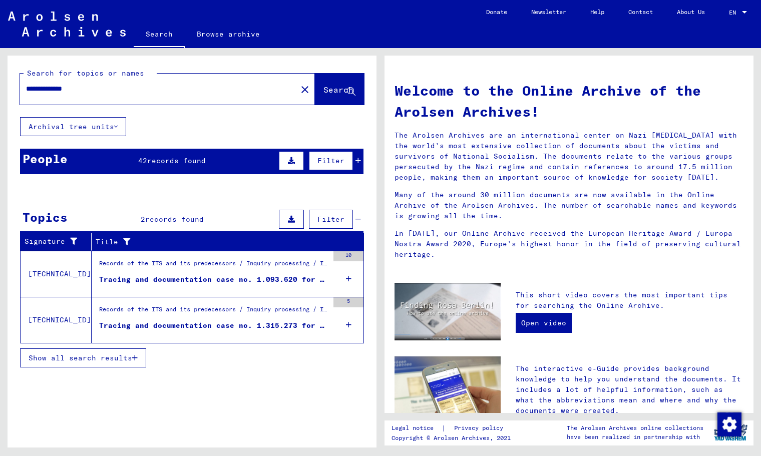
click at [163, 321] on div "Tracing and documentation case no. 1.315.273 for [GEOGRAPHIC_DATA][PERSON_NAME]…" at bounding box center [213, 325] width 229 height 11
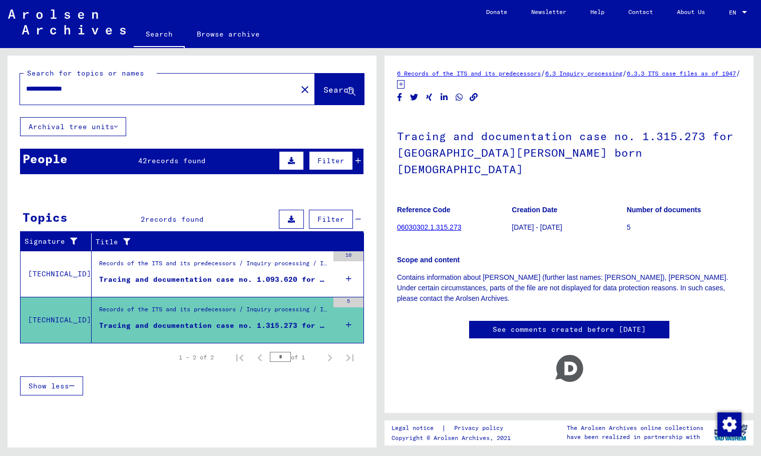
click at [182, 273] on figure "Records of the ITS and its predecessors / Inquiry processing / ITS case files a…" at bounding box center [213, 266] width 229 height 15
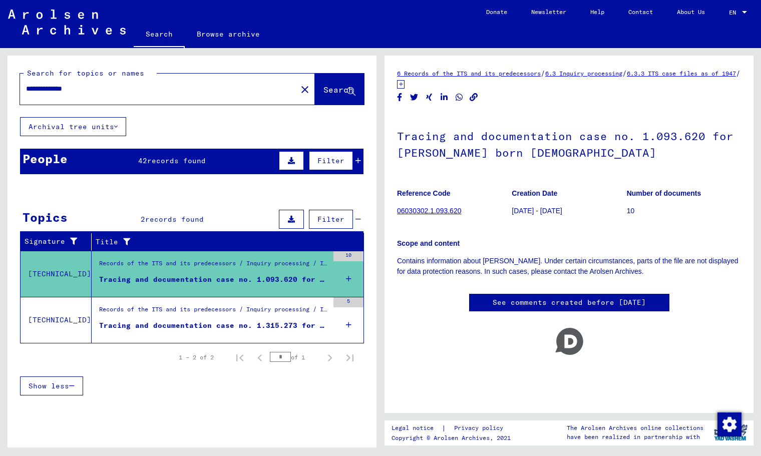
click at [169, 158] on span "records found" at bounding box center [176, 160] width 59 height 9
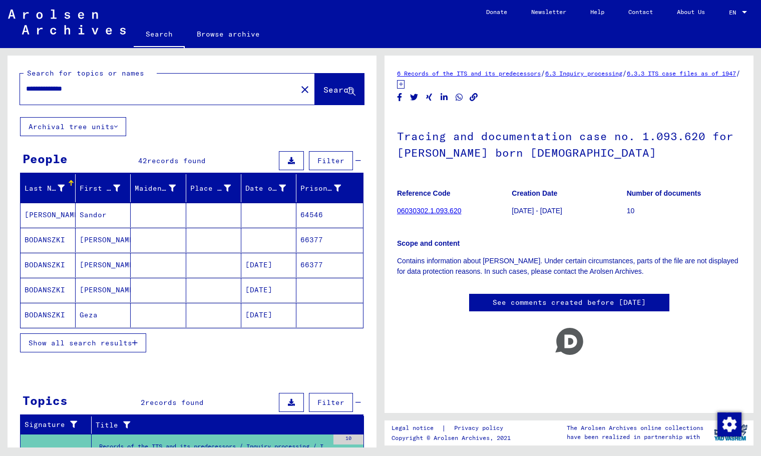
click at [114, 339] on span "Show all search results" at bounding box center [81, 342] width 104 height 9
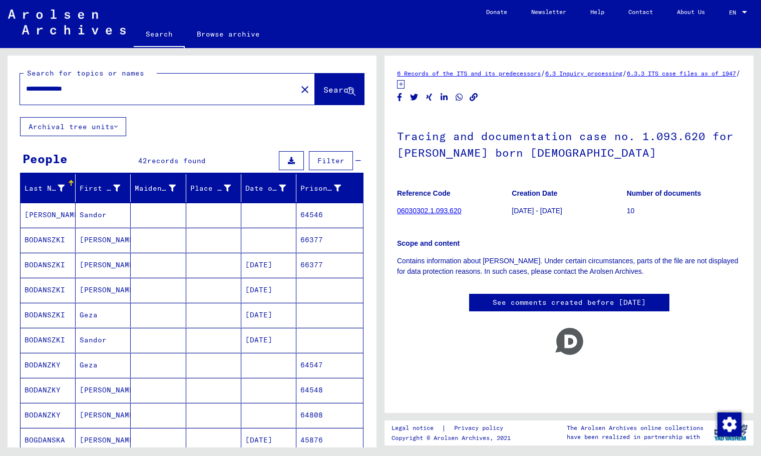
click at [220, 266] on mat-cell at bounding box center [213, 265] width 55 height 25
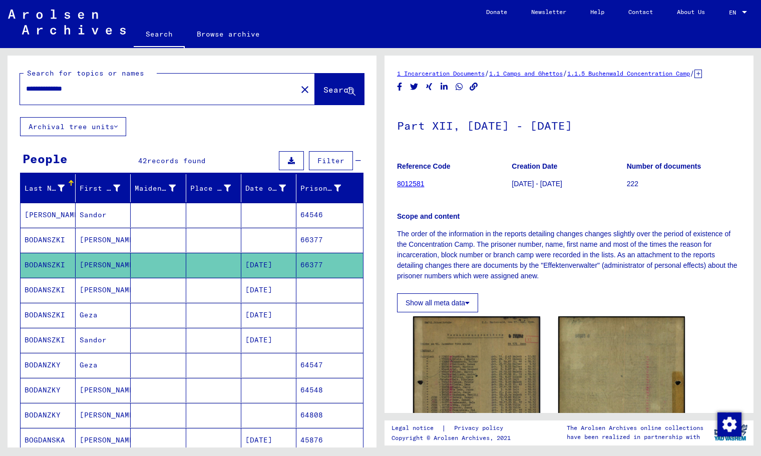
click at [212, 238] on mat-cell at bounding box center [213, 240] width 55 height 25
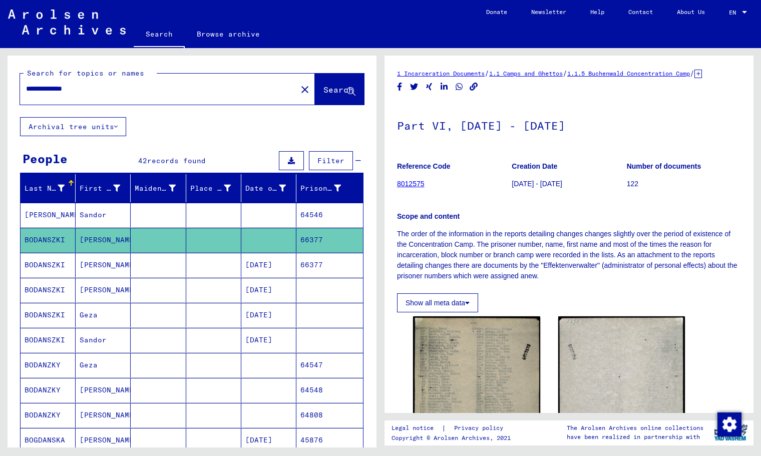
click at [209, 274] on mat-cell at bounding box center [213, 265] width 55 height 25
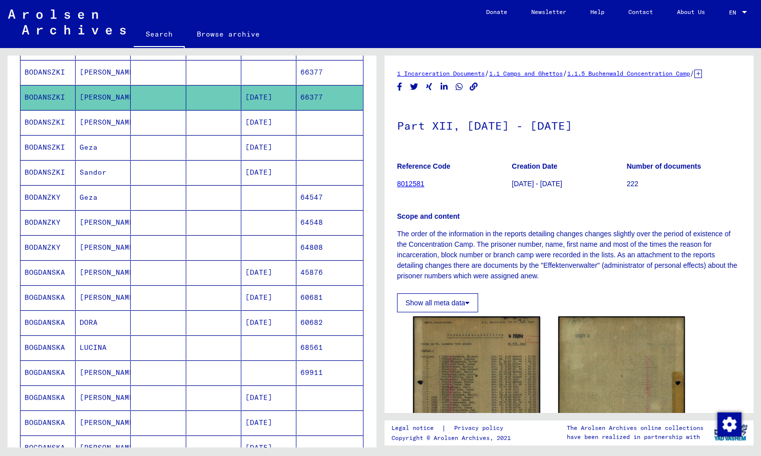
scroll to position [280, 0]
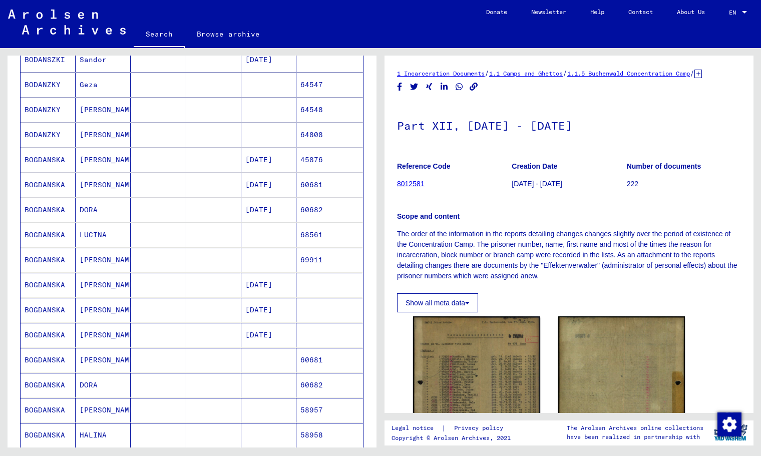
click at [175, 257] on mat-cell at bounding box center [158, 260] width 55 height 25
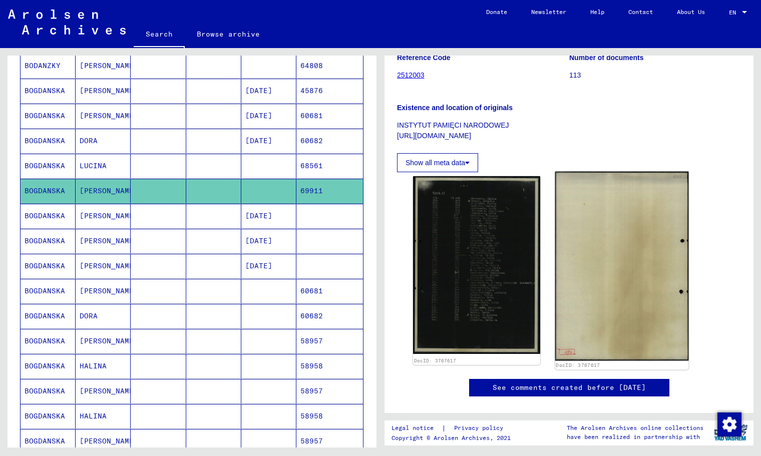
scroll to position [147, 0]
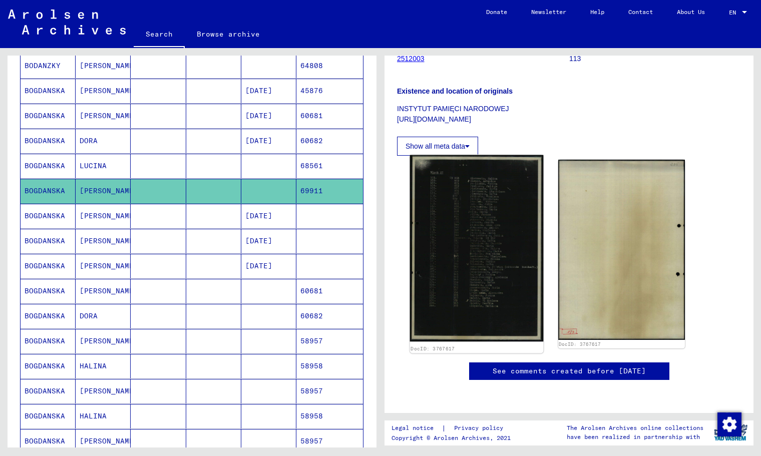
click at [513, 246] on img at bounding box center [476, 248] width 133 height 187
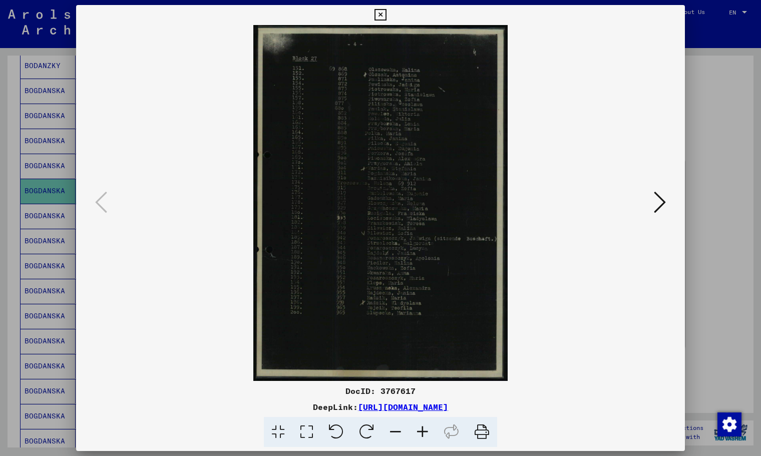
click at [654, 196] on icon at bounding box center [660, 202] width 12 height 24
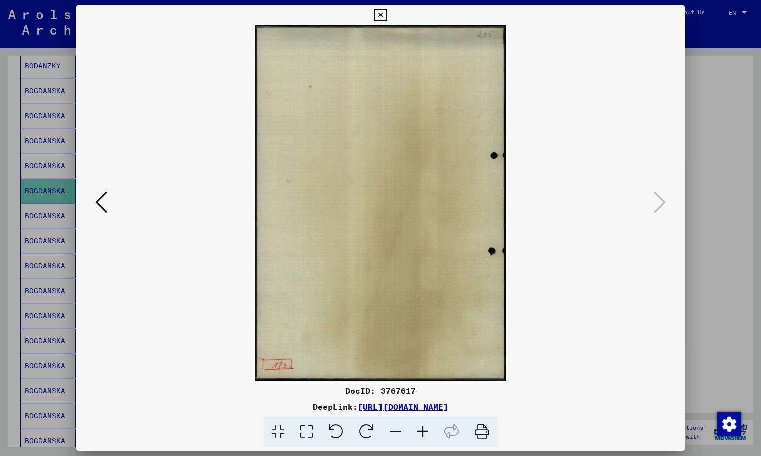
click at [389, 5] on button at bounding box center [380, 15] width 18 height 20
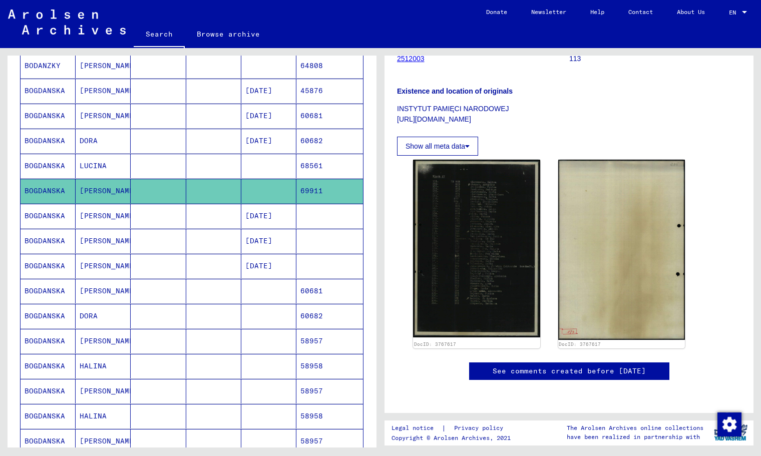
click at [446, 156] on button "Show all meta data" at bounding box center [437, 146] width 81 height 19
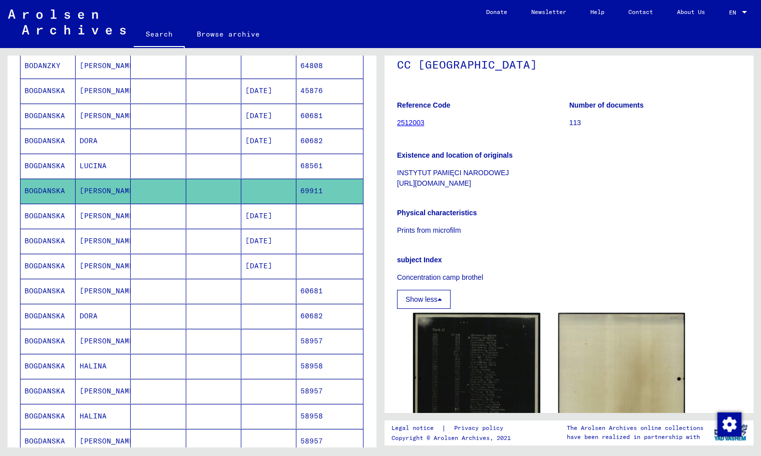
scroll to position [0, 0]
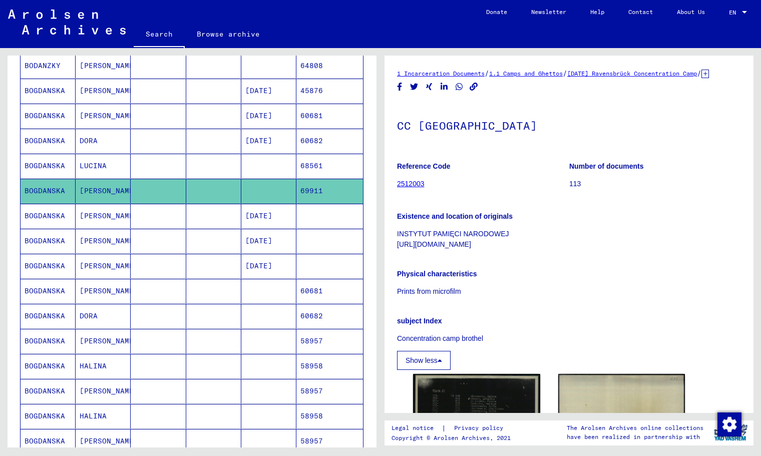
click at [701, 78] on icon at bounding box center [705, 74] width 8 height 9
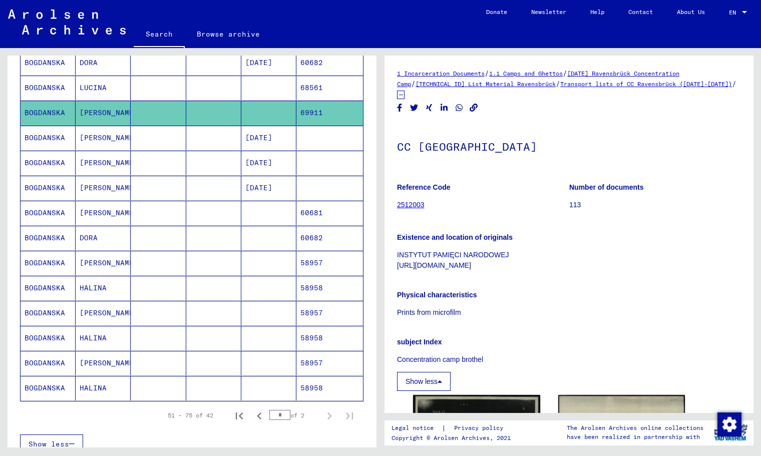
scroll to position [433, 0]
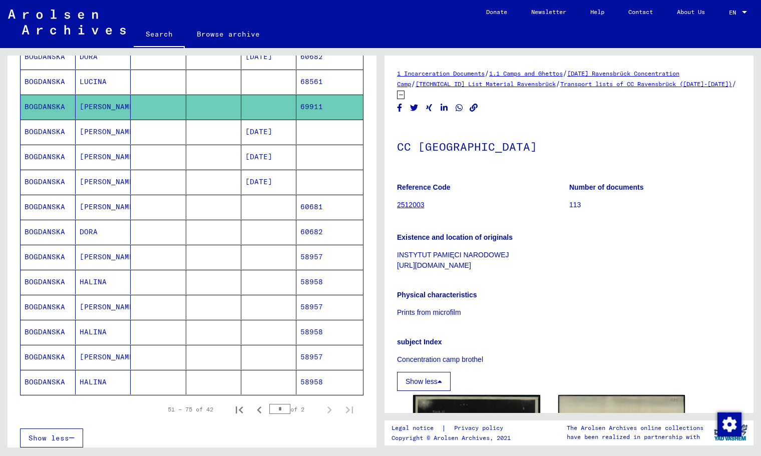
click at [189, 270] on mat-cell at bounding box center [213, 282] width 55 height 25
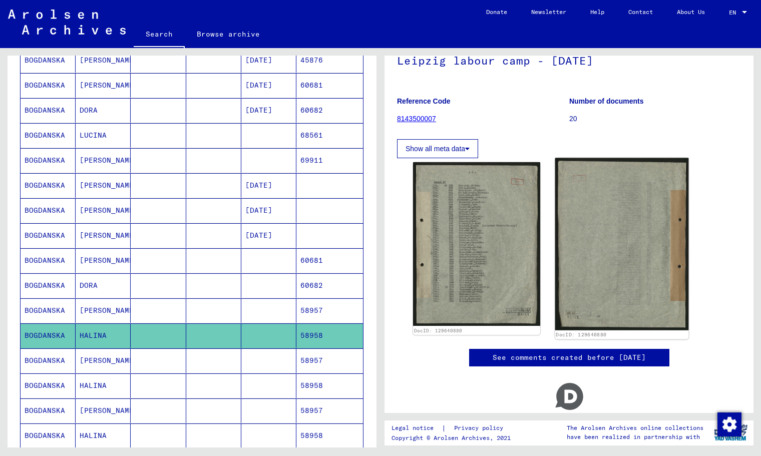
scroll to position [92, 0]
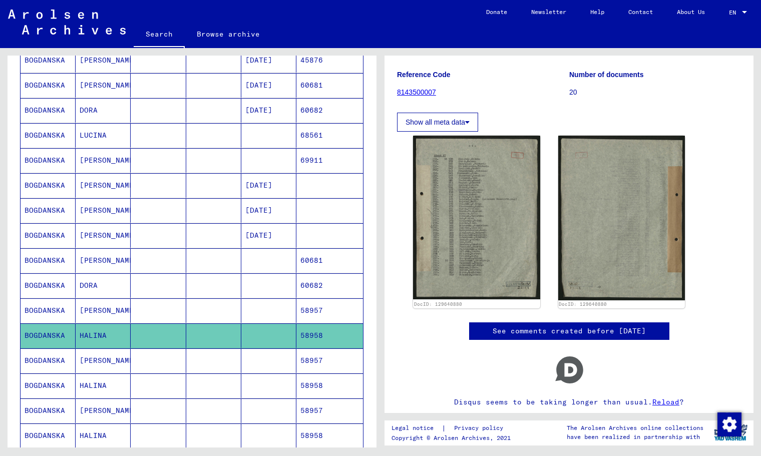
click at [78, 167] on mat-cell "[PERSON_NAME]" at bounding box center [103, 160] width 55 height 25
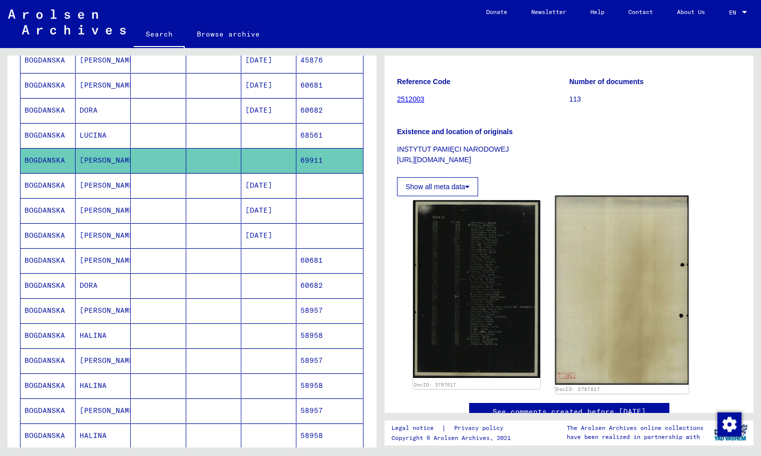
scroll to position [147, 0]
